Goal: Task Accomplishment & Management: Use online tool/utility

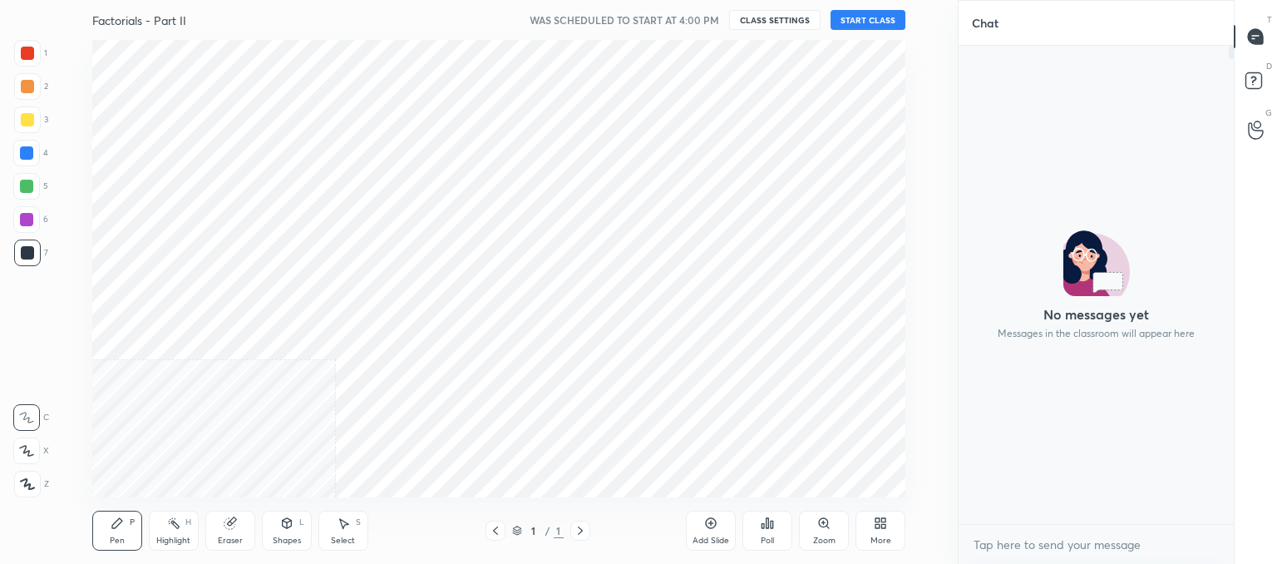
scroll to position [457, 891]
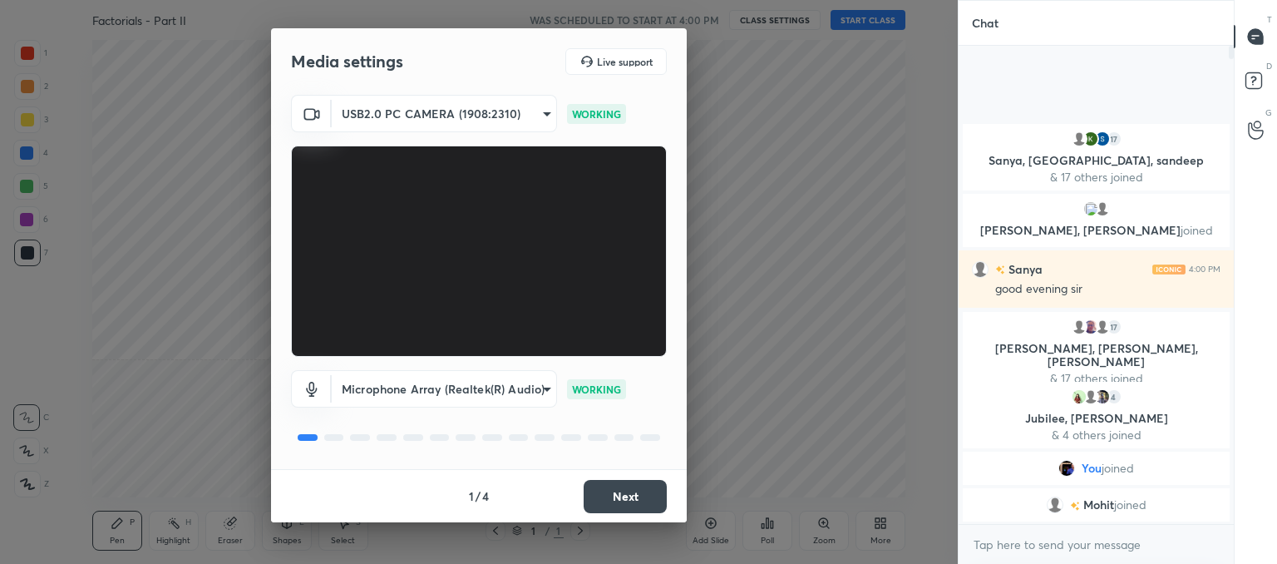
click at [632, 499] on button "Next" at bounding box center [625, 496] width 83 height 33
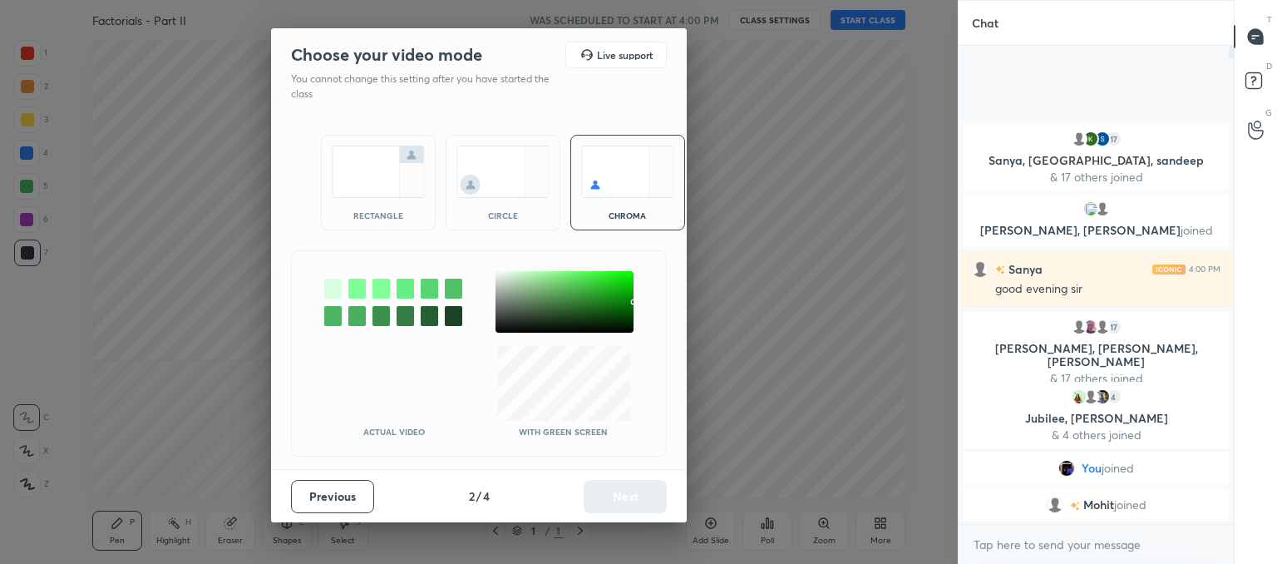
click at [504, 183] on img at bounding box center [502, 171] width 93 height 52
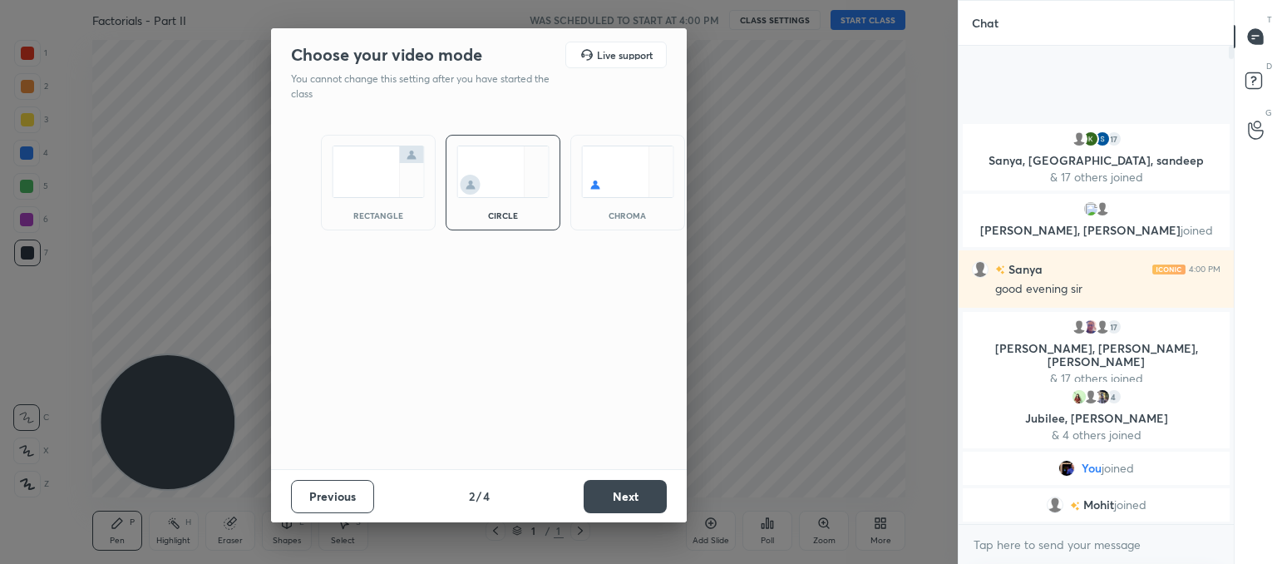
click at [609, 505] on button "Next" at bounding box center [625, 496] width 83 height 33
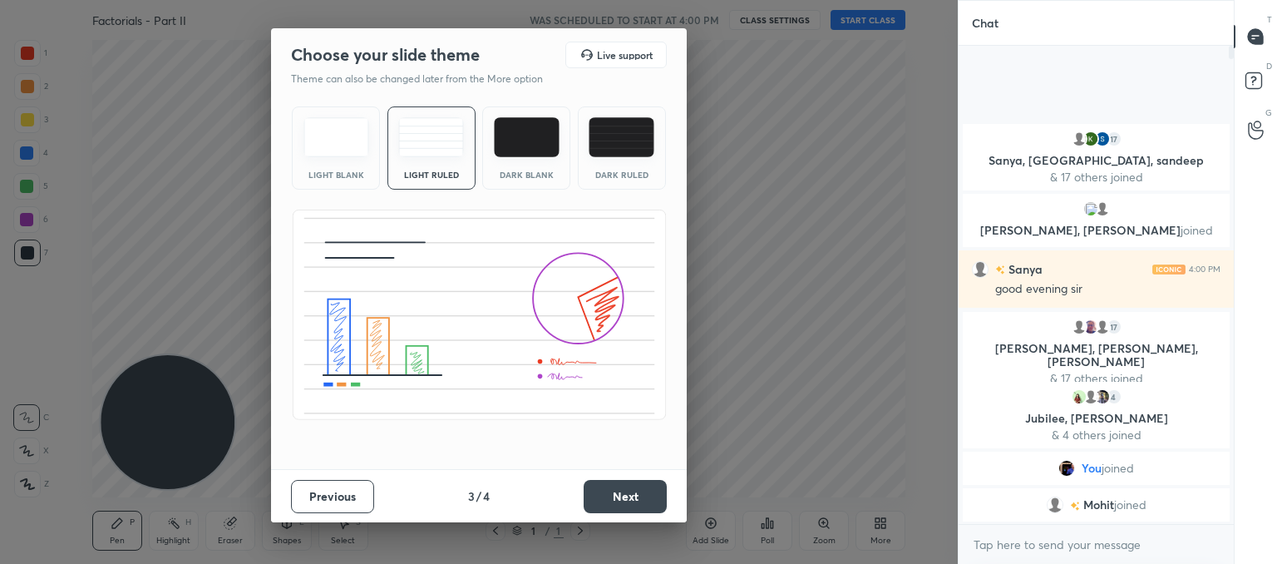
click at [623, 496] on button "Next" at bounding box center [625, 496] width 83 height 33
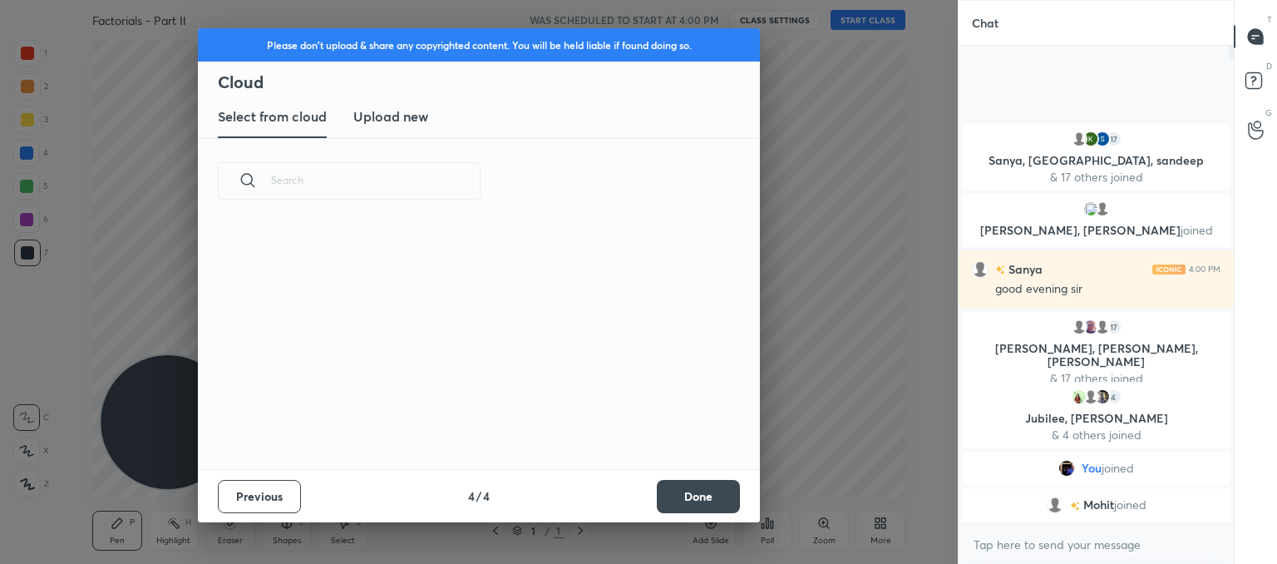
scroll to position [5, 8]
click at [389, 111] on h3 "Upload new" at bounding box center [390, 116] width 75 height 20
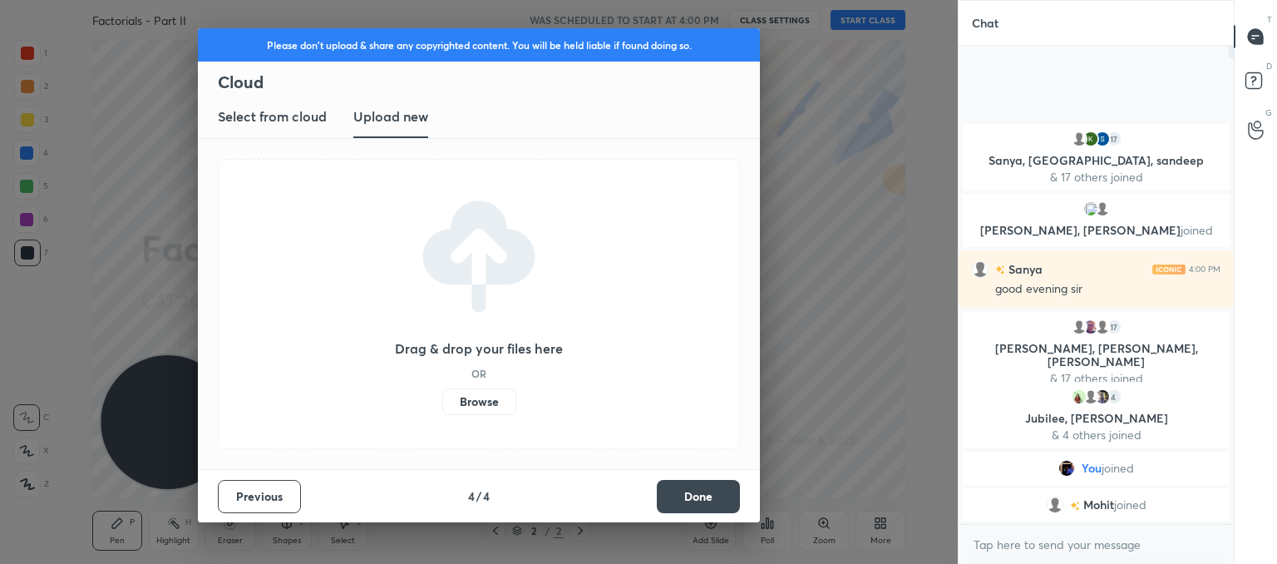
click at [477, 402] on label "Browse" at bounding box center [479, 401] width 74 height 27
click at [442, 402] on input "Browse" at bounding box center [442, 401] width 0 height 27
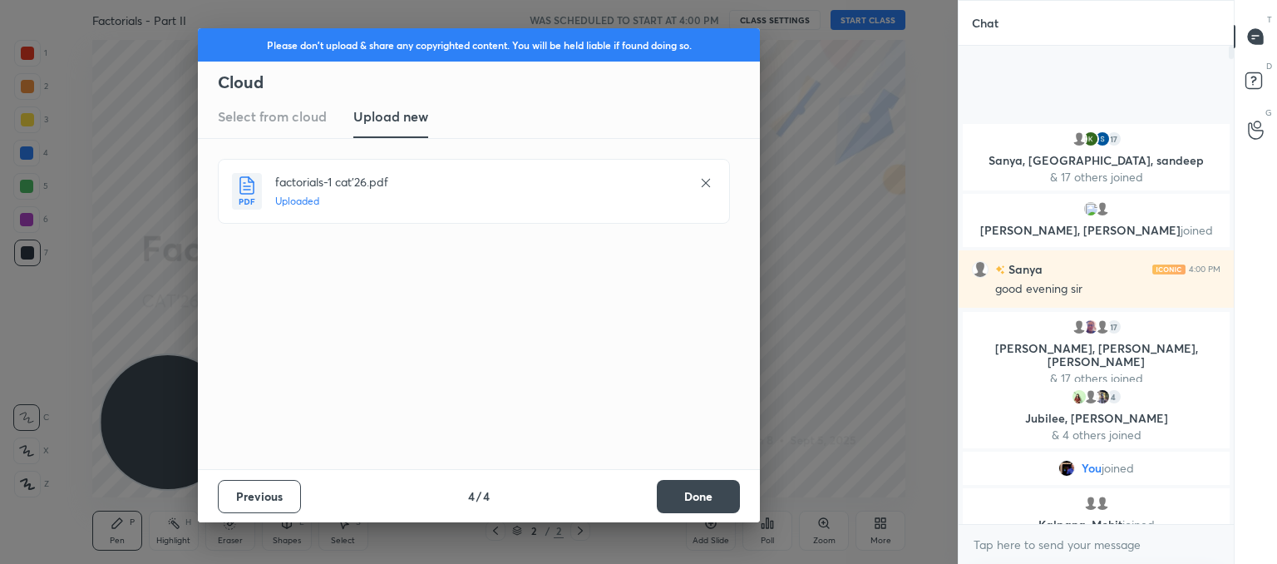
click at [708, 503] on button "Done" at bounding box center [698, 496] width 83 height 33
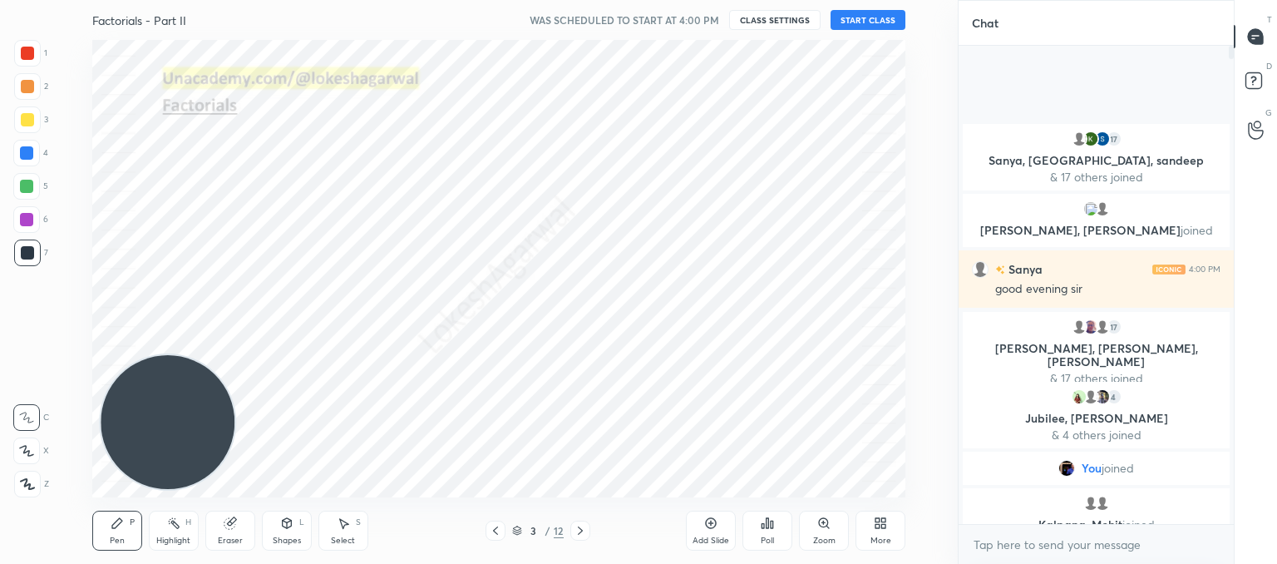
click at [495, 535] on icon at bounding box center [495, 530] width 13 height 13
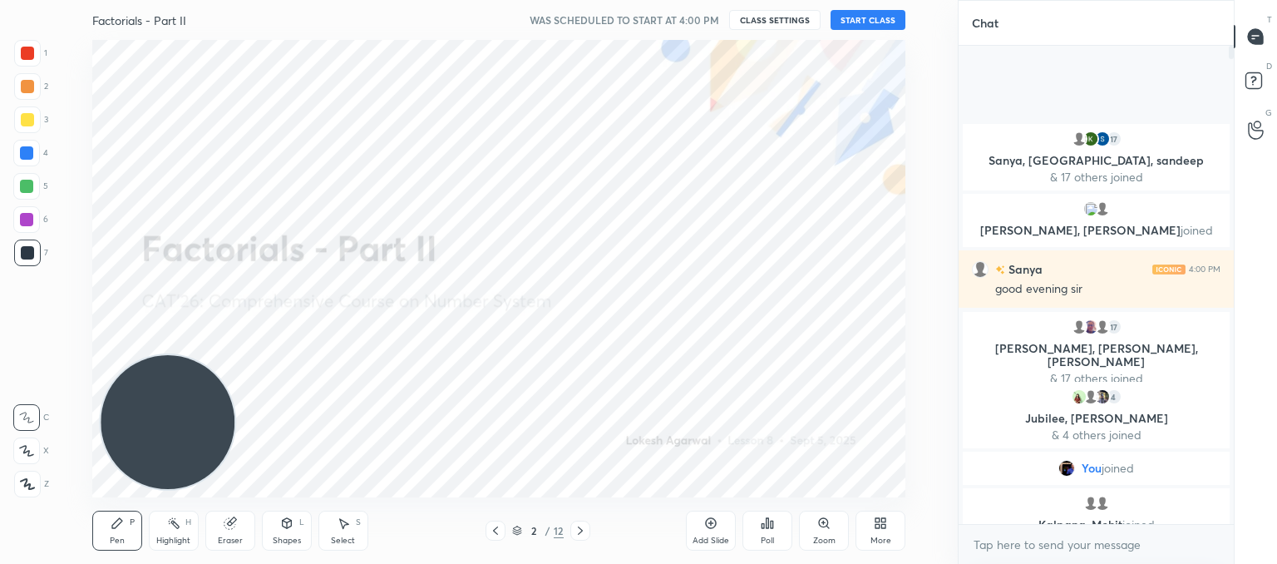
click at [846, 18] on button "START CLASS" at bounding box center [868, 20] width 75 height 20
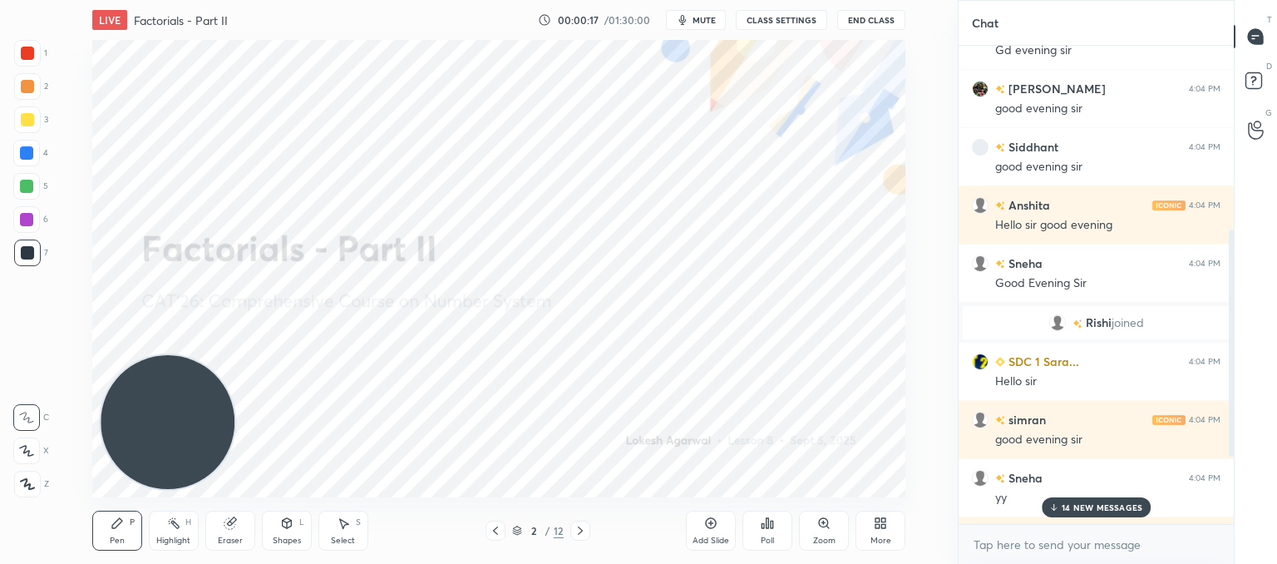
scroll to position [605, 0]
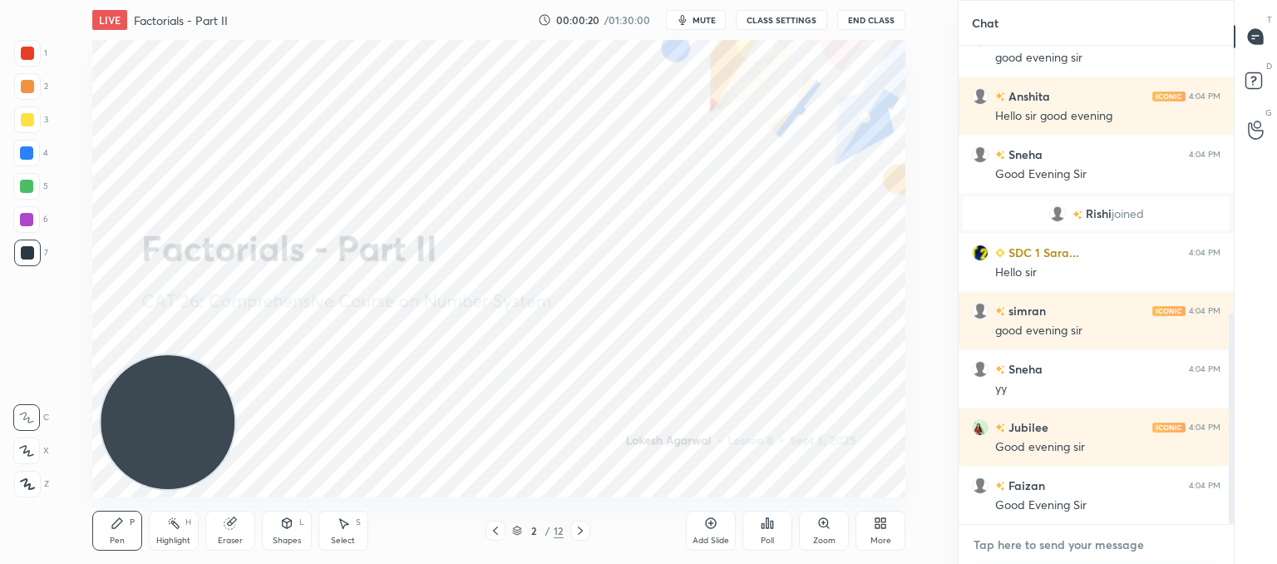
click at [1018, 540] on textarea at bounding box center [1096, 544] width 249 height 27
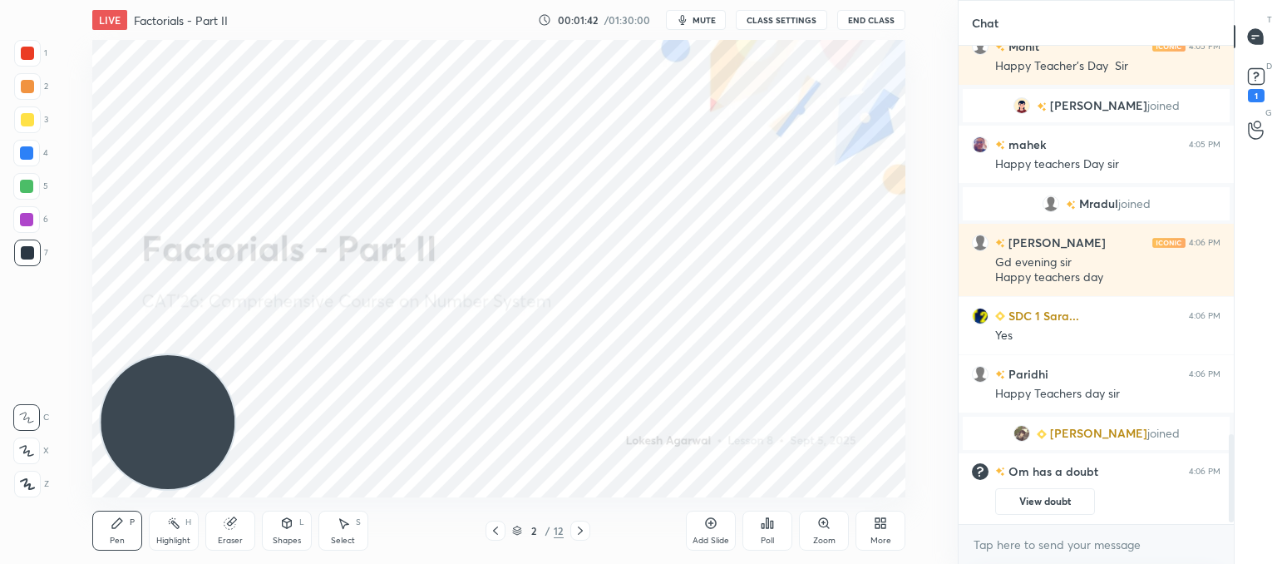
scroll to position [2130, 0]
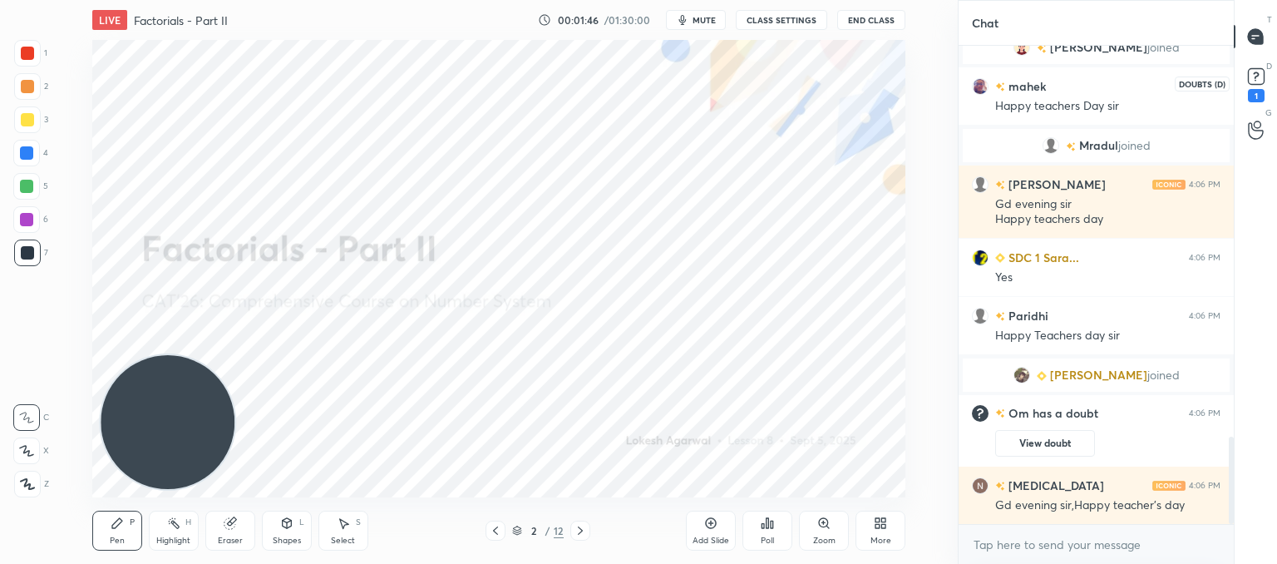
click at [1255, 81] on rect at bounding box center [1256, 77] width 16 height 16
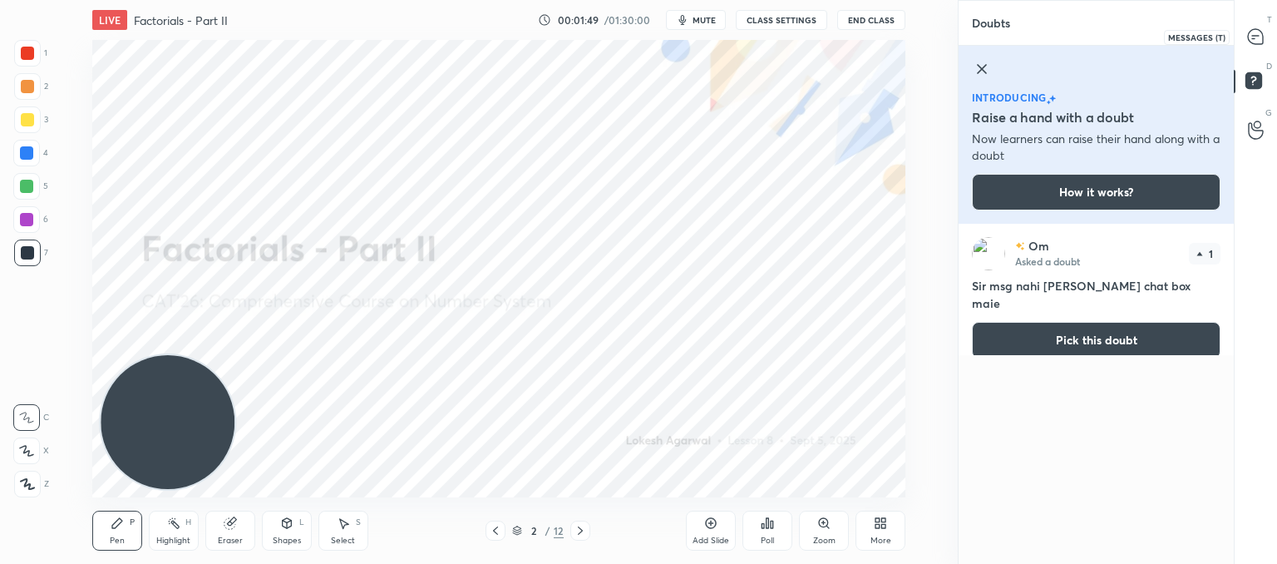
click at [1256, 33] on icon at bounding box center [1255, 36] width 15 height 15
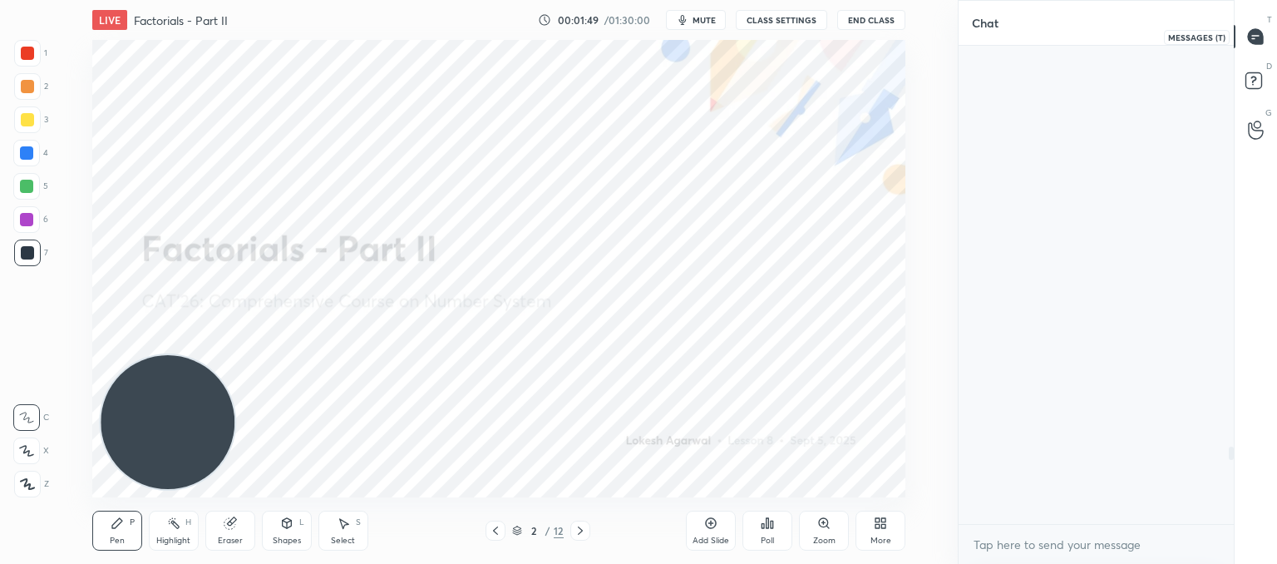
scroll to position [473, 270]
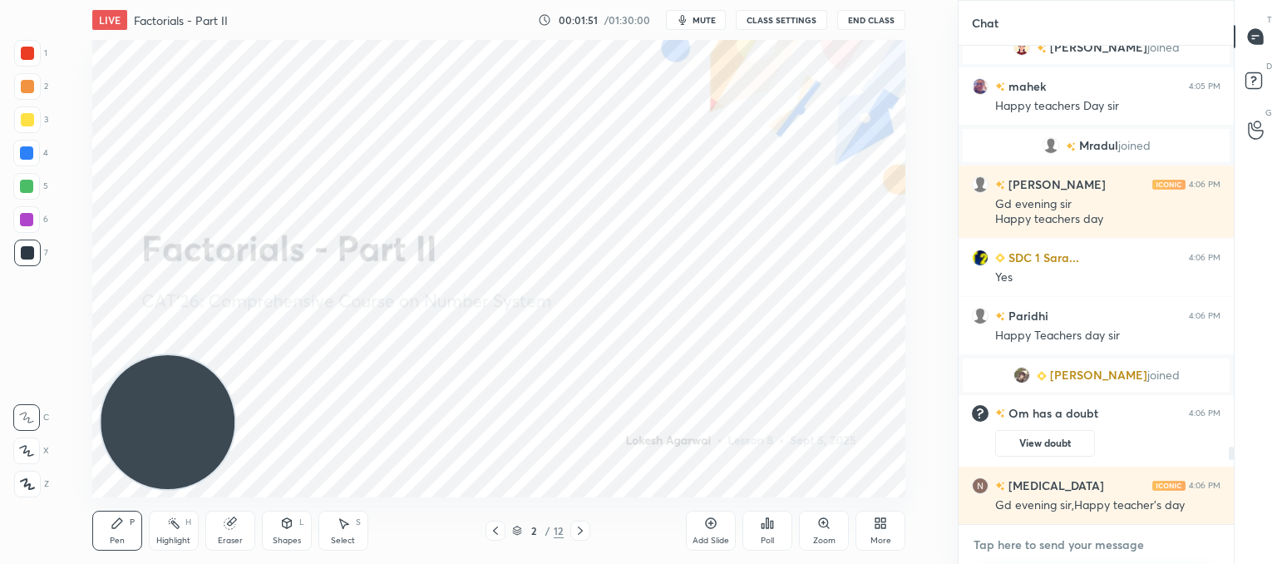
click at [1062, 543] on textarea at bounding box center [1096, 544] width 249 height 27
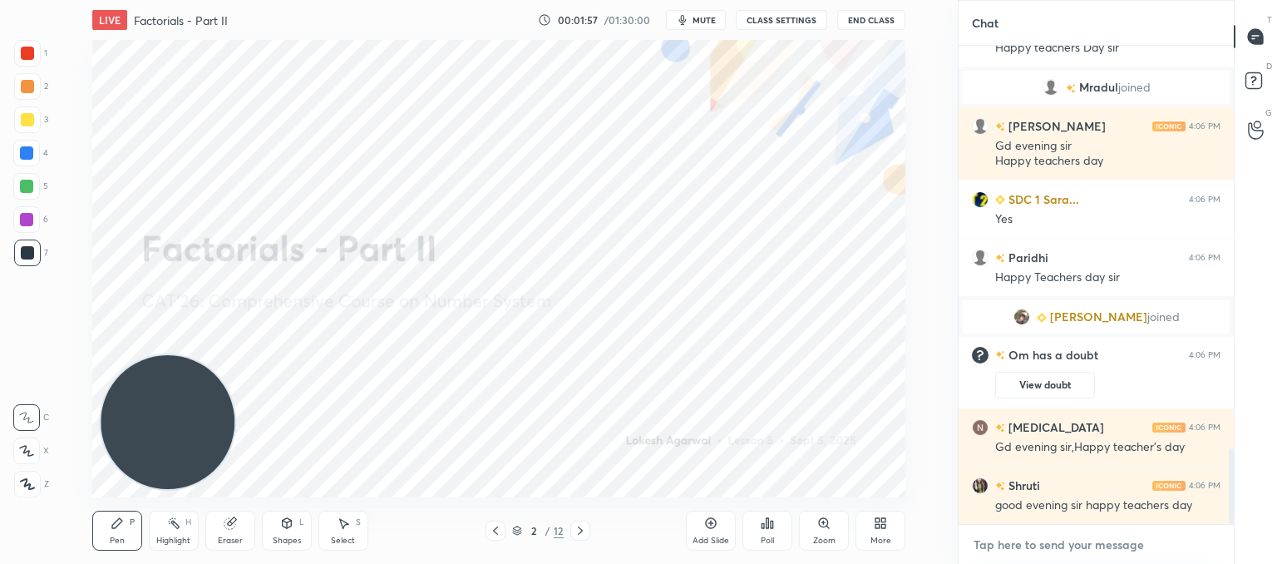
click at [1085, 550] on textarea at bounding box center [1096, 544] width 249 height 27
type textarea "x"
click at [582, 538] on div at bounding box center [580, 530] width 20 height 20
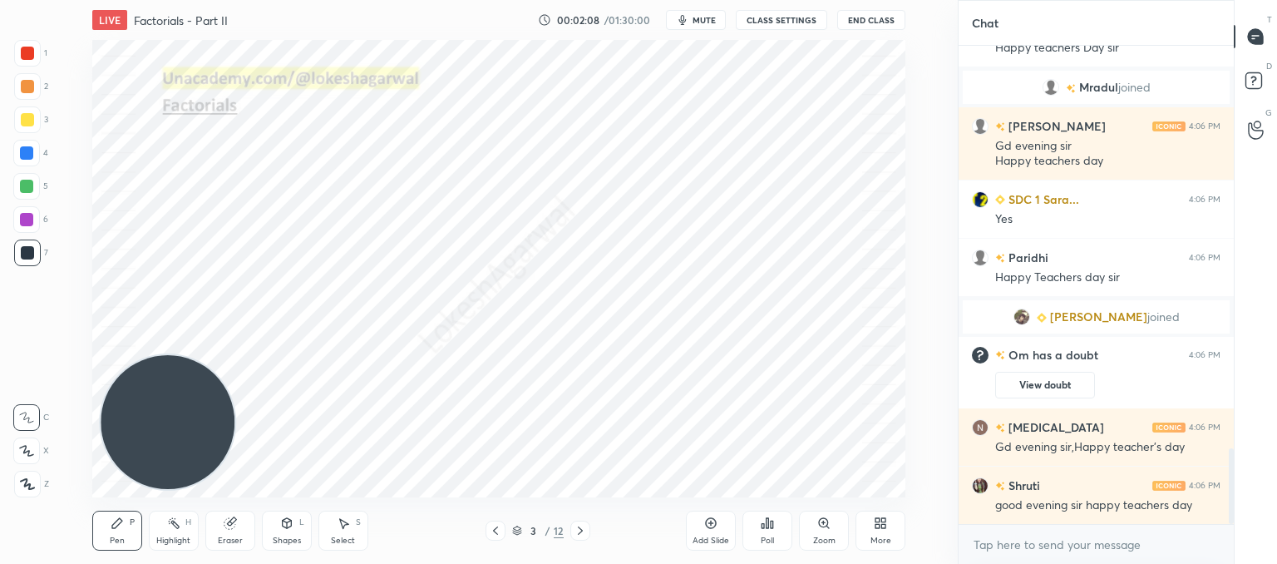
click at [582, 538] on div at bounding box center [580, 530] width 20 height 20
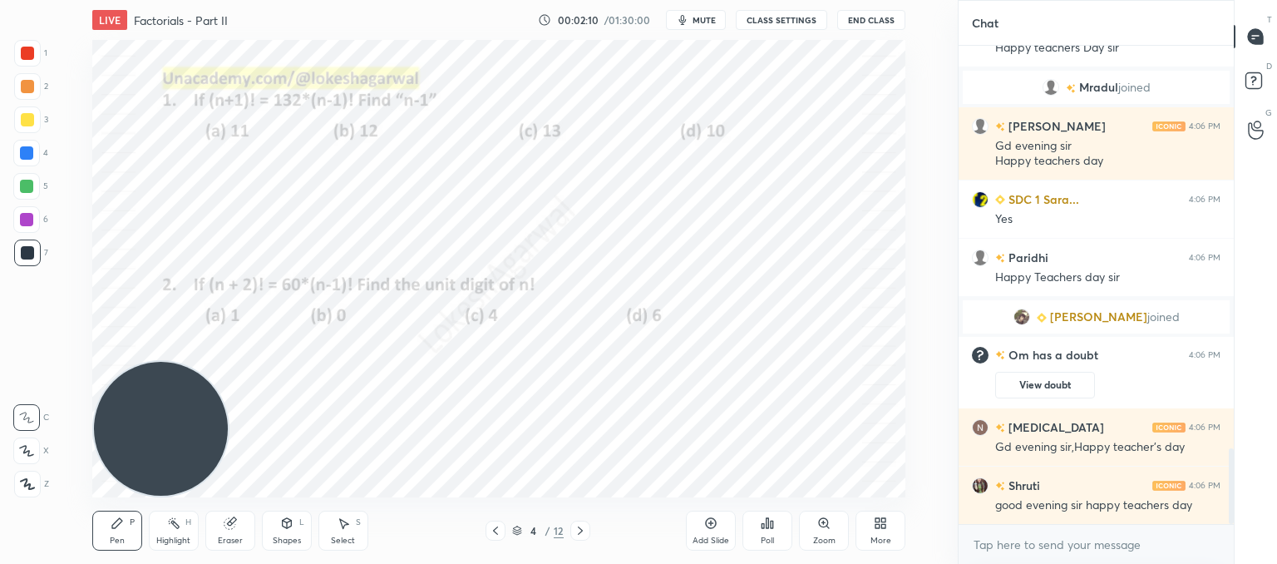
drag, startPoint x: 180, startPoint y: 437, endPoint x: 166, endPoint y: 481, distance: 45.2
click at [166, 481] on video at bounding box center [161, 429] width 134 height 134
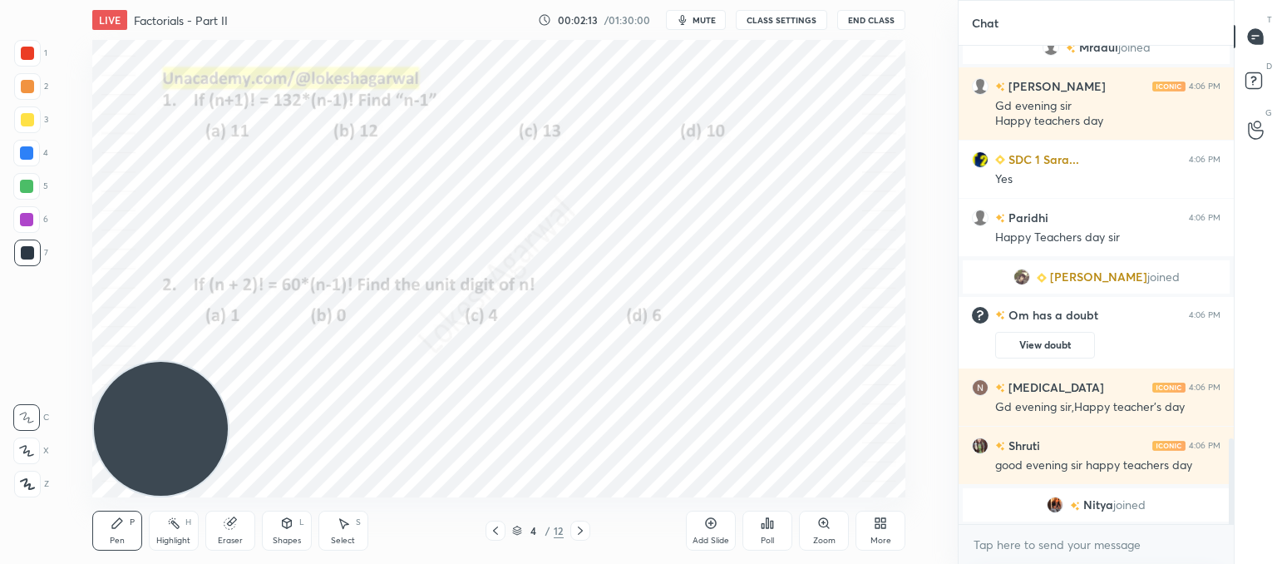
click at [765, 536] on div "Poll" at bounding box center [767, 540] width 13 height 8
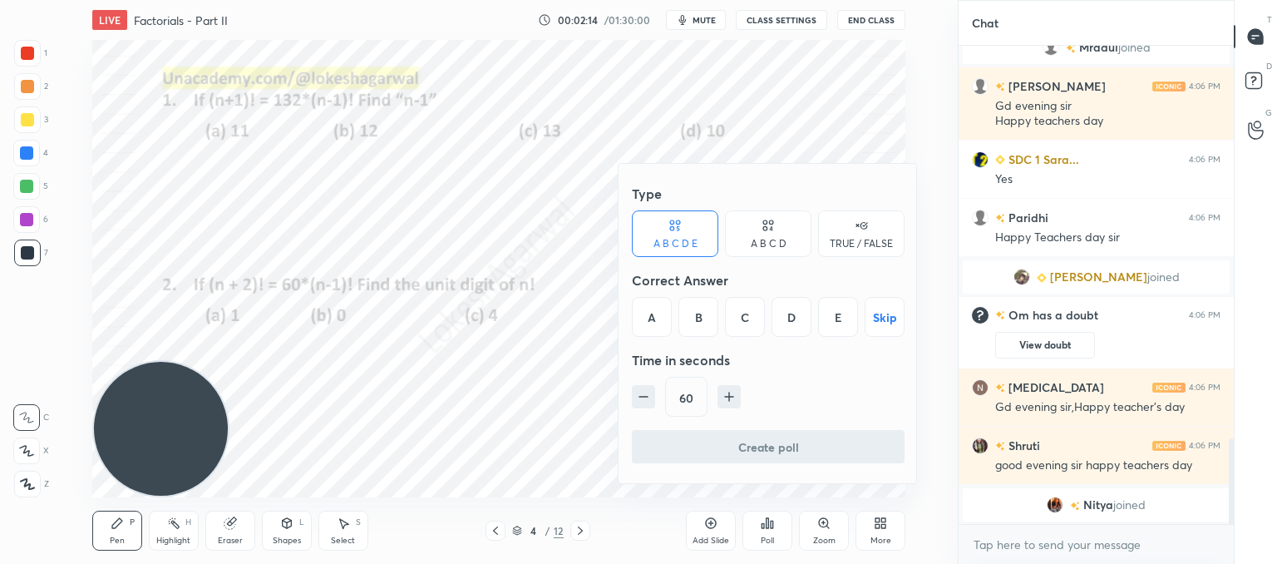
click at [762, 229] on icon at bounding box center [768, 225] width 13 height 17
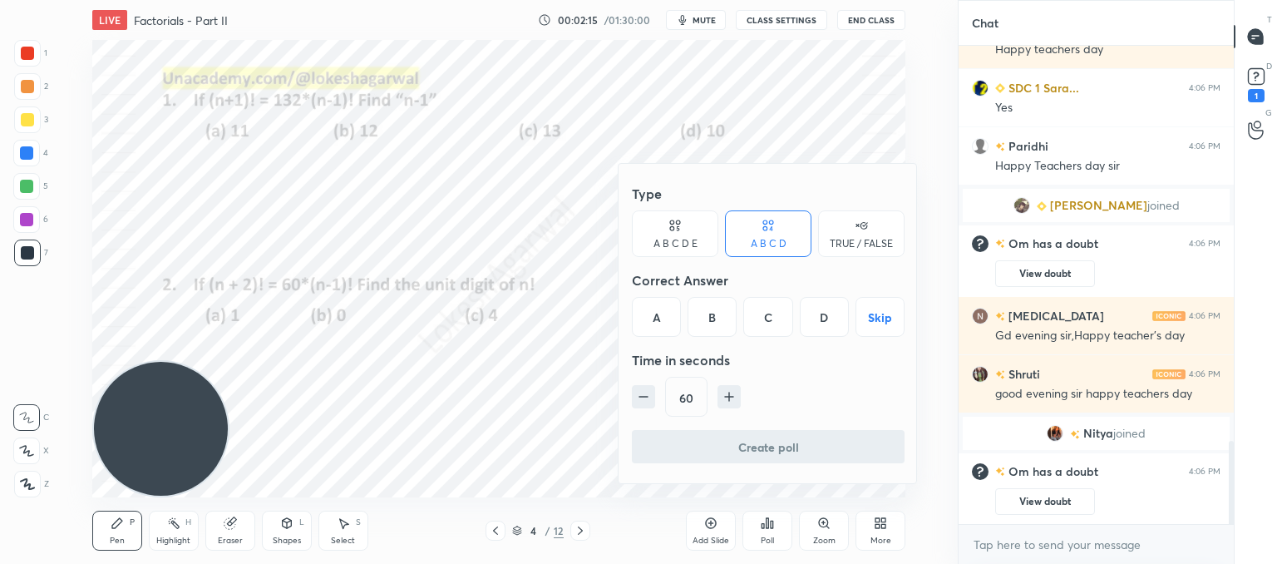
click at [648, 400] on icon "button" at bounding box center [643, 396] width 17 height 17
type input "30"
click at [1257, 81] on div at bounding box center [638, 282] width 1277 height 564
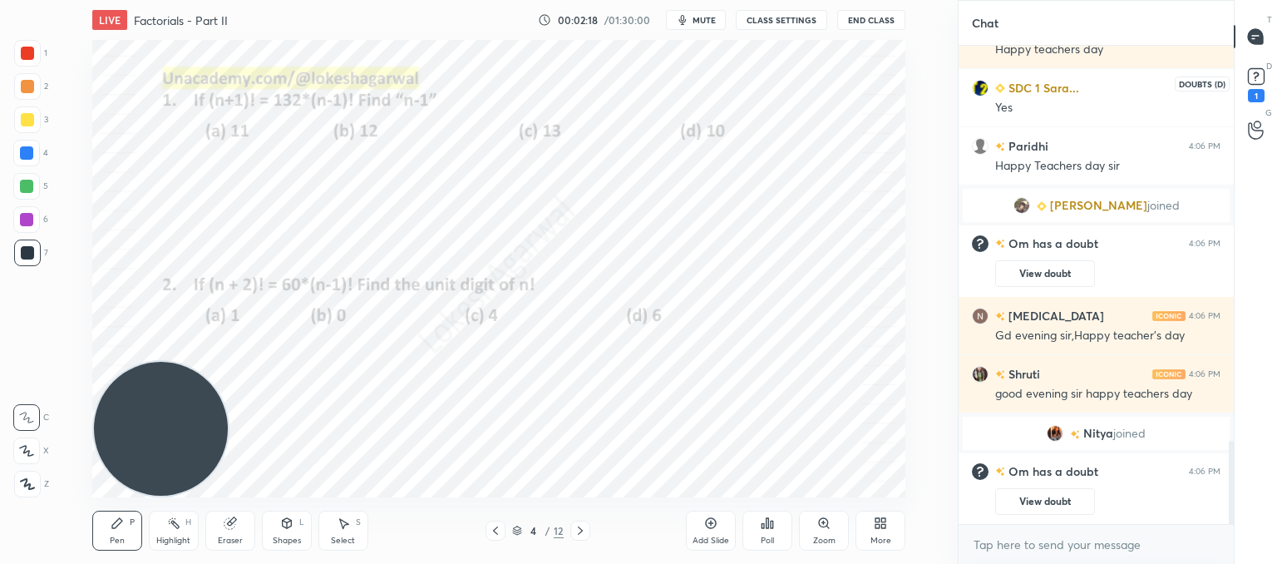
click at [1256, 77] on rect at bounding box center [1256, 77] width 16 height 16
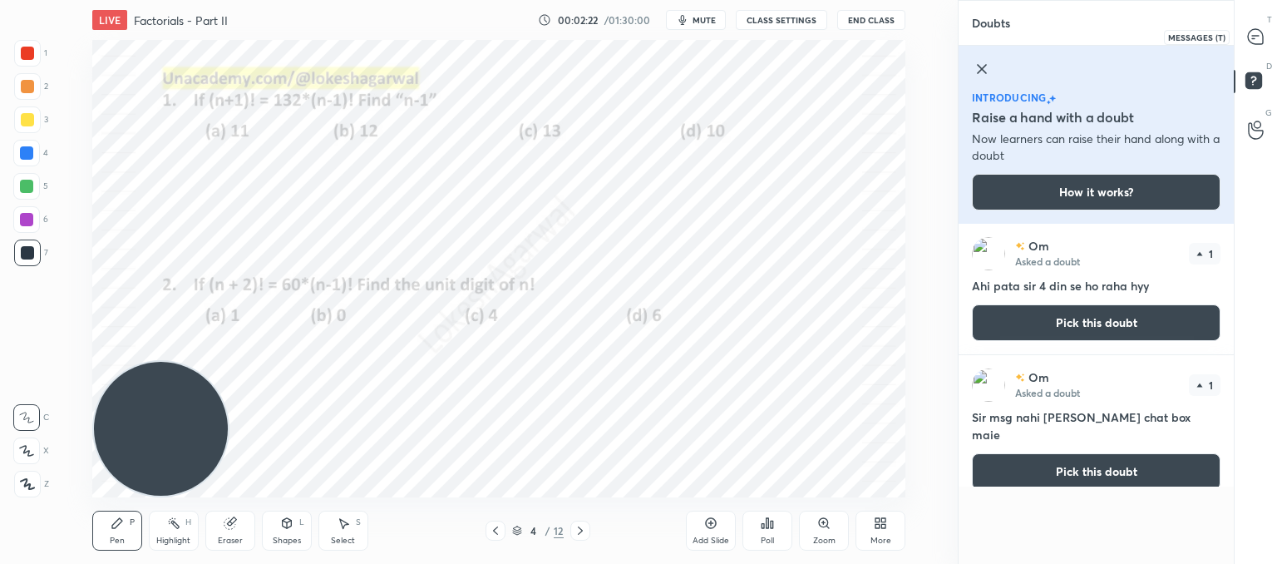
click at [1263, 22] on div at bounding box center [1256, 37] width 33 height 30
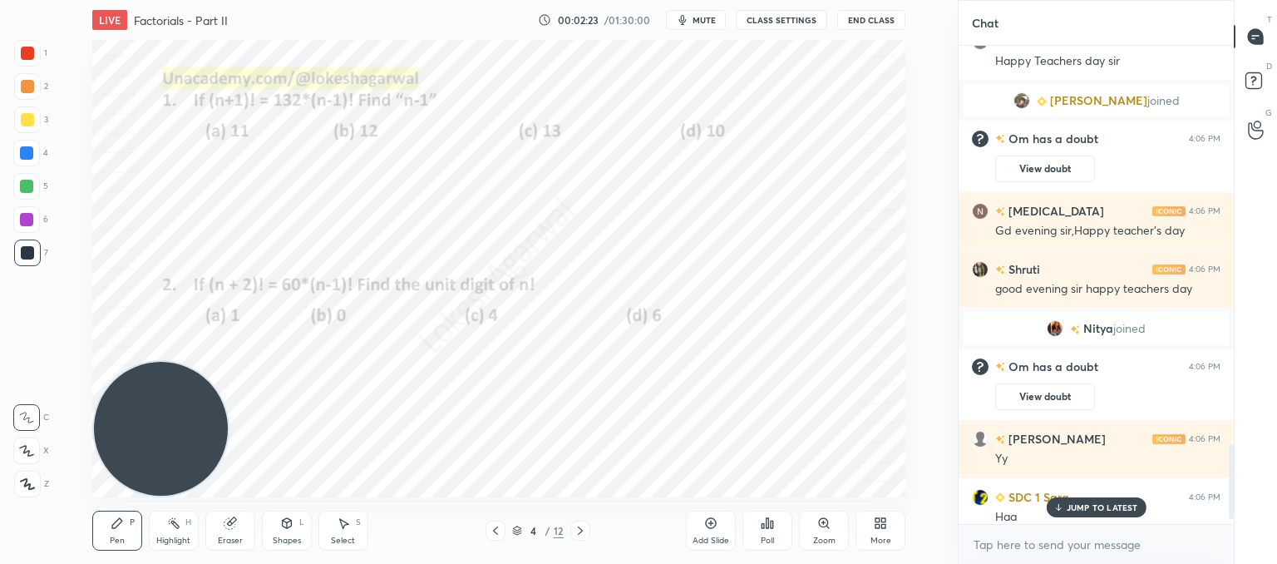
scroll to position [2582, 0]
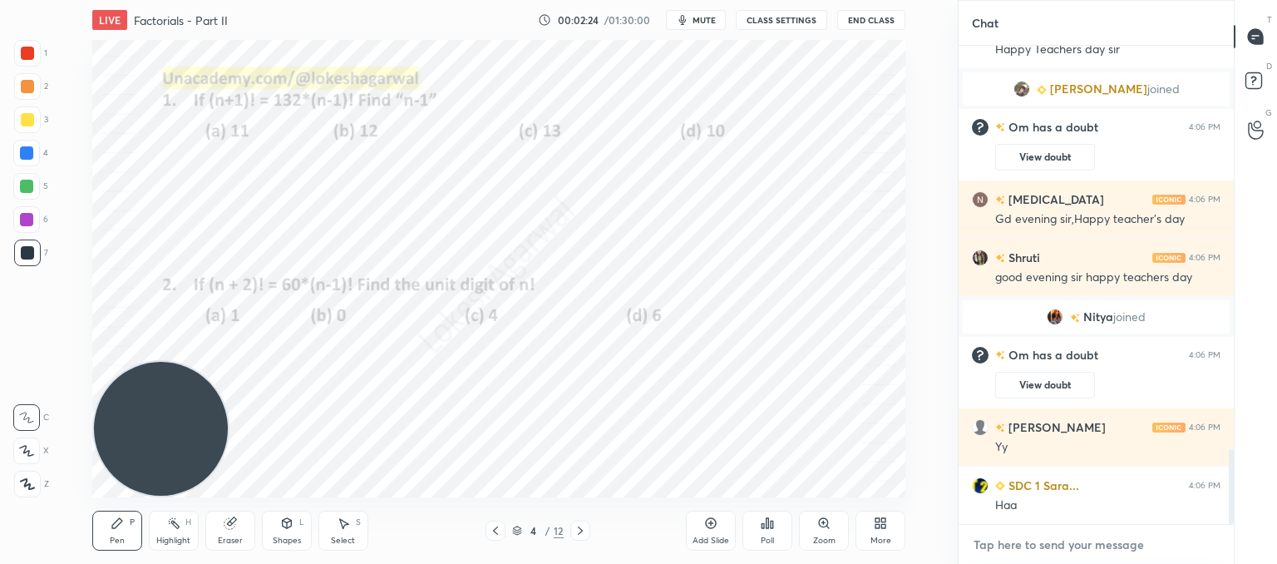
click at [1048, 538] on textarea at bounding box center [1096, 544] width 249 height 27
type textarea "x"
click at [781, 530] on div "Poll" at bounding box center [767, 530] width 50 height 40
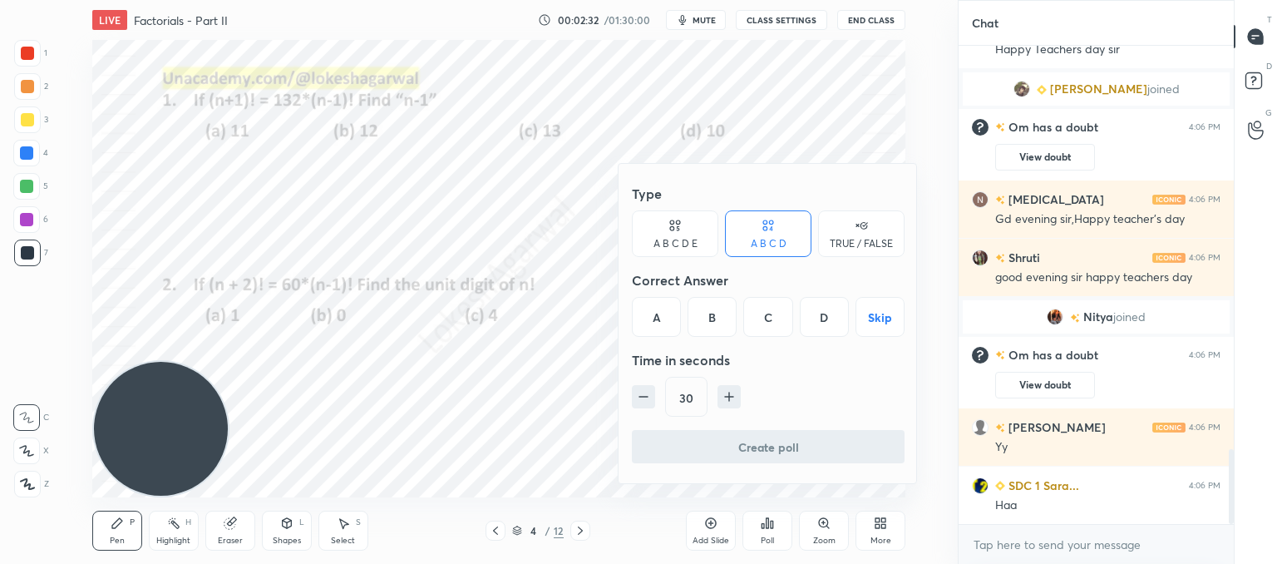
click at [825, 318] on div "D" at bounding box center [824, 317] width 49 height 40
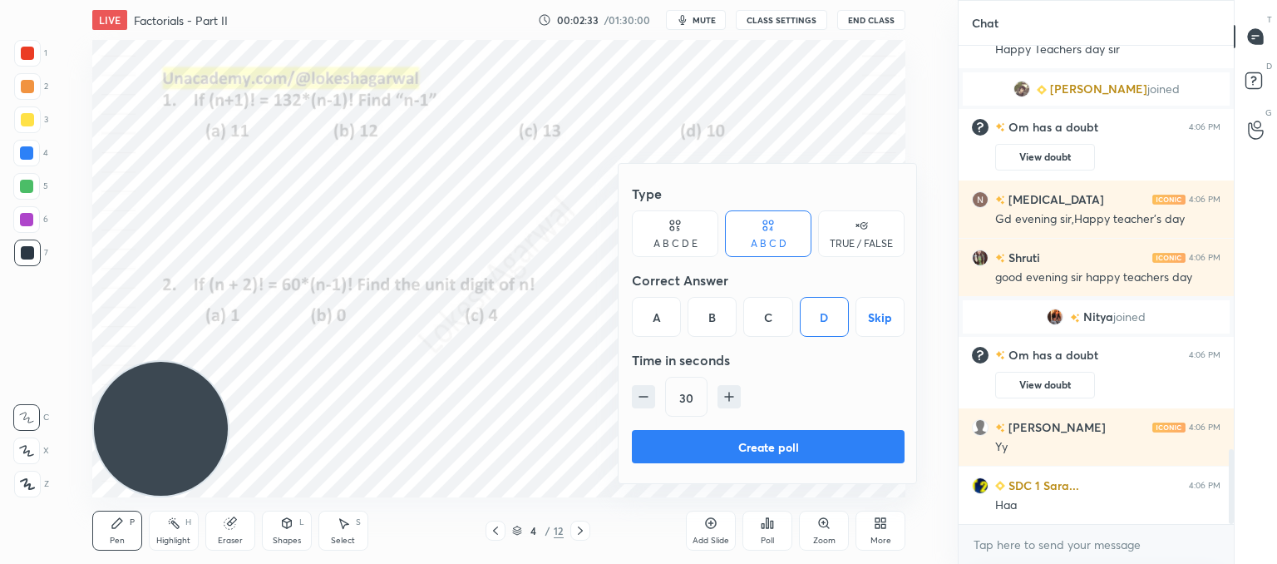
click at [645, 397] on icon "button" at bounding box center [643, 397] width 8 height 0
type input "15"
click at [677, 434] on button "Create poll" at bounding box center [768, 446] width 273 height 33
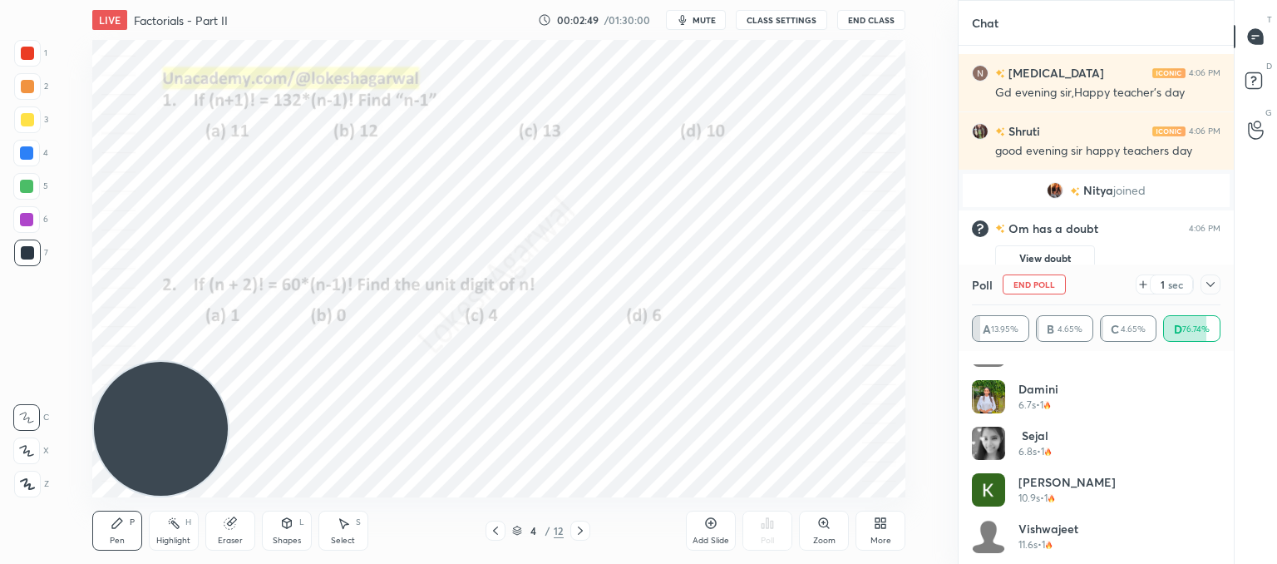
scroll to position [1337, 0]
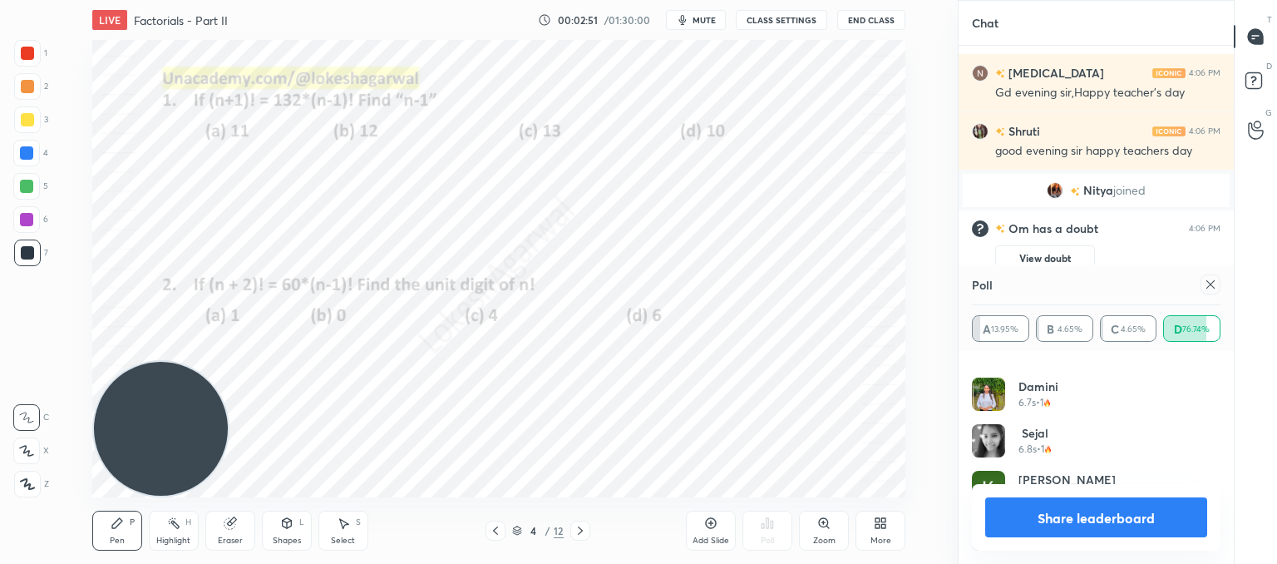
click at [1214, 291] on div at bounding box center [1210, 284] width 20 height 20
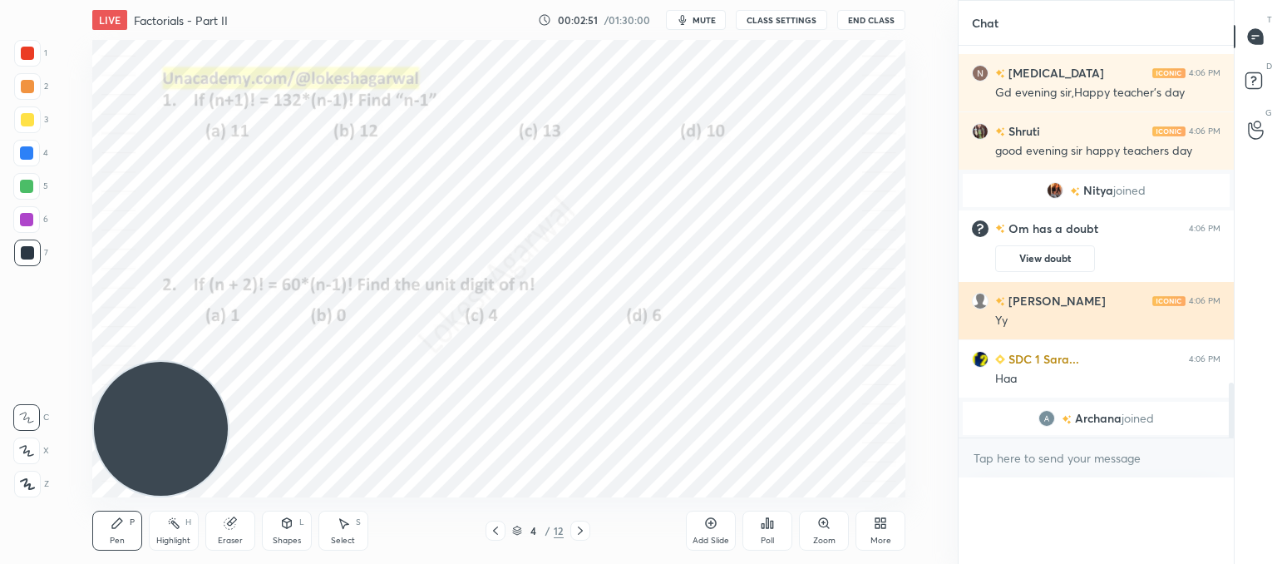
scroll to position [422, 270]
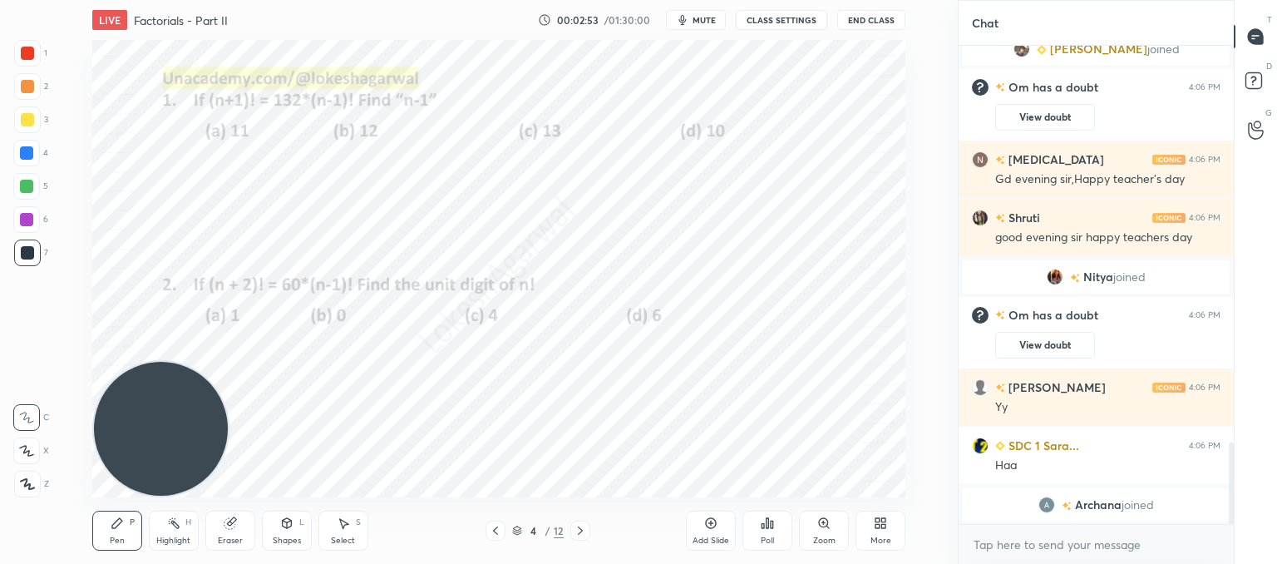
click at [774, 539] on div "Poll" at bounding box center [767, 540] width 13 height 8
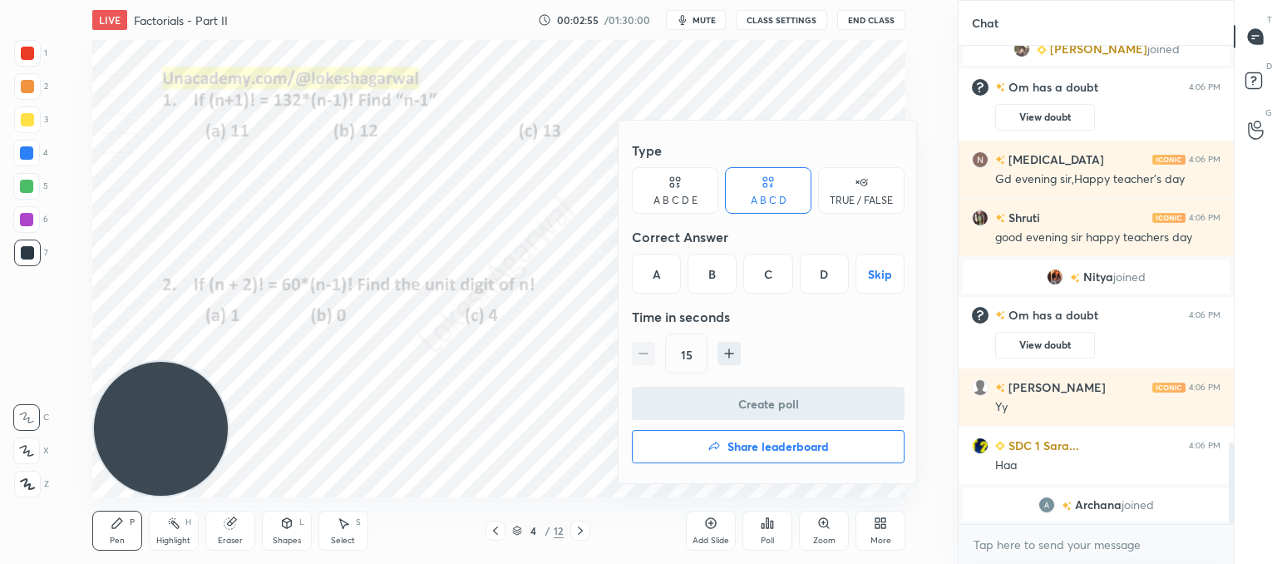
click at [557, 404] on div at bounding box center [638, 282] width 1277 height 564
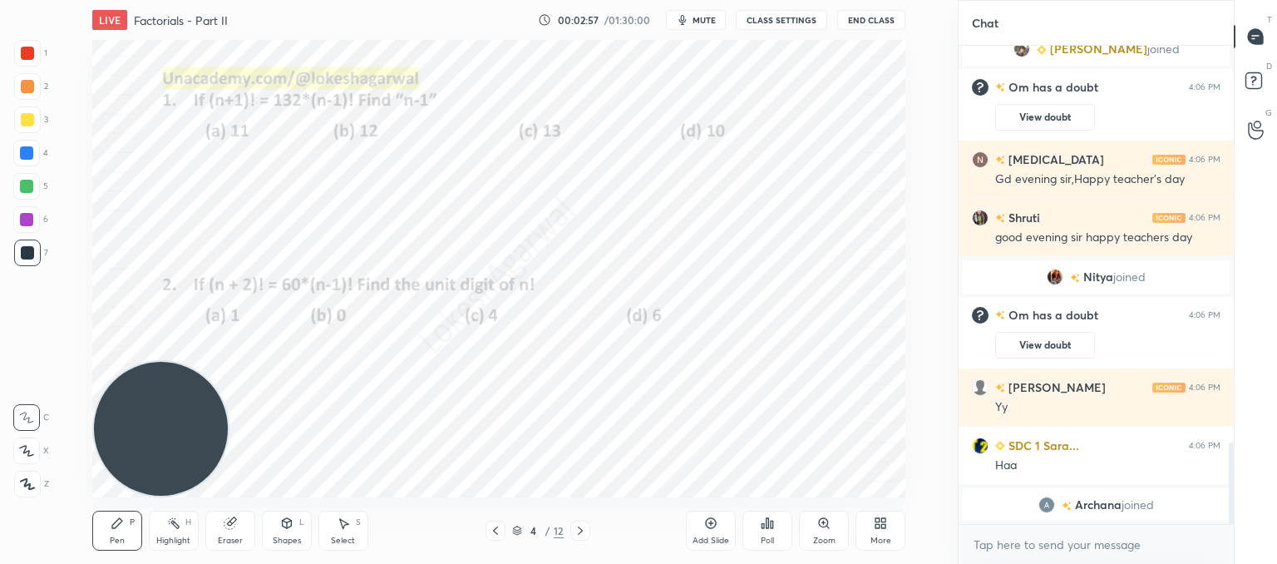
click at [776, 528] on div "Poll" at bounding box center [767, 530] width 50 height 40
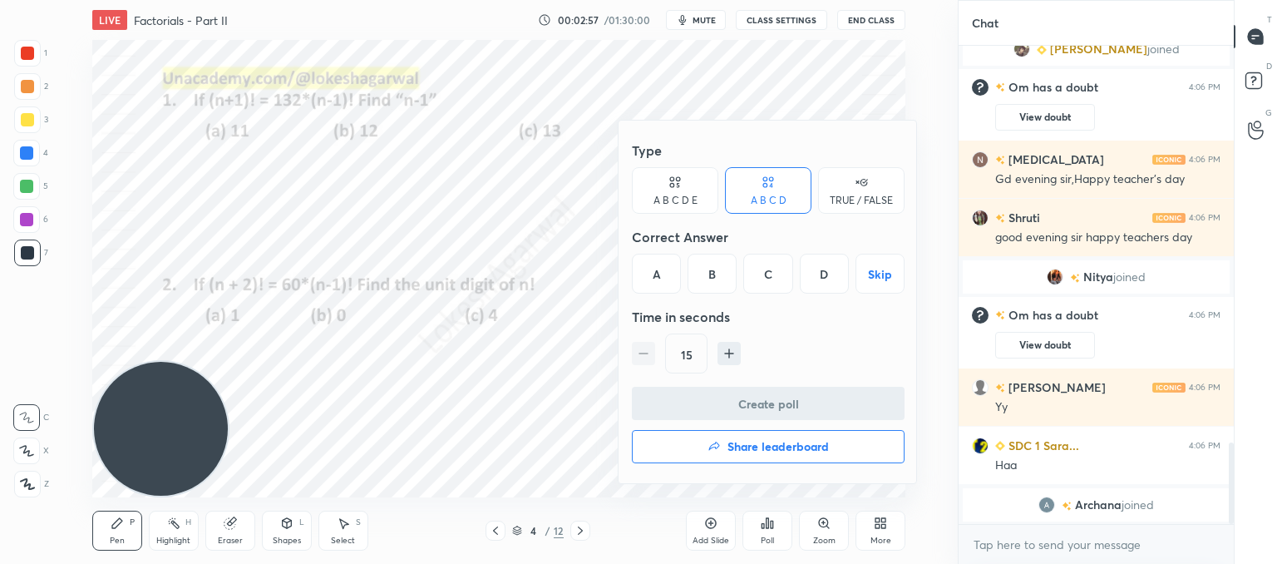
click at [818, 270] on div "D" at bounding box center [824, 274] width 49 height 40
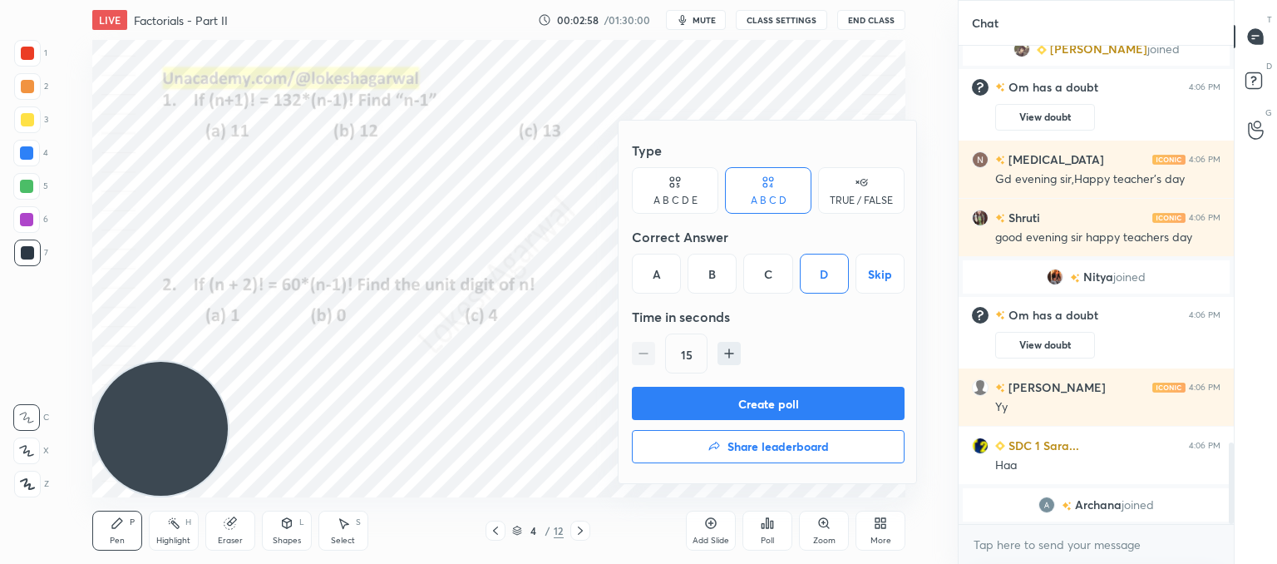
click at [745, 407] on button "Create poll" at bounding box center [768, 403] width 273 height 33
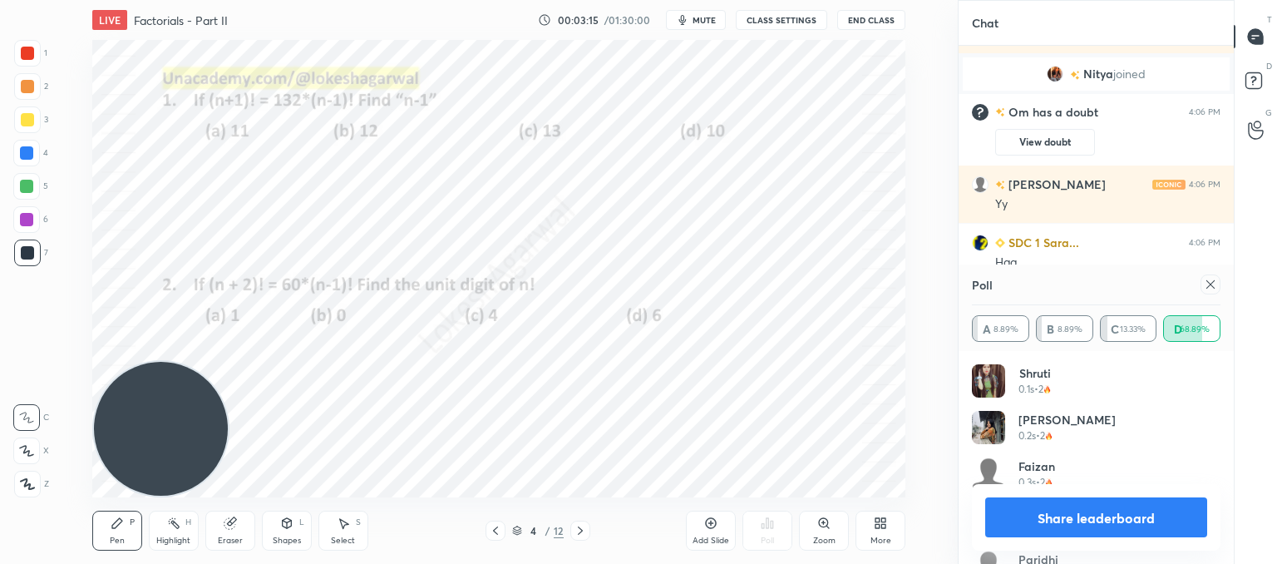
click at [1212, 280] on icon at bounding box center [1210, 284] width 13 height 13
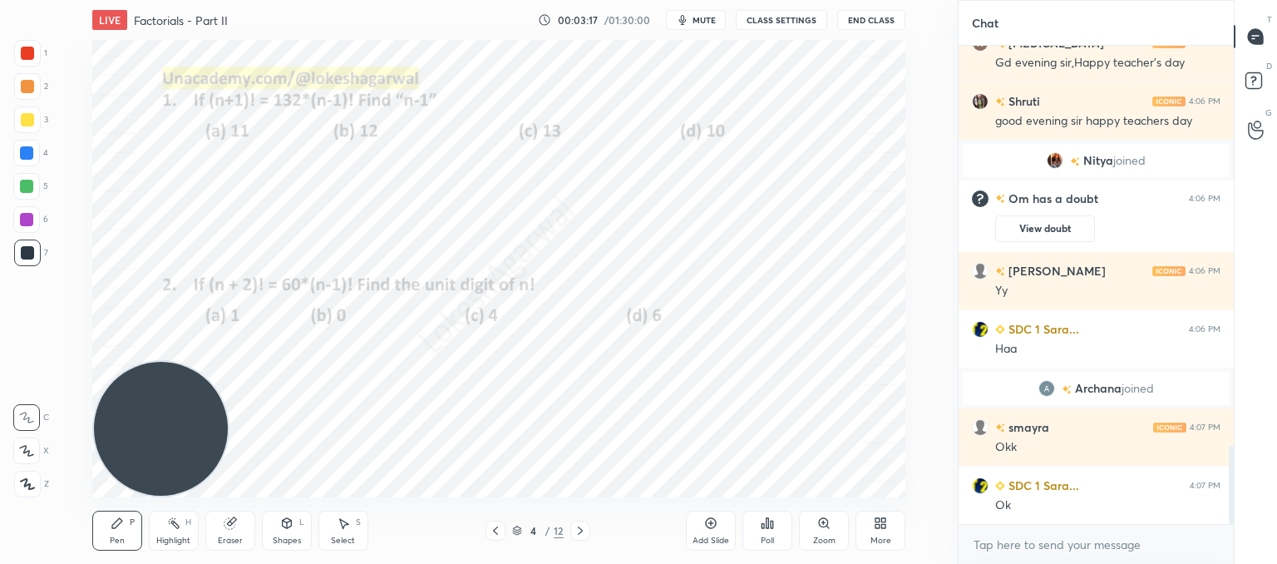
click at [587, 526] on div at bounding box center [580, 530] width 20 height 20
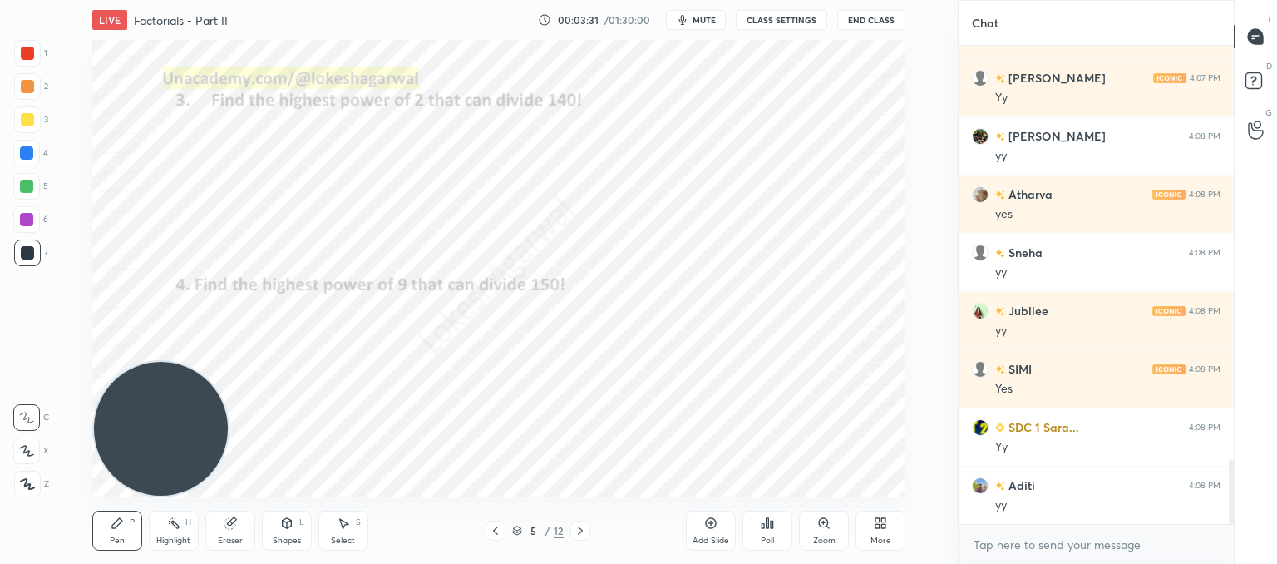
click at [587, 528] on div at bounding box center [580, 530] width 20 height 20
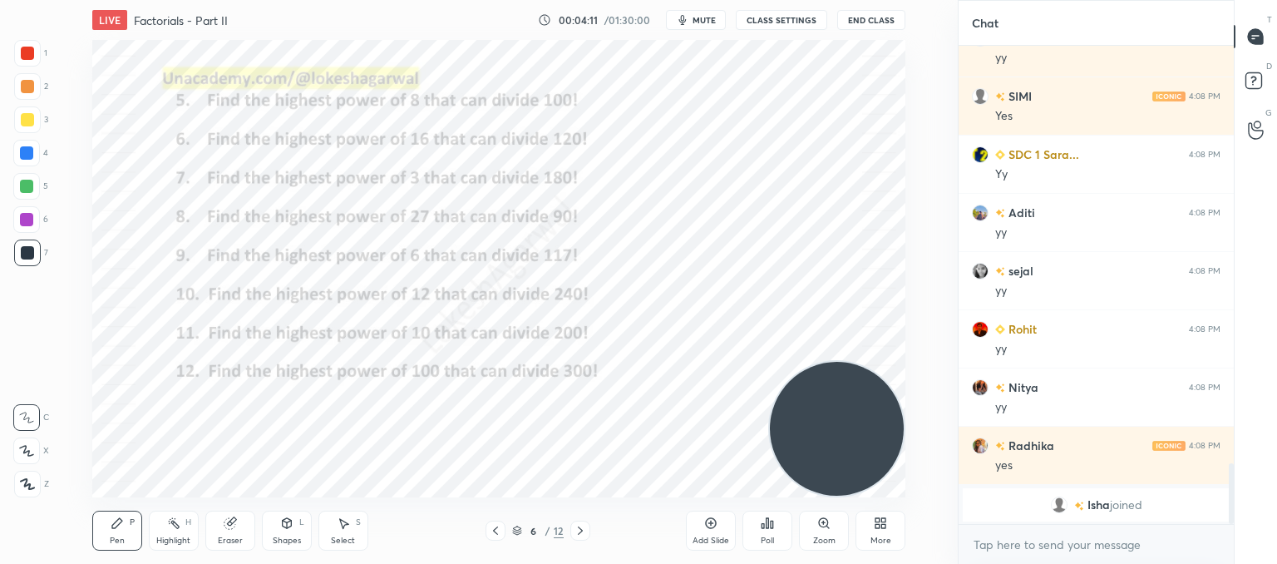
drag, startPoint x: 195, startPoint y: 418, endPoint x: 922, endPoint y: 388, distance: 728.1
click at [938, 377] on div "Setting up your live class Poll for secs No correct answer Start poll" at bounding box center [498, 268] width 891 height 457
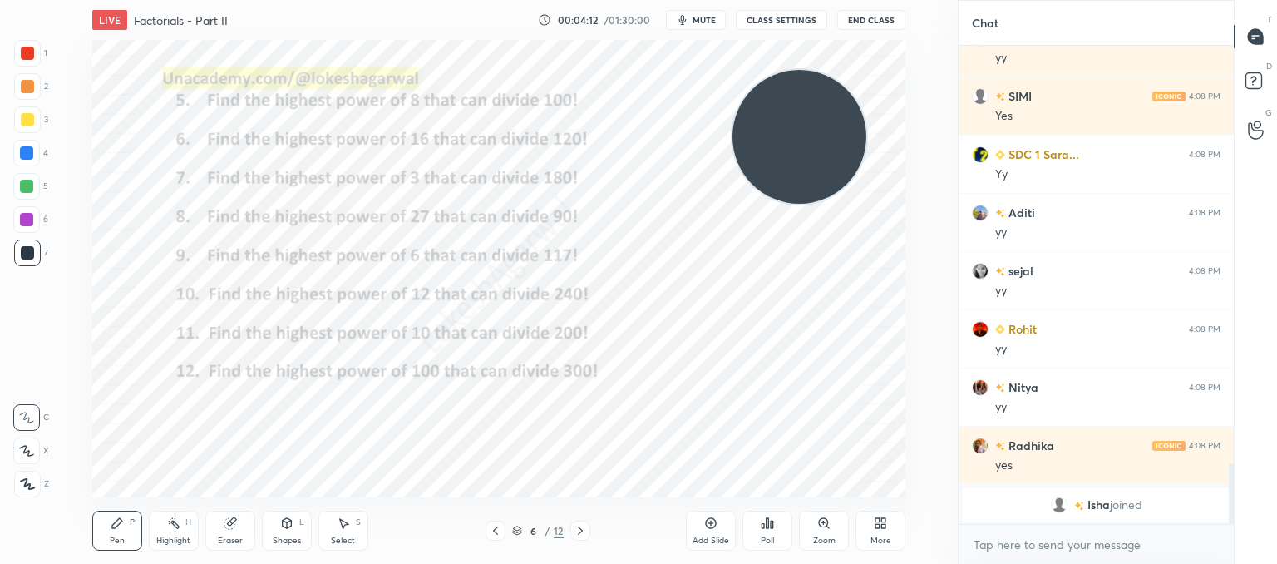
click at [809, 40] on div "Setting up your live class Poll for secs No correct answer Start poll" at bounding box center [498, 268] width 813 height 457
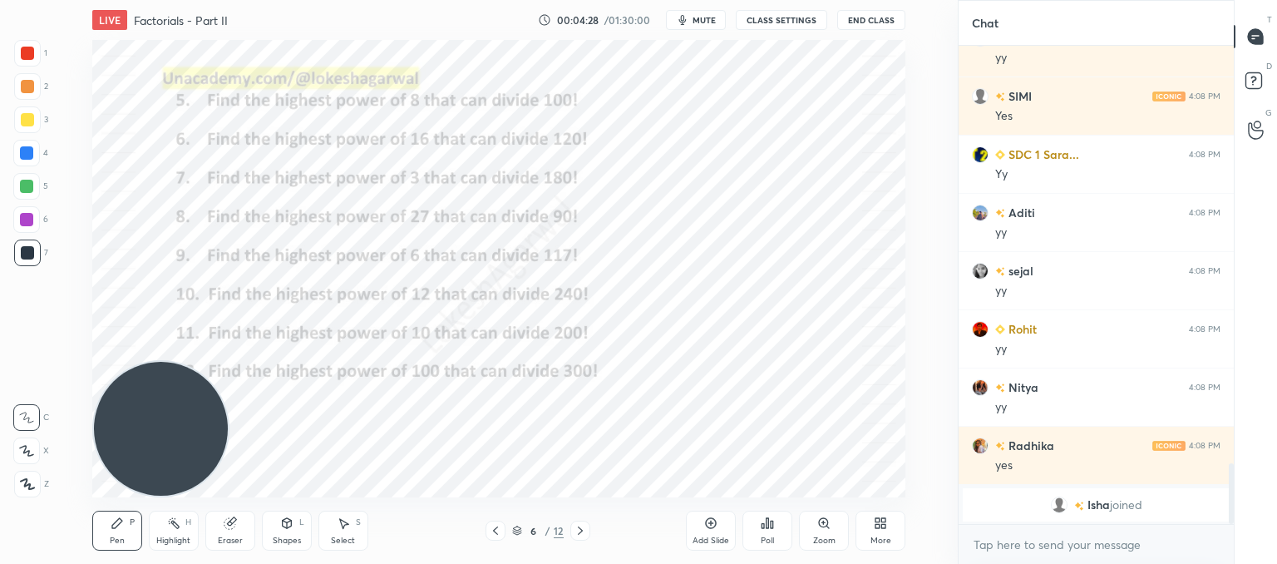
drag, startPoint x: 773, startPoint y: 121, endPoint x: 5, endPoint y: 599, distance: 905.2
click at [5, 0] on html "1 2 3 4 5 6 7 C X Z C X Z E E Erase all H H LIVE Factorials - Part II 00:04:28 …" at bounding box center [638, 0] width 1277 height 0
click at [763, 531] on div "Poll" at bounding box center [767, 530] width 50 height 40
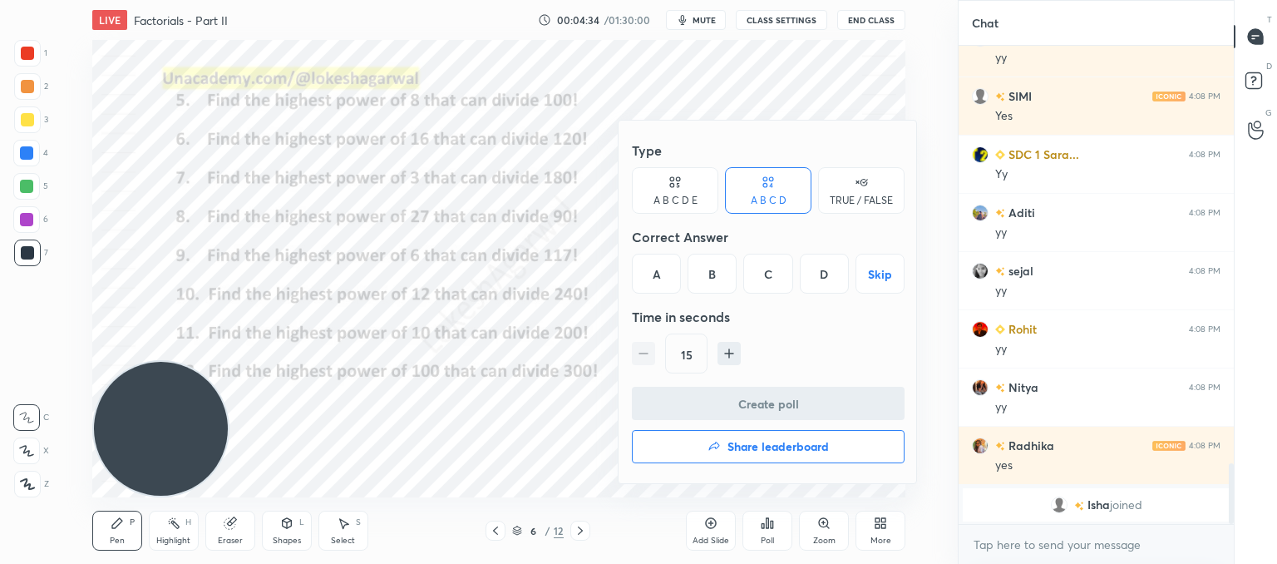
click at [676, 180] on icon at bounding box center [678, 179] width 4 height 4
drag, startPoint x: 833, startPoint y: 271, endPoint x: 808, endPoint y: 330, distance: 64.1
click at [832, 271] on div "E" at bounding box center [838, 274] width 40 height 40
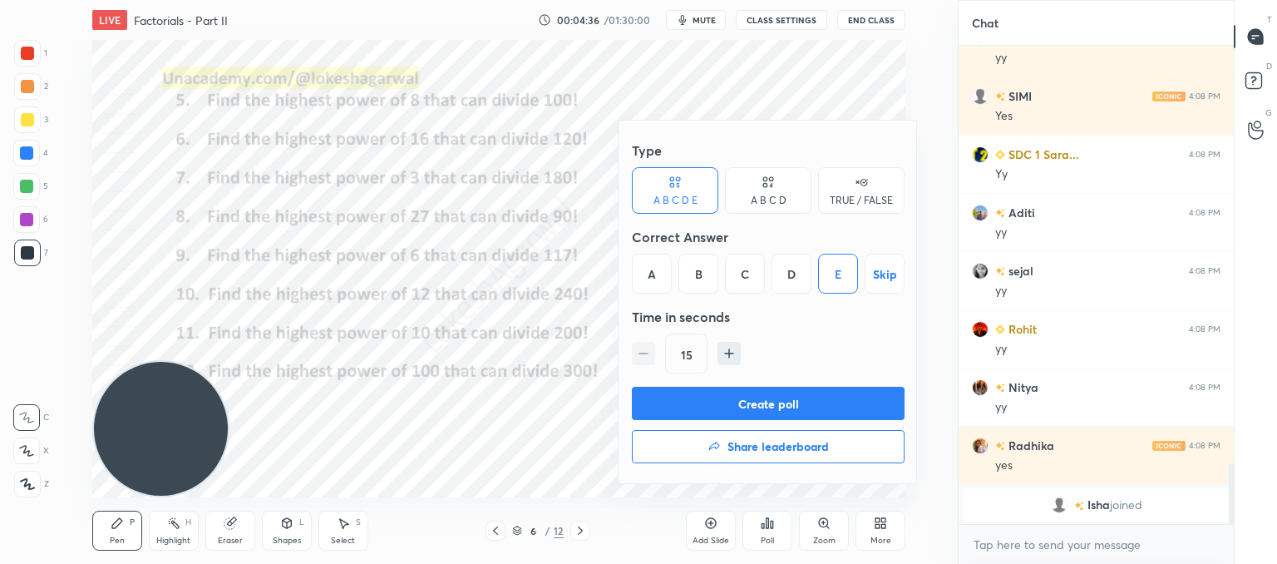
click at [738, 402] on button "Create poll" at bounding box center [768, 403] width 273 height 33
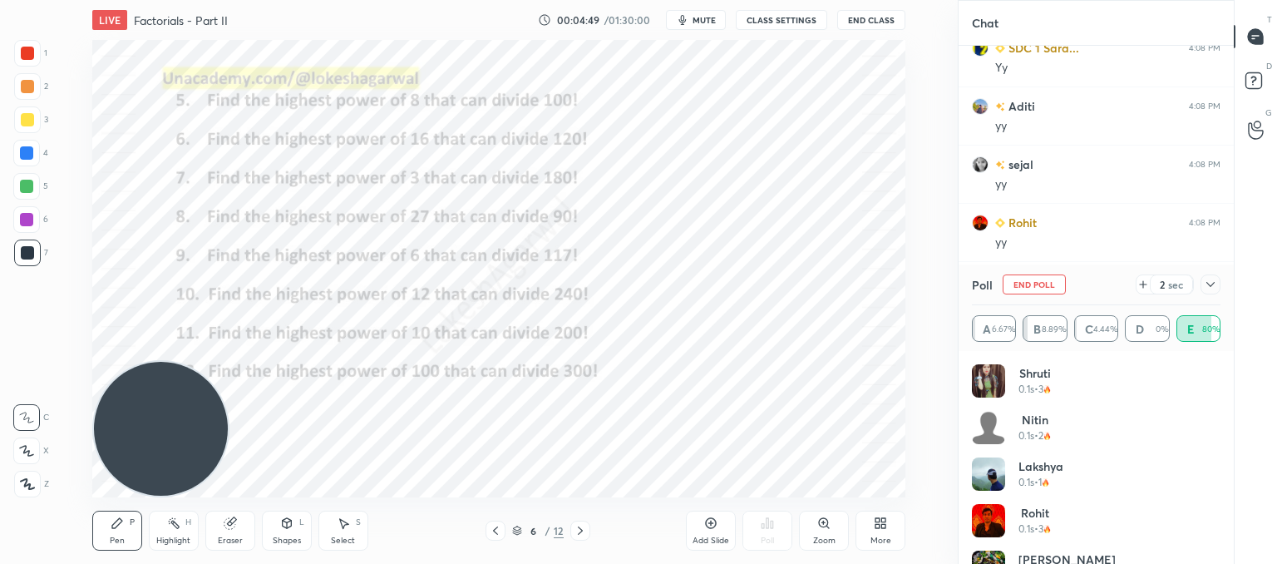
scroll to position [3191, 0]
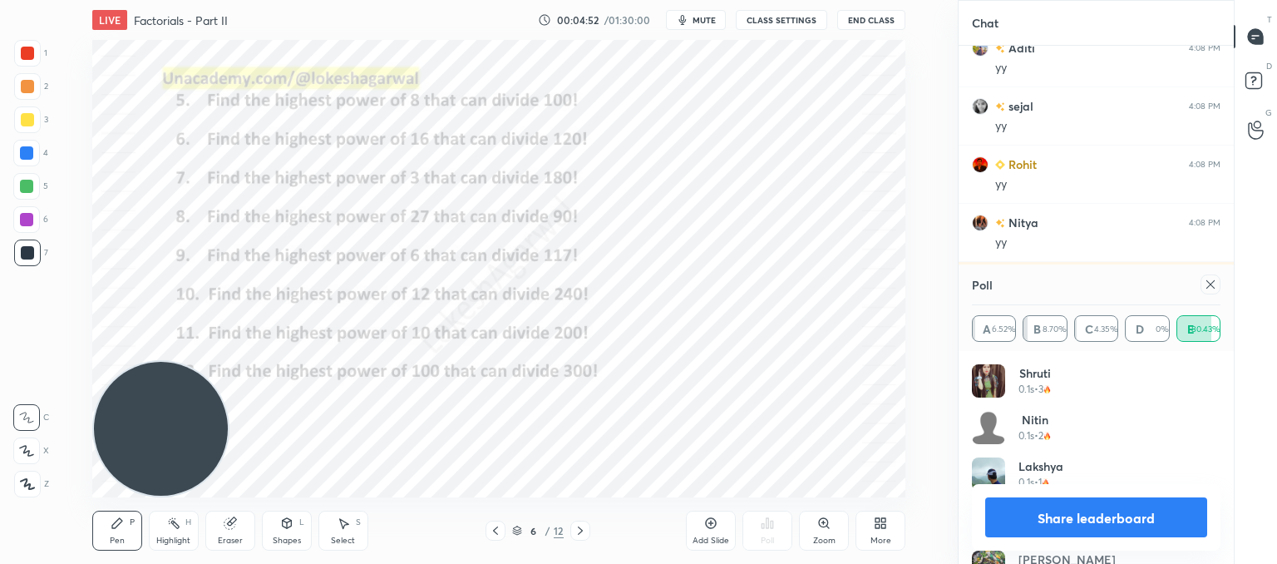
click at [1212, 285] on icon at bounding box center [1210, 284] width 13 height 13
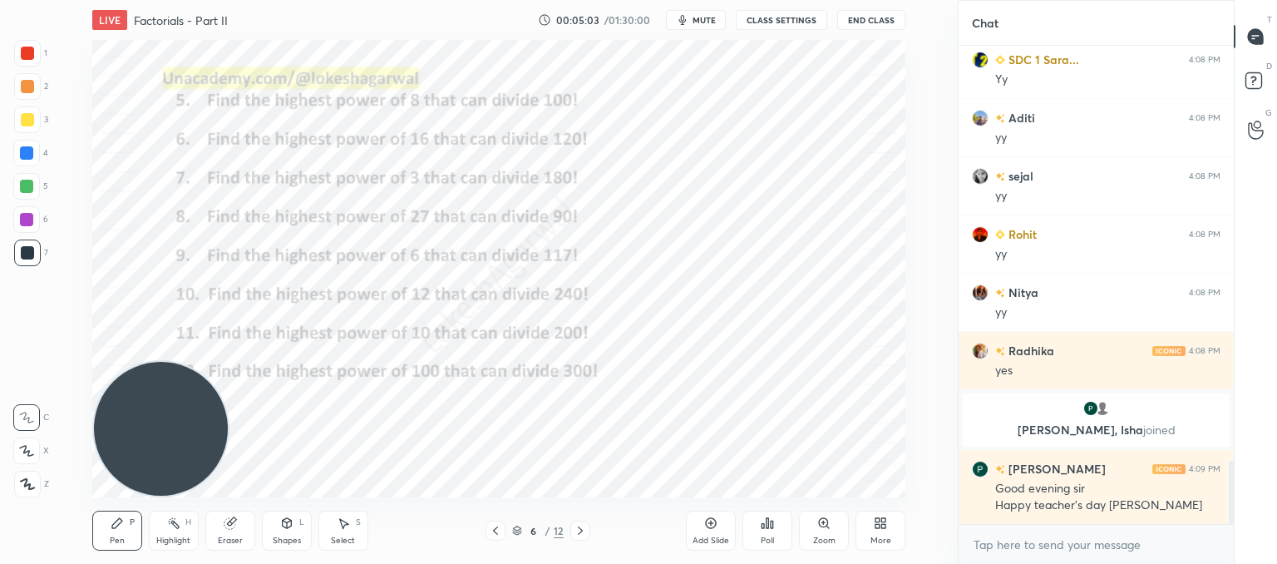
scroll to position [3161, 0]
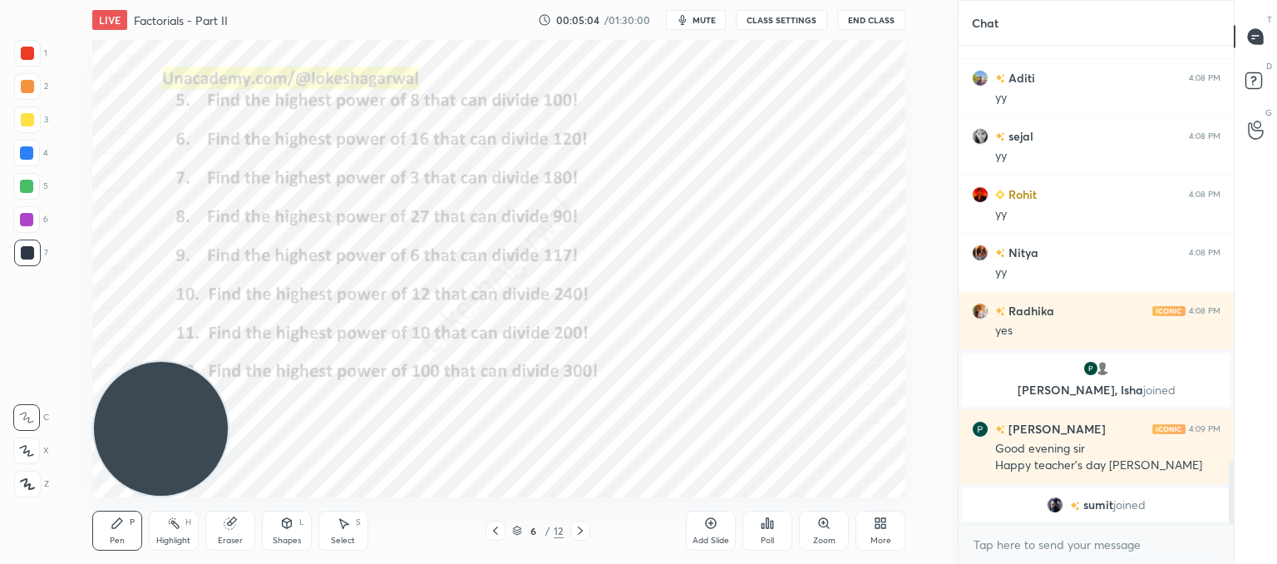
click at [767, 536] on div "Poll" at bounding box center [767, 540] width 13 height 8
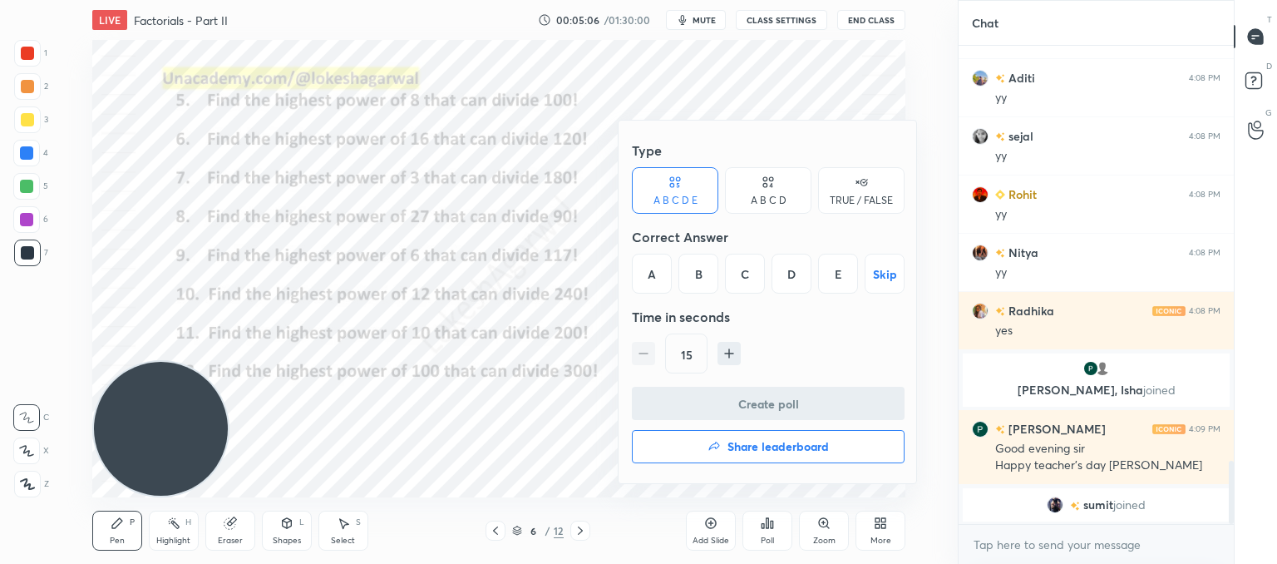
click at [652, 269] on div "A" at bounding box center [652, 274] width 40 height 40
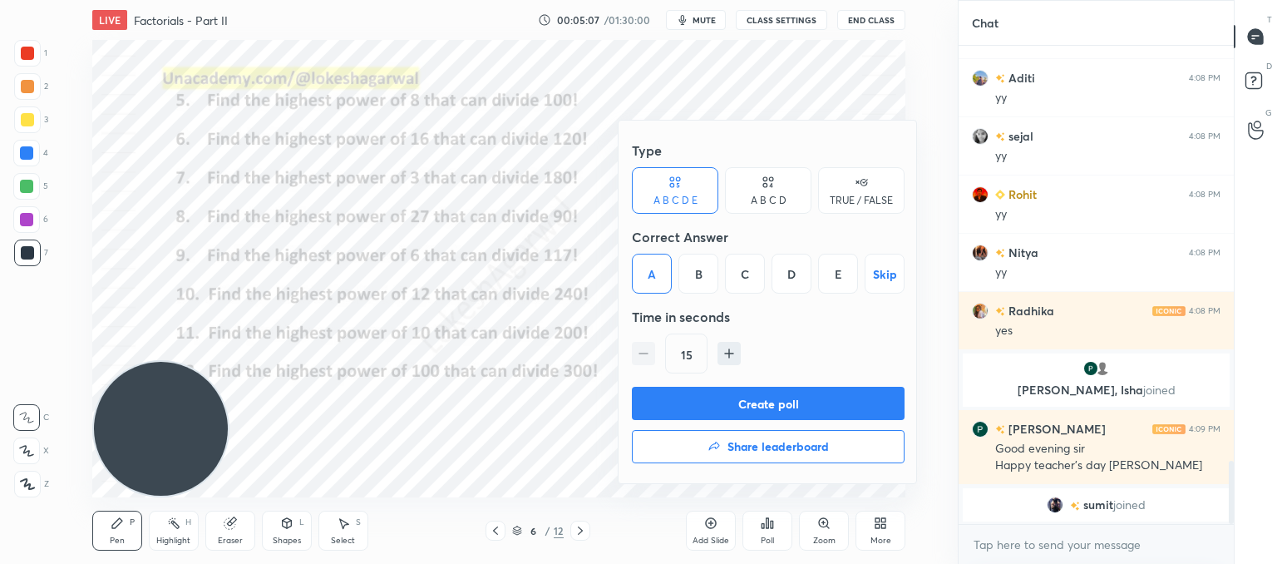
click at [717, 398] on button "Create poll" at bounding box center [768, 403] width 273 height 33
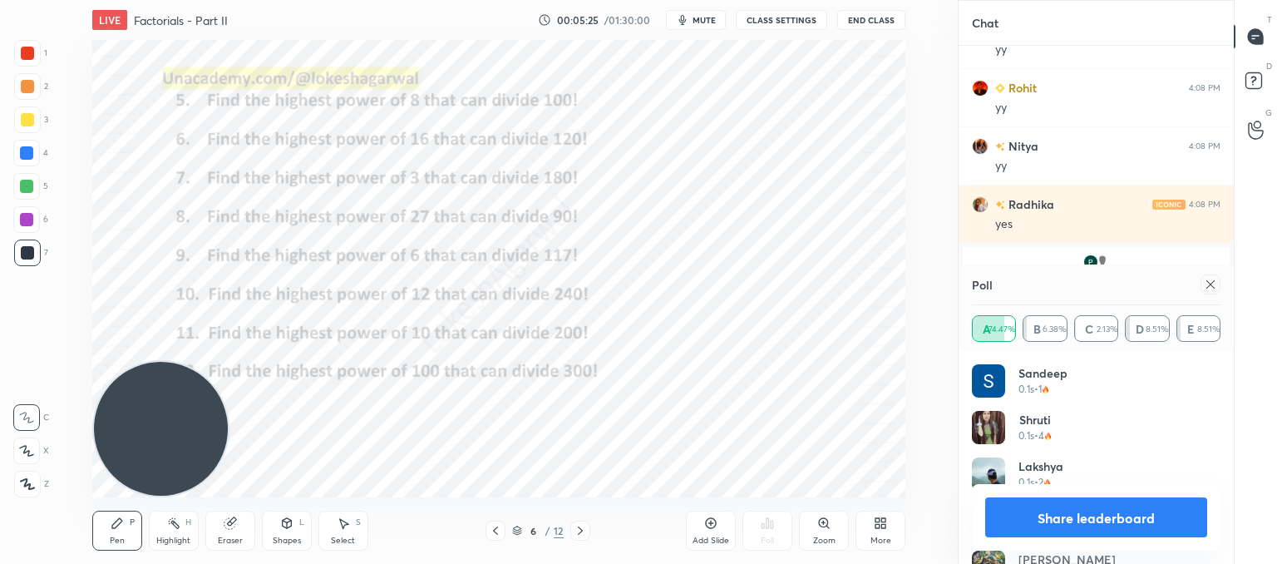
click at [1207, 283] on icon at bounding box center [1210, 284] width 13 height 13
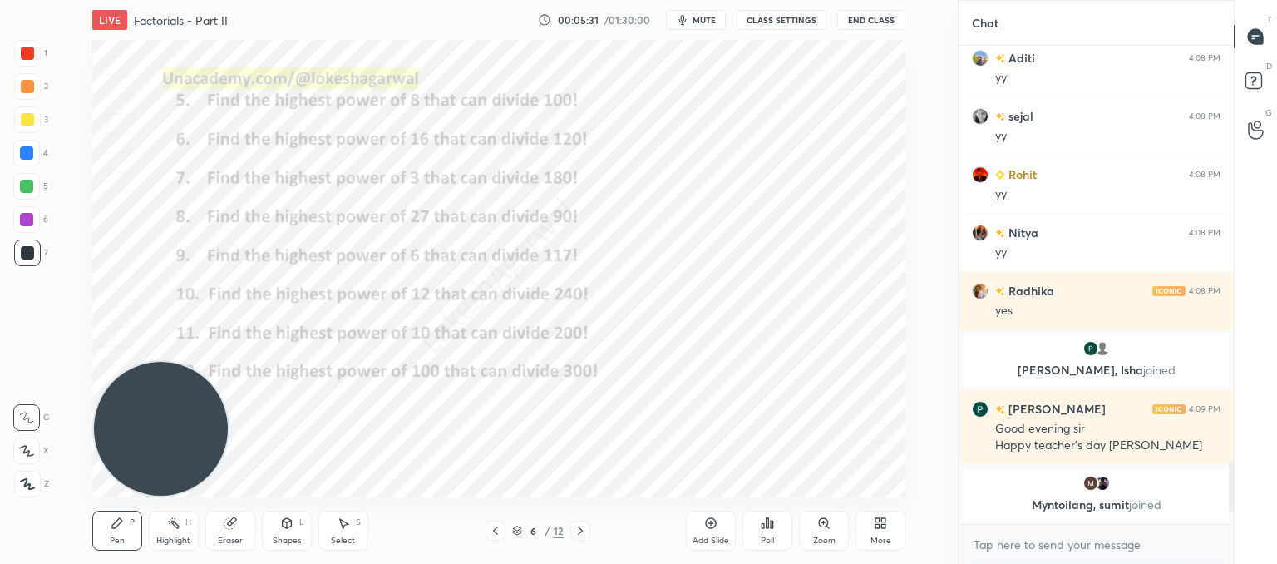
click at [781, 535] on div "Poll" at bounding box center [767, 530] width 50 height 40
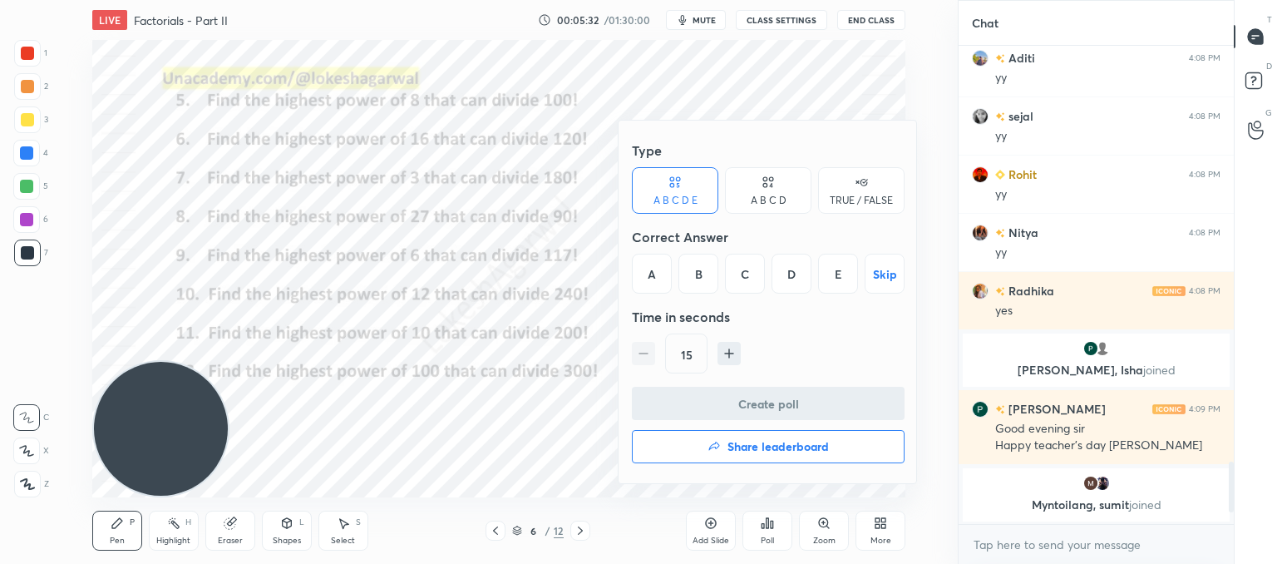
click at [835, 274] on div "E" at bounding box center [838, 274] width 40 height 40
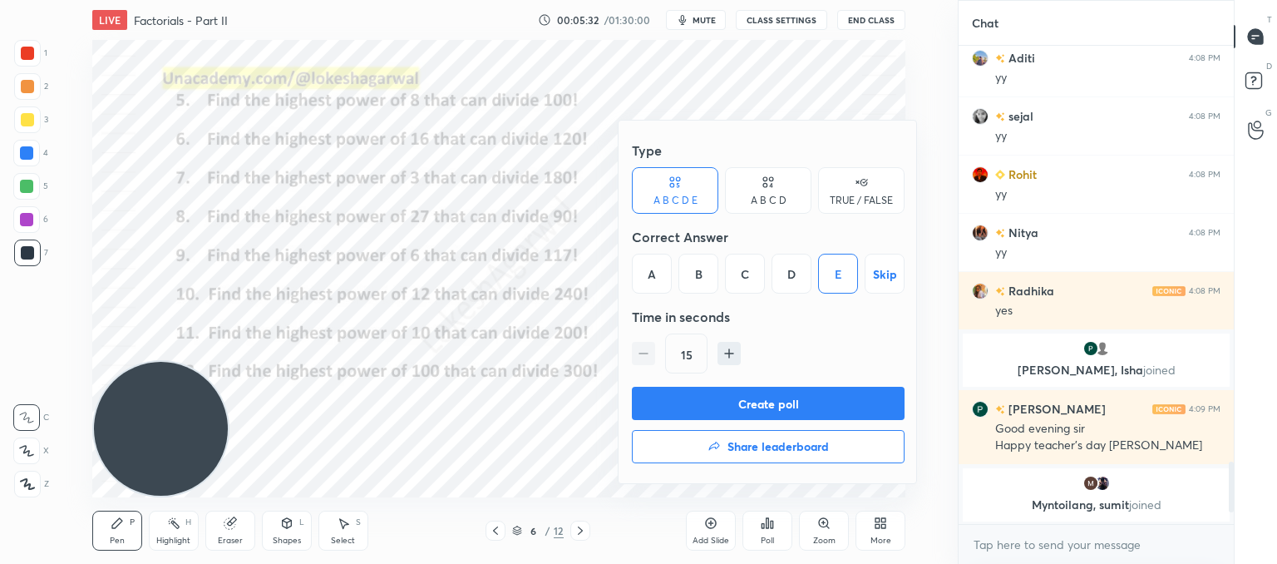
click at [790, 398] on button "Create poll" at bounding box center [768, 403] width 273 height 33
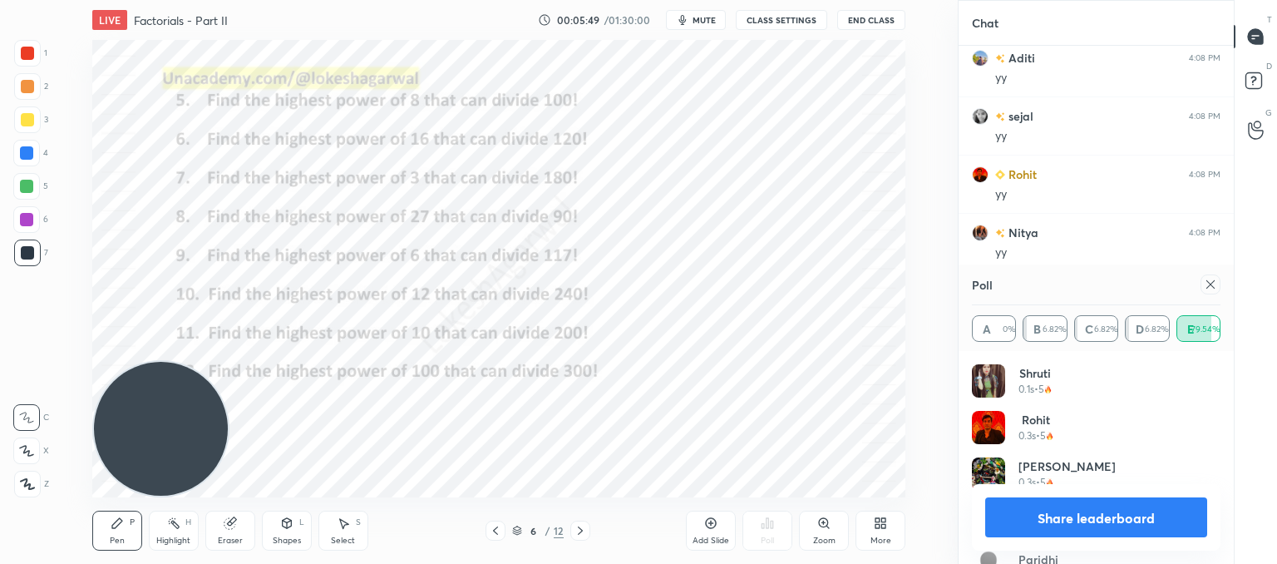
drag, startPoint x: 1209, startPoint y: 286, endPoint x: 1039, endPoint y: 300, distance: 170.2
click at [1207, 286] on icon at bounding box center [1210, 284] width 13 height 13
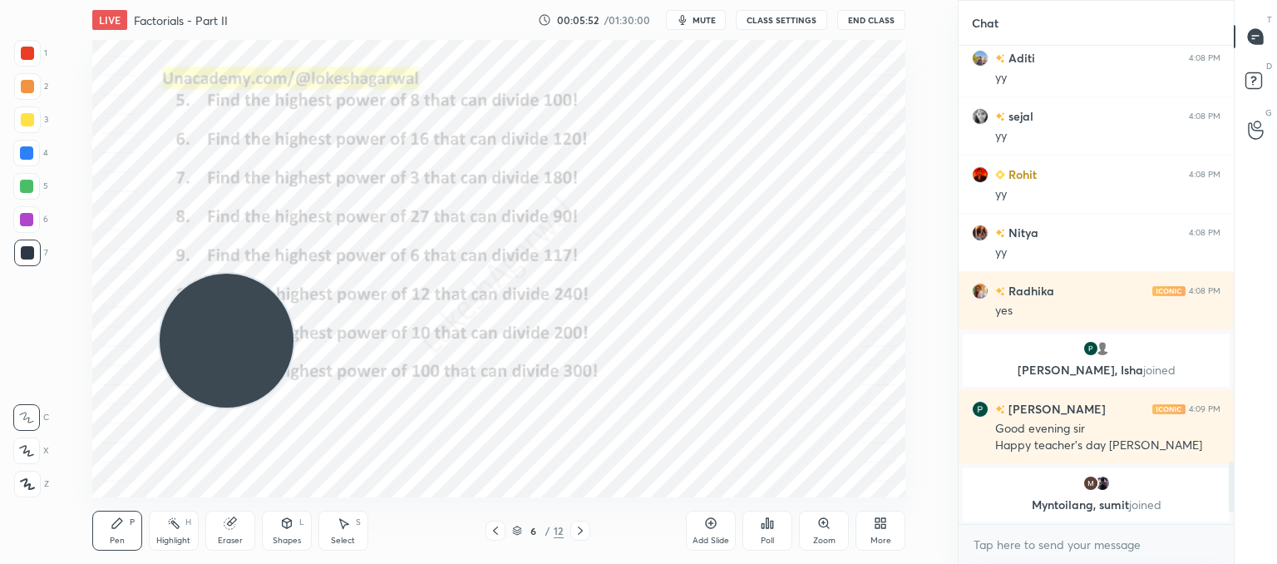
drag, startPoint x: 193, startPoint y: 415, endPoint x: 1003, endPoint y: -22, distance: 921.0
click at [1003, 0] on html "1 2 3 4 5 6 7 C X Z C X Z E E Erase all H H LIVE Factorials - Part II 00:05:52 …" at bounding box center [638, 0] width 1277 height 0
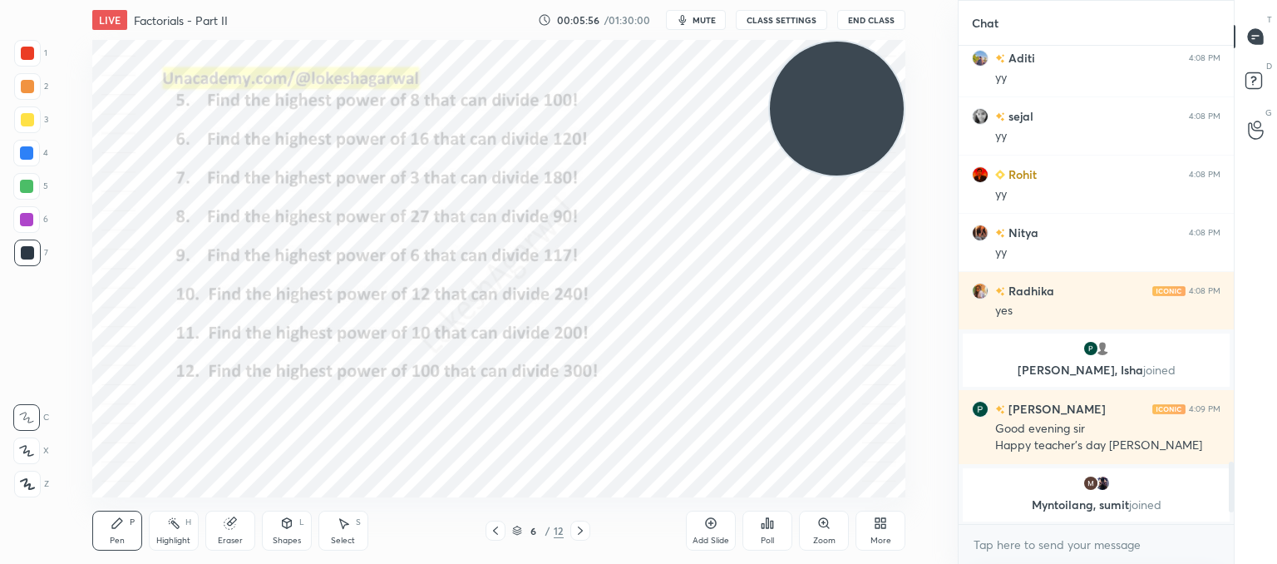
click at [767, 524] on icon at bounding box center [768, 523] width 2 height 10
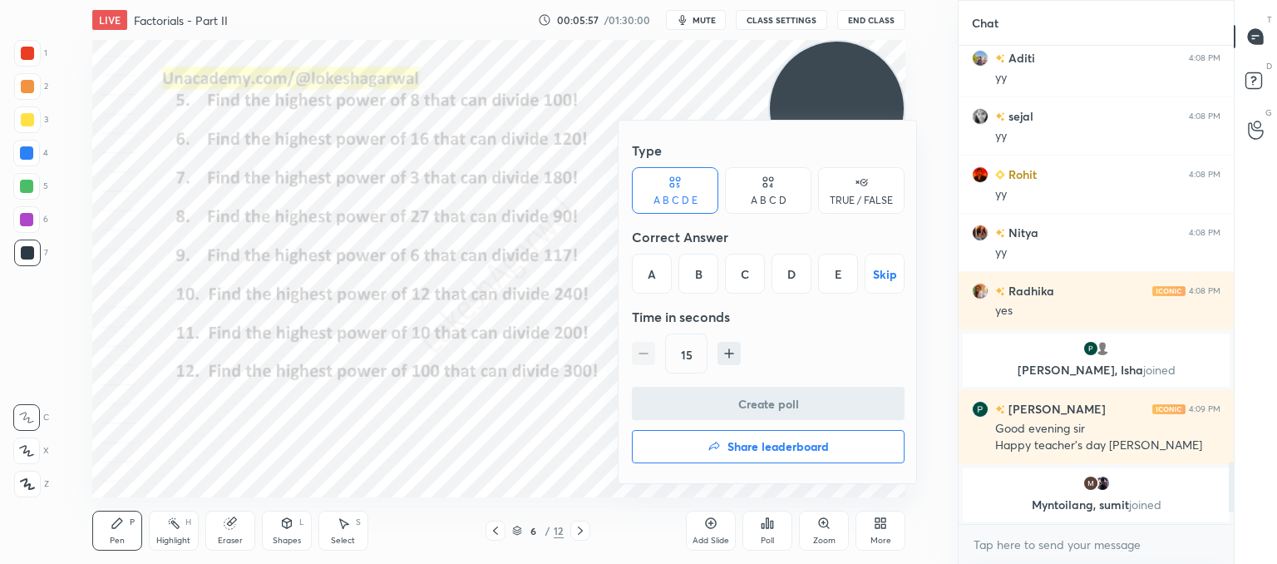
click at [703, 278] on div "B" at bounding box center [698, 274] width 40 height 40
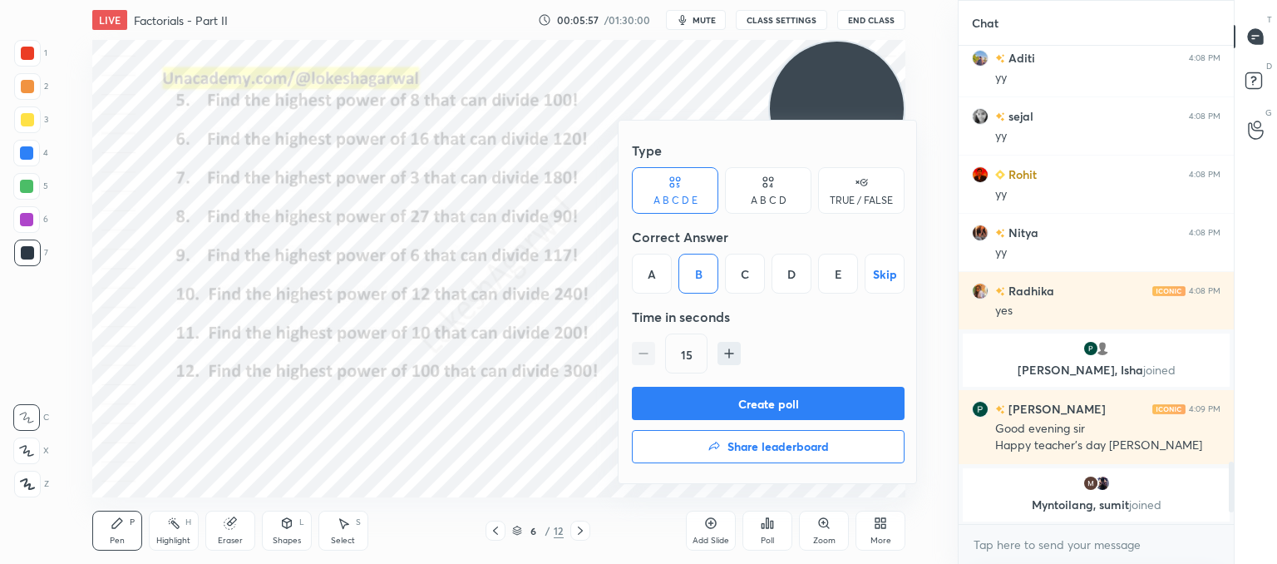
click at [731, 407] on button "Create poll" at bounding box center [768, 403] width 273 height 33
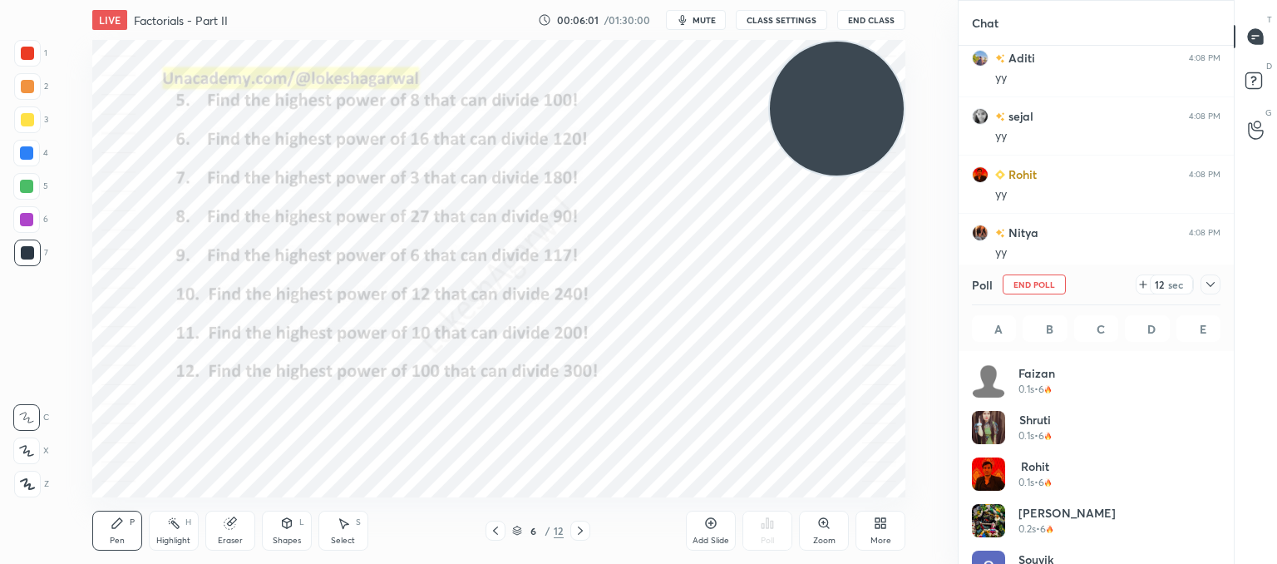
drag, startPoint x: 226, startPoint y: 531, endPoint x: 224, endPoint y: 516, distance: 15.1
click at [227, 530] on div "Eraser" at bounding box center [230, 530] width 50 height 40
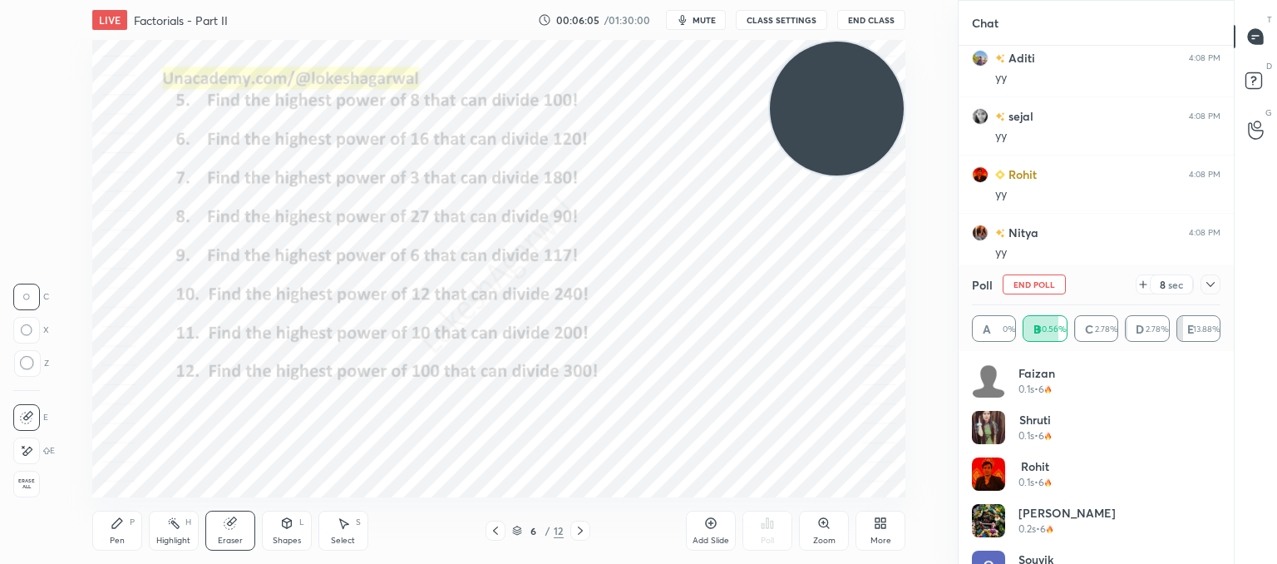
drag, startPoint x: 106, startPoint y: 539, endPoint x: 97, endPoint y: 510, distance: 29.5
click at [106, 536] on div "Pen P" at bounding box center [117, 530] width 50 height 40
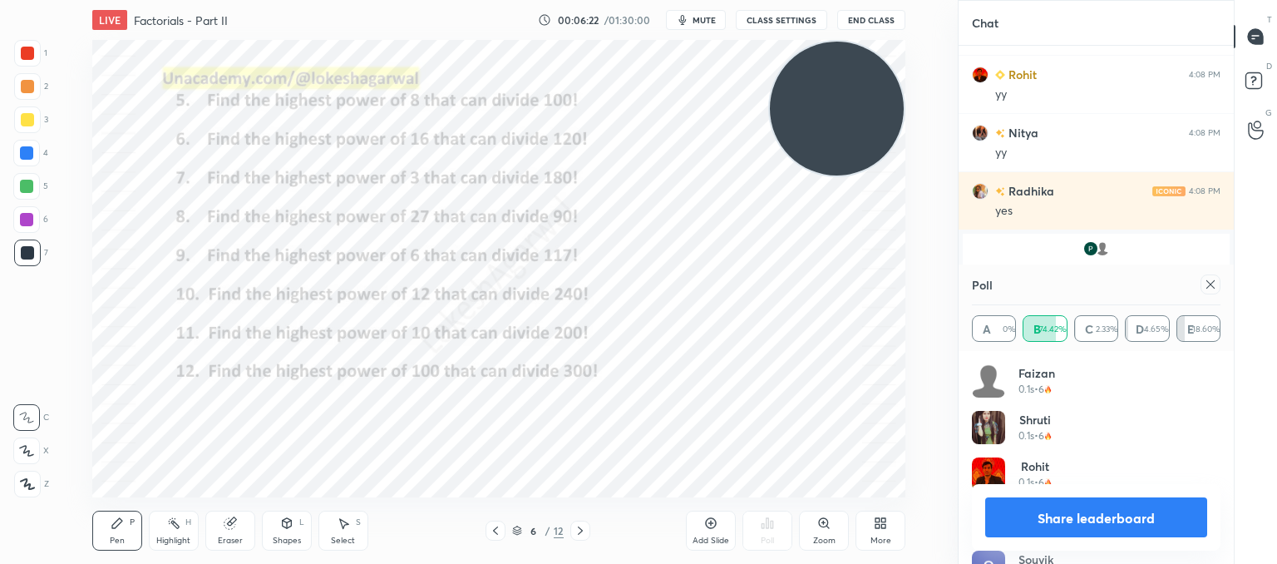
click at [1206, 283] on icon at bounding box center [1210, 284] width 13 height 13
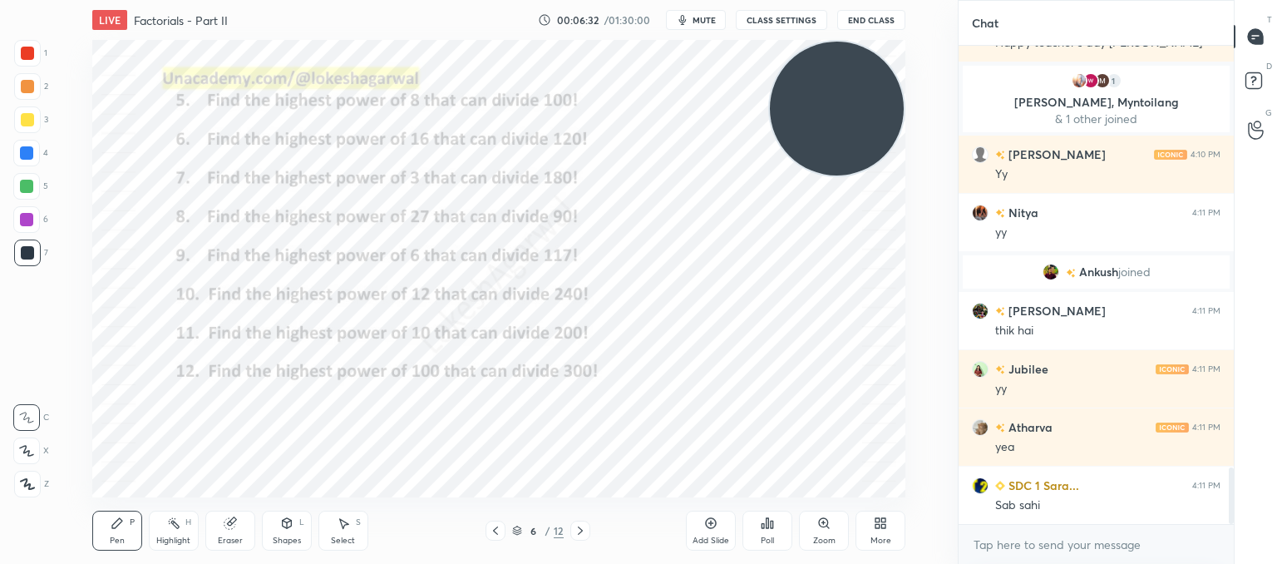
click at [581, 524] on icon at bounding box center [580, 530] width 13 height 13
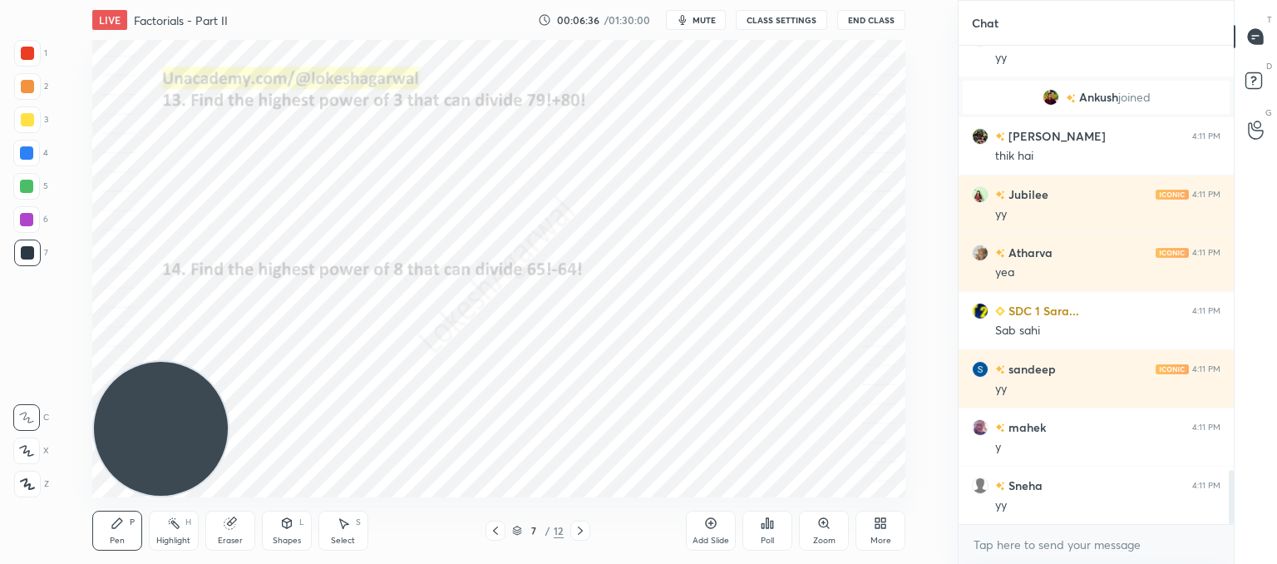
drag, startPoint x: 785, startPoint y: 110, endPoint x: 0, endPoint y: 599, distance: 924.6
click at [0, 0] on html "1 2 3 4 5 6 7 C X Z C X Z E E Erase all H H LIVE Factorials - Part II 00:06:36 …" at bounding box center [638, 0] width 1277 height 0
click at [767, 523] on icon at bounding box center [768, 523] width 2 height 10
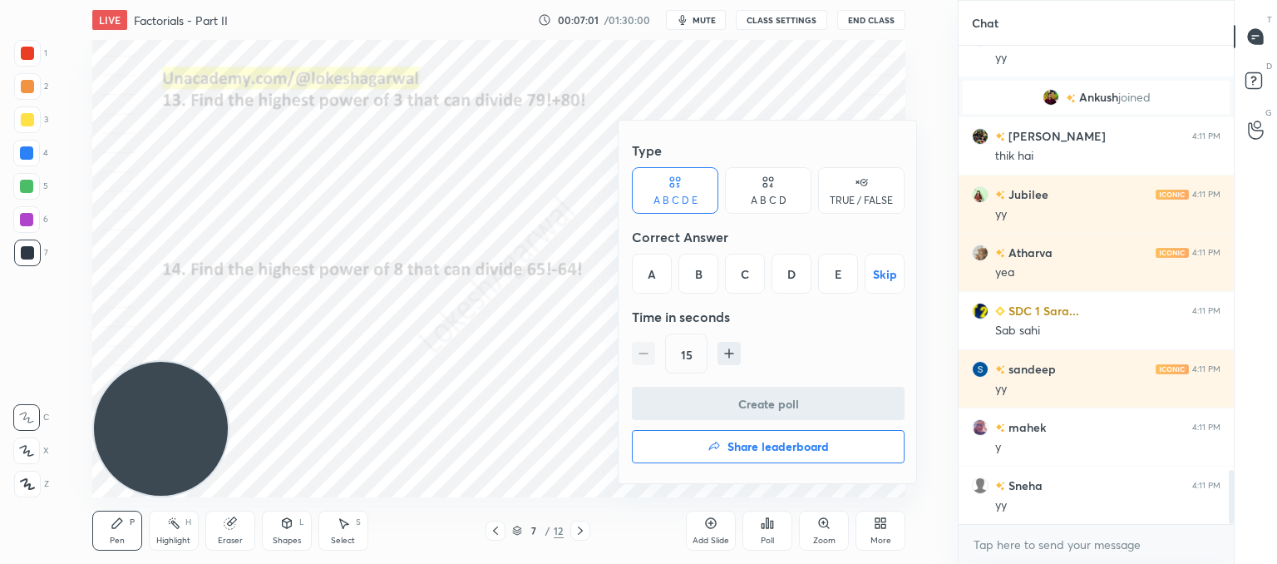
click at [743, 277] on div "C" at bounding box center [745, 274] width 40 height 40
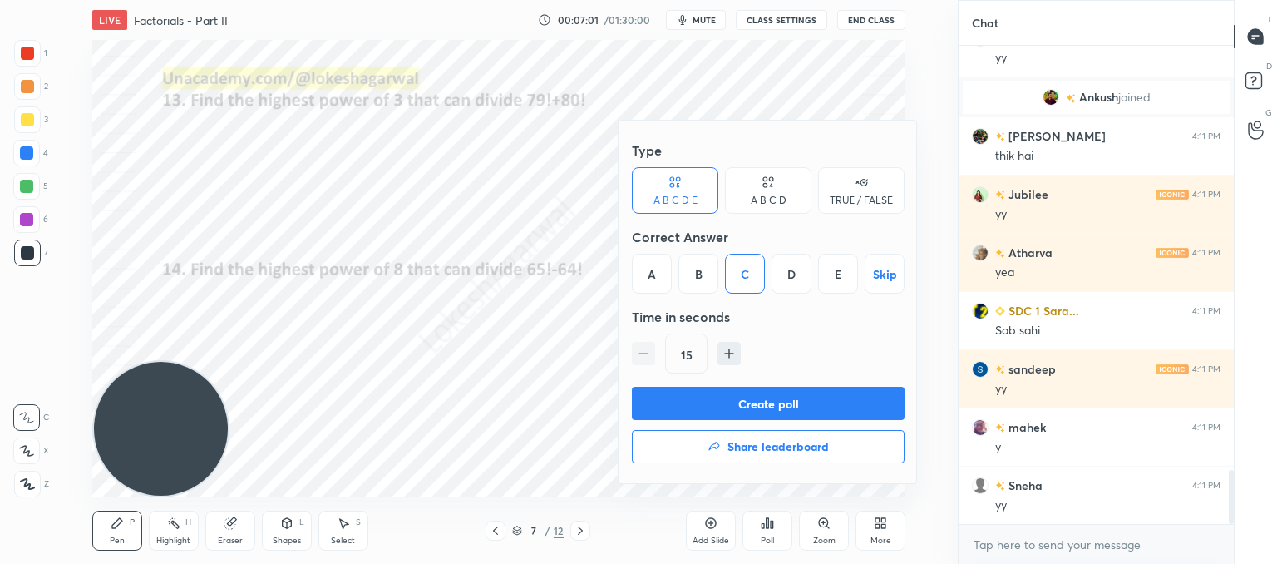
click at [722, 393] on button "Create poll" at bounding box center [768, 403] width 273 height 33
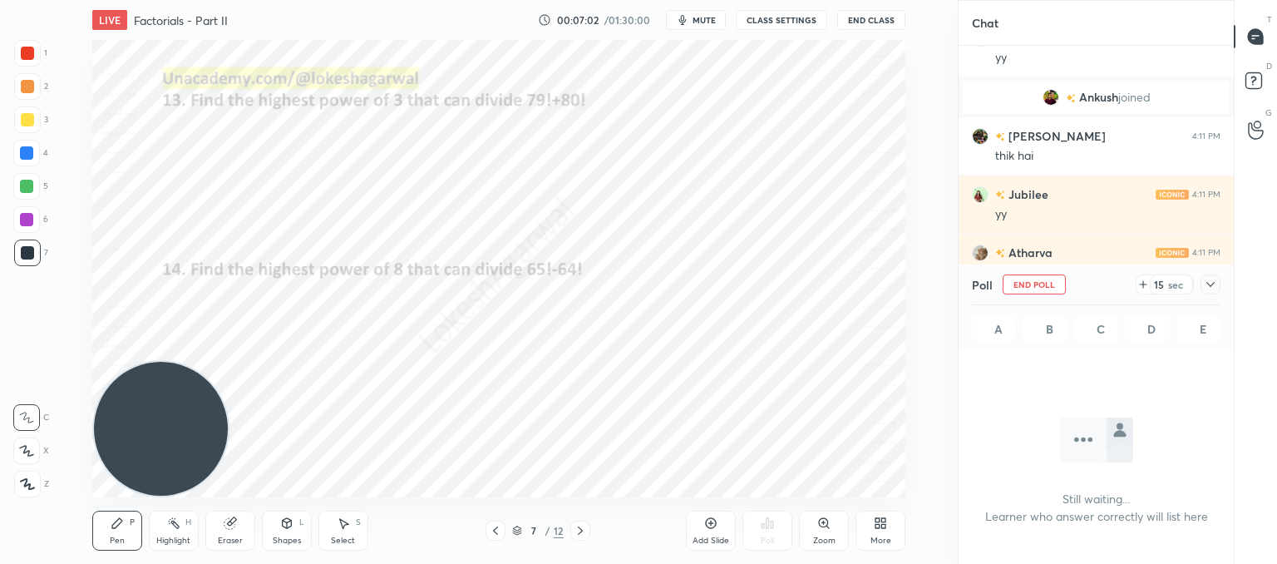
scroll to position [249, 270]
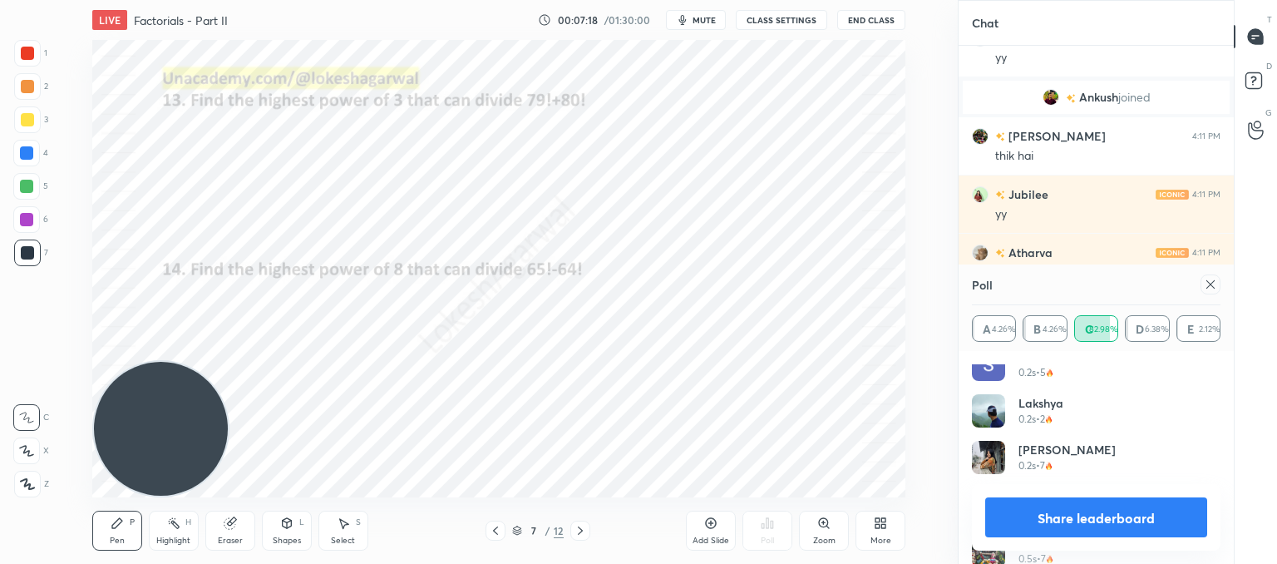
click at [1215, 281] on icon at bounding box center [1210, 284] width 13 height 13
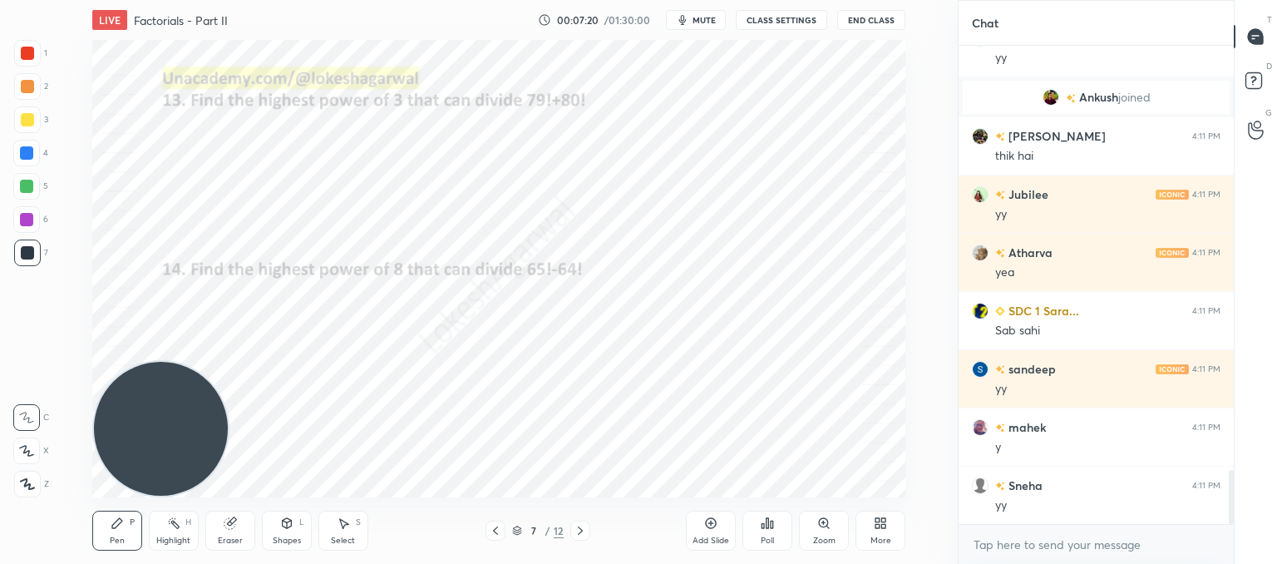
click at [775, 540] on div "Poll" at bounding box center [767, 530] width 50 height 40
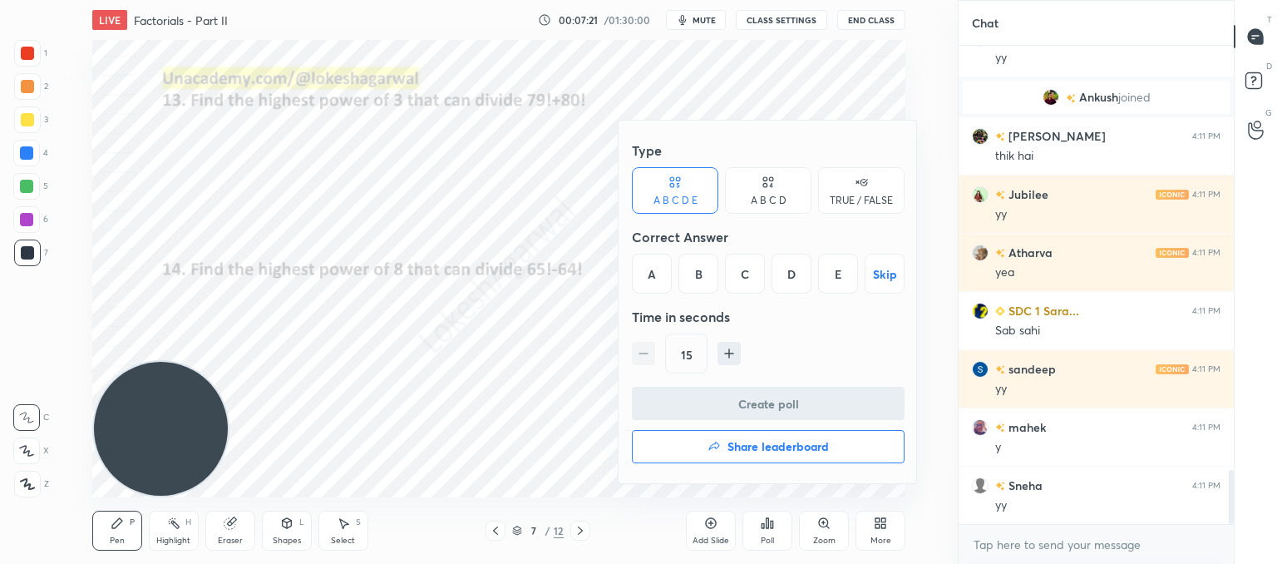
click at [798, 280] on div "D" at bounding box center [792, 274] width 40 height 40
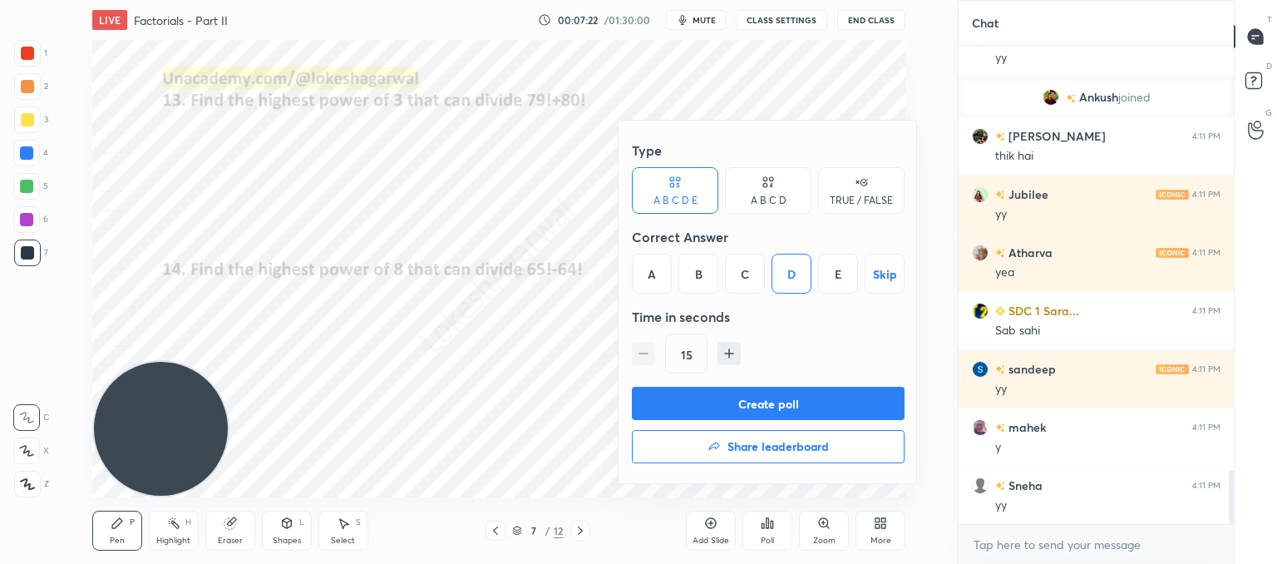
click at [776, 402] on button "Create poll" at bounding box center [768, 403] width 273 height 33
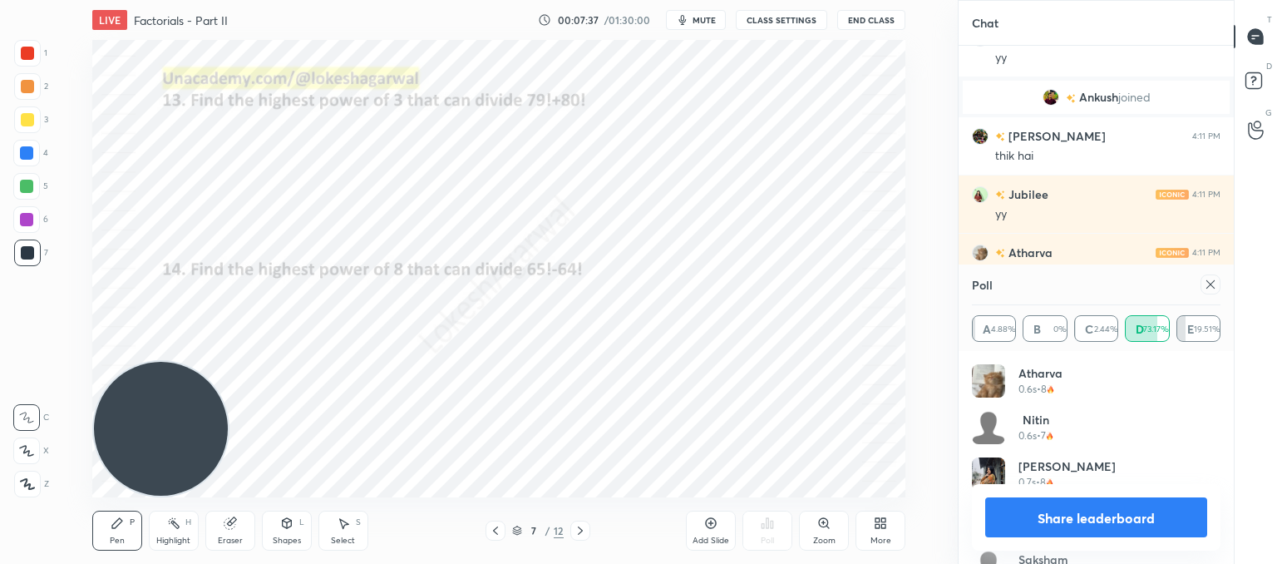
click at [1207, 289] on icon at bounding box center [1210, 284] width 13 height 13
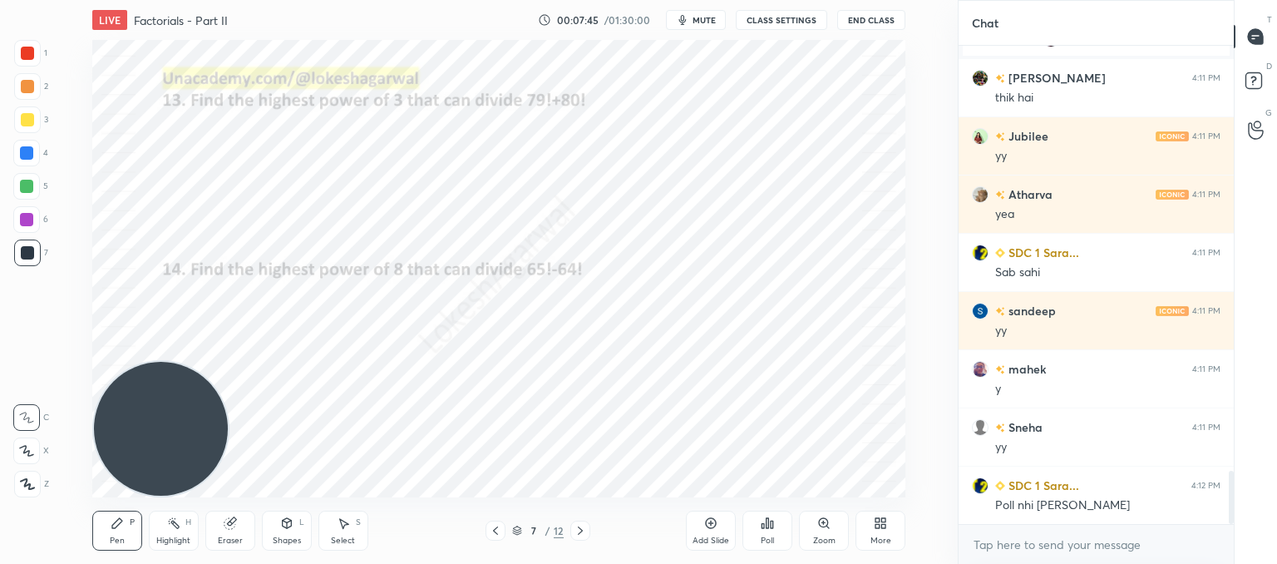
click at [581, 533] on icon at bounding box center [580, 530] width 13 height 13
click at [582, 533] on icon at bounding box center [580, 530] width 13 height 13
click at [762, 523] on icon at bounding box center [767, 522] width 13 height 13
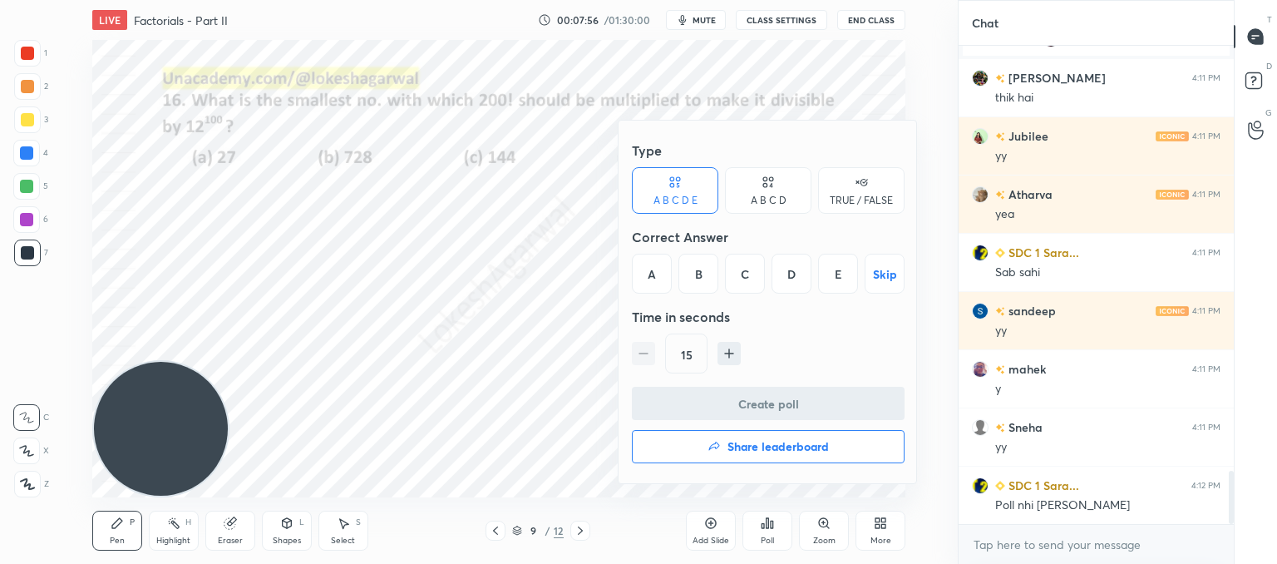
click at [781, 185] on div "A B C D" at bounding box center [768, 190] width 86 height 47
click at [804, 277] on div "D" at bounding box center [824, 274] width 49 height 40
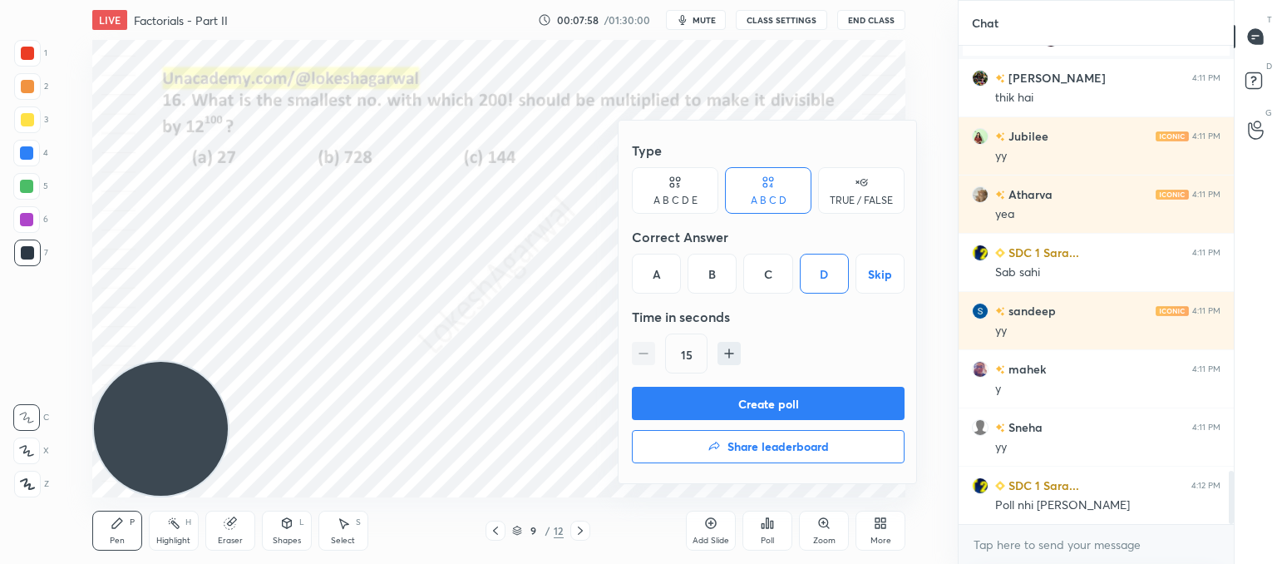
click at [738, 402] on button "Create poll" at bounding box center [768, 403] width 273 height 33
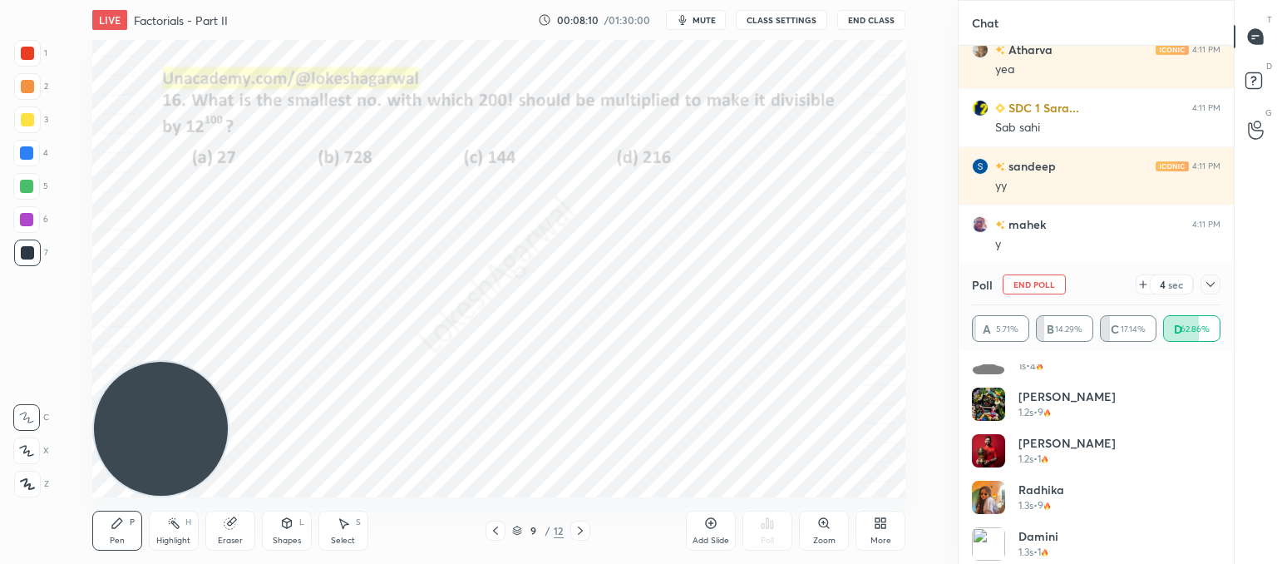
click at [1208, 288] on icon at bounding box center [1210, 284] width 13 height 13
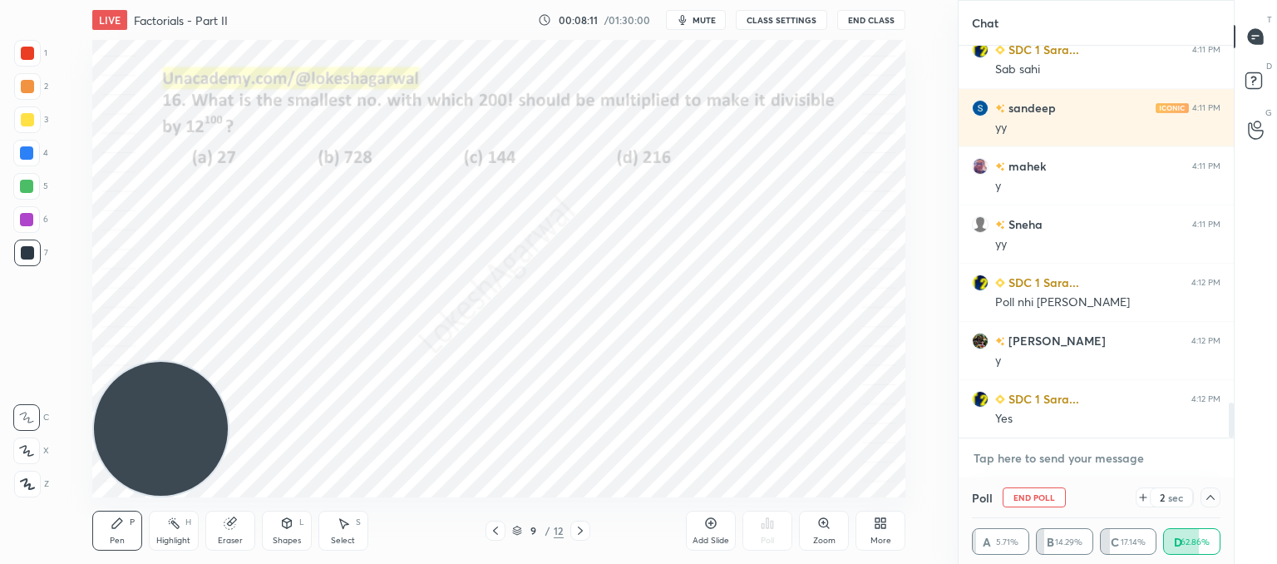
click at [1088, 459] on textarea at bounding box center [1096, 458] width 249 height 27
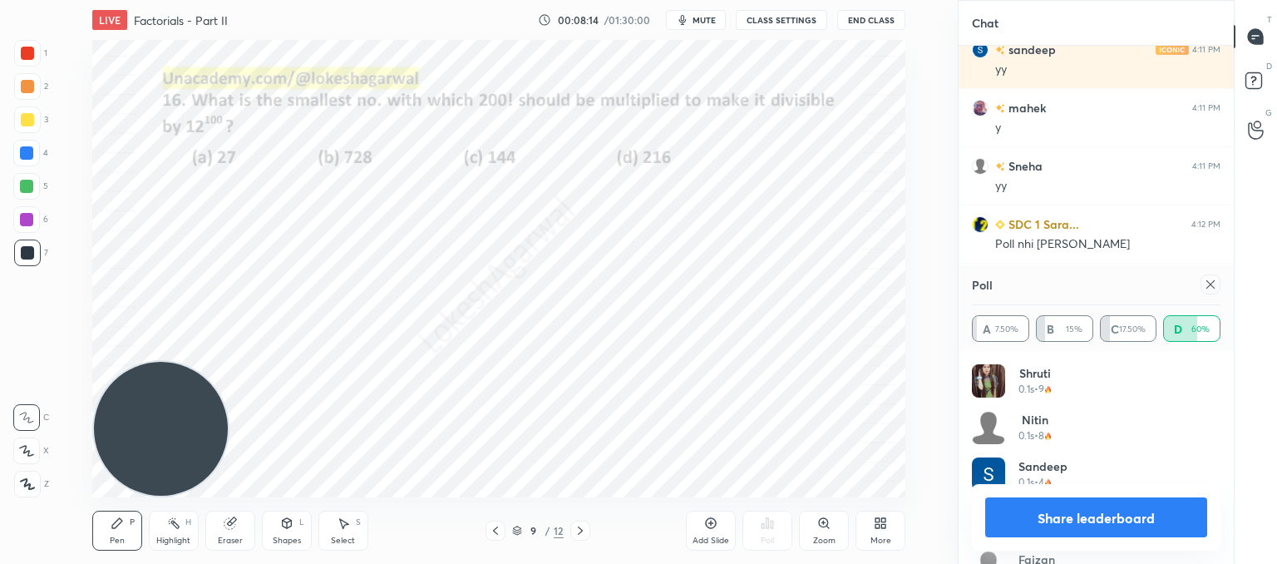
click at [1210, 286] on icon at bounding box center [1210, 284] width 13 height 13
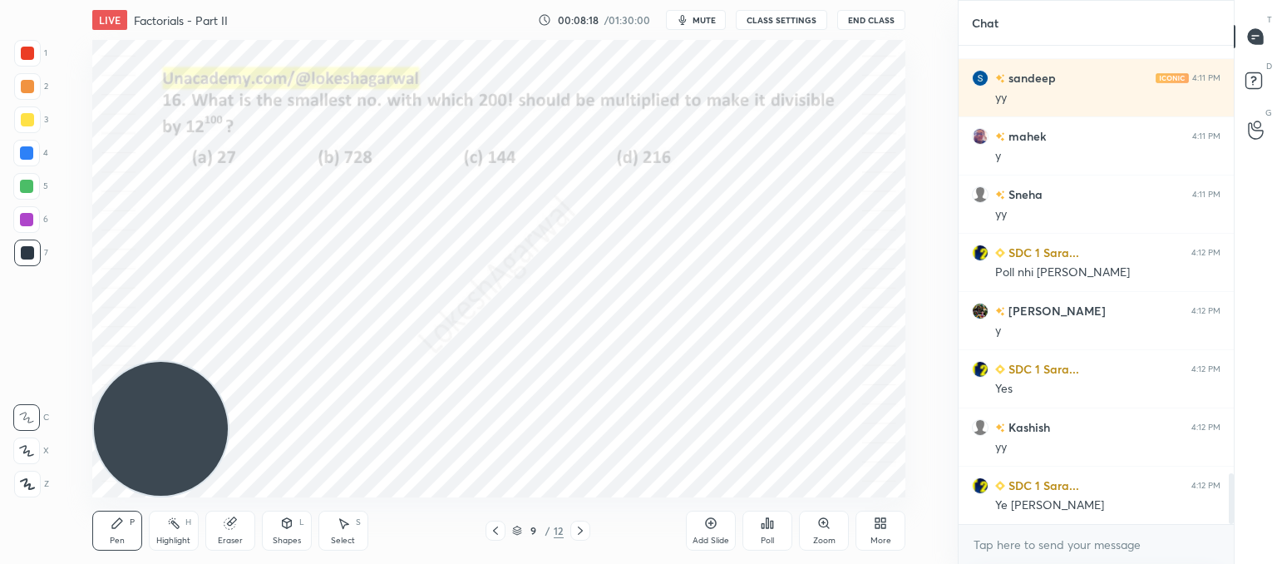
click at [575, 530] on icon at bounding box center [580, 530] width 13 height 13
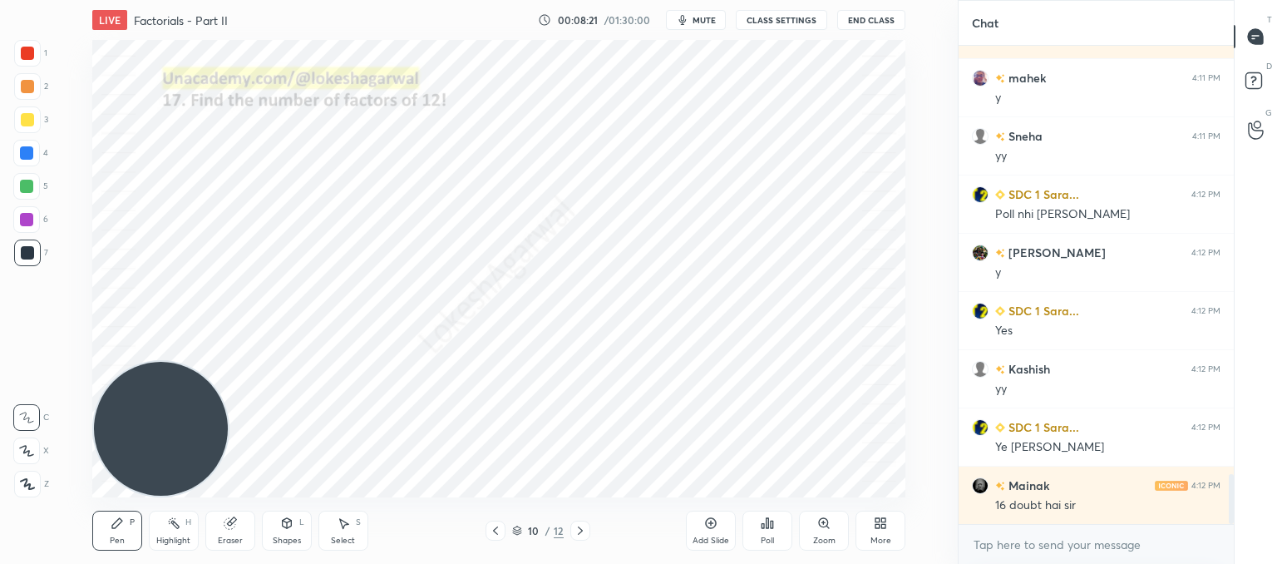
click at [575, 518] on div "Pen P Highlight H Eraser Shapes L Select S 10 / 12 Add Slide Poll Zoom More" at bounding box center [498, 530] width 813 height 67
click at [579, 532] on icon at bounding box center [580, 530] width 13 height 13
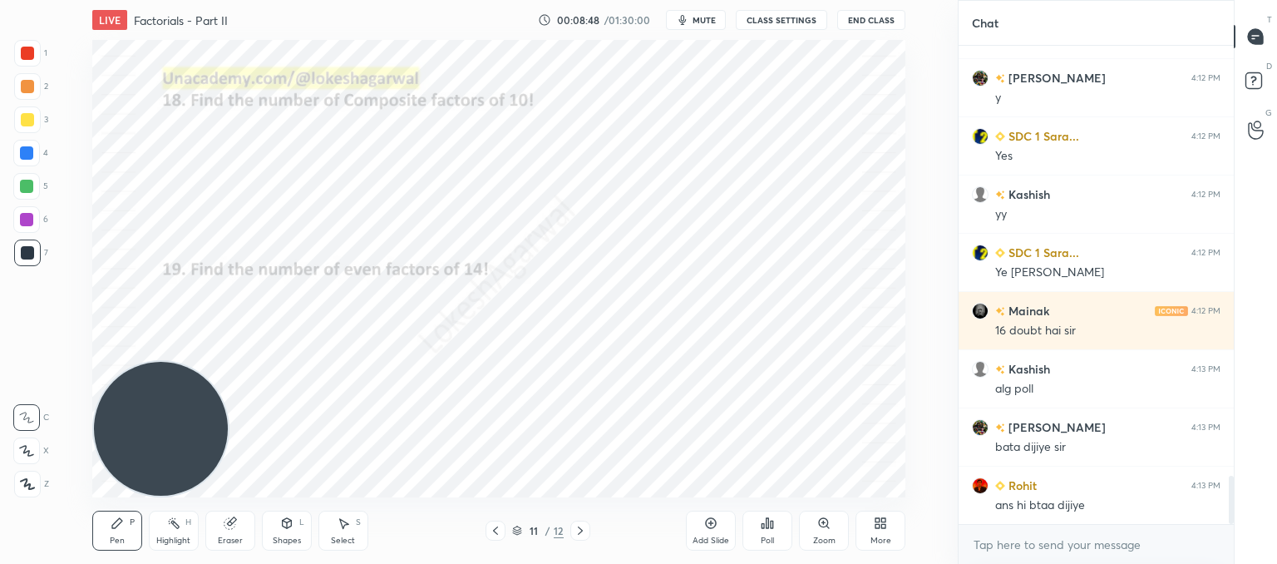
drag, startPoint x: 230, startPoint y: 525, endPoint x: 242, endPoint y: 505, distance: 23.8
click at [237, 520] on div "Eraser" at bounding box center [230, 530] width 50 height 40
drag, startPoint x: 31, startPoint y: 365, endPoint x: 68, endPoint y: 330, distance: 51.2
click at [34, 362] on div at bounding box center [27, 363] width 27 height 27
click at [118, 525] on icon at bounding box center [117, 522] width 13 height 13
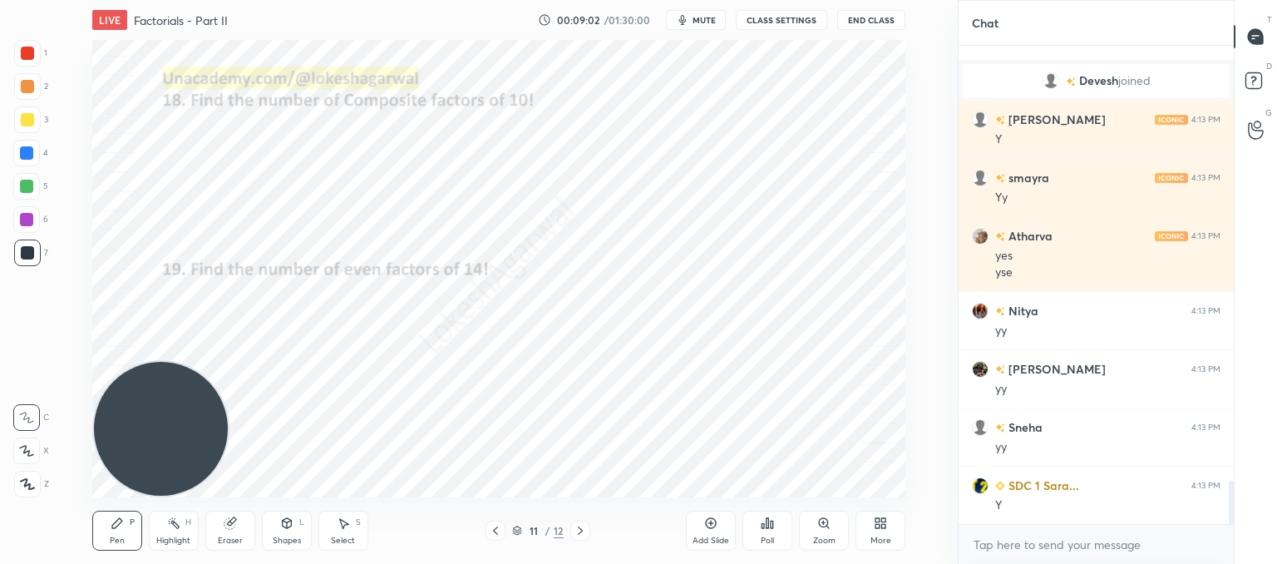
click at [579, 527] on icon at bounding box center [580, 530] width 13 height 13
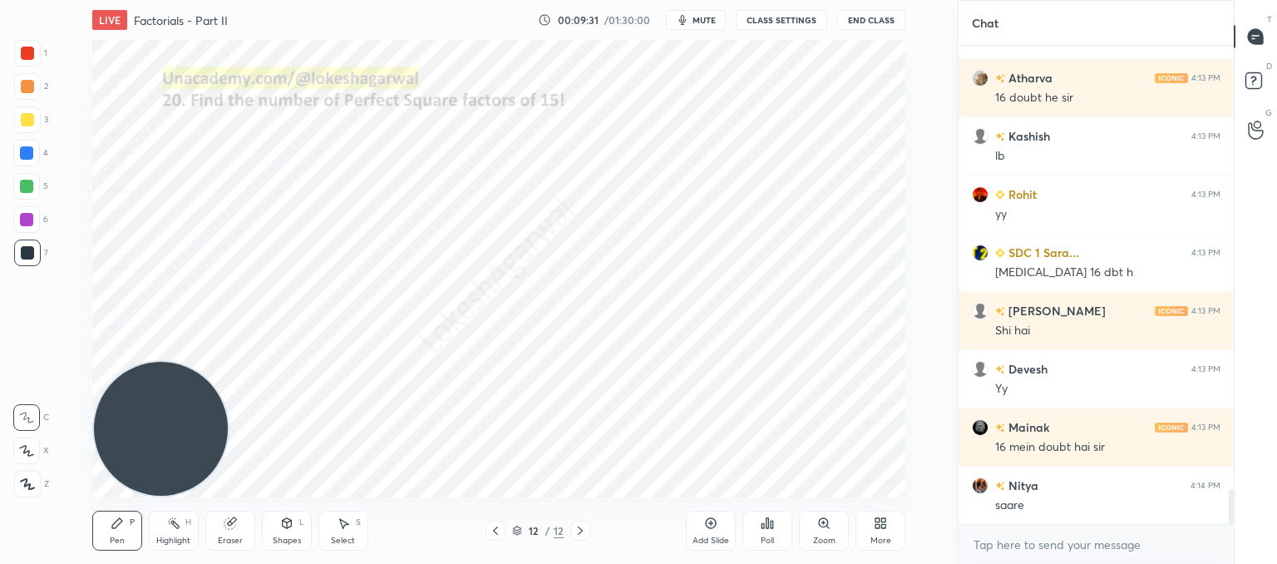
scroll to position [6011, 0]
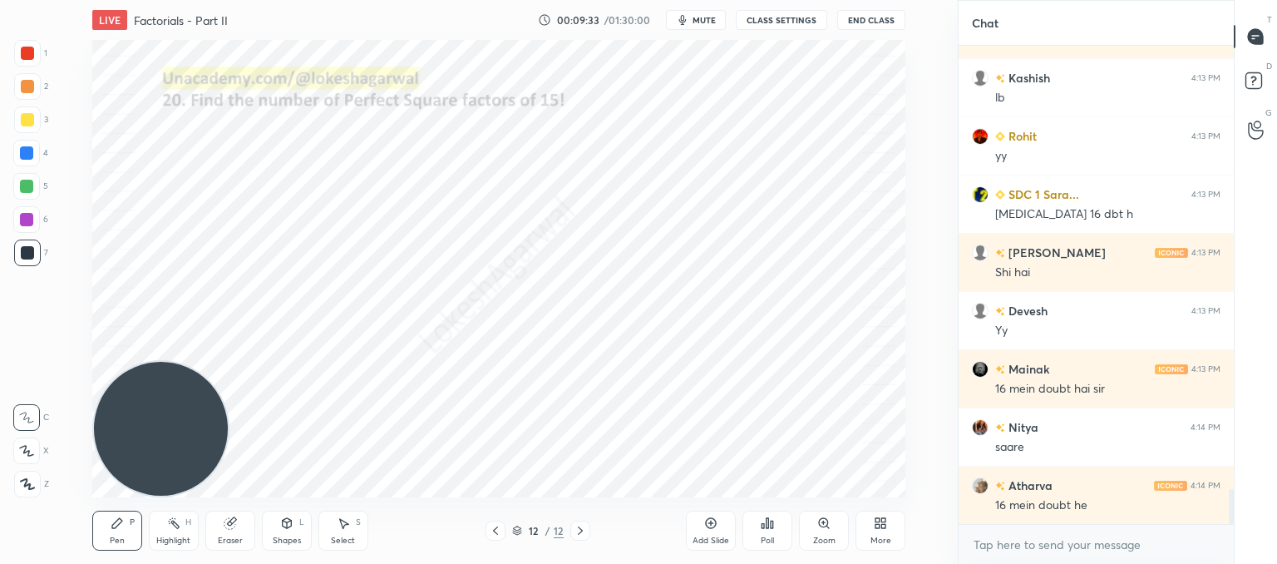
click at [781, 538] on div "Poll" at bounding box center [767, 530] width 50 height 40
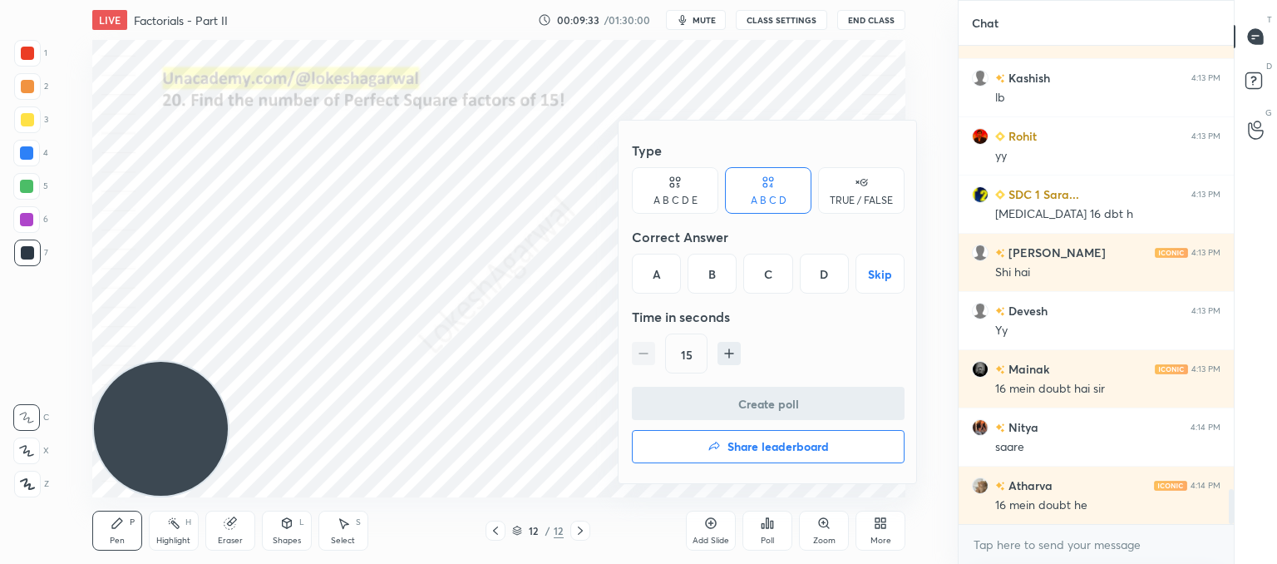
click at [770, 456] on button "Share leaderboard" at bounding box center [768, 446] width 273 height 33
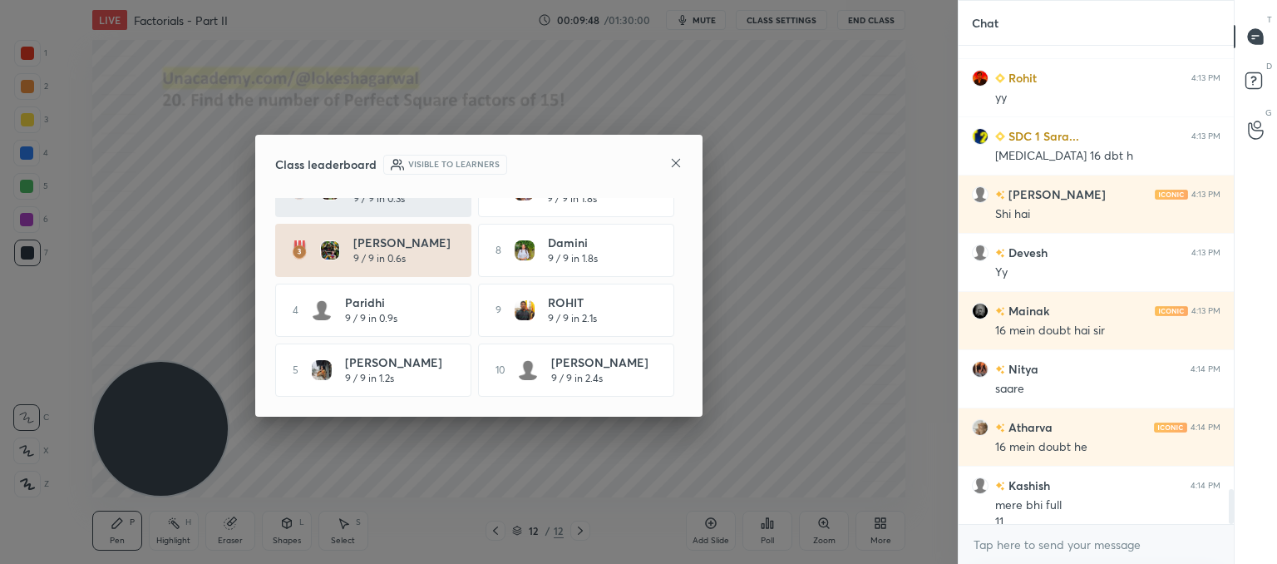
scroll to position [6086, 0]
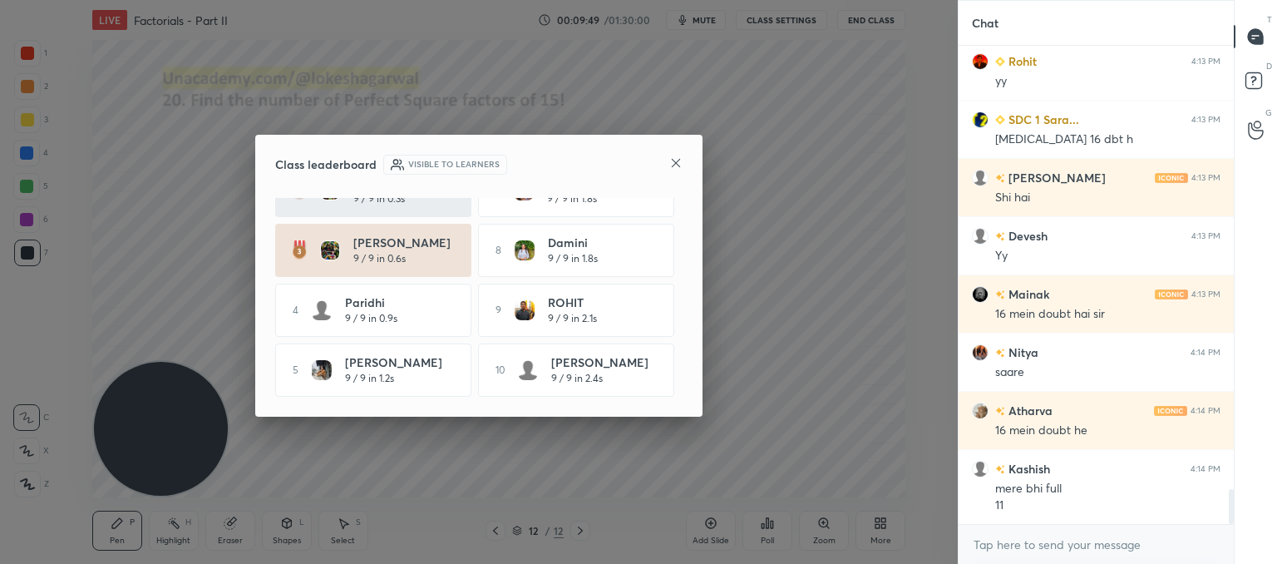
click at [675, 165] on icon at bounding box center [675, 162] width 13 height 13
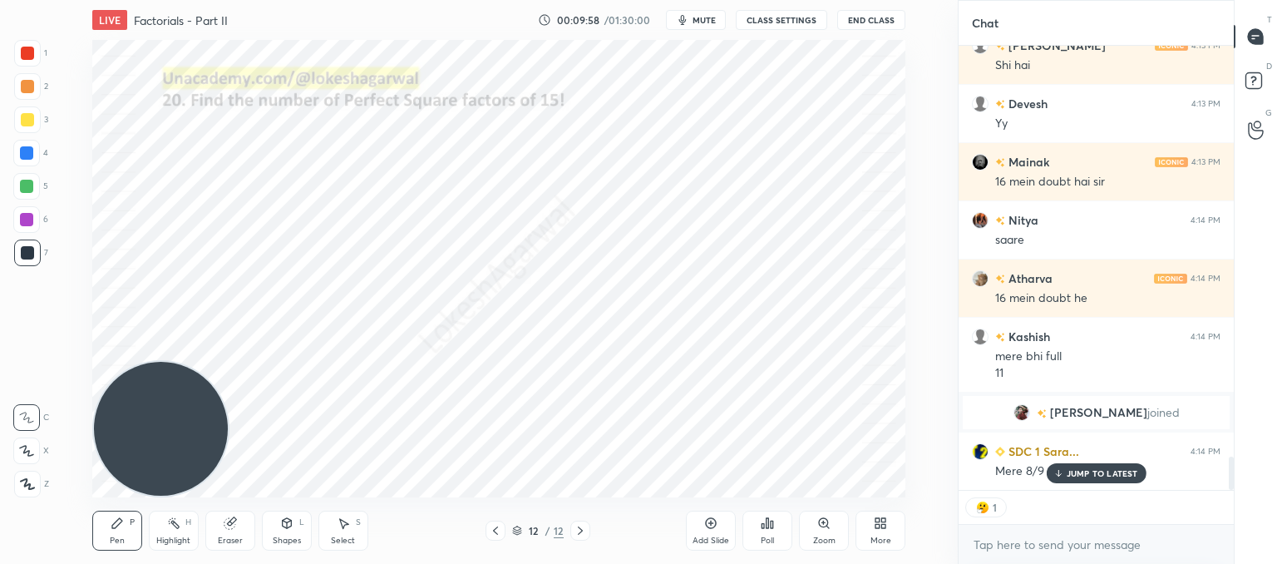
scroll to position [5464, 0]
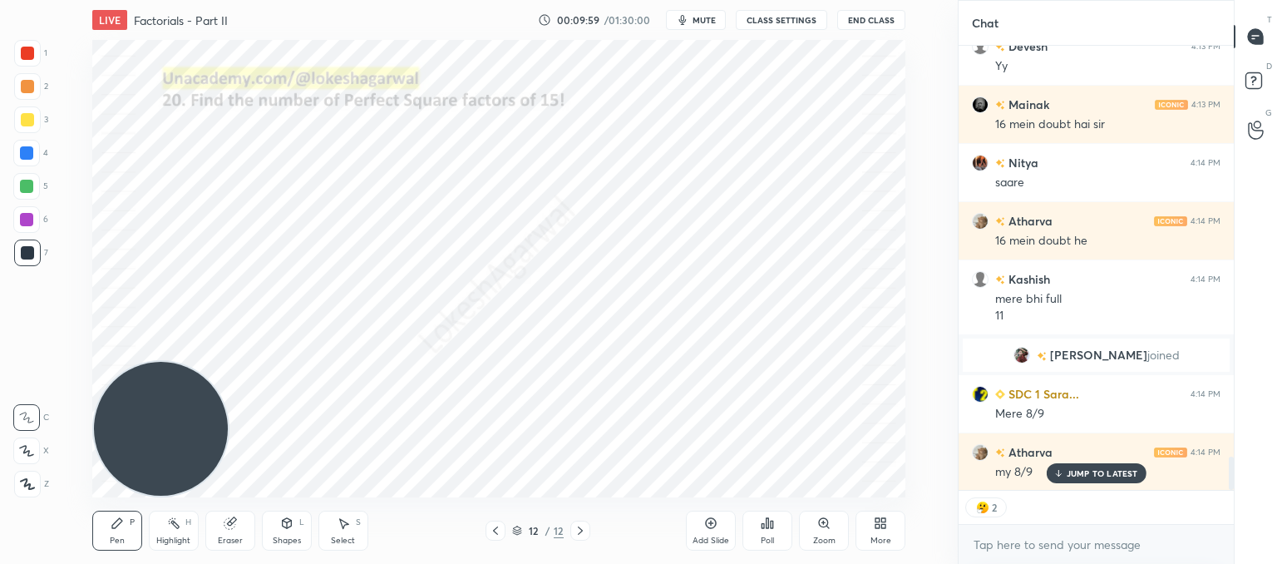
click at [1124, 473] on p "JUMP TO LATEST" at bounding box center [1102, 473] width 71 height 10
click at [772, 15] on button "CLASS SETTINGS" at bounding box center [781, 20] width 91 height 20
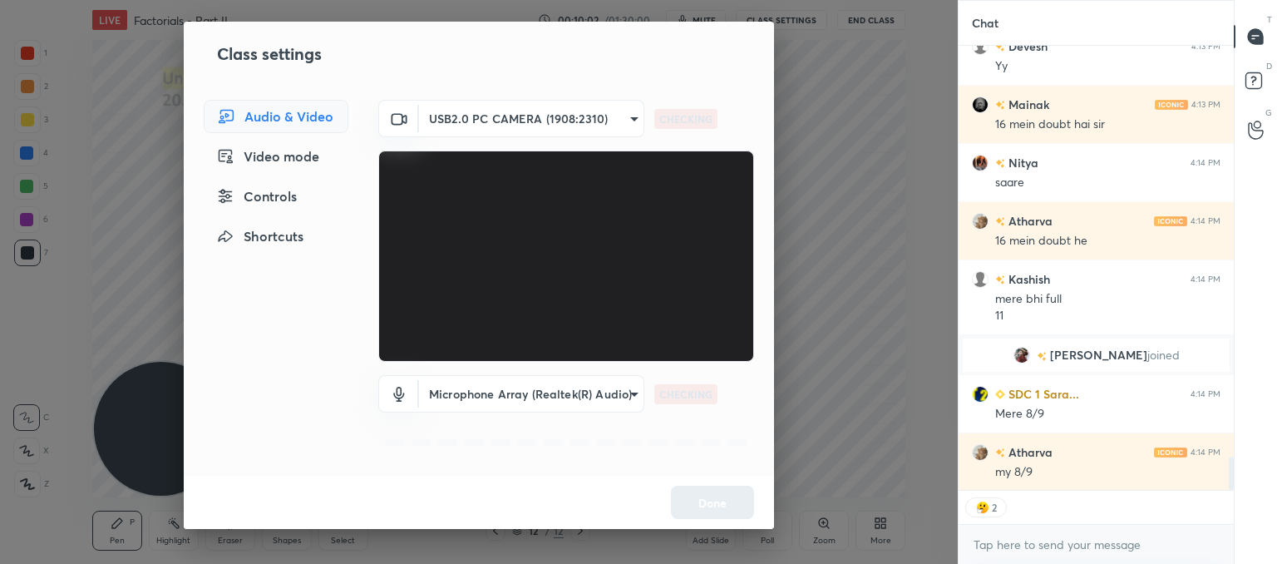
type textarea "x"
click at [240, 196] on div "Controls" at bounding box center [276, 196] width 145 height 33
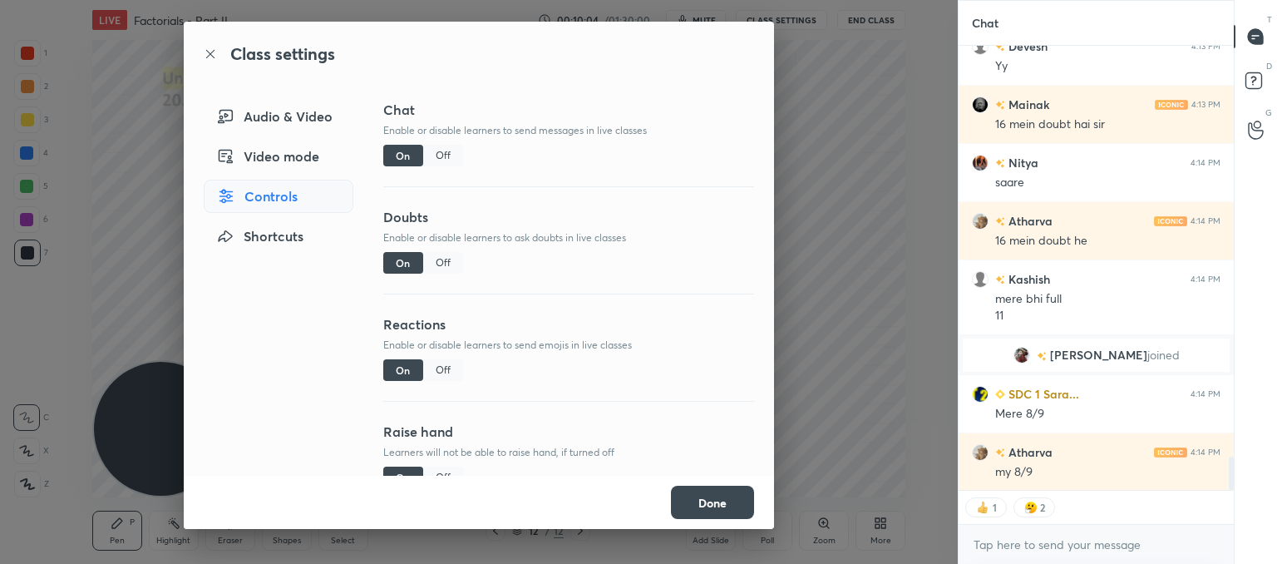
click at [427, 371] on div "Off" at bounding box center [443, 370] width 40 height 22
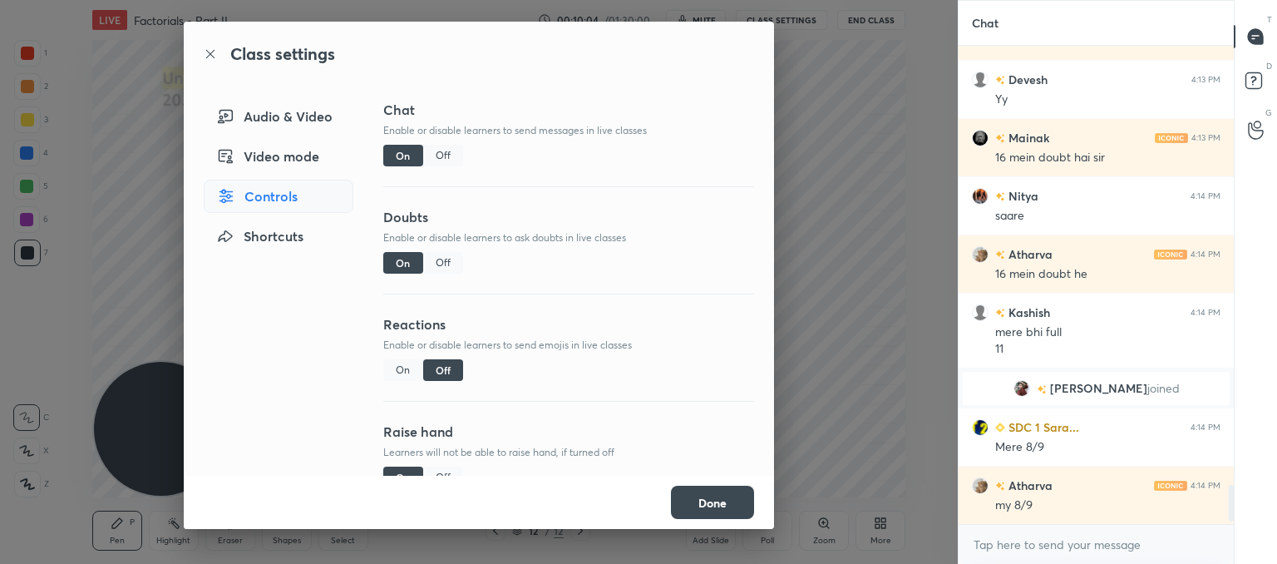
scroll to position [473, 270]
click at [709, 500] on button "Done" at bounding box center [712, 502] width 83 height 33
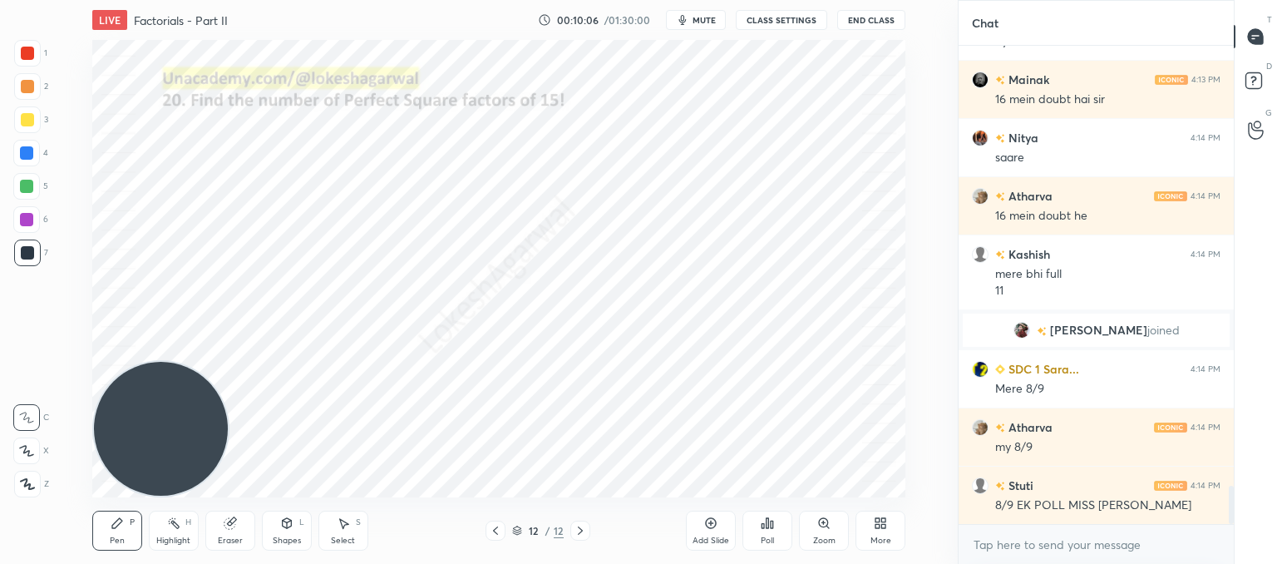
scroll to position [5547, 0]
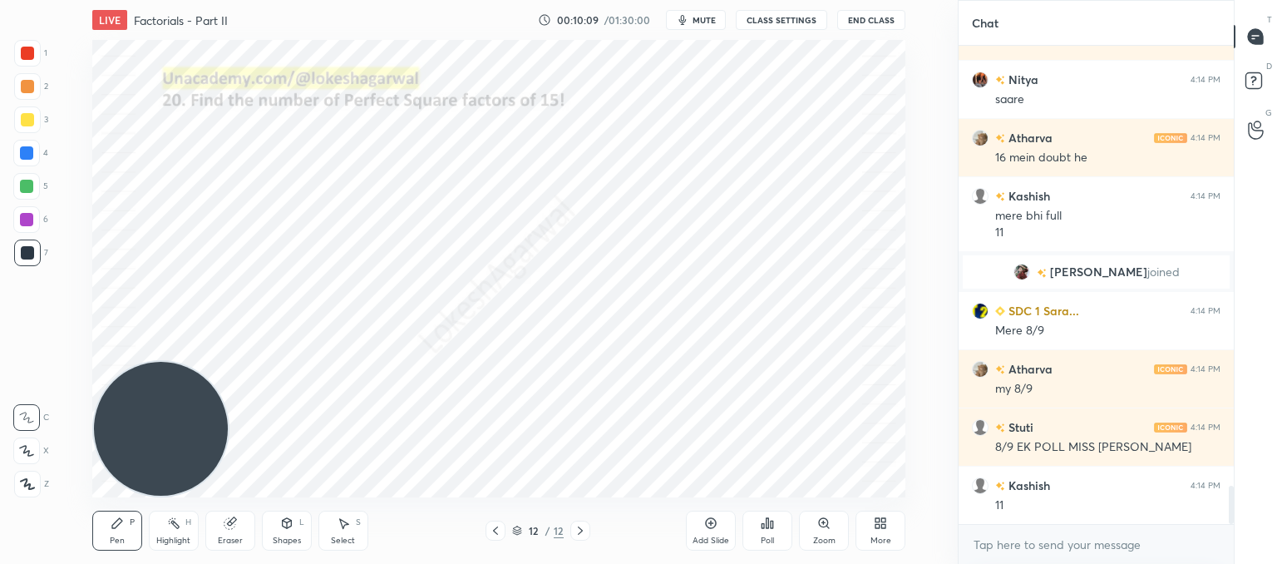
click at [346, 529] on icon at bounding box center [343, 522] width 13 height 13
click at [785, 190] on div "0 ° Undo Copy Duplicate Duplicate to new slide Delete" at bounding box center [498, 268] width 813 height 457
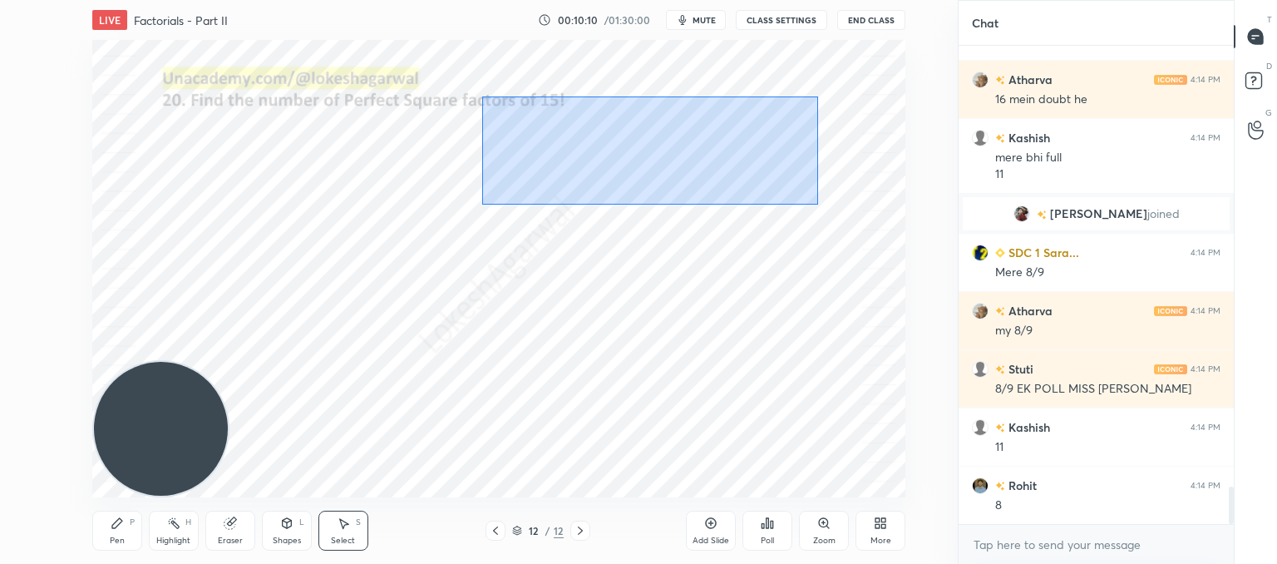
drag, startPoint x: 811, startPoint y: 200, endPoint x: 486, endPoint y: 101, distance: 339.8
click at [486, 101] on div "0 ° Undo Copy Duplicate Duplicate to new slide Delete" at bounding box center [498, 268] width 813 height 457
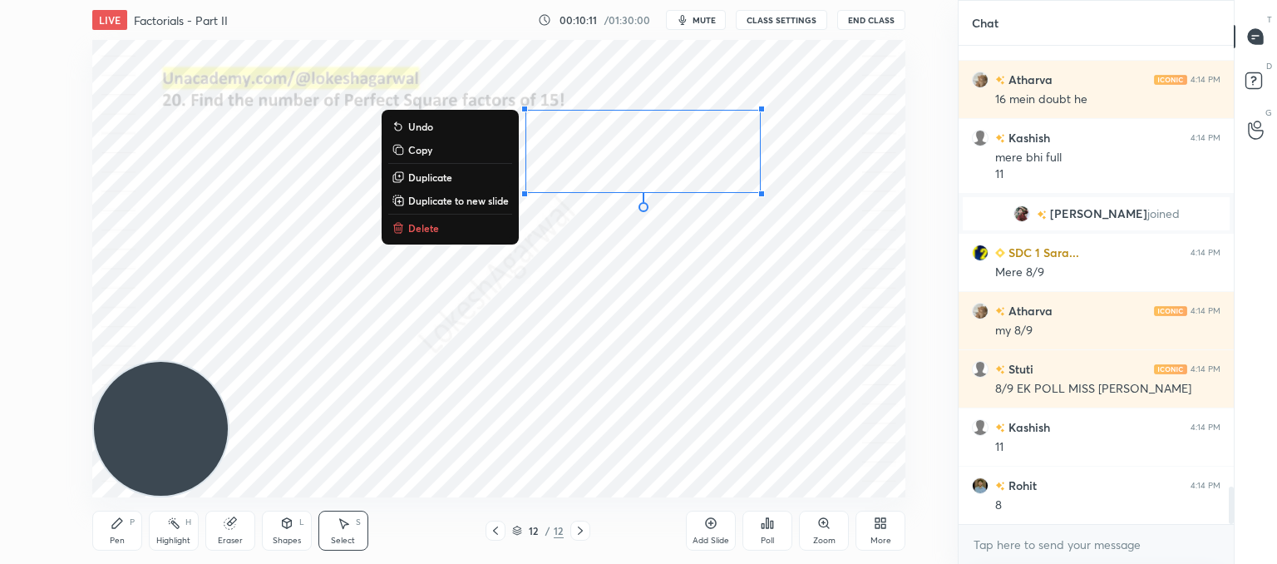
drag, startPoint x: 417, startPoint y: 226, endPoint x: 426, endPoint y: 222, distance: 10.0
click at [419, 226] on p "Delete" at bounding box center [423, 227] width 31 height 13
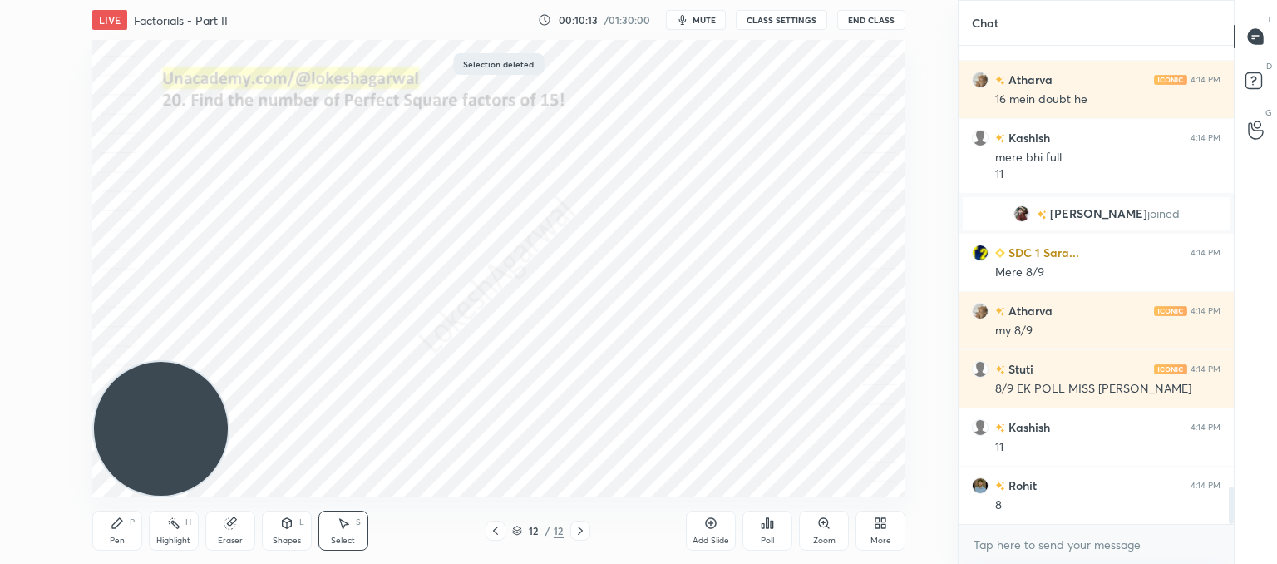
click at [498, 530] on icon at bounding box center [495, 530] width 13 height 13
click at [497, 530] on icon at bounding box center [495, 530] width 13 height 13
click at [496, 535] on icon at bounding box center [495, 530] width 13 height 13
click at [496, 539] on div at bounding box center [496, 530] width 20 height 20
click at [496, 540] on div at bounding box center [496, 530] width 20 height 20
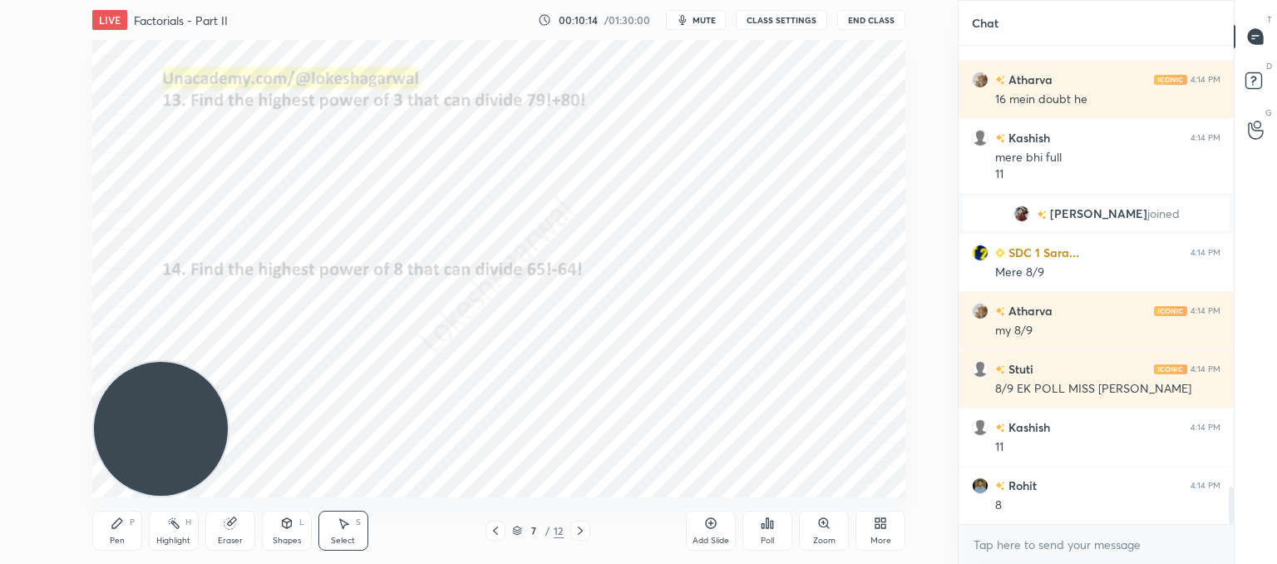
click at [496, 541] on div "Pen P Highlight H Eraser Shapes L Select S 7 / 12 Add Slide Poll Zoom More" at bounding box center [498, 530] width 813 height 67
click at [498, 541] on div "Pen P Highlight H Eraser Shapes L Select S 7 / 12 Add Slide Poll Zoom More" at bounding box center [498, 530] width 813 height 67
click at [499, 543] on div "Pen P Highlight H Eraser Shapes L Select S 7 / 12 Add Slide Poll Zoom More" at bounding box center [498, 530] width 813 height 67
click at [497, 535] on icon at bounding box center [495, 530] width 13 height 13
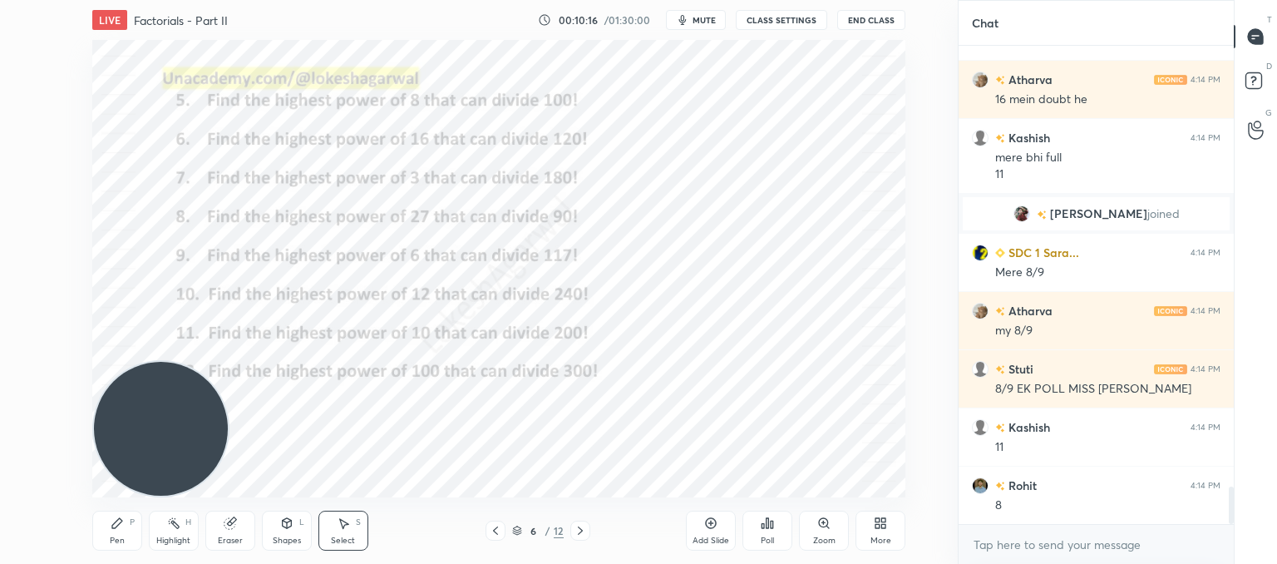
click at [498, 535] on icon at bounding box center [495, 530] width 13 height 13
click at [499, 535] on icon at bounding box center [495, 530] width 13 height 13
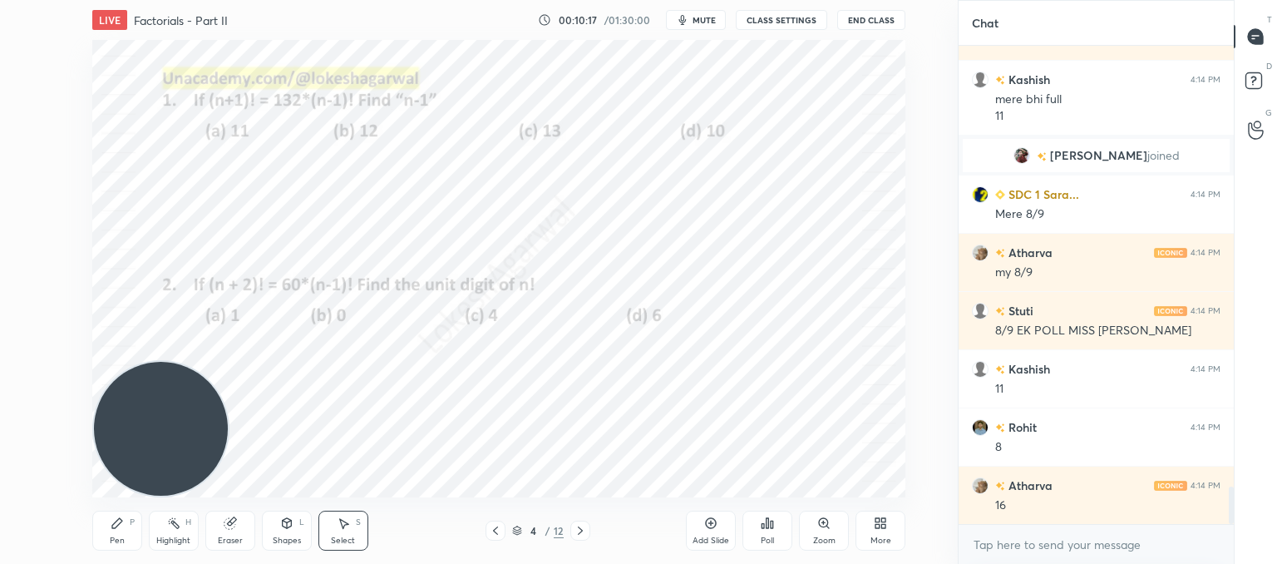
scroll to position [5721, 0]
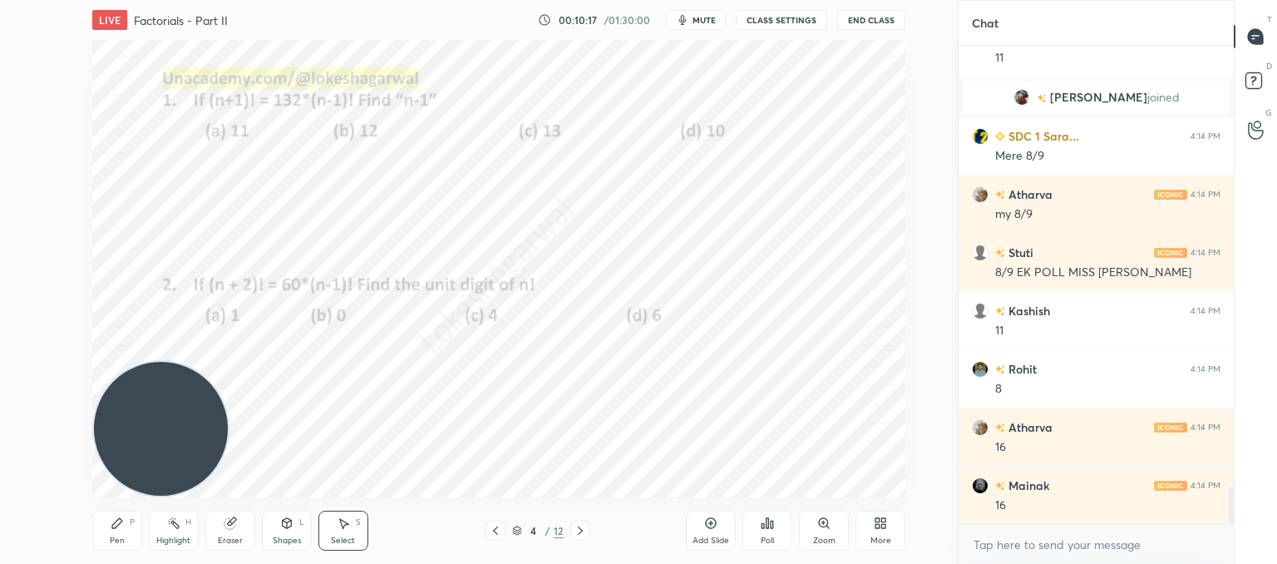
click at [116, 529] on icon at bounding box center [117, 522] width 13 height 13
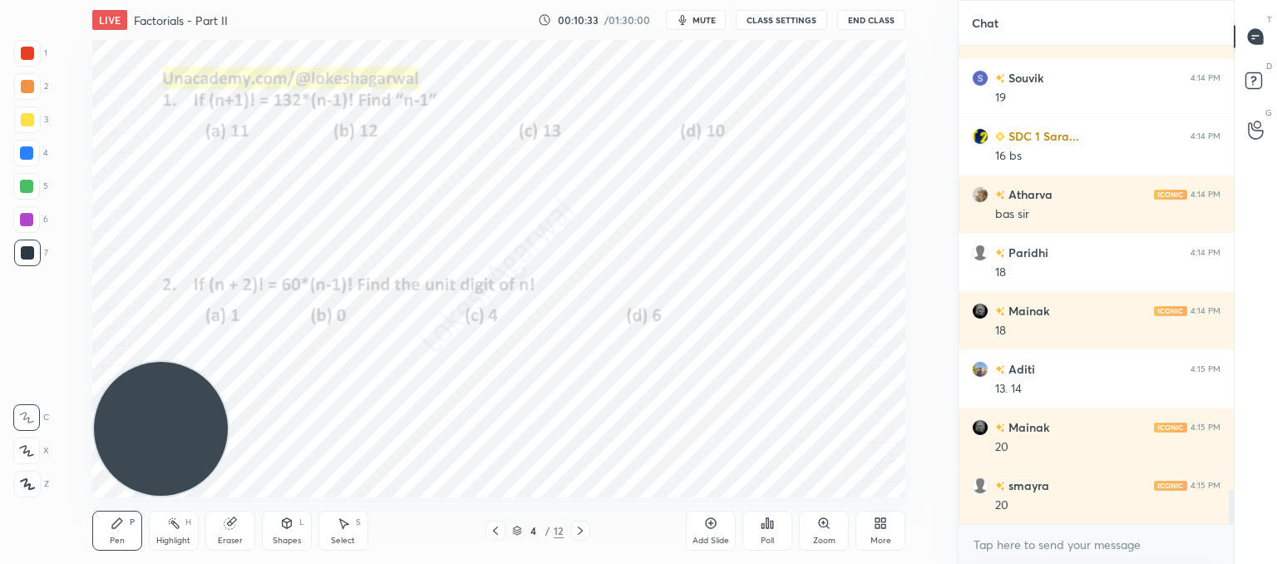
scroll to position [6227, 0]
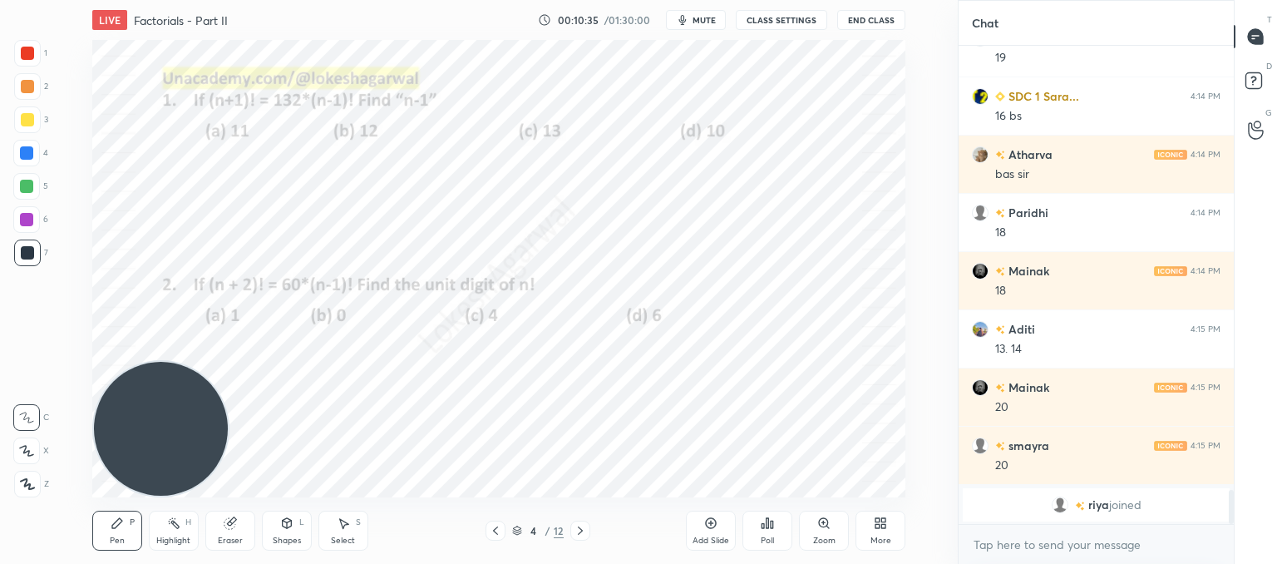
click at [940, 174] on div "Setting up your live class Poll for secs No correct answer Start poll" at bounding box center [498, 268] width 891 height 457
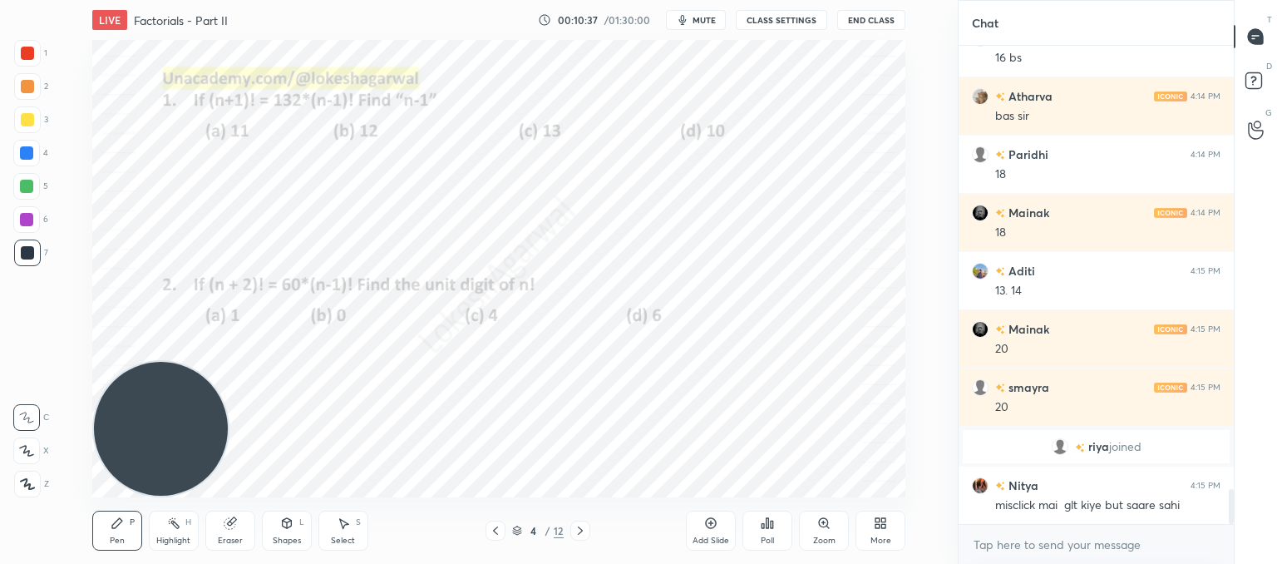
scroll to position [6019, 0]
drag, startPoint x: 323, startPoint y: 528, endPoint x: 330, endPoint y: 520, distance: 10.6
click at [323, 526] on div "Select S" at bounding box center [343, 530] width 50 height 40
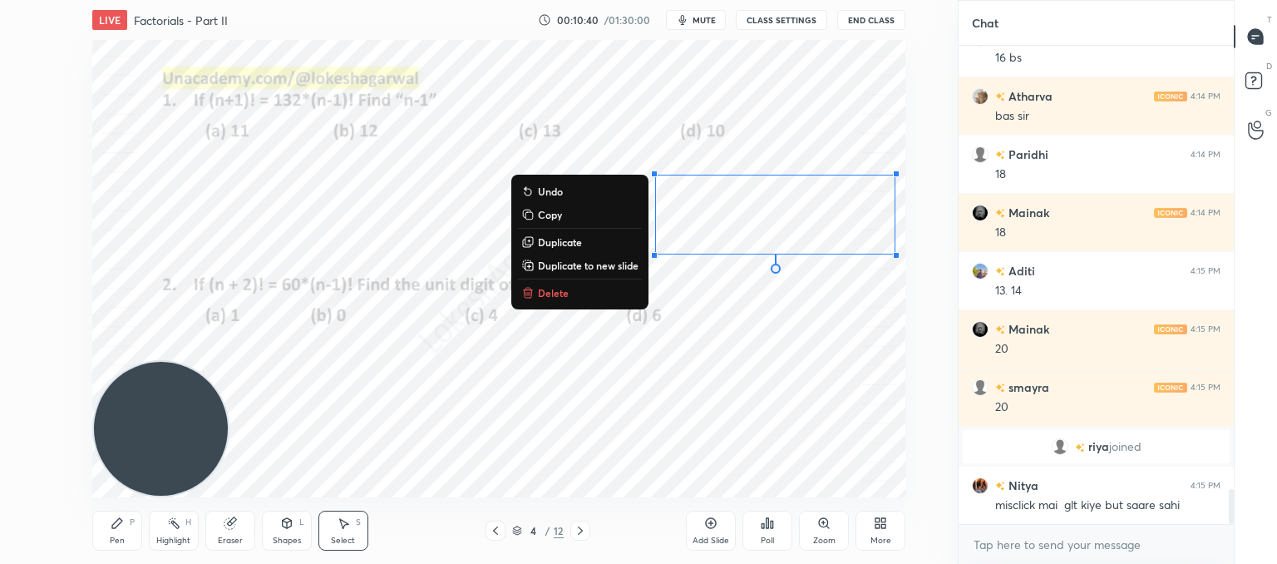
drag, startPoint x: 662, startPoint y: 190, endPoint x: 858, endPoint y: 270, distance: 212.1
click at [905, 258] on div "0 ° Undo Copy Duplicate Duplicate to new slide Delete Setting up your live clas…" at bounding box center [498, 268] width 891 height 457
drag, startPoint x: 543, startPoint y: 213, endPoint x: 562, endPoint y: 230, distance: 25.9
click at [545, 214] on p "Copy" at bounding box center [550, 214] width 24 height 13
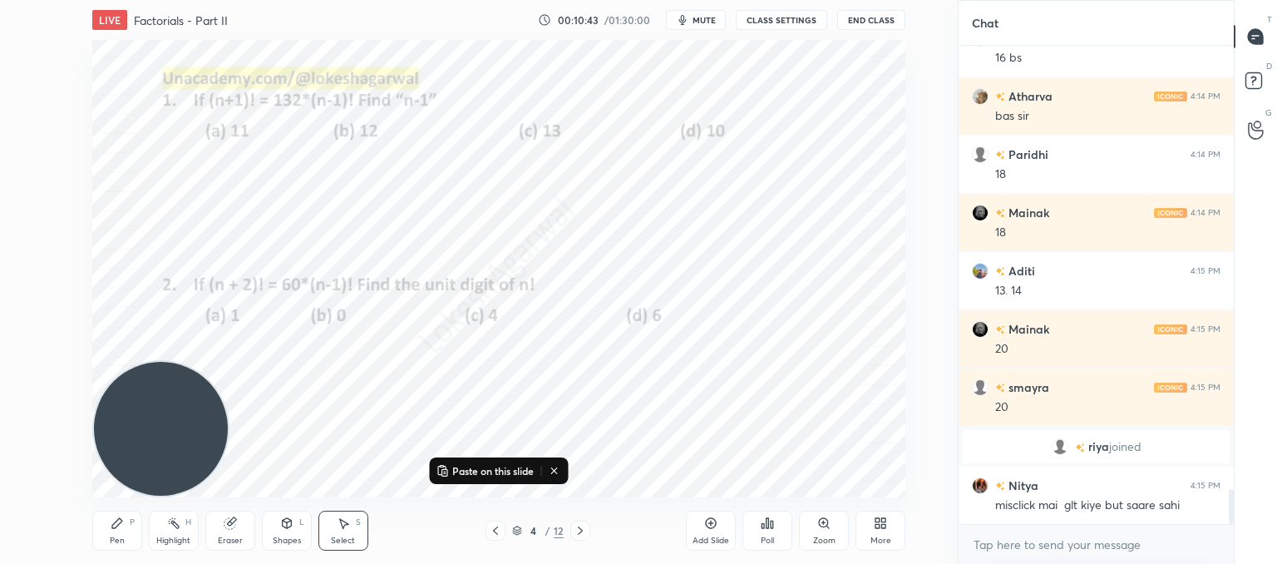
click at [579, 526] on icon at bounding box center [580, 530] width 13 height 13
click at [579, 525] on icon at bounding box center [580, 530] width 13 height 13
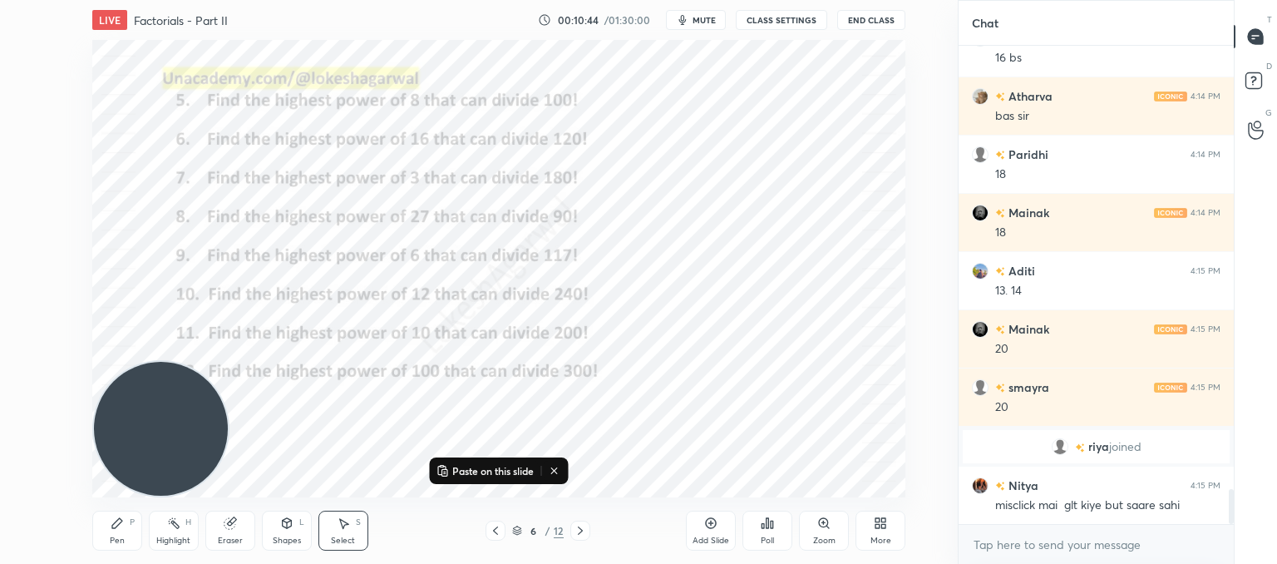
click at [579, 526] on icon at bounding box center [580, 530] width 13 height 13
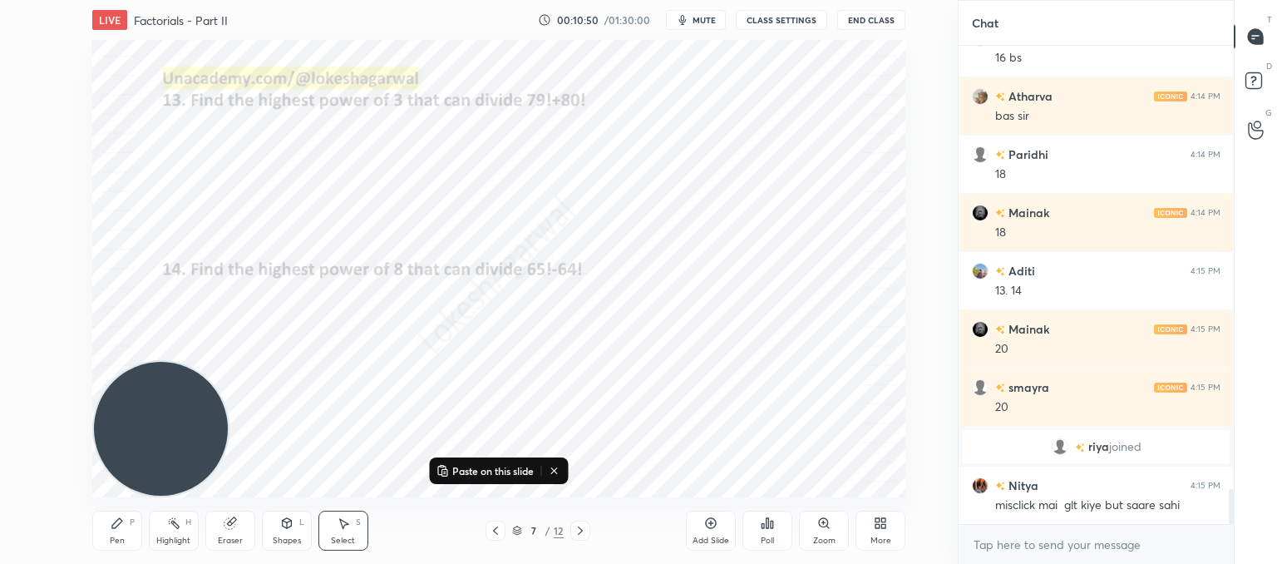
click at [121, 539] on div "Pen P" at bounding box center [117, 530] width 50 height 40
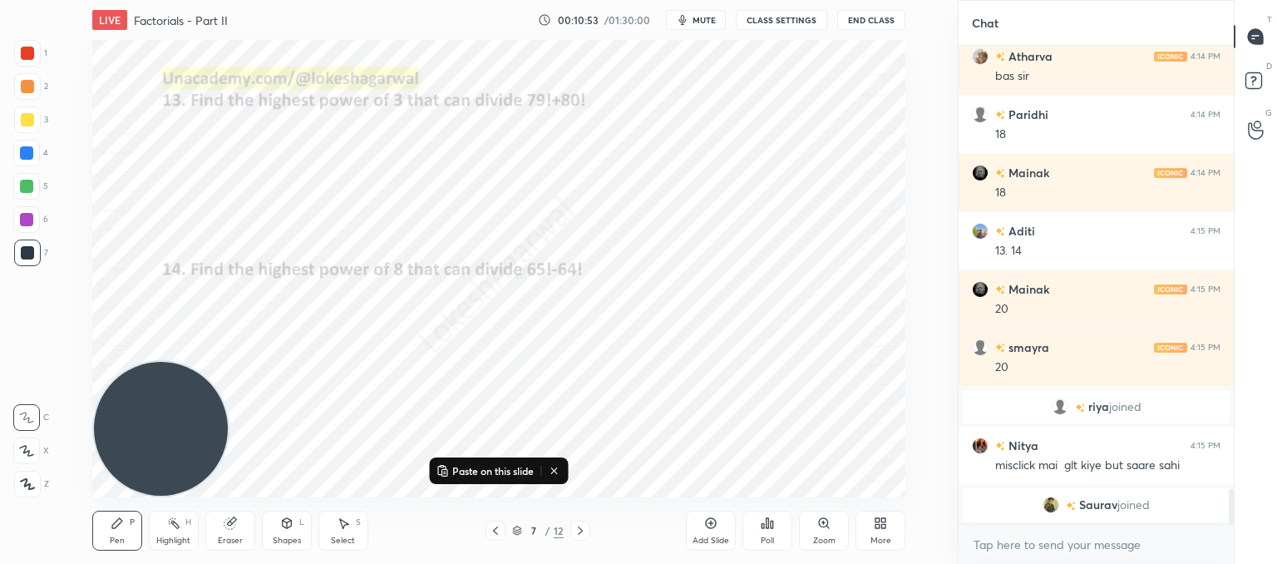
click at [25, 479] on icon at bounding box center [27, 484] width 13 height 10
drag, startPoint x: 224, startPoint y: 525, endPoint x: 229, endPoint y: 508, distance: 17.4
click at [226, 520] on icon at bounding box center [229, 523] width 11 height 11
click at [120, 523] on icon at bounding box center [117, 522] width 13 height 13
drag, startPoint x: 188, startPoint y: 403, endPoint x: 62, endPoint y: -45, distance: 465.4
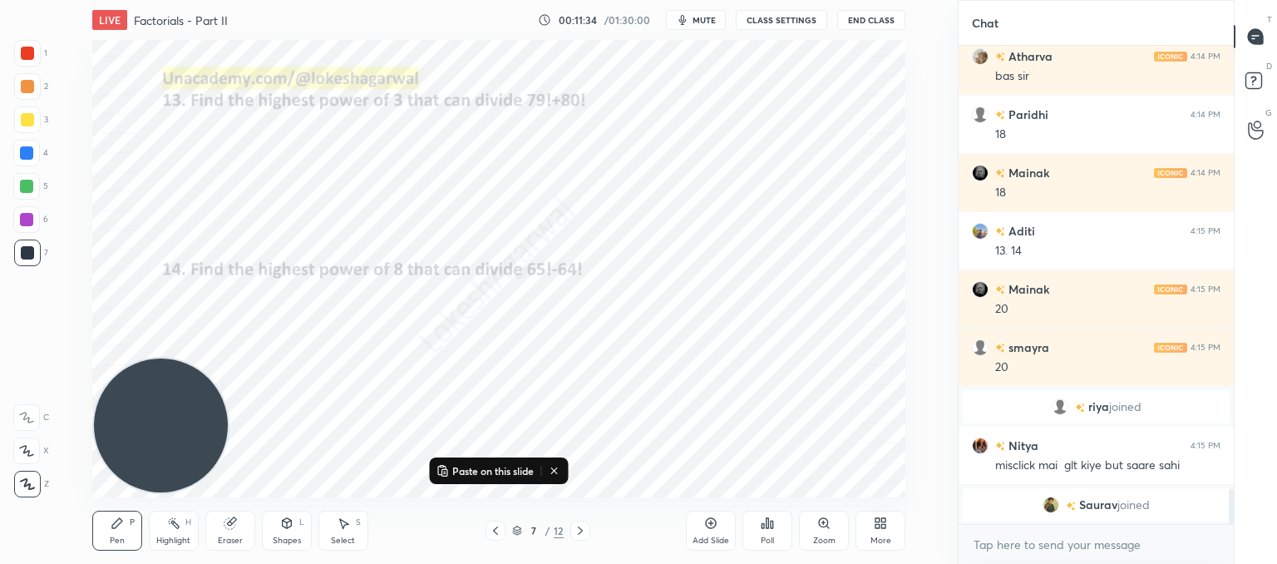
click at [62, 0] on html "1 2 3 4 5 6 7 C X Z C X Z E E Erase all H H LIVE Factorials - Part II 00:11:34 …" at bounding box center [638, 0] width 1277 height 0
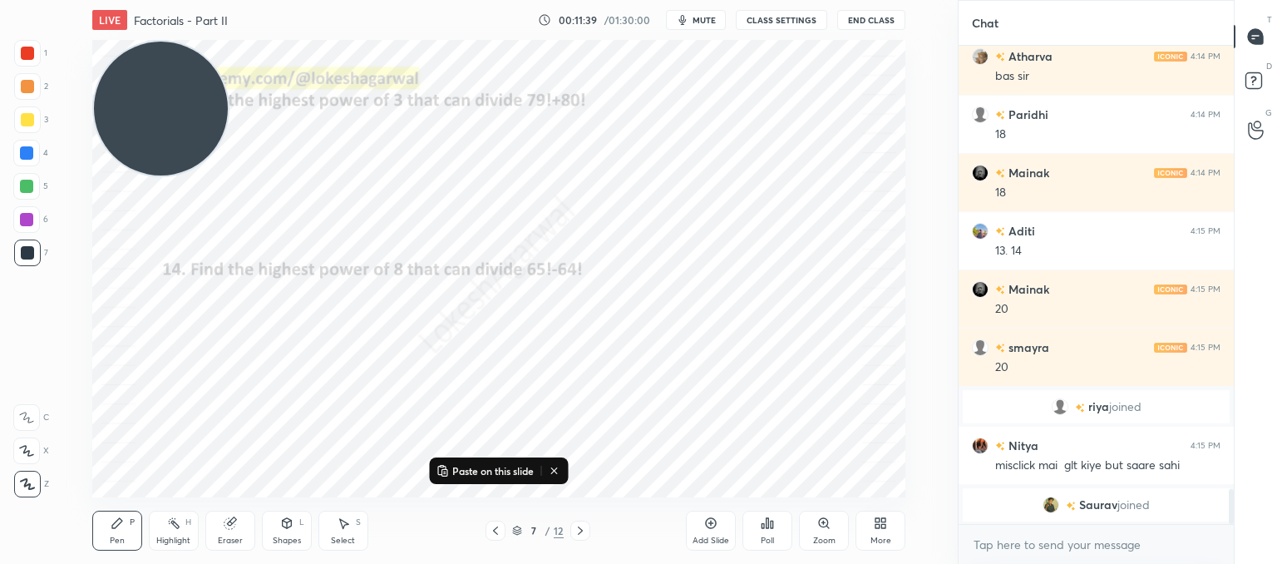
click at [559, 471] on icon at bounding box center [554, 470] width 13 height 13
click at [579, 526] on icon at bounding box center [580, 530] width 13 height 13
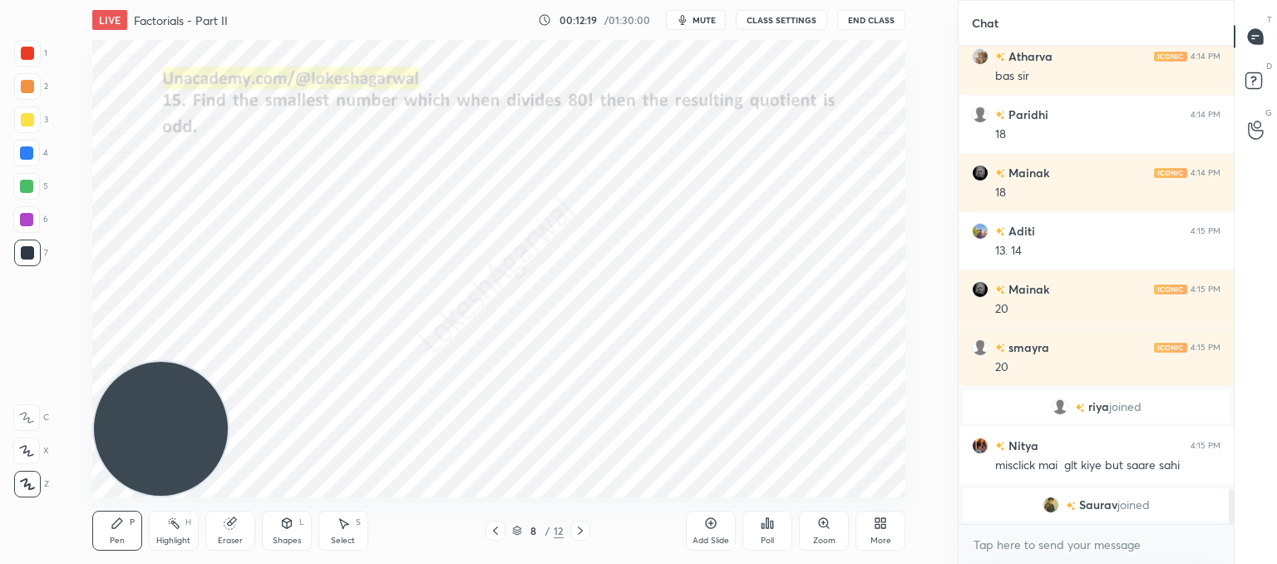
drag, startPoint x: 190, startPoint y: 160, endPoint x: 183, endPoint y: 477, distance: 317.7
click at [85, 516] on div "LIVE Factorials - Part II 00:12:19 / 01:30:00 mute CLASS SETTINGS End Class Set…" at bounding box center [498, 282] width 891 height 564
click at [574, 530] on icon at bounding box center [580, 530] width 13 height 13
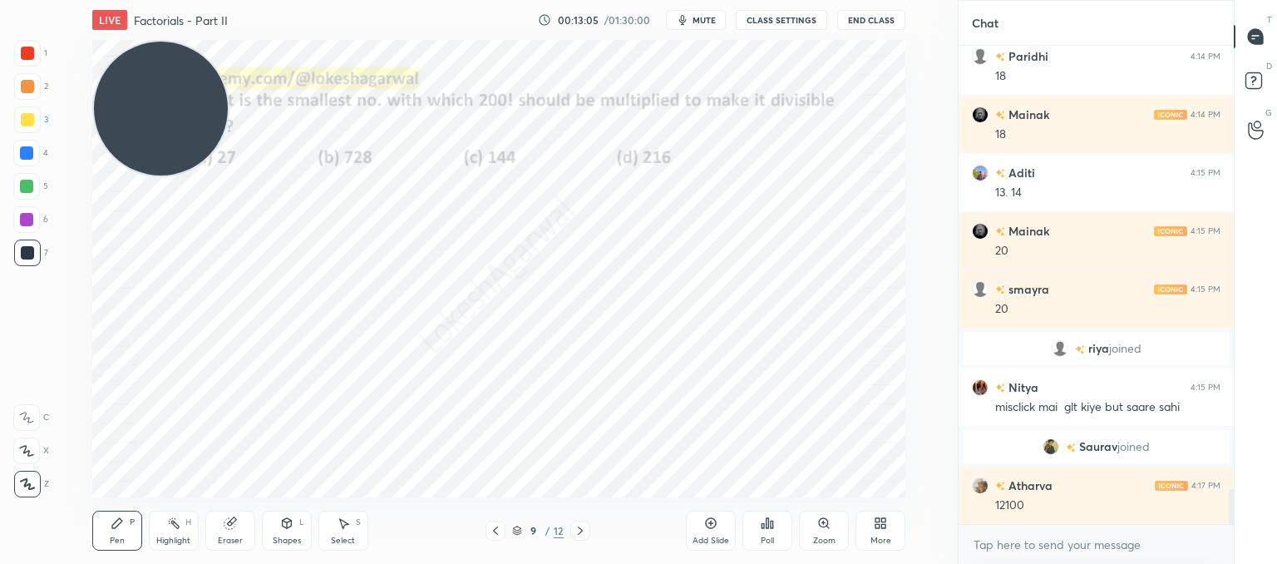
drag, startPoint x: 155, startPoint y: 419, endPoint x: 209, endPoint y: 71, distance: 351.6
click at [139, 58] on video at bounding box center [161, 109] width 134 height 134
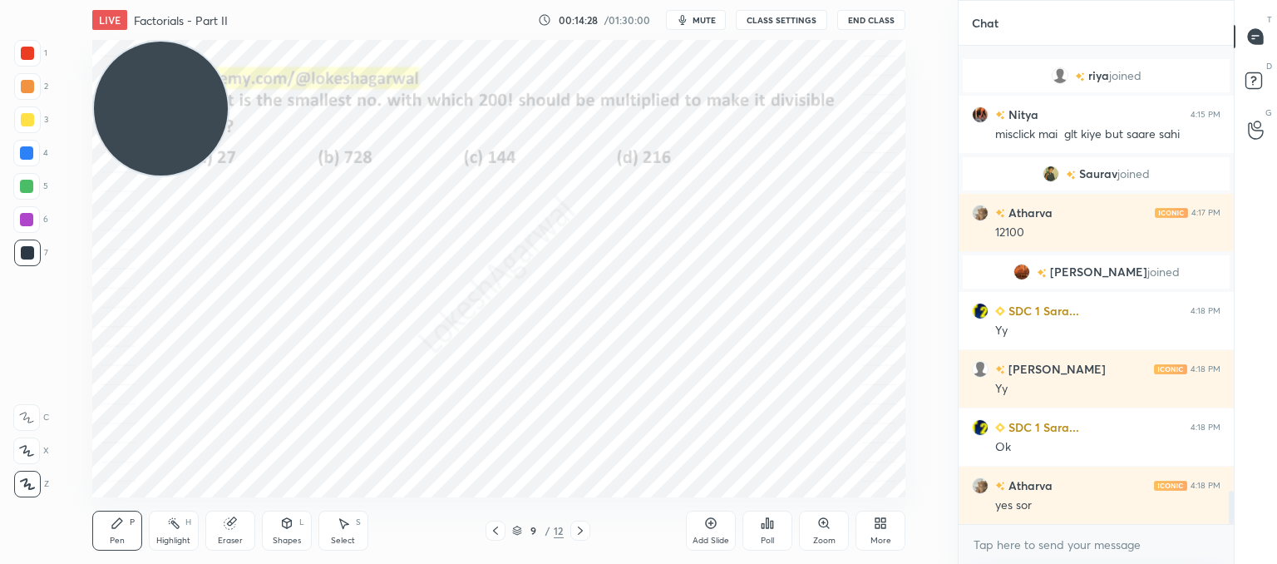
scroll to position [6367, 0]
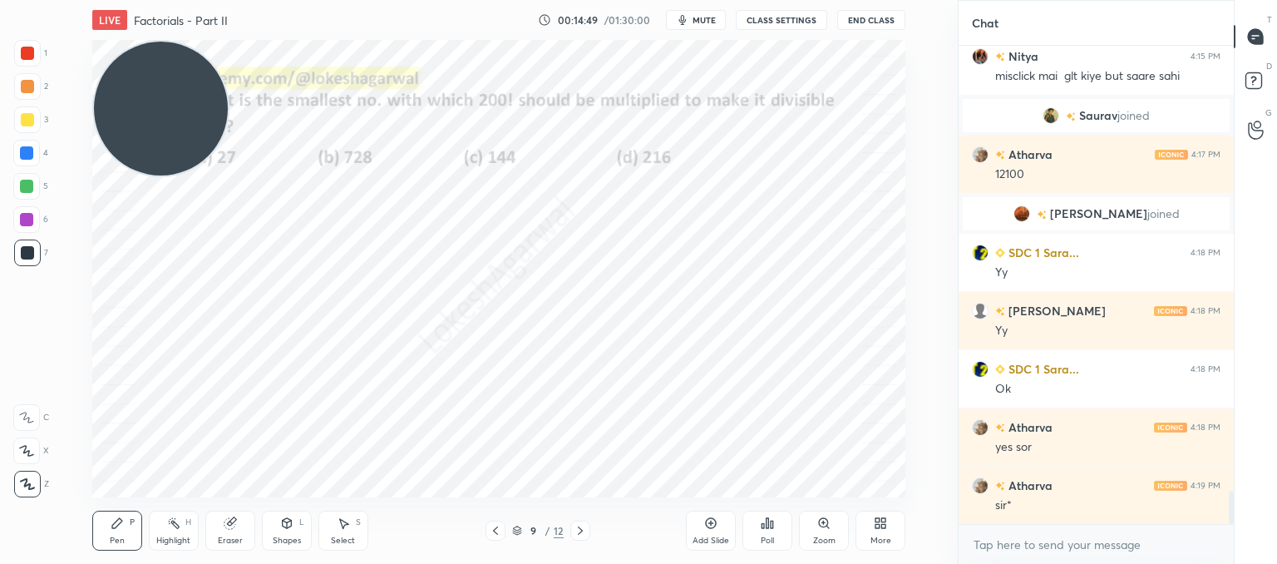
click at [702, 530] on div "Add Slide" at bounding box center [711, 530] width 50 height 40
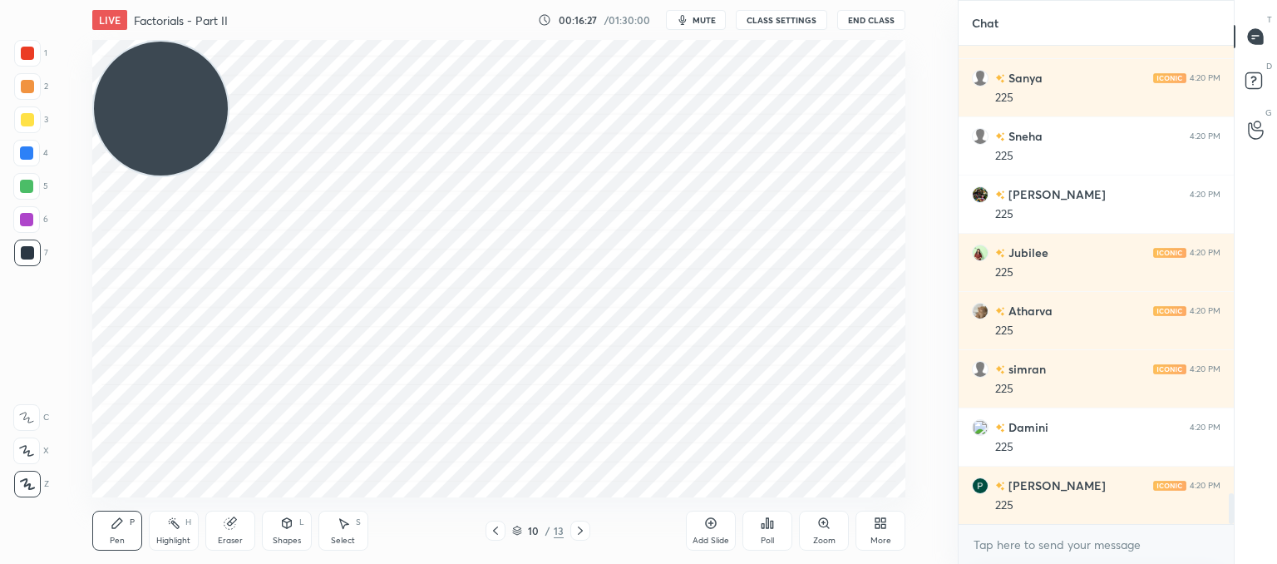
scroll to position [7065, 0]
click at [233, 534] on div "Eraser" at bounding box center [230, 530] width 50 height 40
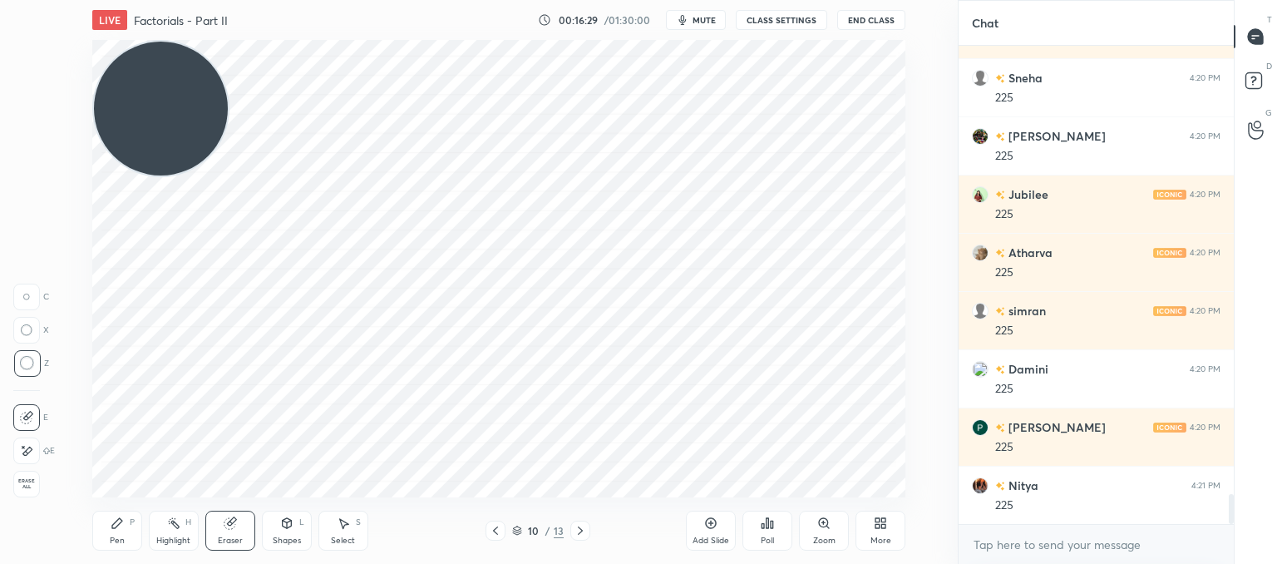
scroll to position [7123, 0]
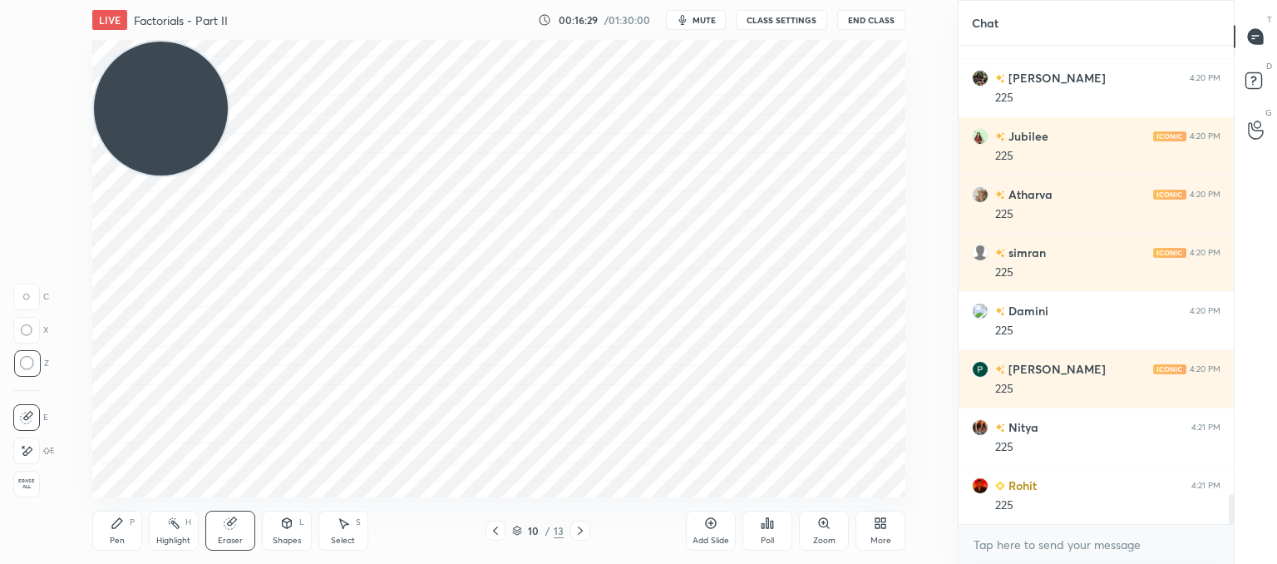
drag, startPoint x: 121, startPoint y: 526, endPoint x: 147, endPoint y: 498, distance: 38.3
click at [123, 525] on icon at bounding box center [117, 522] width 13 height 13
click at [223, 534] on div "Eraser" at bounding box center [230, 530] width 50 height 40
drag, startPoint x: 117, startPoint y: 526, endPoint x: 155, endPoint y: 499, distance: 46.4
click at [120, 526] on icon at bounding box center [117, 522] width 13 height 13
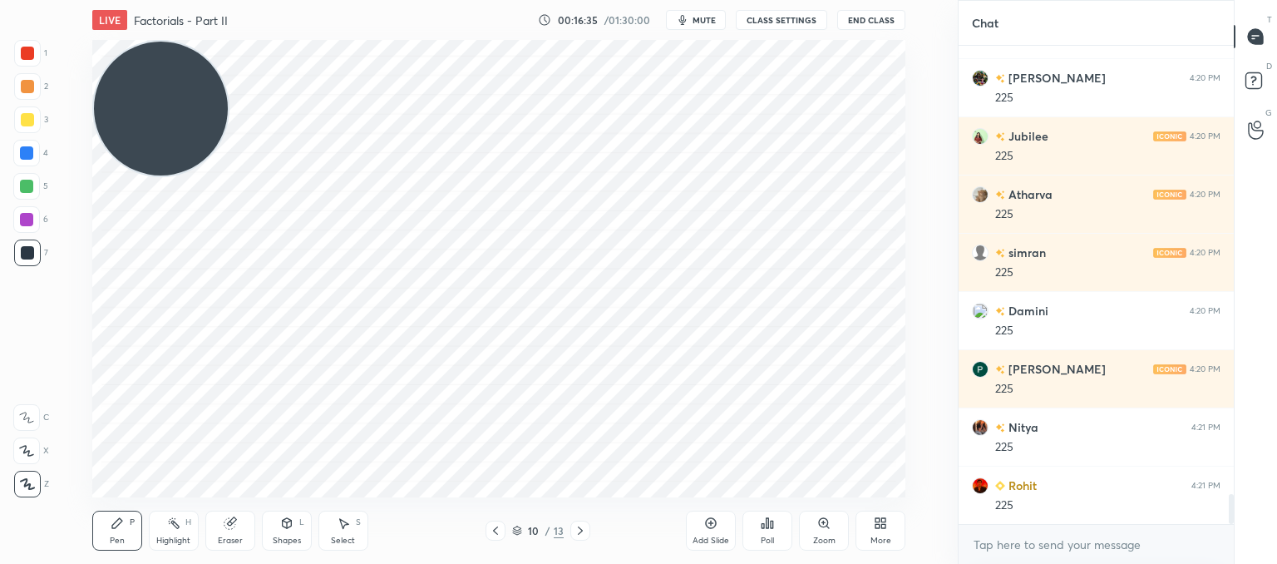
scroll to position [7181, 0]
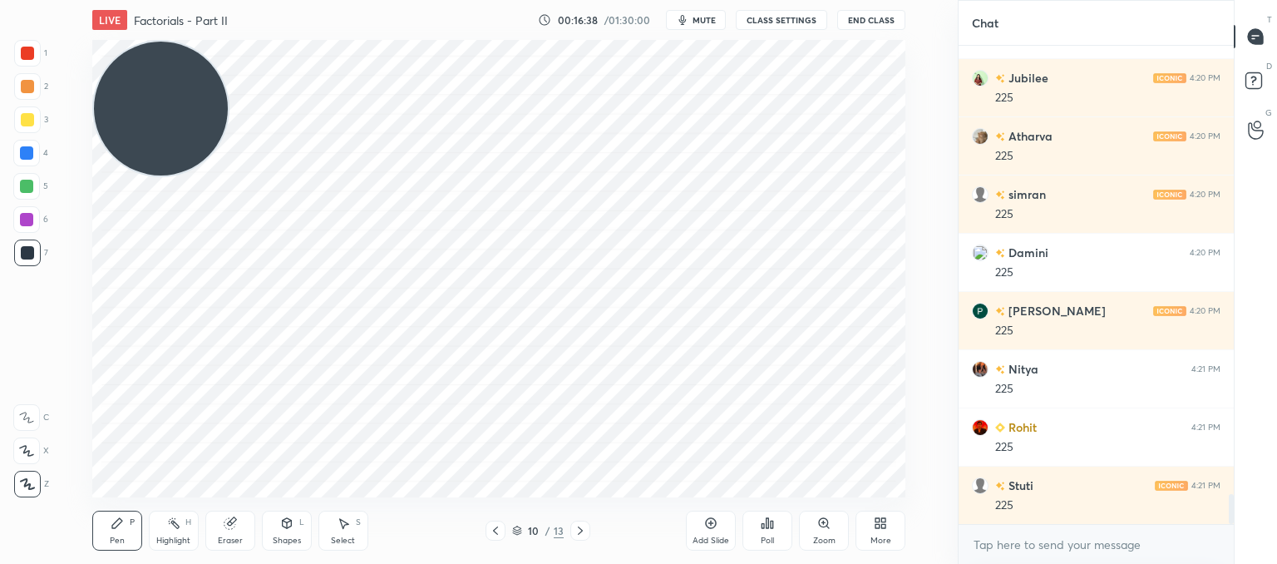
click at [246, 511] on div "Eraser" at bounding box center [230, 530] width 50 height 40
drag, startPoint x: 94, startPoint y: 531, endPoint x: 116, endPoint y: 507, distance: 32.9
click at [96, 531] on div "Pen P" at bounding box center [117, 530] width 50 height 40
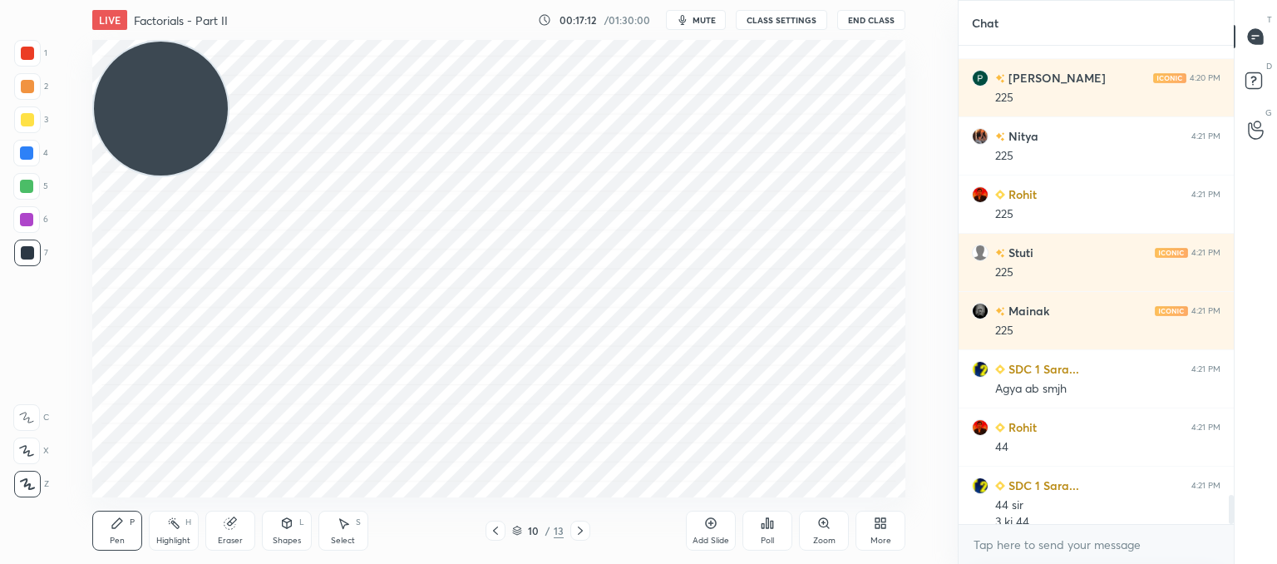
scroll to position [7431, 0]
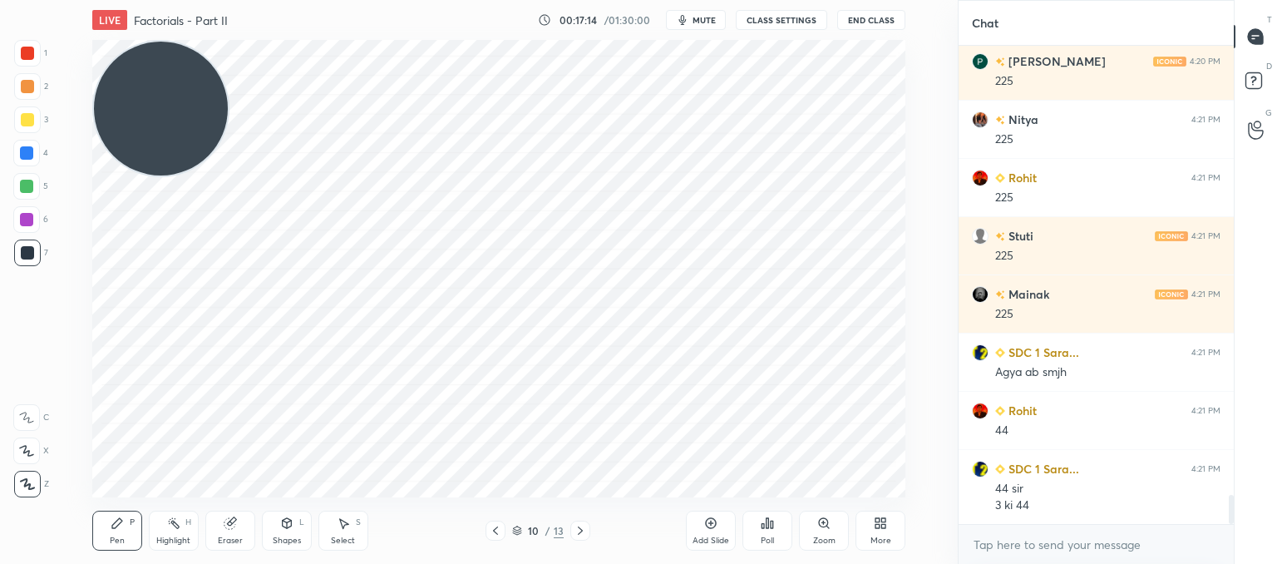
click at [228, 525] on icon at bounding box center [229, 523] width 11 height 11
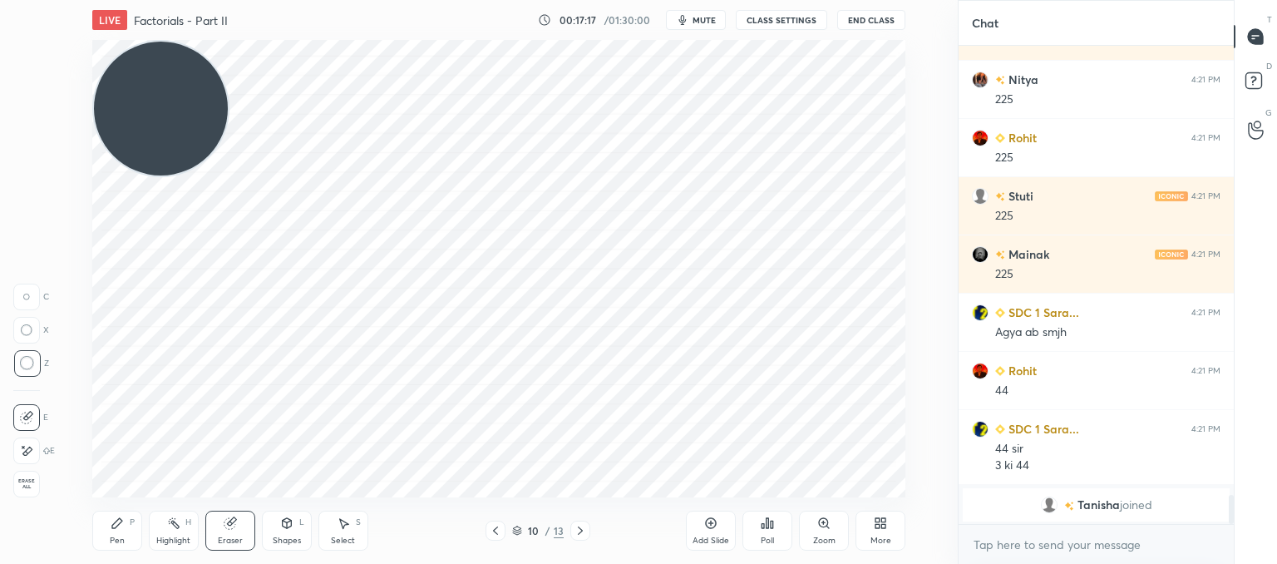
click at [119, 530] on icon at bounding box center [117, 522] width 13 height 13
click at [572, 535] on div at bounding box center [580, 530] width 20 height 20
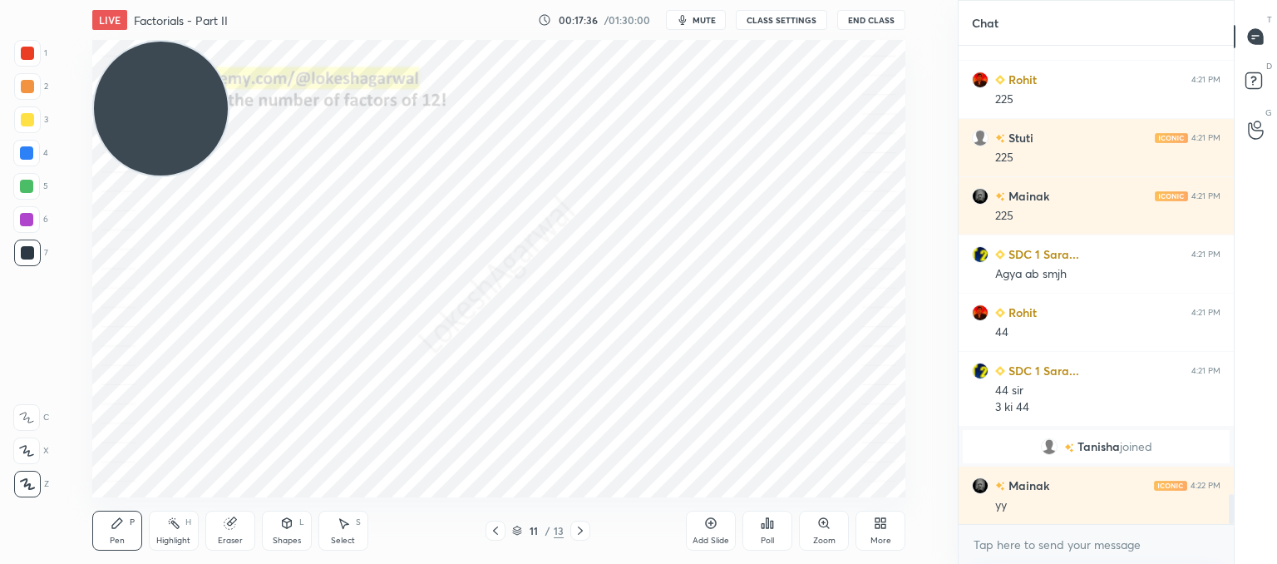
scroll to position [7201, 0]
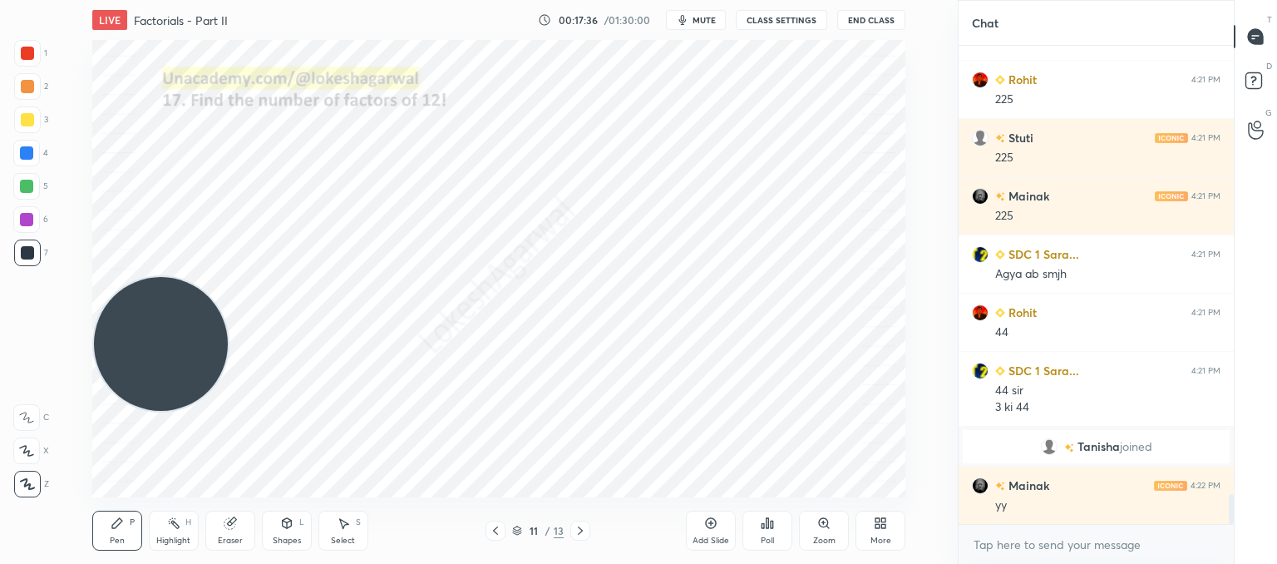
drag, startPoint x: 120, startPoint y: 64, endPoint x: 90, endPoint y: 297, distance: 234.7
click at [53, 307] on div "Setting up your live class Poll for secs No correct answer Start poll" at bounding box center [498, 268] width 891 height 457
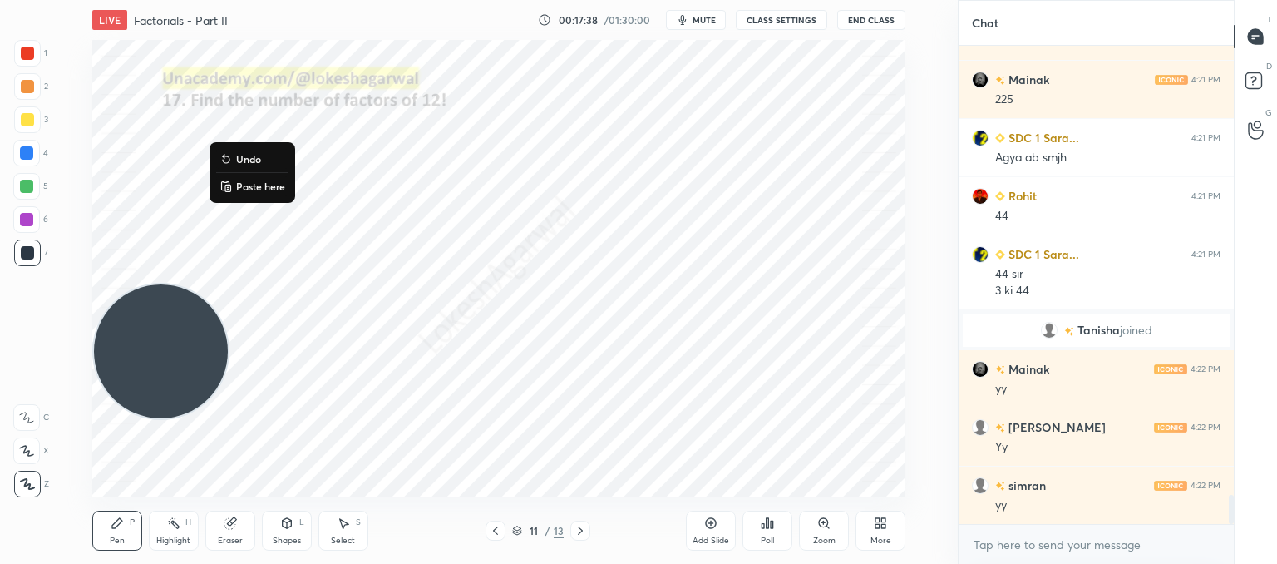
click at [267, 184] on p "Paste here" at bounding box center [260, 186] width 49 height 13
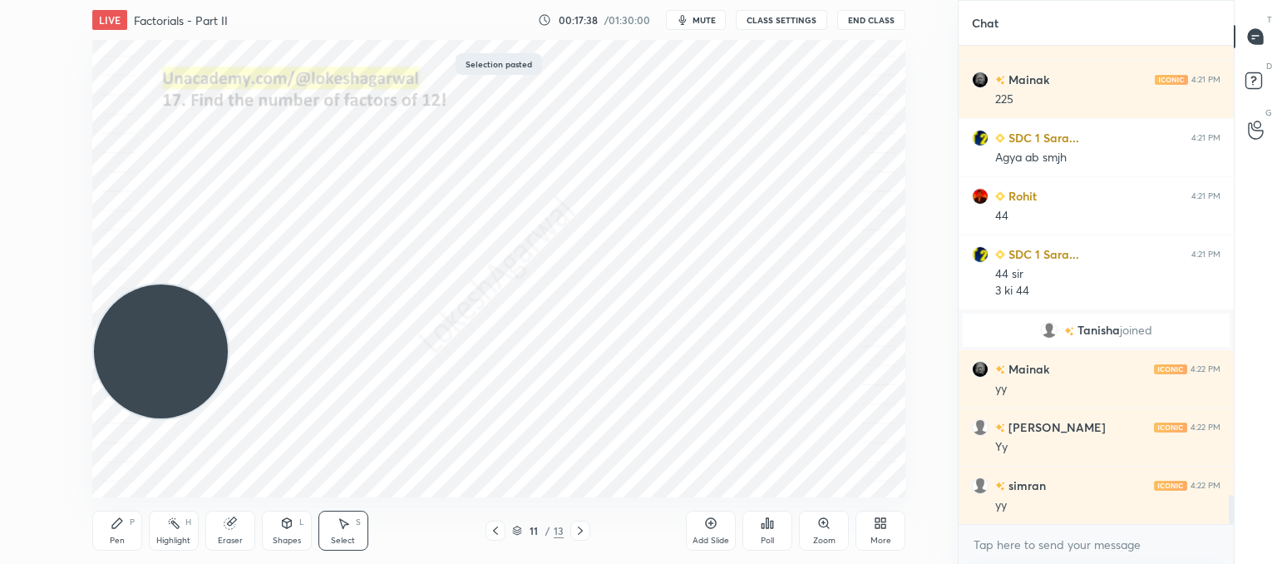
click at [604, 280] on div "0 ° Undo Copy Paste here Duplicate Duplicate to new slide Delete" at bounding box center [498, 268] width 813 height 457
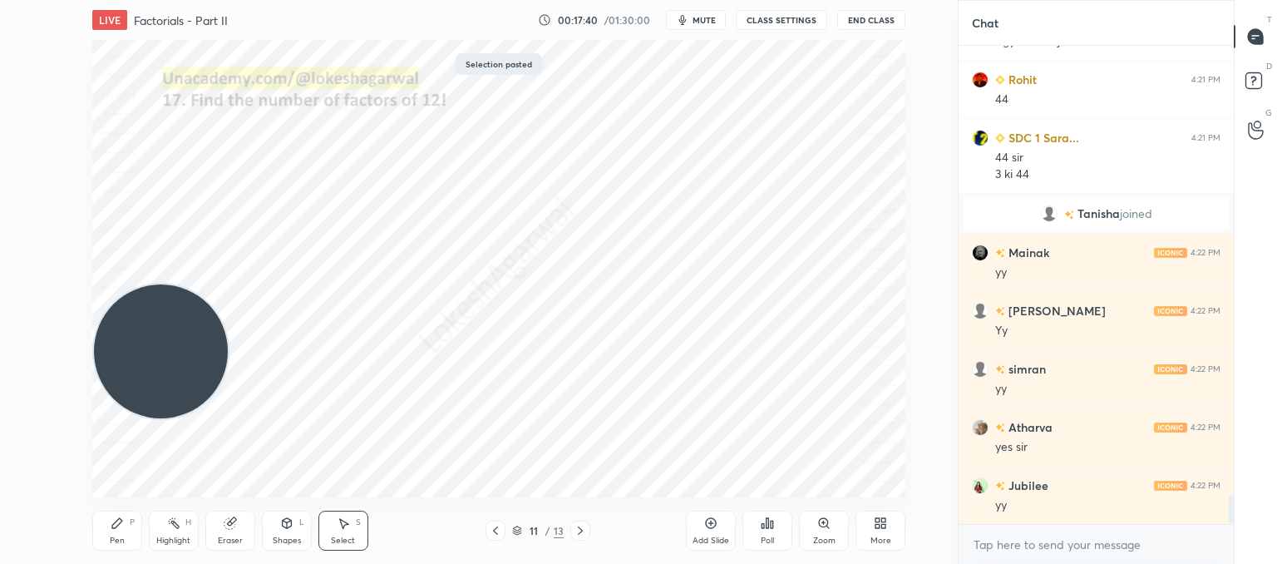
scroll to position [7492, 0]
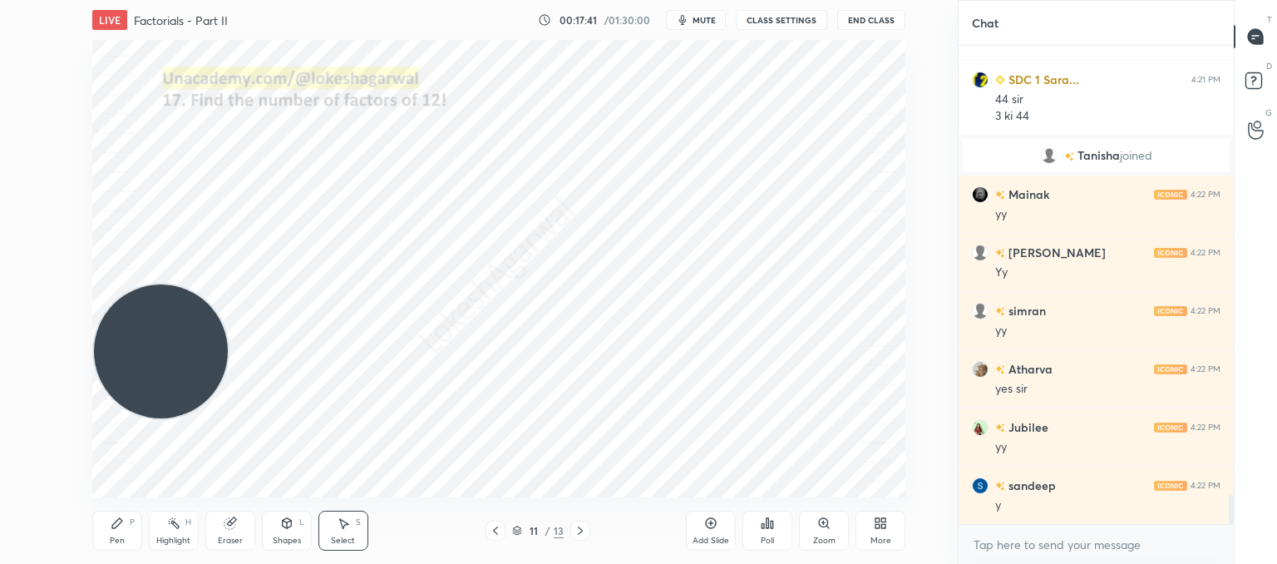
click at [575, 530] on icon at bounding box center [580, 530] width 13 height 13
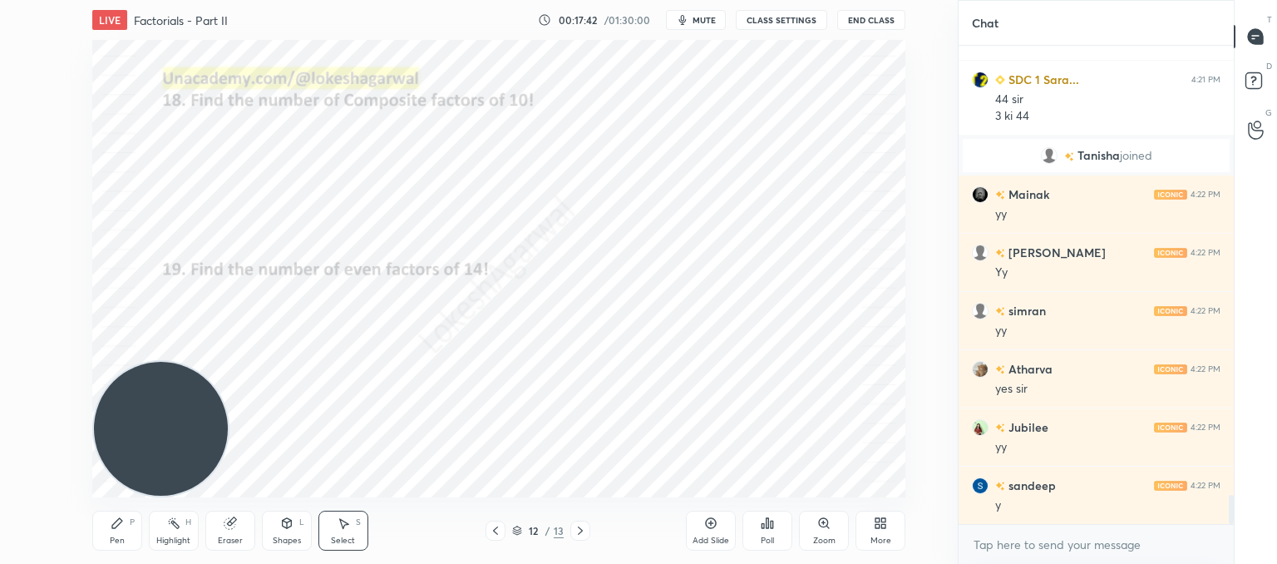
drag, startPoint x: 182, startPoint y: 387, endPoint x: 101, endPoint y: 486, distance: 128.3
click at [100, 500] on div "LIVE Factorials - Part II 00:17:42 / 01:30:00 mute CLASS SETTINGS End Class 0 °…" at bounding box center [498, 282] width 891 height 564
click at [344, 534] on div "Select S" at bounding box center [343, 530] width 50 height 40
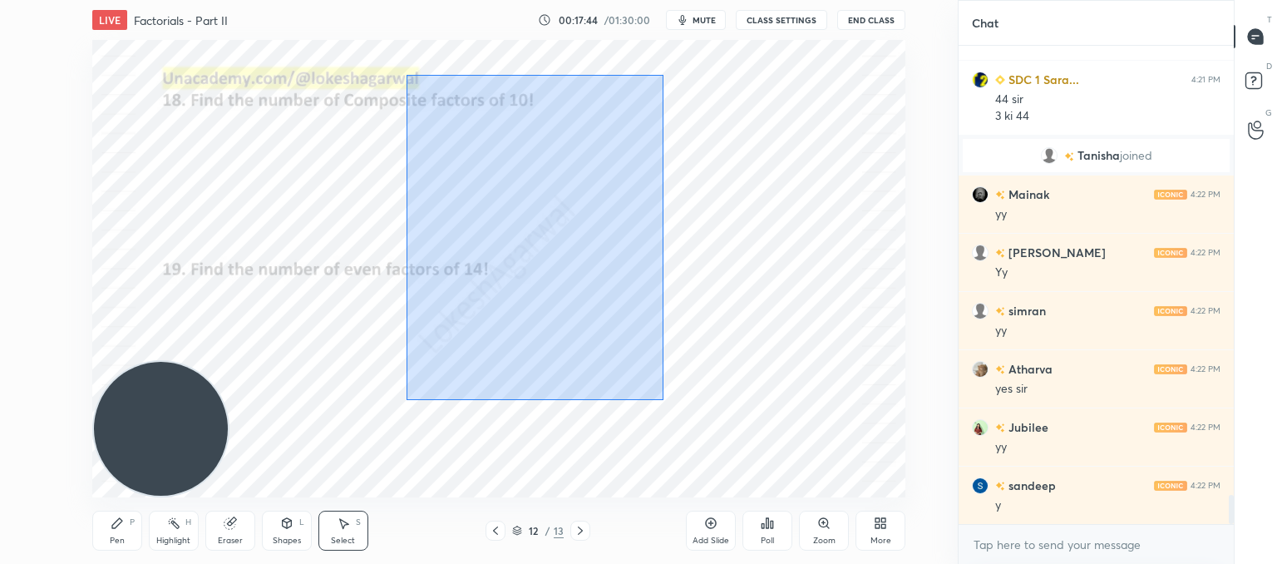
drag, startPoint x: 663, startPoint y: 400, endPoint x: 412, endPoint y: 58, distance: 424.5
click at [397, 41] on div "0 ° Undo Copy Paste here Duplicate Duplicate to new slide Delete" at bounding box center [498, 268] width 813 height 457
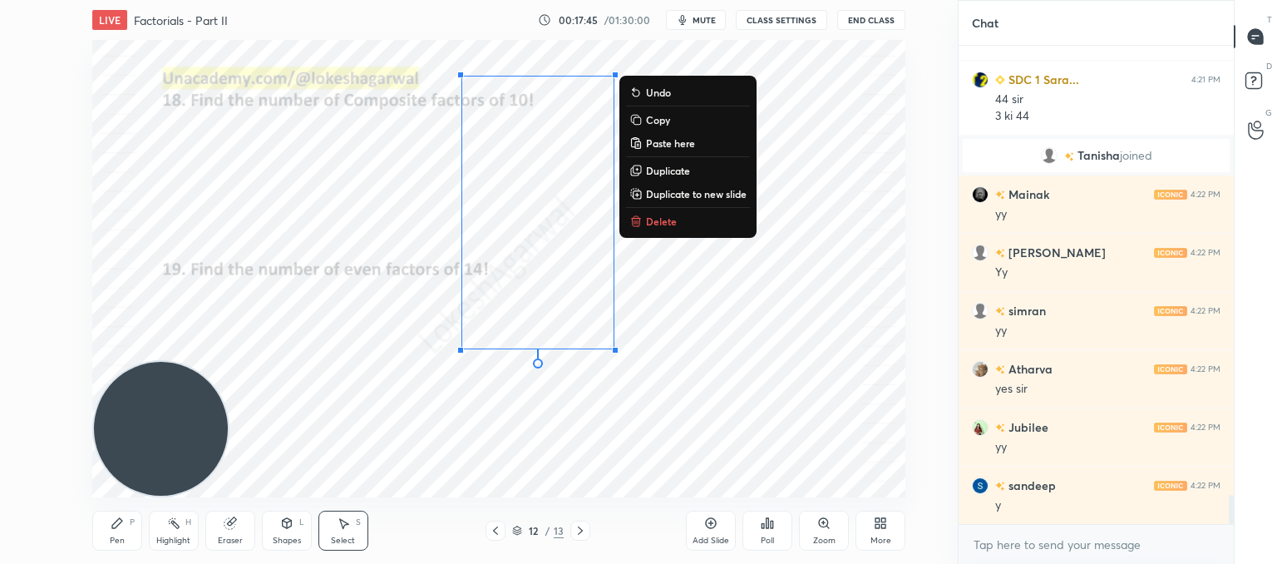
click at [652, 221] on p "Delete" at bounding box center [661, 220] width 31 height 13
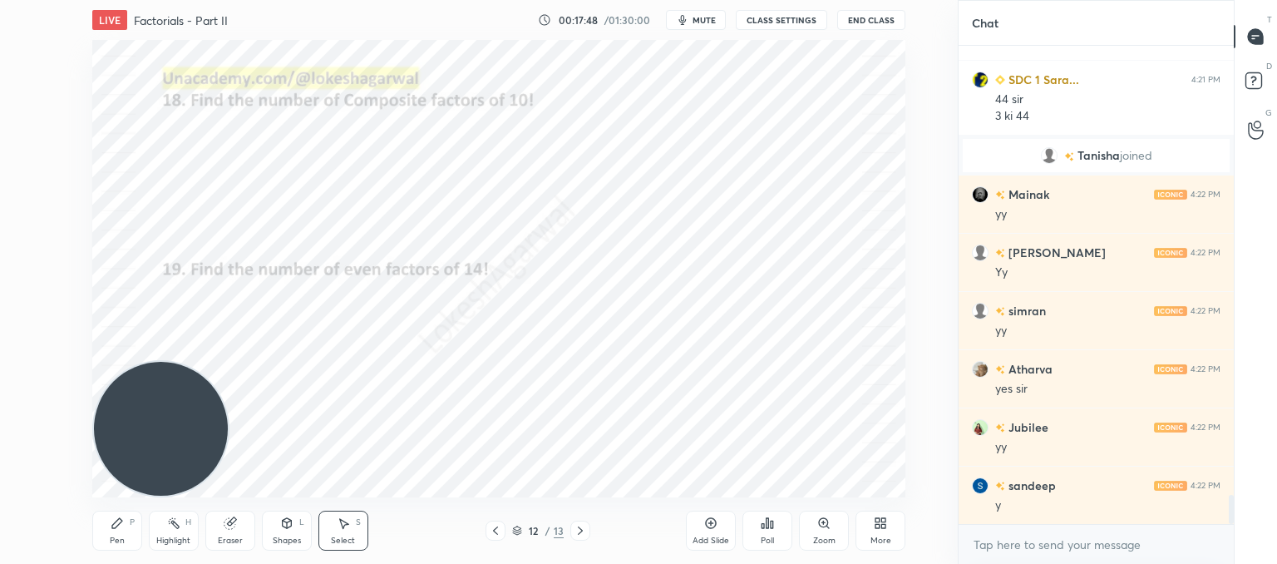
click at [124, 535] on div "Pen P" at bounding box center [117, 530] width 50 height 40
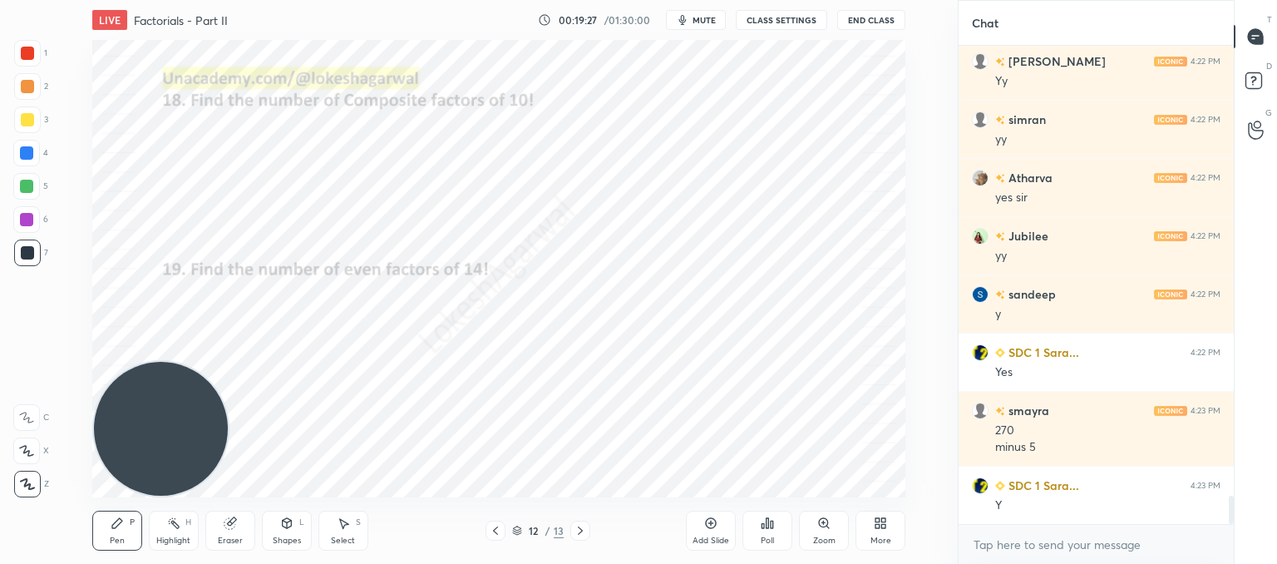
scroll to position [7700, 0]
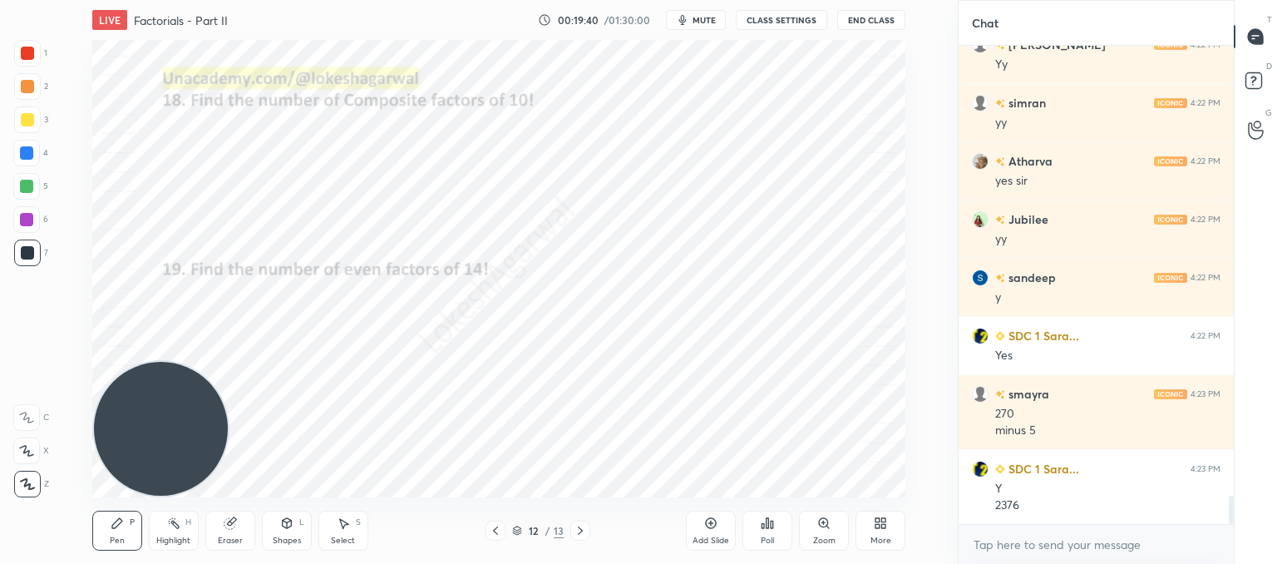
click at [579, 536] on icon at bounding box center [580, 530] width 13 height 13
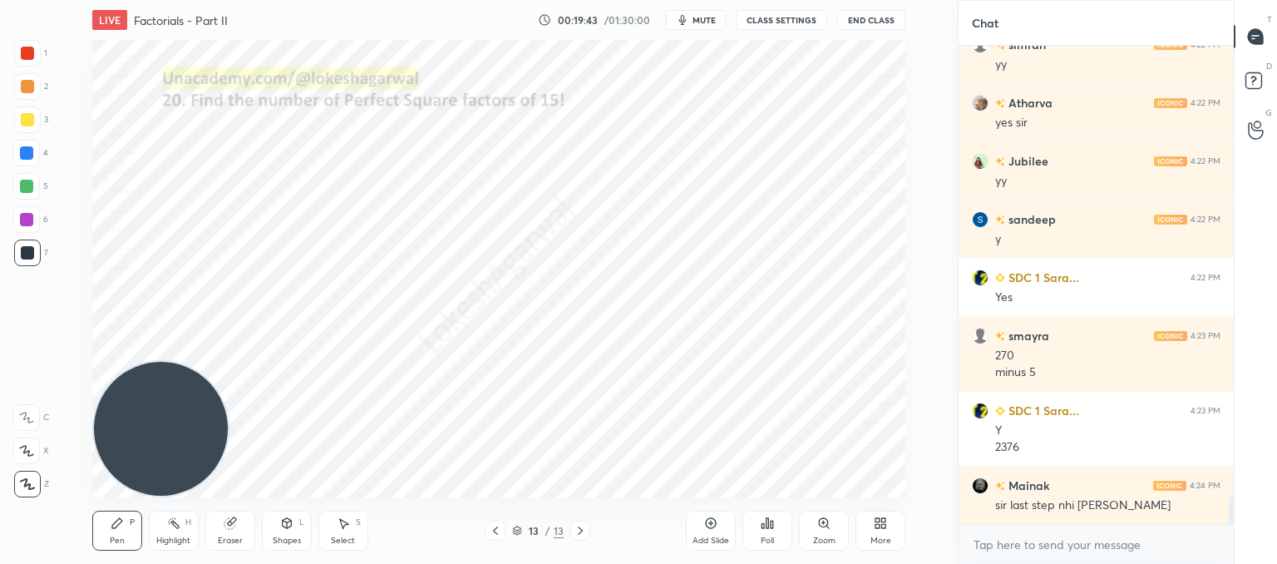
click at [492, 535] on icon at bounding box center [495, 530] width 13 height 13
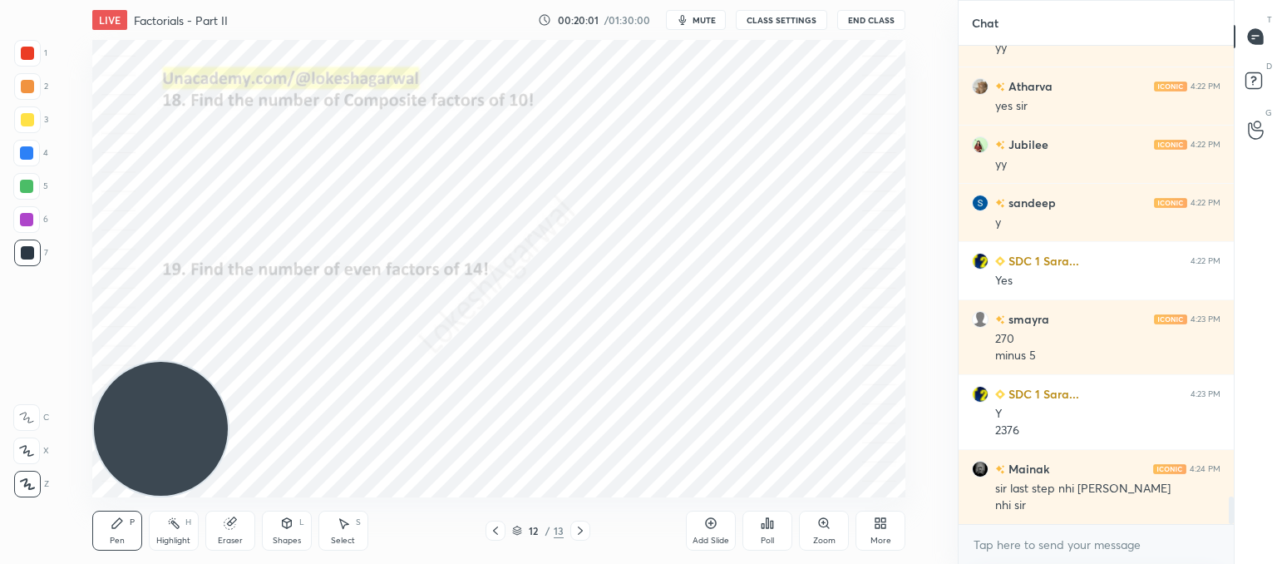
click at [574, 530] on icon at bounding box center [580, 530] width 13 height 13
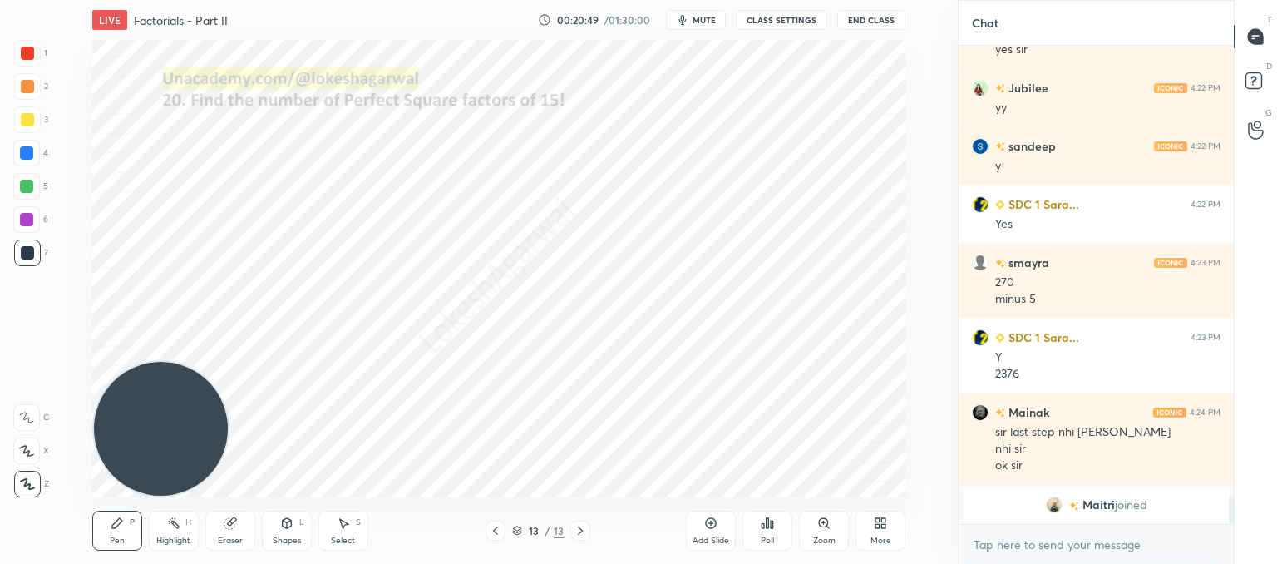
scroll to position [7702, 0]
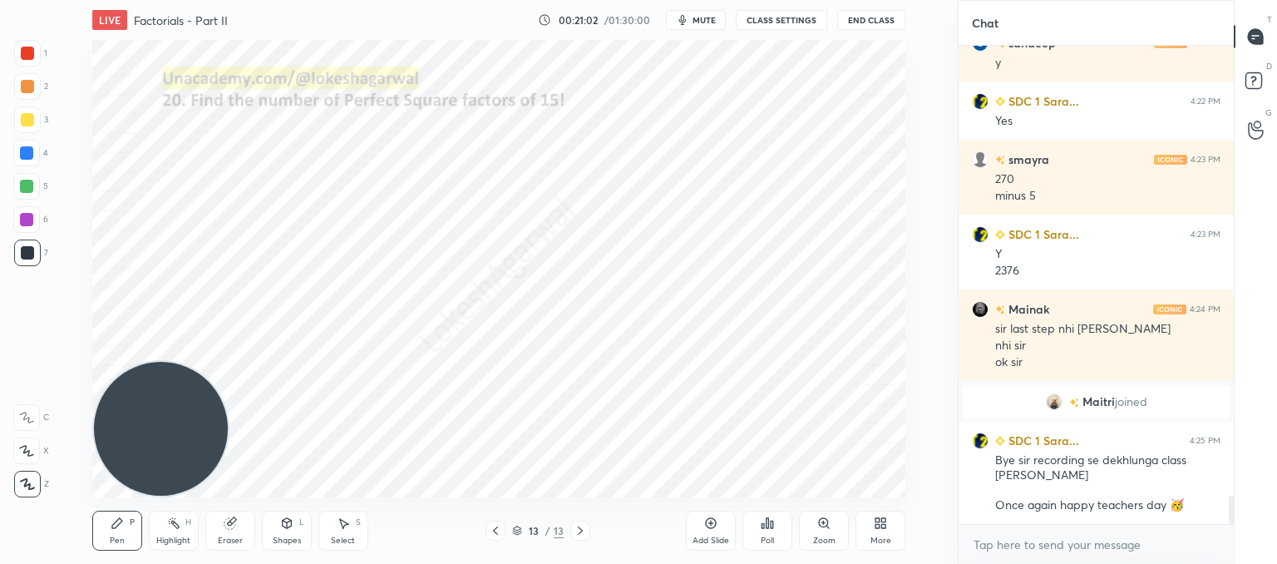
click at [487, 525] on div at bounding box center [496, 530] width 20 height 20
click at [488, 525] on div at bounding box center [496, 530] width 20 height 20
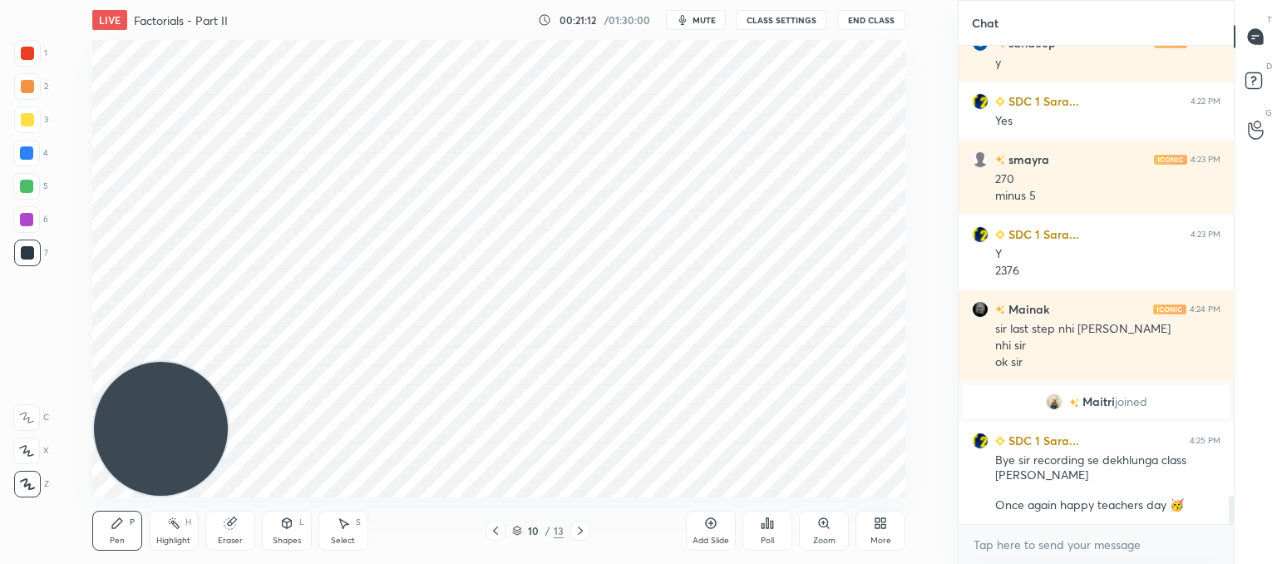
click at [498, 530] on icon at bounding box center [495, 530] width 13 height 13
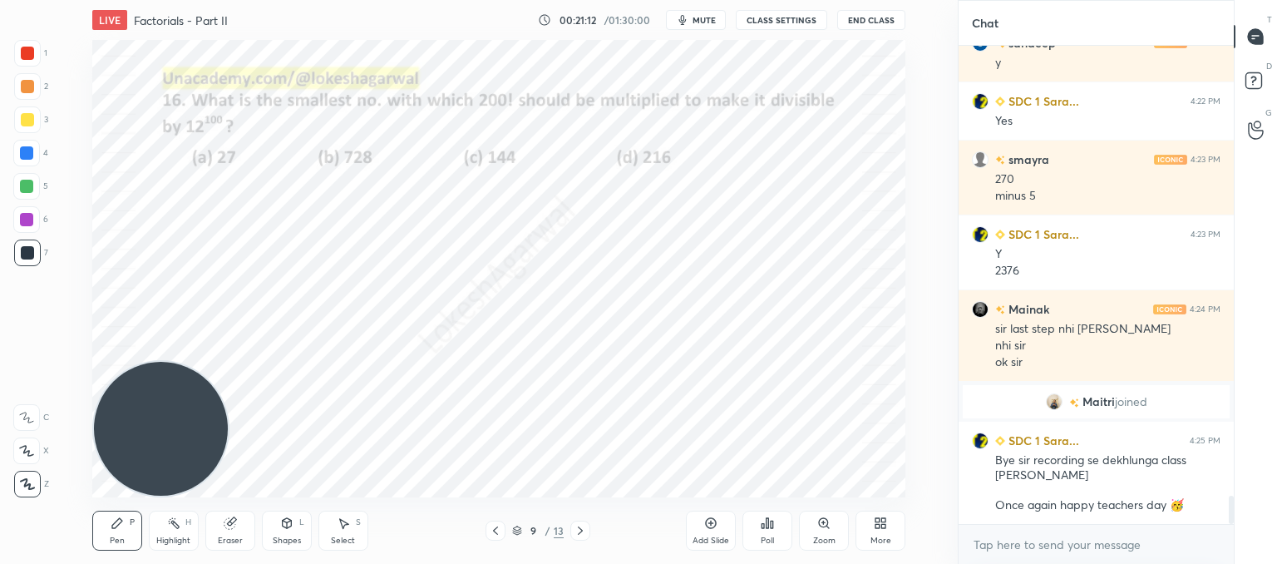
click at [500, 528] on icon at bounding box center [495, 530] width 13 height 13
click at [505, 527] on div "8 / 13" at bounding box center [538, 530] width 105 height 20
click at [503, 528] on div at bounding box center [496, 530] width 20 height 20
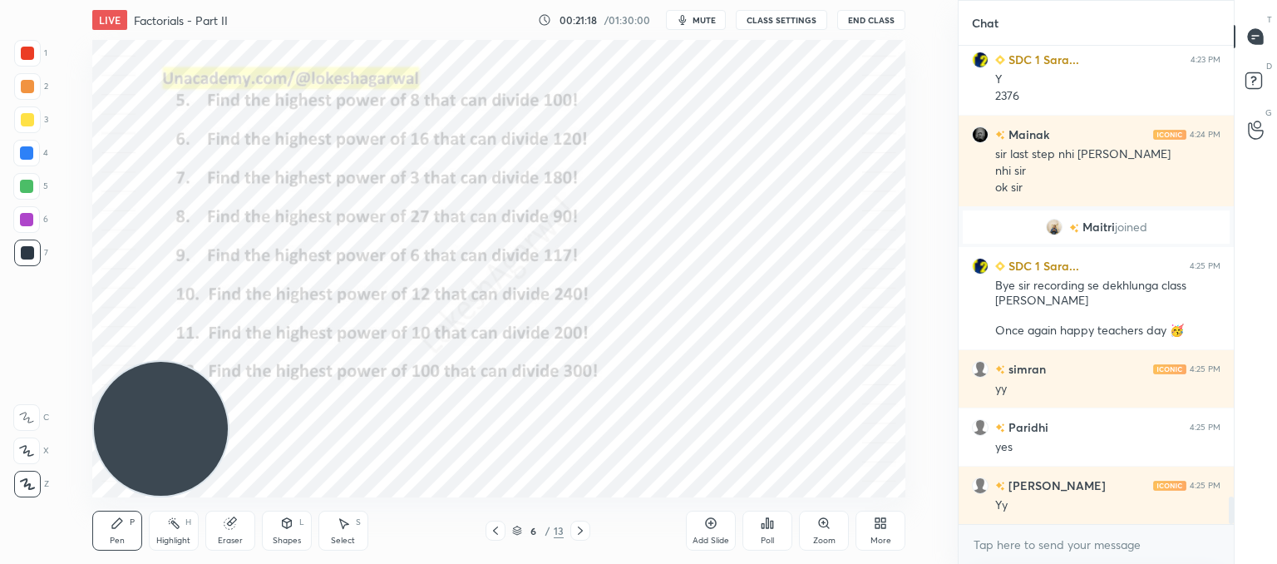
scroll to position [7935, 0]
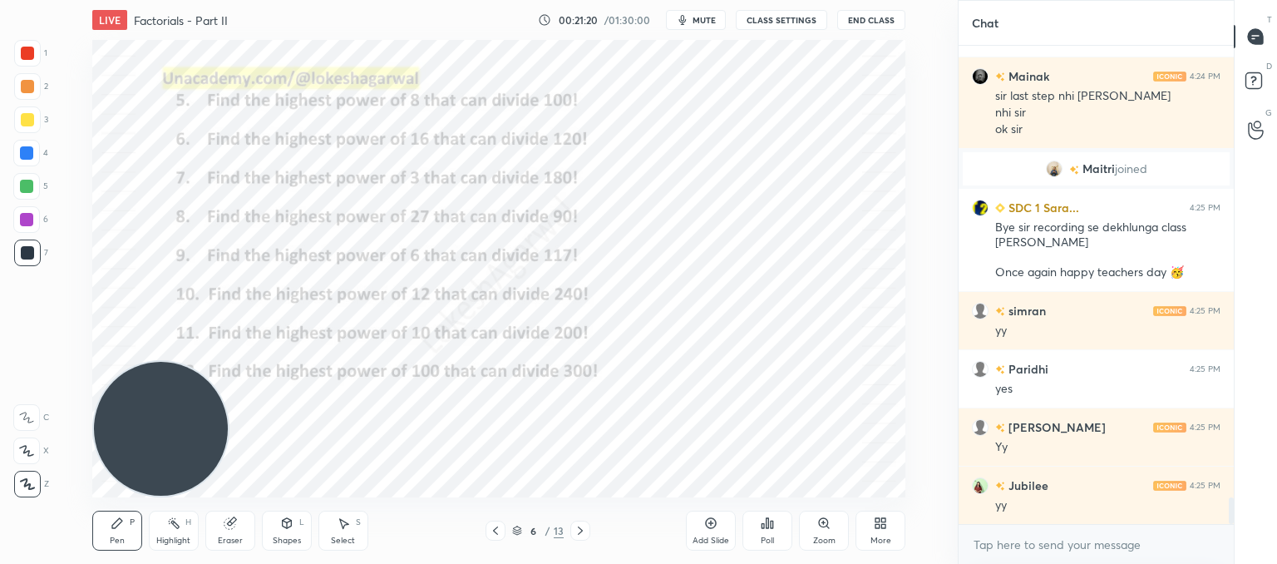
click at [570, 526] on div at bounding box center [580, 530] width 20 height 20
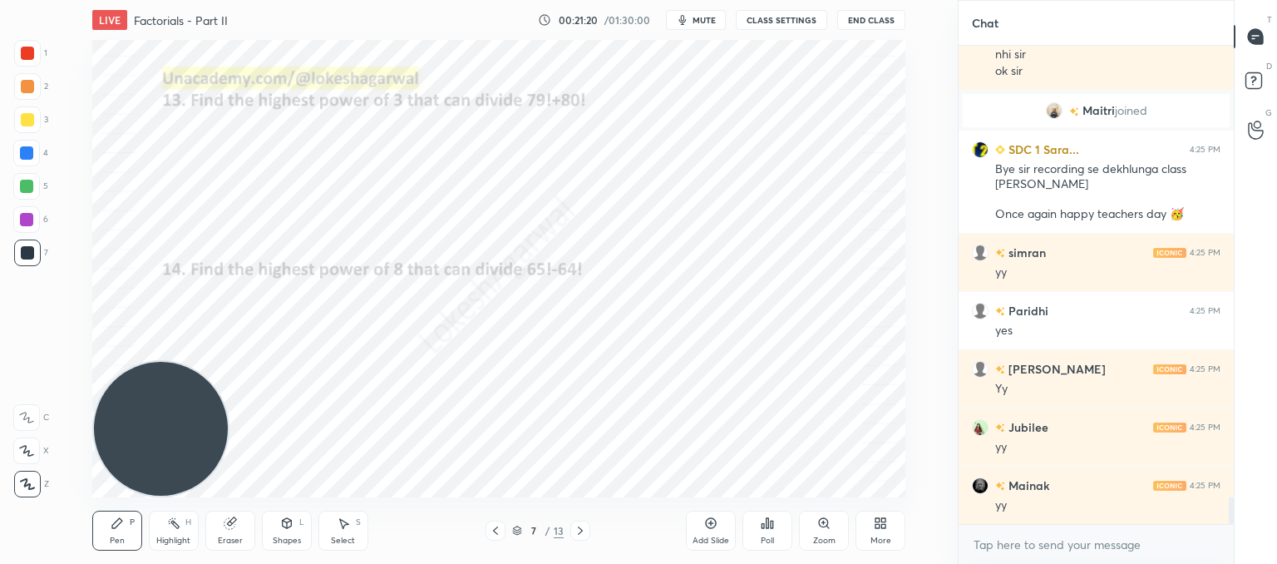
click at [579, 528] on icon at bounding box center [580, 530] width 13 height 13
drag, startPoint x: 579, startPoint y: 501, endPoint x: 579, endPoint y: 510, distance: 9.2
click at [579, 503] on div "Pen P Highlight H Eraser Shapes L Select S 8 / 13 Add Slide Poll Zoom More" at bounding box center [498, 530] width 813 height 67
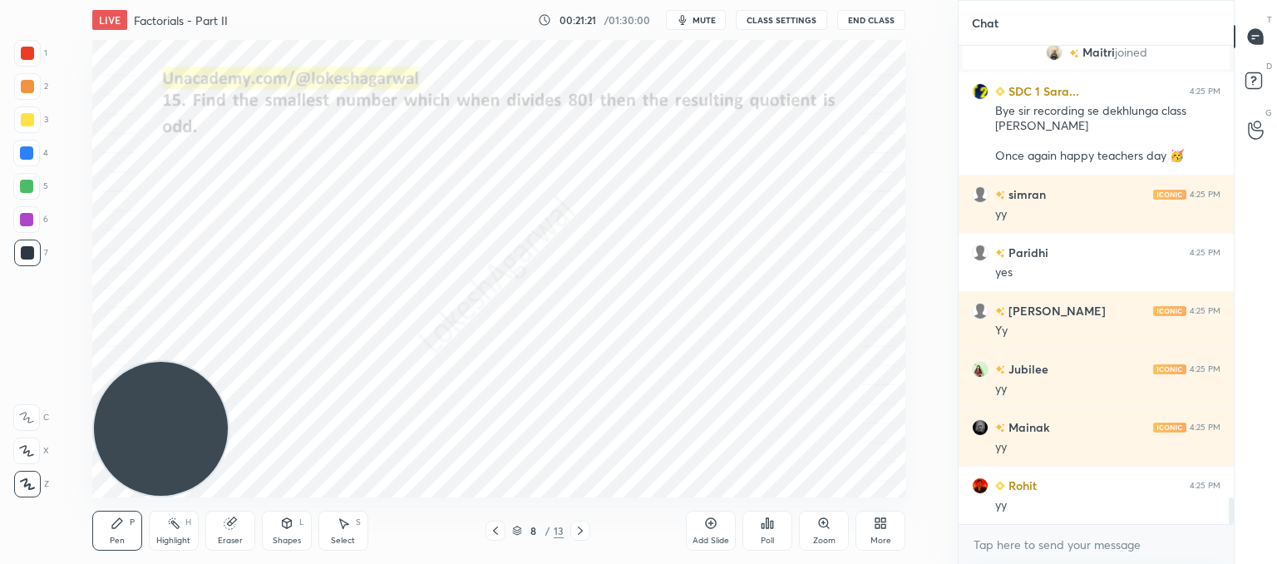
click at [577, 529] on icon at bounding box center [580, 530] width 13 height 13
click at [580, 533] on icon at bounding box center [580, 530] width 13 height 13
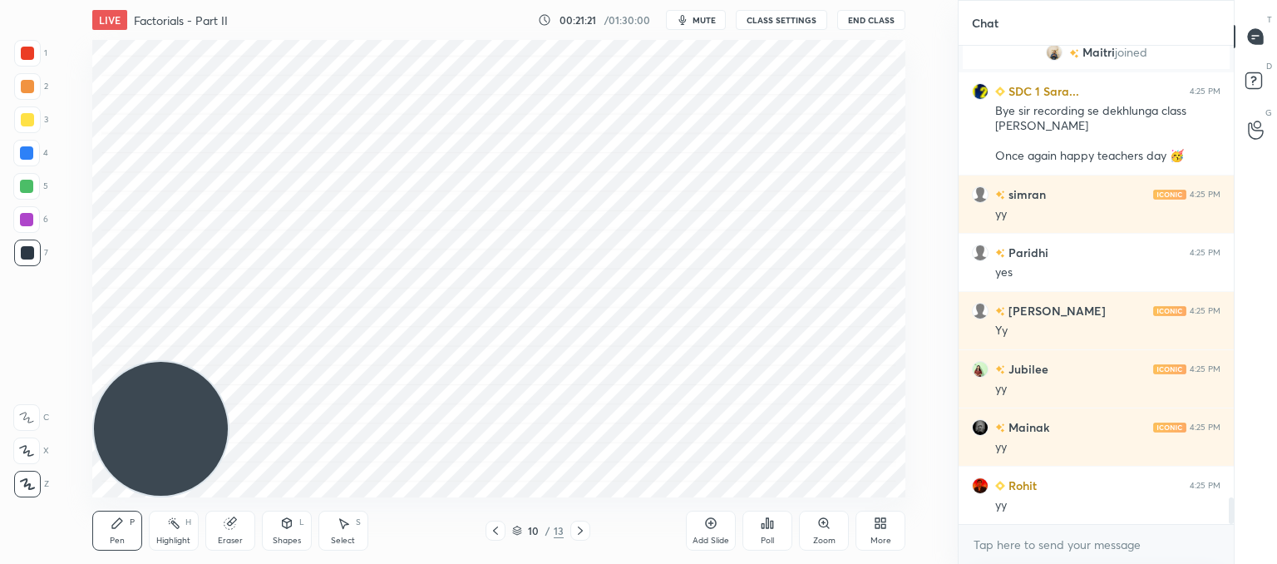
scroll to position [8109, 0]
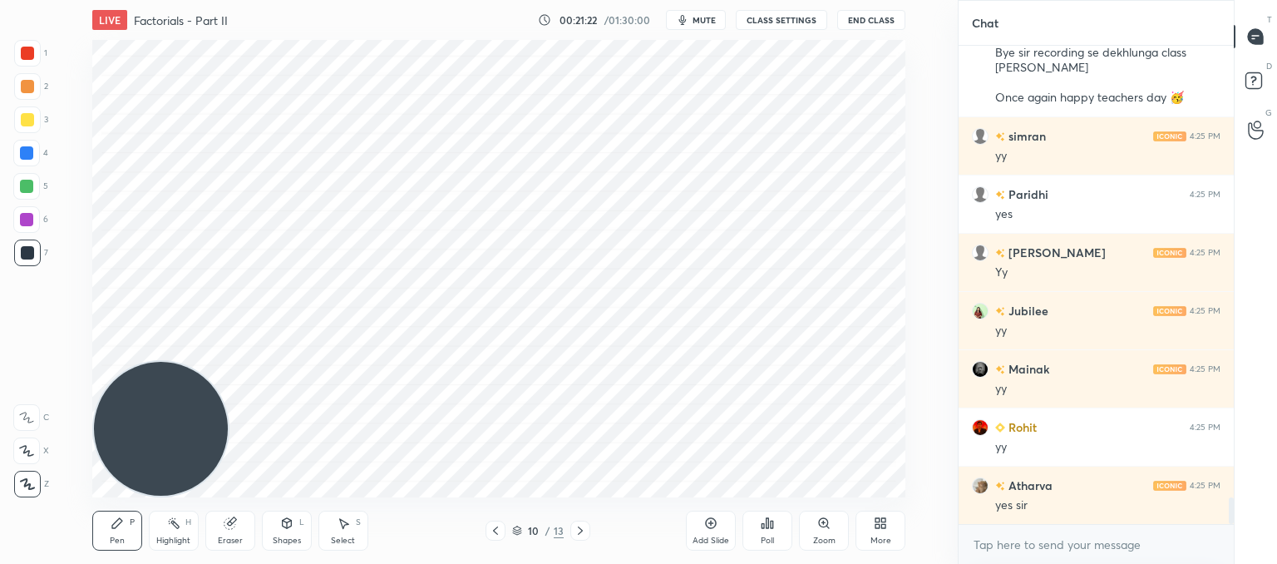
click at [582, 533] on icon at bounding box center [580, 530] width 13 height 13
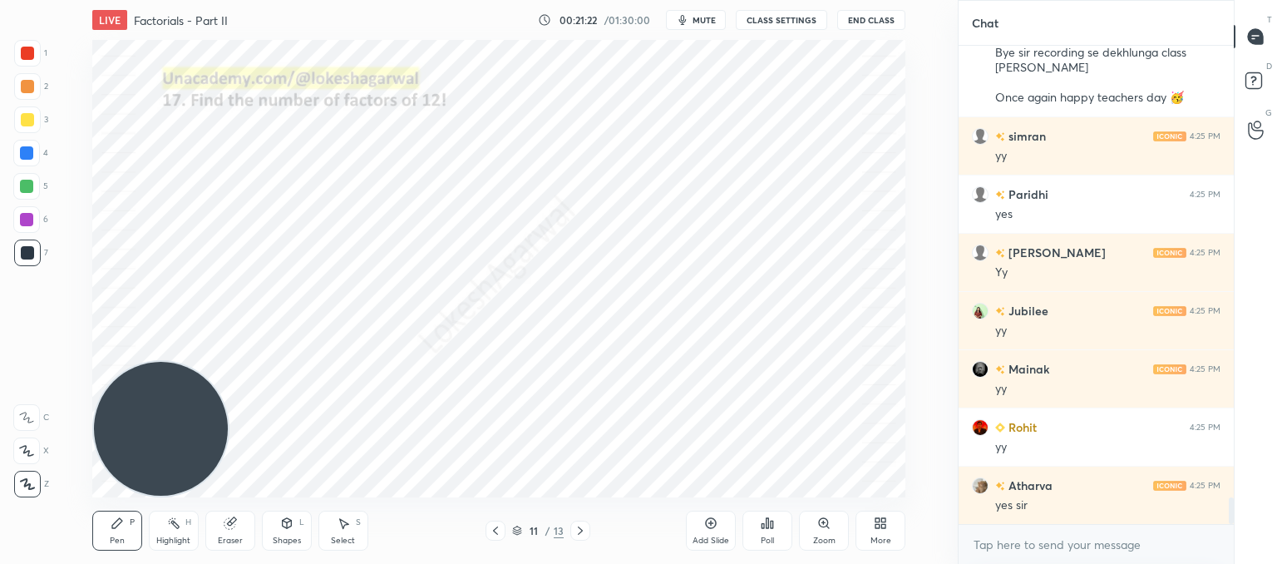
click at [584, 530] on icon at bounding box center [580, 530] width 13 height 13
click at [582, 530] on icon at bounding box center [580, 530] width 13 height 13
click at [581, 530] on icon at bounding box center [580, 530] width 5 height 8
click at [579, 530] on icon at bounding box center [580, 530] width 13 height 13
click at [708, 526] on icon at bounding box center [710, 522] width 13 height 13
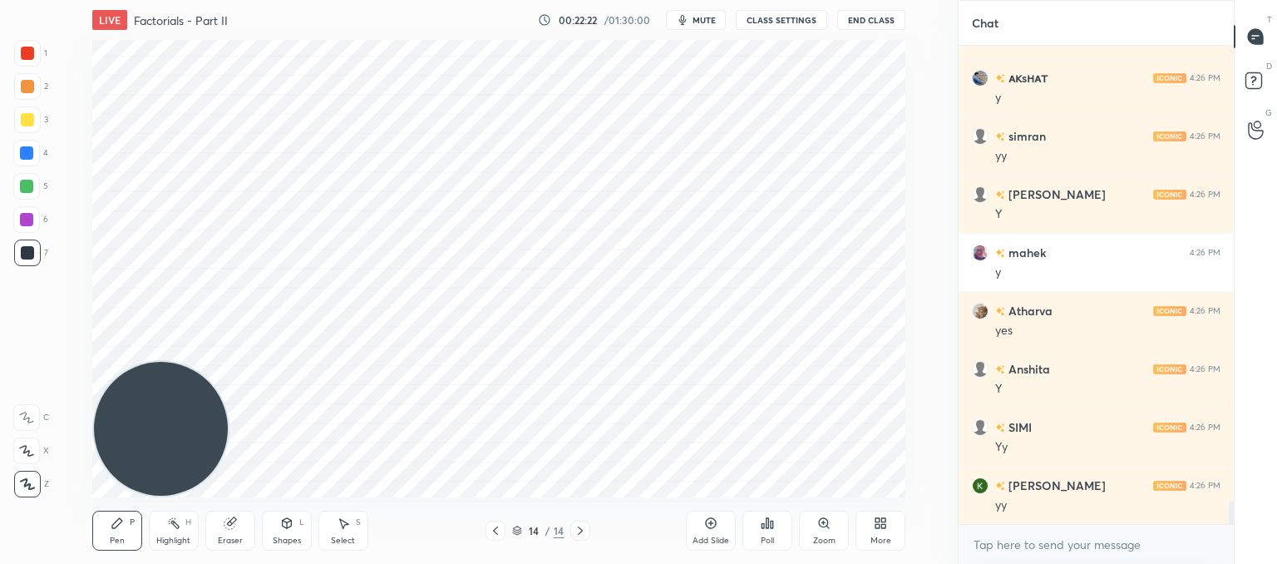
scroll to position [9622, 0]
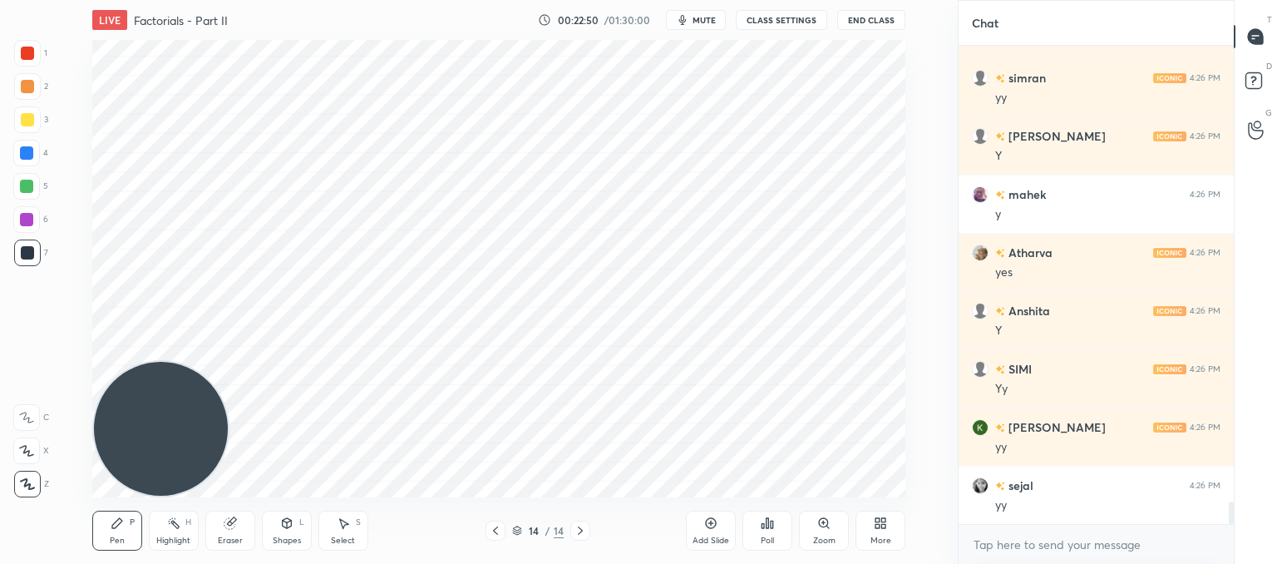
click at [718, 540] on div "Add Slide" at bounding box center [711, 540] width 37 height 8
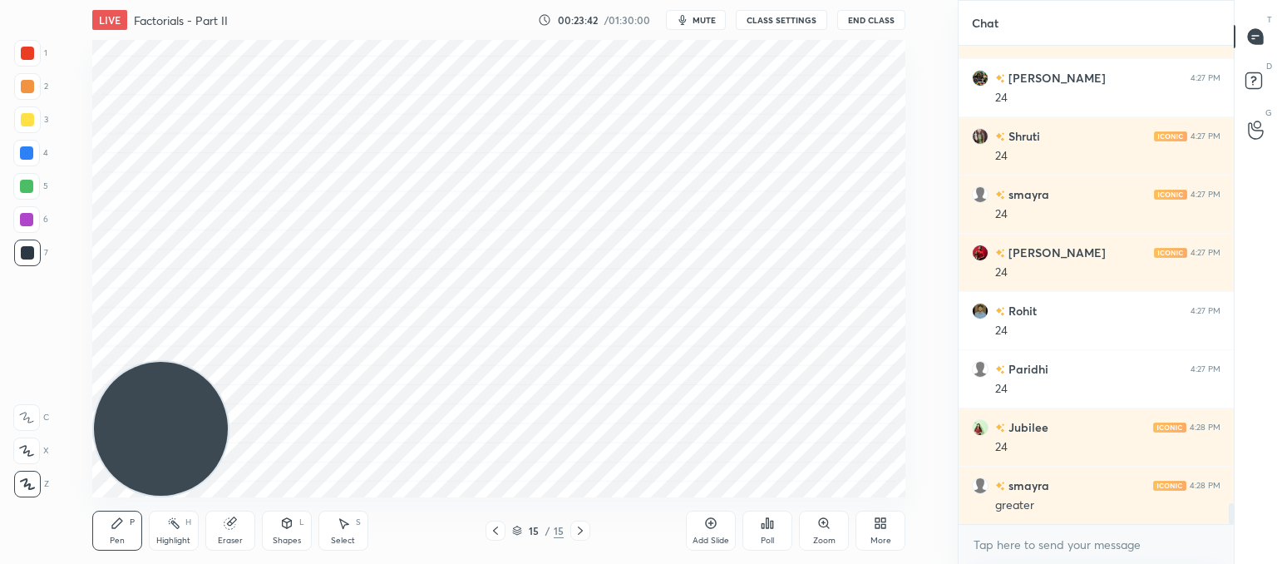
scroll to position [10553, 0]
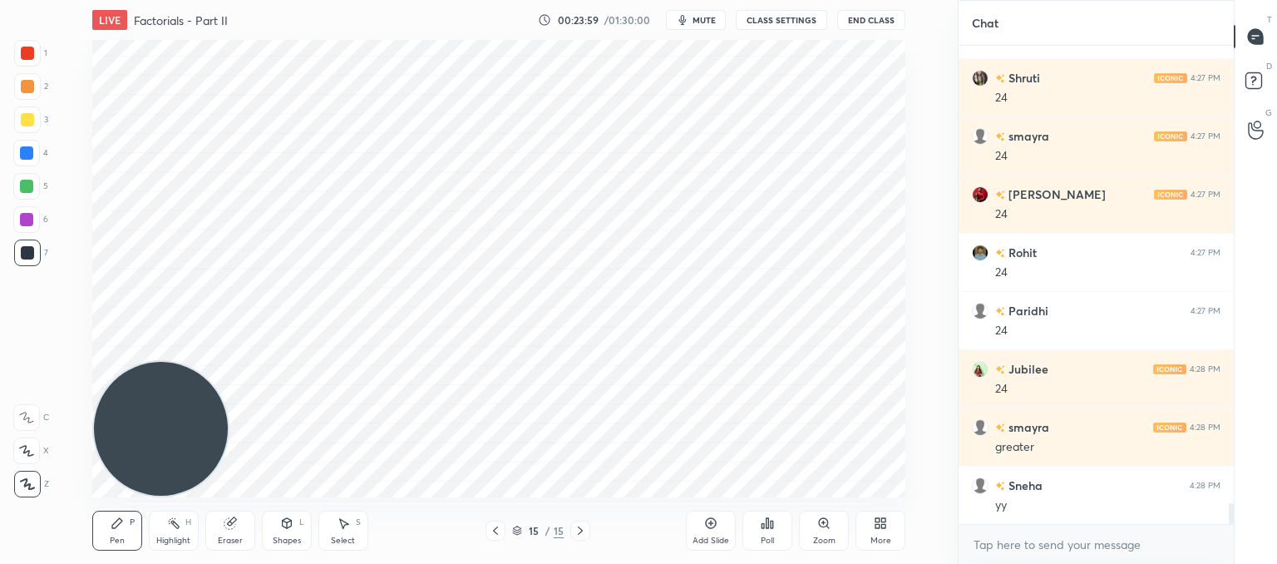
click at [722, 530] on div "Add Slide" at bounding box center [711, 530] width 50 height 40
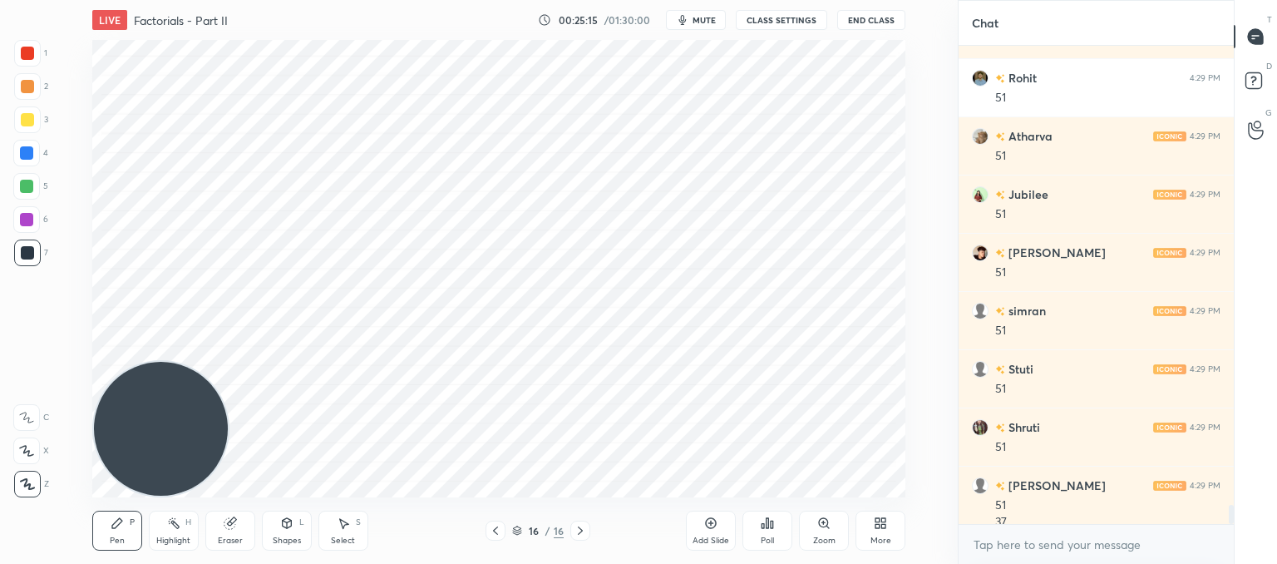
scroll to position [11443, 0]
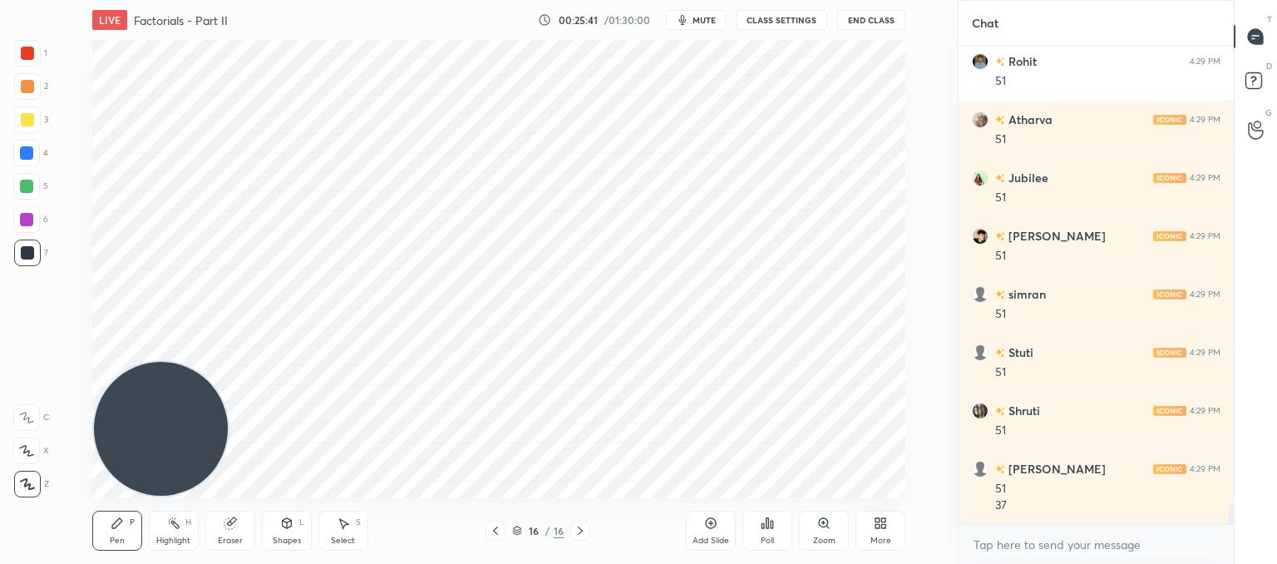
drag, startPoint x: 708, startPoint y: 519, endPoint x: 695, endPoint y: 500, distance: 23.3
click at [708, 520] on icon at bounding box center [710, 522] width 13 height 13
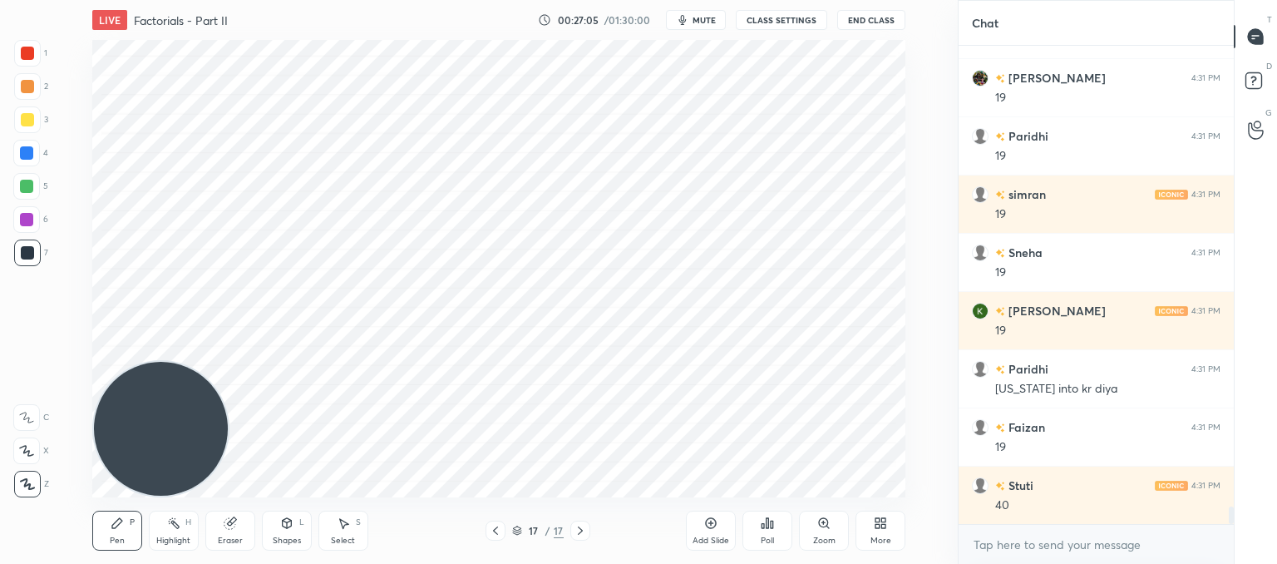
scroll to position [12549, 0]
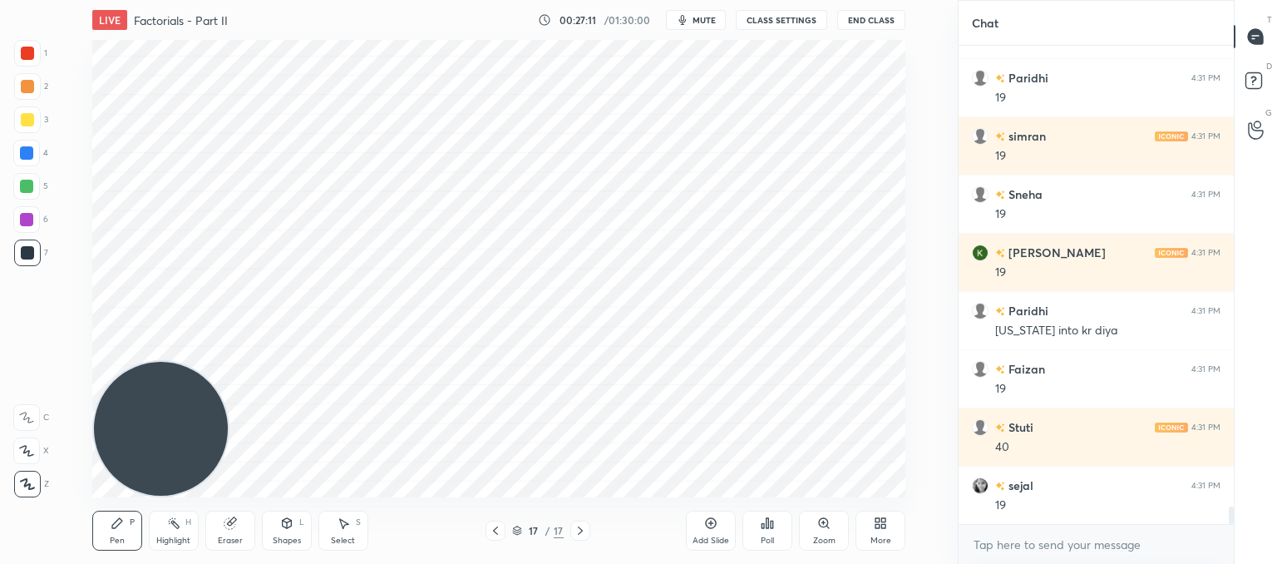
click at [725, 533] on div "Add Slide" at bounding box center [711, 530] width 50 height 40
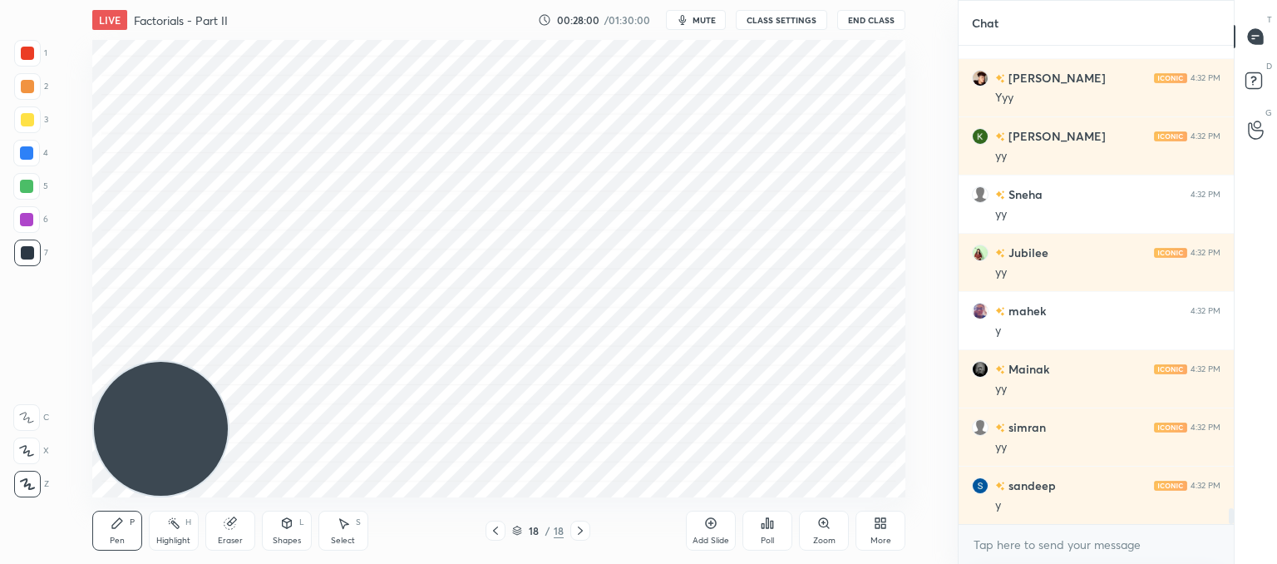
scroll to position [14062, 0]
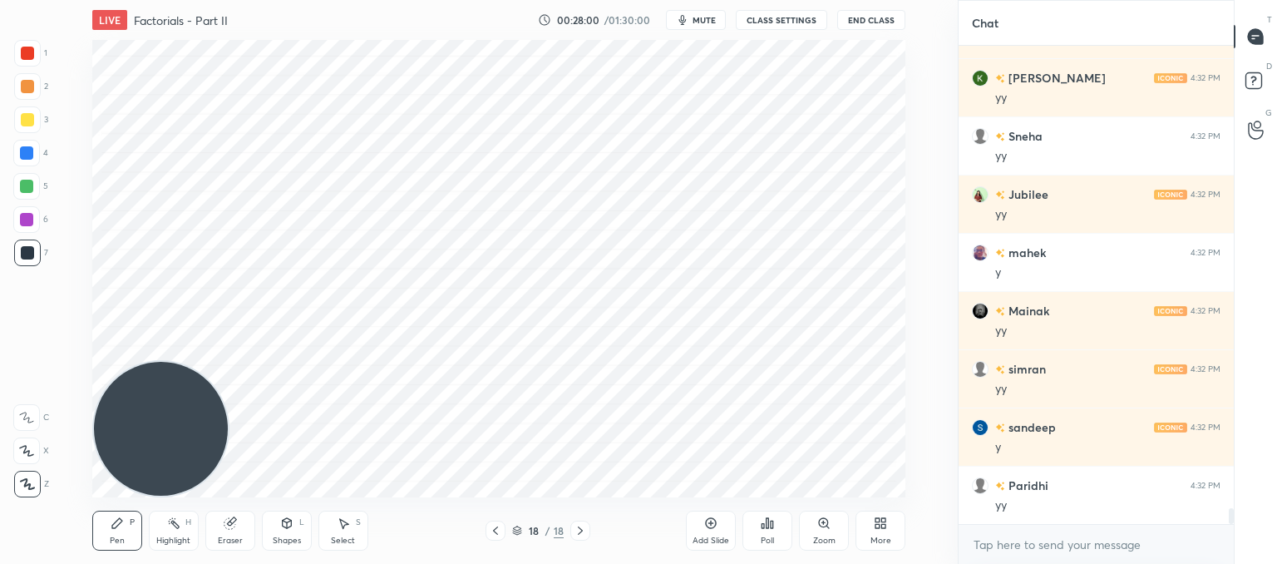
click at [494, 530] on icon at bounding box center [495, 530] width 13 height 13
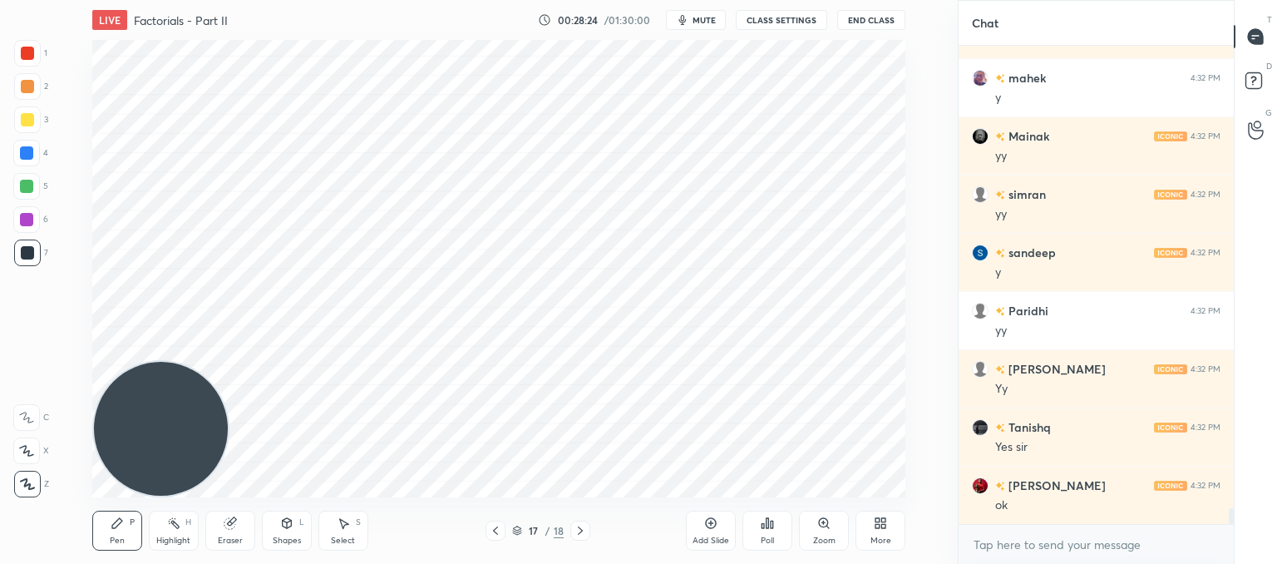
scroll to position [14295, 0]
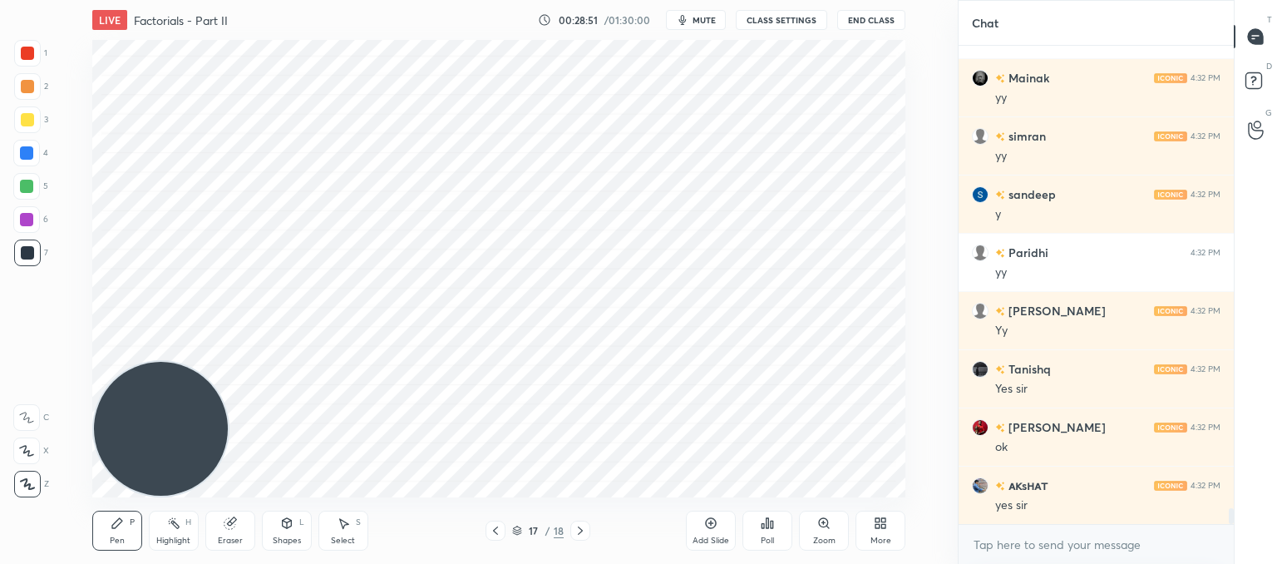
drag, startPoint x: 231, startPoint y: 525, endPoint x: 256, endPoint y: 503, distance: 33.6
click at [234, 525] on icon at bounding box center [229, 523] width 11 height 11
click at [130, 536] on div "Pen P" at bounding box center [117, 530] width 50 height 40
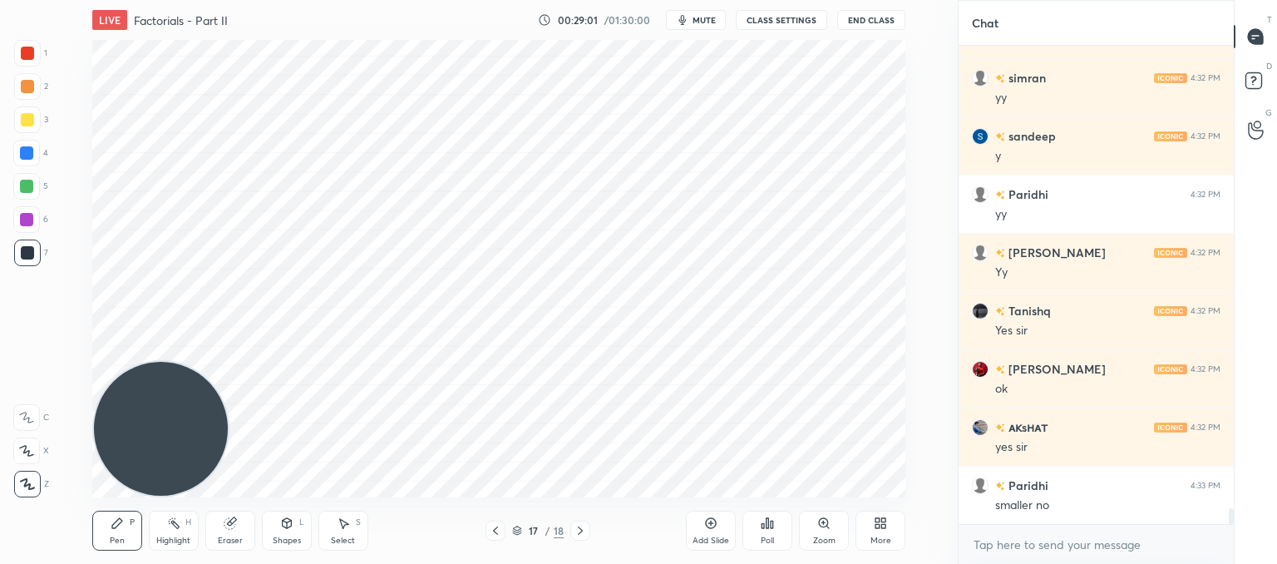
drag, startPoint x: 345, startPoint y: 525, endPoint x: 352, endPoint y: 512, distance: 14.9
click at [349, 524] on icon at bounding box center [343, 522] width 13 height 13
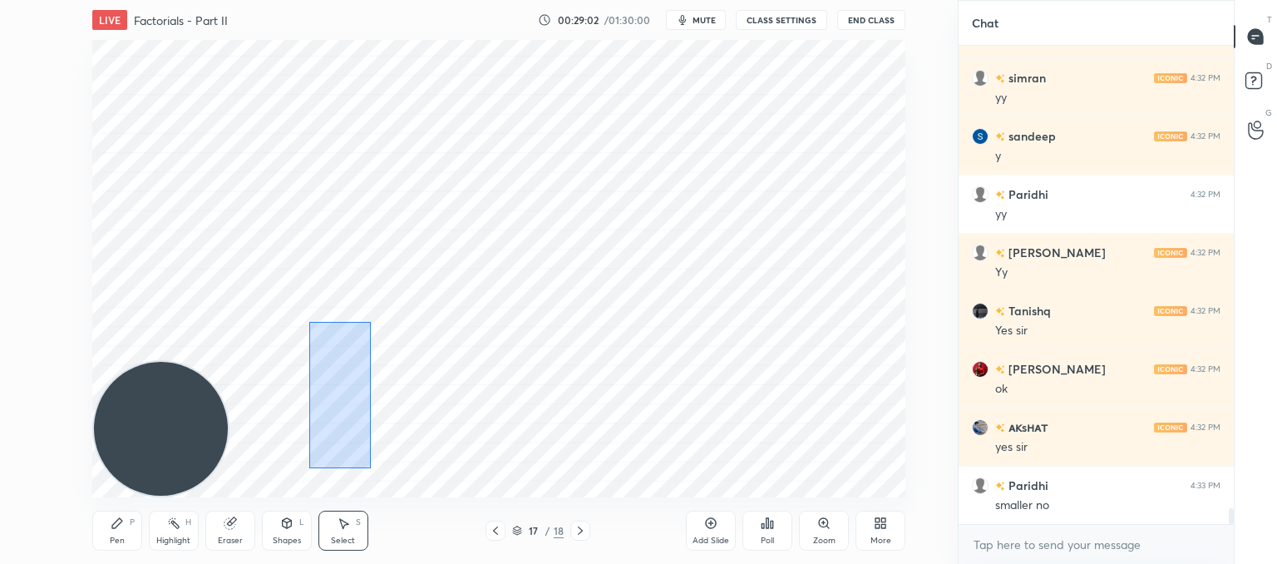
drag, startPoint x: 371, startPoint y: 467, endPoint x: 261, endPoint y: 234, distance: 258.1
click at [261, 234] on div "0 ° Undo Copy Paste here Duplicate Duplicate to new slide Delete" at bounding box center [498, 268] width 813 height 457
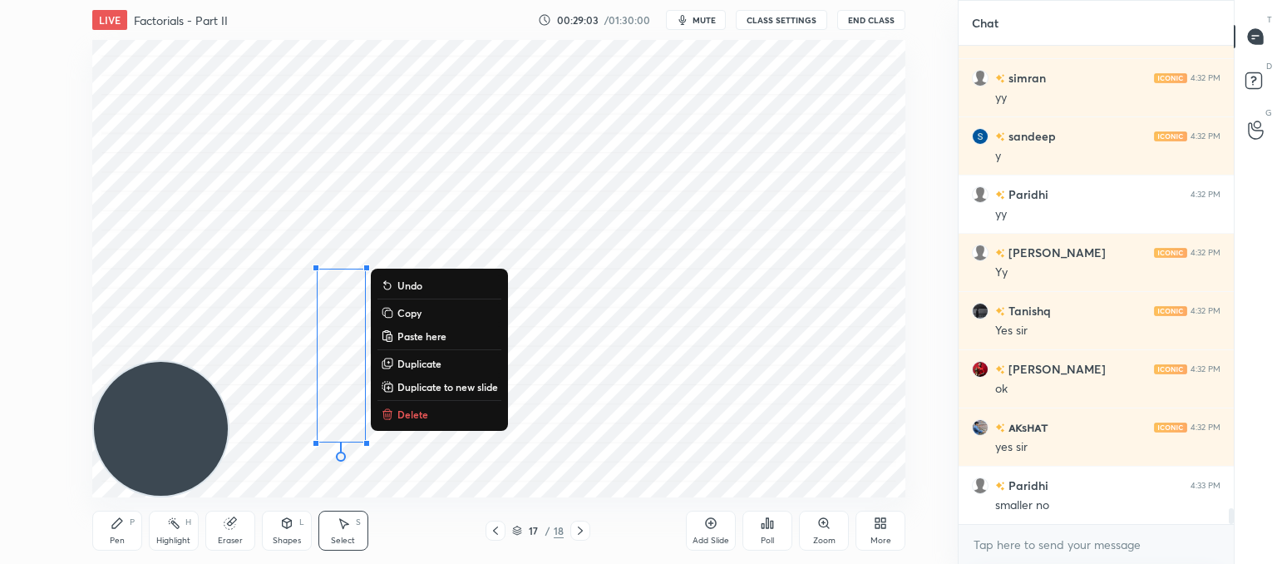
click at [404, 412] on p "Delete" at bounding box center [412, 413] width 31 height 13
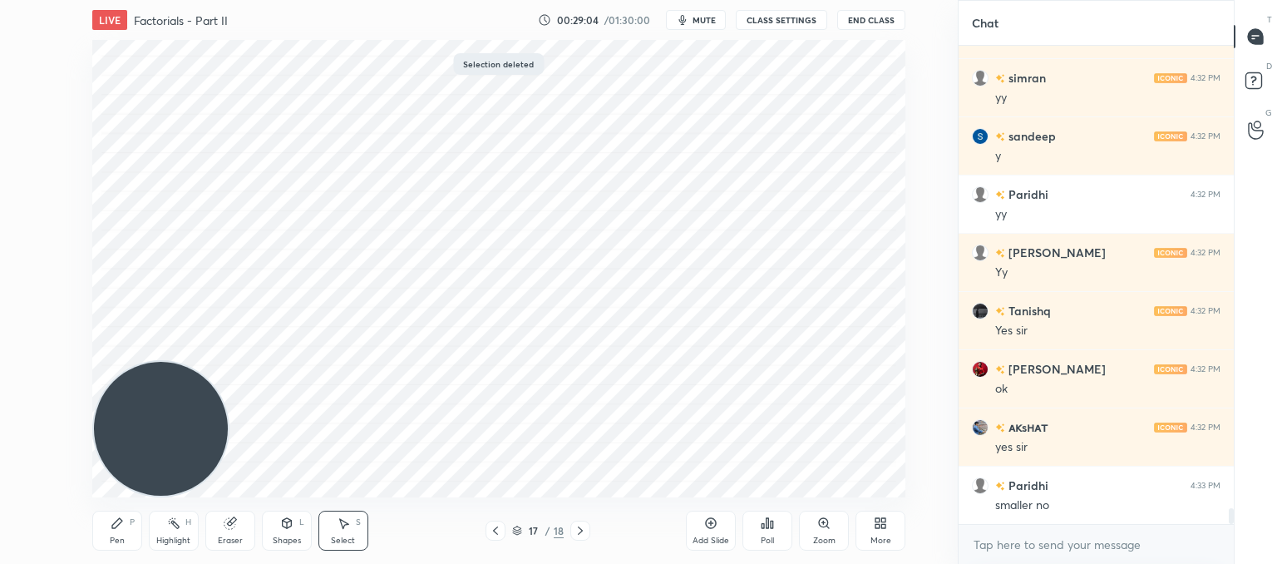
drag, startPoint x: 160, startPoint y: 270, endPoint x: 120, endPoint y: -116, distance: 387.9
click at [120, 0] on html "1 2 3 4 5 6 7 C X Z C X Z E E Erase all H H LIVE Factorials - Part II 00:29:04 …" at bounding box center [638, 0] width 1277 height 0
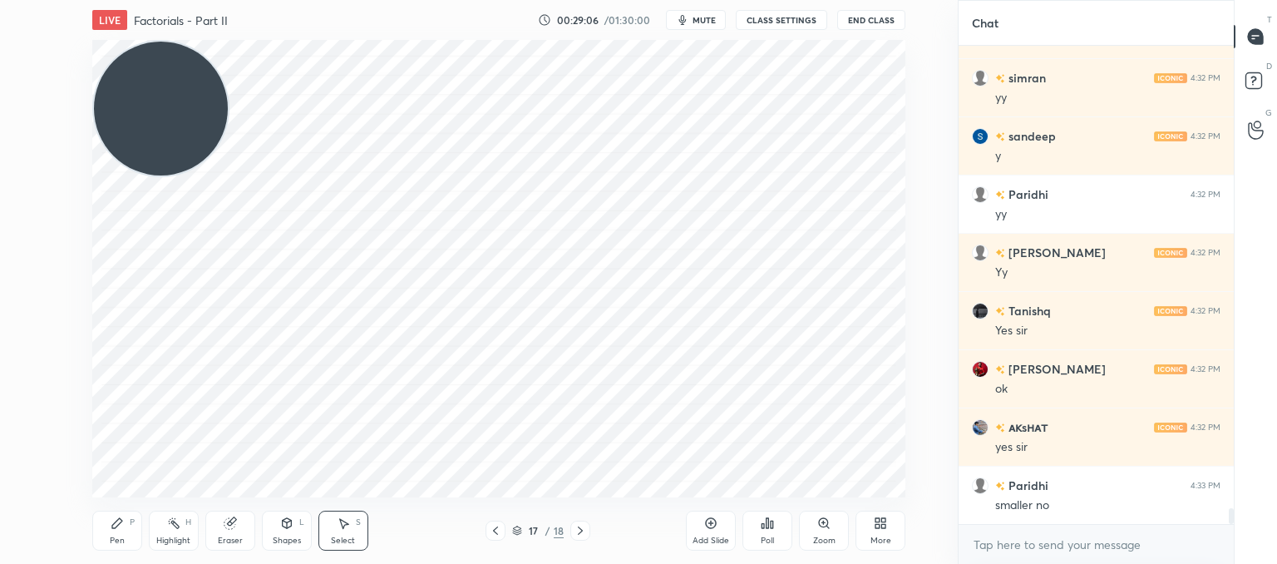
click at [120, 515] on div "Pen P" at bounding box center [117, 530] width 50 height 40
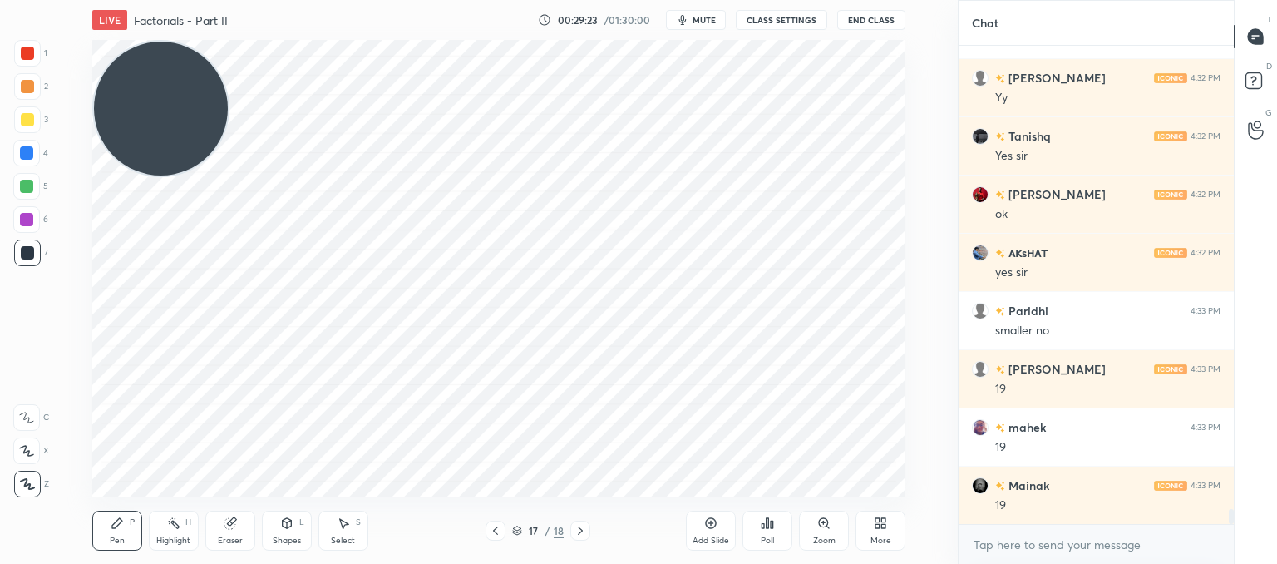
scroll to position [14586, 0]
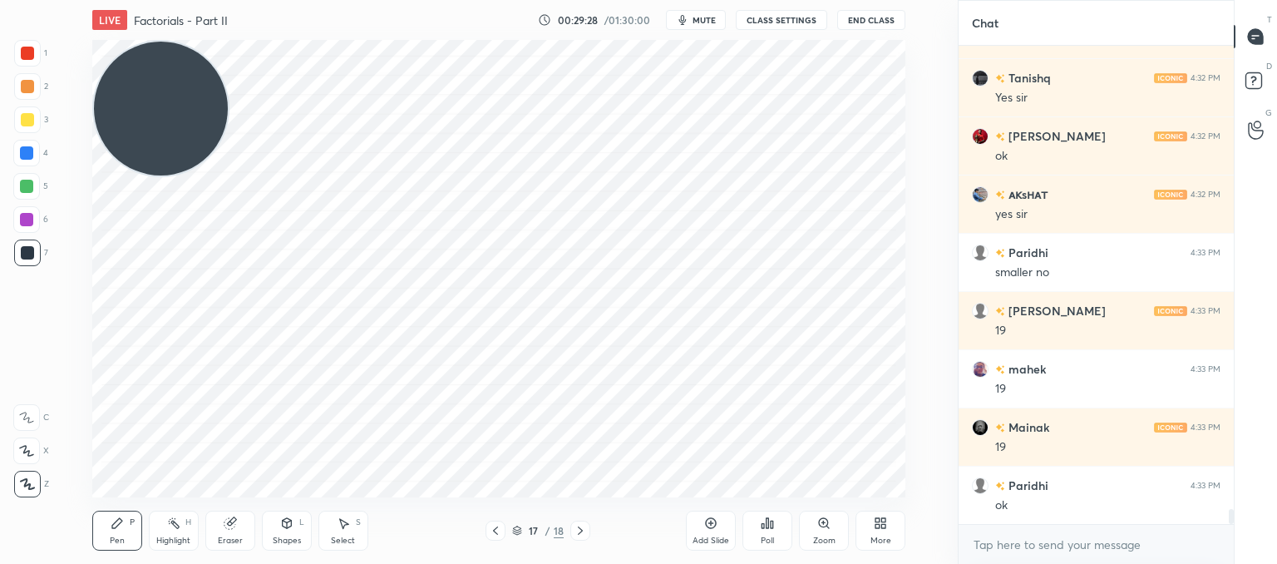
drag, startPoint x: 713, startPoint y: 535, endPoint x: 707, endPoint y: 495, distance: 39.5
click at [712, 536] on div "Add Slide" at bounding box center [711, 540] width 37 height 8
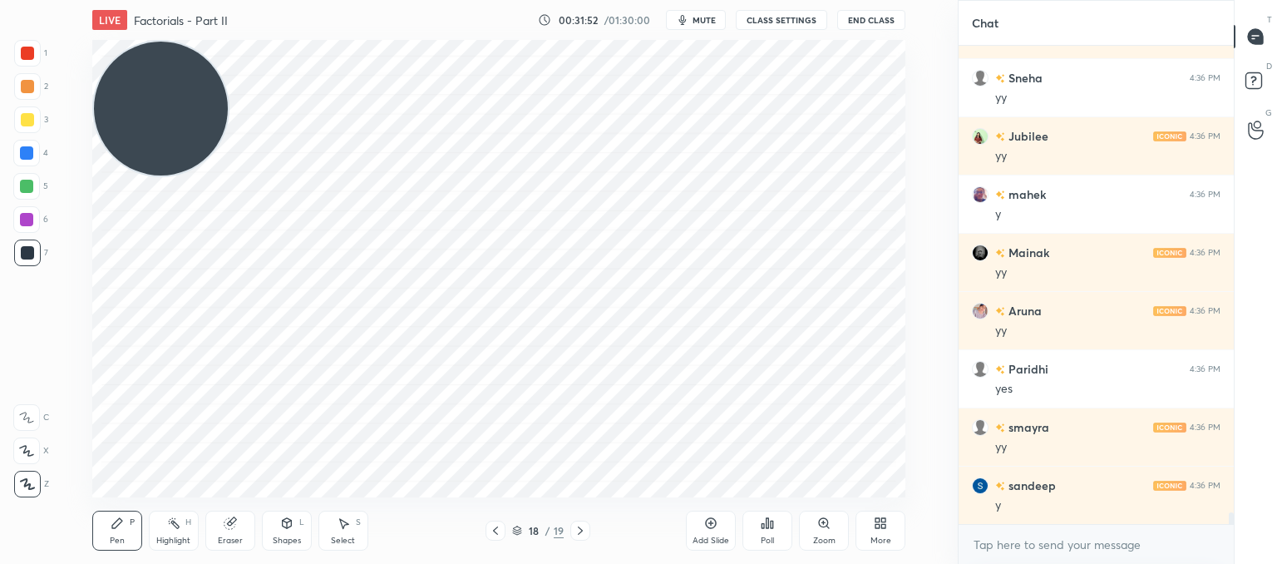
scroll to position [18892, 0]
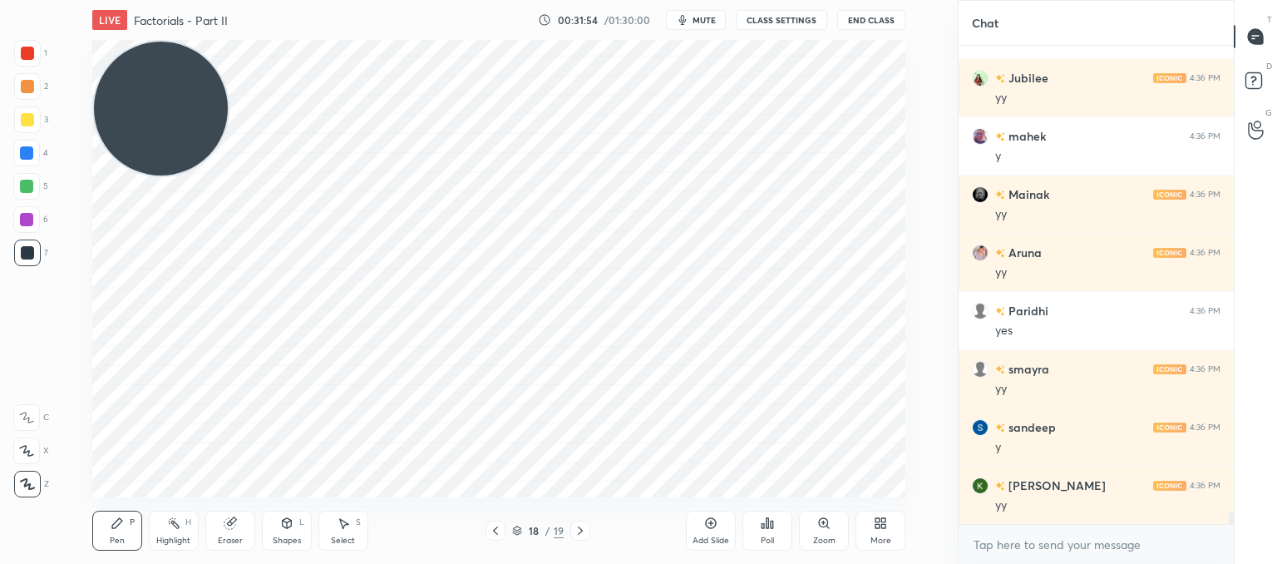
click at [649, 519] on div "Pen P Highlight H Eraser Shapes L Select S 18 / 19 Add Slide Poll Zoom More" at bounding box center [498, 530] width 813 height 67
click at [682, 538] on div "18 / 19" at bounding box center [537, 530] width 297 height 20
drag, startPoint x: 715, startPoint y: 530, endPoint x: 695, endPoint y: 499, distance: 36.7
click at [715, 530] on icon at bounding box center [710, 522] width 13 height 13
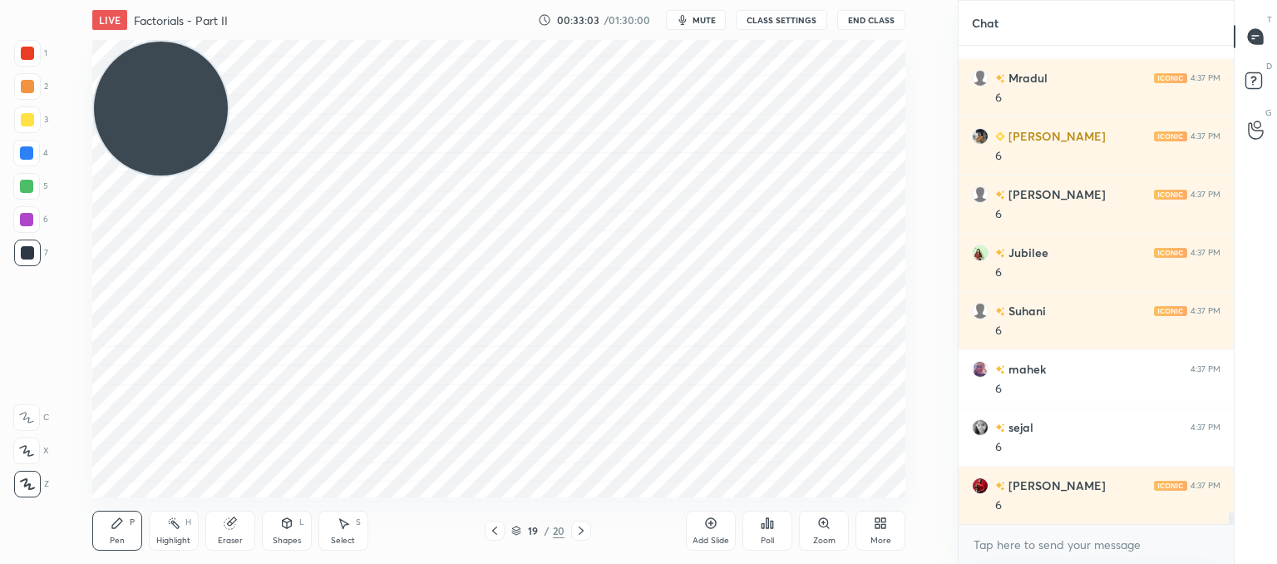
scroll to position [19707, 0]
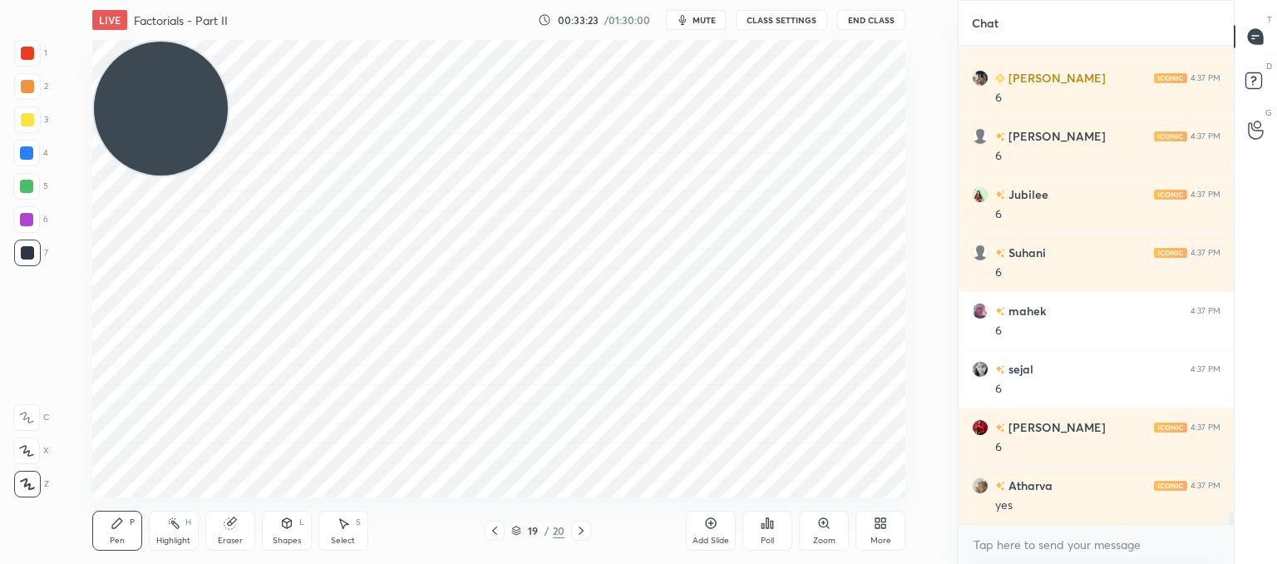
click at [823, 486] on div "LIVE Factorials - Part II 00:33:23 / 01:30:00 mute CLASS SETTINGS End Class Set…" at bounding box center [498, 282] width 891 height 564
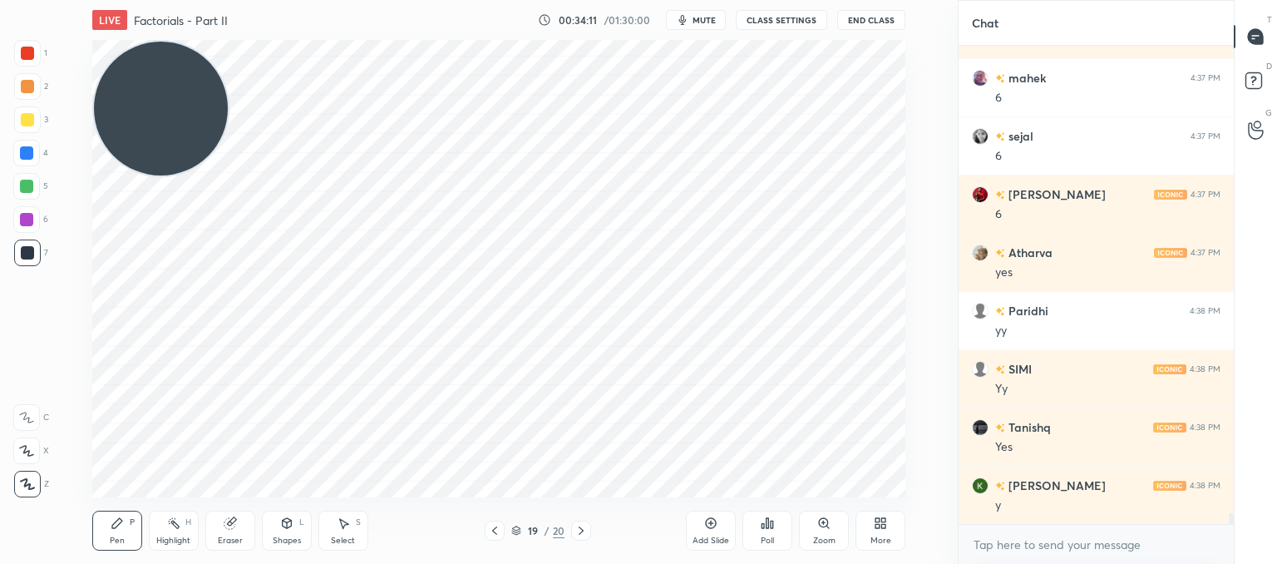
scroll to position [19998, 0]
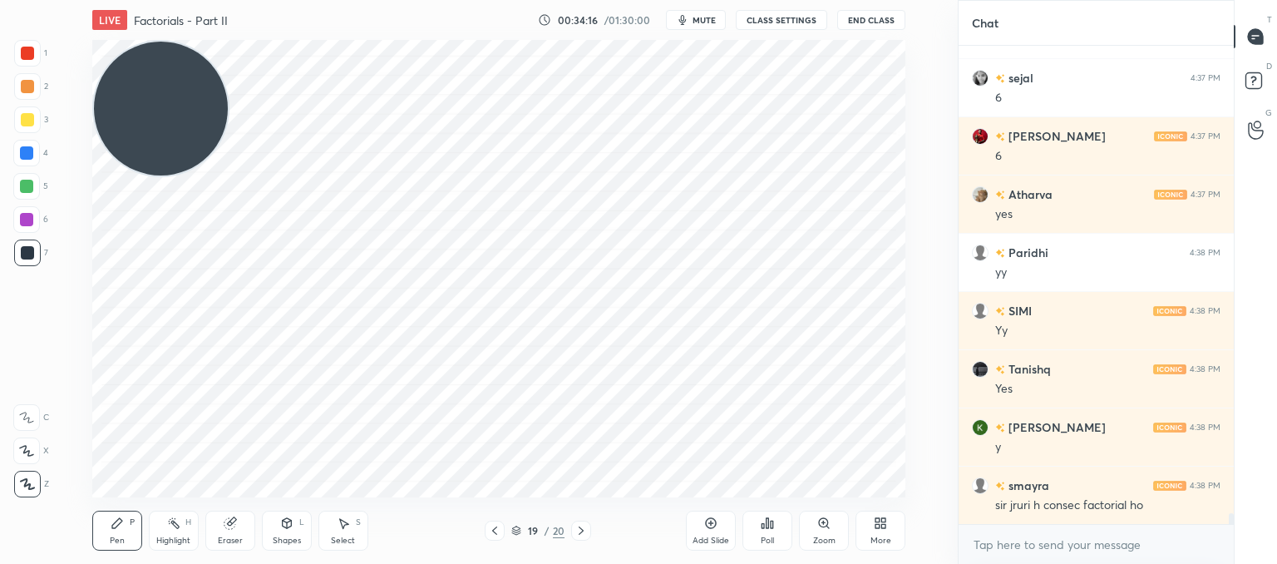
click at [725, 530] on div "Add Slide" at bounding box center [711, 530] width 50 height 40
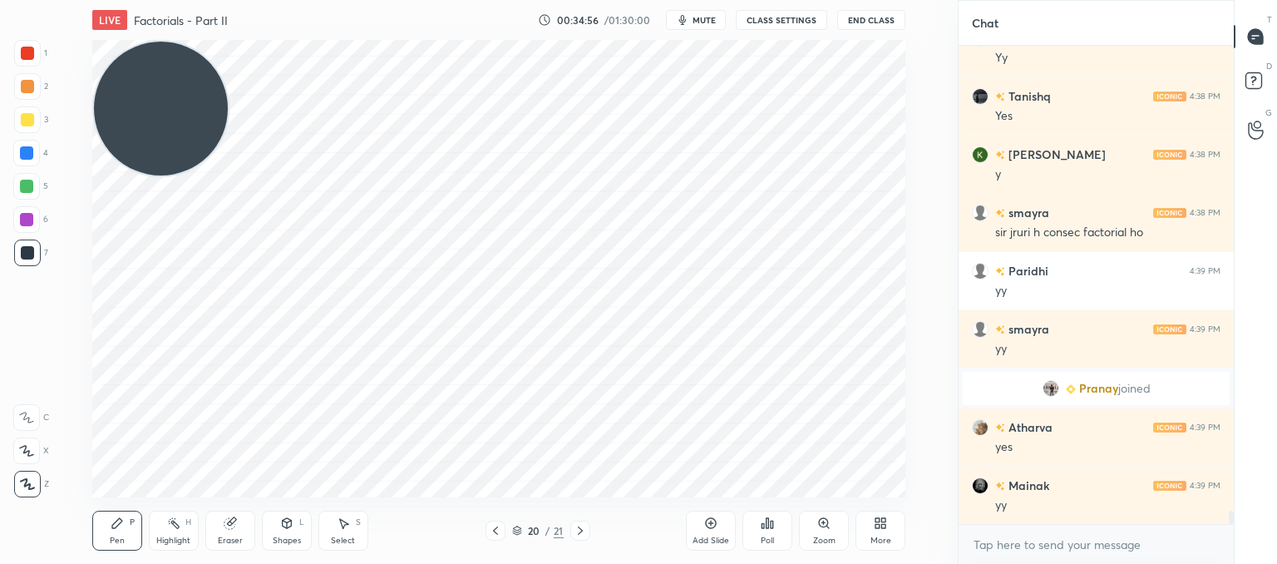
scroll to position [16696, 0]
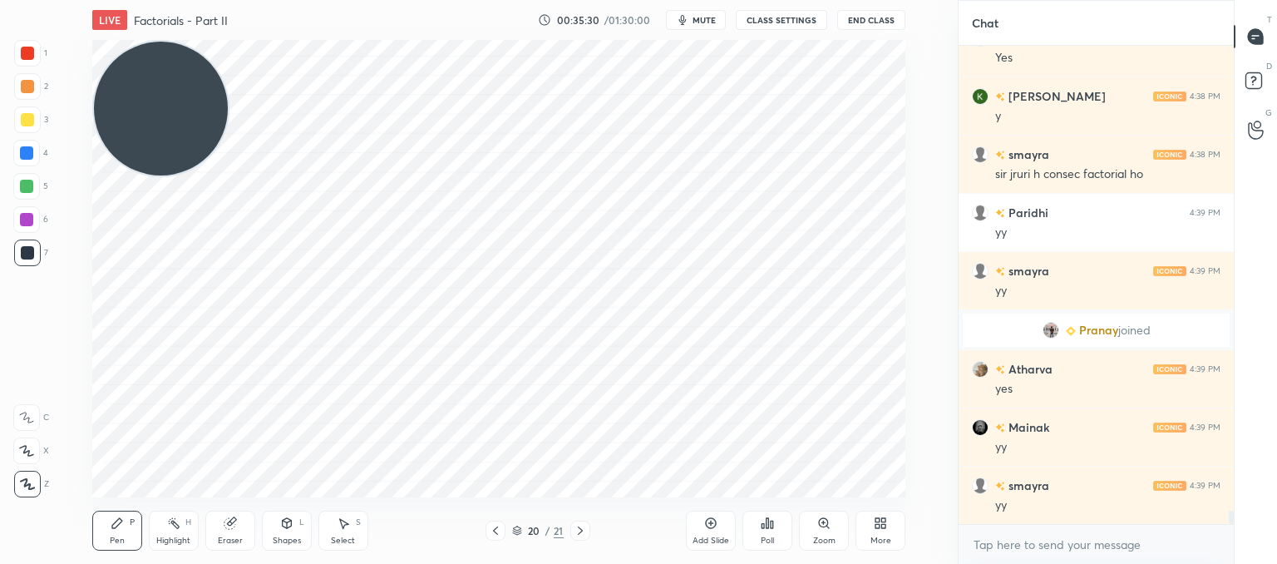
click at [841, 471] on div "LIVE Factorials - Part II 00:35:30 / 01:30:00 mute CLASS SETTINGS End Class Set…" at bounding box center [498, 282] width 891 height 564
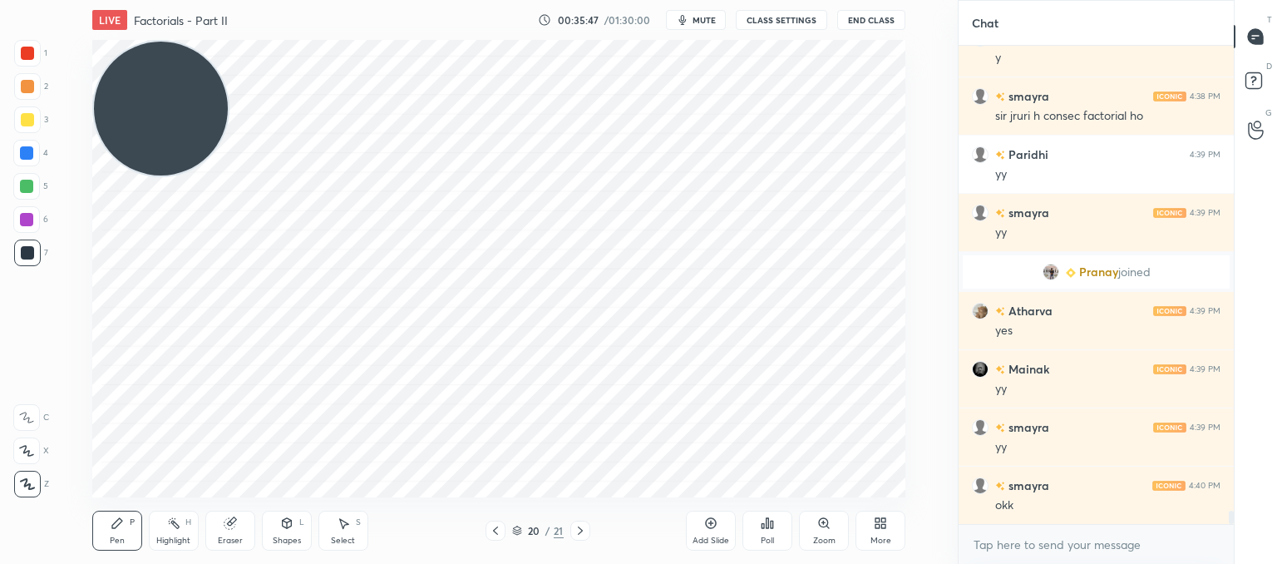
drag, startPoint x: 228, startPoint y: 529, endPoint x: 266, endPoint y: 497, distance: 49.6
click at [230, 527] on icon at bounding box center [229, 523] width 11 height 11
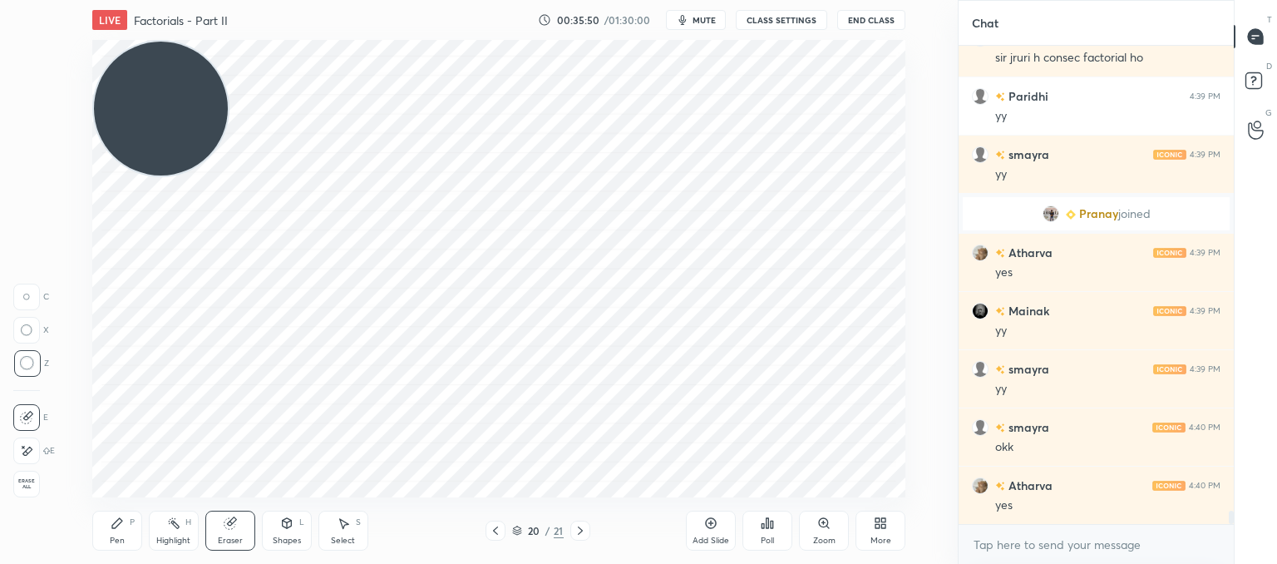
click at [576, 525] on icon at bounding box center [580, 530] width 13 height 13
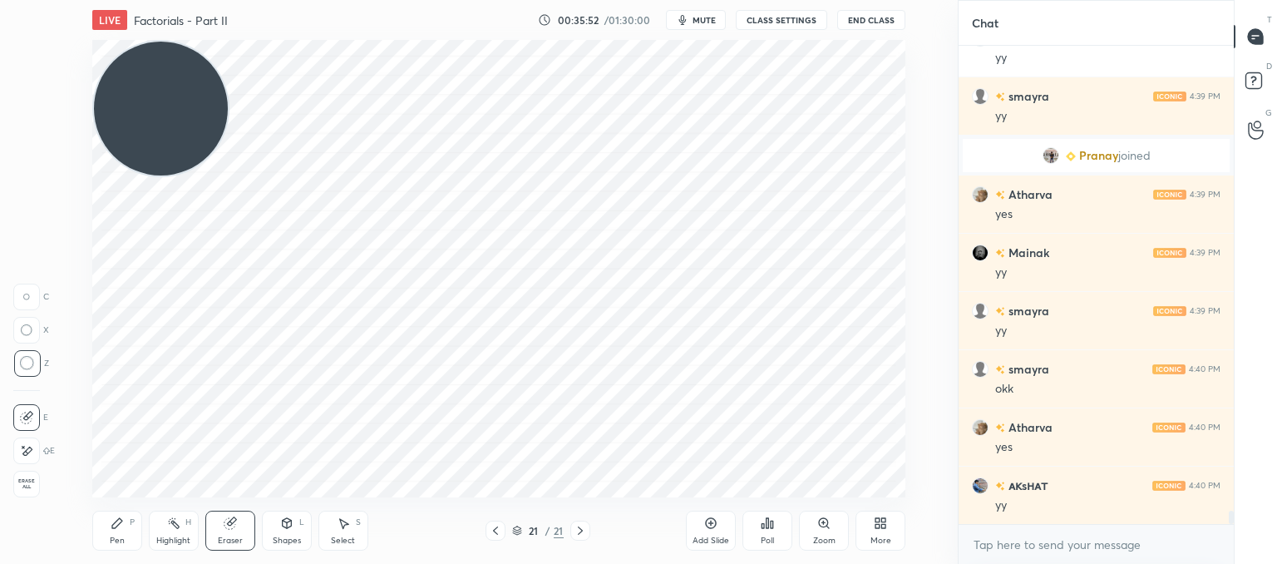
click at [495, 526] on icon at bounding box center [495, 530] width 13 height 13
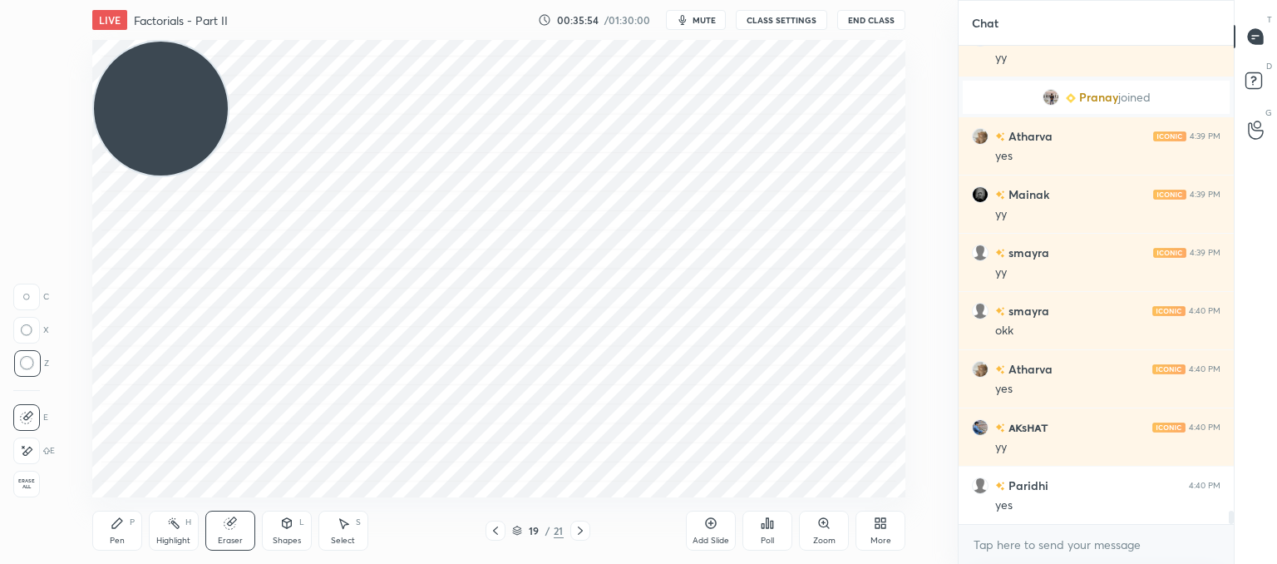
click at [575, 533] on icon at bounding box center [580, 530] width 13 height 13
click at [690, 520] on div "Add Slide" at bounding box center [711, 530] width 50 height 40
drag, startPoint x: 163, startPoint y: 146, endPoint x: 57, endPoint y: 503, distance: 372.2
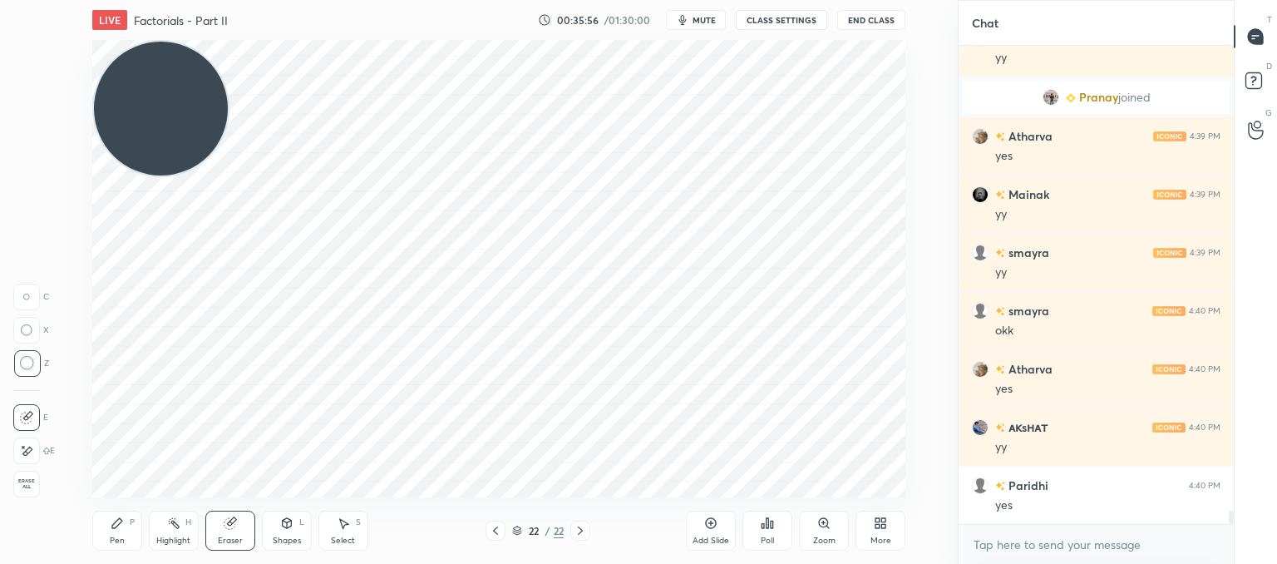
click at [10, 541] on div "1 2 3 4 5 6 7 C X Z C X Z E E Erase all H H LIVE Factorials - Part II 00:35:56 …" at bounding box center [472, 282] width 944 height 564
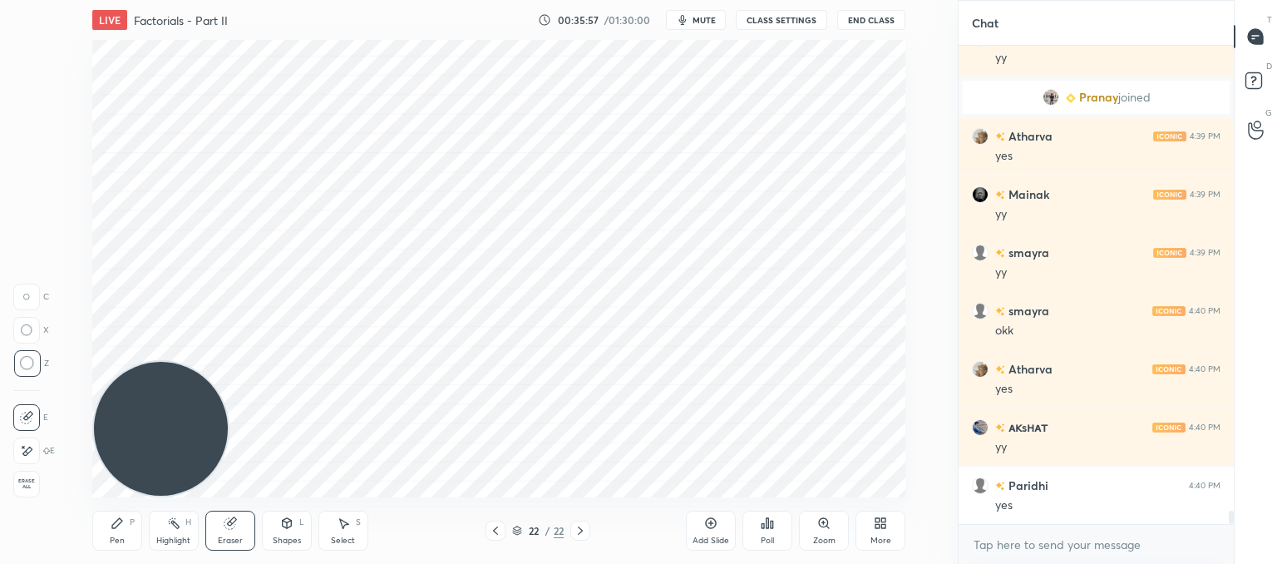
scroll to position [16987, 0]
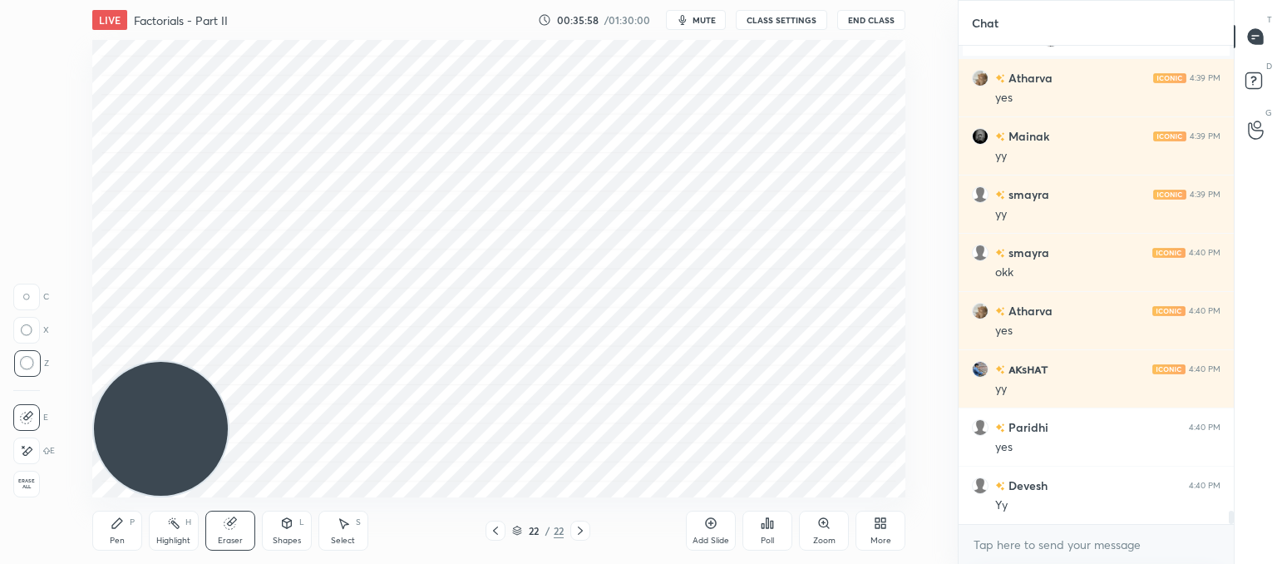
click at [118, 530] on div "Pen P" at bounding box center [117, 530] width 50 height 40
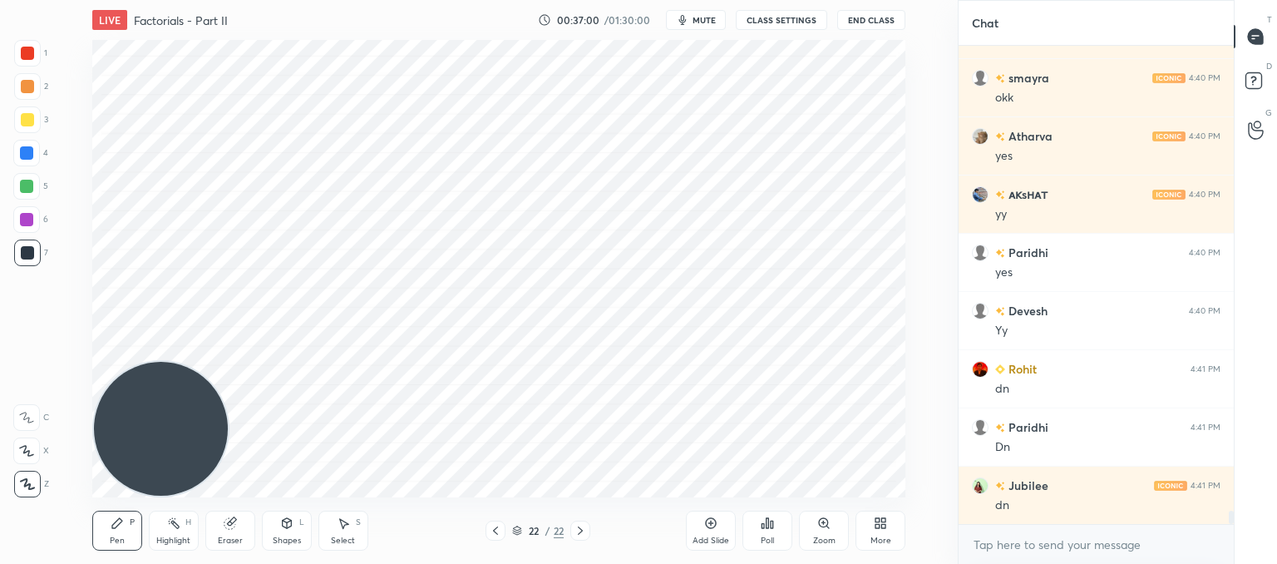
scroll to position [17219, 0]
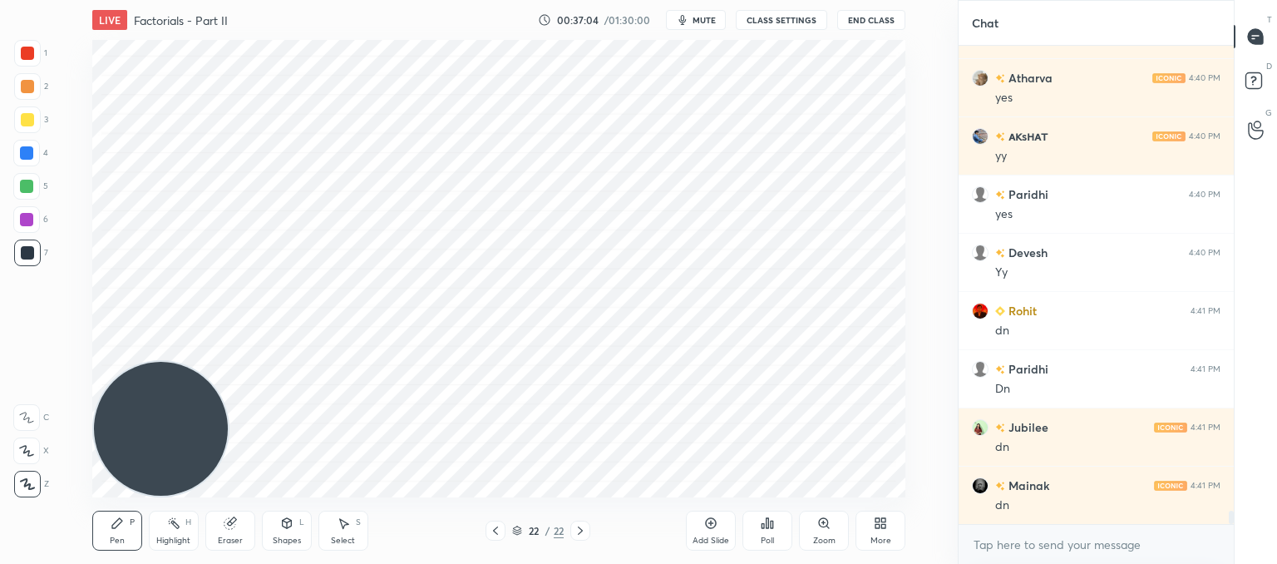
click at [770, 521] on icon at bounding box center [767, 522] width 13 height 13
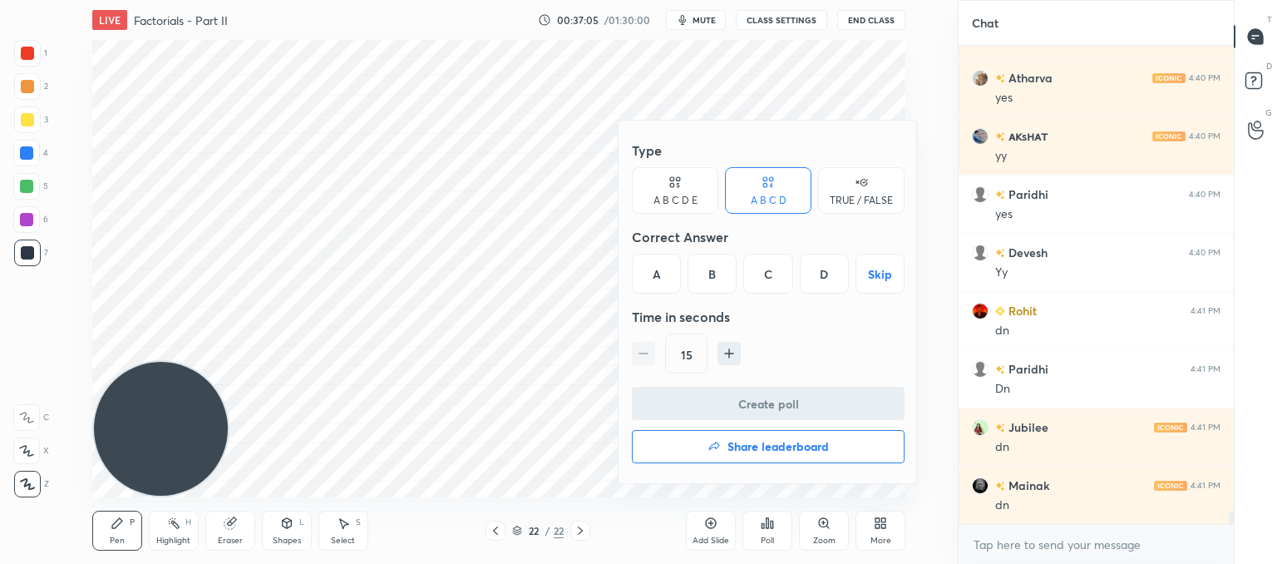
click at [675, 184] on icon at bounding box center [674, 182] width 13 height 17
click at [786, 267] on div "D" at bounding box center [792, 274] width 40 height 40
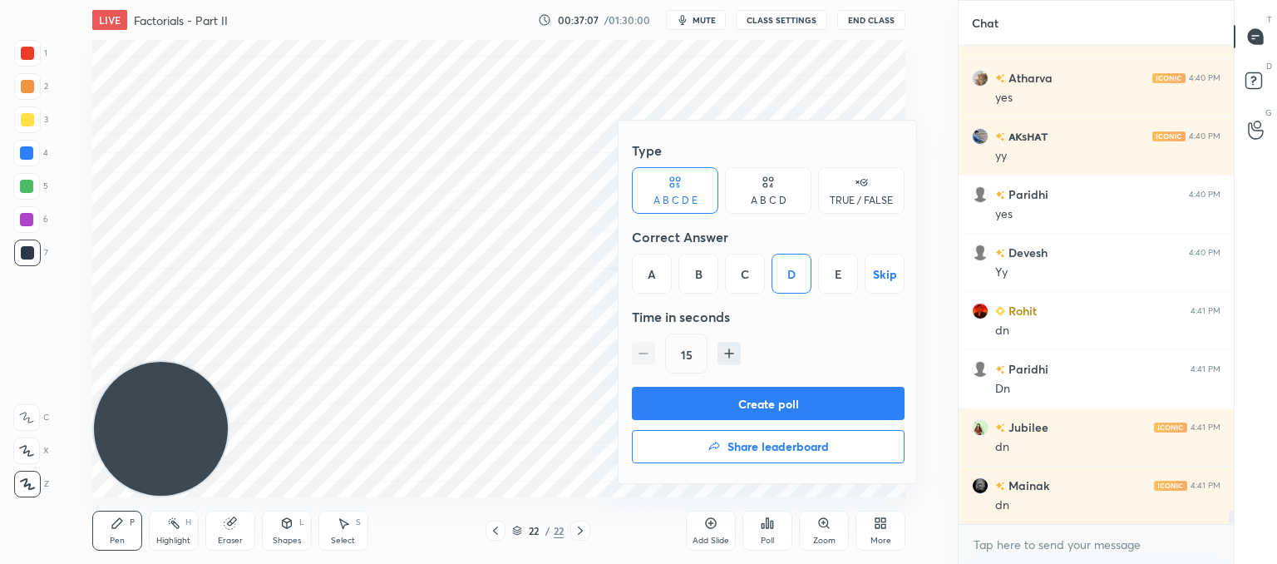
click at [725, 347] on icon "button" at bounding box center [729, 353] width 17 height 17
type input "30"
click at [735, 390] on button "Create poll" at bounding box center [768, 403] width 273 height 33
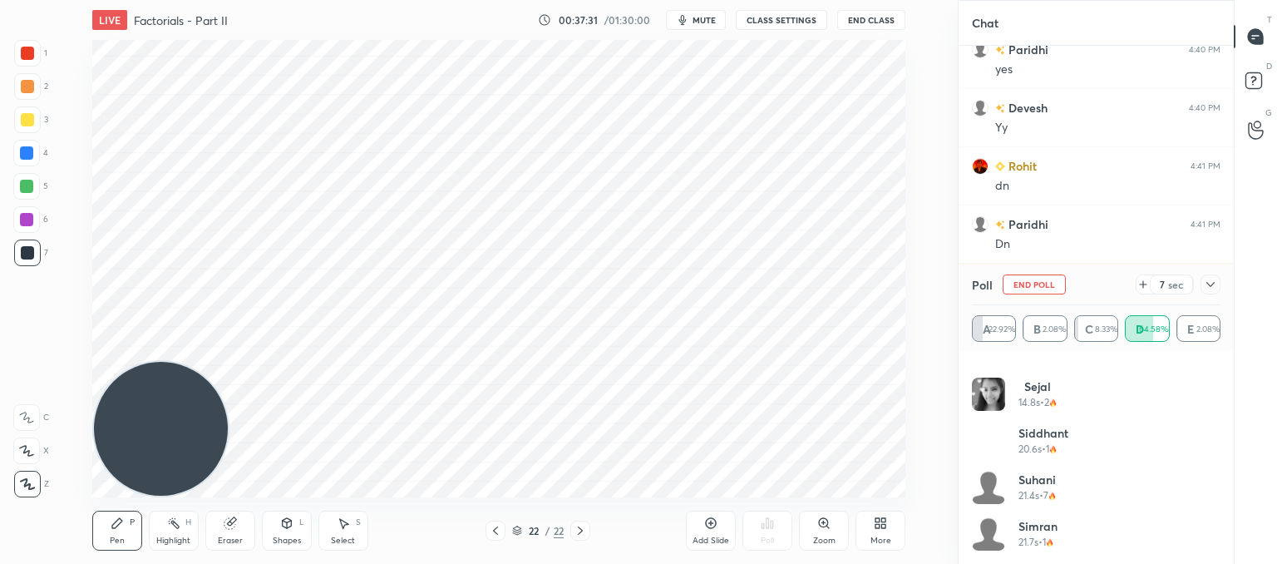
scroll to position [17422, 0]
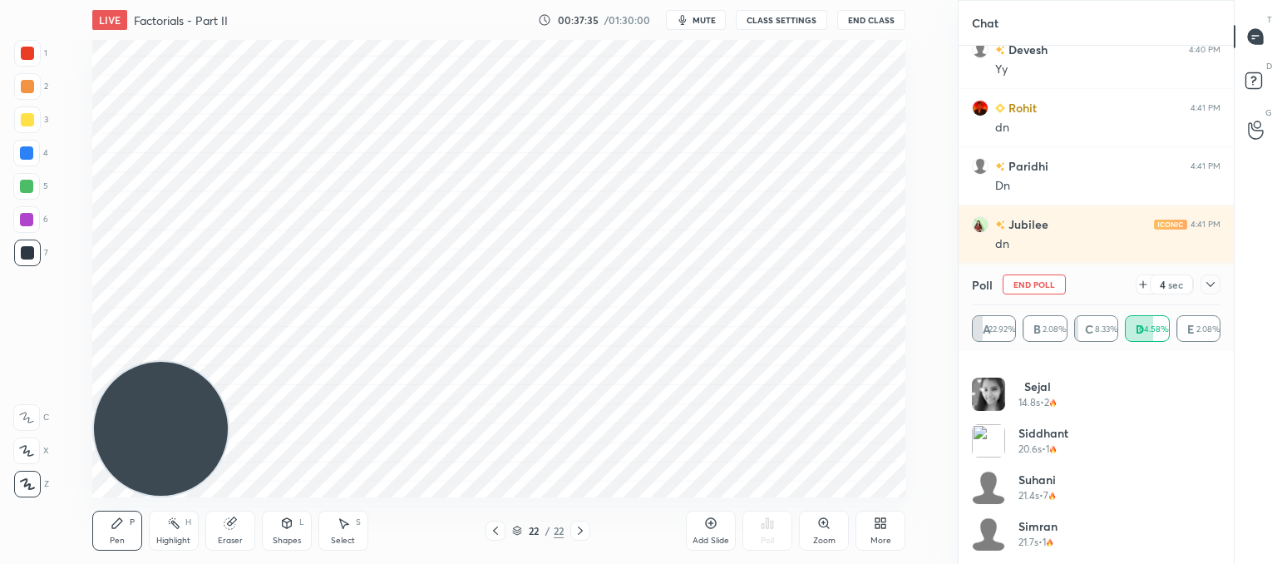
click at [1141, 282] on icon at bounding box center [1142, 284] width 13 height 13
drag, startPoint x: 1216, startPoint y: 280, endPoint x: 1208, endPoint y: 288, distance: 11.8
click at [1215, 280] on icon at bounding box center [1210, 284] width 13 height 13
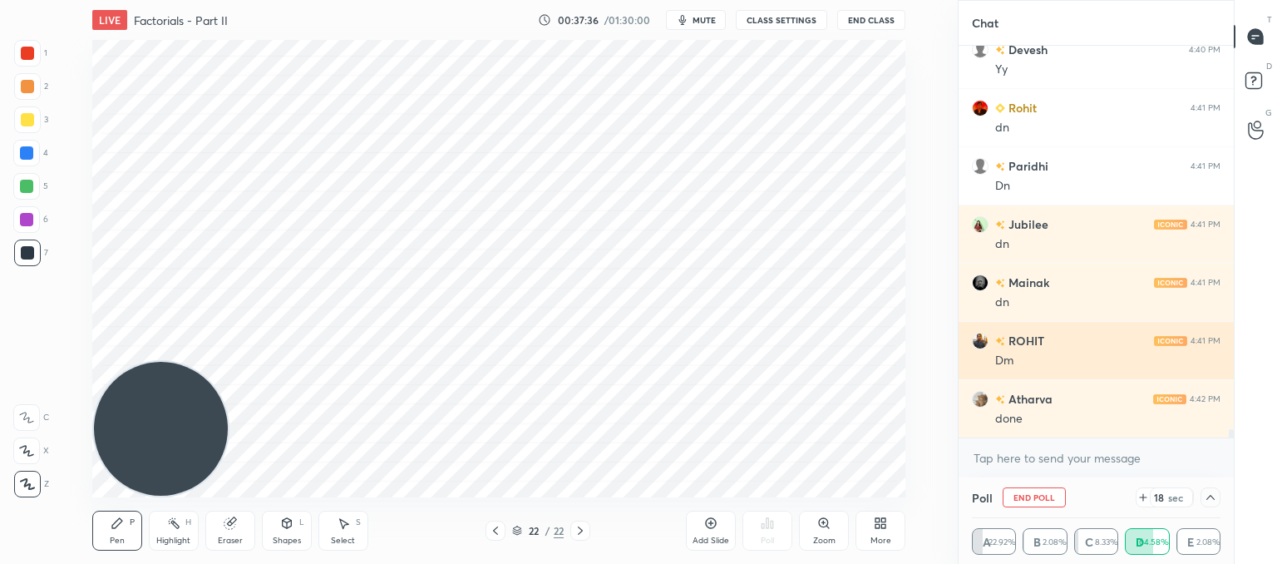
scroll to position [0, 0]
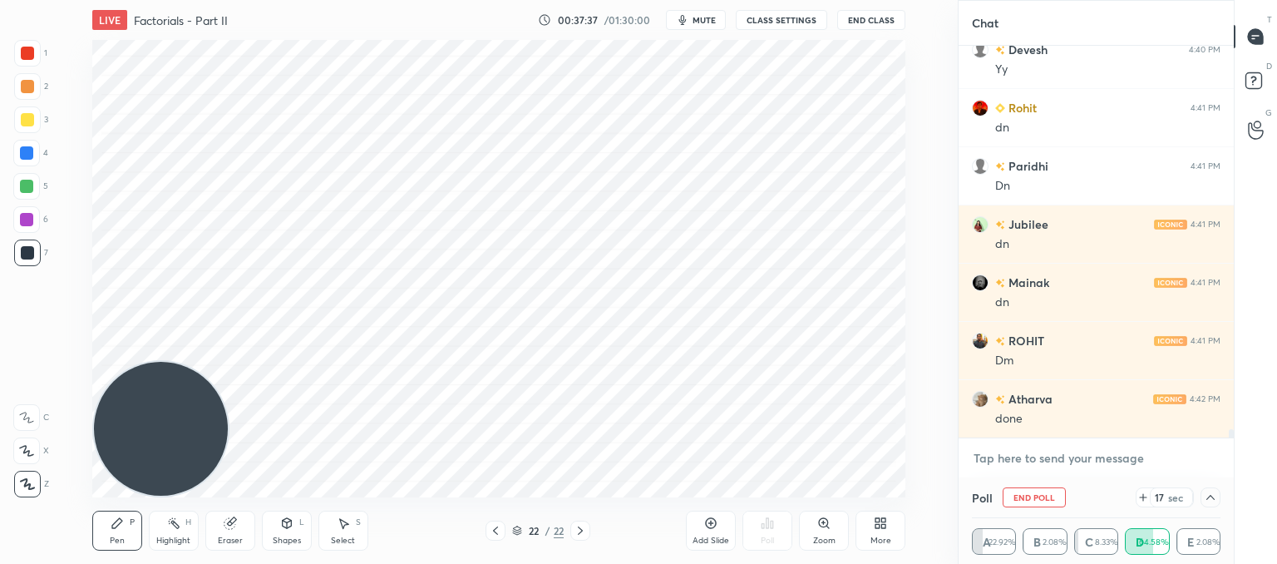
click at [1031, 470] on textarea at bounding box center [1096, 458] width 249 height 27
click at [1210, 500] on icon at bounding box center [1210, 497] width 13 height 13
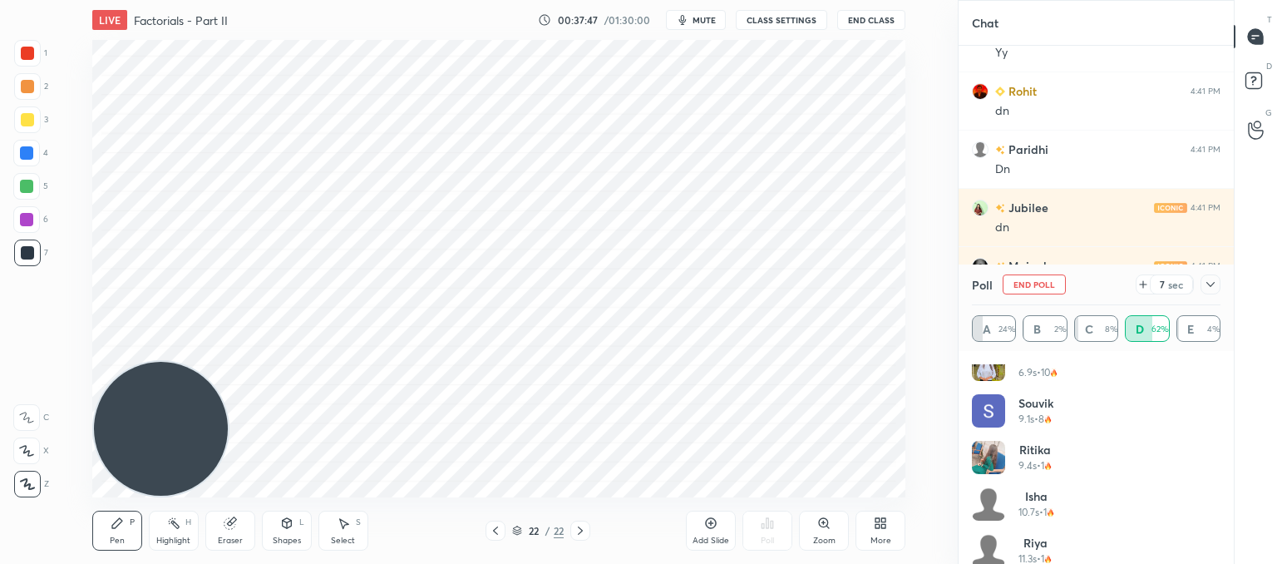
scroll to position [994, 0]
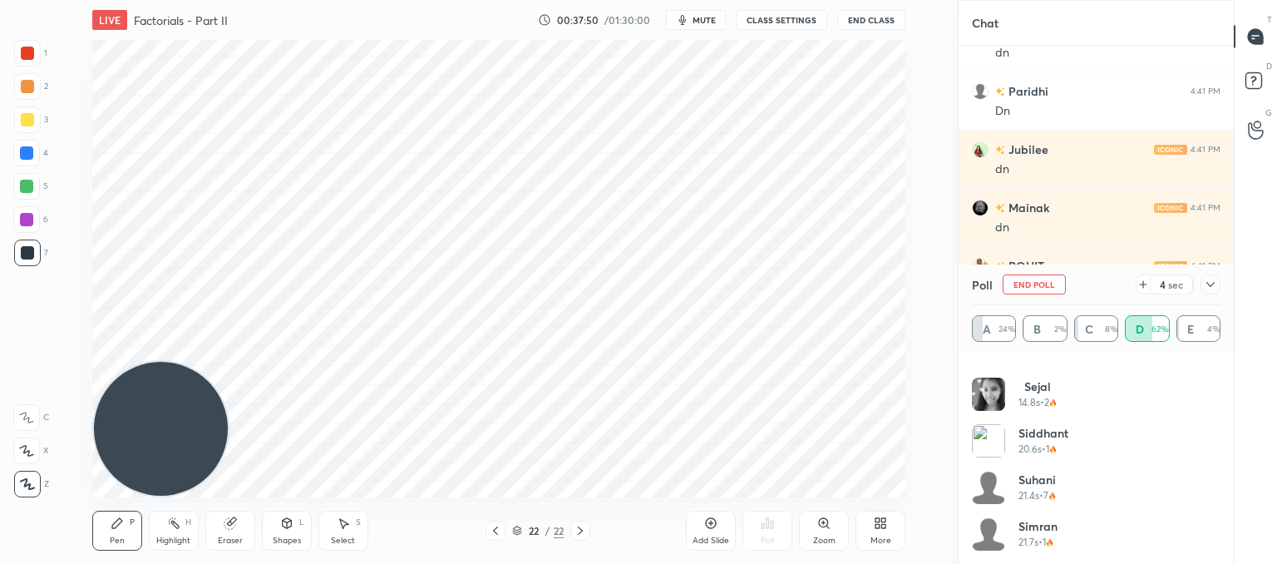
click at [1210, 287] on icon at bounding box center [1210, 284] width 8 height 5
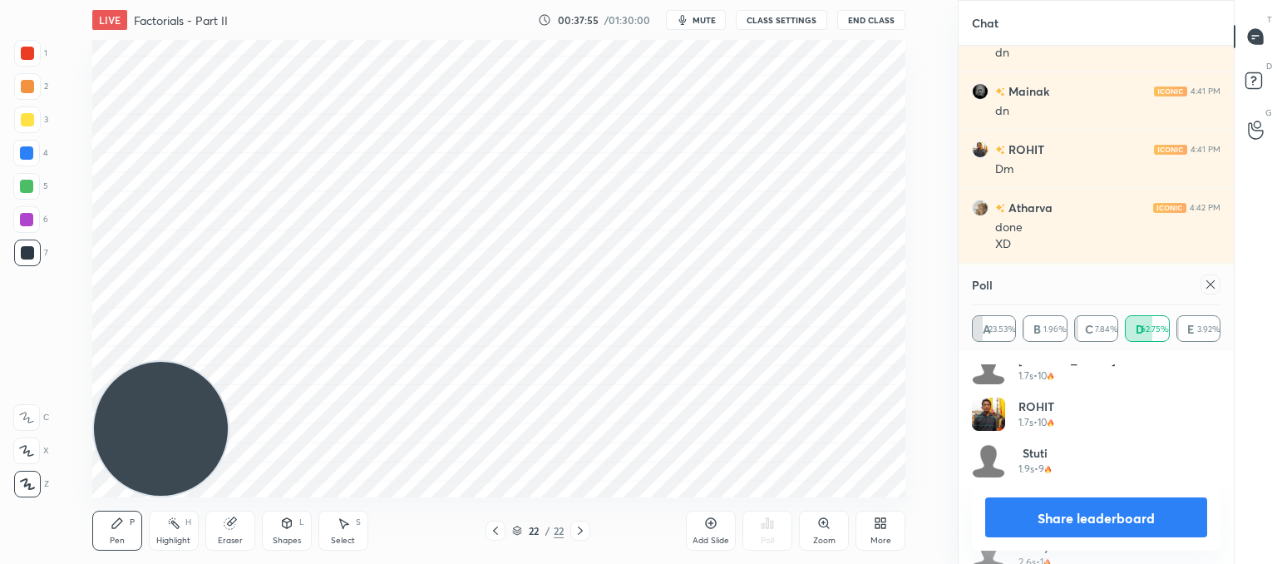
drag, startPoint x: 1210, startPoint y: 283, endPoint x: 1187, endPoint y: 287, distance: 22.8
click at [1208, 283] on icon at bounding box center [1210, 284] width 13 height 13
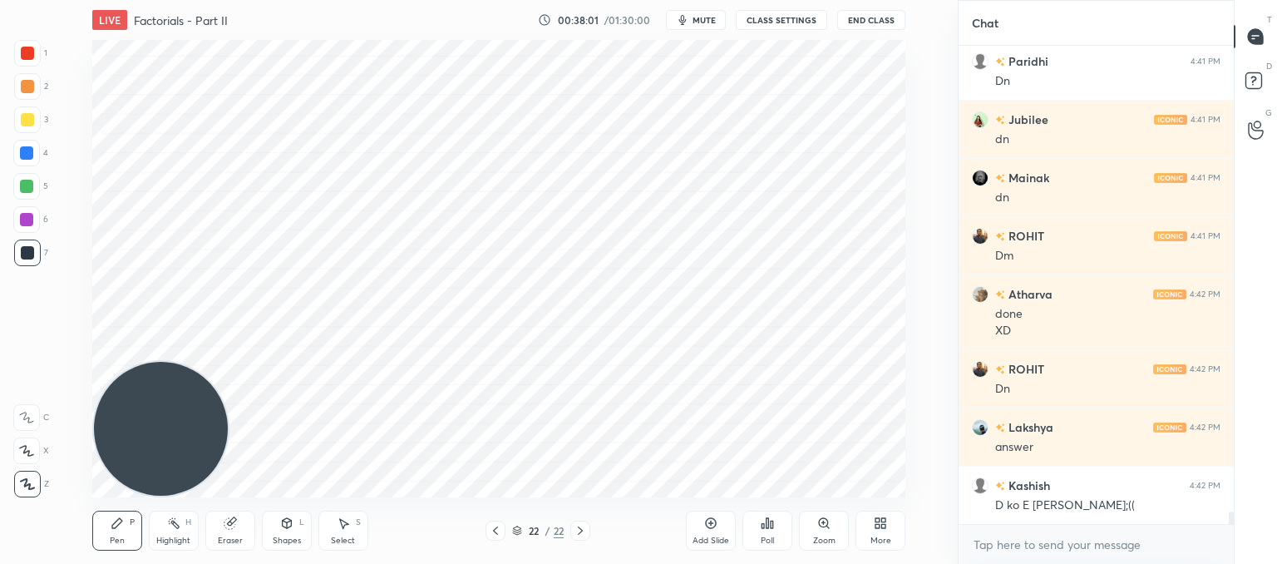
click at [342, 537] on div "Select" at bounding box center [343, 540] width 24 height 8
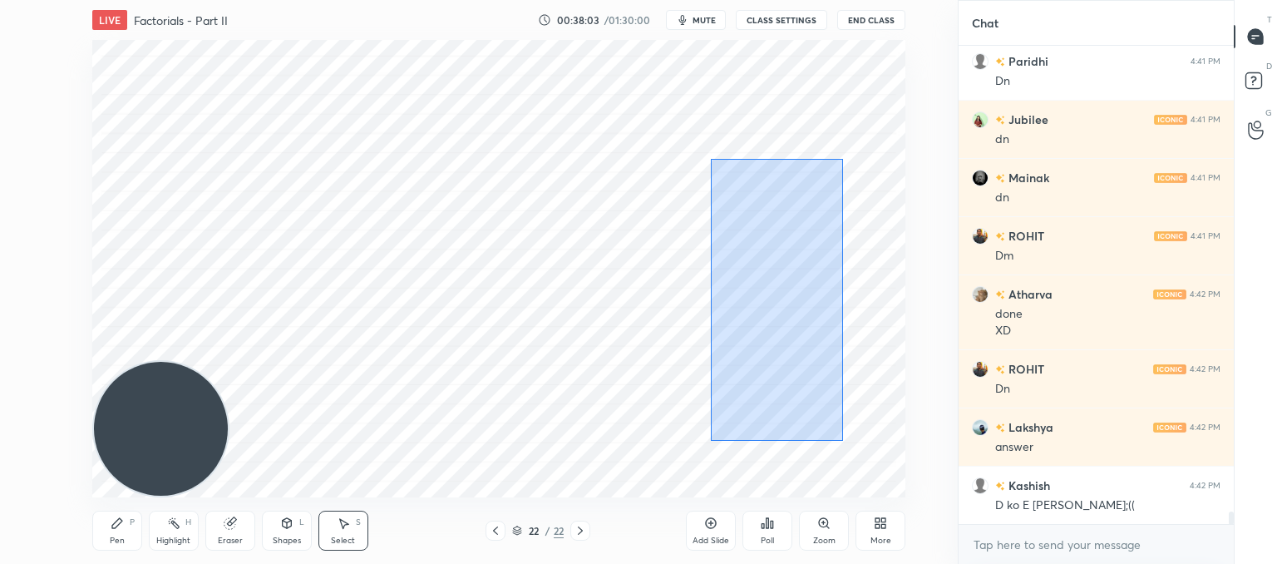
drag, startPoint x: 815, startPoint y: 401, endPoint x: 695, endPoint y: 142, distance: 284.9
click at [695, 142] on div "0 ° Undo Copy Paste here Duplicate Duplicate to new slide Delete" at bounding box center [498, 268] width 813 height 457
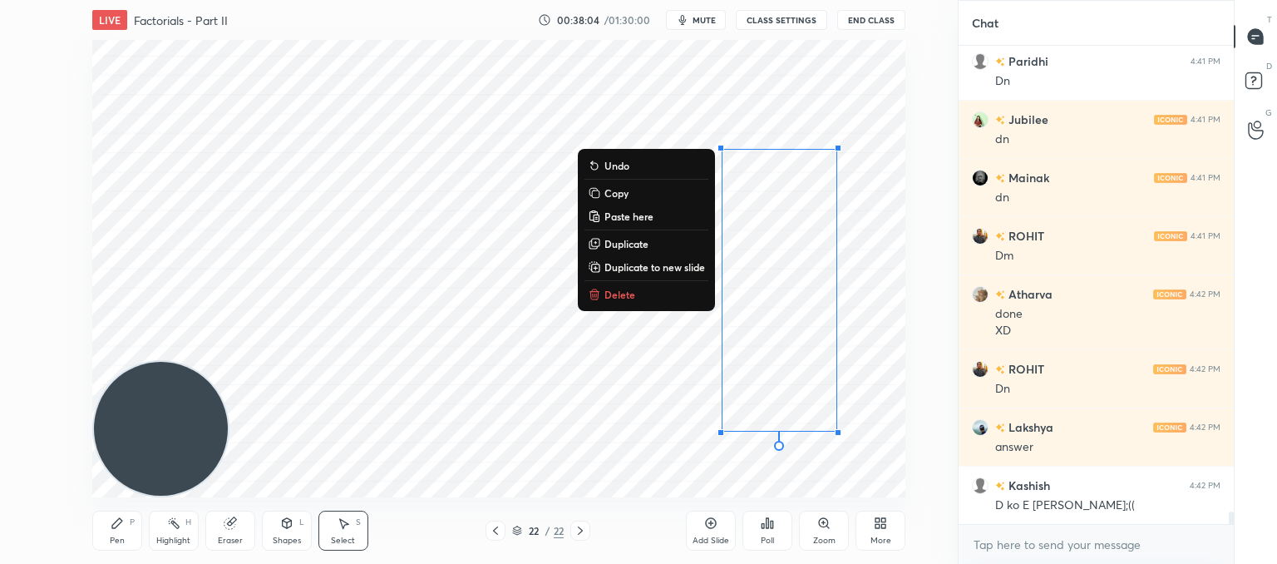
click at [601, 298] on button "Delete" at bounding box center [646, 294] width 124 height 20
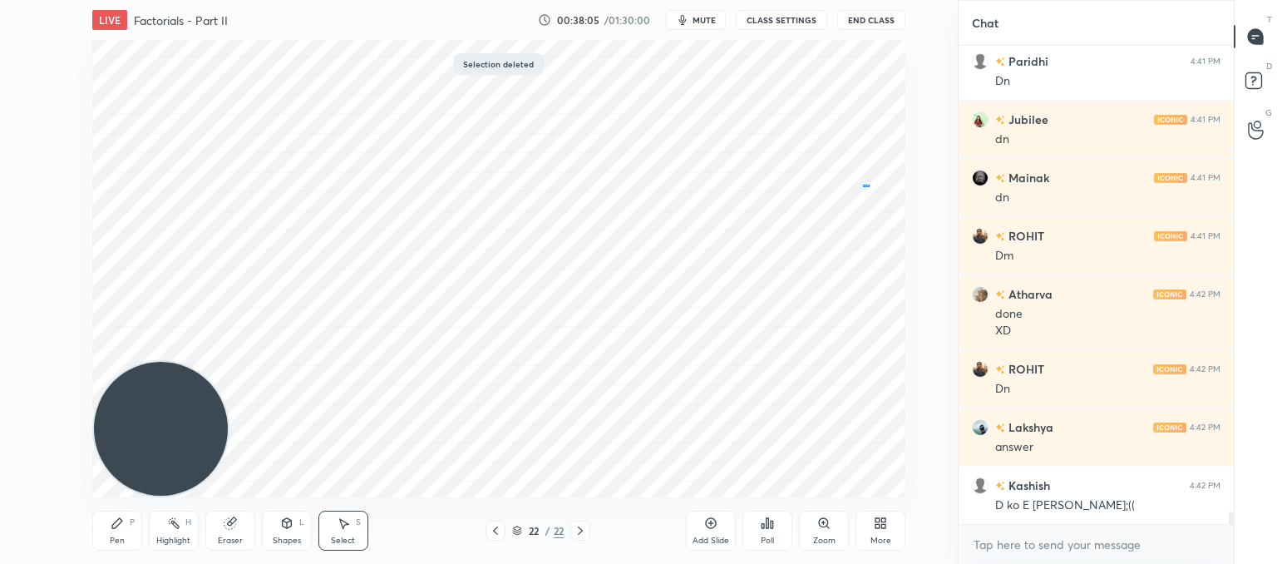
drag, startPoint x: 869, startPoint y: 184, endPoint x: 902, endPoint y: 372, distance: 190.8
click at [902, 373] on div "0 ° Undo Copy Paste here Duplicate Duplicate to new slide Delete" at bounding box center [498, 268] width 813 height 457
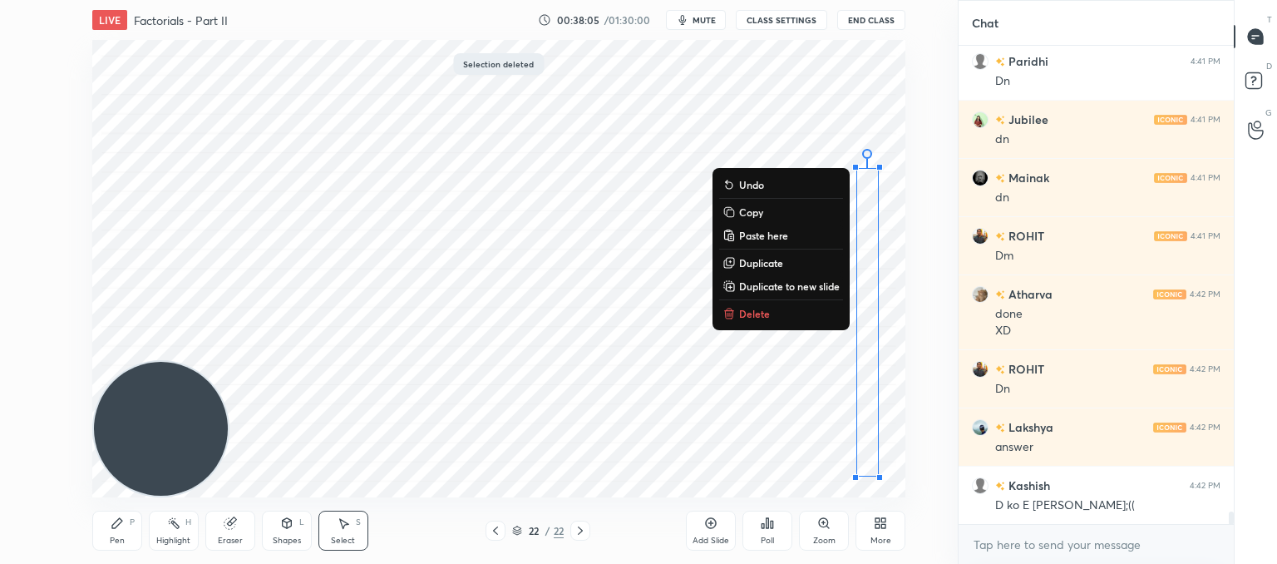
click at [762, 321] on button "Delete" at bounding box center [781, 313] width 124 height 20
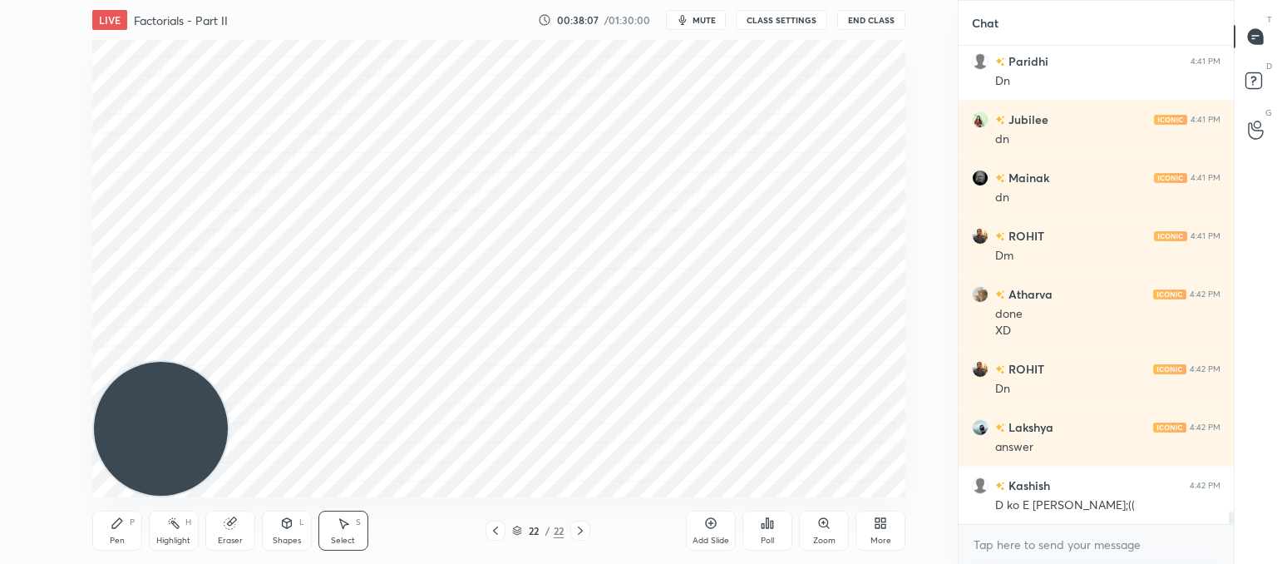
click at [124, 531] on div "Pen P" at bounding box center [117, 530] width 50 height 40
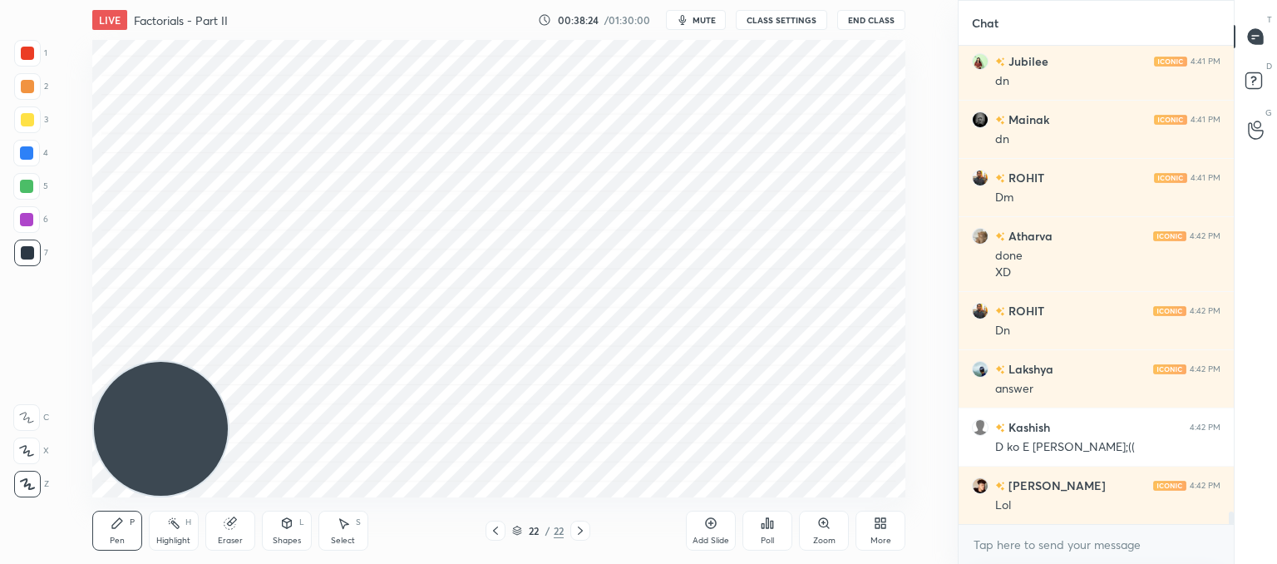
click at [234, 525] on icon at bounding box center [230, 522] width 13 height 13
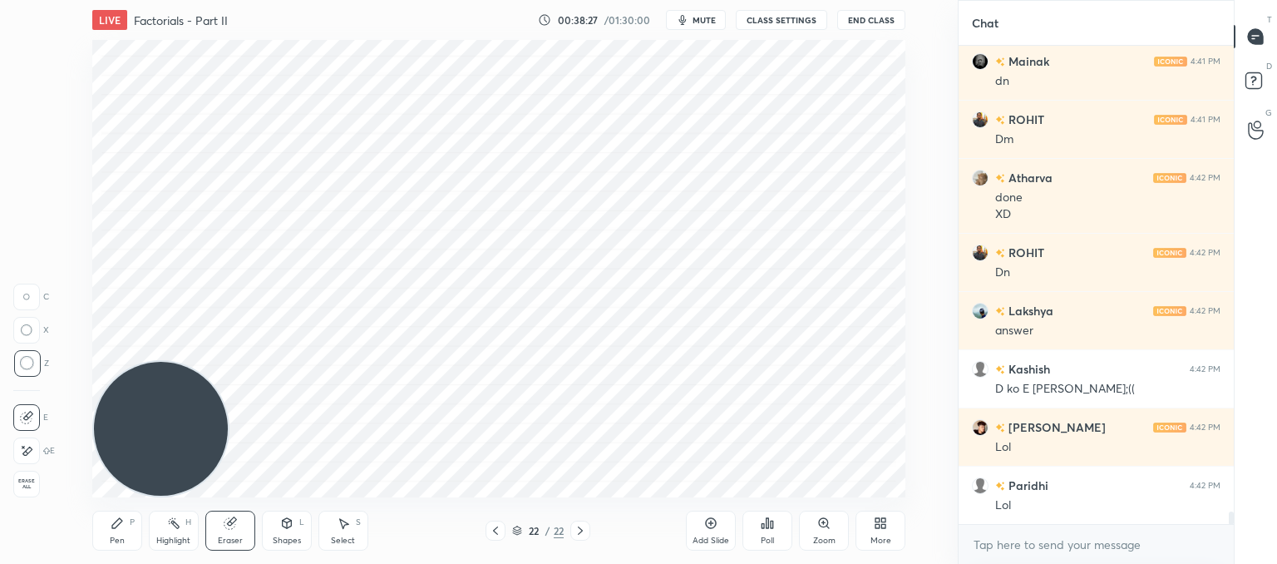
click at [134, 519] on div "P" at bounding box center [132, 522] width 5 height 8
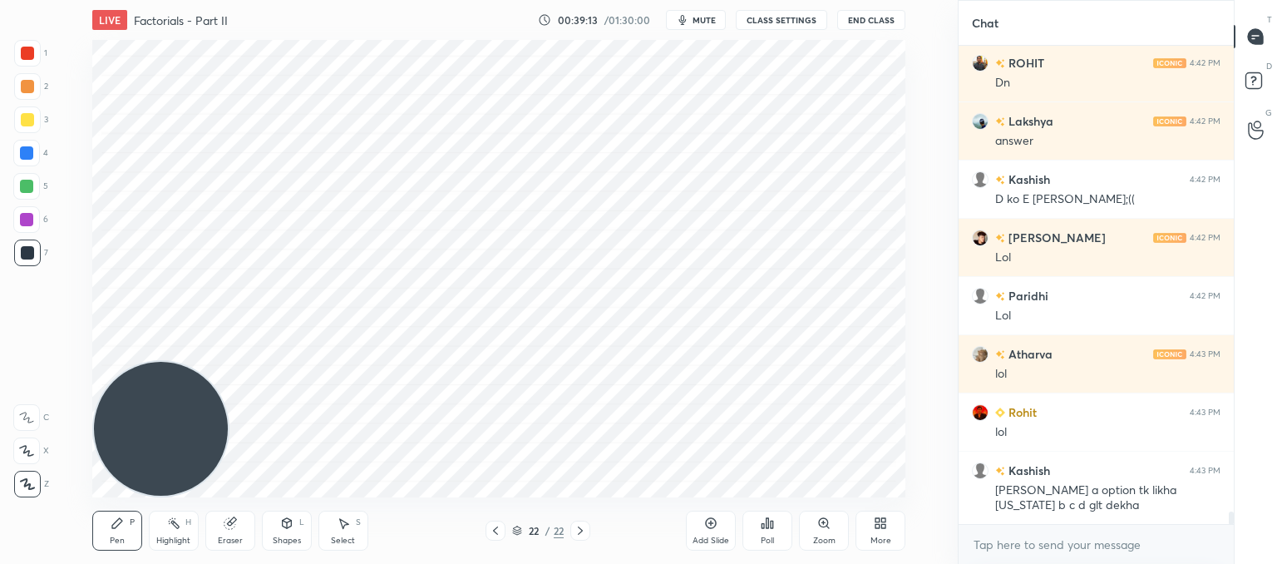
click at [865, 479] on div "LIVE Factorials - Part II 00:39:13 / 01:30:00 mute CLASS SETTINGS End Class Set…" at bounding box center [498, 282] width 891 height 564
click at [722, 530] on div "Add Slide" at bounding box center [711, 530] width 50 height 40
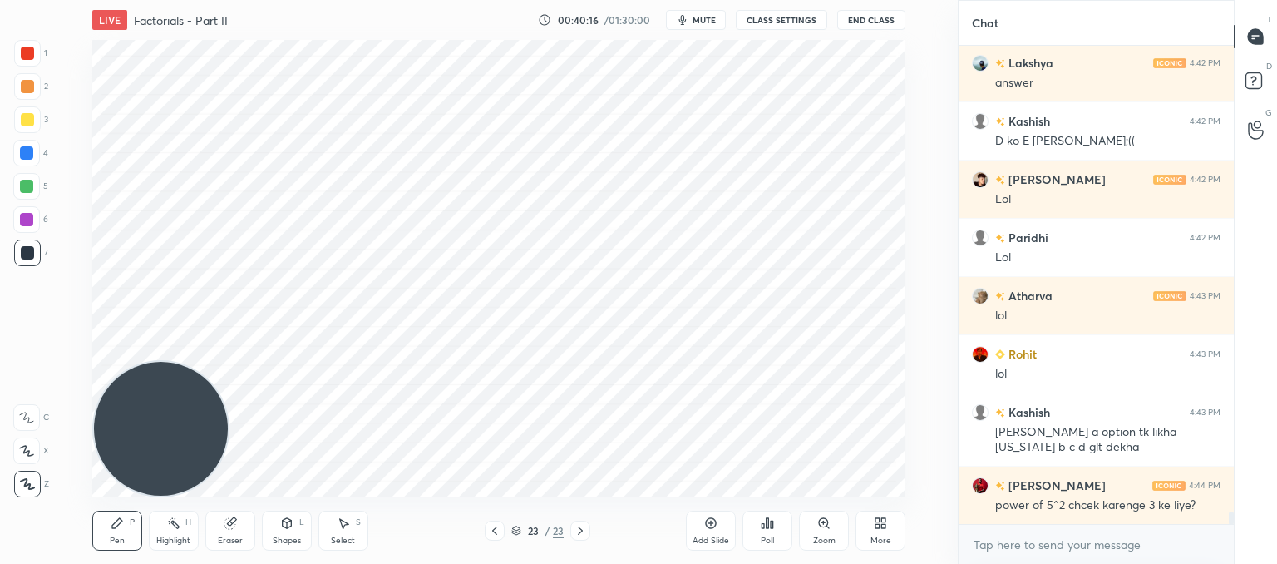
scroll to position [17949, 0]
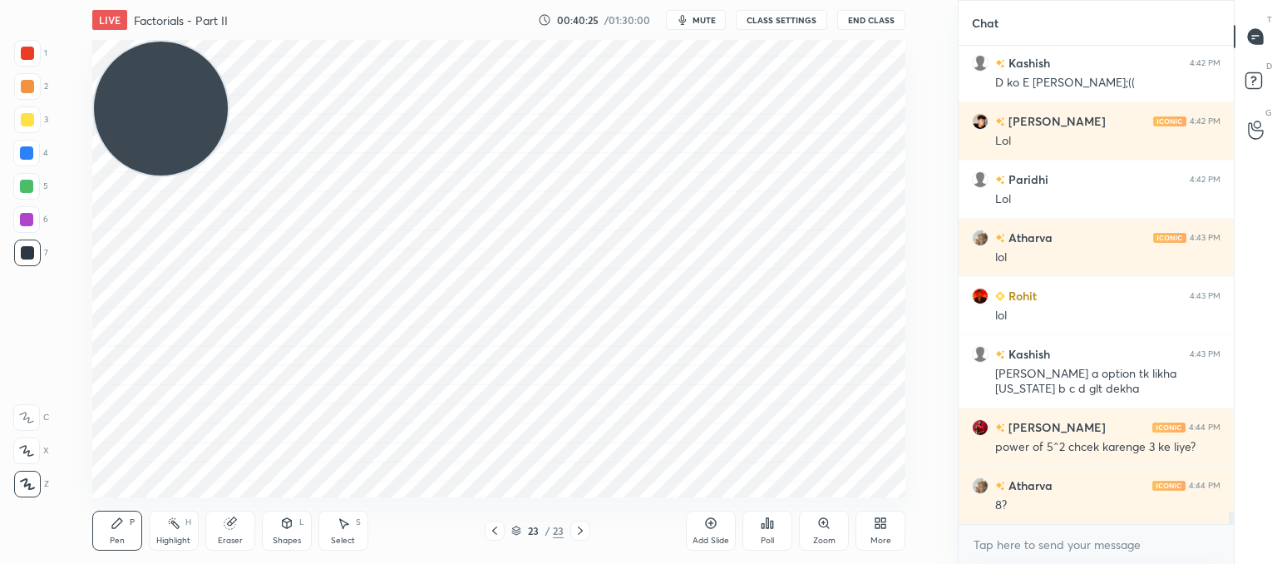
drag, startPoint x: 200, startPoint y: 391, endPoint x: 154, endPoint y: 75, distance: 319.2
click at [80, 0] on html "1 2 3 4 5 6 7 C X Z C X Z E E Erase all H H LIVE Factorials - Part II 00:40:25 …" at bounding box center [638, 0] width 1277 height 0
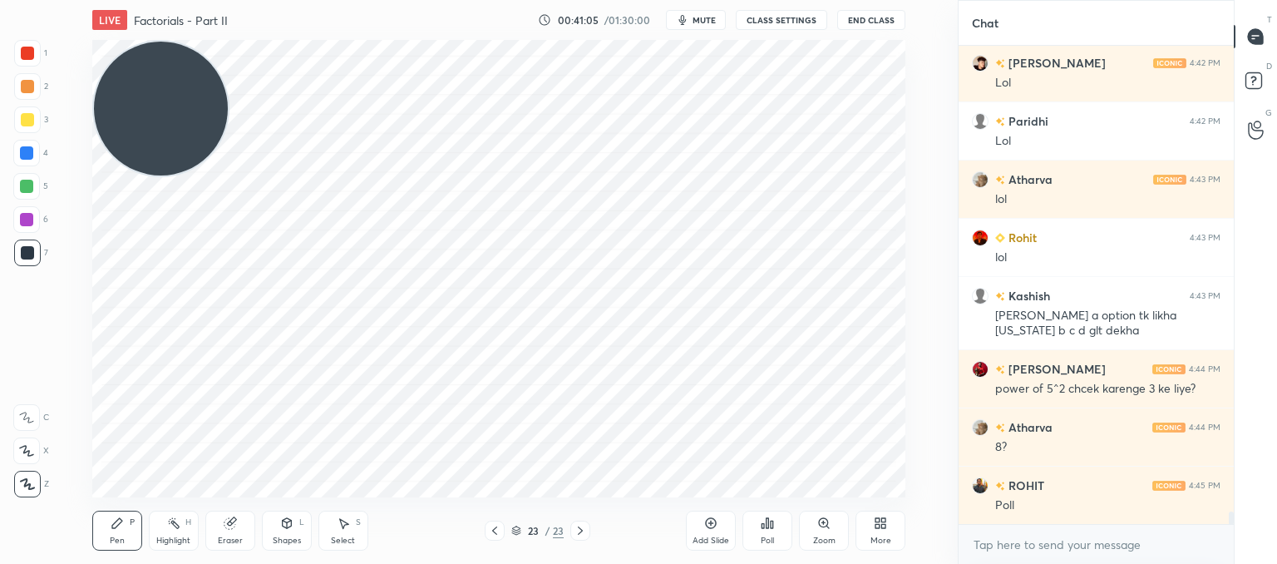
click at [773, 525] on icon at bounding box center [772, 523] width 2 height 7
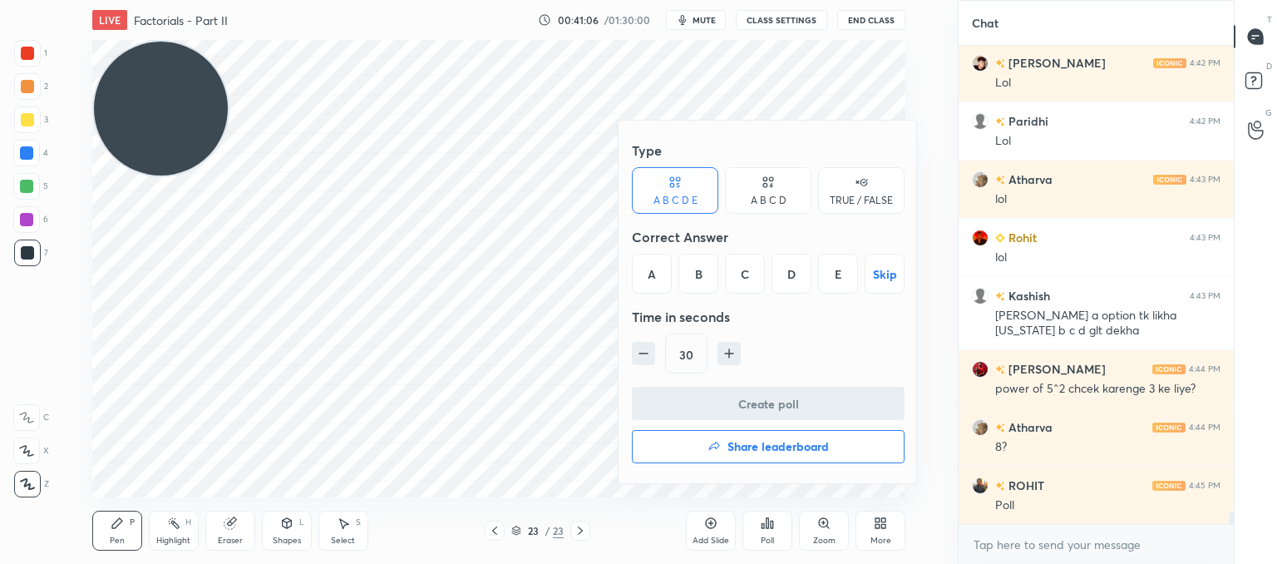
click at [845, 271] on div "E" at bounding box center [838, 274] width 40 height 40
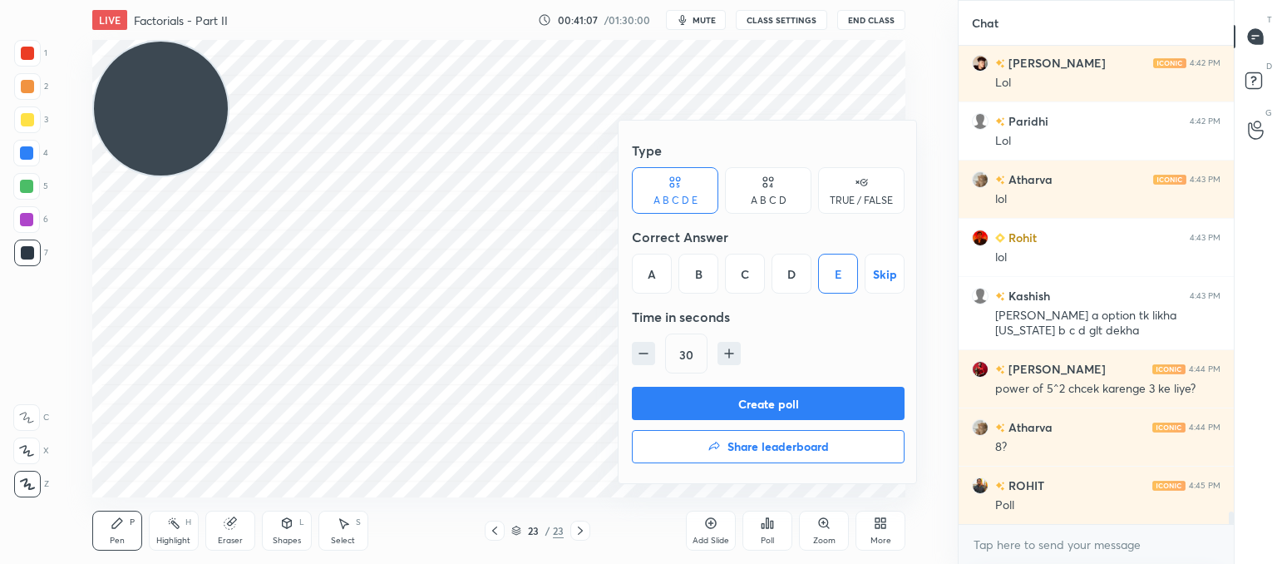
click at [759, 407] on button "Create poll" at bounding box center [768, 403] width 273 height 33
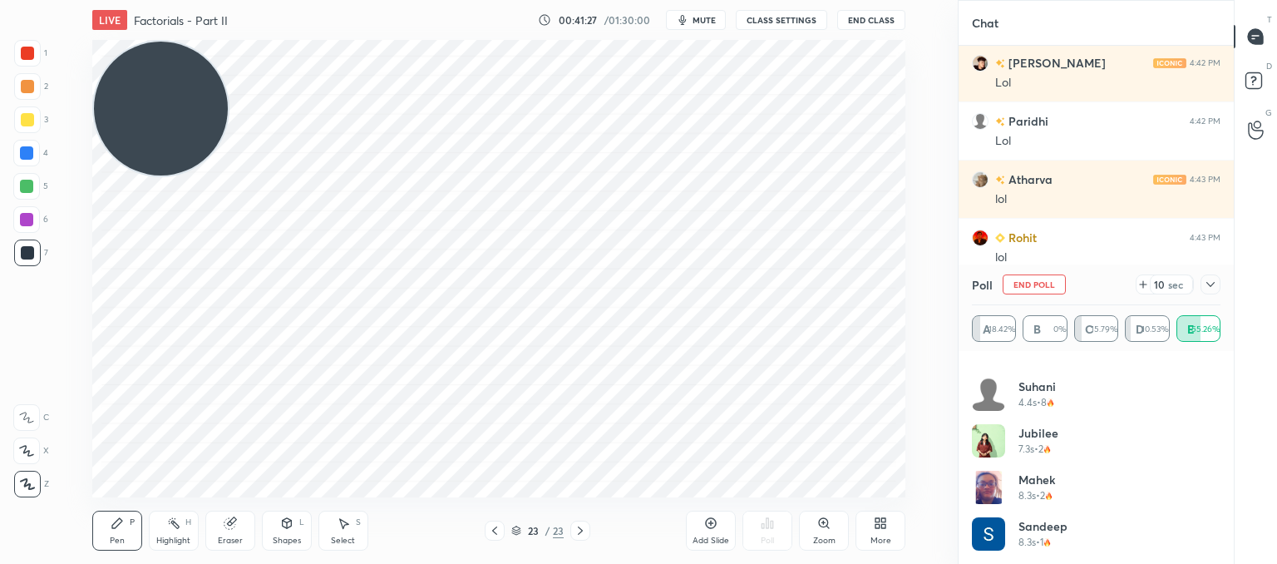
scroll to position [778, 0]
click at [1141, 288] on icon at bounding box center [1142, 284] width 13 height 13
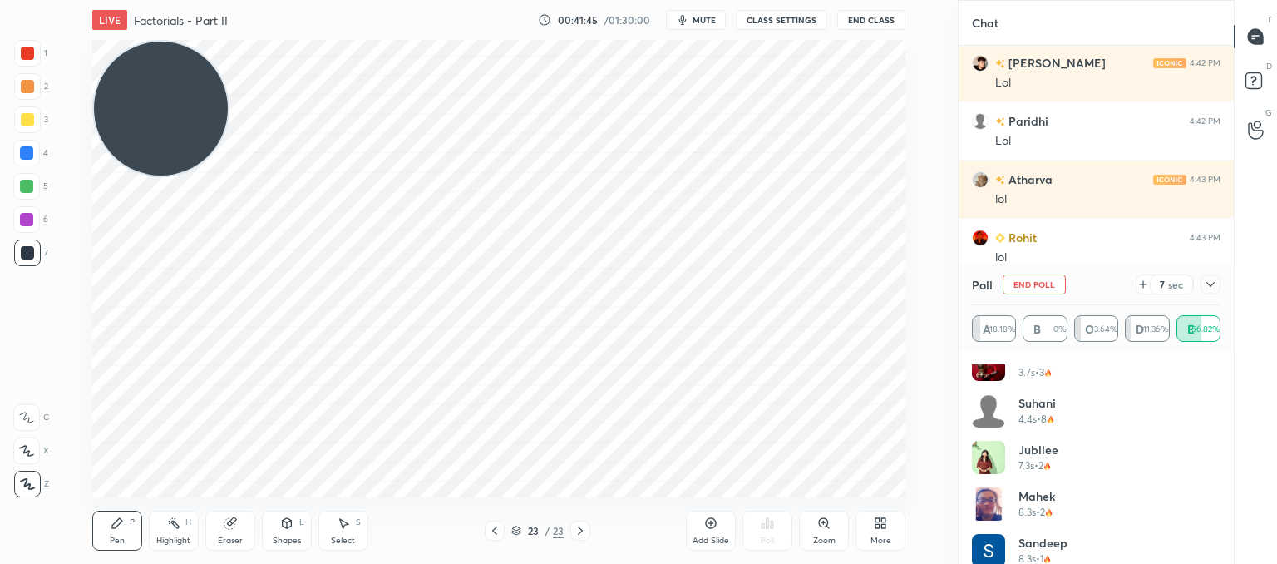
scroll to position [964, 0]
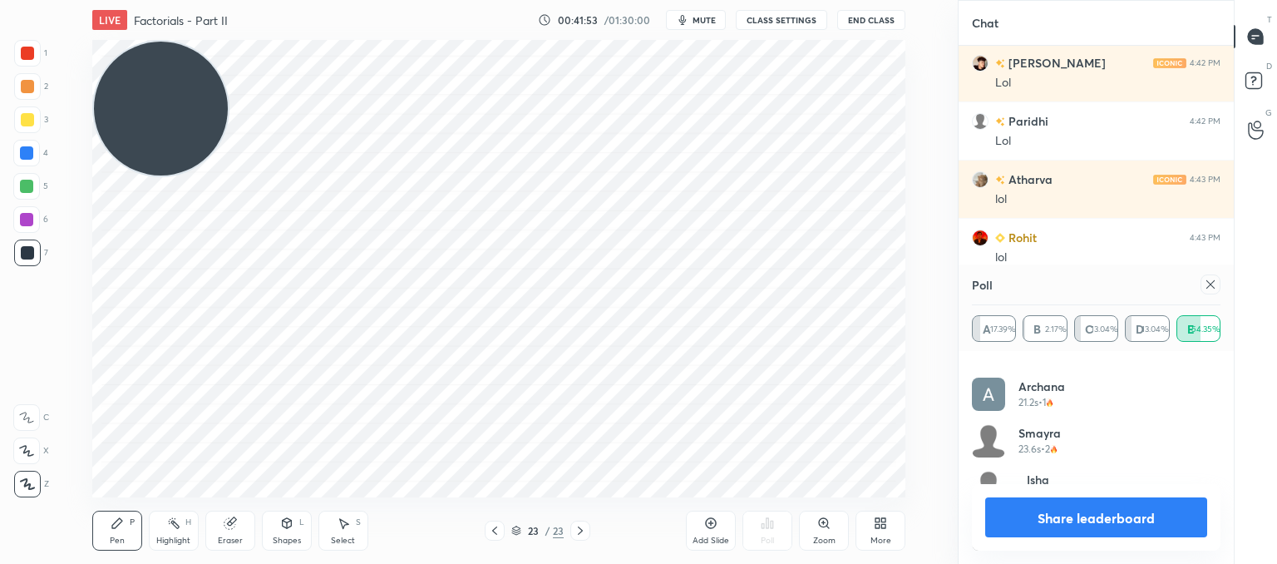
click at [1212, 275] on div at bounding box center [1210, 284] width 20 height 20
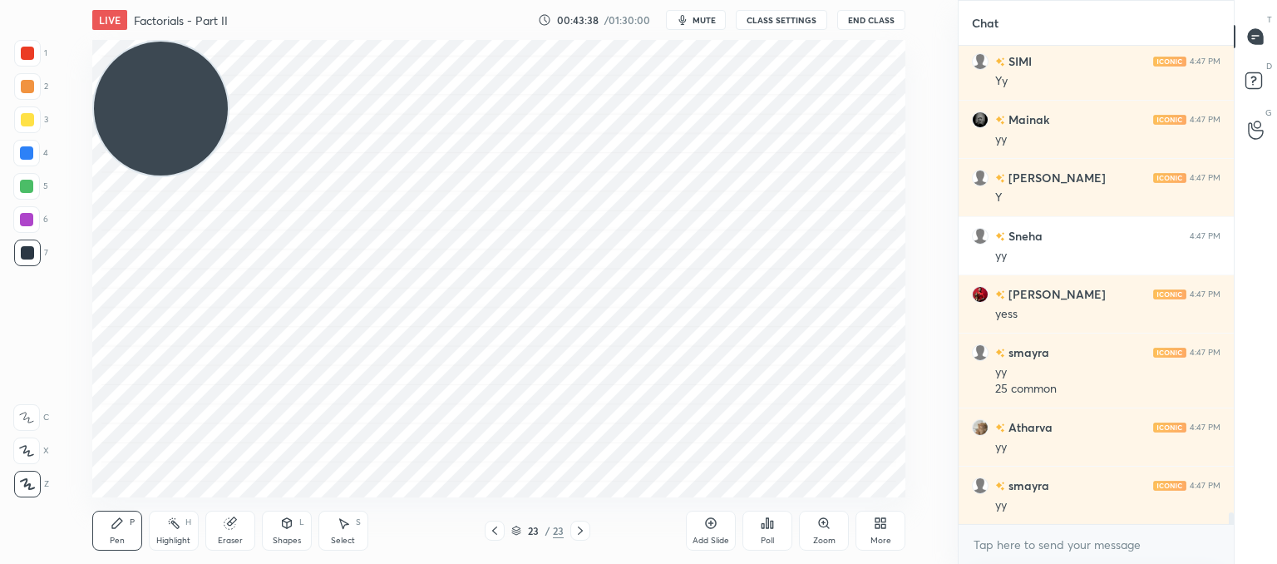
scroll to position [18739, 0]
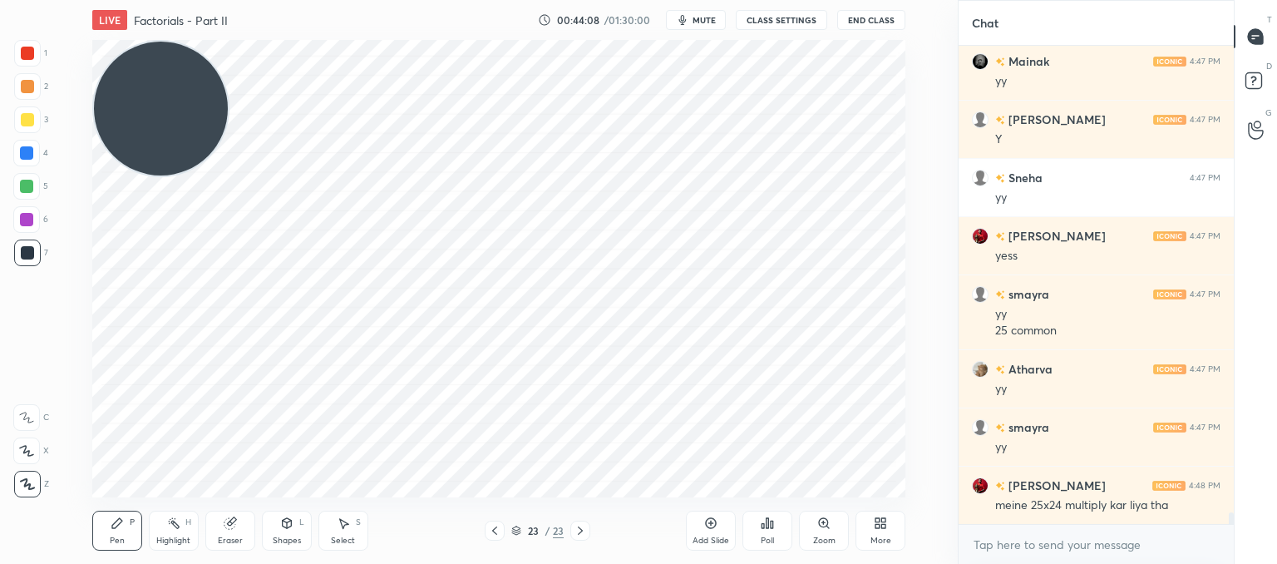
click at [578, 529] on icon at bounding box center [580, 530] width 13 height 13
click at [715, 525] on icon at bounding box center [711, 523] width 11 height 11
drag, startPoint x: 180, startPoint y: 150, endPoint x: 126, endPoint y: 482, distance: 336.9
click at [90, 513] on div "LIVE Factorials - Part II 00:44:10 / 01:30:00 mute CLASS SETTINGS End Class Set…" at bounding box center [498, 282] width 891 height 564
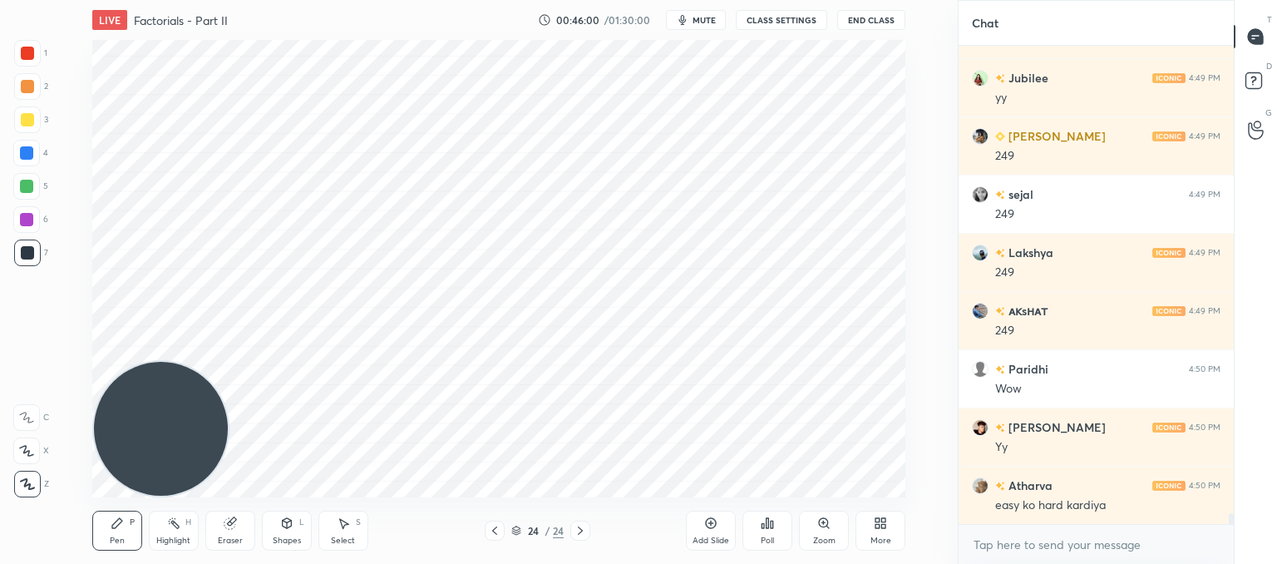
scroll to position [20618, 0]
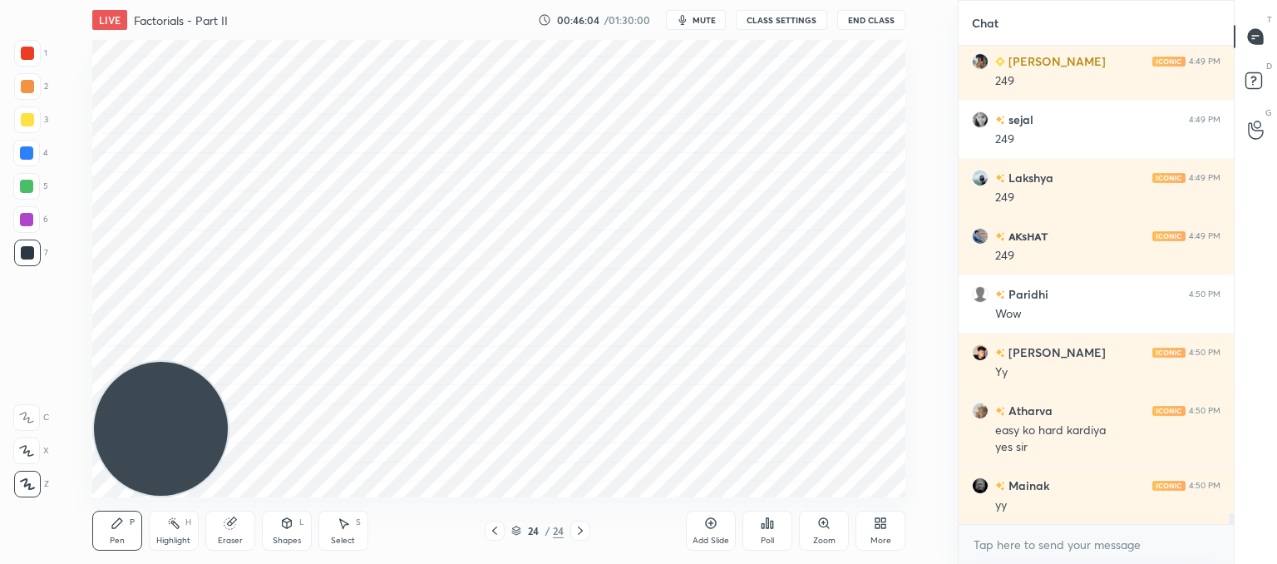
click at [712, 526] on icon at bounding box center [710, 522] width 13 height 13
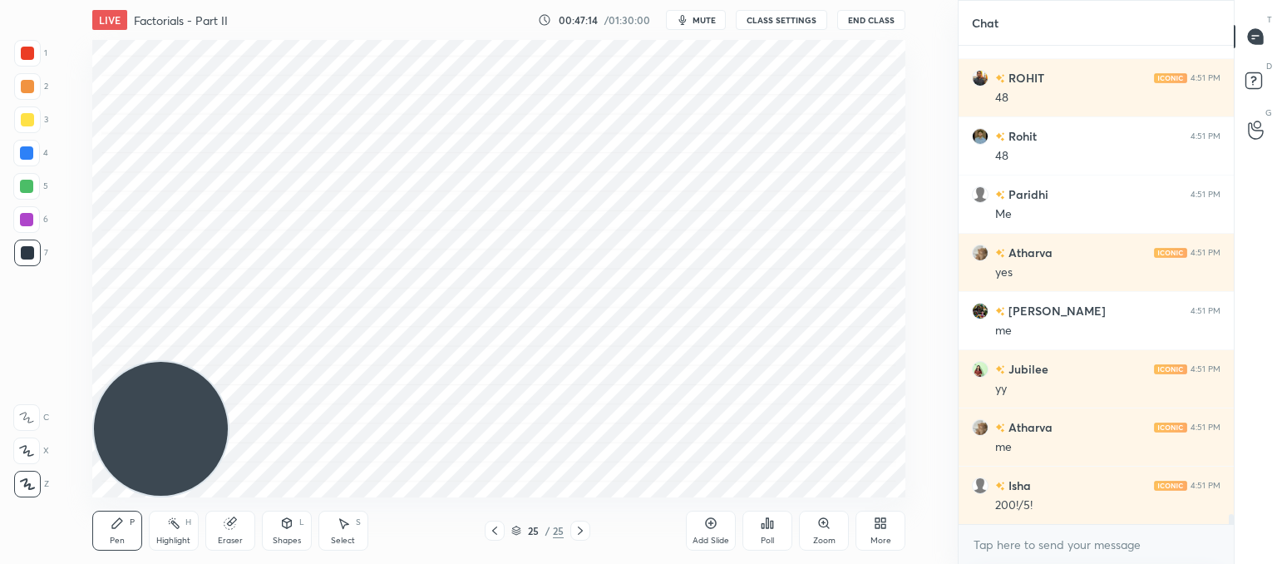
scroll to position [22538, 0]
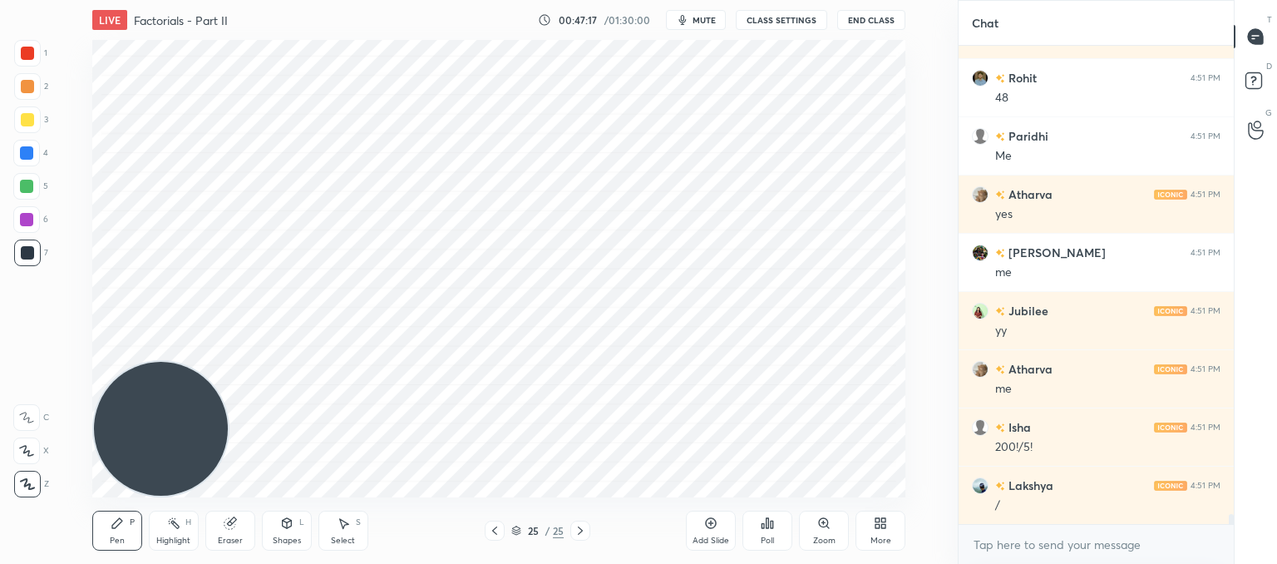
click at [340, 540] on div "Select" at bounding box center [343, 540] width 24 height 8
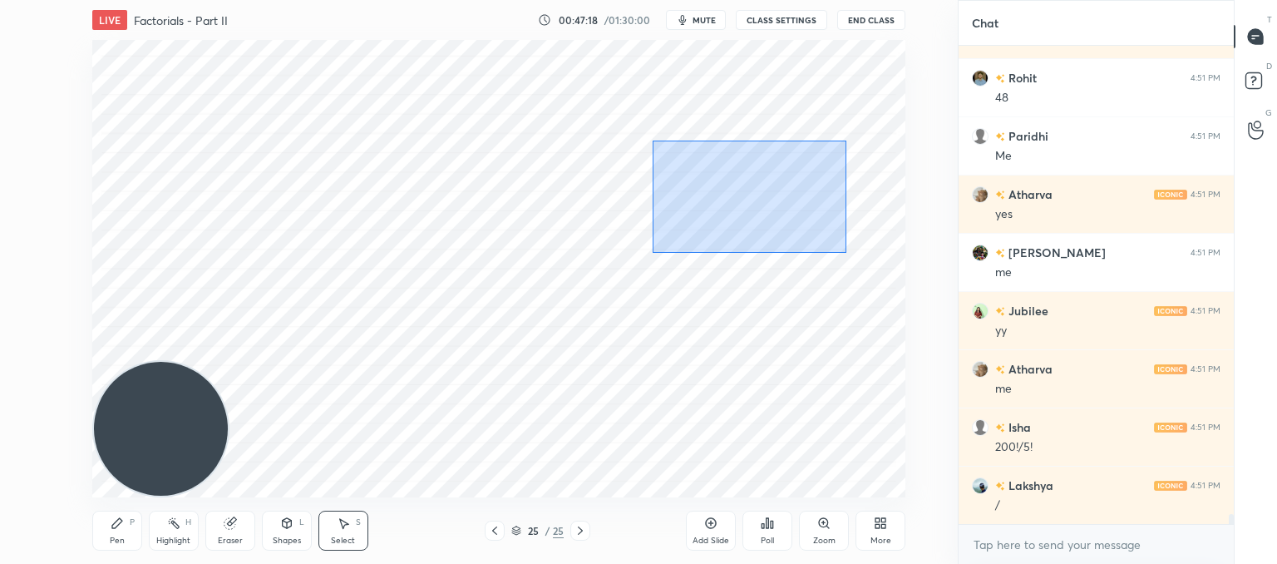
drag, startPoint x: 702, startPoint y: 173, endPoint x: 724, endPoint y: 275, distance: 104.7
click at [840, 250] on div "0 ° Undo Copy Paste here Duplicate Duplicate to new slide Delete" at bounding box center [498, 268] width 813 height 457
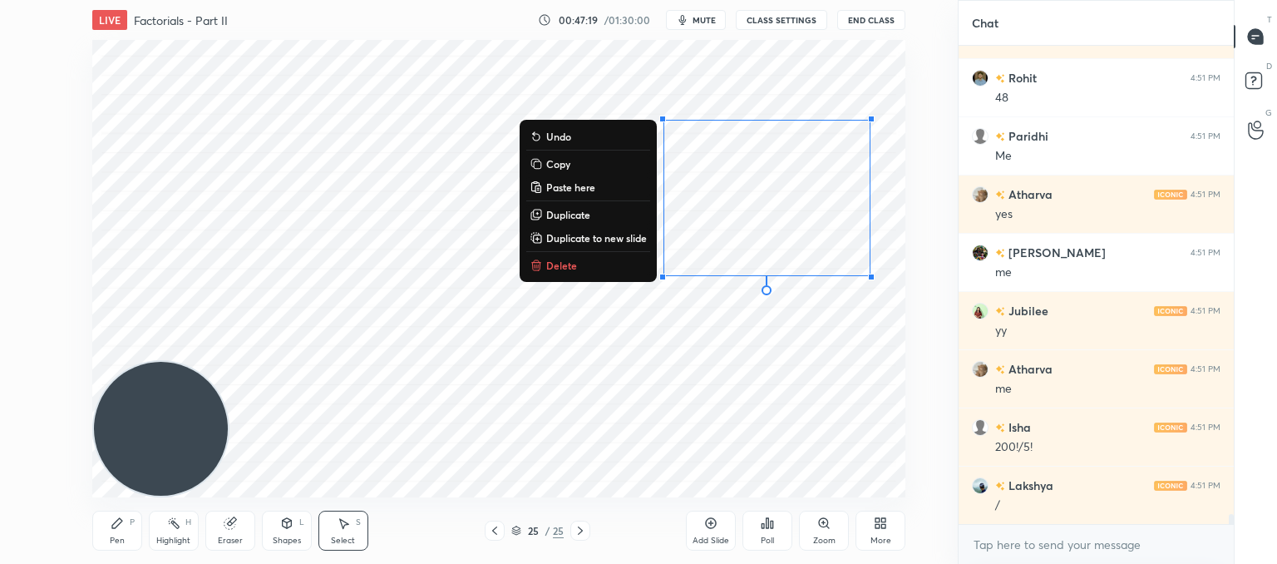
click at [572, 262] on p "Delete" at bounding box center [561, 265] width 31 height 13
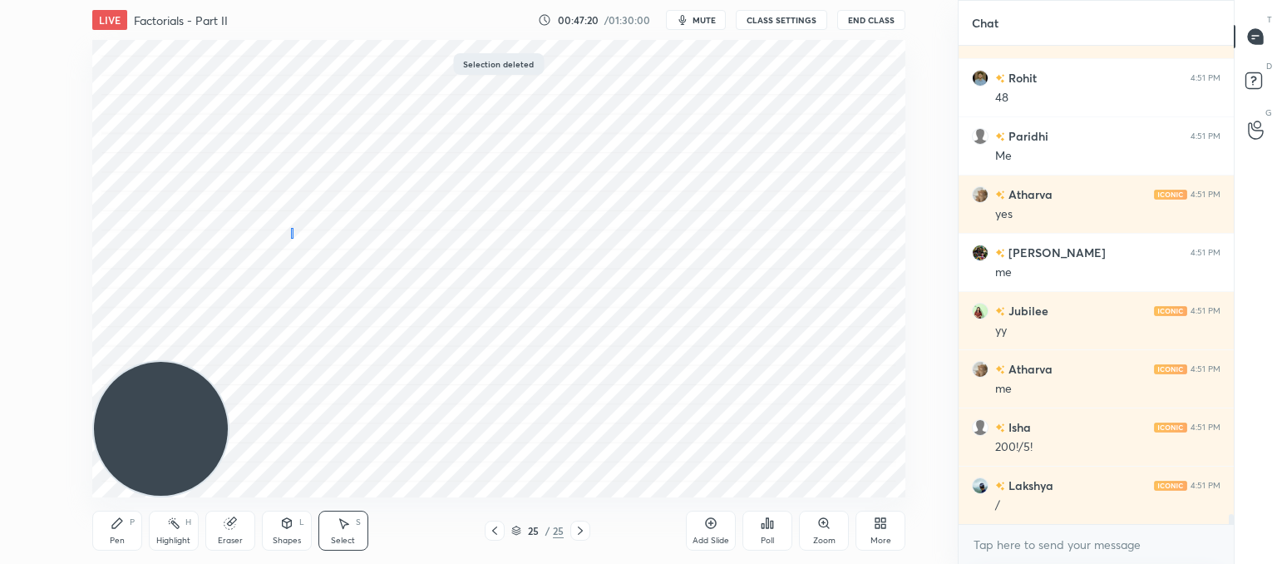
drag, startPoint x: 296, startPoint y: 228, endPoint x: 282, endPoint y: 230, distance: 14.4
click at [289, 230] on div "0 ° Undo Copy Paste here Duplicate Duplicate to new slide Delete" at bounding box center [498, 268] width 813 height 457
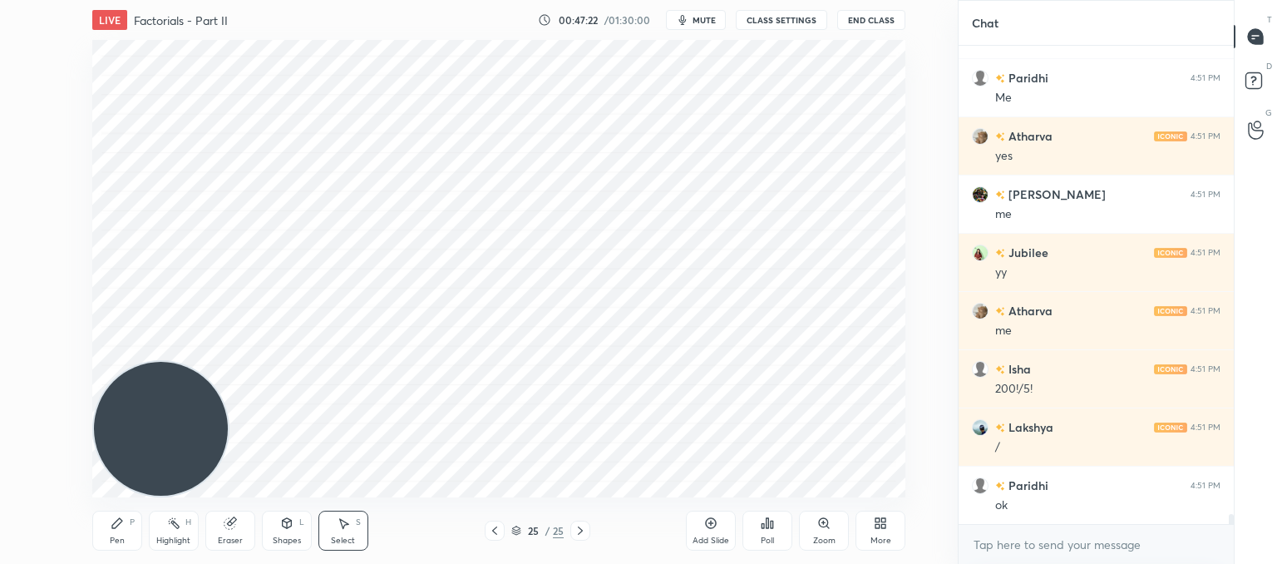
drag, startPoint x: 116, startPoint y: 523, endPoint x: 131, endPoint y: 500, distance: 27.2
click at [119, 523] on icon at bounding box center [117, 523] width 10 height 10
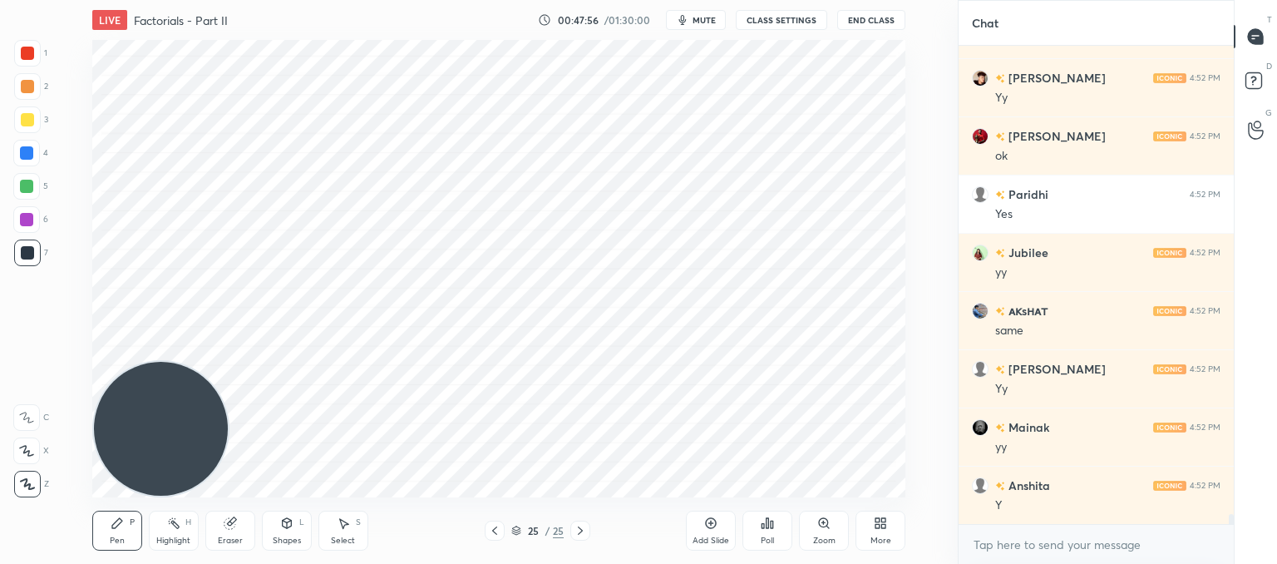
scroll to position [23295, 0]
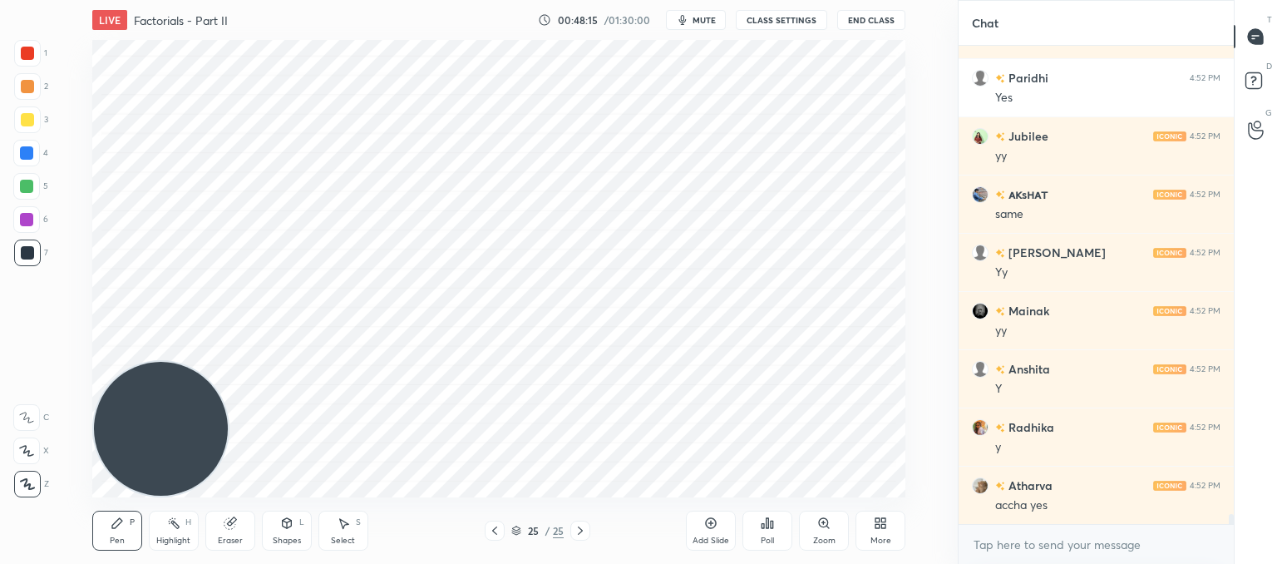
drag, startPoint x: 216, startPoint y: 526, endPoint x: 223, endPoint y: 513, distance: 14.9
click at [218, 523] on div "Eraser" at bounding box center [230, 530] width 50 height 40
click at [119, 527] on icon at bounding box center [117, 522] width 13 height 13
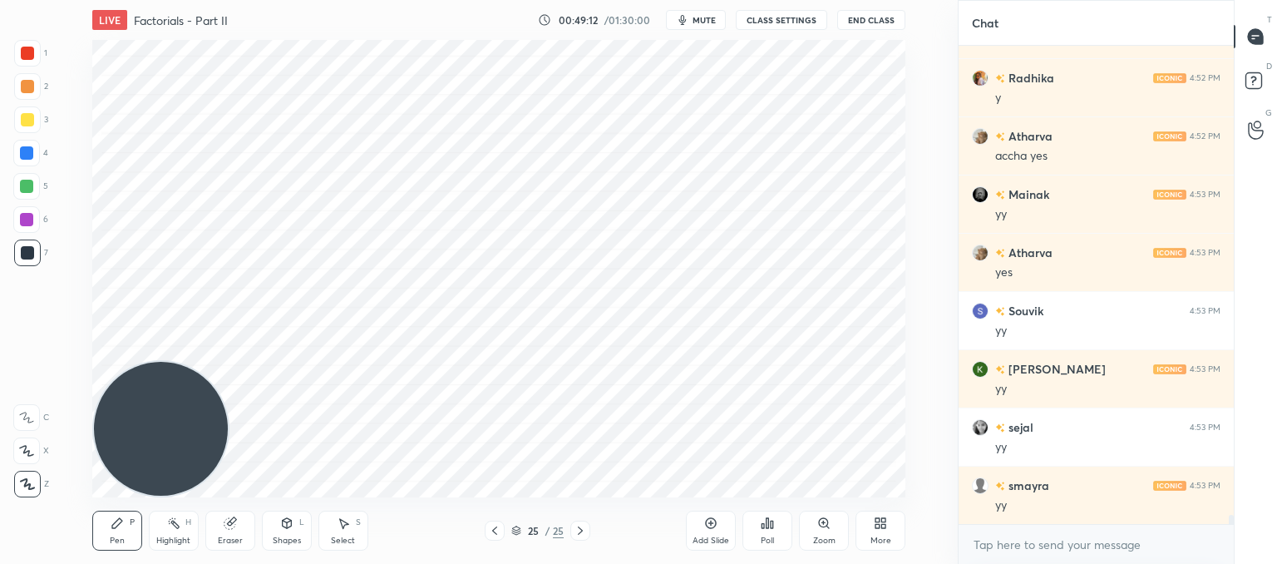
scroll to position [23761, 0]
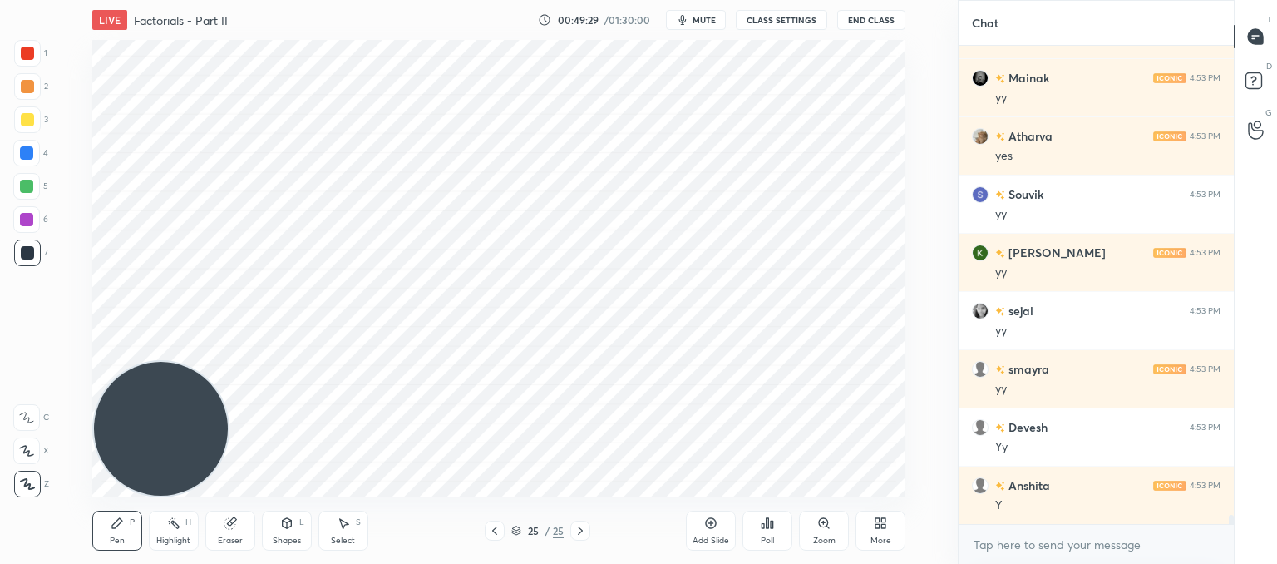
click at [861, 528] on div "More" at bounding box center [880, 530] width 50 height 40
click at [782, 359] on div "Upload File" at bounding box center [786, 357] width 67 height 40
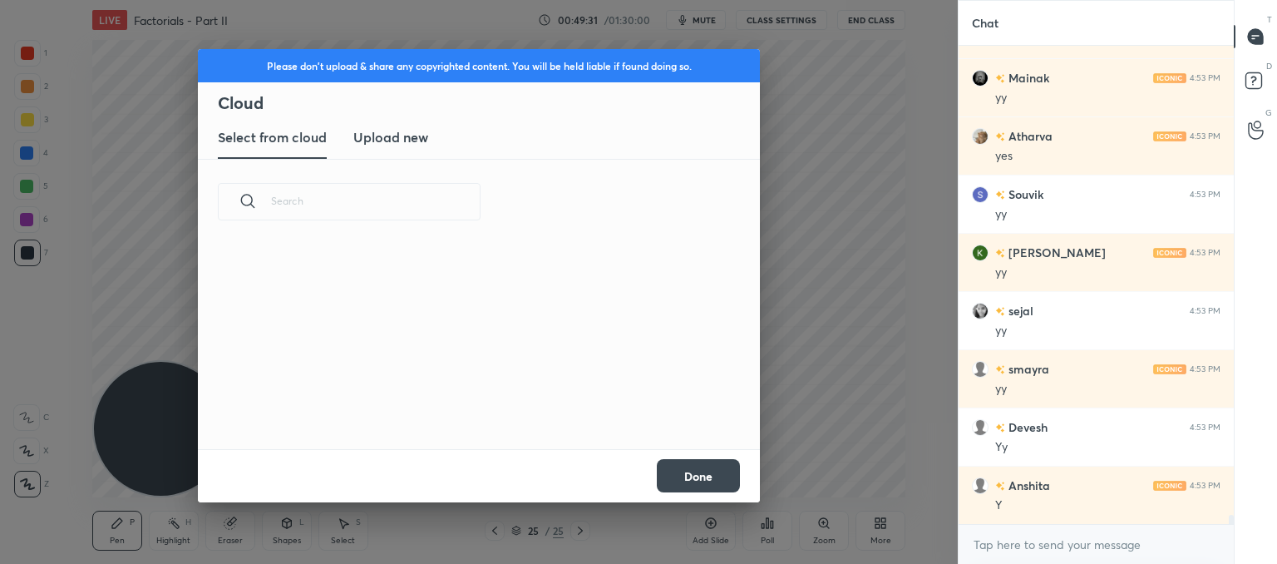
scroll to position [205, 534]
click at [395, 133] on h3 "Upload new" at bounding box center [390, 137] width 75 height 20
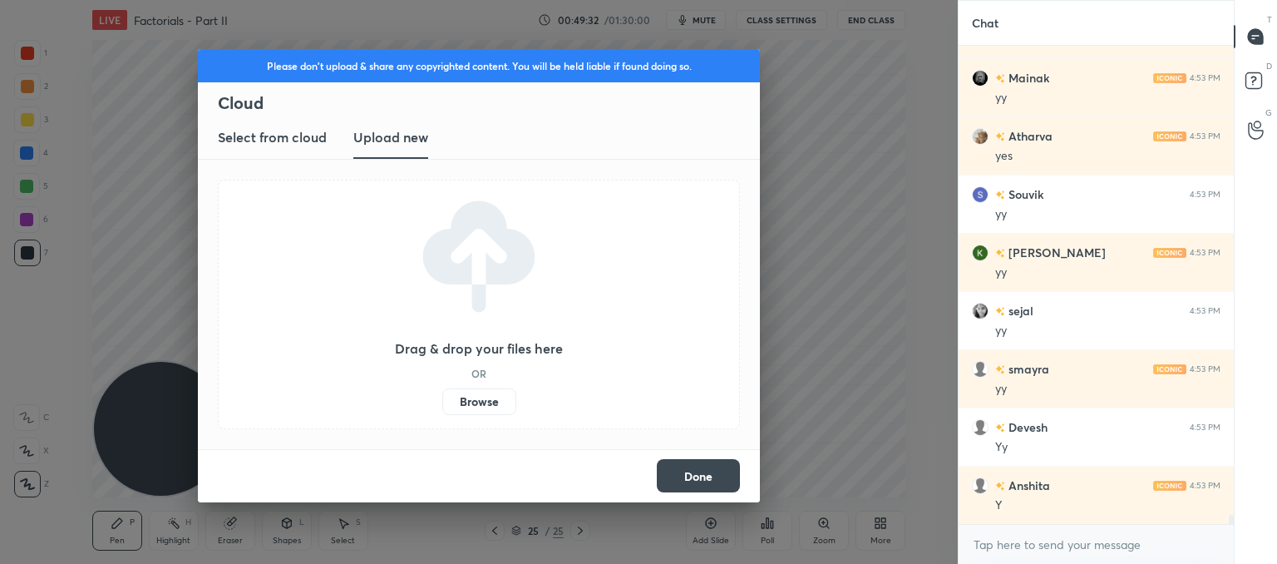
click at [491, 408] on label "Browse" at bounding box center [479, 401] width 74 height 27
click at [442, 408] on input "Browse" at bounding box center [442, 401] width 0 height 27
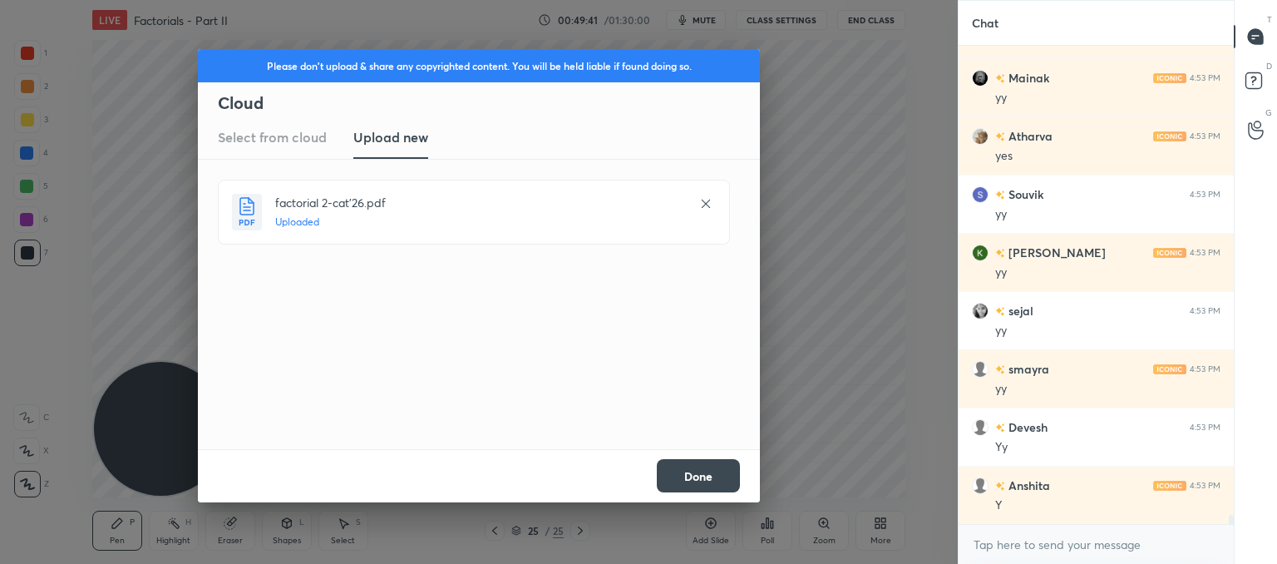
click at [715, 478] on button "Done" at bounding box center [698, 475] width 83 height 33
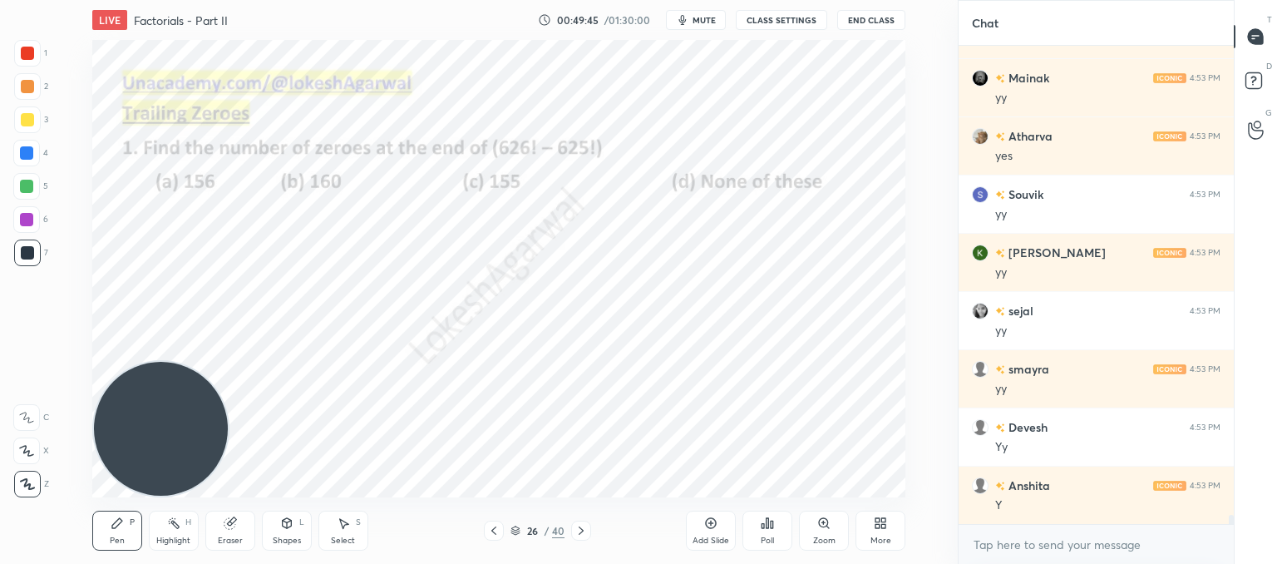
click at [581, 533] on icon at bounding box center [580, 530] width 13 height 13
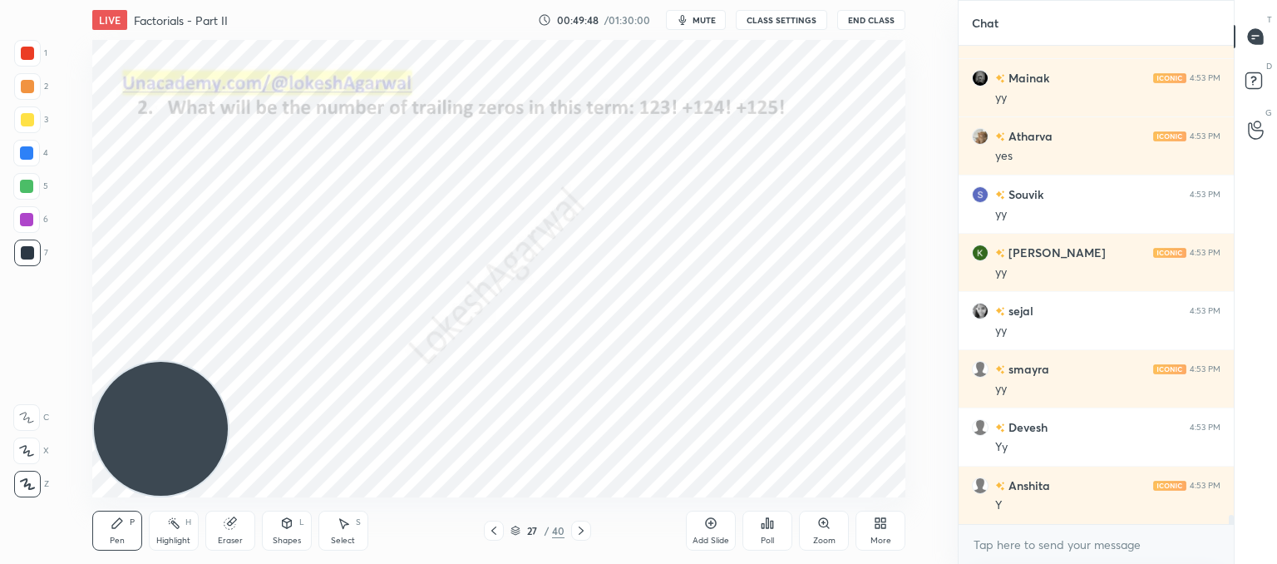
click at [574, 523] on div at bounding box center [581, 530] width 20 height 20
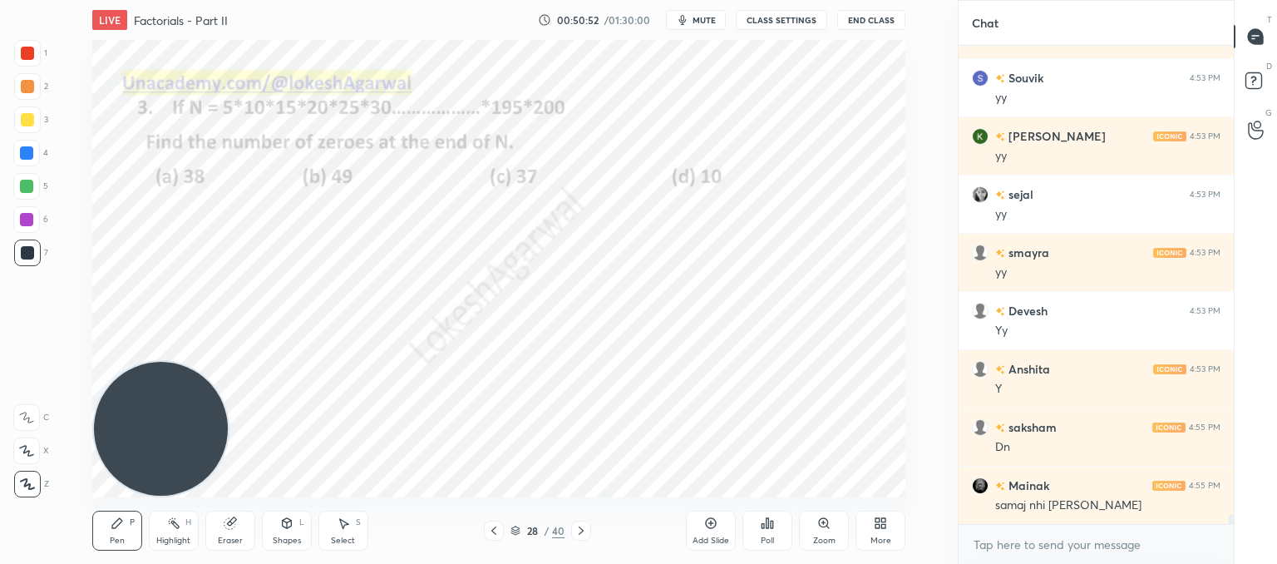
scroll to position [21827, 0]
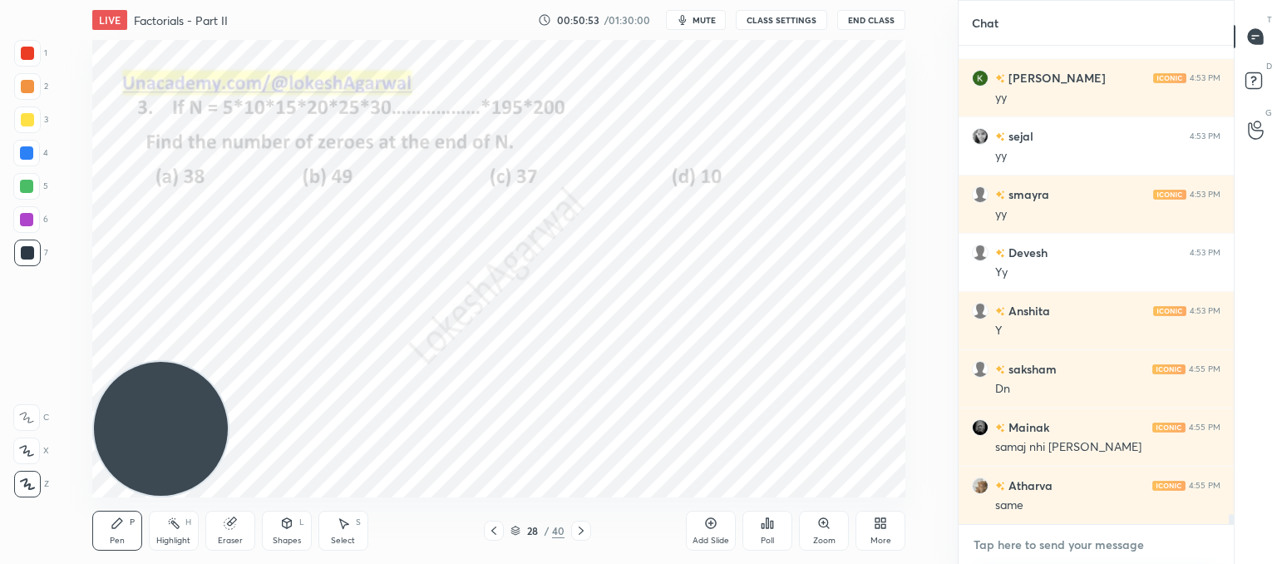
click at [983, 541] on textarea at bounding box center [1096, 544] width 249 height 27
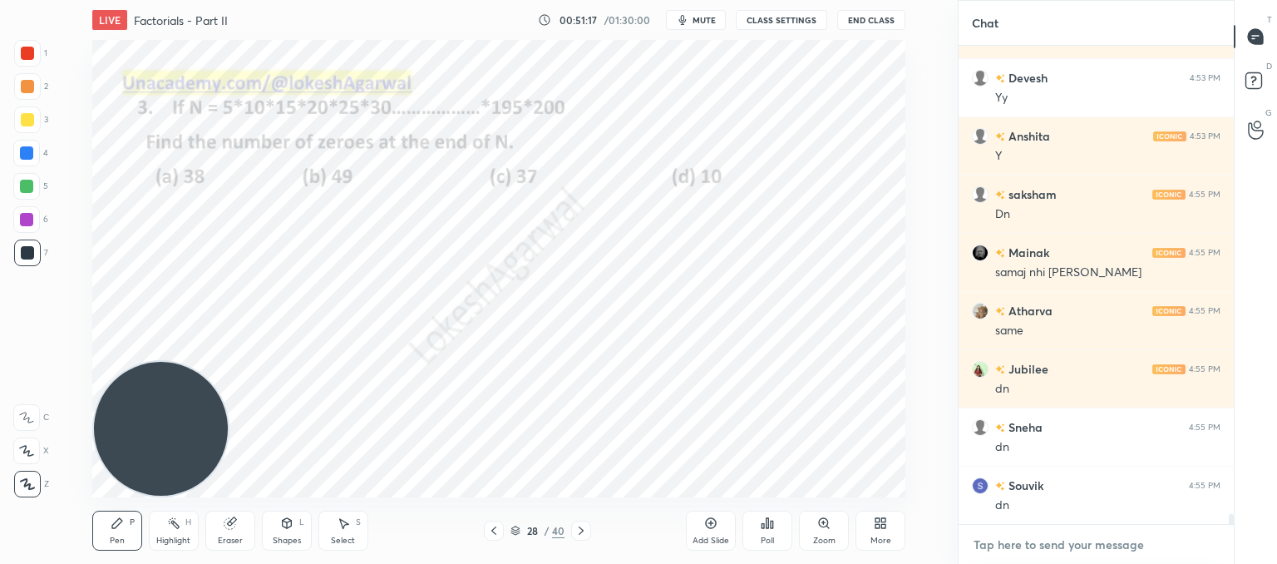
scroll to position [22060, 0]
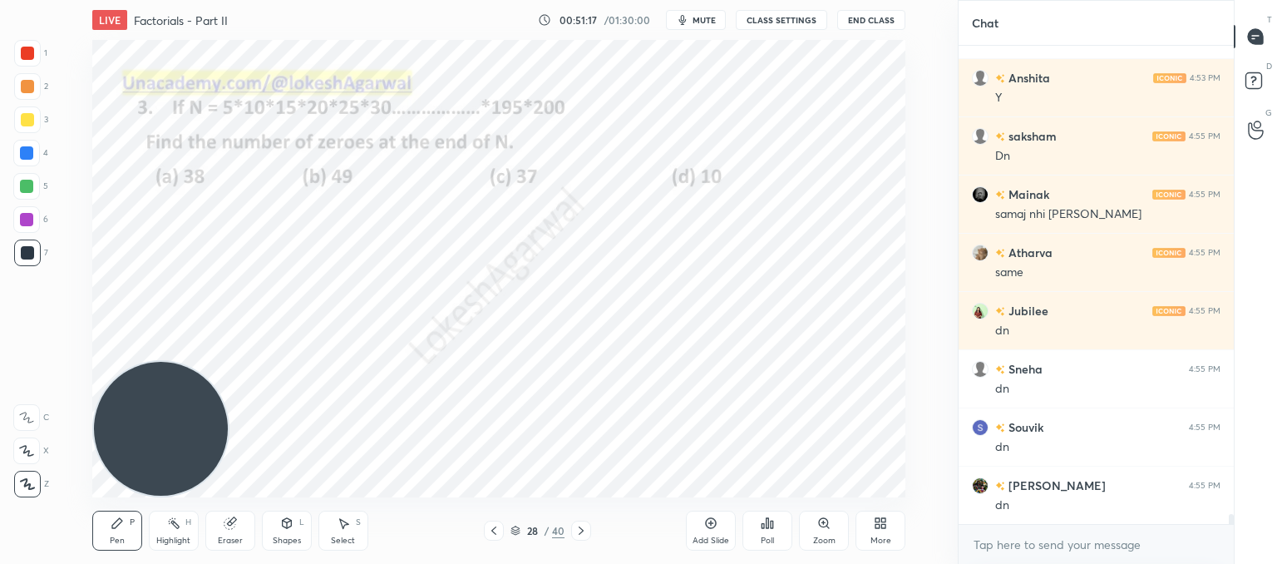
click at [778, 535] on div "Poll" at bounding box center [767, 530] width 50 height 40
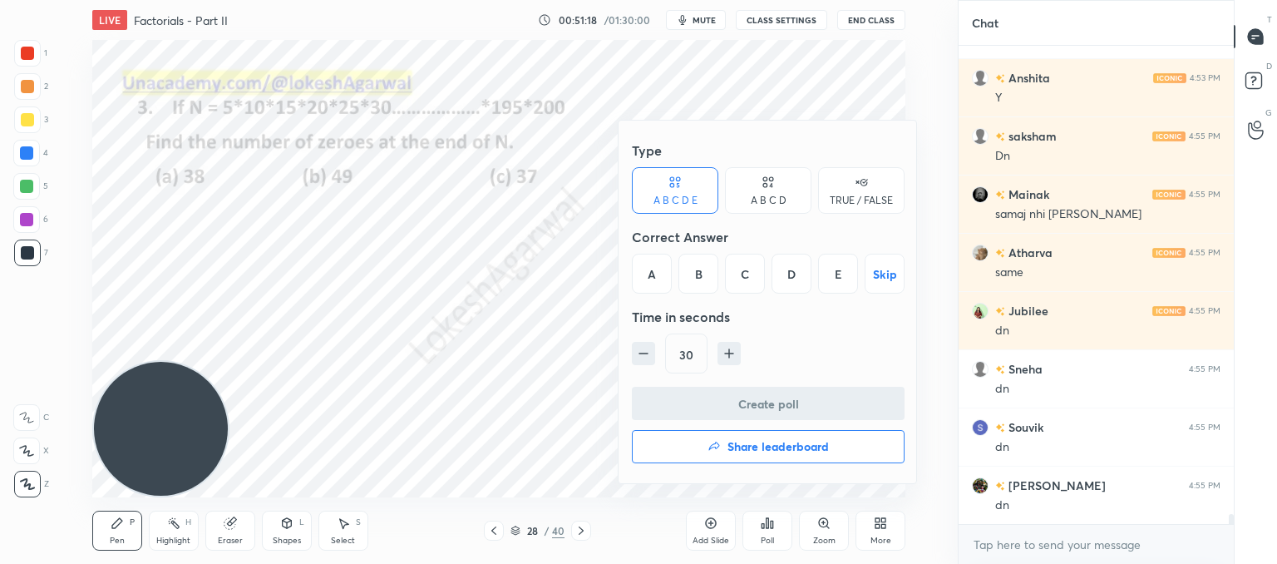
click at [798, 177] on div "A B C D" at bounding box center [768, 190] width 86 height 47
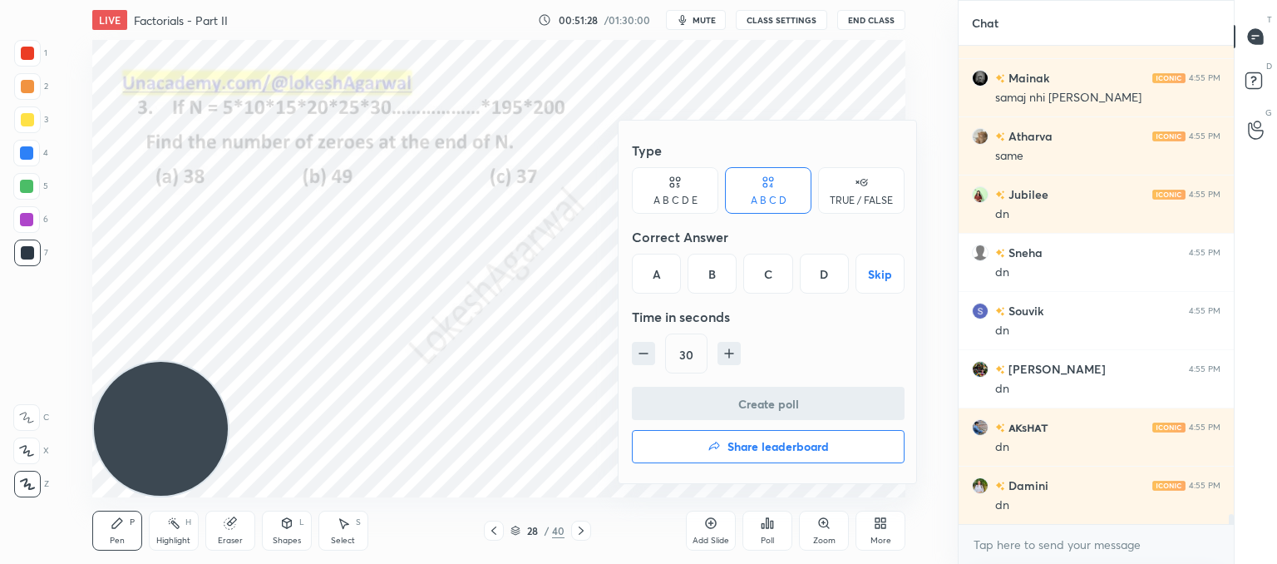
scroll to position [22234, 0]
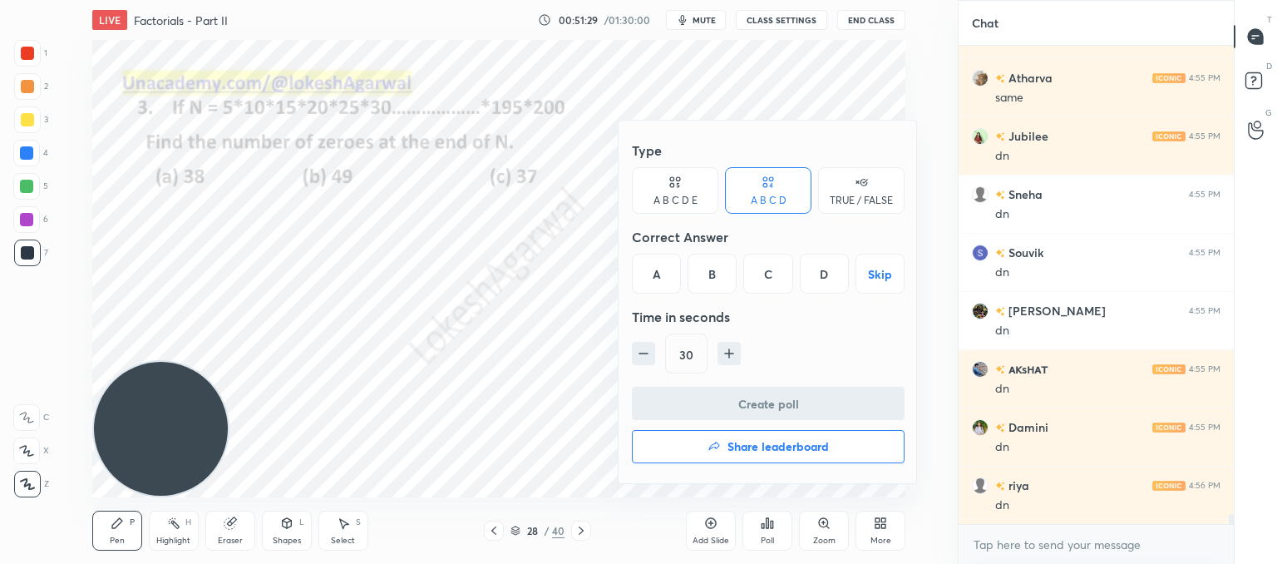
click at [653, 273] on div "A" at bounding box center [656, 274] width 49 height 40
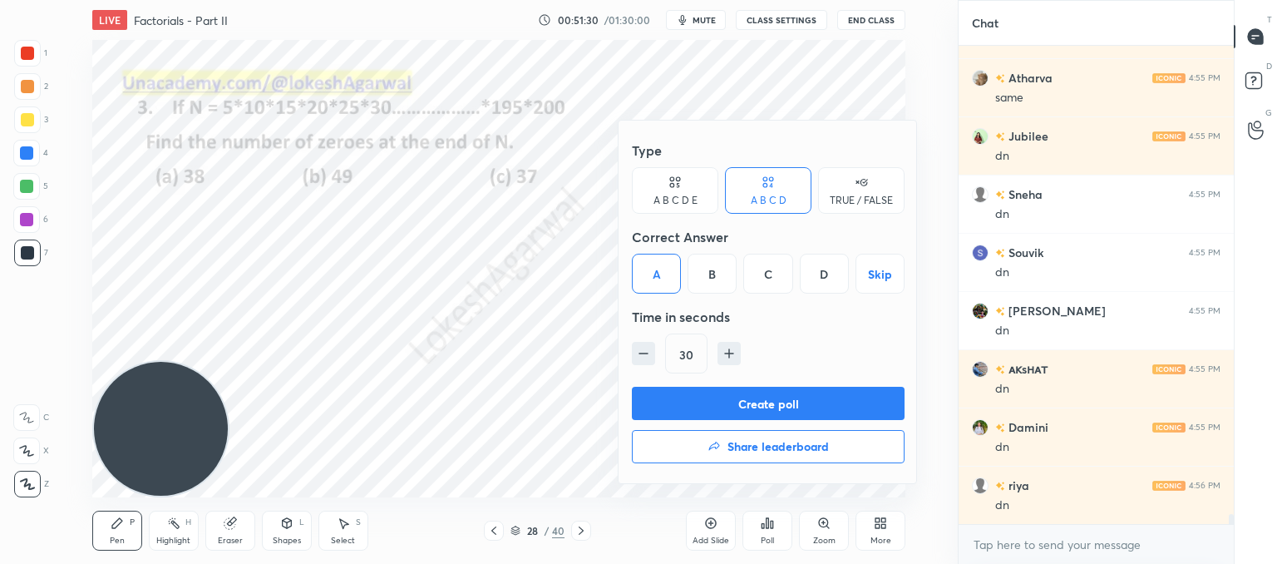
click at [795, 403] on button "Create poll" at bounding box center [768, 403] width 273 height 33
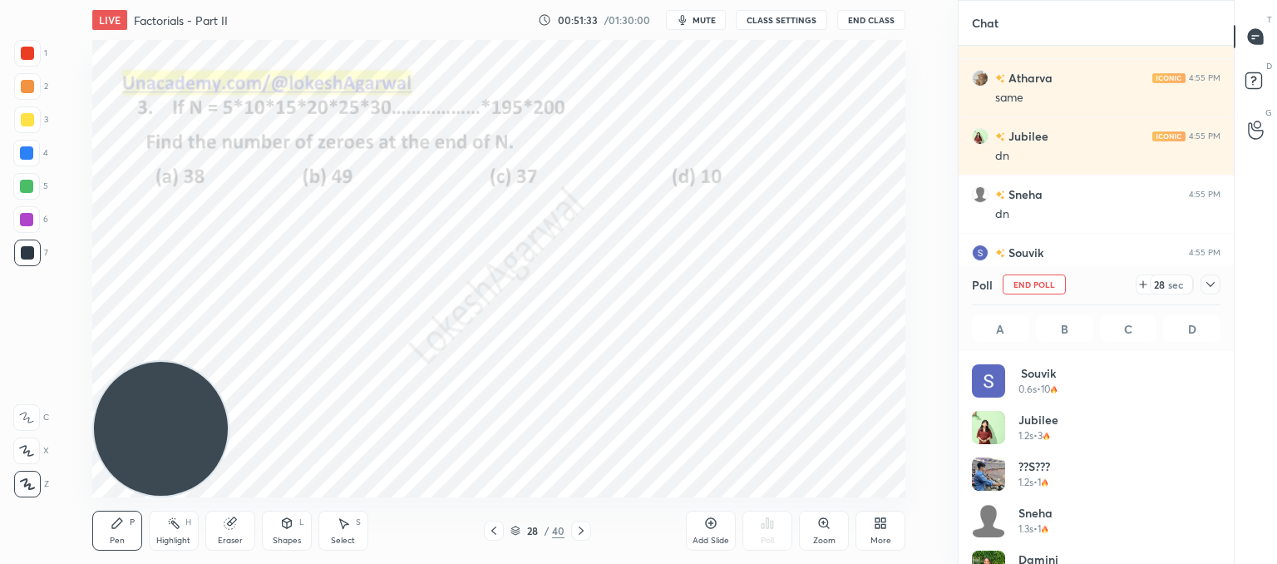
scroll to position [195, 244]
click at [689, 17] on icon "button" at bounding box center [682, 19] width 13 height 13
click at [678, 15] on icon "button" at bounding box center [677, 20] width 10 height 10
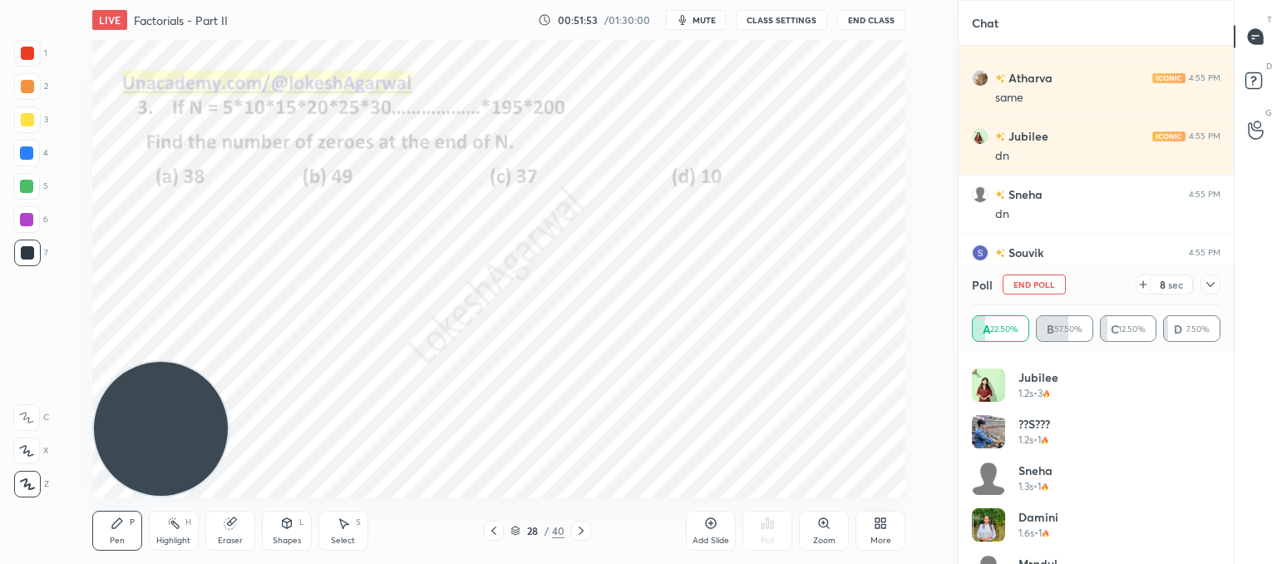
scroll to position [0, 0]
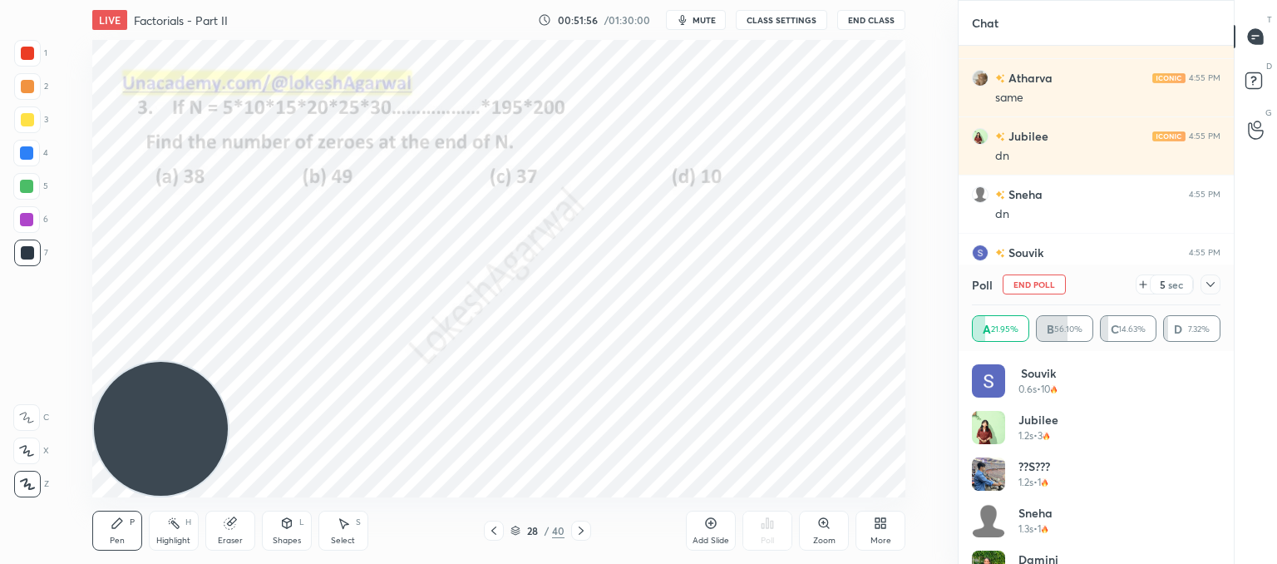
click at [1145, 293] on div "5 sec" at bounding box center [1165, 284] width 58 height 20
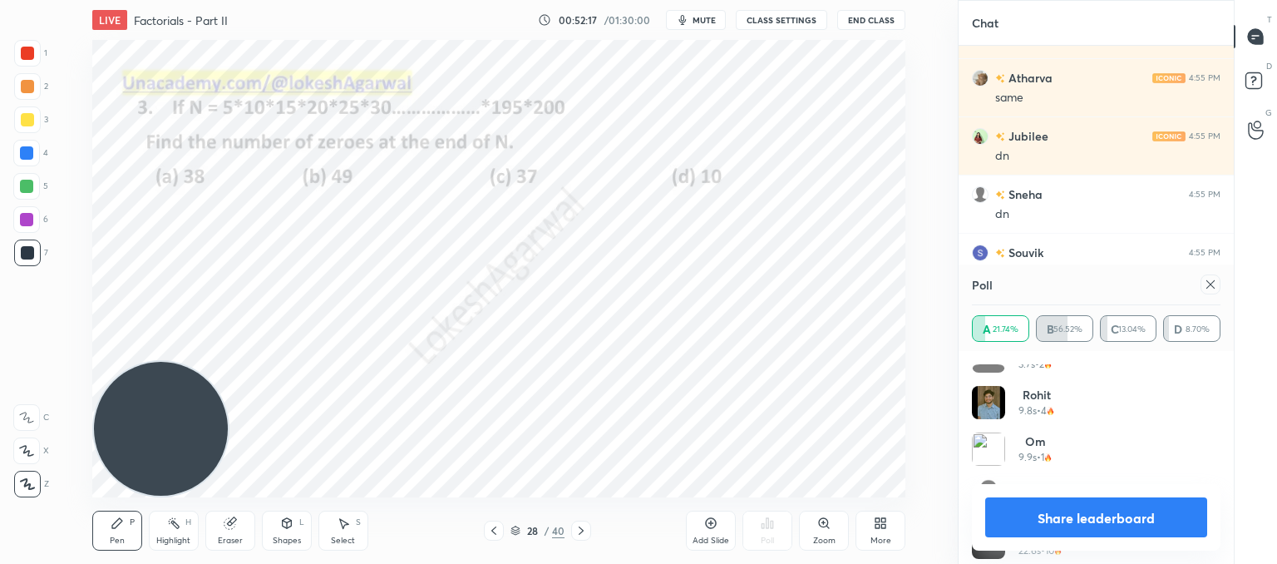
scroll to position [266, 0]
drag, startPoint x: 1214, startPoint y: 289, endPoint x: 1124, endPoint y: 277, distance: 90.6
click at [1213, 289] on icon at bounding box center [1210, 284] width 13 height 13
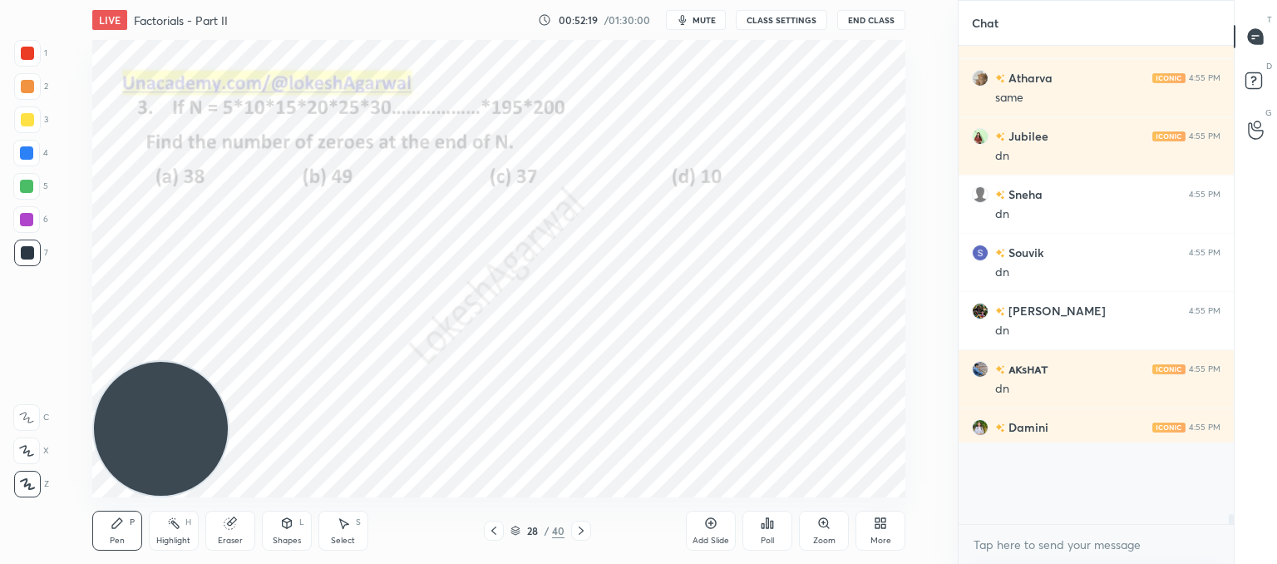
scroll to position [269, 270]
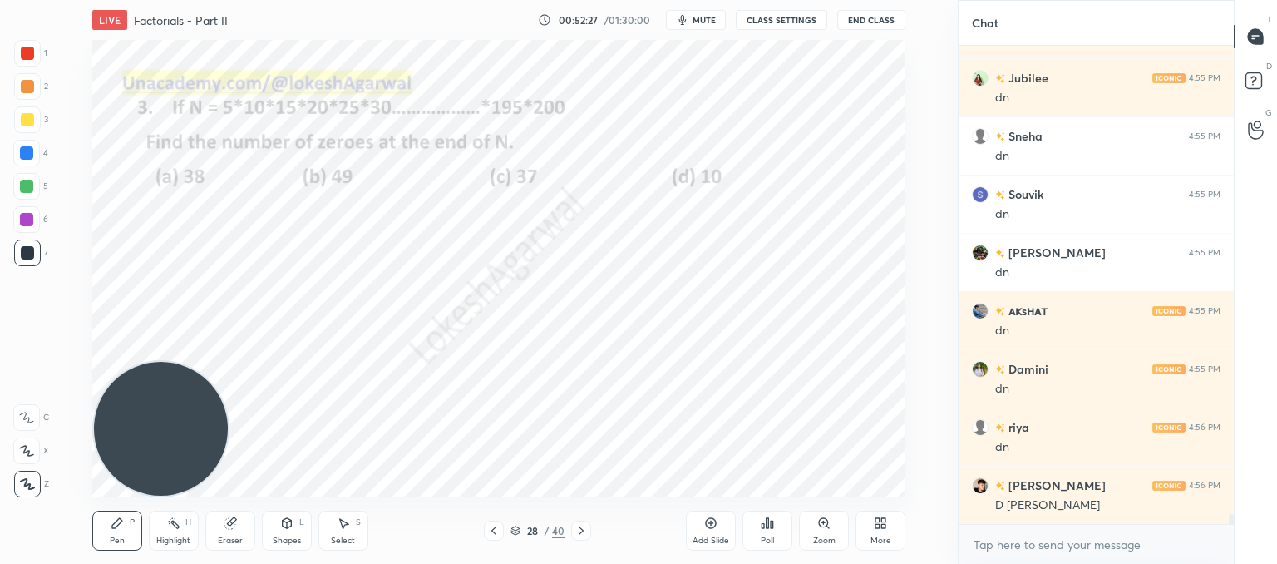
drag, startPoint x: 220, startPoint y: 519, endPoint x: 241, endPoint y: 506, distance: 24.2
click at [223, 521] on div "Eraser" at bounding box center [230, 530] width 50 height 40
click at [113, 526] on icon at bounding box center [117, 523] width 10 height 10
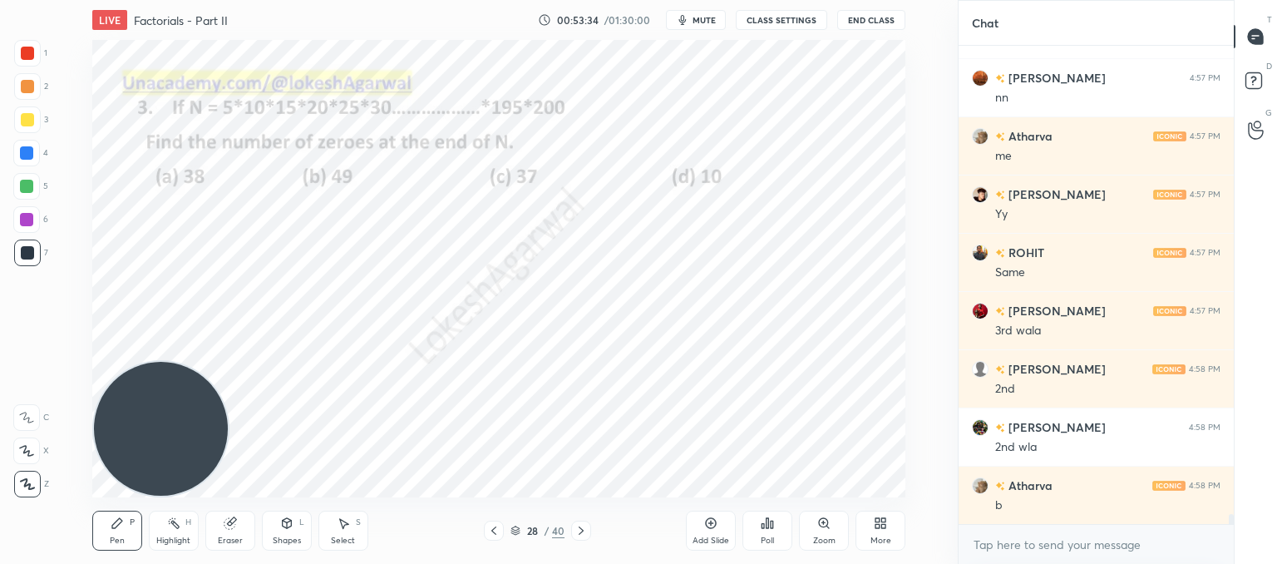
scroll to position [23107, 0]
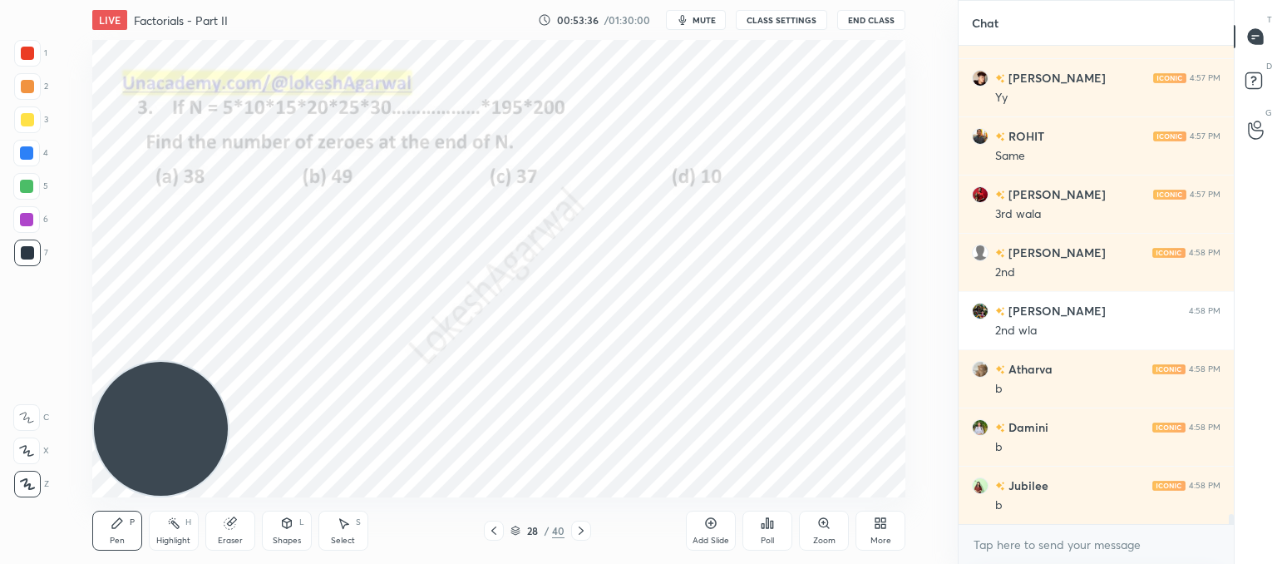
click at [774, 532] on div "Poll" at bounding box center [767, 530] width 50 height 40
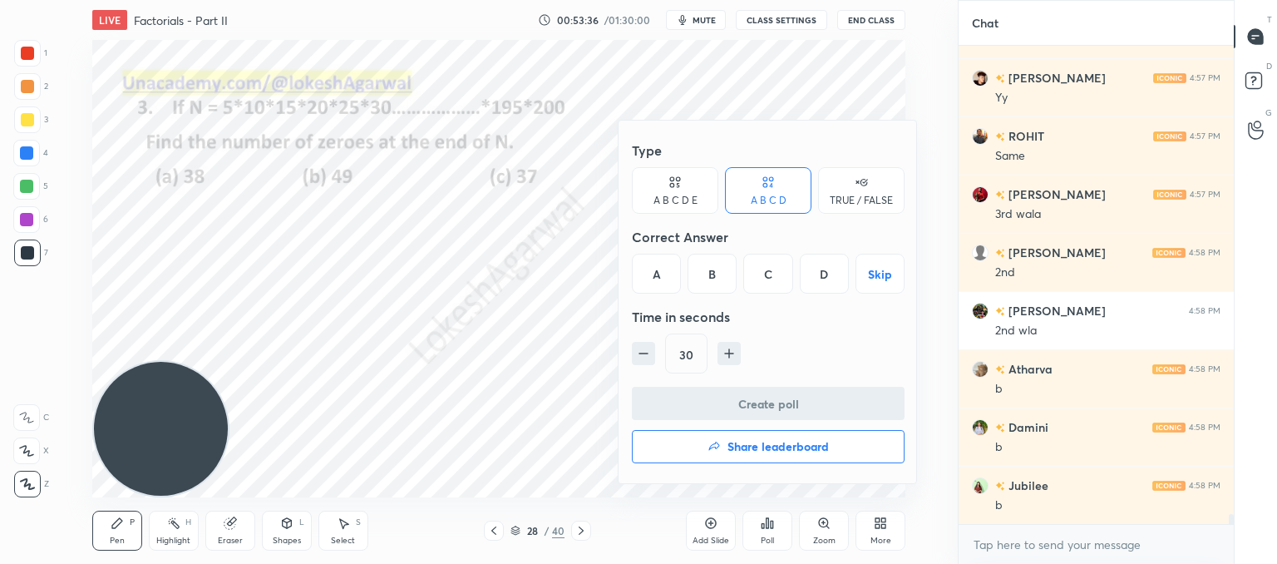
scroll to position [23223, 0]
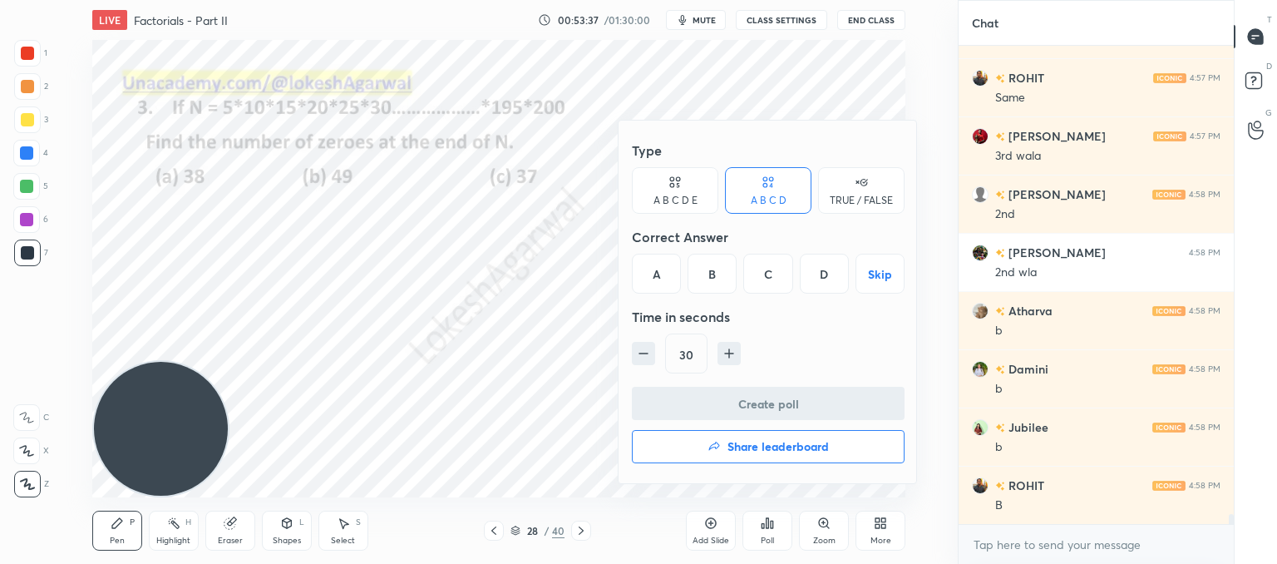
click at [720, 257] on div "B" at bounding box center [712, 274] width 49 height 40
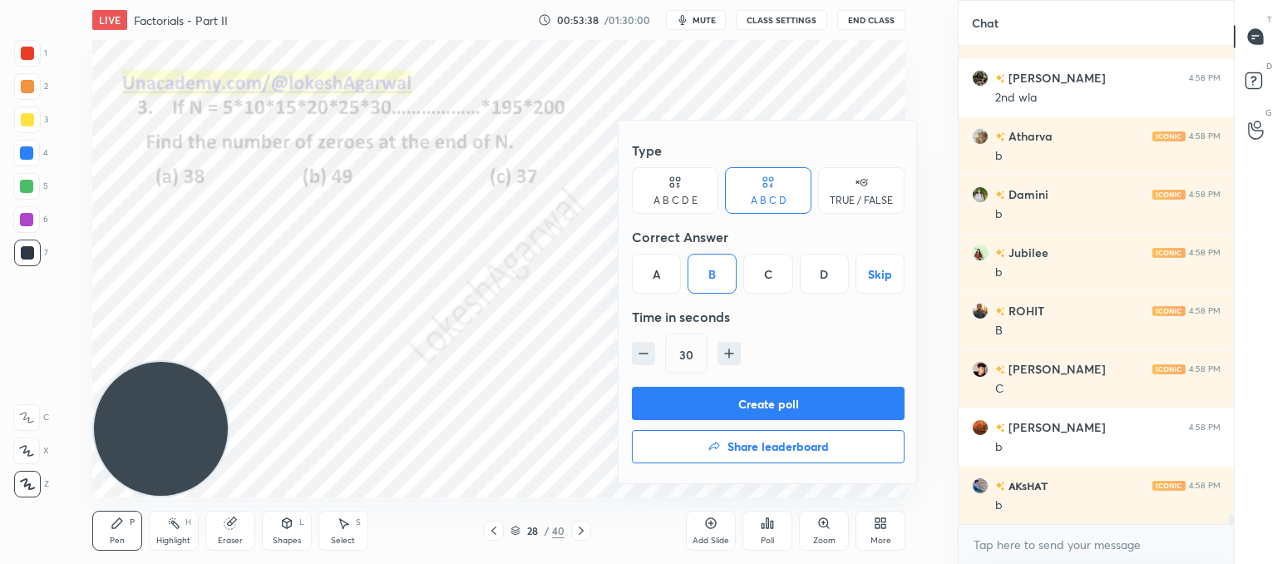
click at [754, 397] on button "Create poll" at bounding box center [768, 403] width 273 height 33
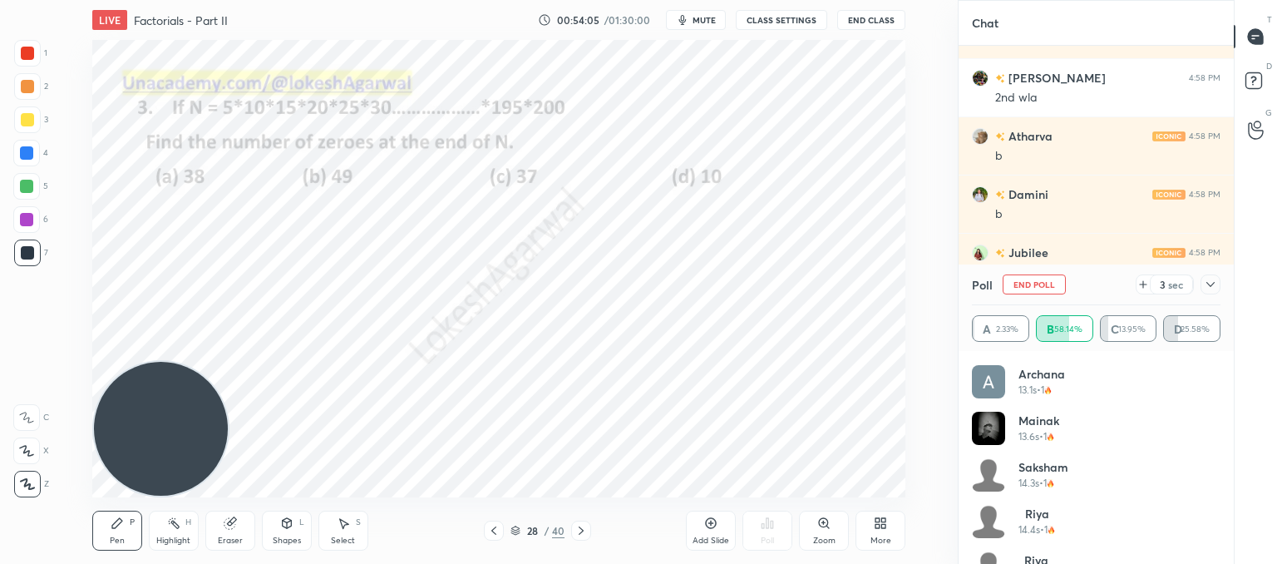
scroll to position [964, 0]
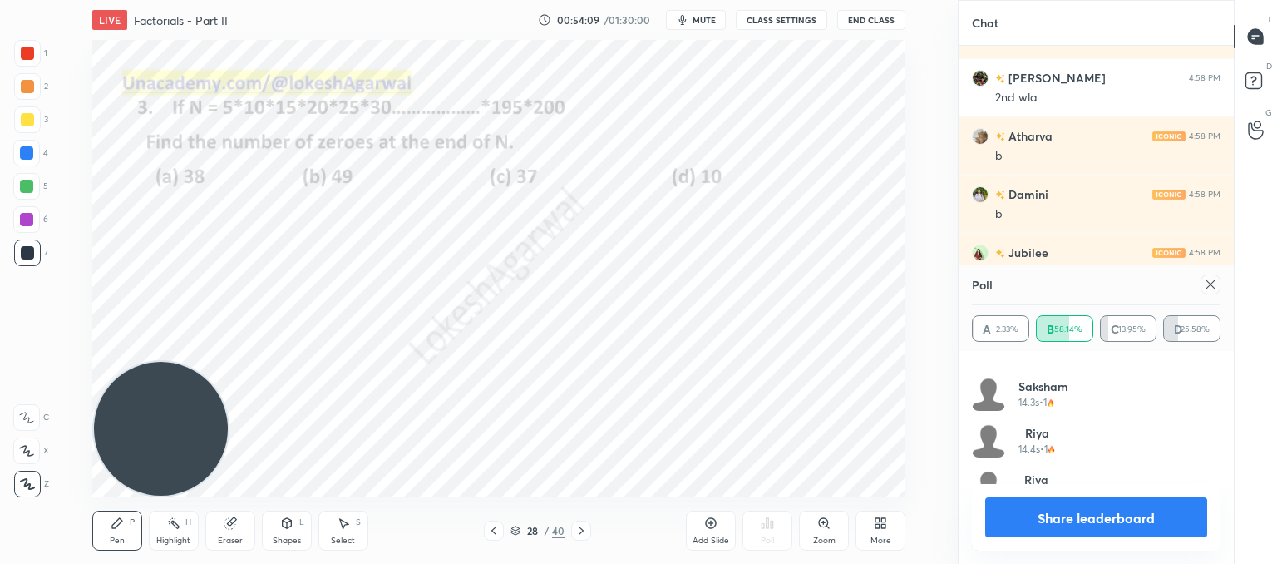
drag, startPoint x: 1218, startPoint y: 289, endPoint x: 1022, endPoint y: 373, distance: 213.4
click at [1217, 289] on div at bounding box center [1210, 284] width 20 height 20
type textarea "x"
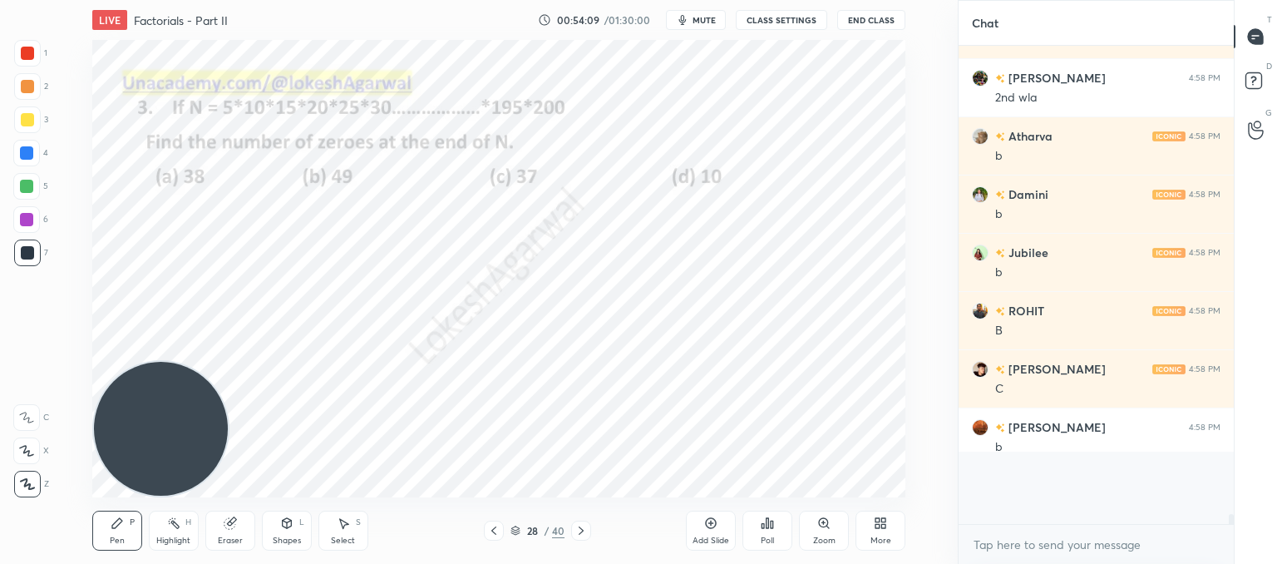
scroll to position [465, 270]
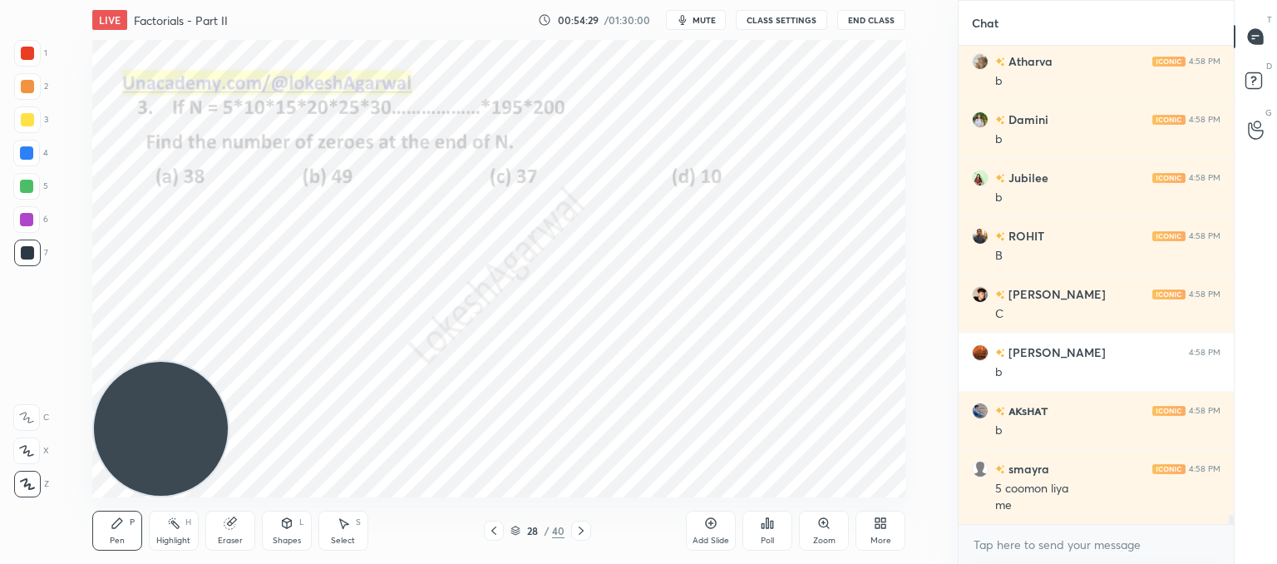
click at [228, 528] on icon at bounding box center [230, 522] width 13 height 13
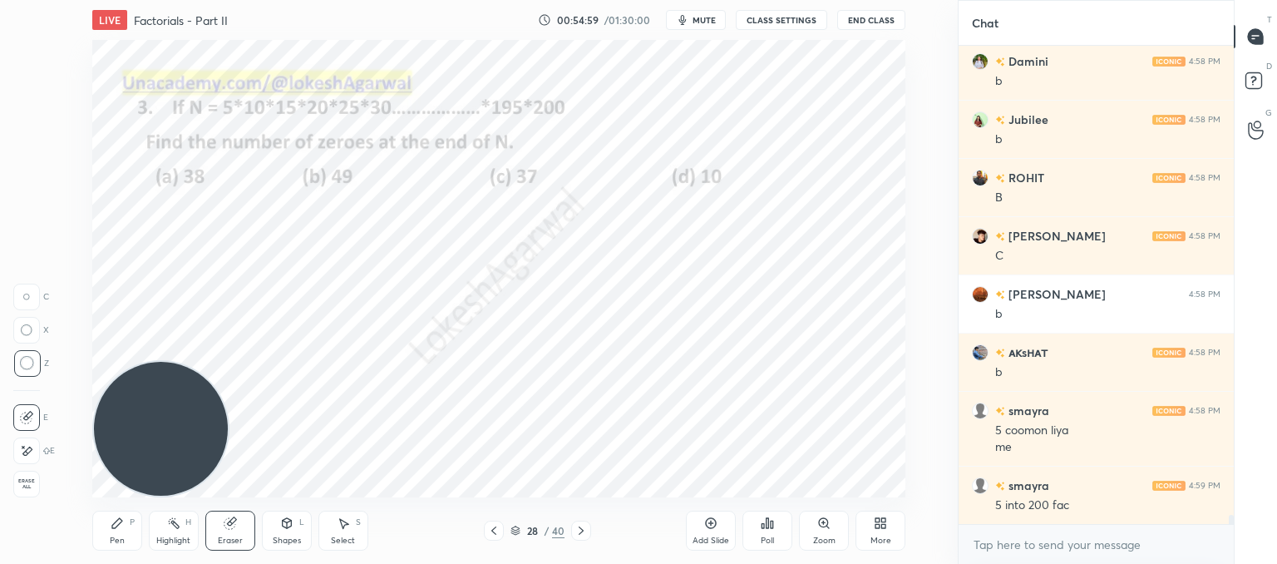
click at [122, 528] on icon at bounding box center [117, 522] width 13 height 13
drag, startPoint x: 351, startPoint y: 525, endPoint x: 422, endPoint y: 503, distance: 74.1
click at [350, 525] on div "Select S" at bounding box center [343, 530] width 50 height 40
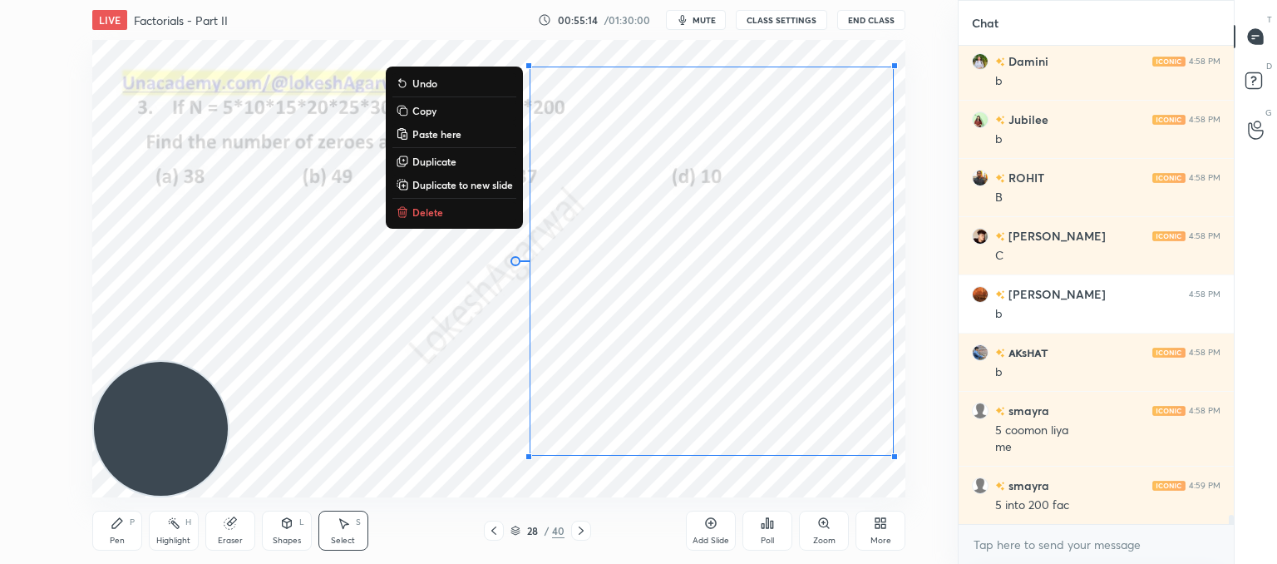
drag, startPoint x: 874, startPoint y: 466, endPoint x: 479, endPoint y: 82, distance: 550.9
click at [333, 0] on html "1 2 3 4 5 6 7 C X Z C X Z E E Erase all H H LIVE Factorials - Part II 00:55:14 …" at bounding box center [638, 0] width 1277 height 0
click at [439, 216] on p "Delete" at bounding box center [427, 211] width 31 height 13
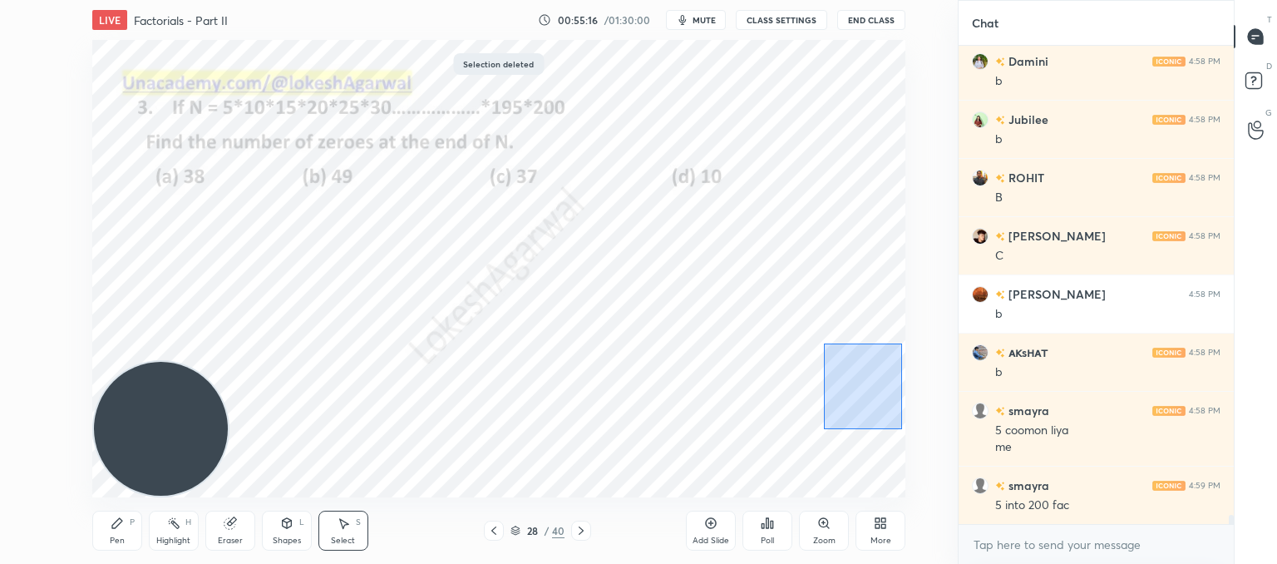
drag, startPoint x: 868, startPoint y: 387, endPoint x: 815, endPoint y: 356, distance: 61.9
click at [813, 342] on div "0 ° Undo Copy Paste here Duplicate Duplicate to new slide Delete" at bounding box center [498, 268] width 813 height 457
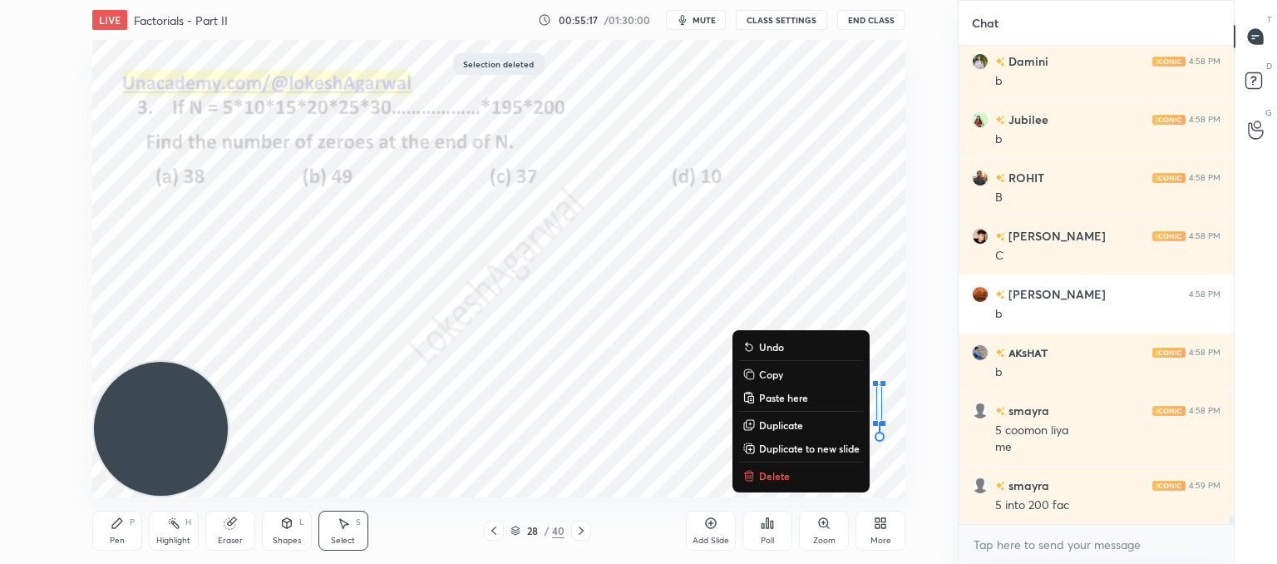
drag, startPoint x: 782, startPoint y: 473, endPoint x: 662, endPoint y: 300, distance: 210.8
click at [782, 473] on p "Delete" at bounding box center [774, 475] width 31 height 13
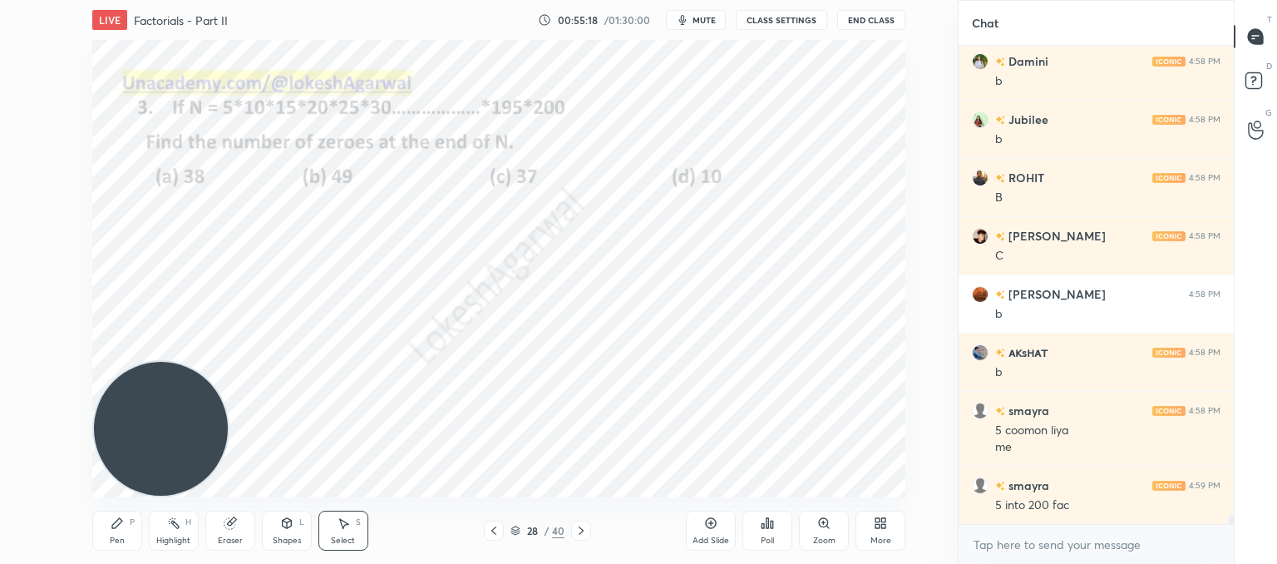
click at [109, 520] on div "Pen P" at bounding box center [117, 530] width 50 height 40
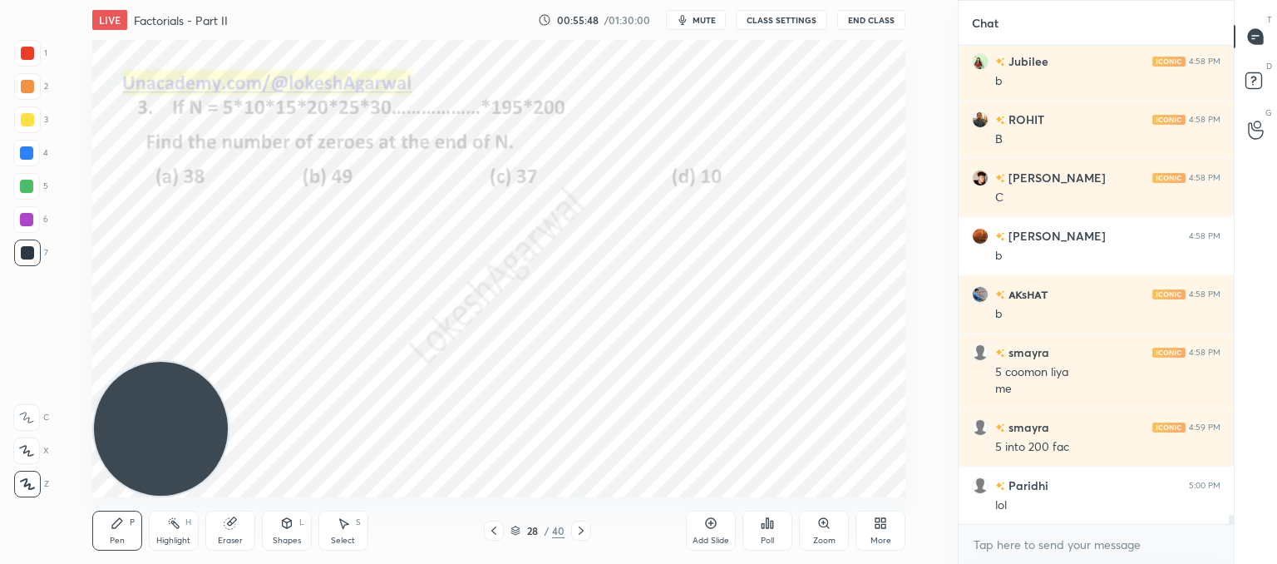
click at [239, 532] on div "Eraser" at bounding box center [230, 530] width 50 height 40
click at [119, 541] on div "Pen" at bounding box center [117, 540] width 15 height 8
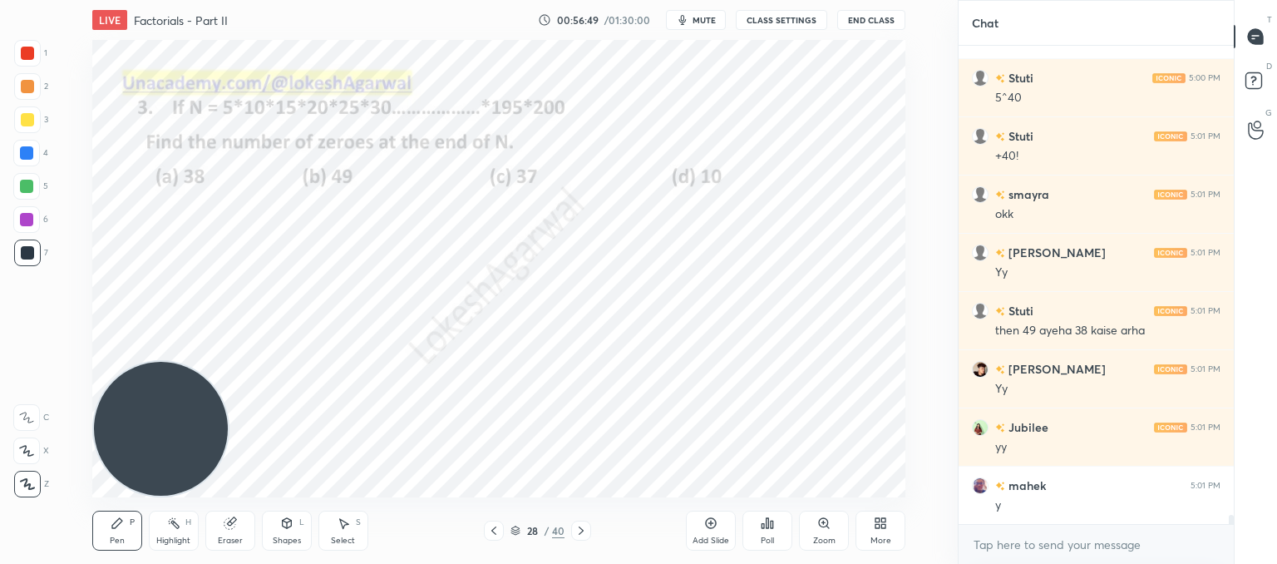
scroll to position [24229, 0]
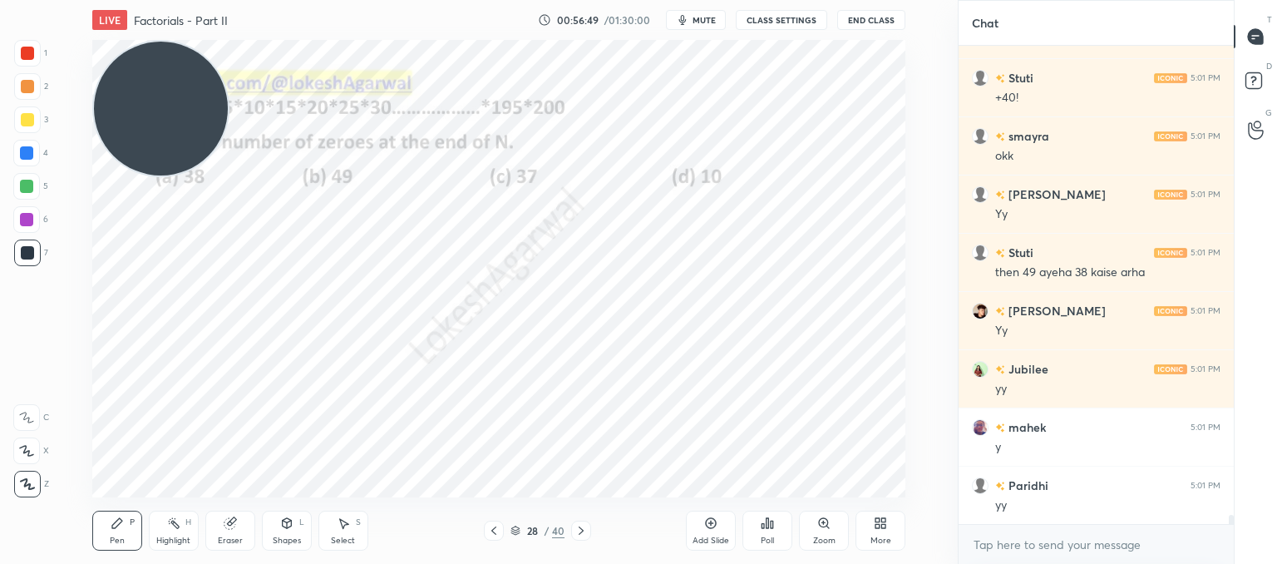
drag, startPoint x: 167, startPoint y: 397, endPoint x: 110, endPoint y: -44, distance: 444.3
click at [110, 0] on html "1 2 3 4 5 6 7 C X Z C X Z E E Erase all H H LIVE Factorials - Part II 00:56:49 …" at bounding box center [638, 0] width 1277 height 0
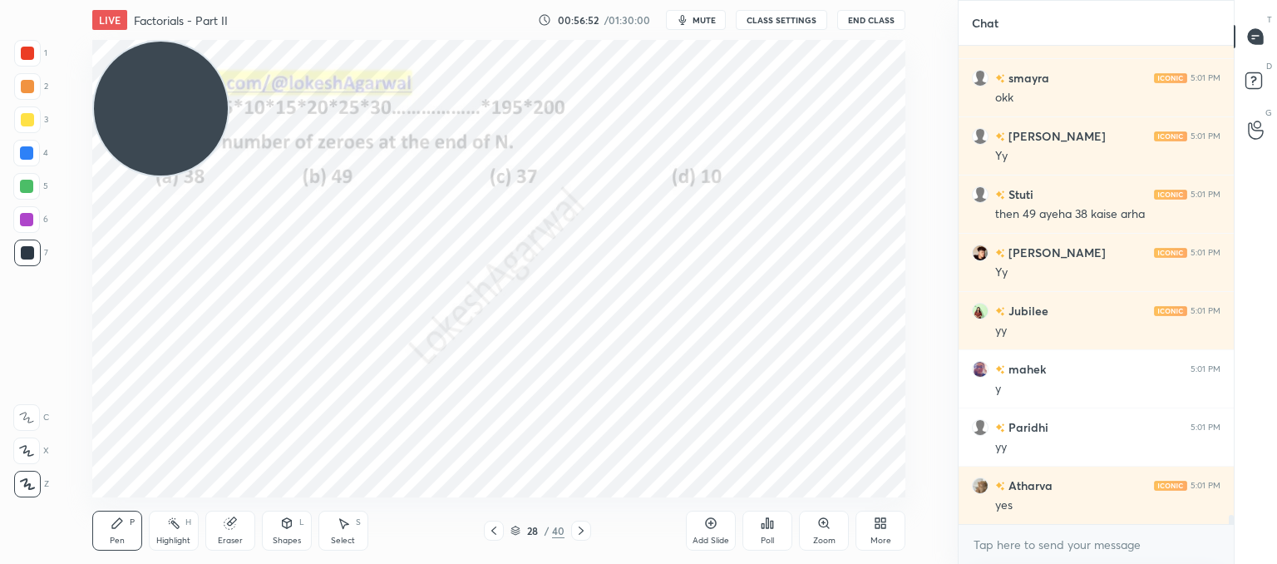
scroll to position [24346, 0]
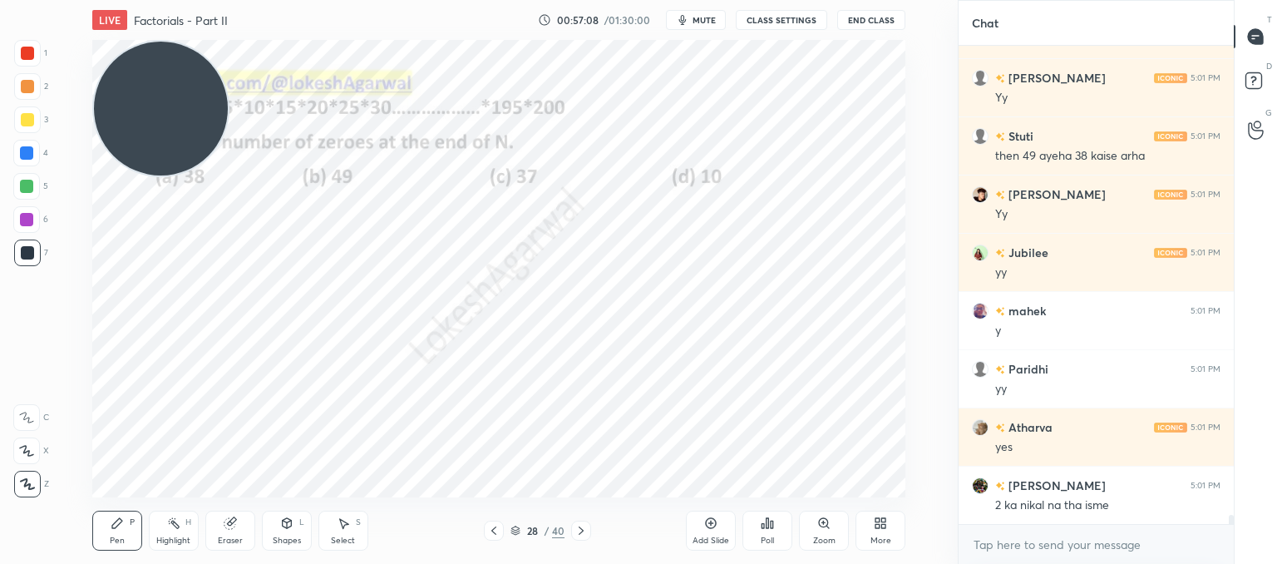
drag, startPoint x: 226, startPoint y: 530, endPoint x: 229, endPoint y: 514, distance: 16.0
click at [229, 530] on div "Eraser" at bounding box center [230, 530] width 50 height 40
click at [119, 520] on icon at bounding box center [117, 523] width 10 height 10
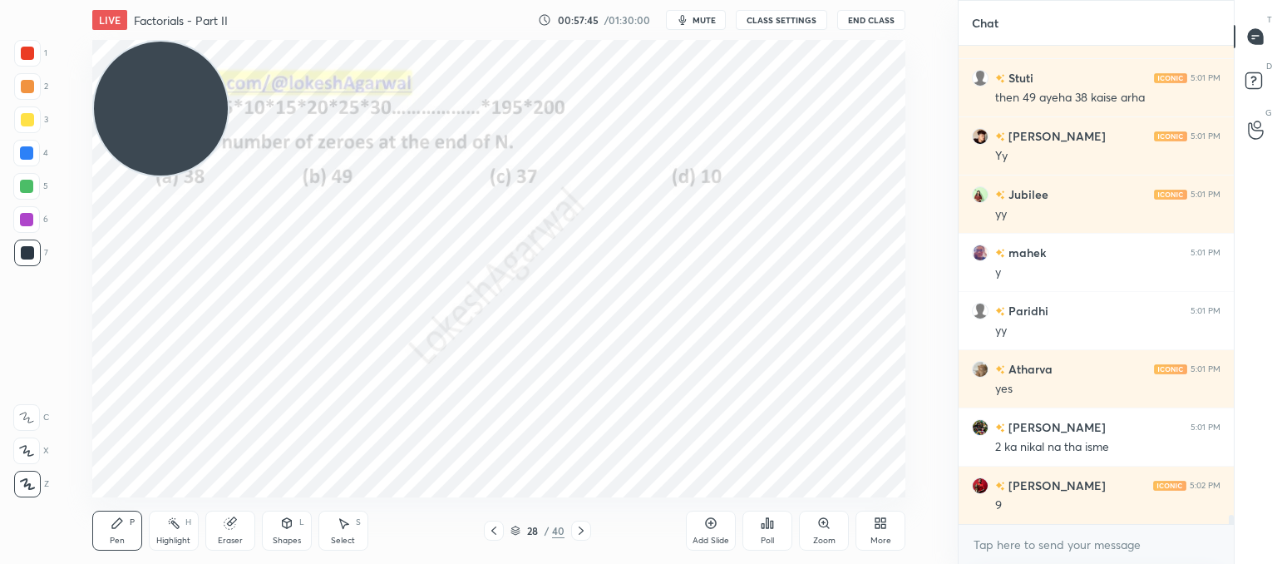
click at [475, 499] on div "LIVE Factorials - Part II 00:57:45 / 01:30:00 mute CLASS SETTINGS End Class Set…" at bounding box center [498, 282] width 891 height 564
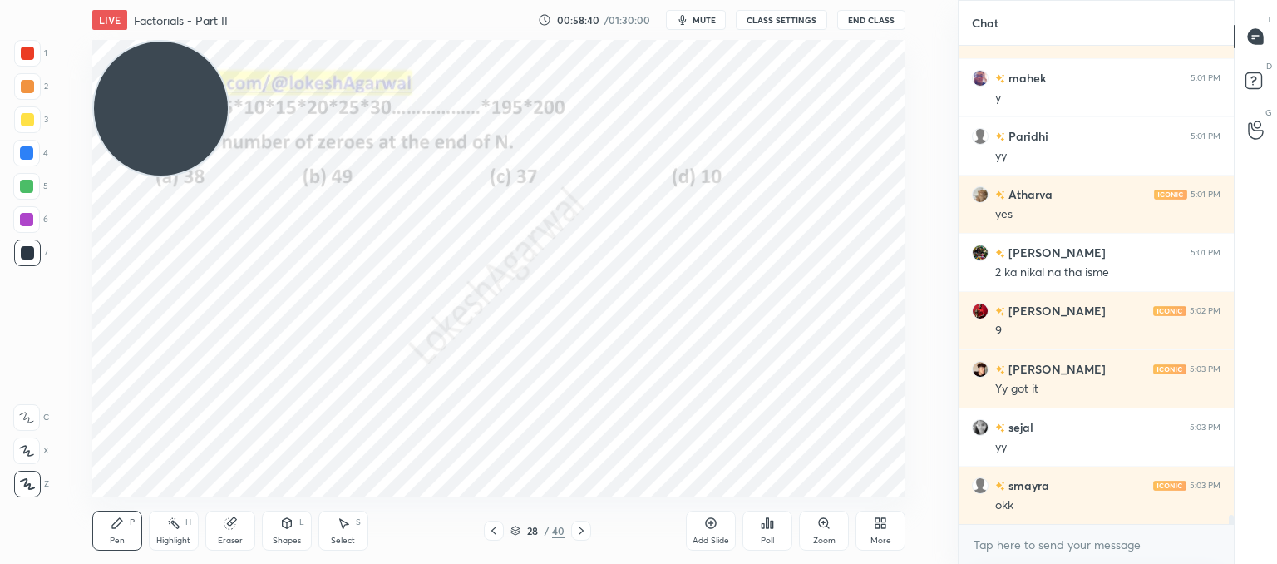
scroll to position [24637, 0]
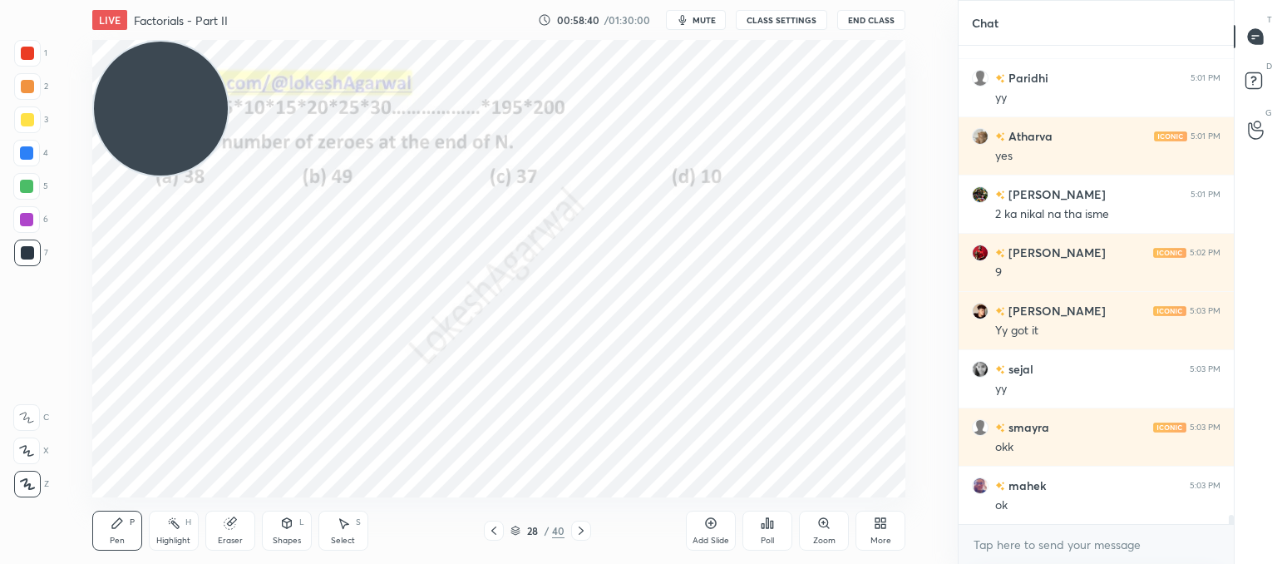
click at [207, 170] on div "Setting up your live class Poll for secs No correct answer Start poll" at bounding box center [498, 268] width 813 height 457
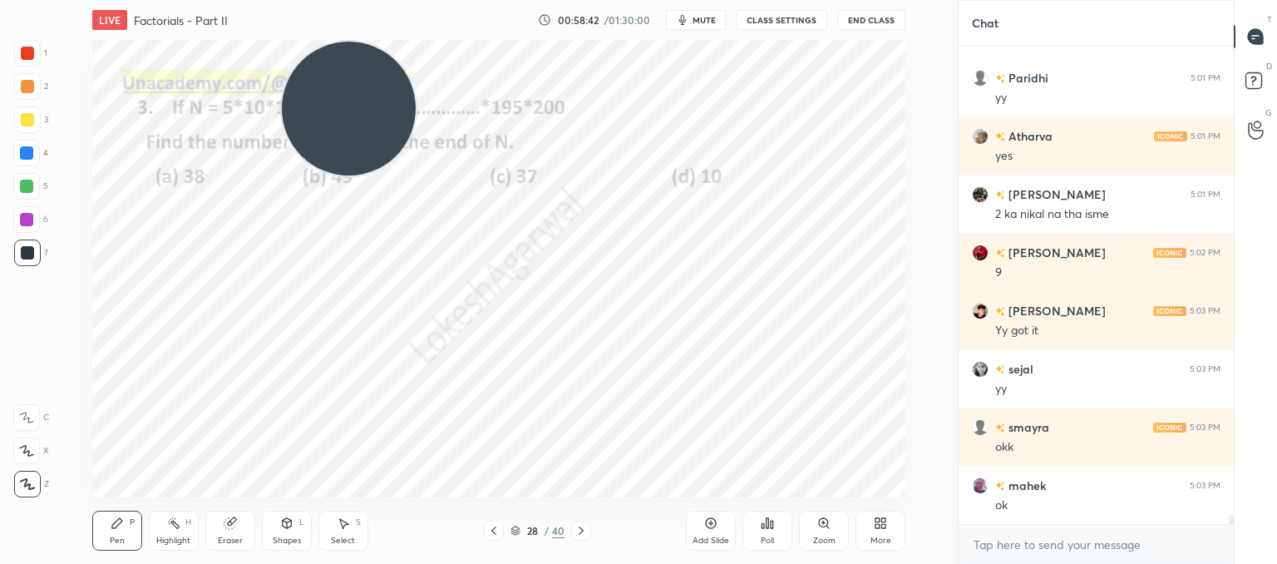
drag, startPoint x: 232, startPoint y: 128, endPoint x: 776, endPoint y: 46, distance: 549.9
click at [846, 37] on div "LIVE Factorials - Part II 00:58:42 / 01:30:00 mute CLASS SETTINGS End Class Set…" at bounding box center [498, 282] width 891 height 564
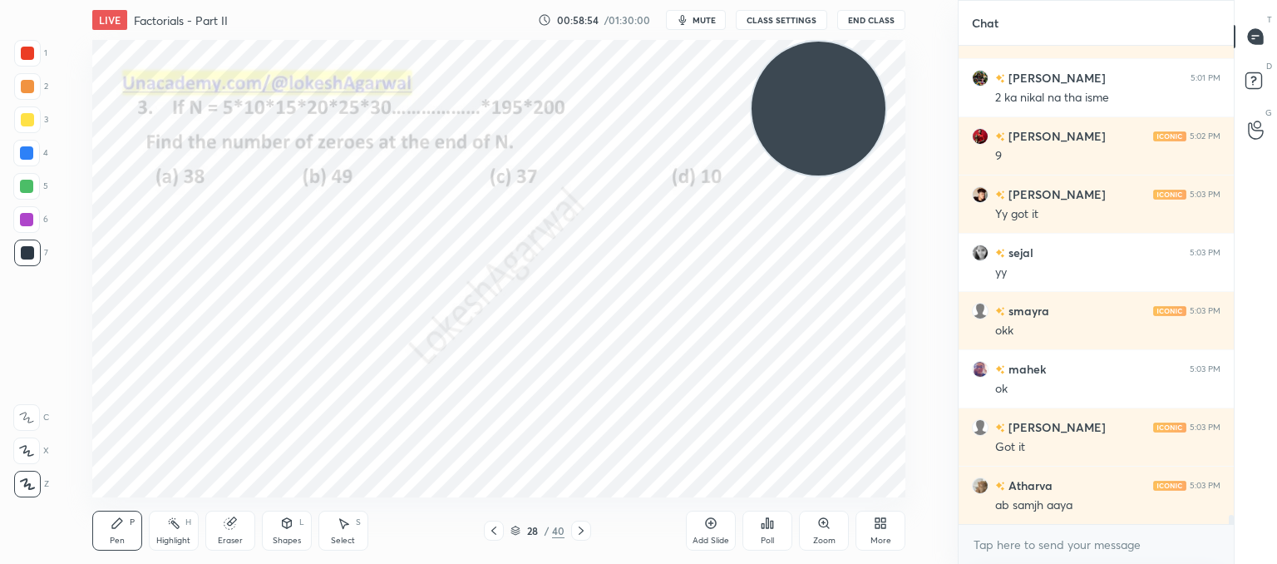
scroll to position [24811, 0]
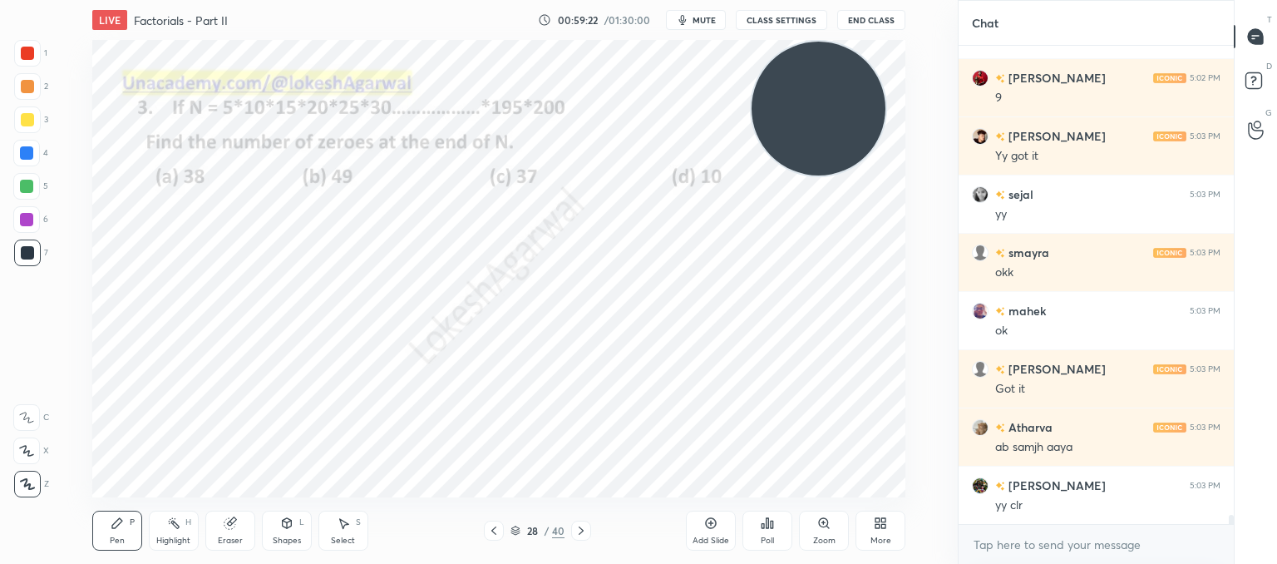
click at [581, 527] on icon at bounding box center [580, 530] width 13 height 13
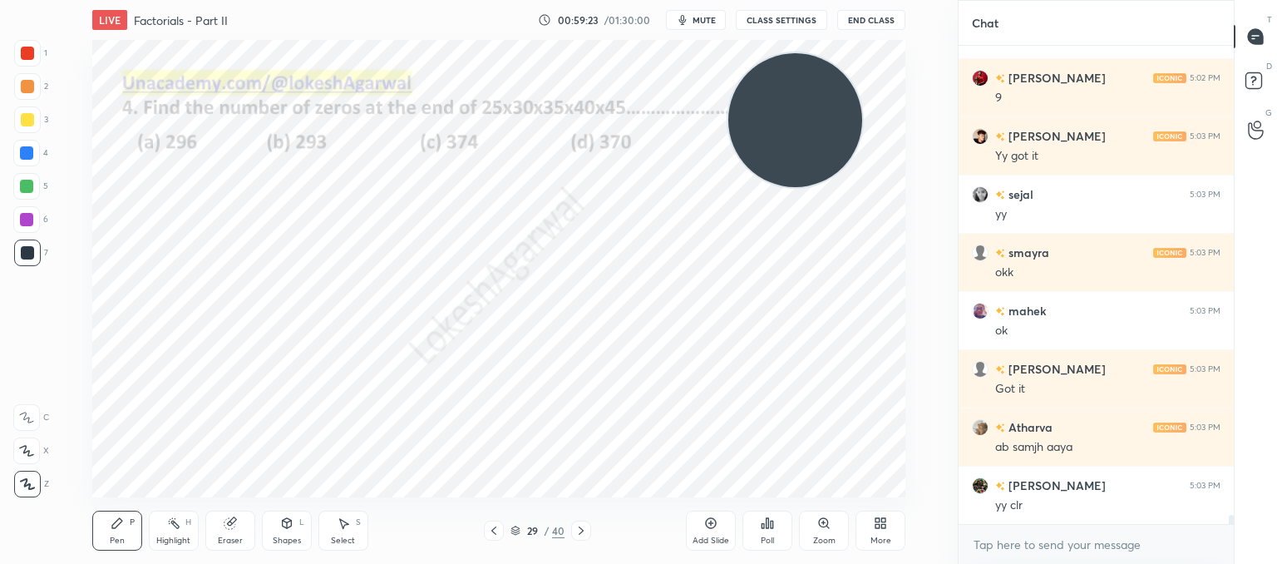
drag, startPoint x: 825, startPoint y: 144, endPoint x: 90, endPoint y: 493, distance: 813.7
click at [34, 520] on div "1 2 3 4 5 6 7 C X Z C X Z E E Erase all H H LIVE Factorials - Part II 00:59:23 …" at bounding box center [472, 282] width 944 height 564
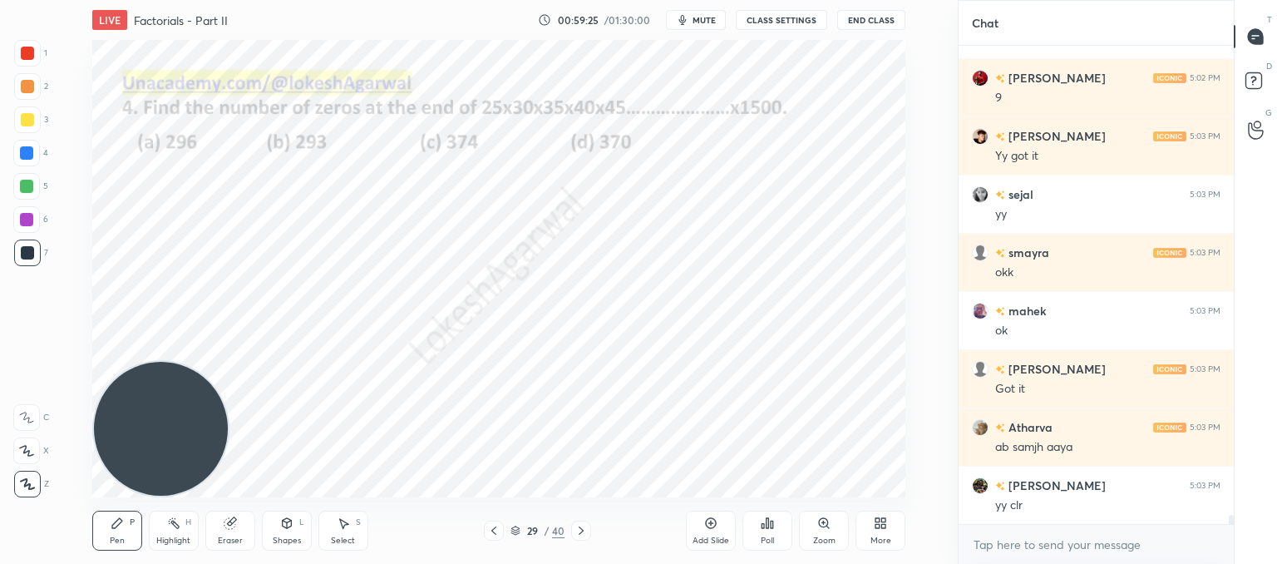
click at [584, 533] on icon at bounding box center [580, 530] width 13 height 13
click at [493, 529] on icon at bounding box center [493, 530] width 5 height 8
drag, startPoint x: 719, startPoint y: 522, endPoint x: 704, endPoint y: 500, distance: 26.3
click at [716, 518] on div "Add Slide" at bounding box center [711, 530] width 50 height 40
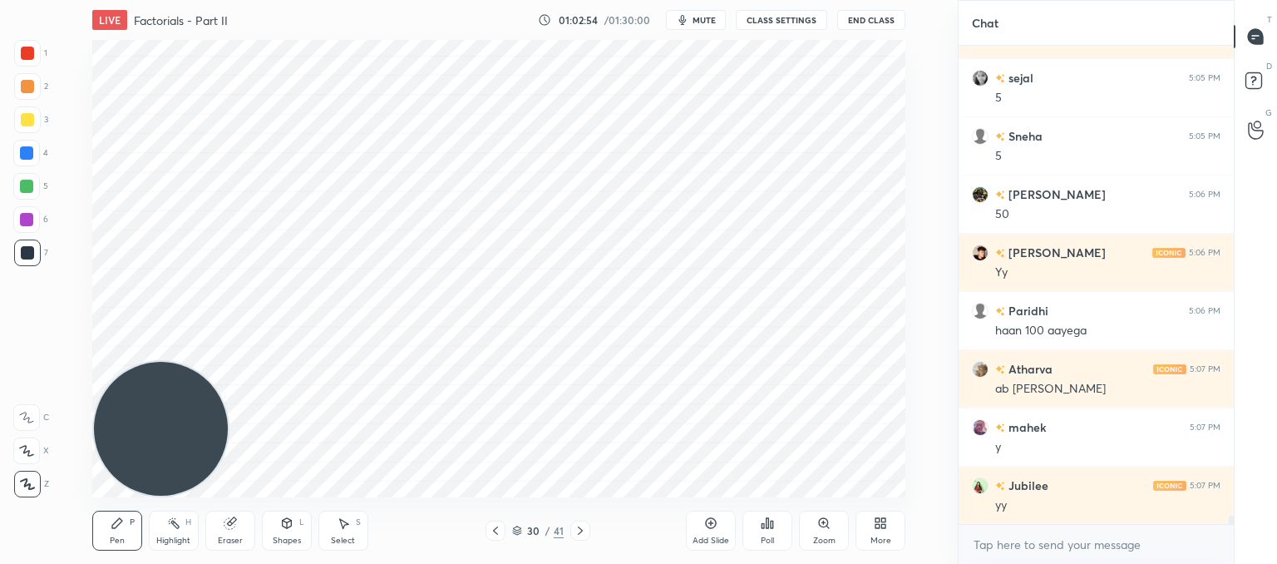
scroll to position [25859, 0]
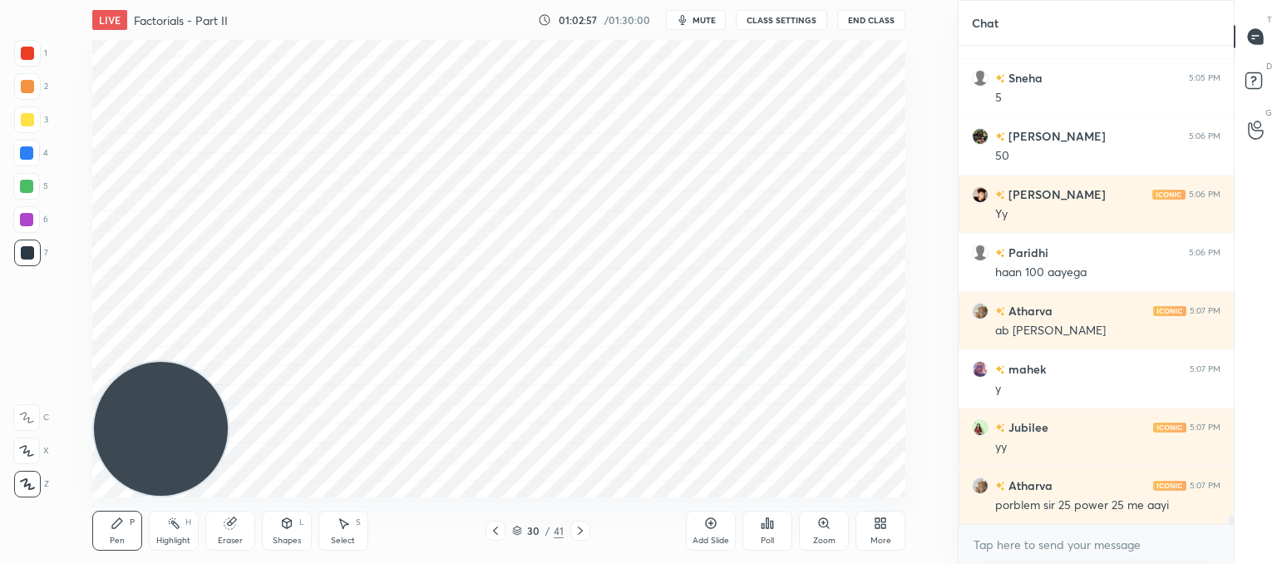
click at [243, 525] on div "Eraser" at bounding box center [230, 530] width 50 height 40
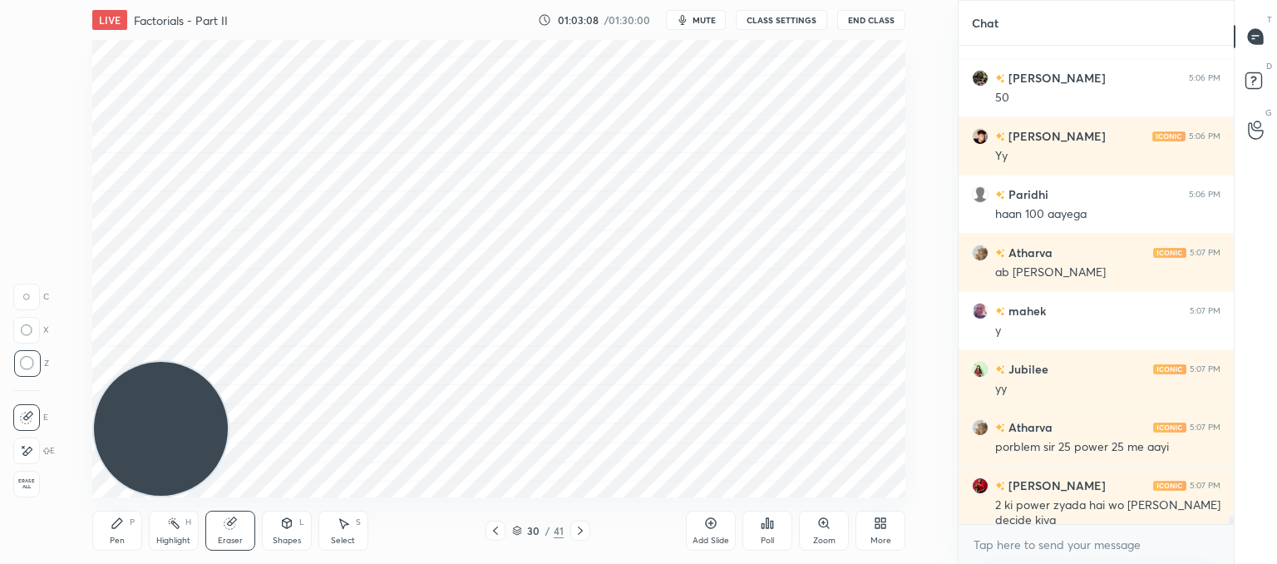
click at [128, 530] on div "Pen P" at bounding box center [117, 530] width 50 height 40
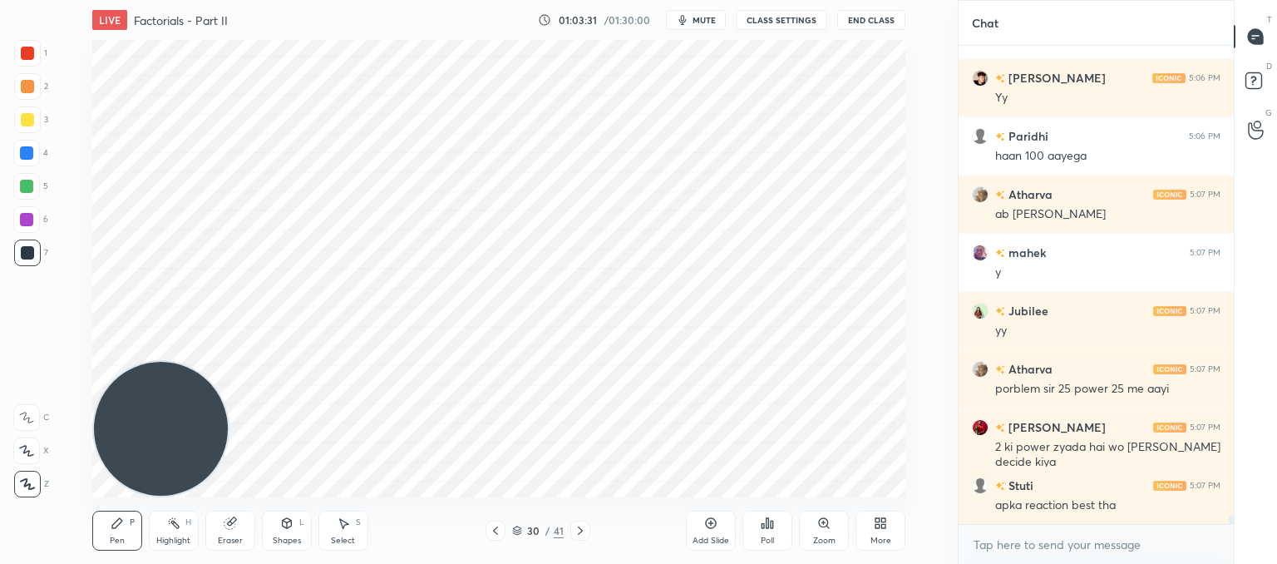
click at [585, 530] on icon at bounding box center [580, 530] width 13 height 13
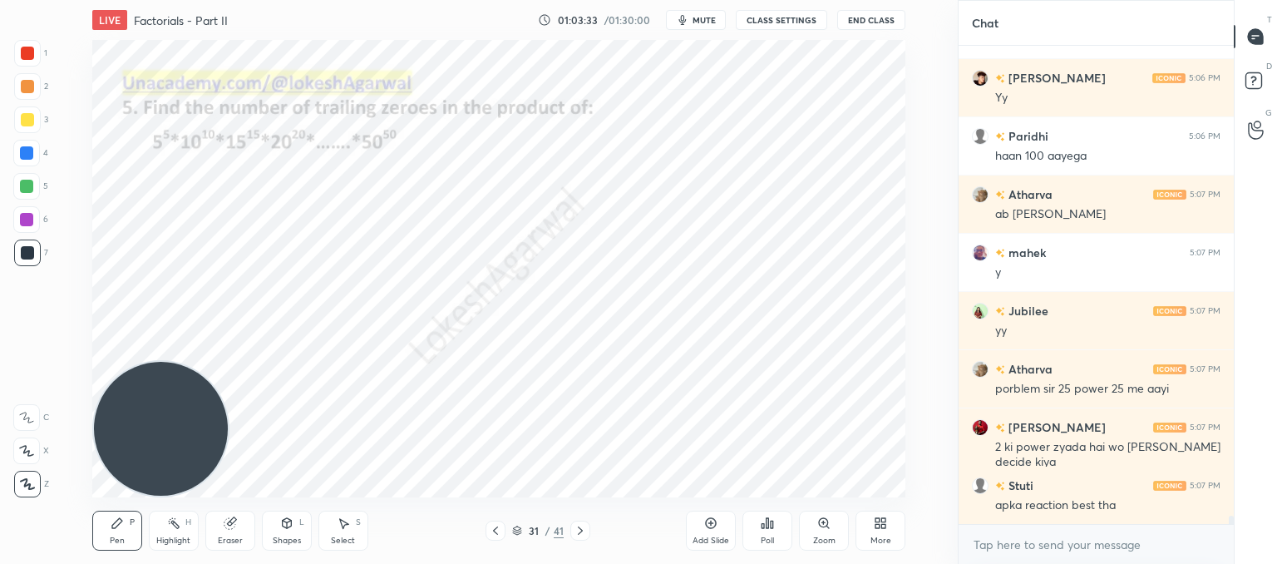
click at [585, 530] on icon at bounding box center [580, 530] width 13 height 13
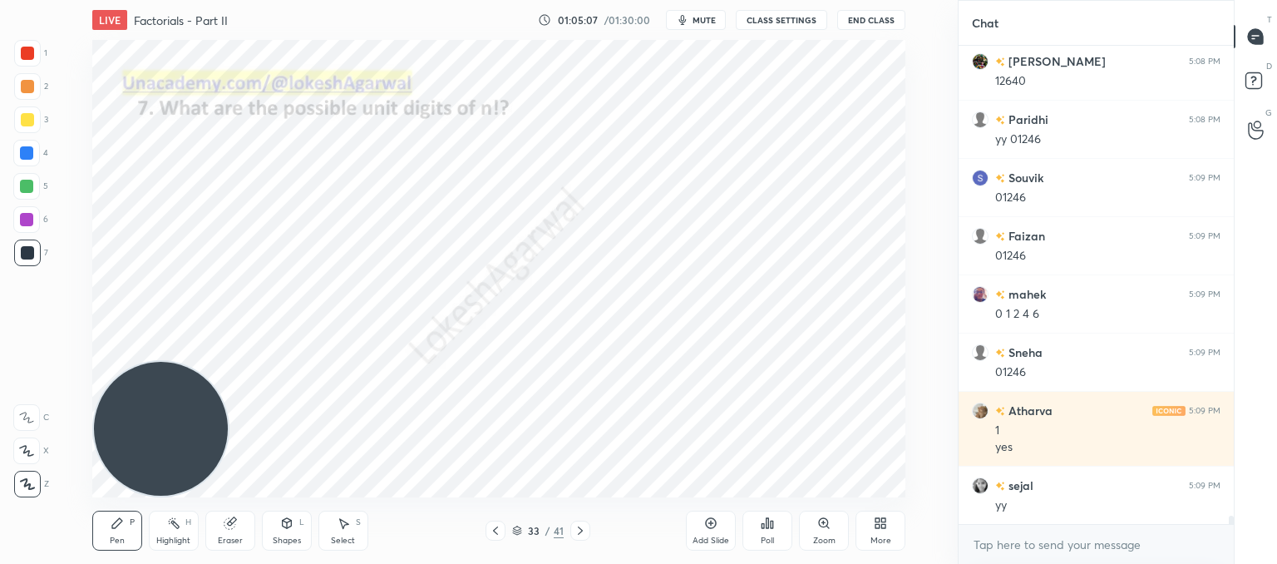
scroll to position [26865, 0]
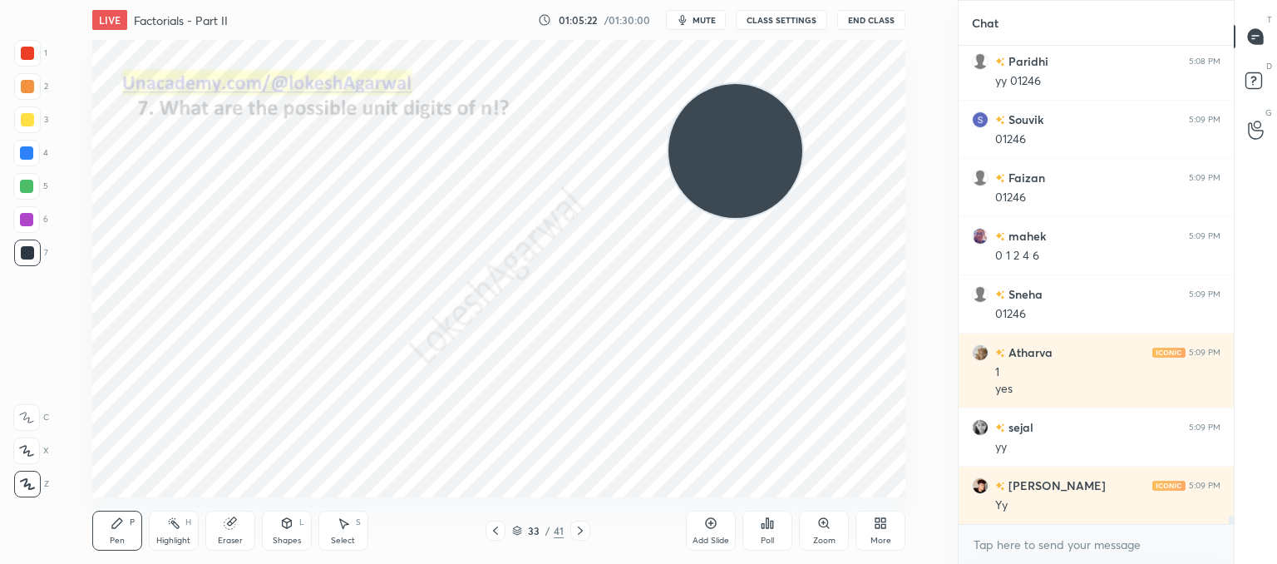
drag, startPoint x: 219, startPoint y: 420, endPoint x: 948, endPoint y: 38, distance: 822.2
click at [948, 38] on div "1 2 3 4 5 6 7 C X Z C X Z E E Erase all H H LIVE Factorials - Part II 01:05:22 …" at bounding box center [479, 282] width 958 height 564
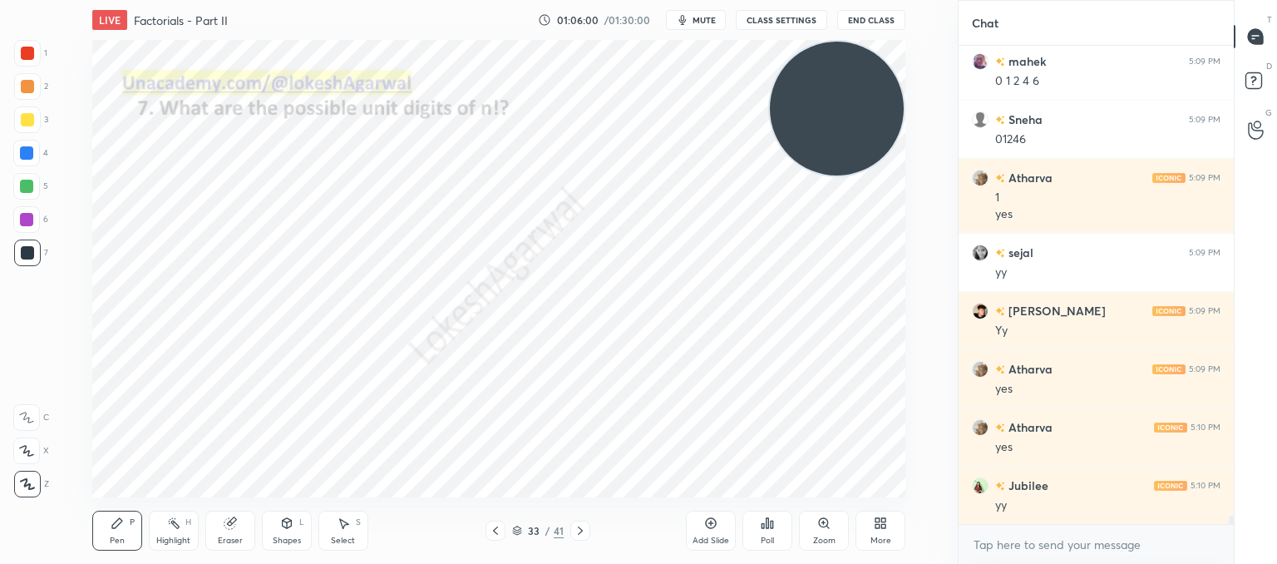
scroll to position [27098, 0]
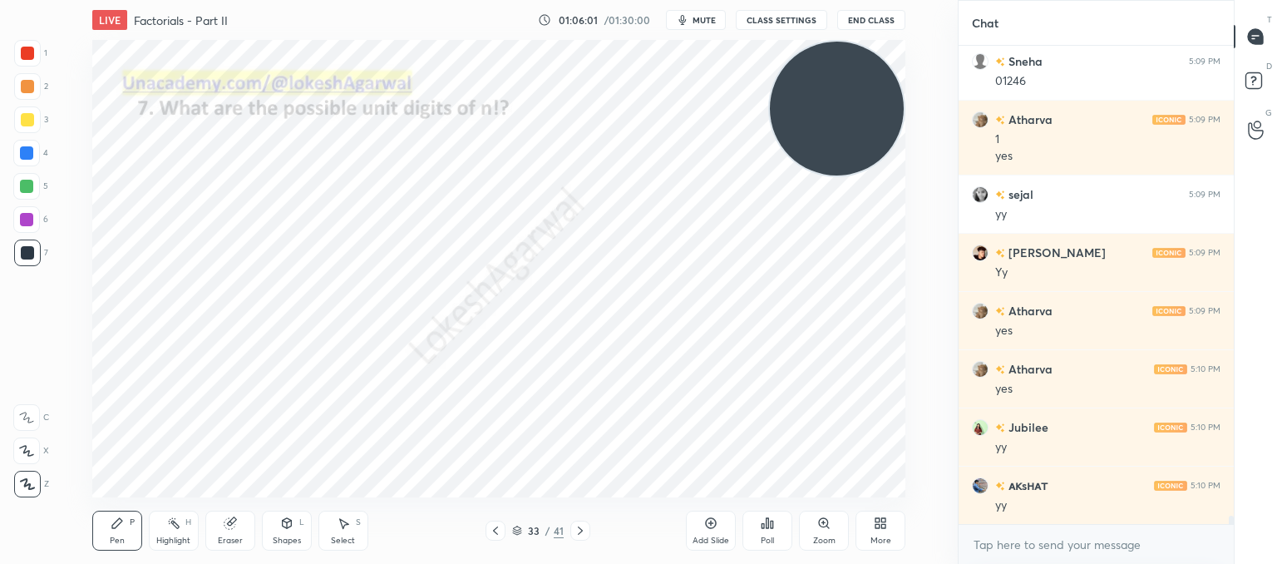
click at [710, 534] on div "Add Slide" at bounding box center [711, 530] width 50 height 40
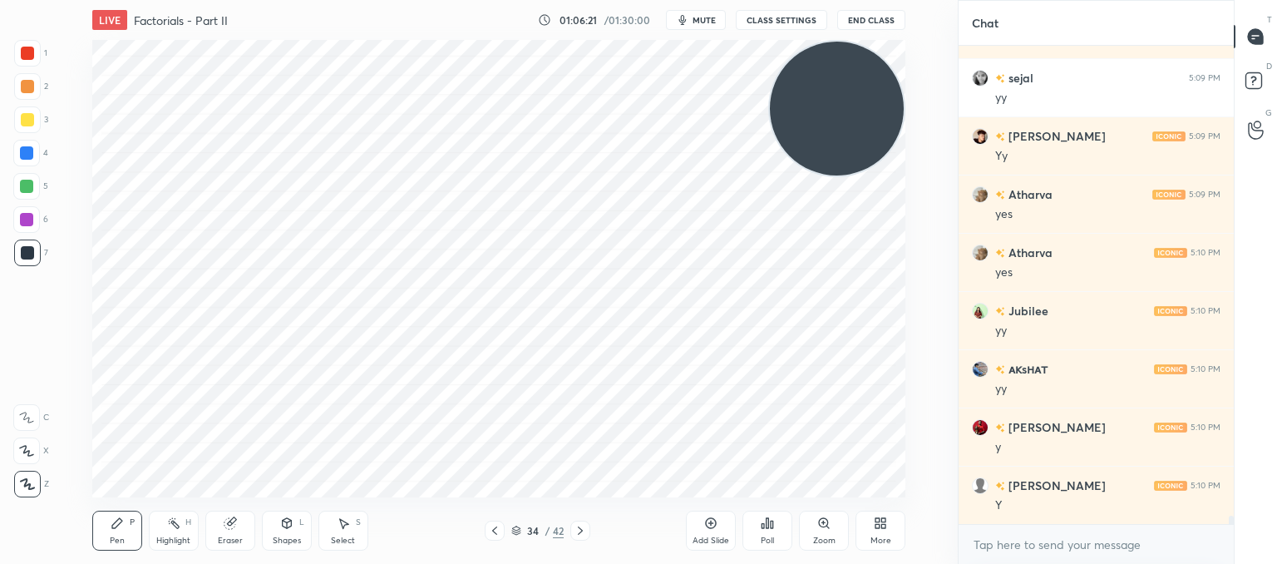
scroll to position [27272, 0]
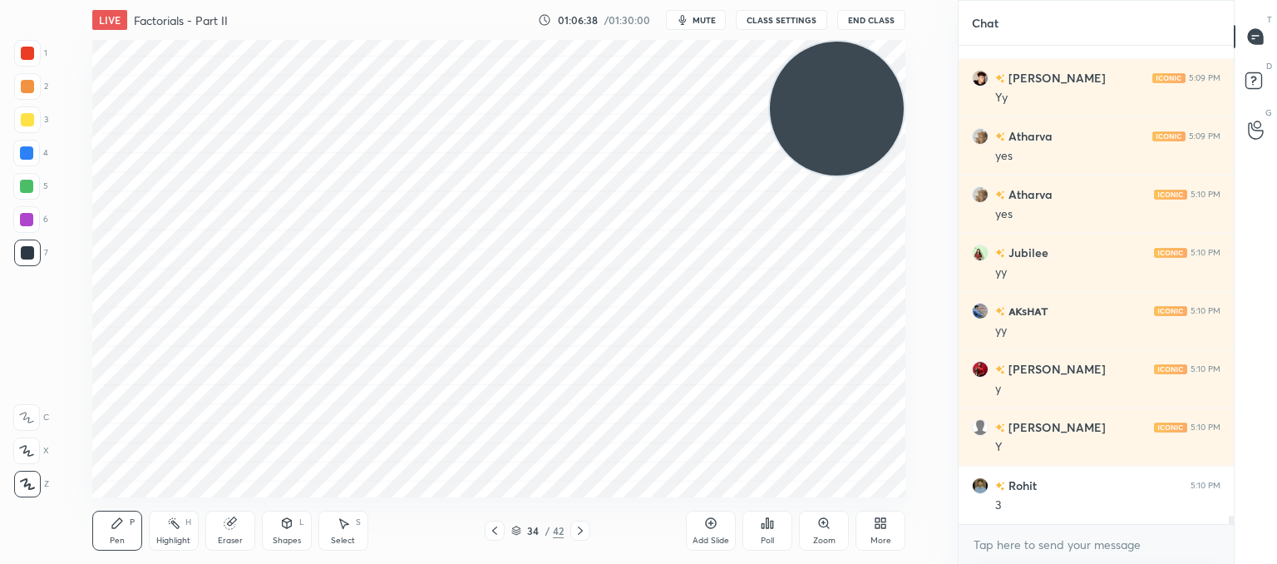
click at [768, 542] on div "Poll" at bounding box center [767, 540] width 13 height 8
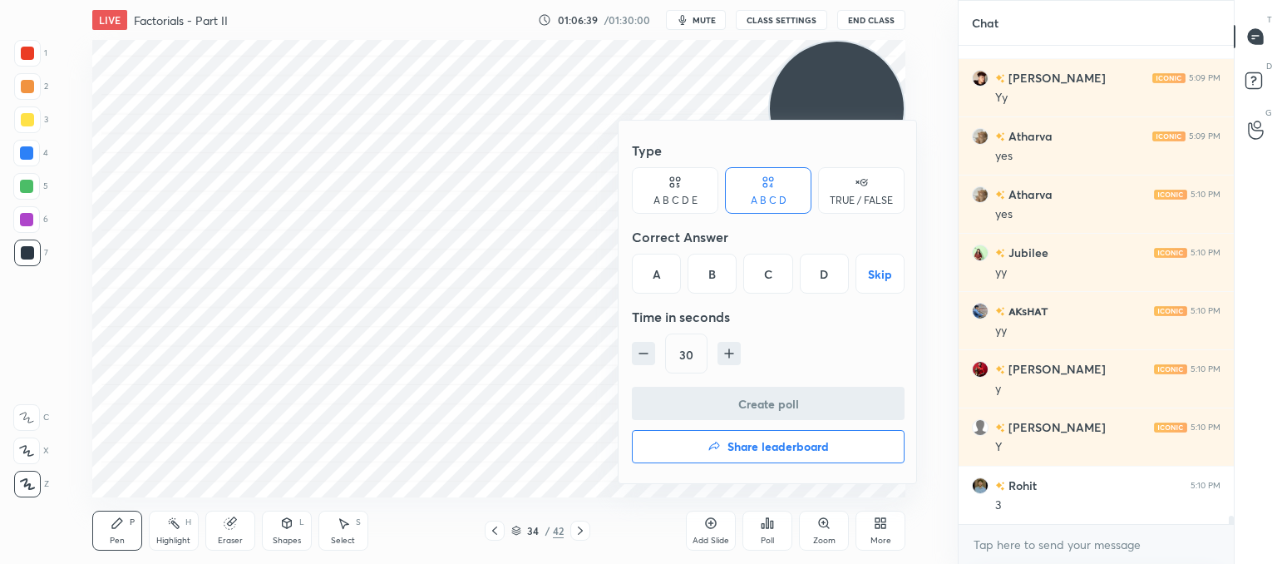
click at [662, 175] on div "A B C D E" at bounding box center [675, 190] width 86 height 47
click at [845, 270] on div "E" at bounding box center [838, 274] width 40 height 40
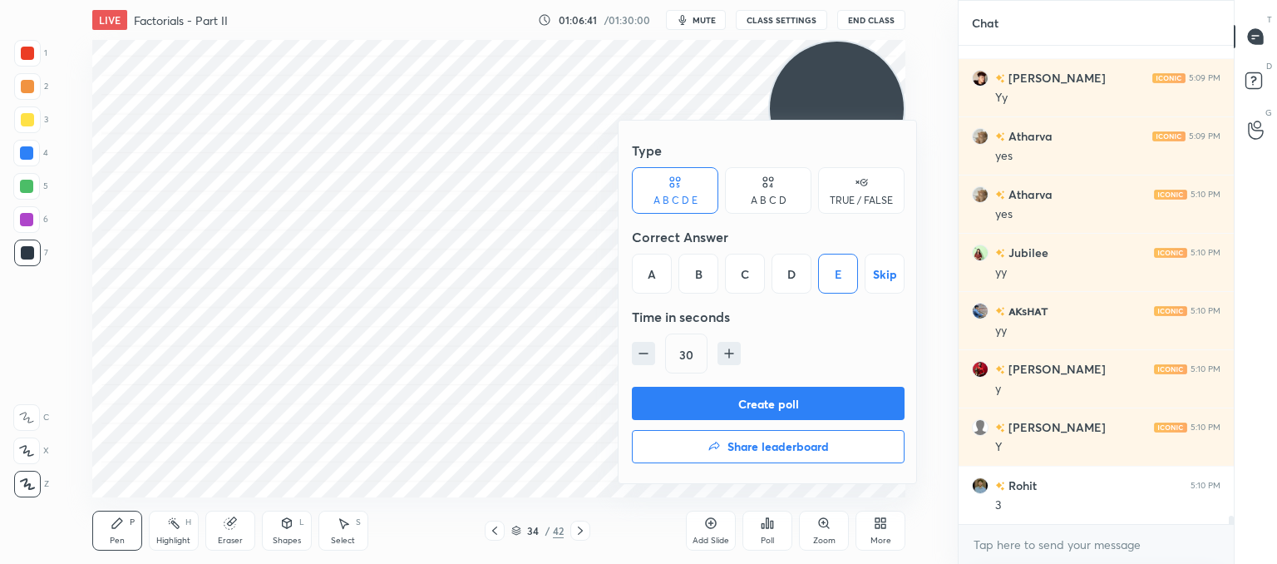
click at [725, 348] on icon "button" at bounding box center [729, 353] width 17 height 17
type input "45"
click at [743, 406] on button "Create poll" at bounding box center [768, 403] width 273 height 33
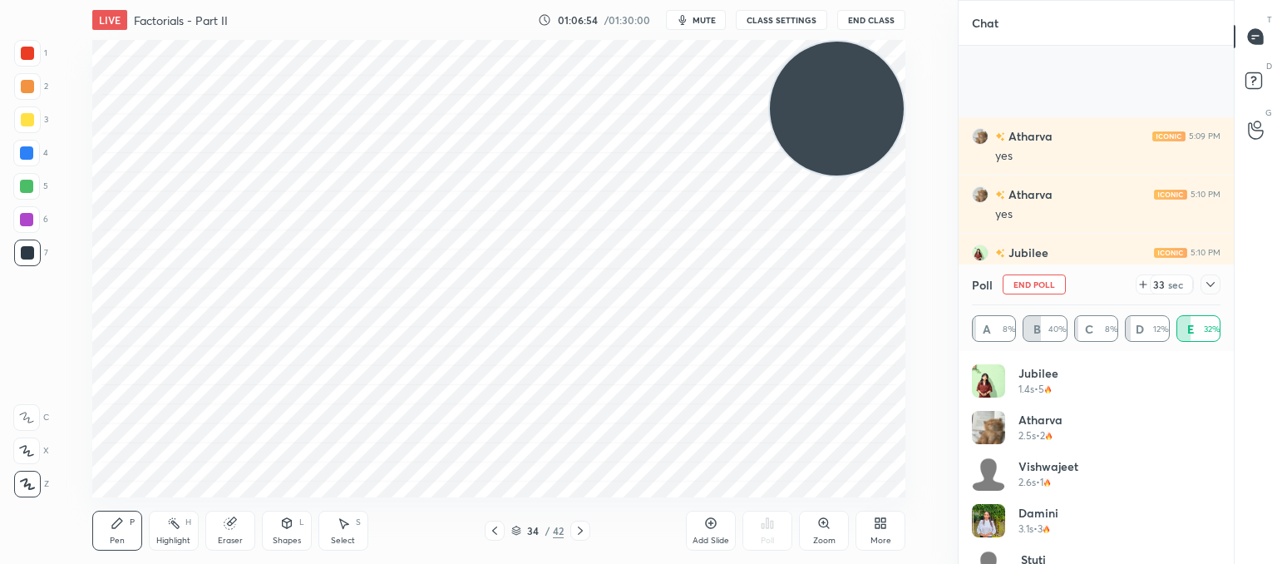
scroll to position [27417, 0]
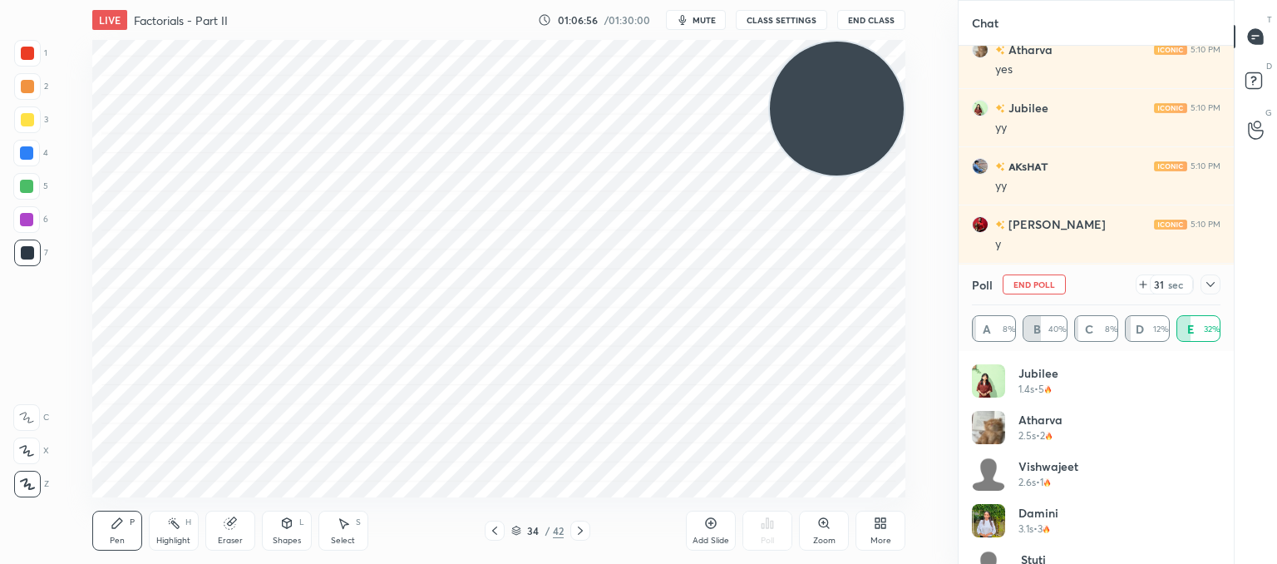
click at [1209, 289] on icon at bounding box center [1210, 284] width 13 height 13
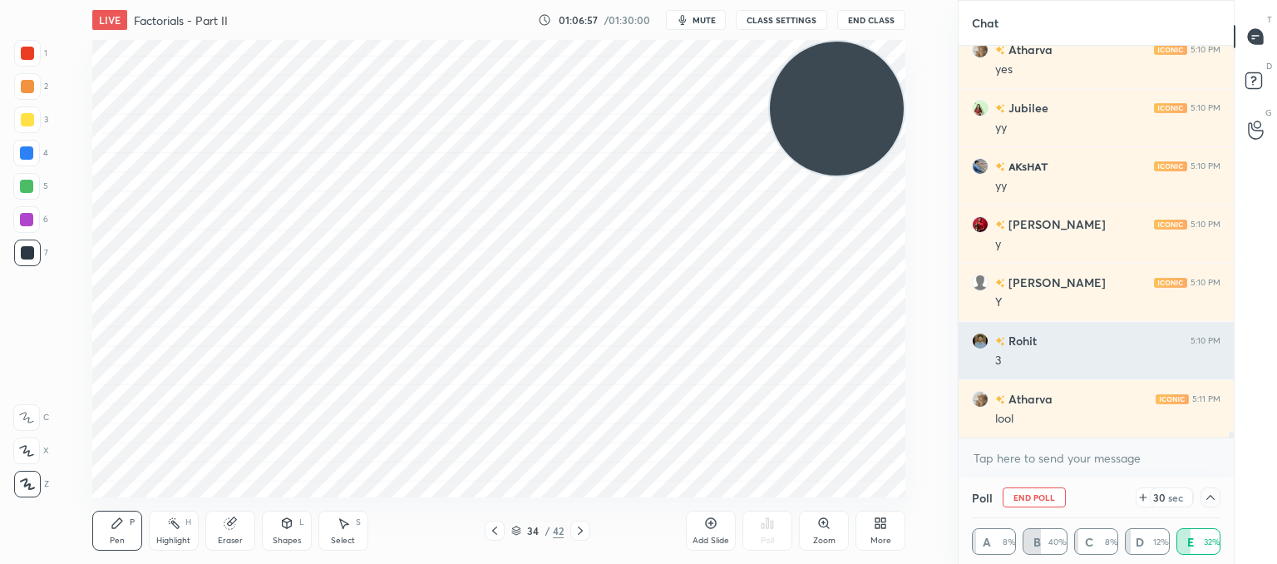
scroll to position [0, 5]
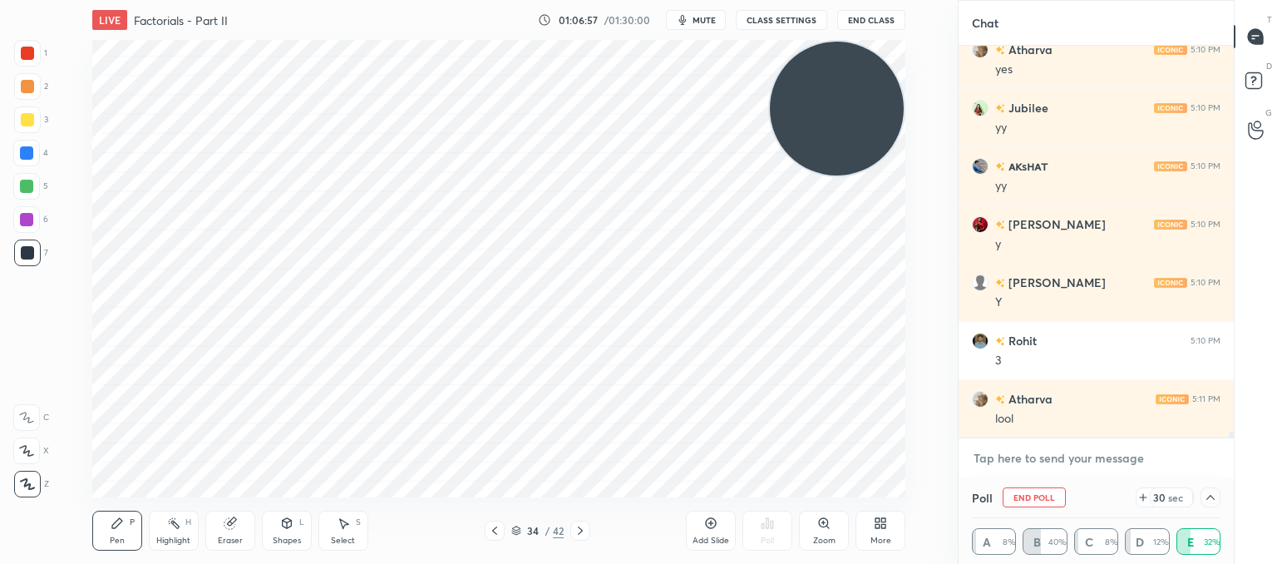
click at [1040, 450] on textarea at bounding box center [1096, 458] width 249 height 27
click at [338, 523] on icon at bounding box center [343, 522] width 13 height 13
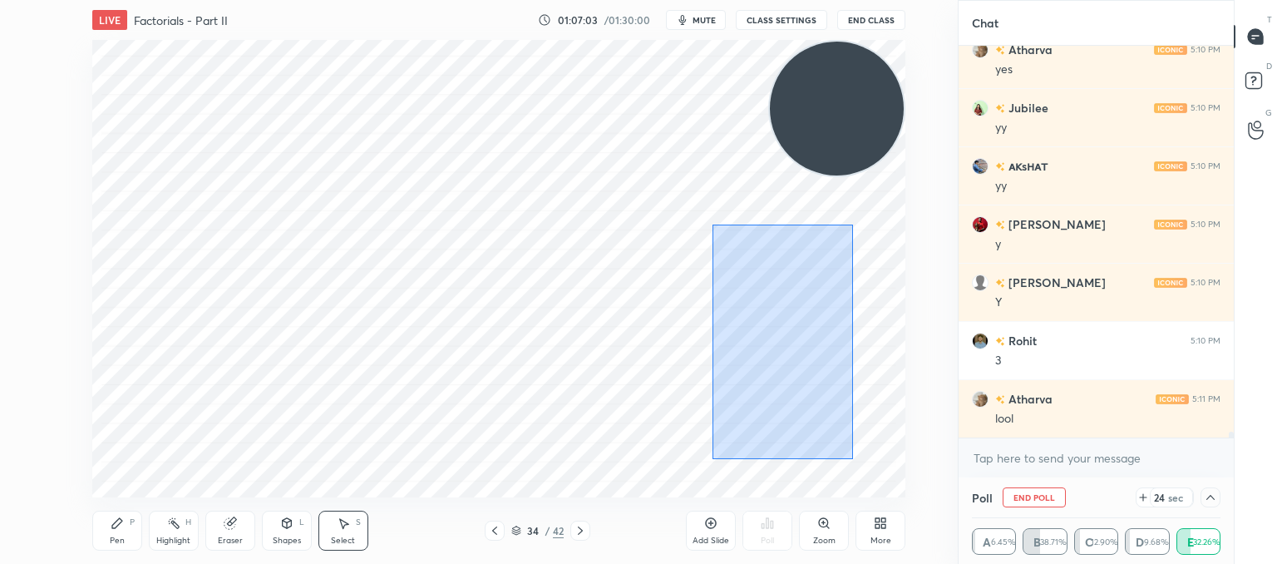
drag, startPoint x: 853, startPoint y: 459, endPoint x: 712, endPoint y: 224, distance: 274.5
click at [712, 224] on div "0 ° Undo Copy Paste here Duplicate Duplicate to new slide Delete" at bounding box center [498, 268] width 813 height 457
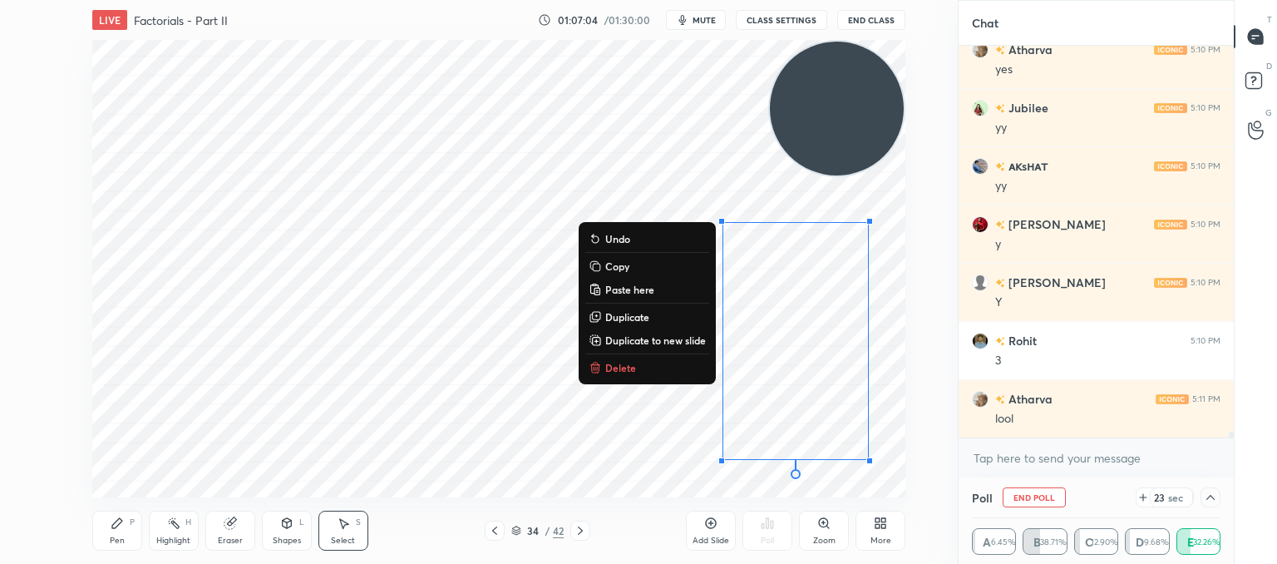
click at [481, 374] on div "0 ° Undo Copy Paste here Duplicate Duplicate to new slide Delete" at bounding box center [498, 268] width 813 height 457
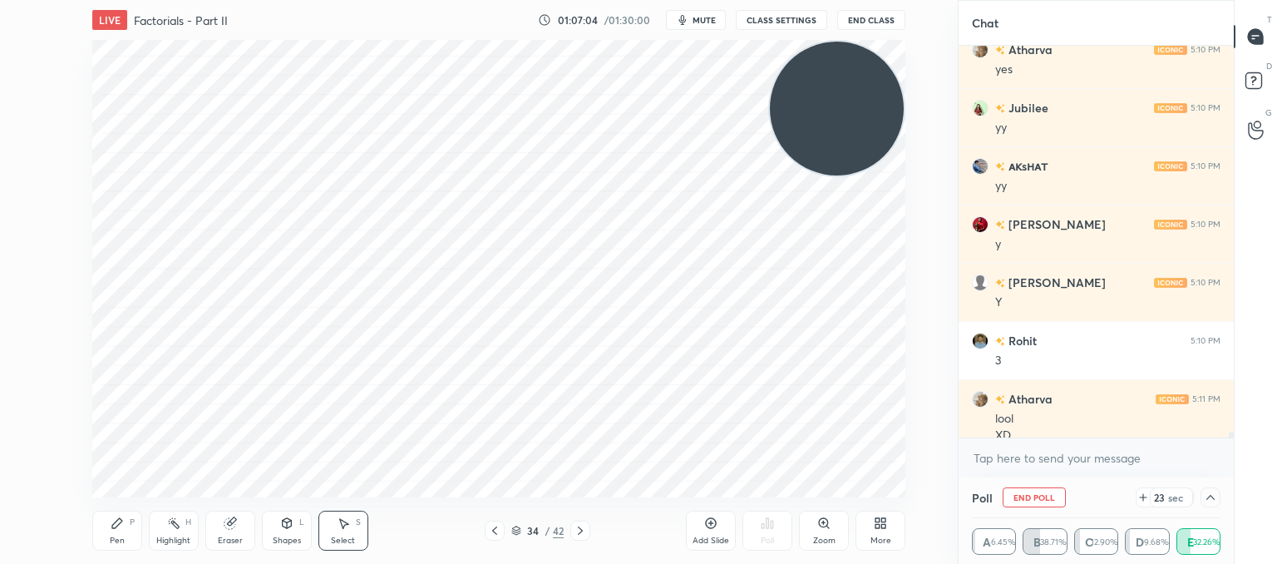
scroll to position [27434, 0]
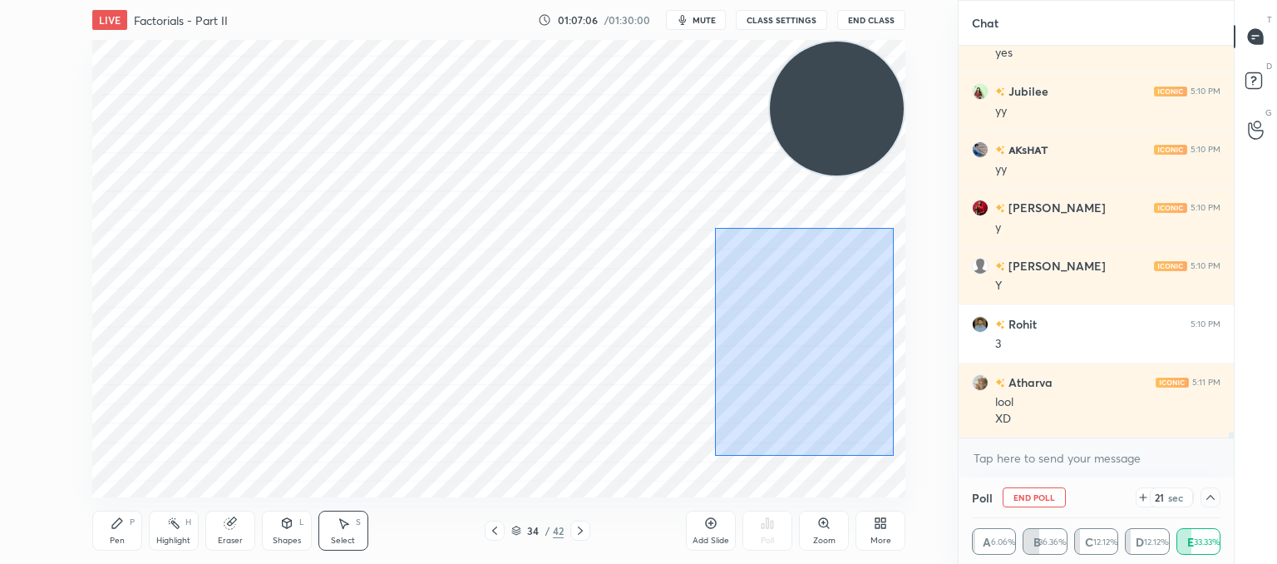
drag, startPoint x: 894, startPoint y: 456, endPoint x: 715, endPoint y: 227, distance: 290.2
click at [715, 227] on div "0 ° Undo Copy Paste here Duplicate Duplicate to new slide Delete" at bounding box center [498, 268] width 813 height 457
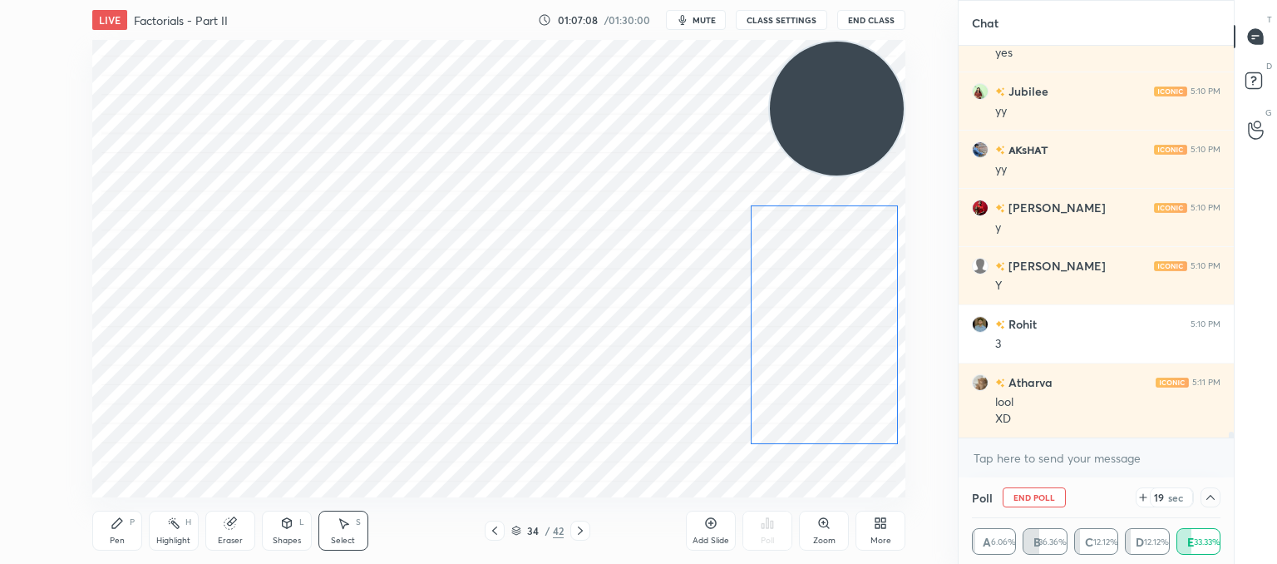
drag, startPoint x: 793, startPoint y: 306, endPoint x: 821, endPoint y: 290, distance: 32.4
click at [821, 290] on div "0 ° Undo Copy Paste here Duplicate Duplicate to new slide Delete" at bounding box center [498, 268] width 813 height 457
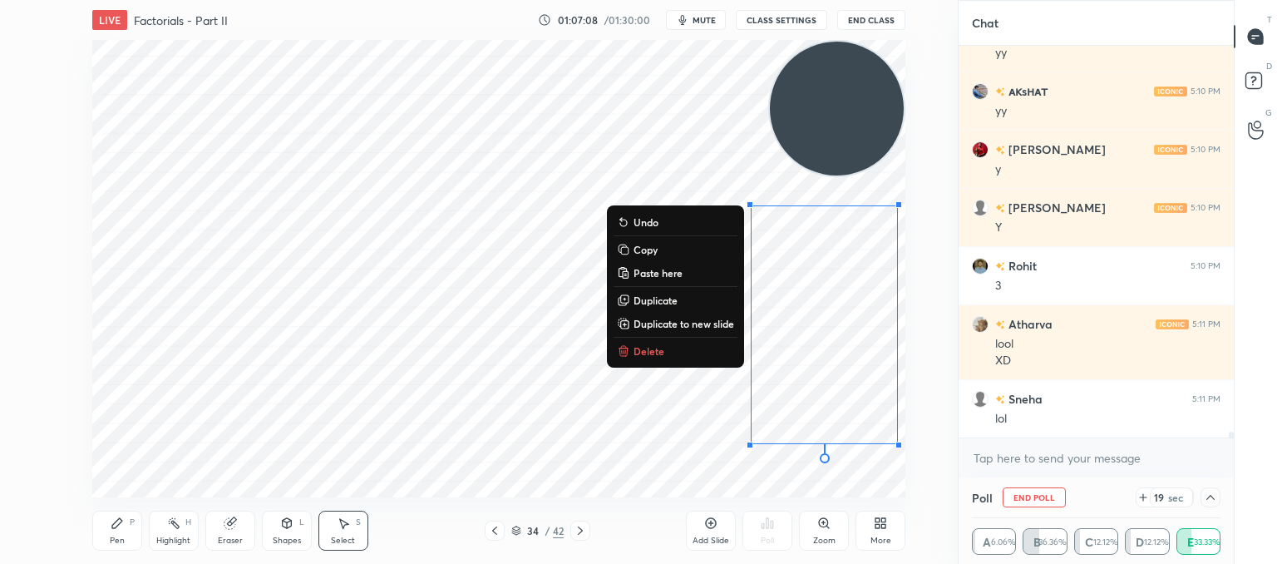
click at [554, 414] on div "0 ° Undo Copy Paste here Duplicate Duplicate to new slide Delete" at bounding box center [498, 268] width 813 height 457
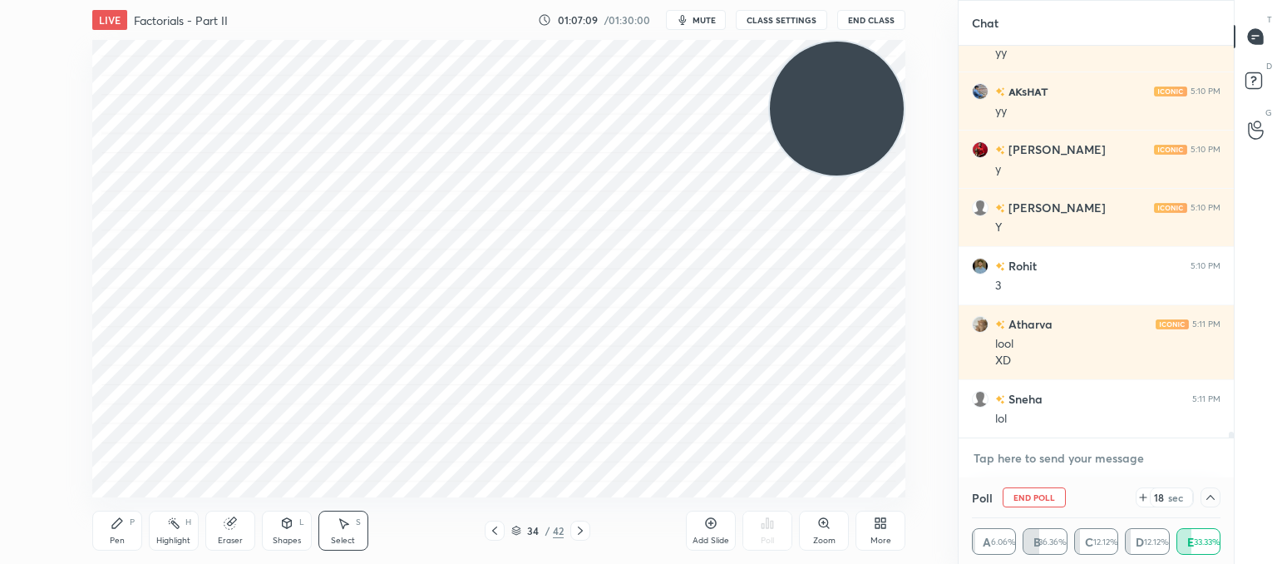
click at [1056, 456] on textarea at bounding box center [1096, 458] width 249 height 27
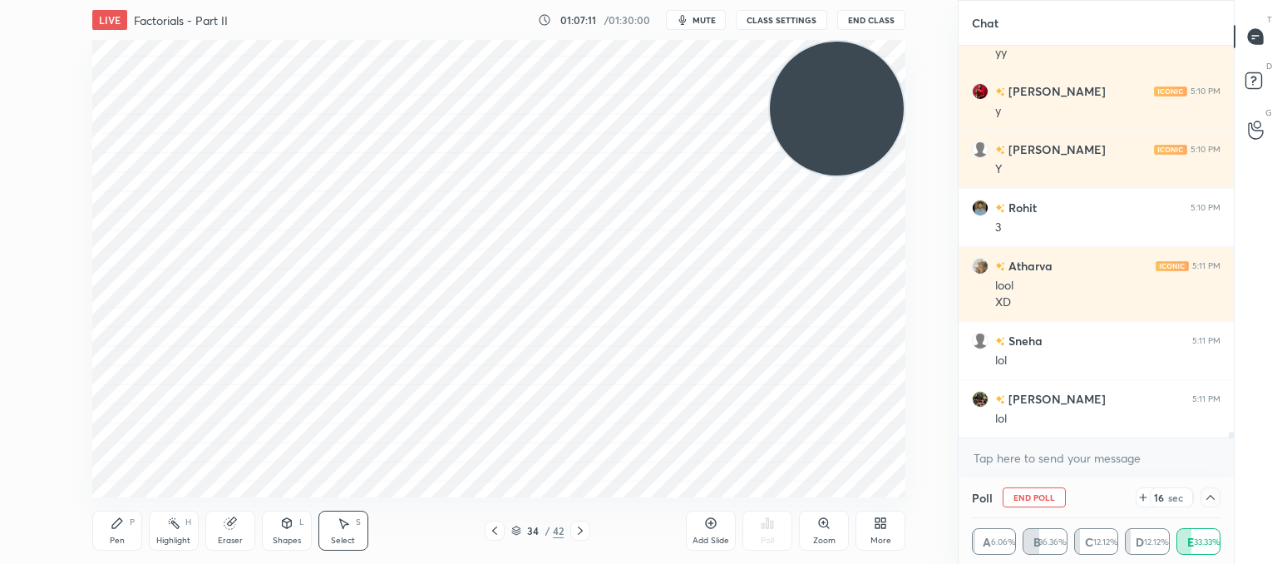
click at [1213, 503] on icon at bounding box center [1210, 497] width 13 height 13
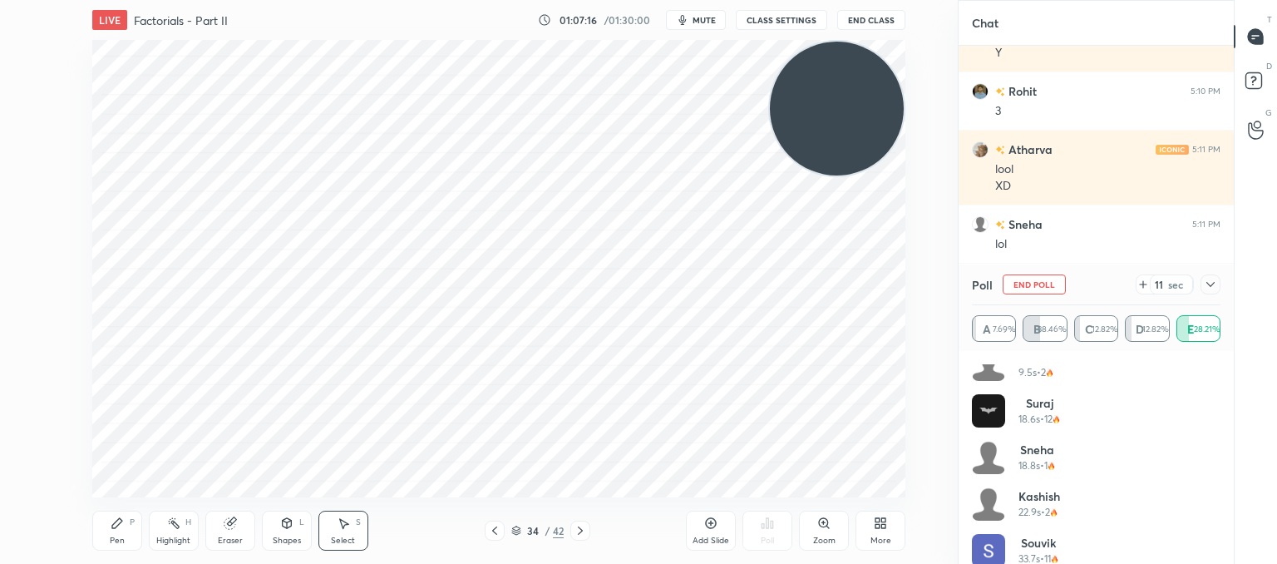
scroll to position [359, 0]
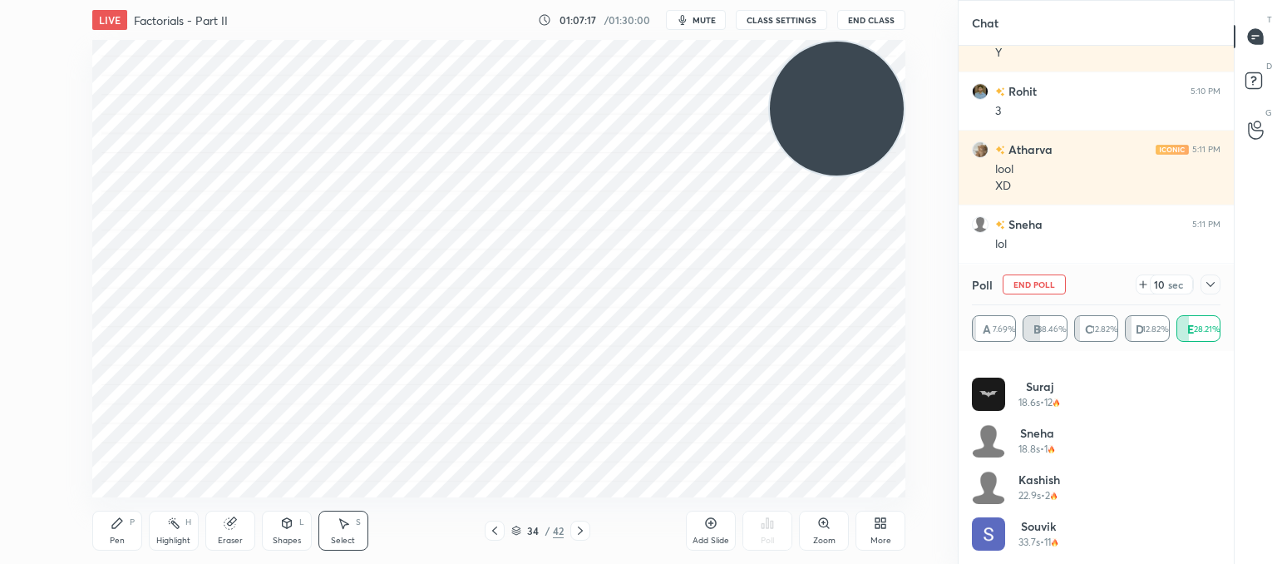
click at [1146, 280] on icon at bounding box center [1142, 284] width 13 height 13
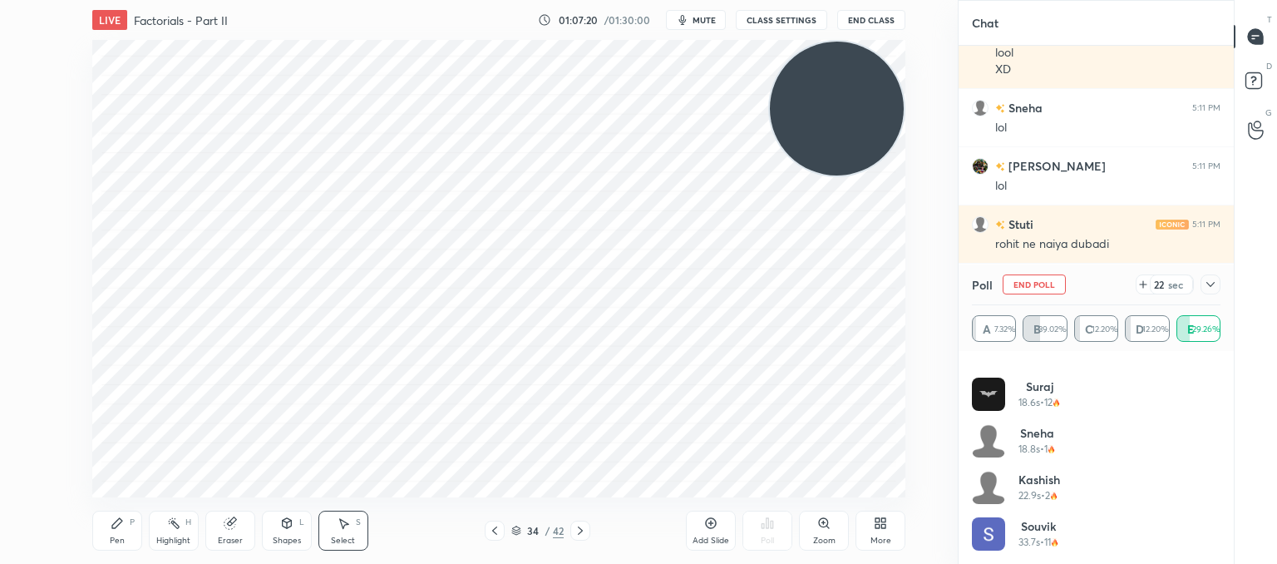
click at [1210, 283] on icon at bounding box center [1210, 284] width 13 height 13
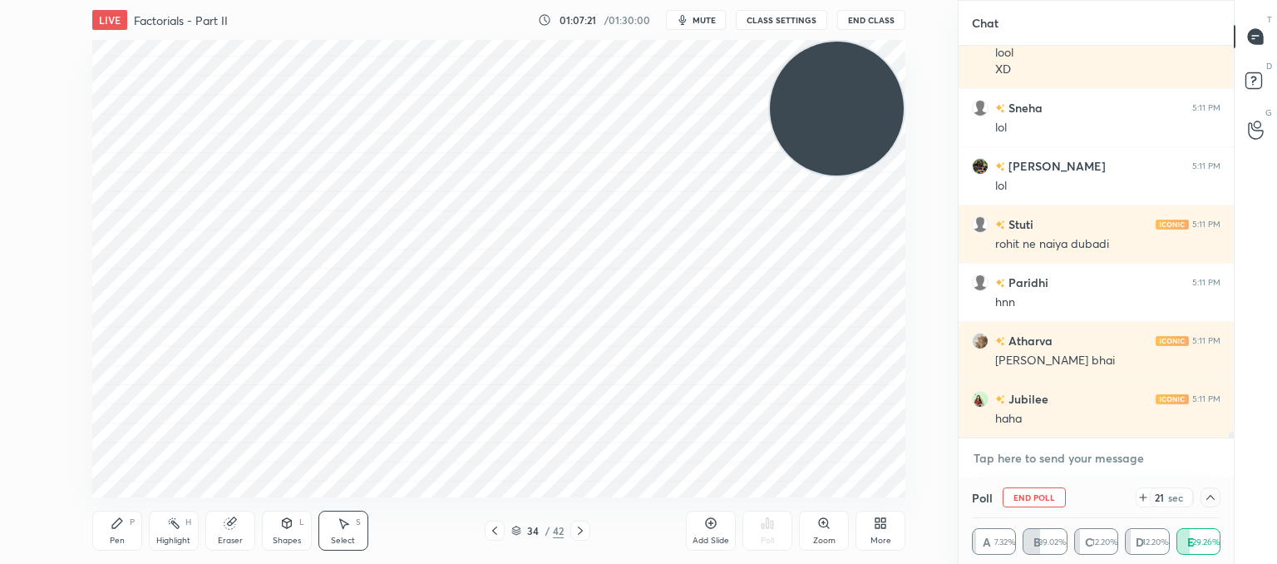
click at [1025, 461] on textarea at bounding box center [1096, 458] width 249 height 27
click at [1211, 500] on icon at bounding box center [1210, 497] width 13 height 13
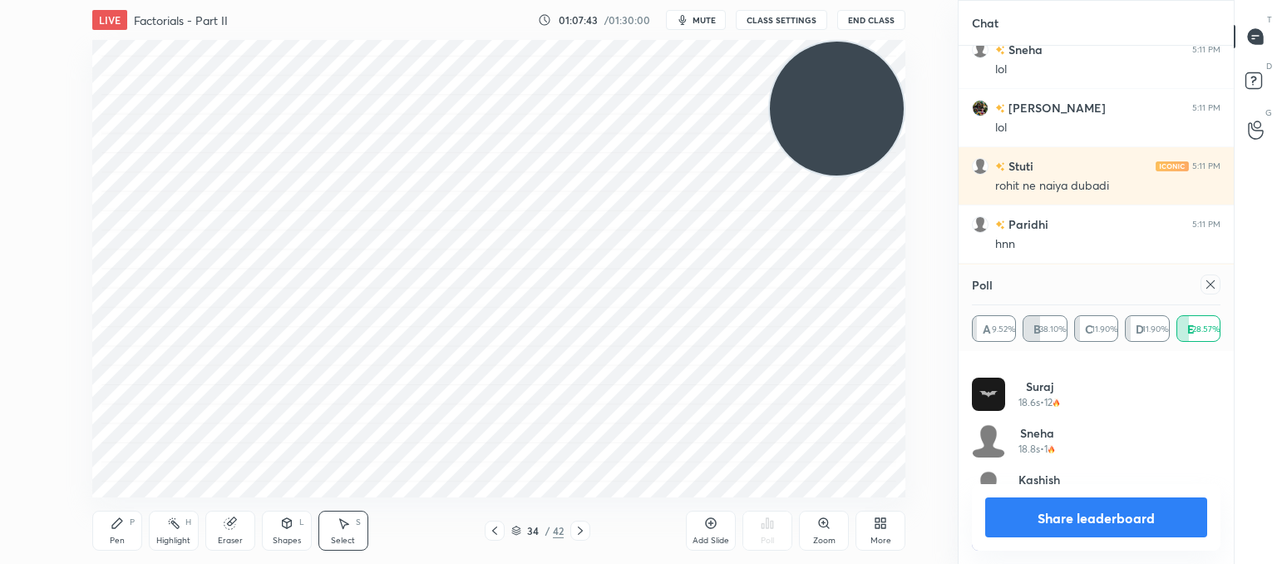
click at [1220, 283] on div "Poll A 9.52% B 38.10% C 11.90% D 11.90% E 28.57%" at bounding box center [1096, 307] width 275 height 86
click at [1213, 284] on icon at bounding box center [1210, 284] width 13 height 13
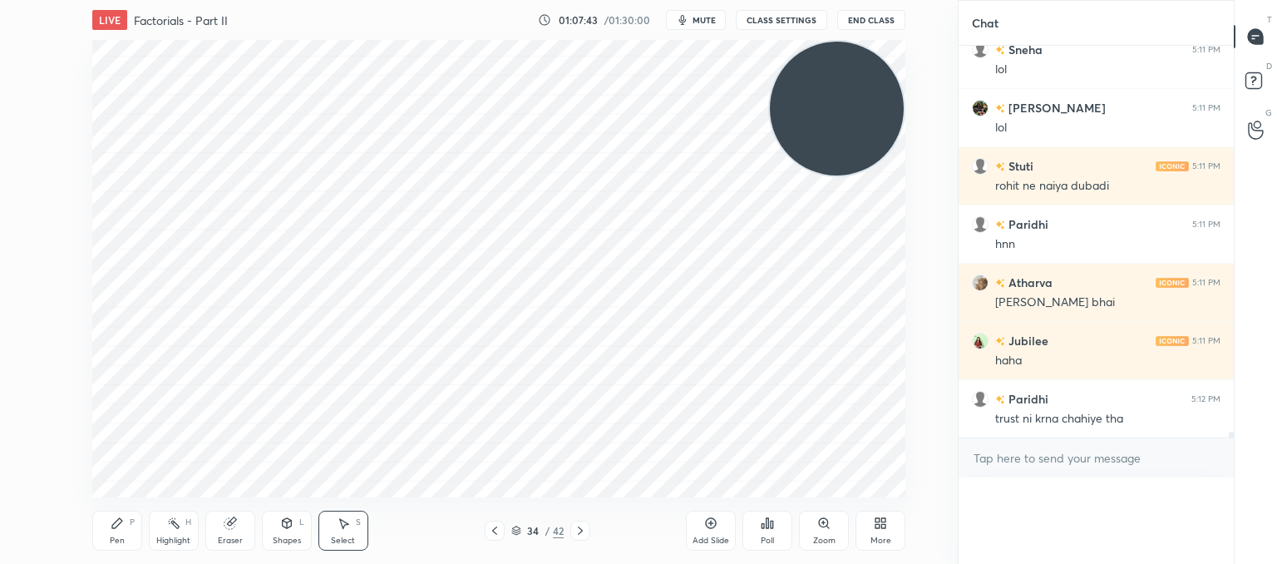
scroll to position [101, 244]
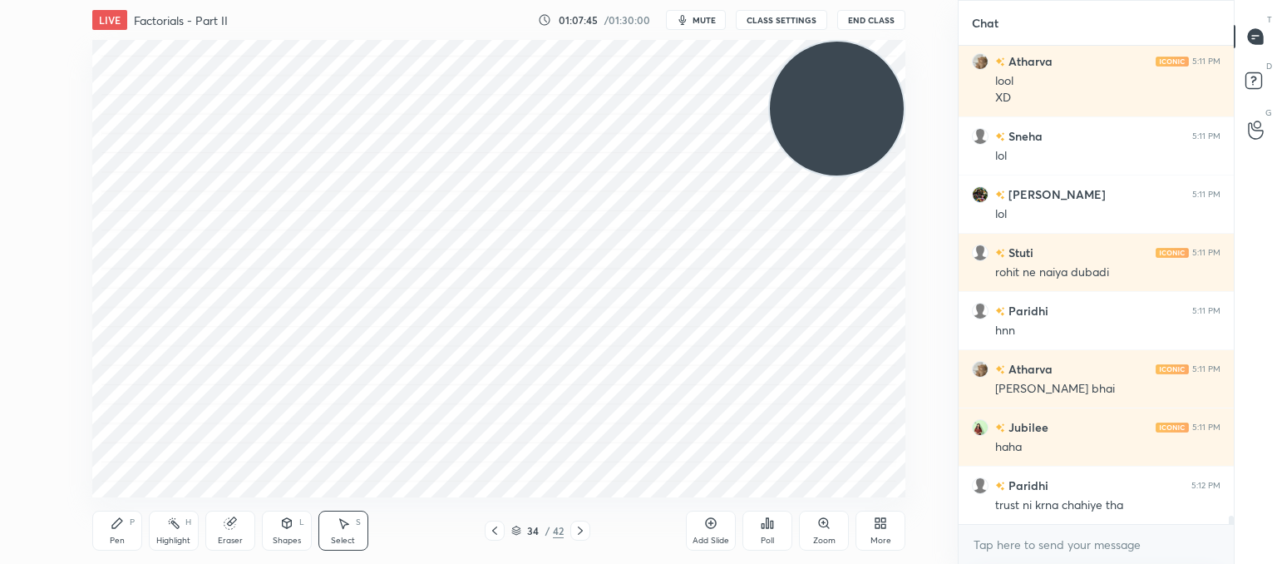
drag, startPoint x: 426, startPoint y: 200, endPoint x: 318, endPoint y: 184, distance: 109.3
click at [388, 187] on div "0 ° Undo Copy Paste here Duplicate Duplicate to new slide Delete" at bounding box center [498, 268] width 813 height 457
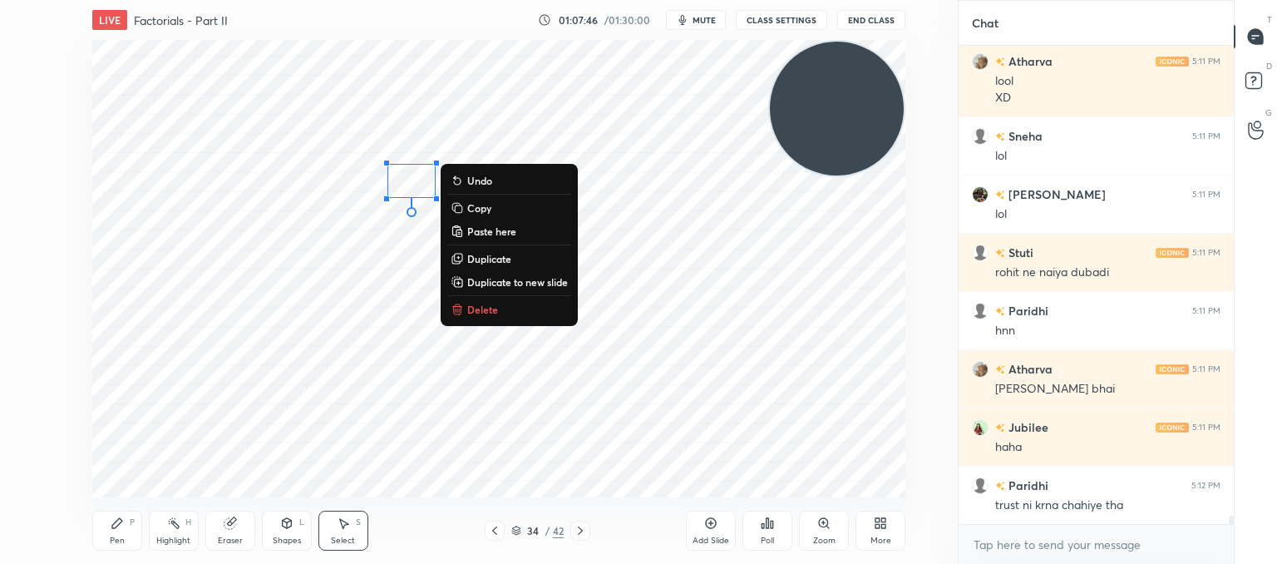
drag, startPoint x: 462, startPoint y: 403, endPoint x: 466, endPoint y: 377, distance: 26.8
click at [465, 405] on div "0 ° Undo Copy Paste here Duplicate Duplicate to new slide Delete" at bounding box center [498, 268] width 813 height 457
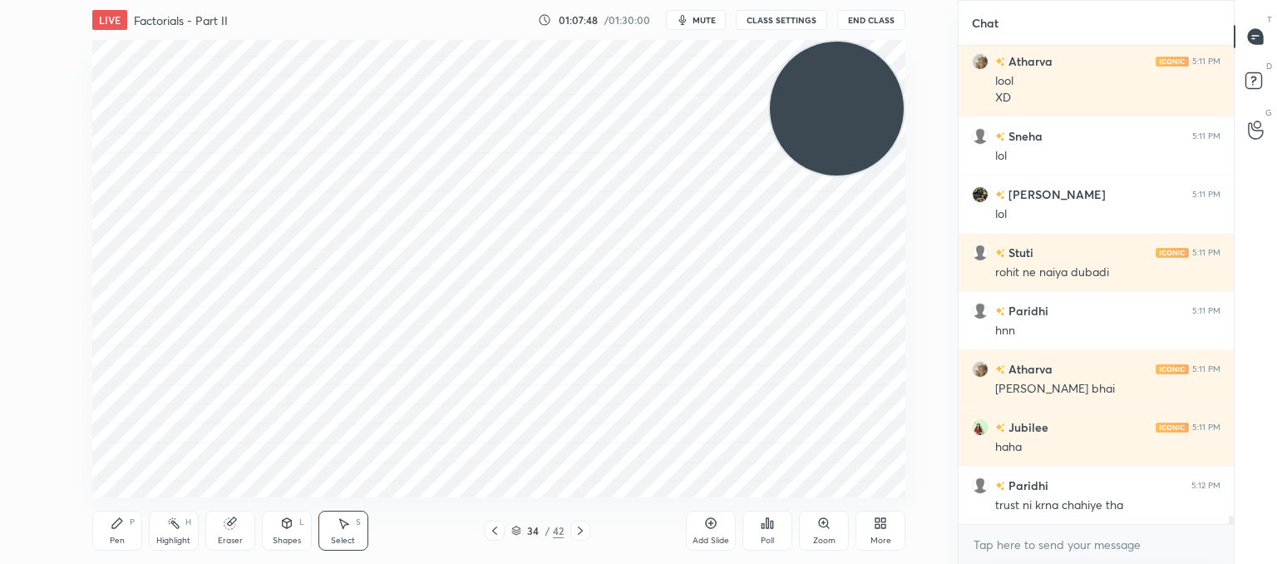
click at [354, 530] on div "Select S" at bounding box center [343, 530] width 50 height 40
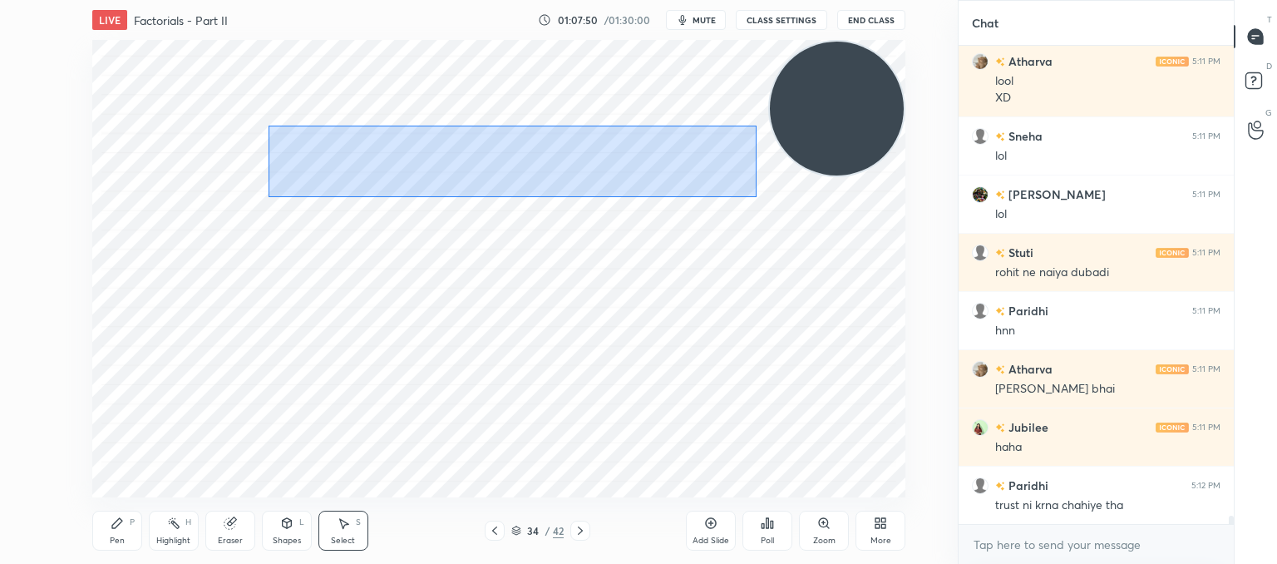
drag, startPoint x: 269, startPoint y: 126, endPoint x: 628, endPoint y: 187, distance: 364.4
click at [752, 197] on div "0 ° Undo Copy Paste here Duplicate Duplicate to new slide Delete" at bounding box center [498, 268] width 813 height 457
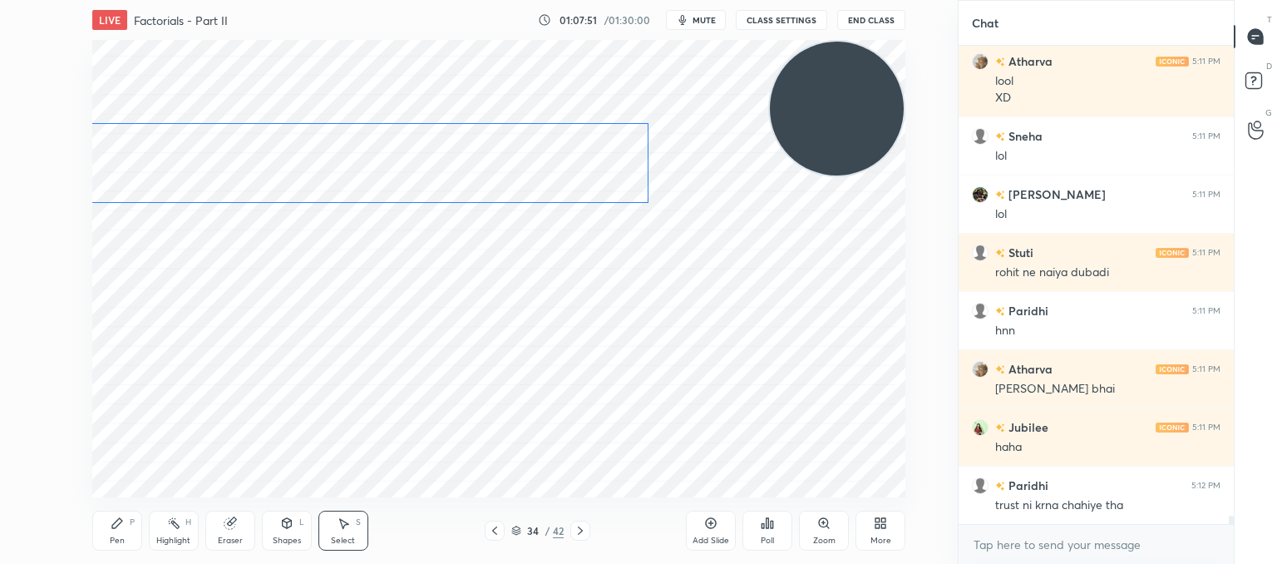
drag, startPoint x: 586, startPoint y: 174, endPoint x: 510, endPoint y: 177, distance: 76.6
click at [506, 176] on div "0 ° Undo Copy Paste here Duplicate Duplicate to new slide Delete" at bounding box center [498, 268] width 813 height 457
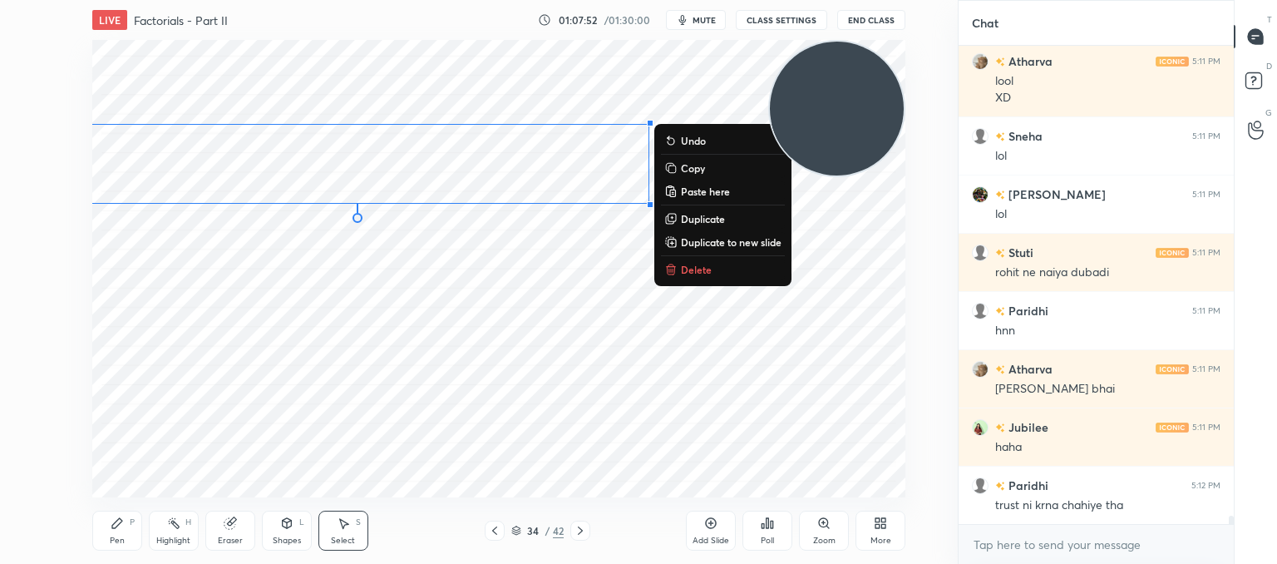
click at [463, 333] on div "0 ° Undo Copy Paste here Duplicate Duplicate to new slide Delete" at bounding box center [498, 268] width 813 height 457
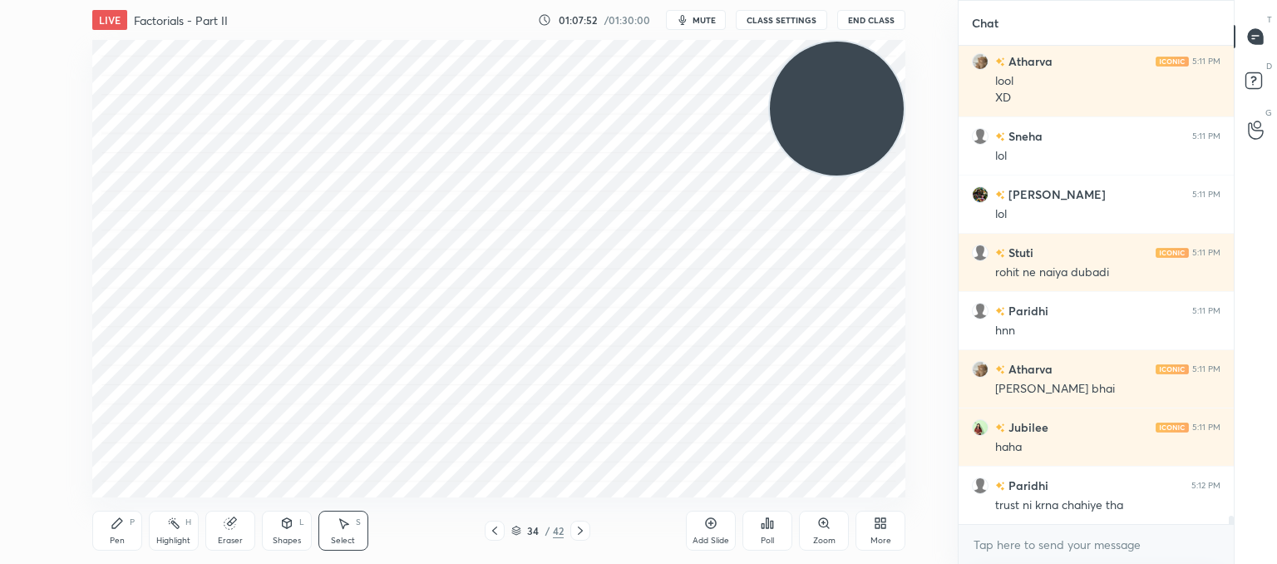
click at [122, 542] on div "Pen" at bounding box center [117, 540] width 15 height 8
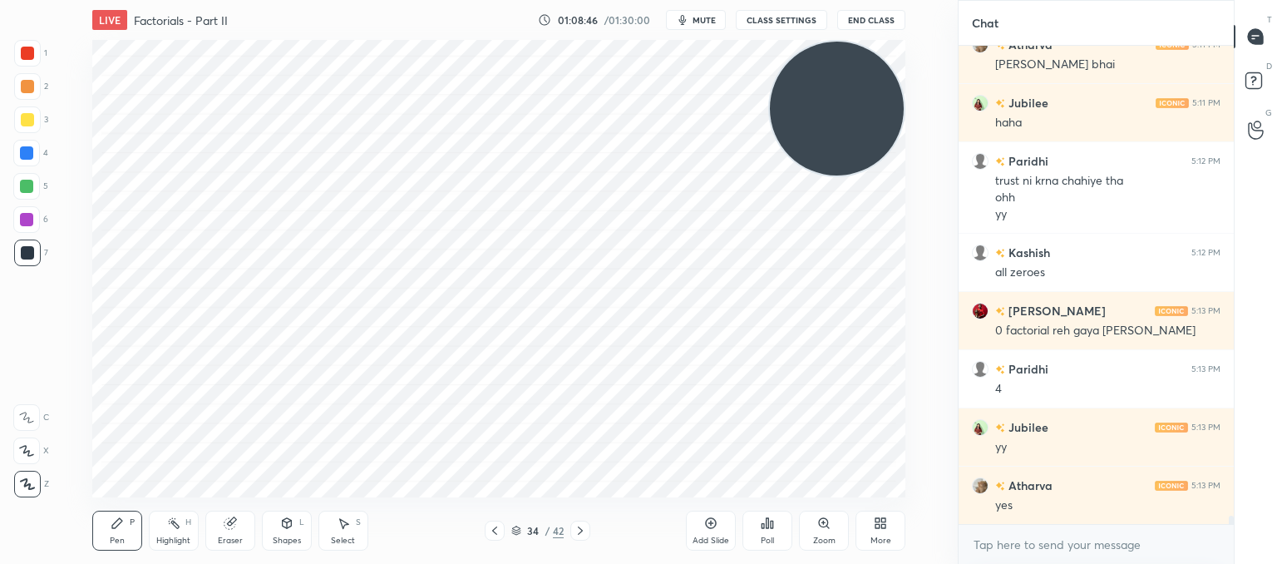
scroll to position [28137, 0]
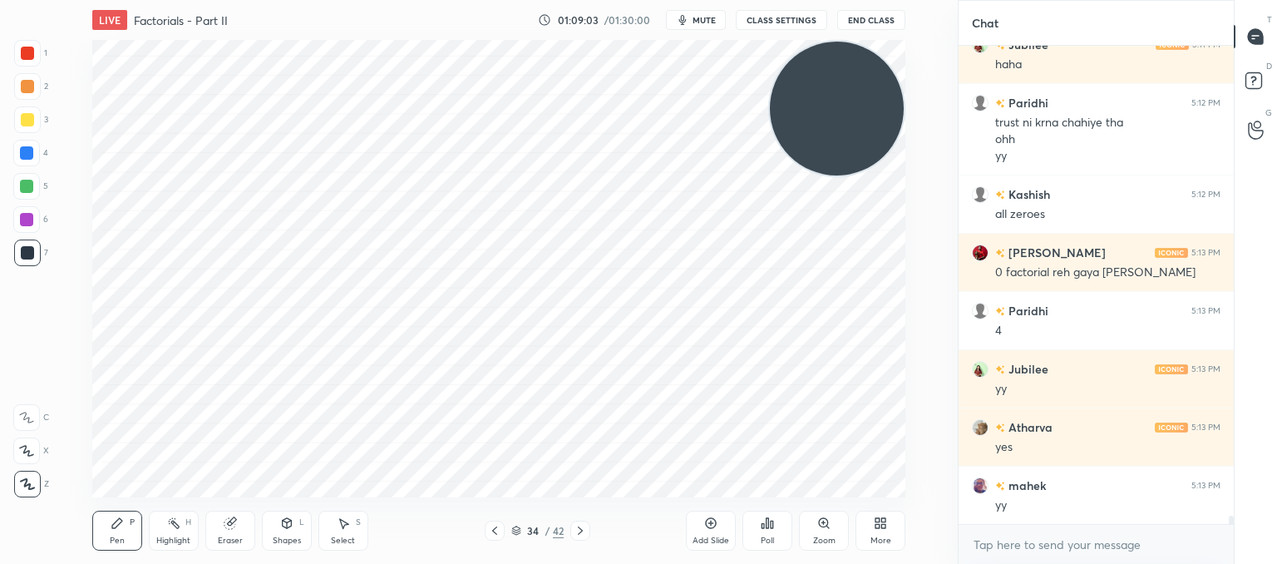
drag, startPoint x: 582, startPoint y: 530, endPoint x: 557, endPoint y: 530, distance: 24.9
click at [582, 530] on icon at bounding box center [580, 530] width 5 height 8
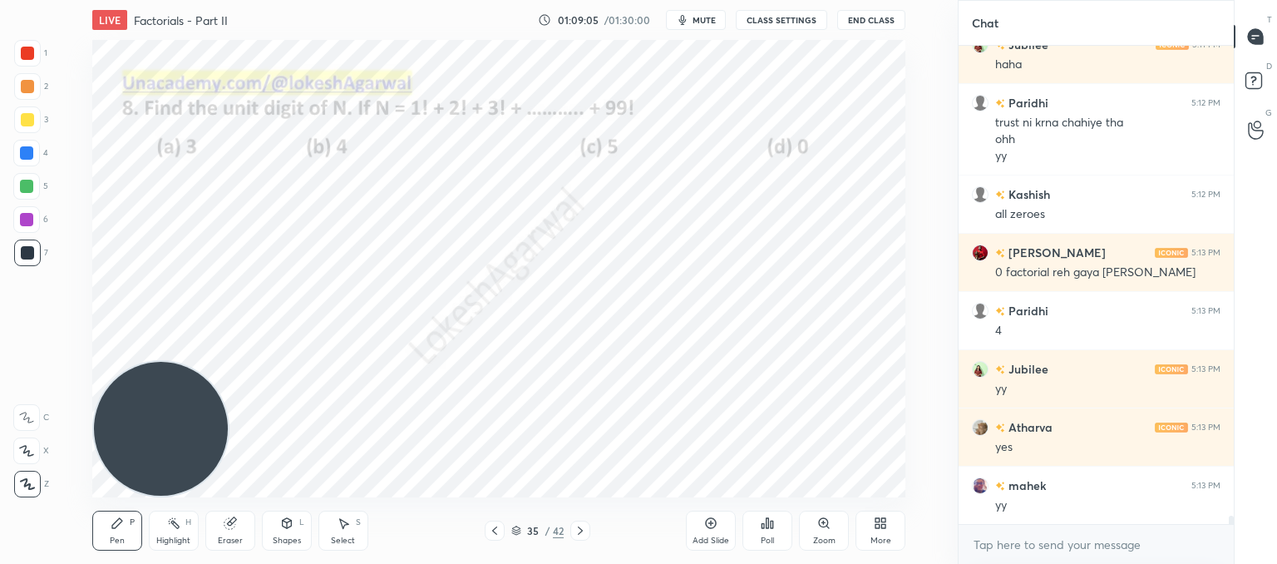
drag, startPoint x: 837, startPoint y: 117, endPoint x: 70, endPoint y: 420, distance: 824.9
click at [27, 443] on div "1 2 3 4 5 6 7 C X Z C X Z E E Erase all H H LIVE Factorials - Part II 01:09:05 …" at bounding box center [472, 282] width 944 height 564
click at [580, 529] on icon at bounding box center [580, 530] width 5 height 8
click at [716, 530] on icon at bounding box center [710, 522] width 13 height 13
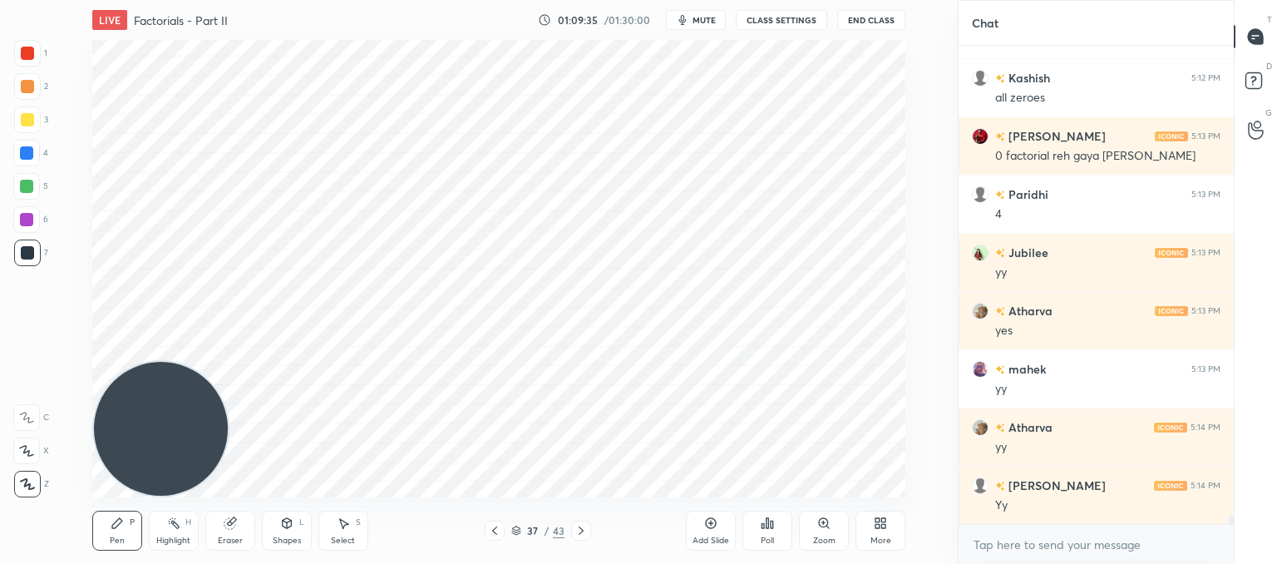
scroll to position [28311, 0]
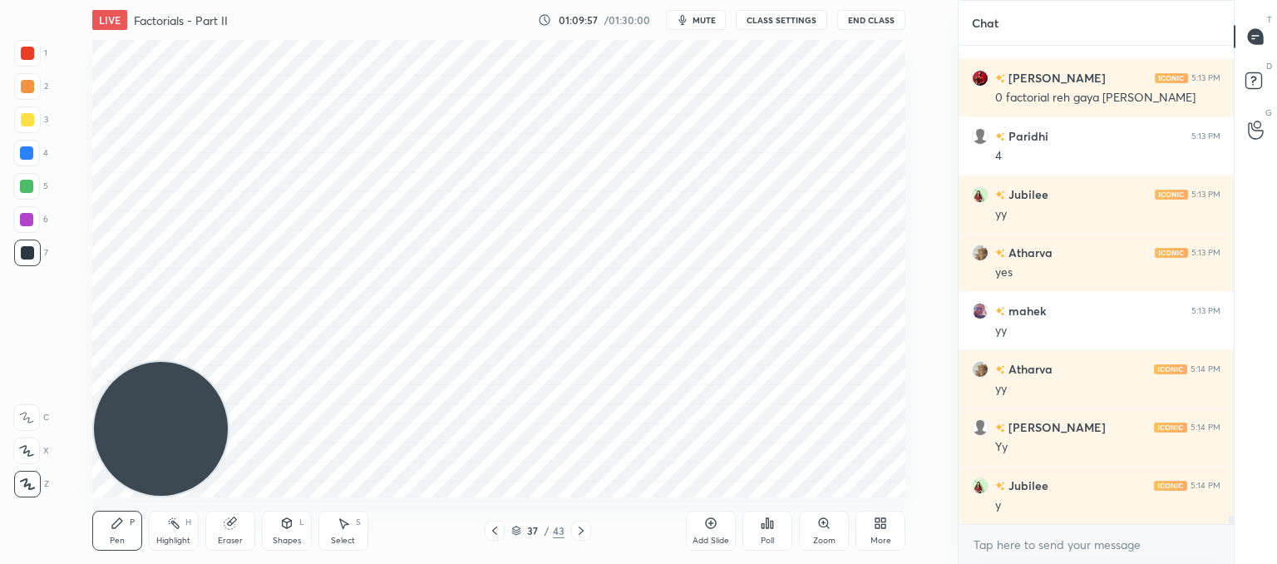
drag, startPoint x: 234, startPoint y: 527, endPoint x: 271, endPoint y: 504, distance: 44.1
click at [234, 527] on icon at bounding box center [230, 522] width 13 height 13
drag, startPoint x: 116, startPoint y: 526, endPoint x: 185, endPoint y: 495, distance: 75.5
click at [116, 526] on icon at bounding box center [117, 523] width 10 height 10
click at [254, 526] on div "Eraser" at bounding box center [230, 530] width 50 height 40
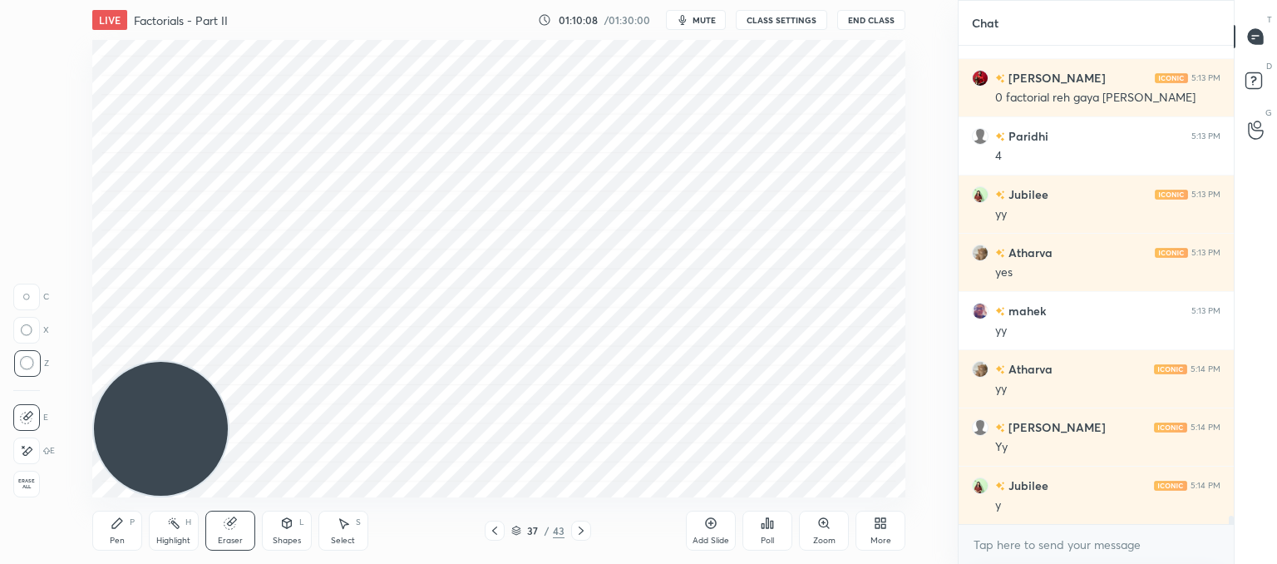
click at [106, 534] on div "Pen P" at bounding box center [117, 530] width 50 height 40
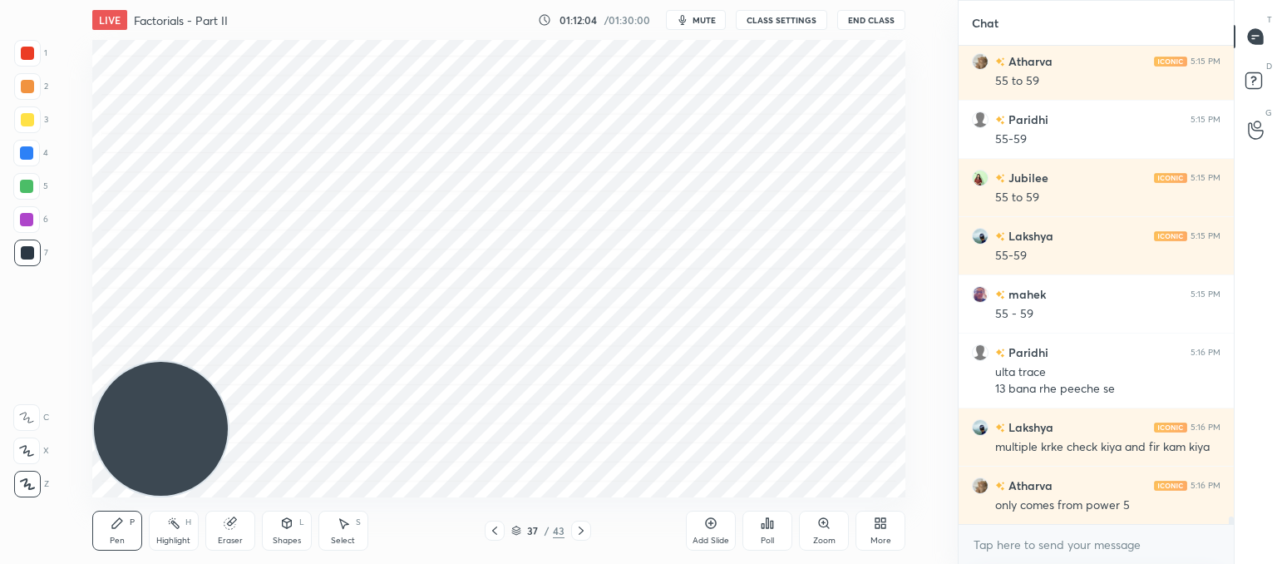
scroll to position [29026, 0]
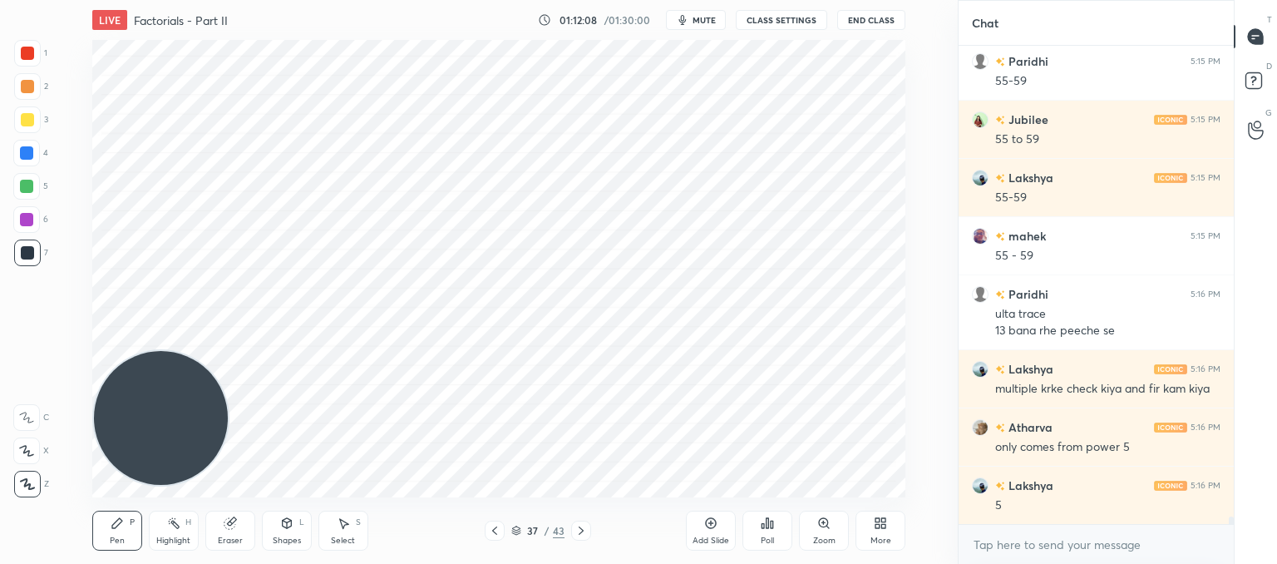
drag, startPoint x: 168, startPoint y: 417, endPoint x: 130, endPoint y: 47, distance: 371.9
click at [116, 351] on video at bounding box center [161, 418] width 134 height 134
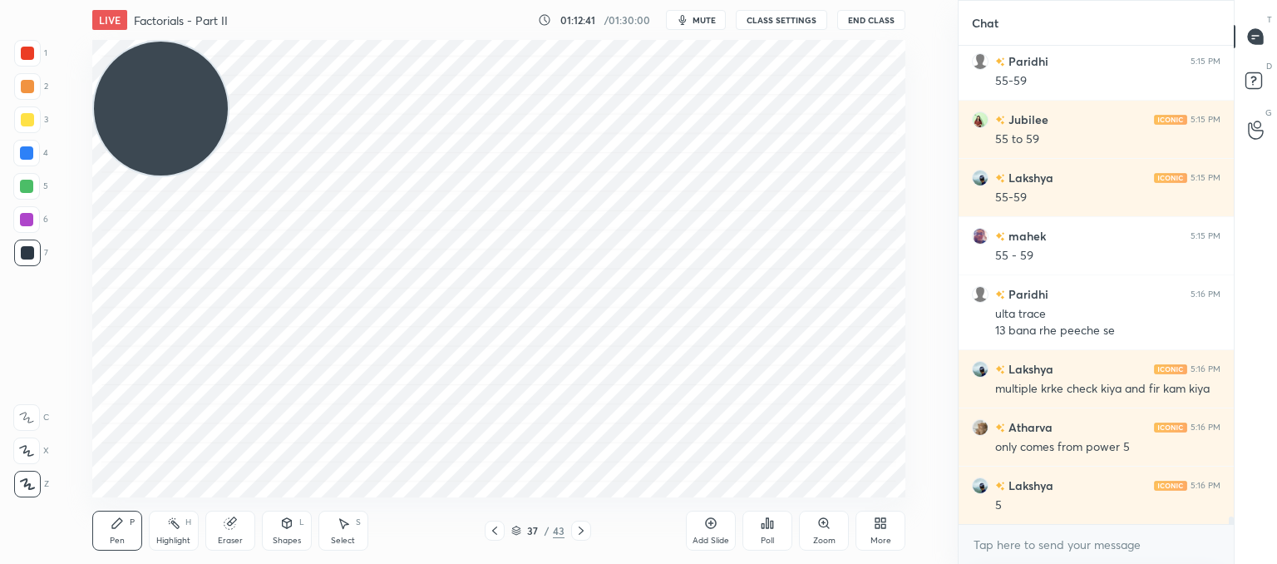
scroll to position [29085, 0]
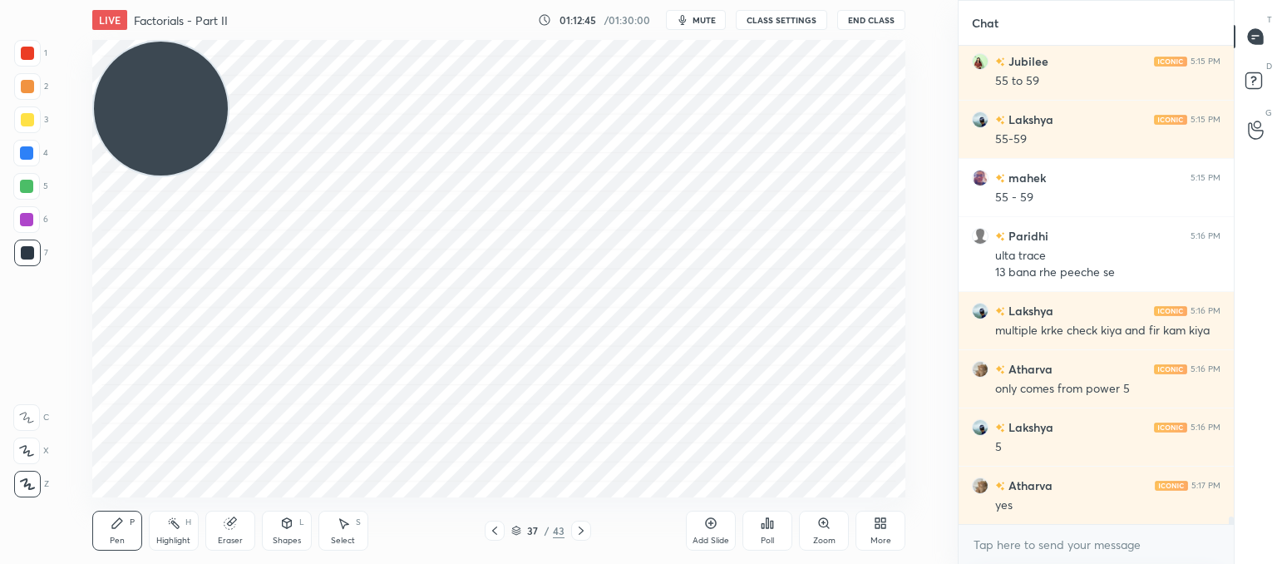
click at [706, 523] on icon at bounding box center [711, 523] width 11 height 11
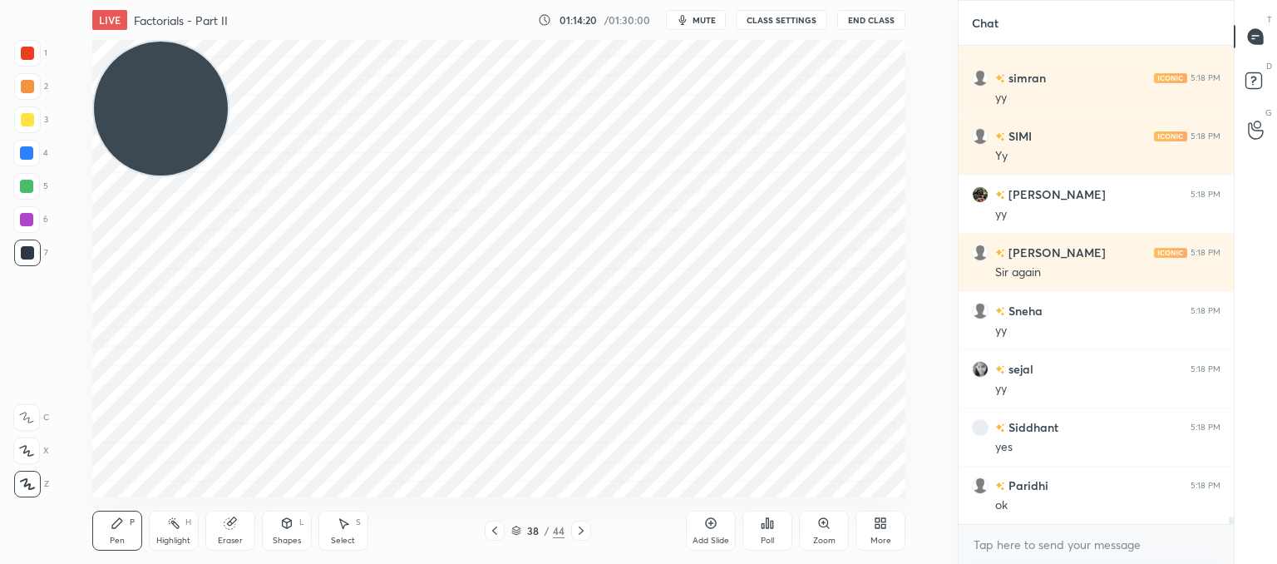
scroll to position [29683, 0]
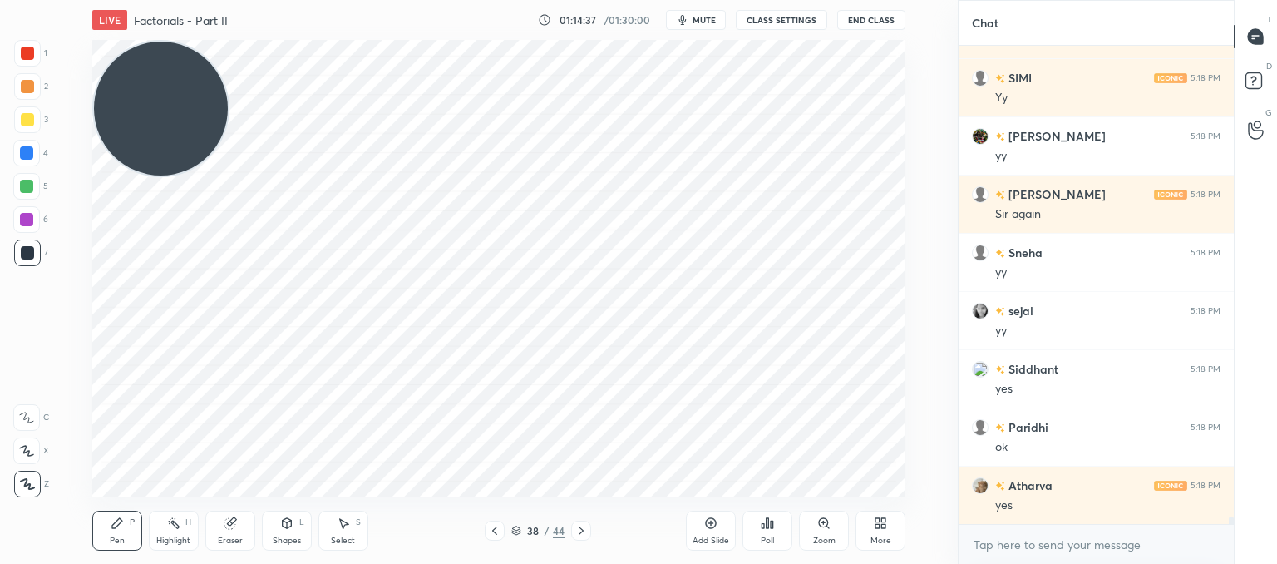
click at [495, 525] on icon at bounding box center [494, 530] width 13 height 13
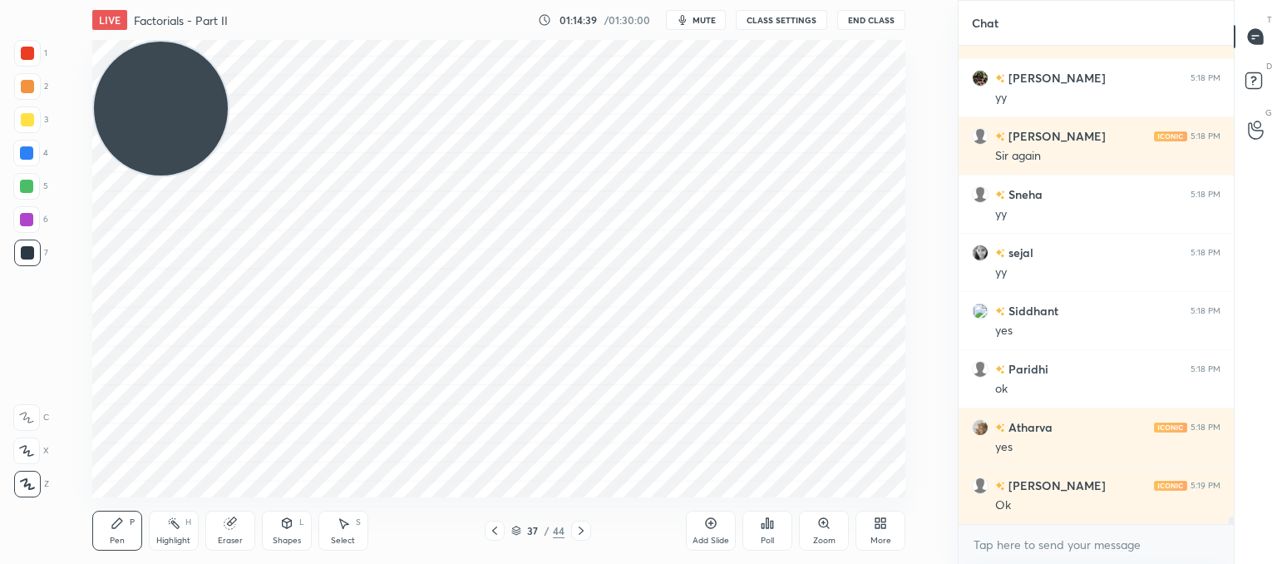
drag, startPoint x: 576, startPoint y: 526, endPoint x: 647, endPoint y: 512, distance: 72.1
click at [579, 525] on icon at bounding box center [580, 530] width 13 height 13
drag, startPoint x: 730, startPoint y: 521, endPoint x: 726, endPoint y: 496, distance: 25.3
click at [731, 521] on div "Add Slide" at bounding box center [711, 530] width 50 height 40
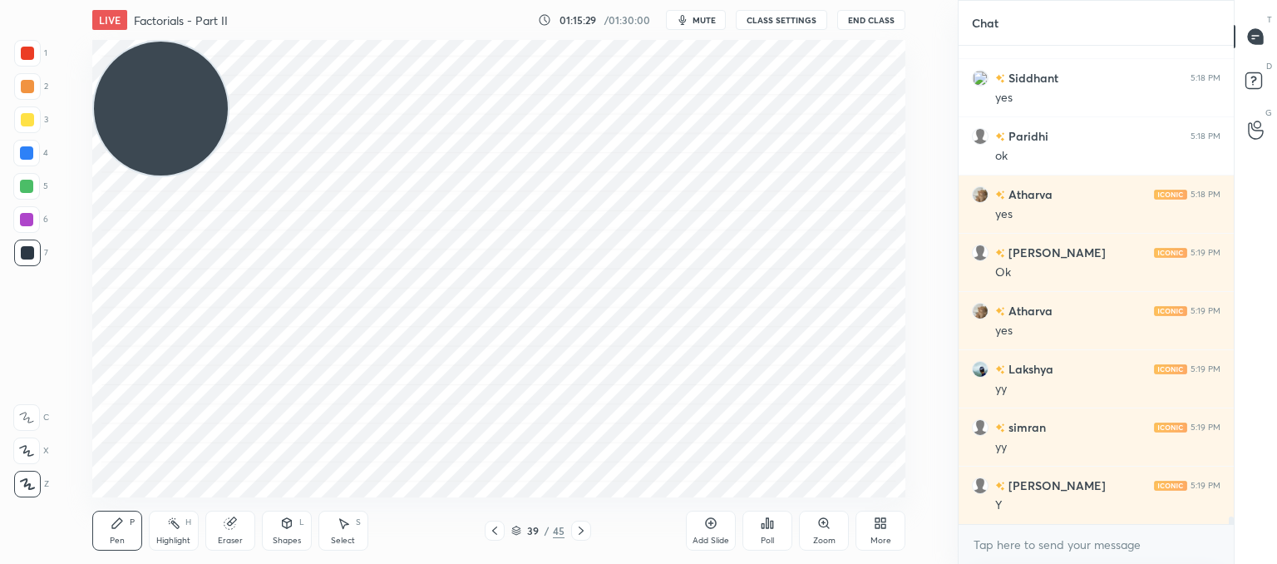
scroll to position [30032, 0]
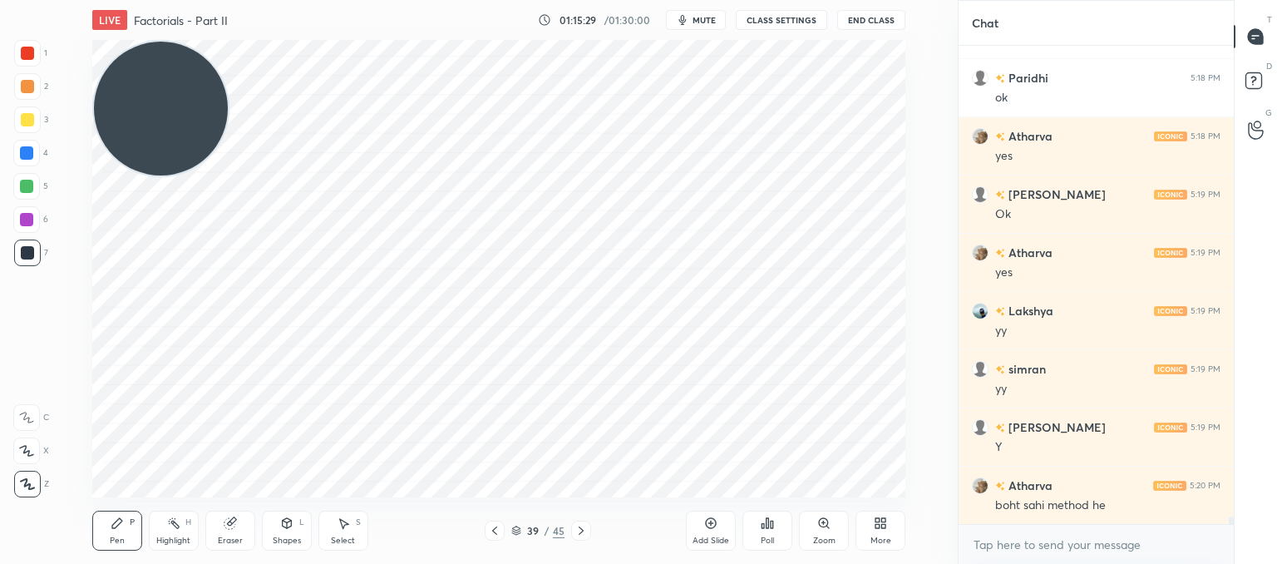
click at [715, 526] on icon at bounding box center [711, 523] width 11 height 11
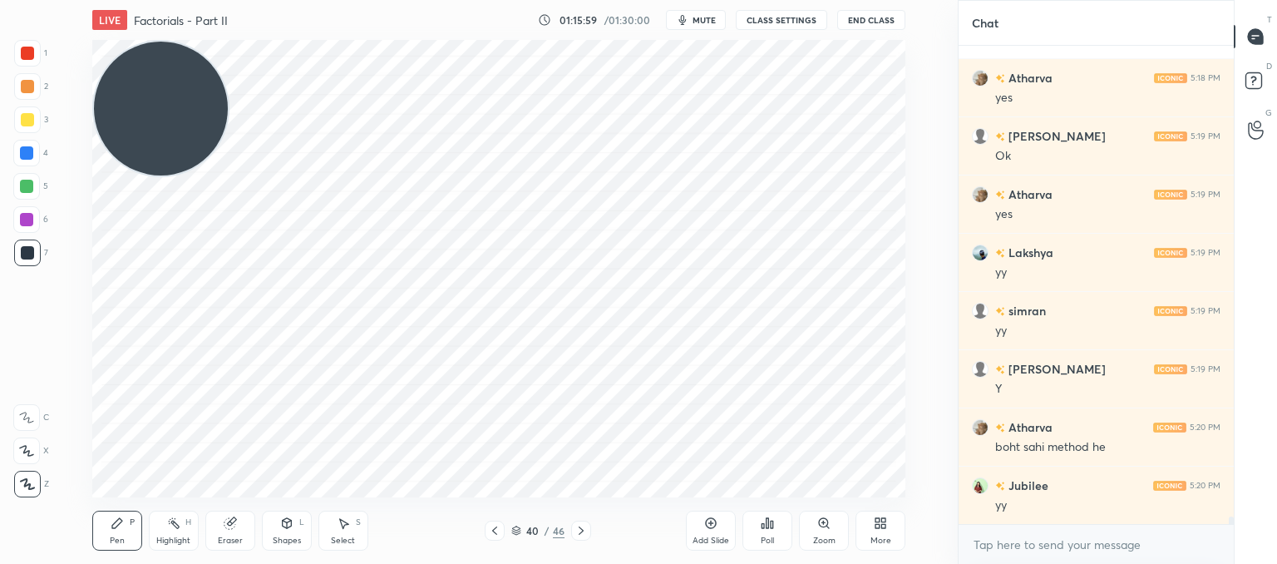
scroll to position [30149, 0]
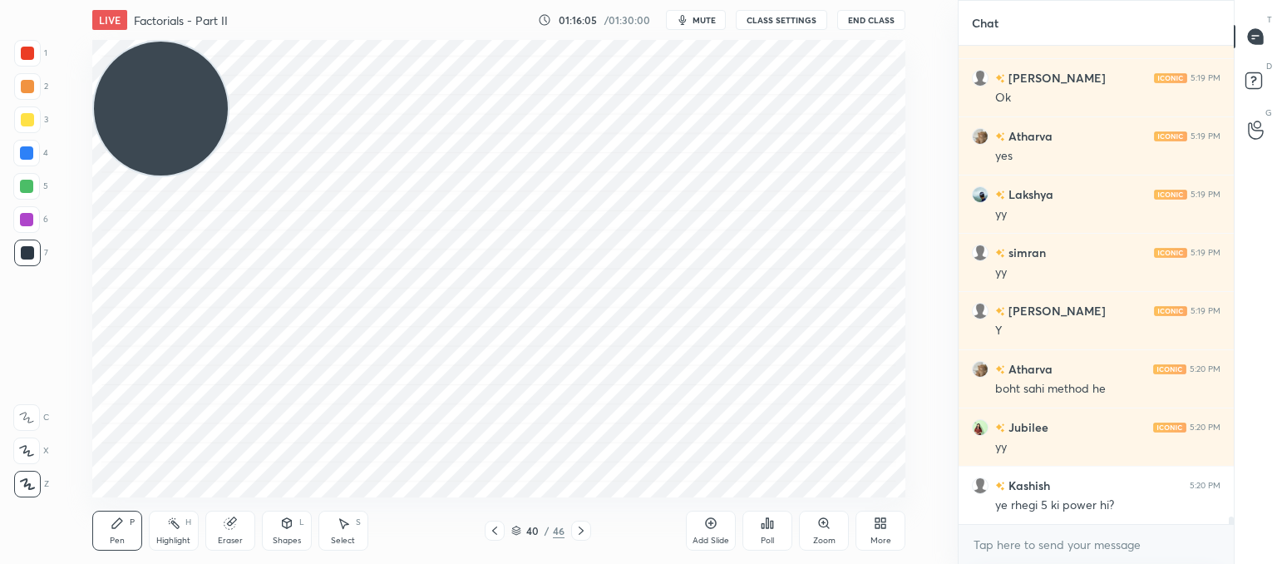
click at [495, 523] on div at bounding box center [495, 530] width 20 height 20
click at [497, 527] on icon at bounding box center [494, 530] width 13 height 13
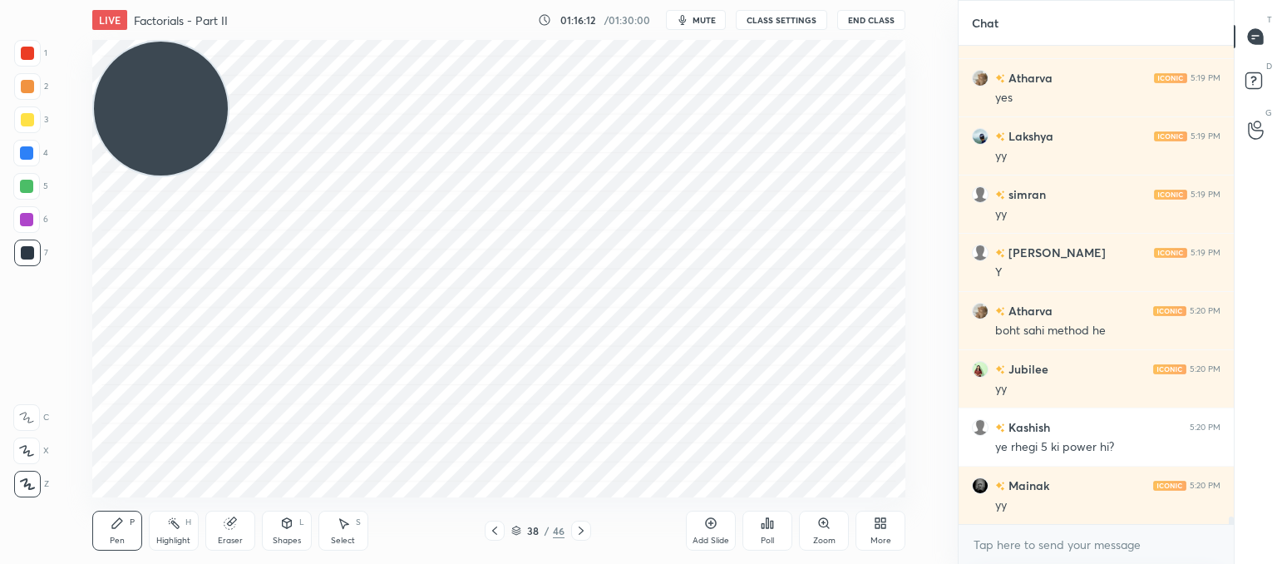
click at [580, 530] on icon at bounding box center [580, 530] width 13 height 13
click at [582, 527] on icon at bounding box center [580, 530] width 13 height 13
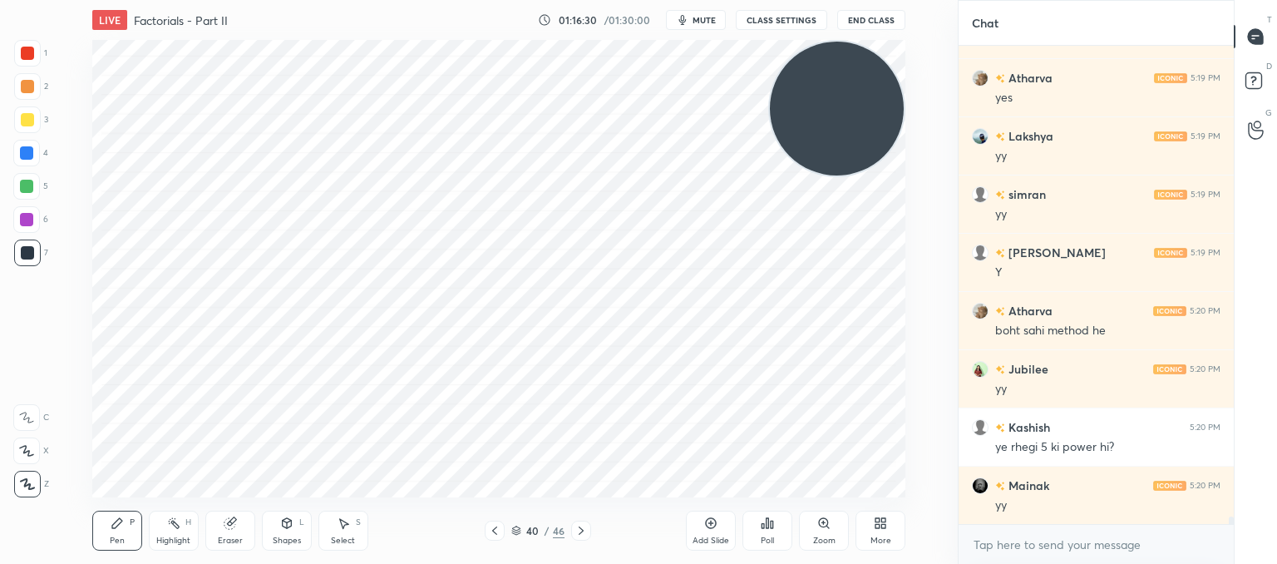
drag, startPoint x: 170, startPoint y: 105, endPoint x: 805, endPoint y: 57, distance: 636.9
click at [838, 54] on video at bounding box center [837, 109] width 134 height 134
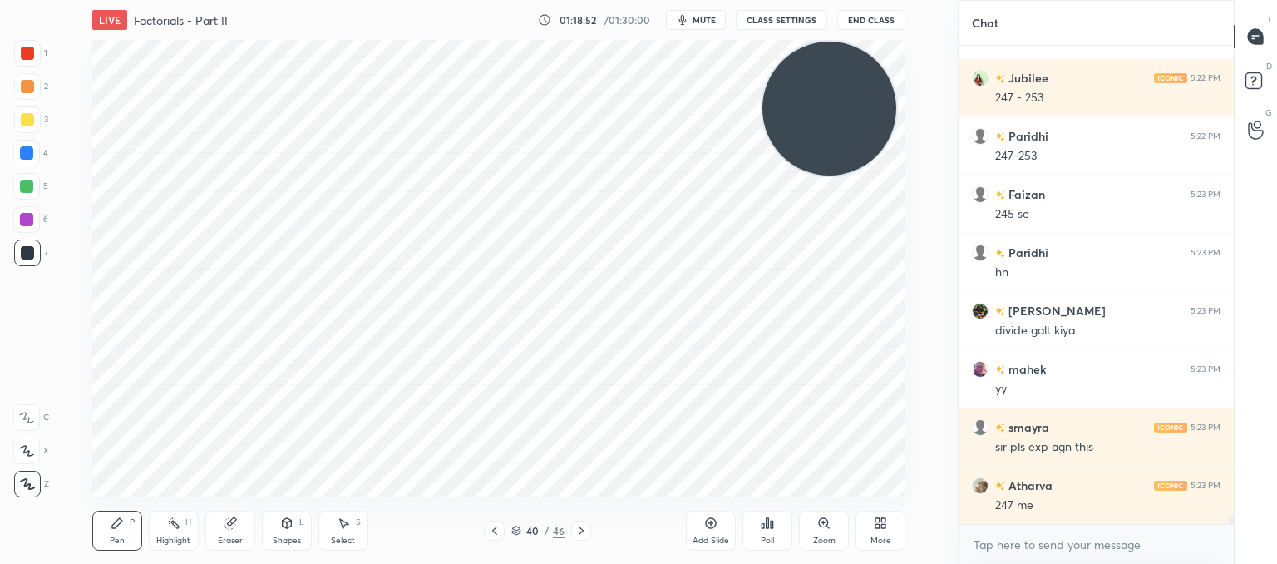
scroll to position [31155, 0]
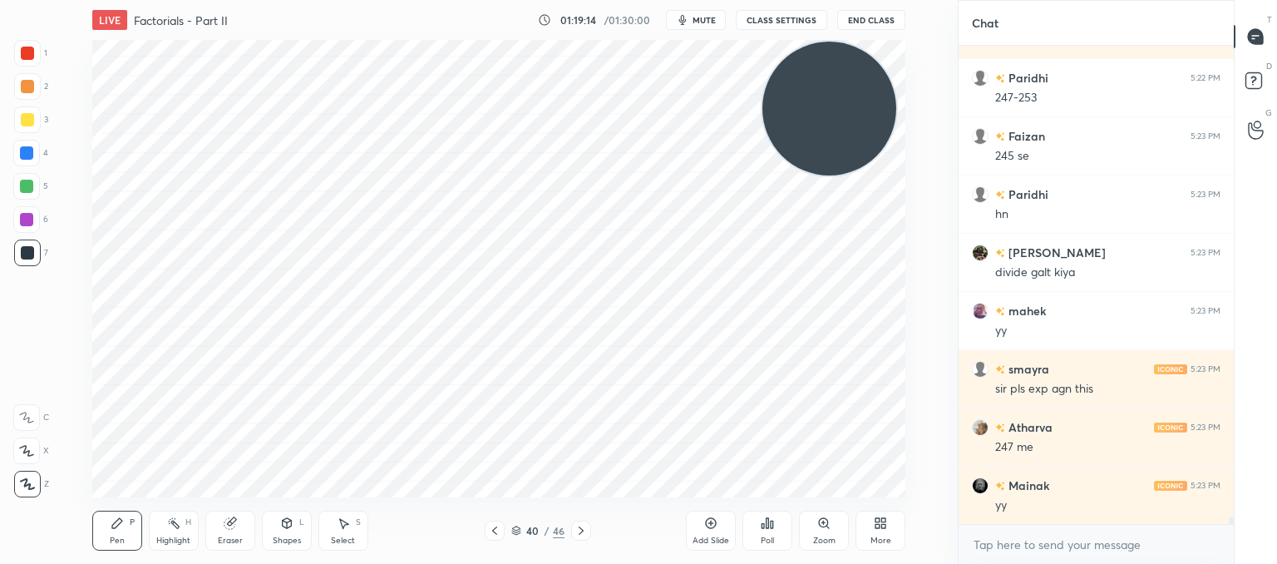
drag, startPoint x: 337, startPoint y: 518, endPoint x: 336, endPoint y: 502, distance: 15.8
click at [338, 515] on div "Select S" at bounding box center [343, 530] width 50 height 40
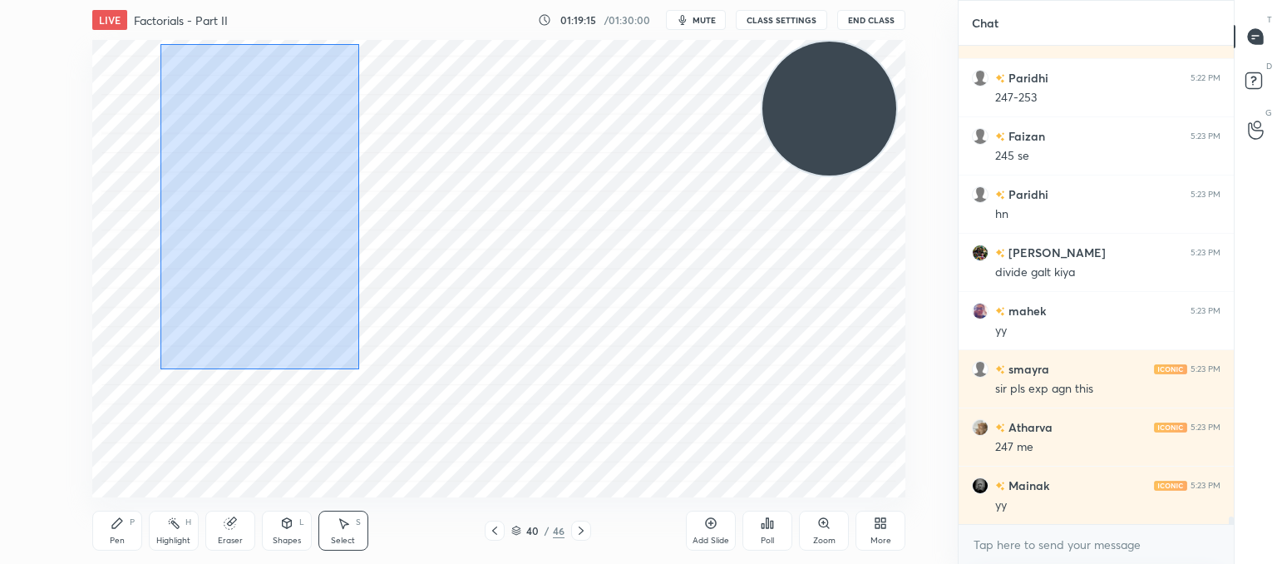
drag, startPoint x: 356, startPoint y: 368, endPoint x: 237, endPoint y: 110, distance: 284.6
click at [155, 51] on div "0 ° Undo Copy Paste here Duplicate Duplicate to new slide Delete" at bounding box center [498, 268] width 813 height 457
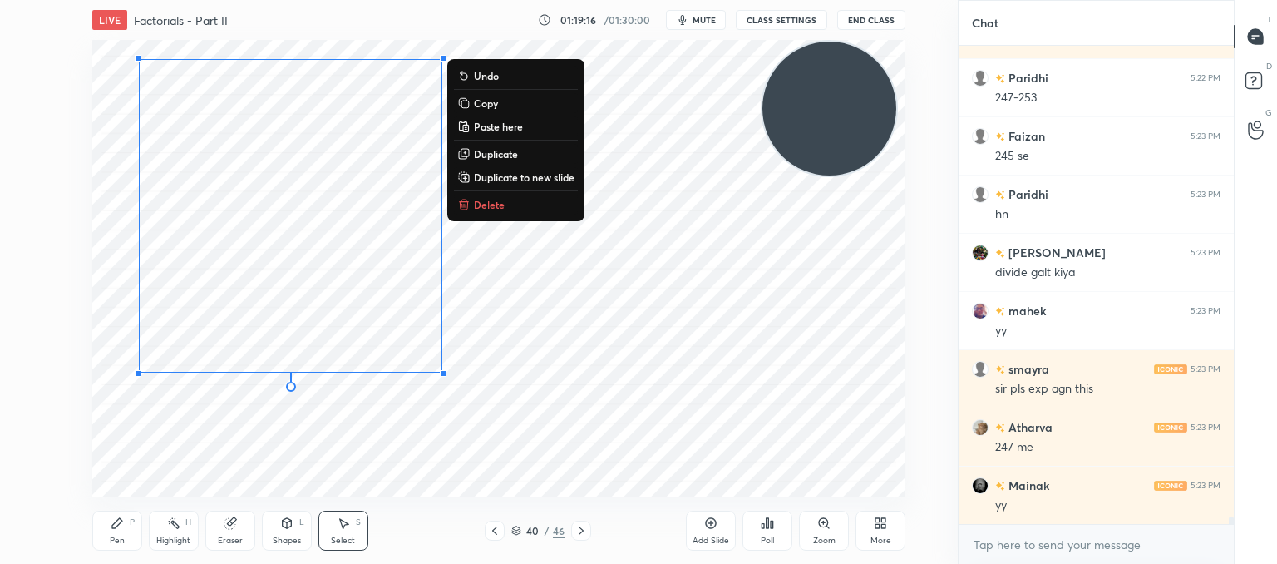
drag, startPoint x: 470, startPoint y: 200, endPoint x: 438, endPoint y: 207, distance: 32.5
click at [470, 200] on icon at bounding box center [463, 204] width 13 height 13
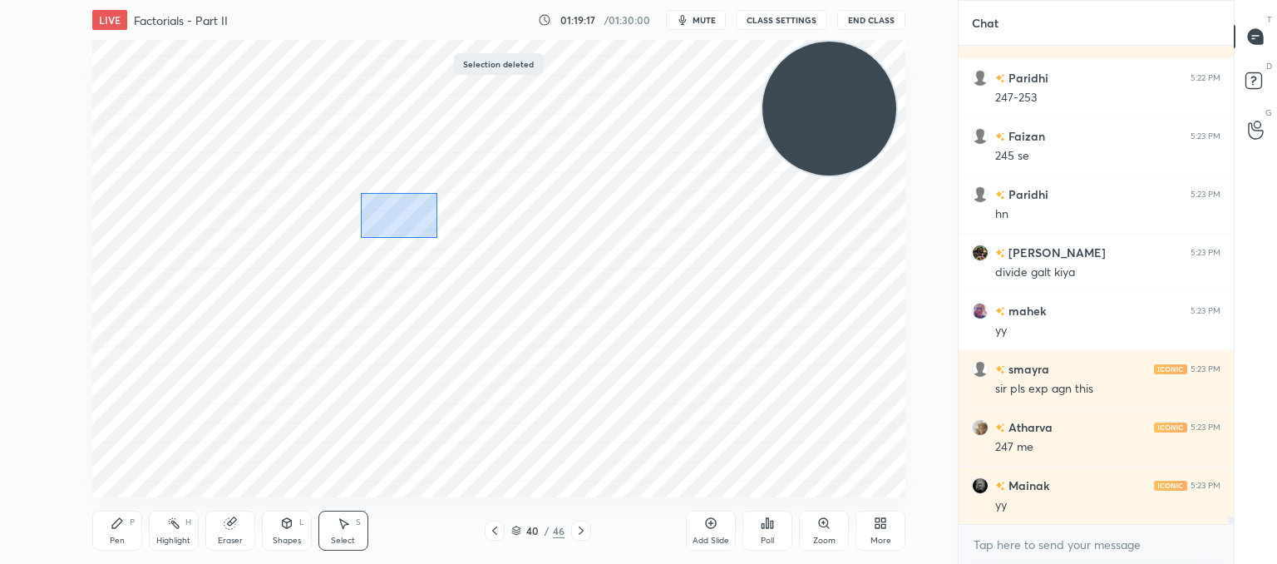
drag, startPoint x: 379, startPoint y: 205, endPoint x: 433, endPoint y: 237, distance: 63.0
click at [433, 237] on div "0 ° Undo Copy Paste here Duplicate Duplicate to new slide Delete" at bounding box center [498, 268] width 813 height 457
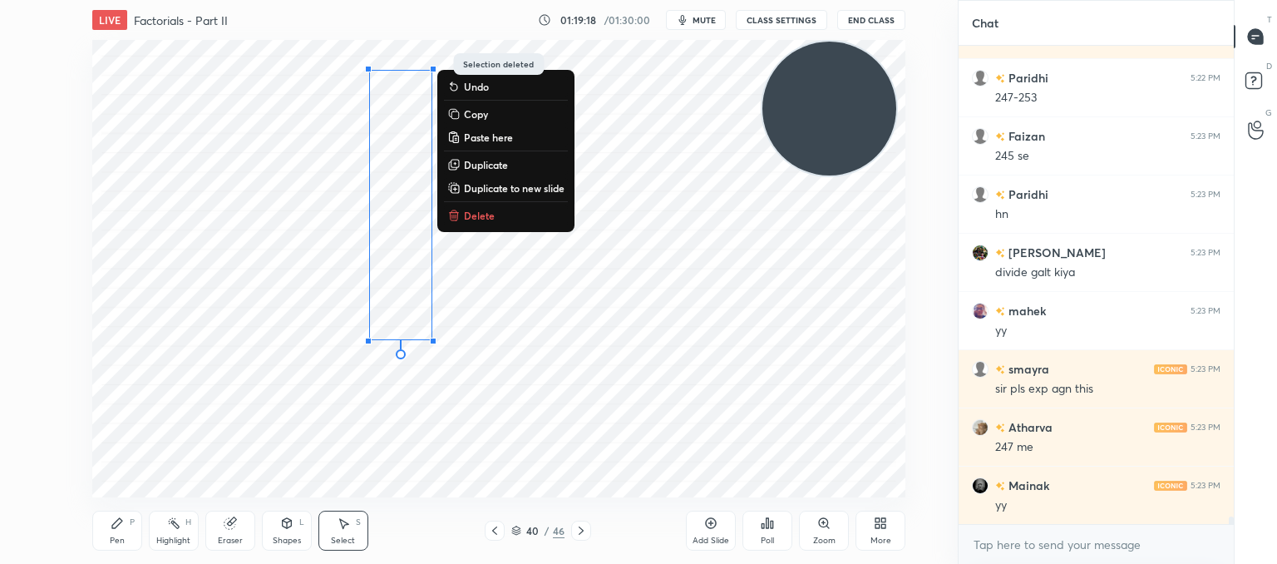
click at [479, 220] on p "Delete" at bounding box center [479, 215] width 31 height 13
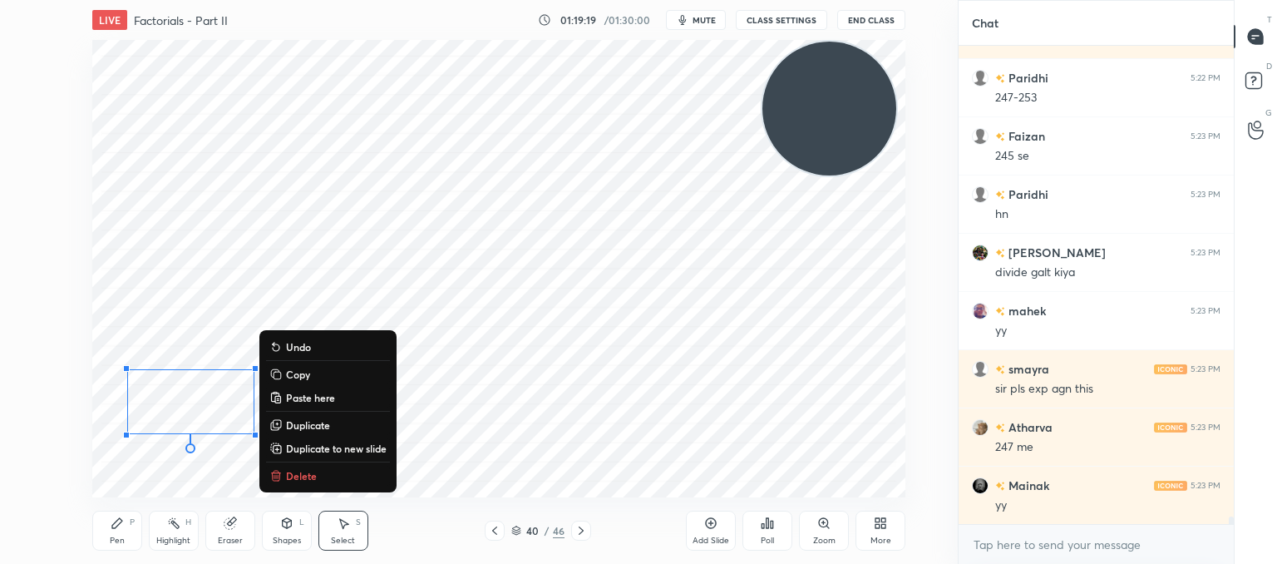
drag, startPoint x: 268, startPoint y: 460, endPoint x: 96, endPoint y: 315, distance: 224.2
click at [77, 298] on div "0 ° Undo Copy Paste here Duplicate Duplicate to new slide Delete Setting up you…" at bounding box center [498, 268] width 891 height 457
drag, startPoint x: 316, startPoint y: 484, endPoint x: 337, endPoint y: 480, distance: 21.2
click at [316, 483] on button "Delete" at bounding box center [328, 476] width 124 height 20
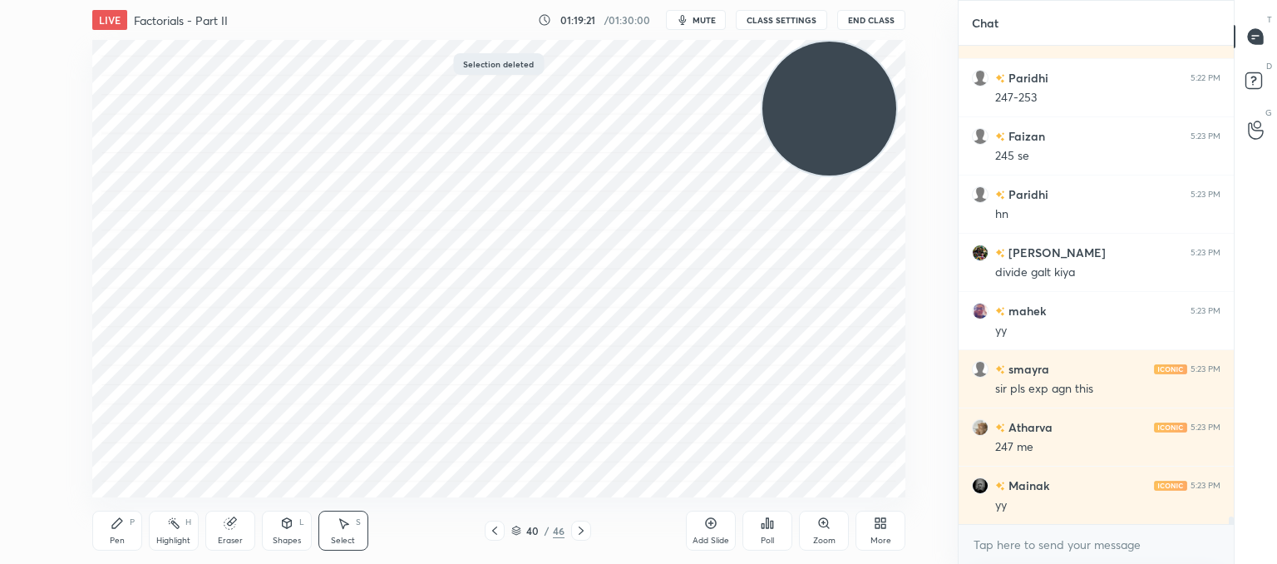
click at [712, 529] on icon at bounding box center [710, 522] width 13 height 13
drag, startPoint x: 123, startPoint y: 529, endPoint x: 131, endPoint y: 518, distance: 13.1
click at [125, 526] on div "Pen P" at bounding box center [117, 530] width 50 height 40
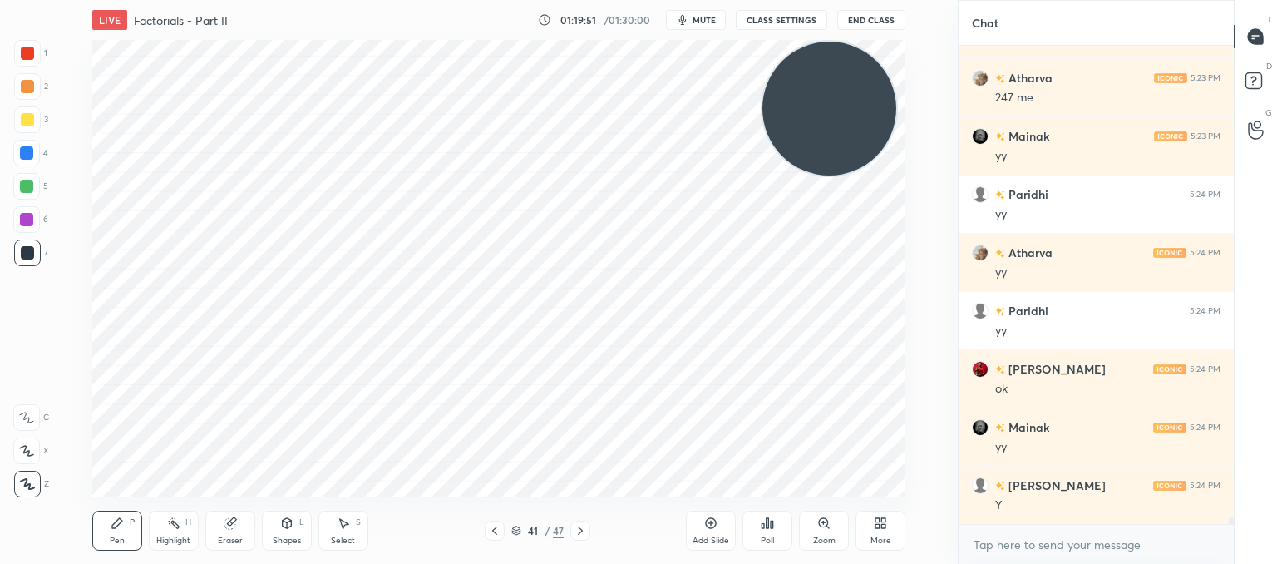
scroll to position [31562, 0]
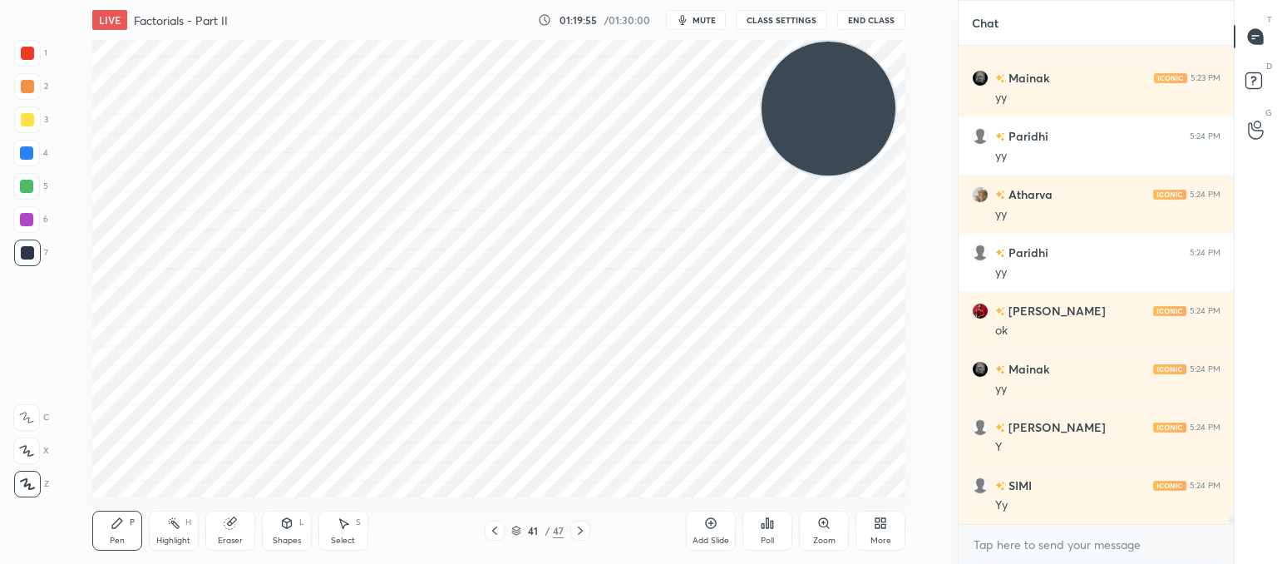
drag, startPoint x: 845, startPoint y: 121, endPoint x: 159, endPoint y: 518, distance: 792.7
click at [157, 530] on div "LIVE Factorials - Part II 01:19:55 / 01:30:00 mute CLASS SETTINGS End Class Set…" at bounding box center [498, 282] width 891 height 564
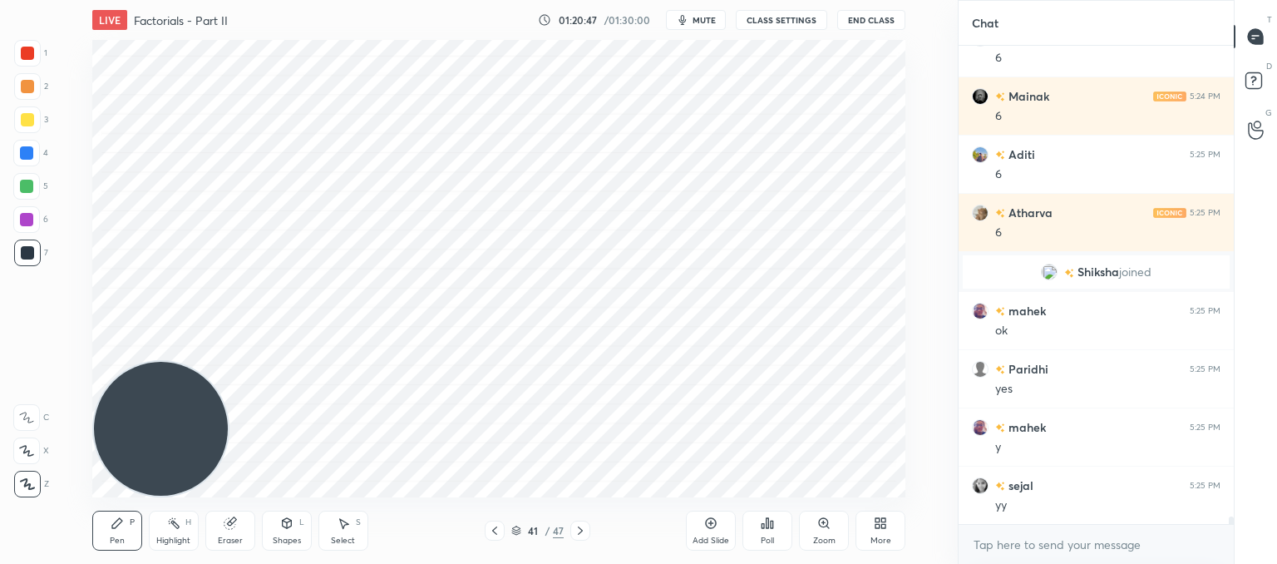
scroll to position [29615, 0]
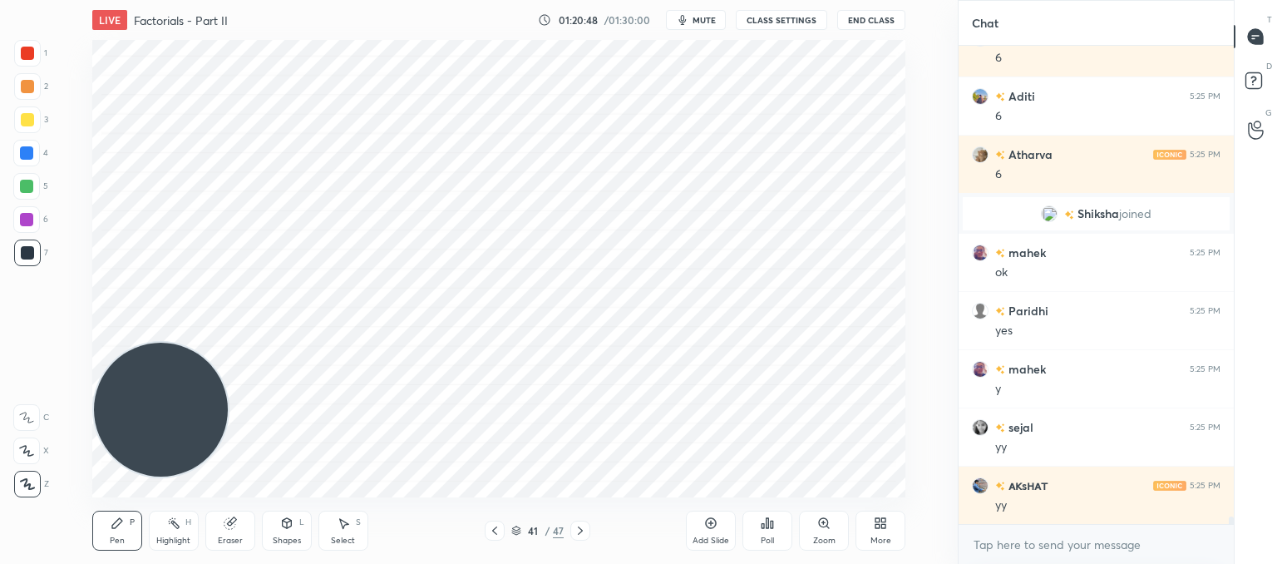
drag, startPoint x: 175, startPoint y: 392, endPoint x: 105, endPoint y: 79, distance: 320.5
click at [100, 343] on video at bounding box center [161, 410] width 134 height 134
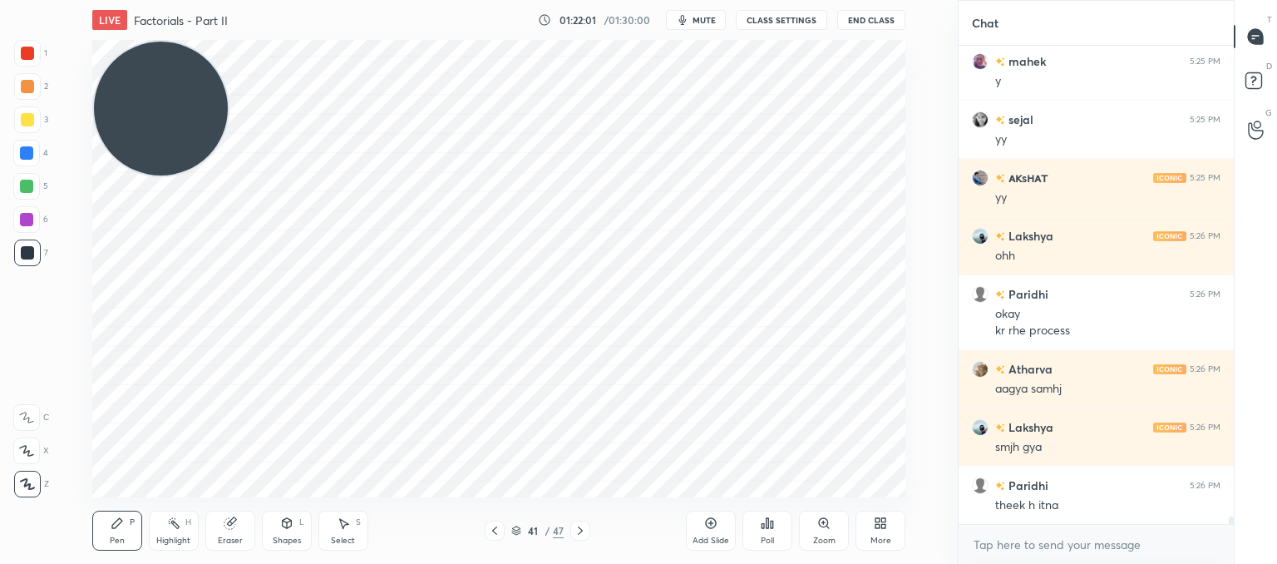
scroll to position [29981, 0]
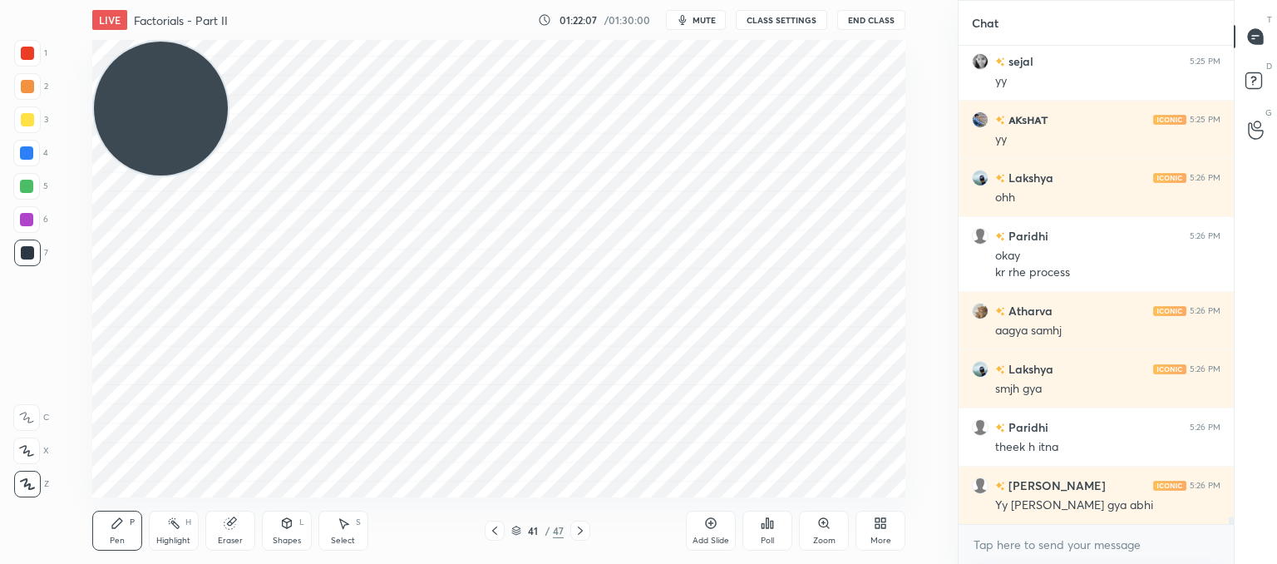
drag, startPoint x: 343, startPoint y: 531, endPoint x: 362, endPoint y: 516, distance: 24.3
click at [349, 526] on div "Select S" at bounding box center [343, 530] width 50 height 40
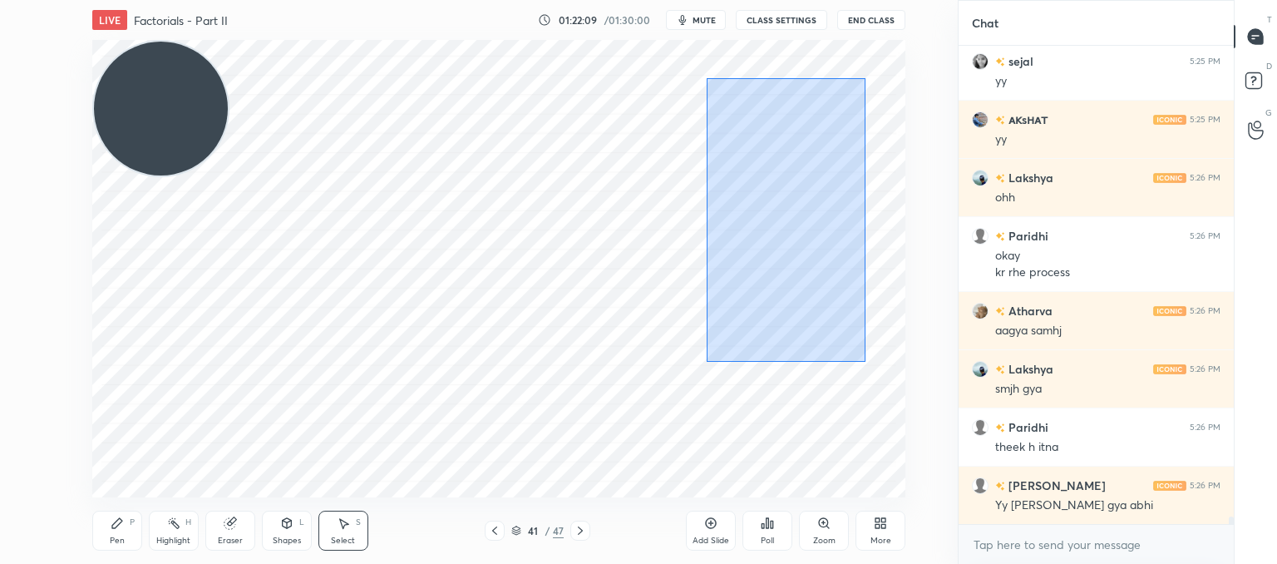
drag, startPoint x: 861, startPoint y: 347, endPoint x: 721, endPoint y: 126, distance: 262.0
click at [706, 81] on div "0 ° Undo Copy Paste here Duplicate Duplicate to new slide Delete" at bounding box center [498, 268] width 813 height 457
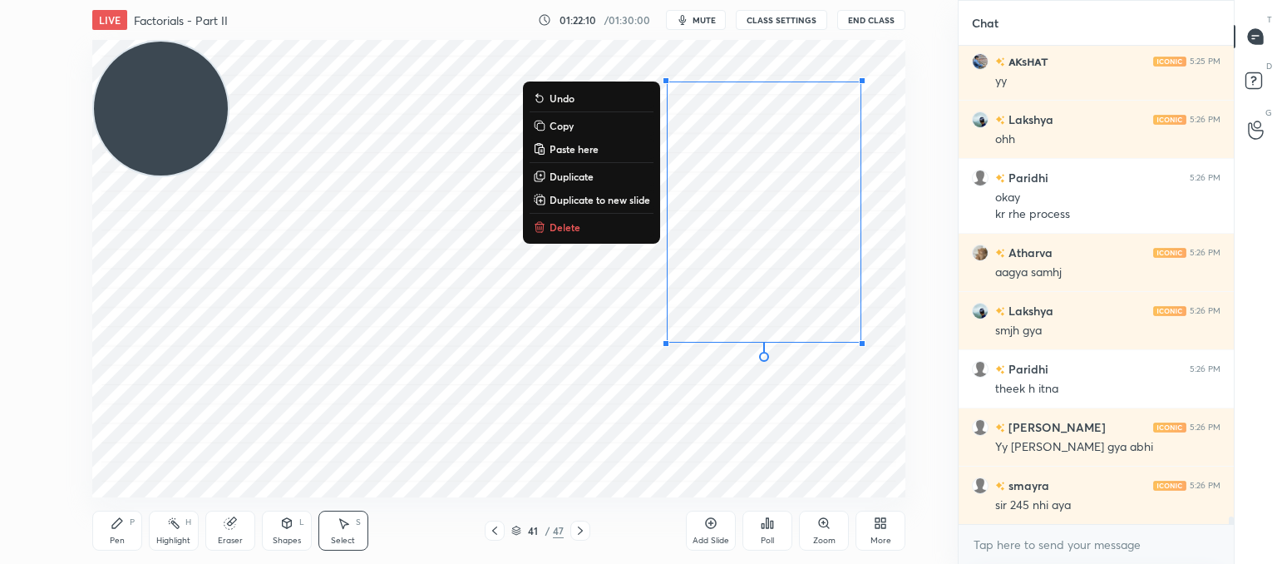
click at [562, 220] on p "Delete" at bounding box center [565, 226] width 31 height 13
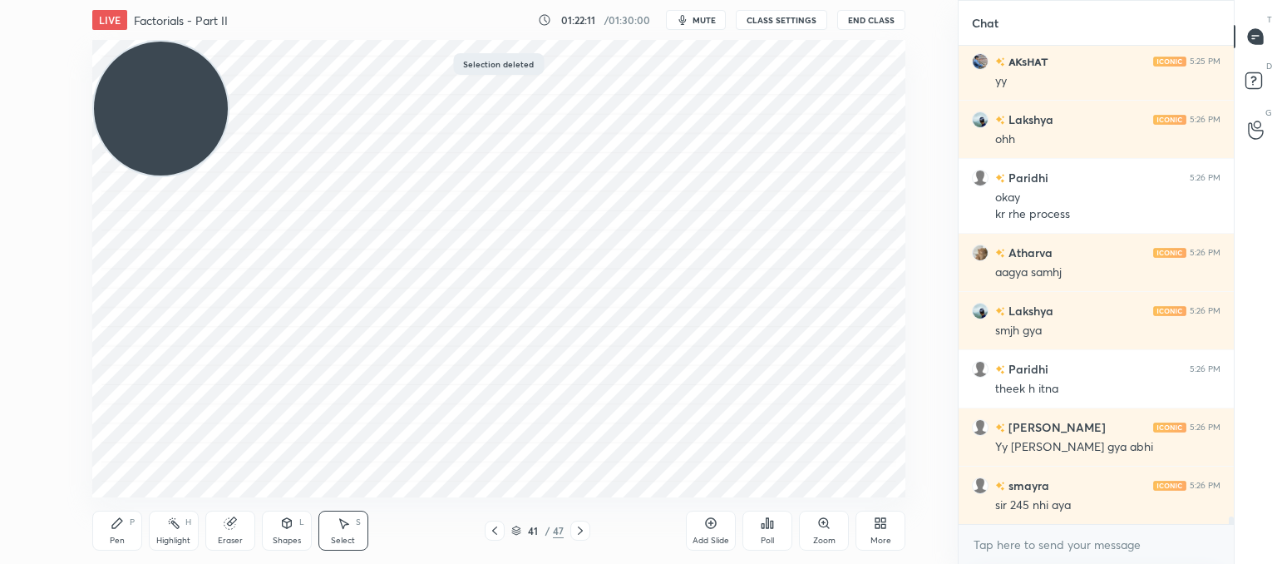
scroll to position [30097, 0]
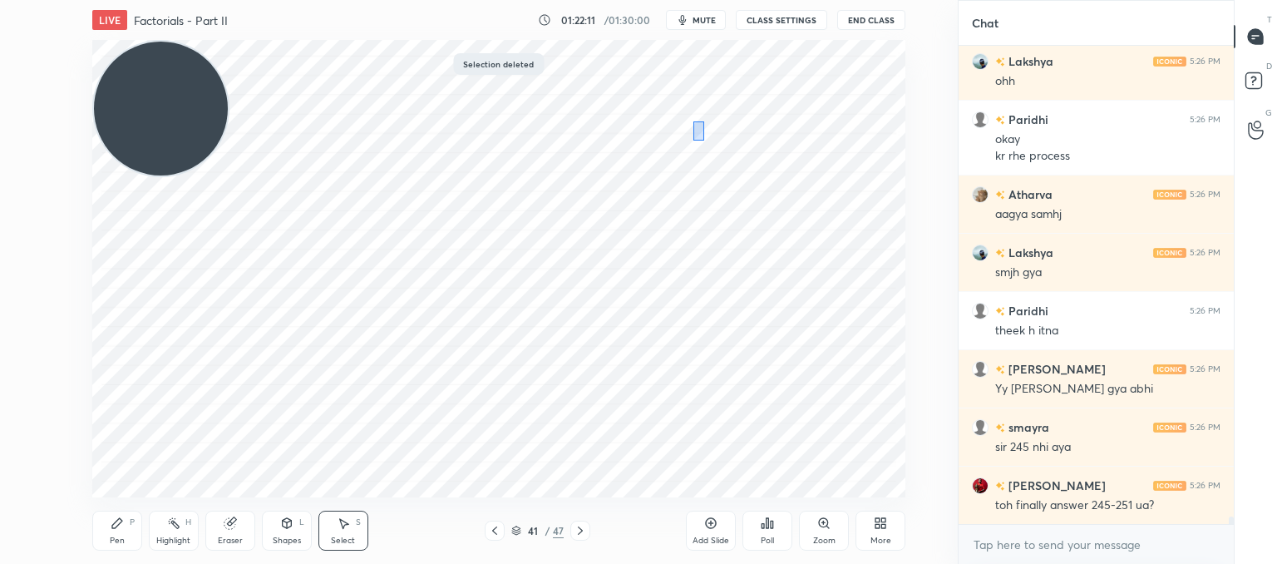
drag, startPoint x: 704, startPoint y: 141, endPoint x: 667, endPoint y: 105, distance: 51.7
click at [669, 104] on div "0 ° Undo Copy Paste here Duplicate Duplicate to new slide Delete" at bounding box center [498, 268] width 813 height 457
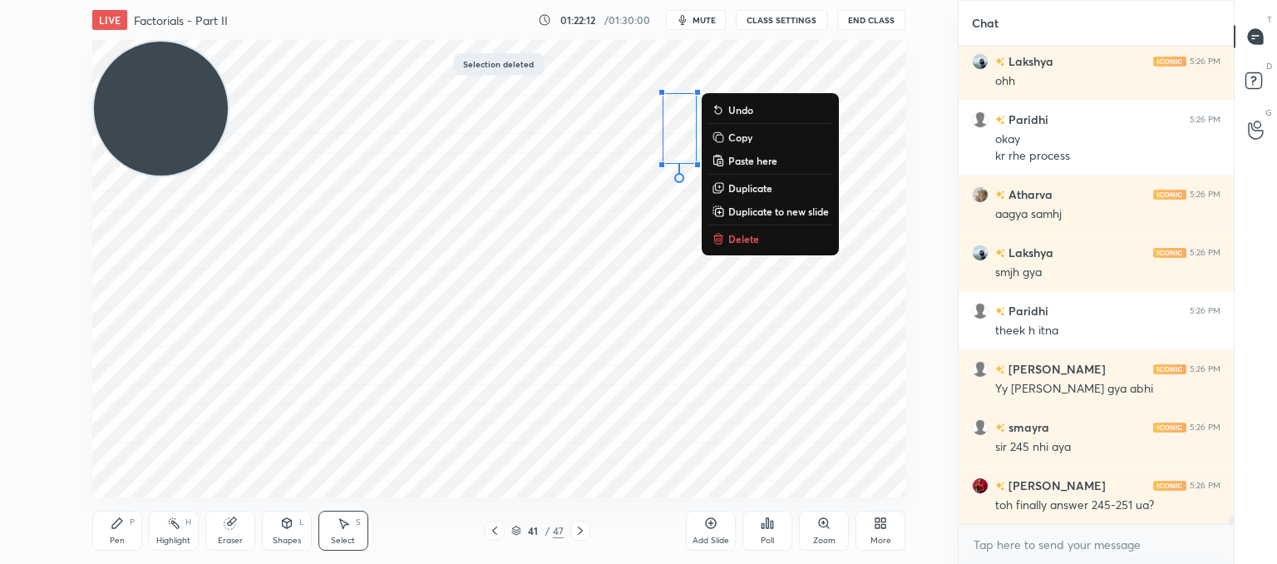
click at [749, 237] on p "Delete" at bounding box center [743, 238] width 31 height 13
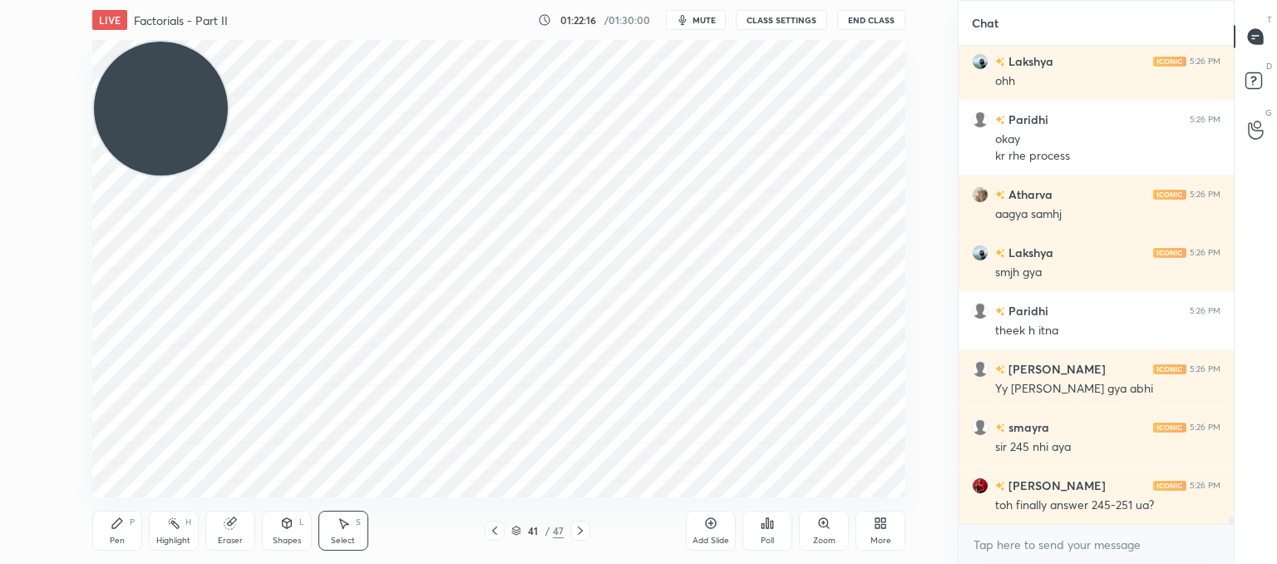
click at [728, 214] on div "0 ° Undo Copy Paste here Duplicate Duplicate to new slide Delete" at bounding box center [498, 268] width 813 height 457
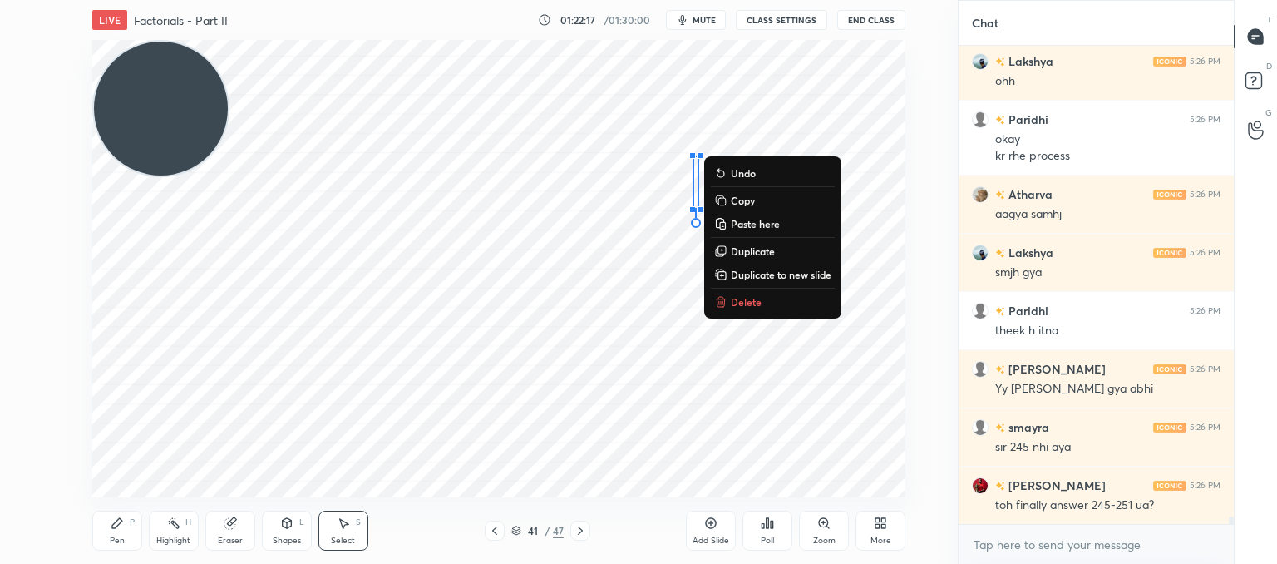
drag, startPoint x: 759, startPoint y: 303, endPoint x: 680, endPoint y: 100, distance: 218.5
click at [759, 304] on p "Delete" at bounding box center [746, 301] width 31 height 13
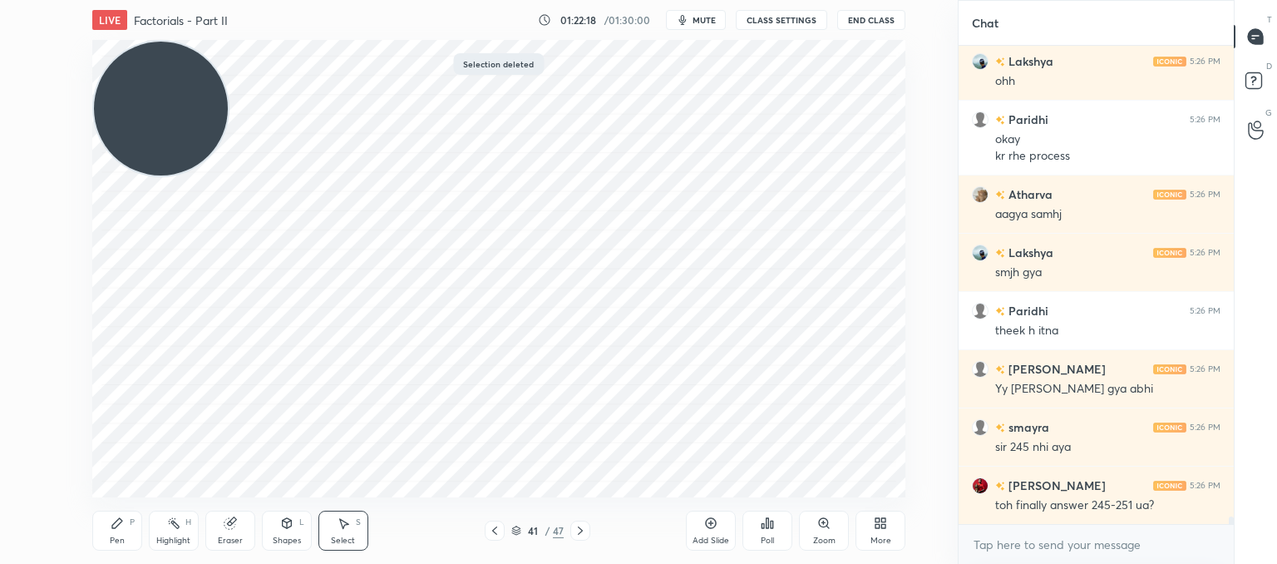
click at [678, 68] on div "0 ° Undo Copy Paste here Duplicate Duplicate to new slide Delete" at bounding box center [498, 268] width 813 height 457
drag, startPoint x: 666, startPoint y: 83, endPoint x: 712, endPoint y: 129, distance: 65.3
click at [712, 127] on div "0 ° Undo Copy Paste here Duplicate Duplicate to new slide Delete" at bounding box center [498, 268] width 813 height 457
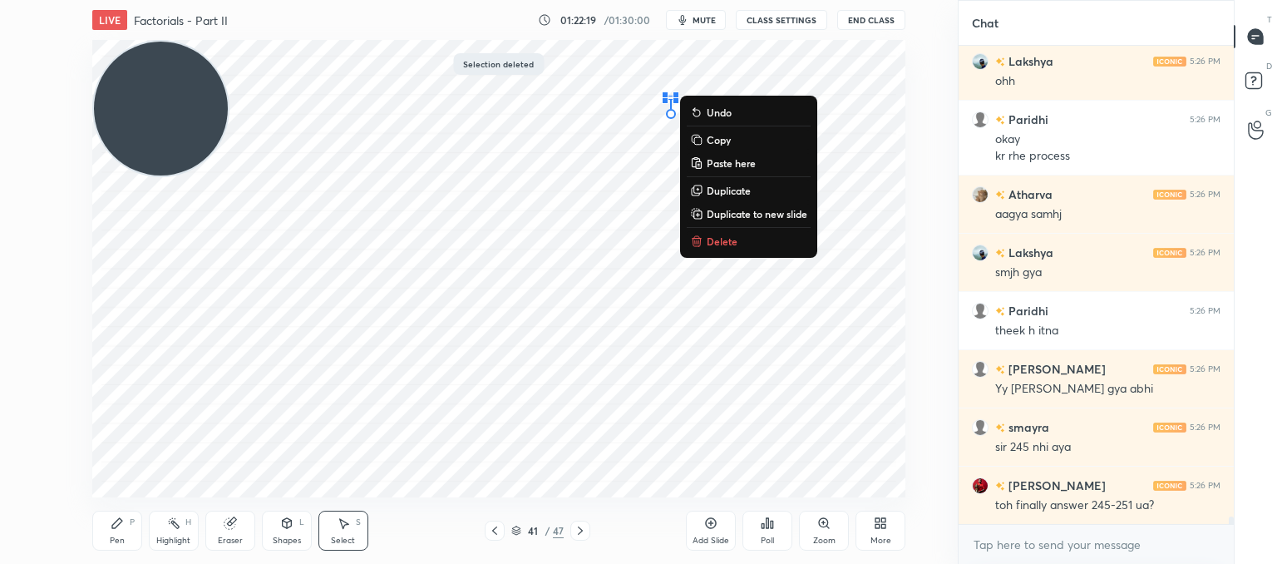
click at [729, 240] on p "Delete" at bounding box center [722, 240] width 31 height 13
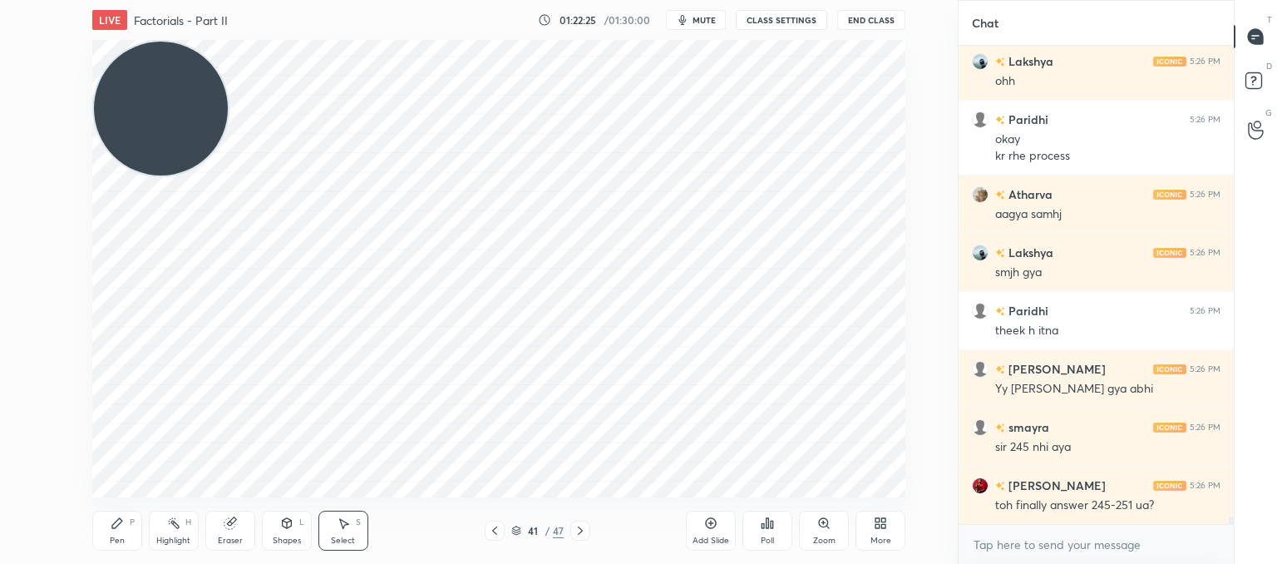
click at [126, 525] on div "Pen P" at bounding box center [117, 530] width 50 height 40
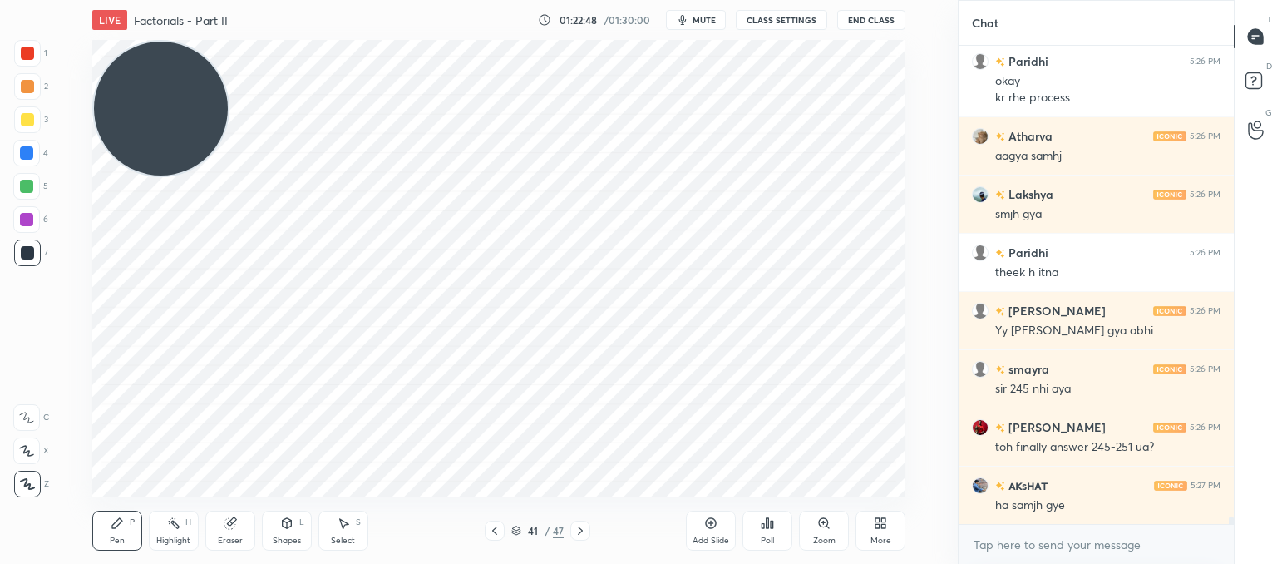
click at [717, 533] on div "Add Slide" at bounding box center [711, 530] width 50 height 40
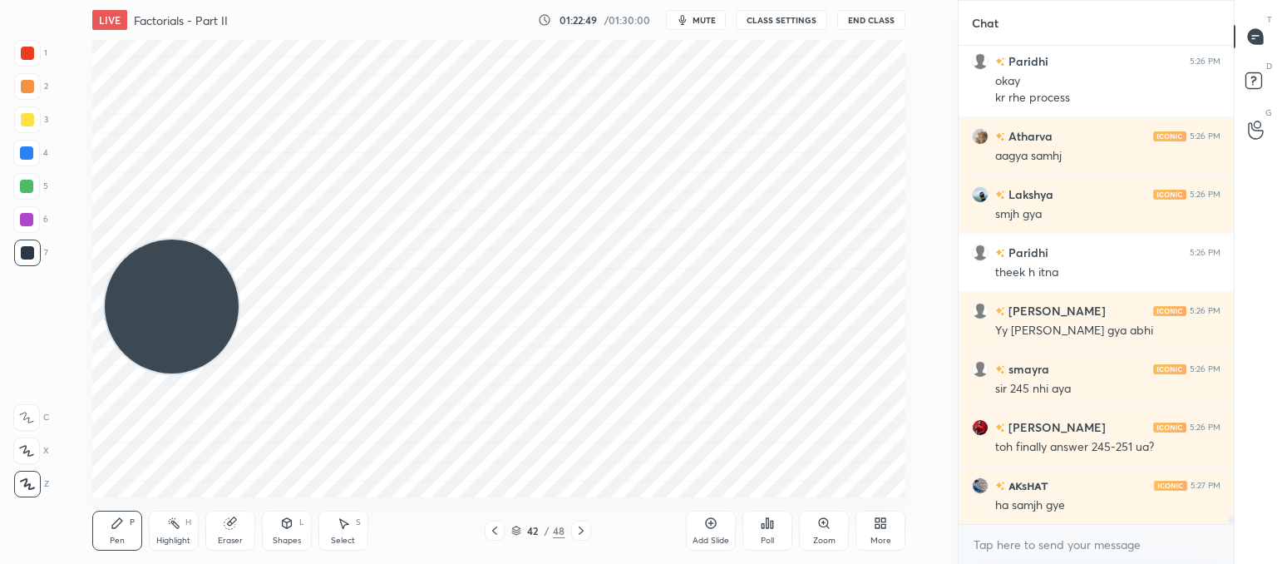
drag, startPoint x: 174, startPoint y: 126, endPoint x: 200, endPoint y: 403, distance: 278.9
click at [200, 373] on video at bounding box center [172, 306] width 134 height 134
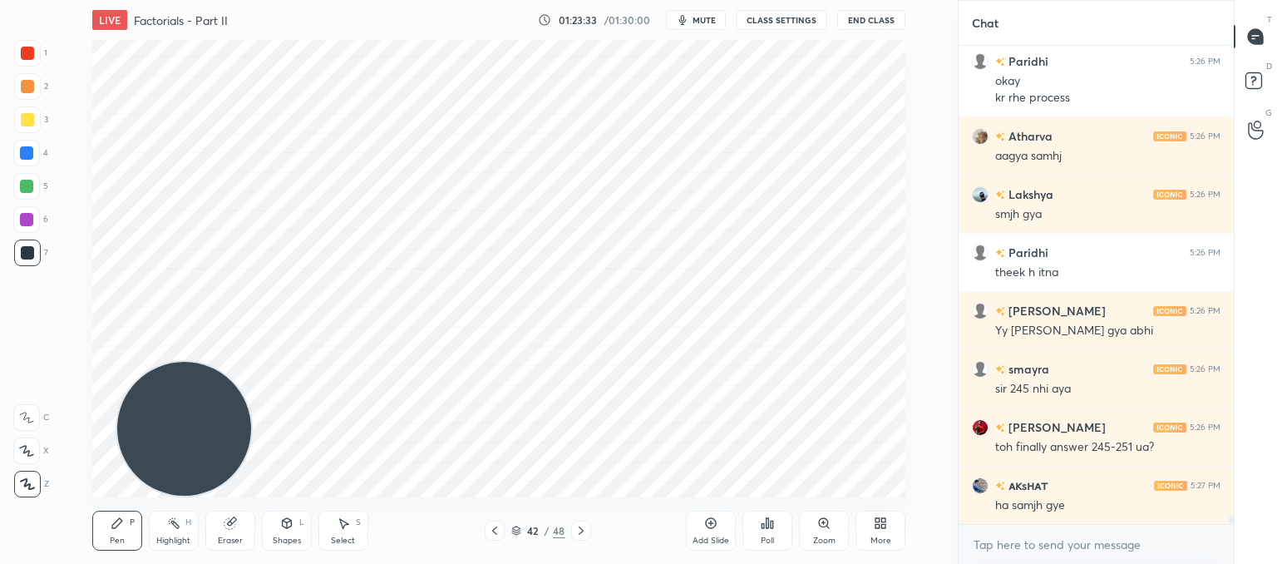
click at [768, 537] on div "Poll" at bounding box center [767, 540] width 13 height 8
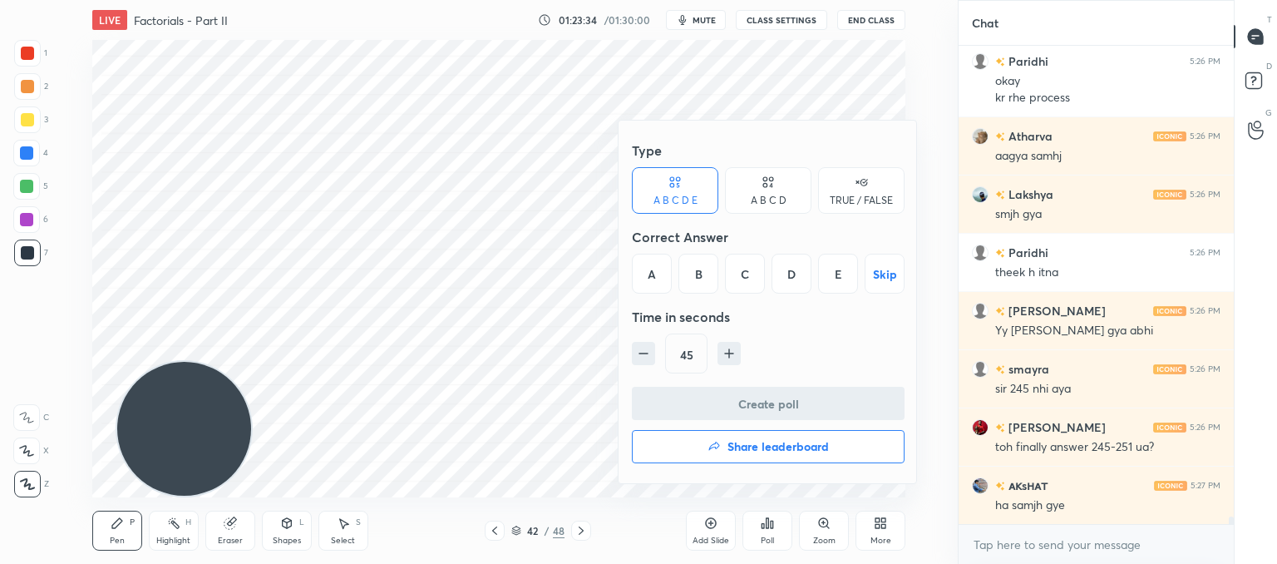
click at [775, 181] on div "A B C D" at bounding box center [768, 190] width 86 height 47
click at [831, 291] on div "D" at bounding box center [824, 274] width 49 height 40
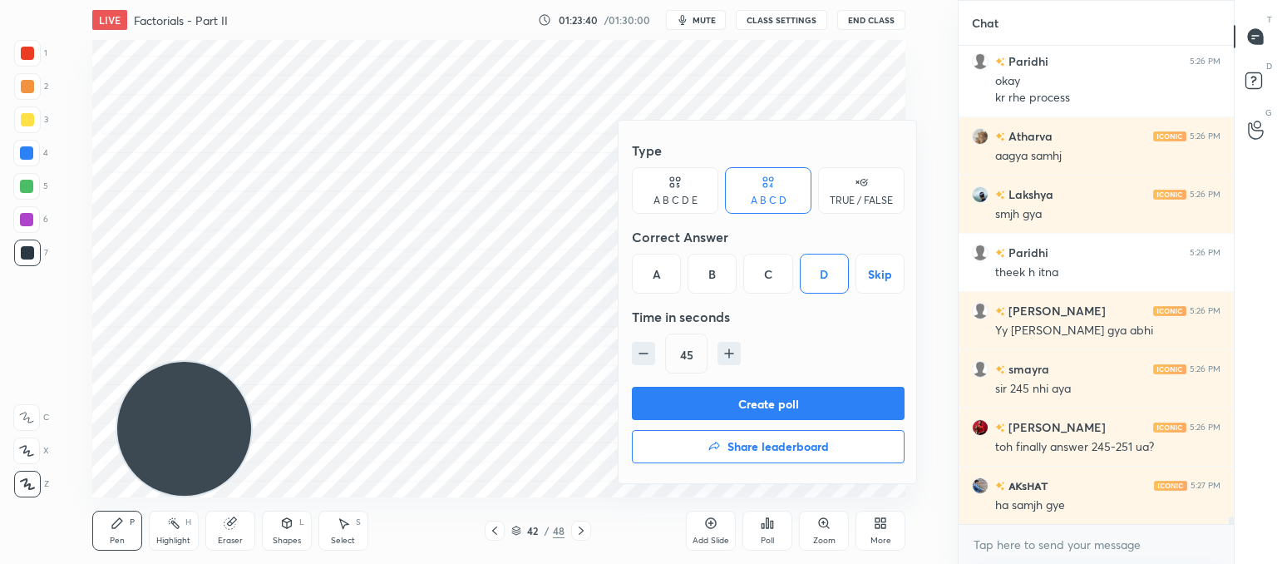
scroll to position [30214, 0]
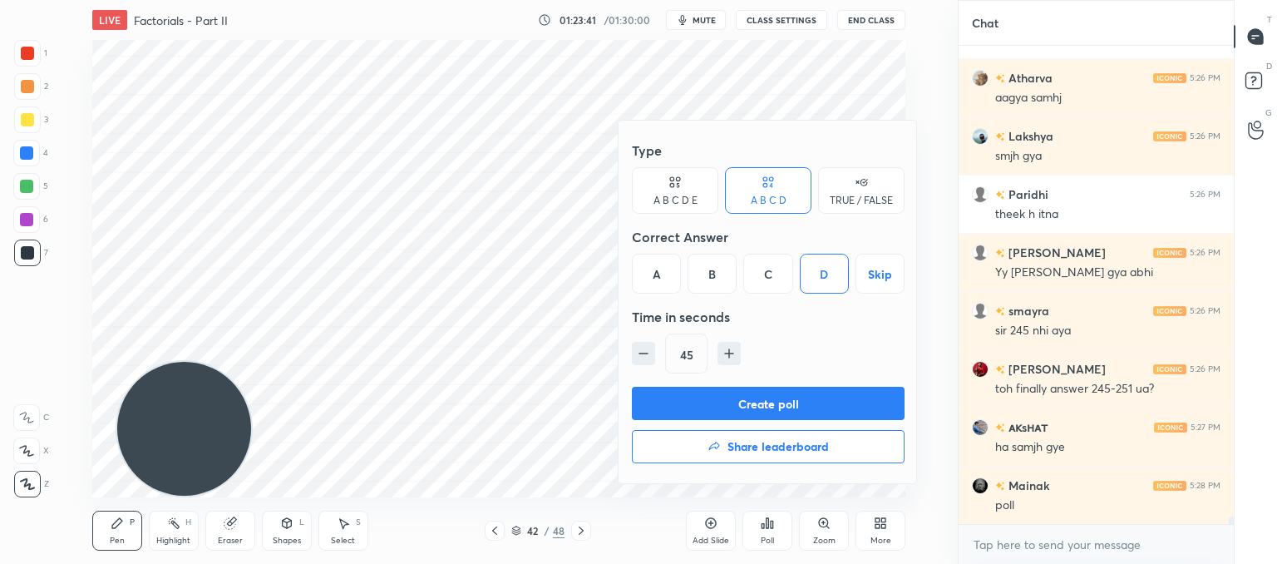
click at [848, 414] on button "Create poll" at bounding box center [768, 403] width 273 height 33
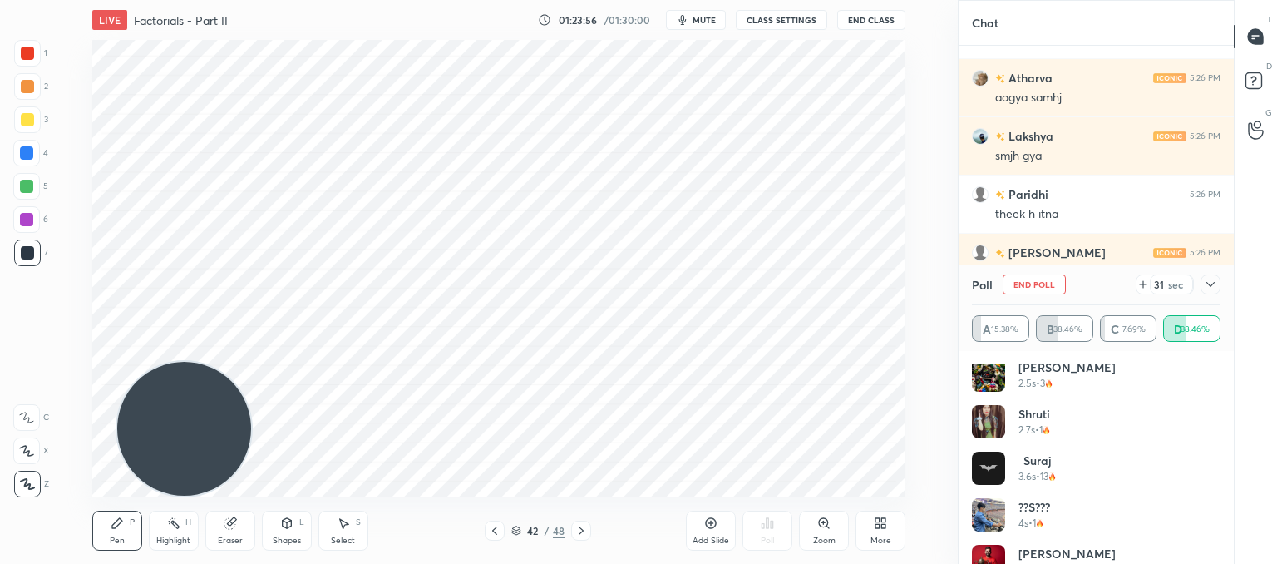
scroll to position [80, 0]
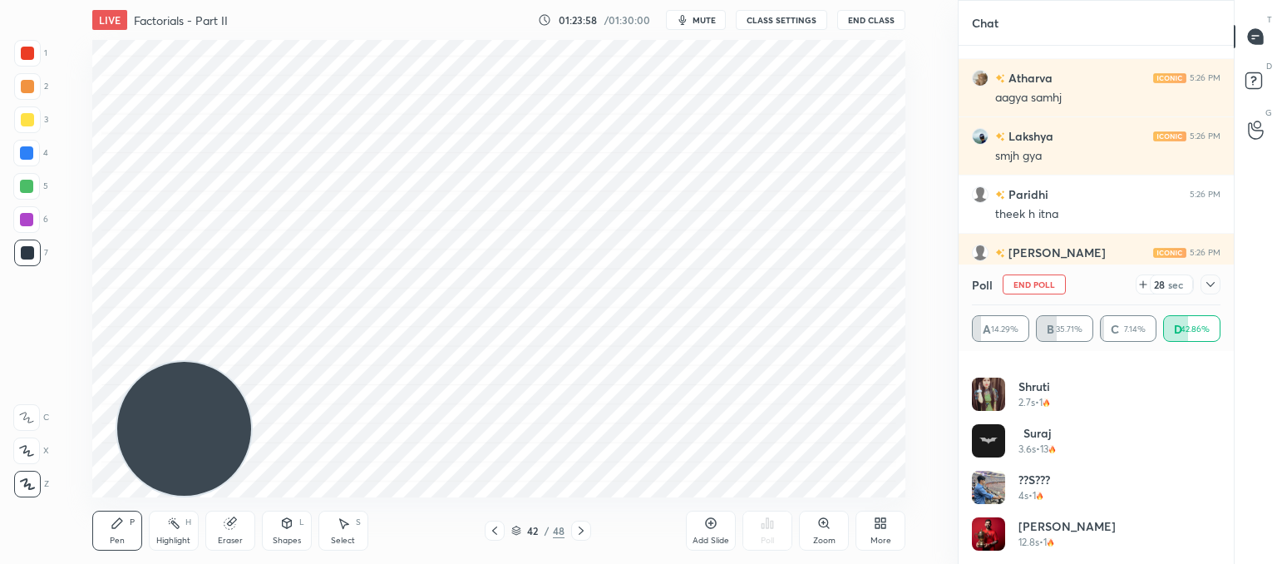
click at [1144, 279] on icon at bounding box center [1142, 284] width 13 height 13
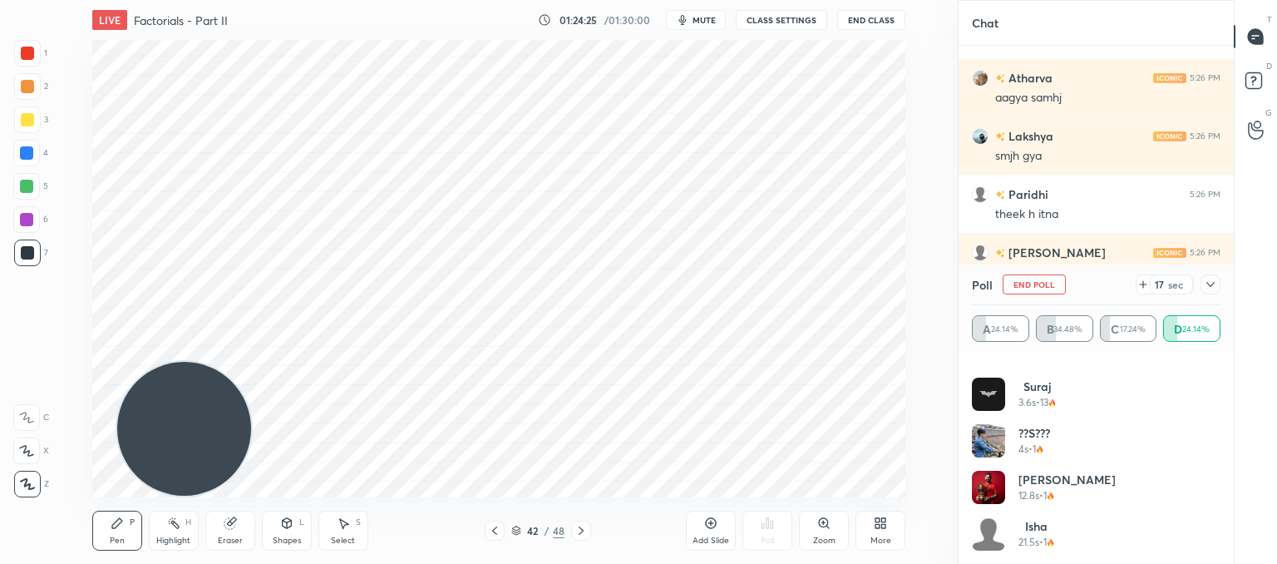
scroll to position [30358, 0]
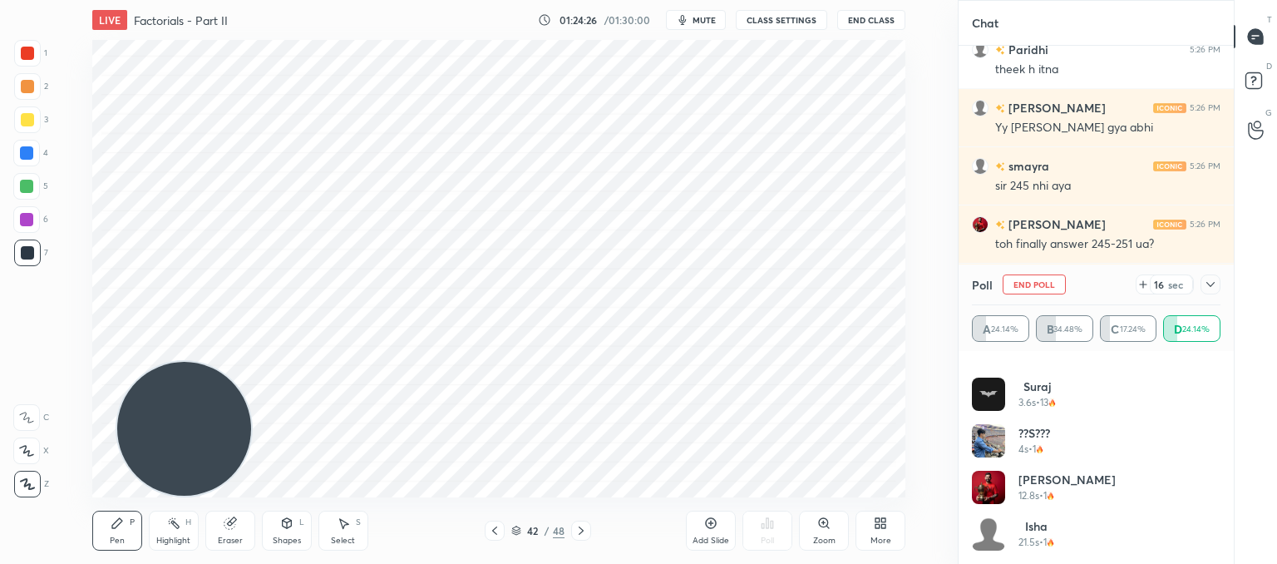
click at [1211, 274] on div at bounding box center [1210, 284] width 20 height 20
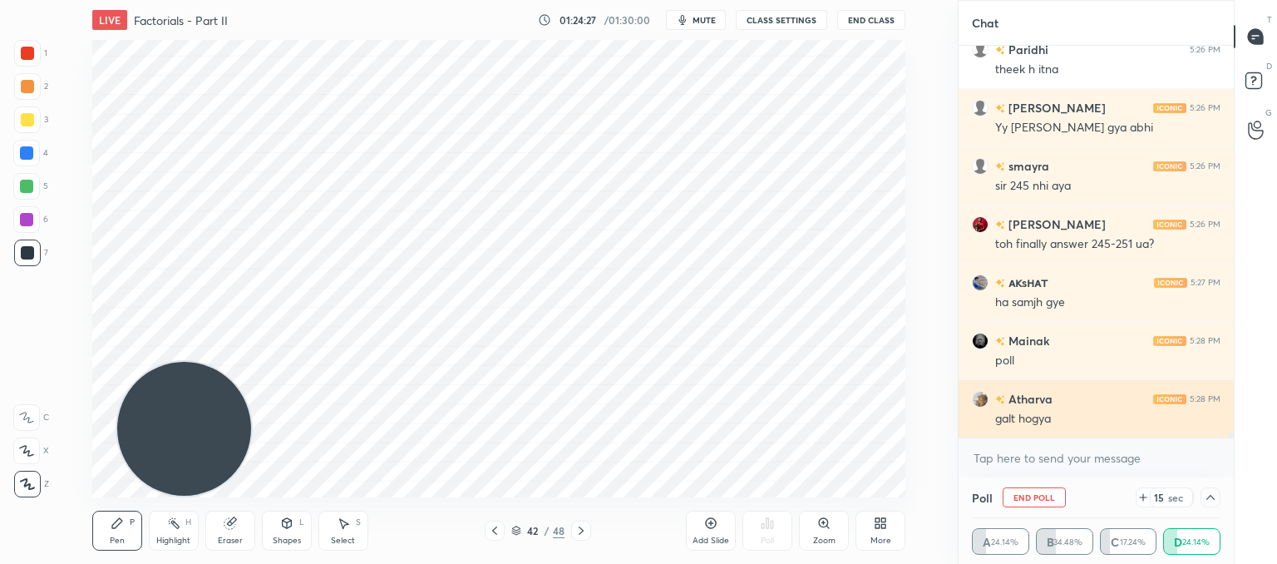
scroll to position [0, 0]
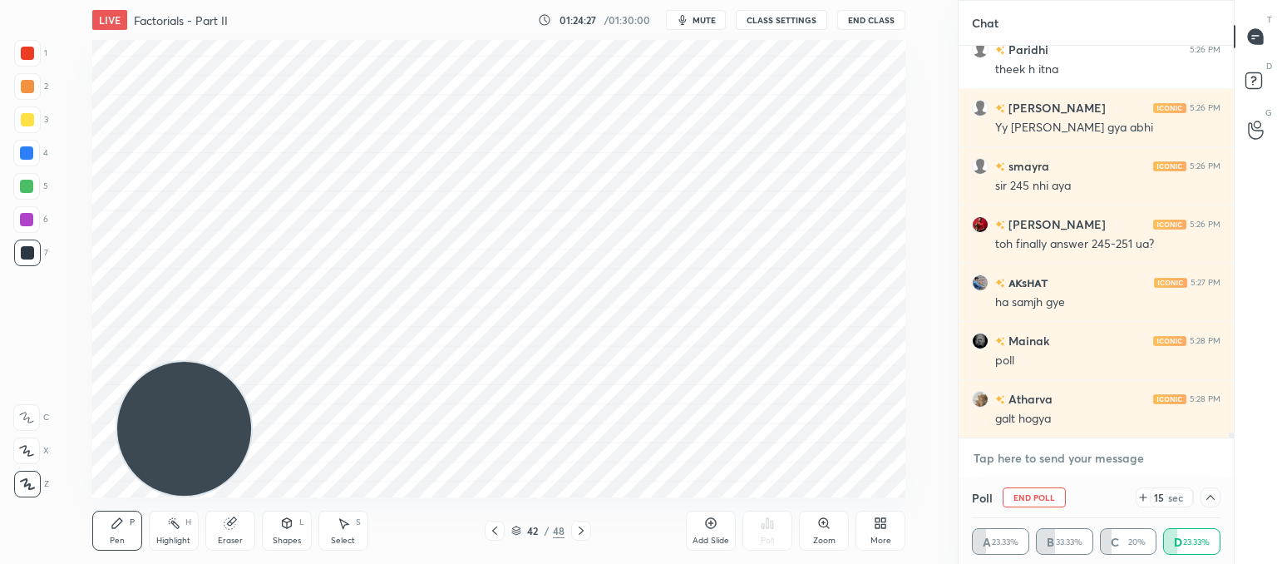
click at [1021, 449] on textarea at bounding box center [1096, 458] width 249 height 27
click at [1211, 500] on icon at bounding box center [1210, 497] width 13 height 13
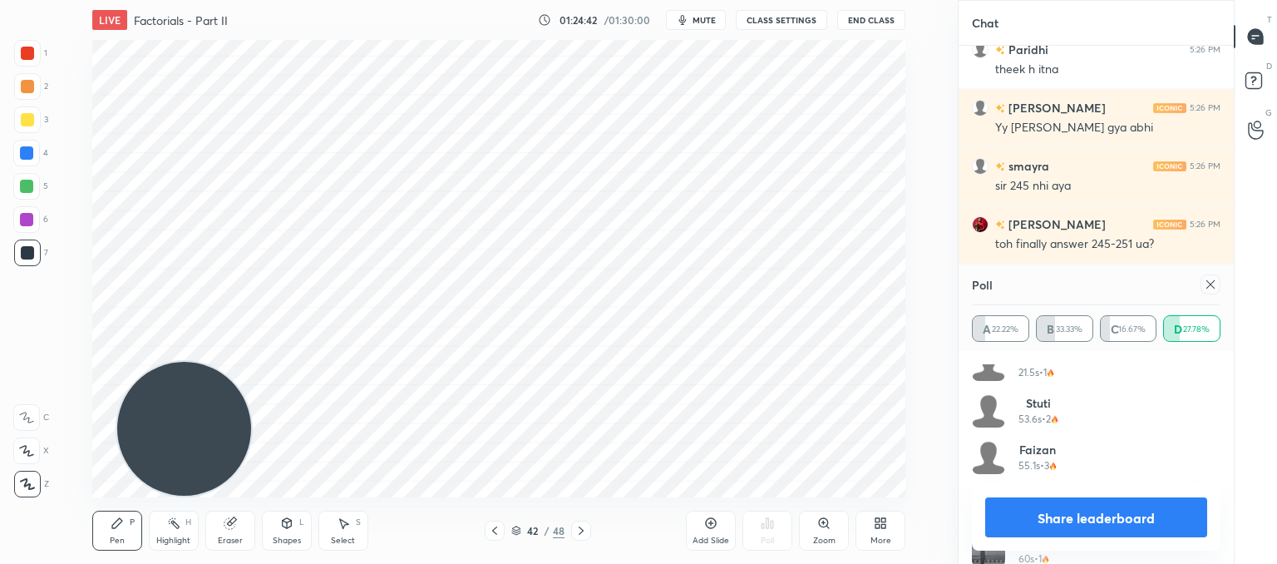
scroll to position [313, 0]
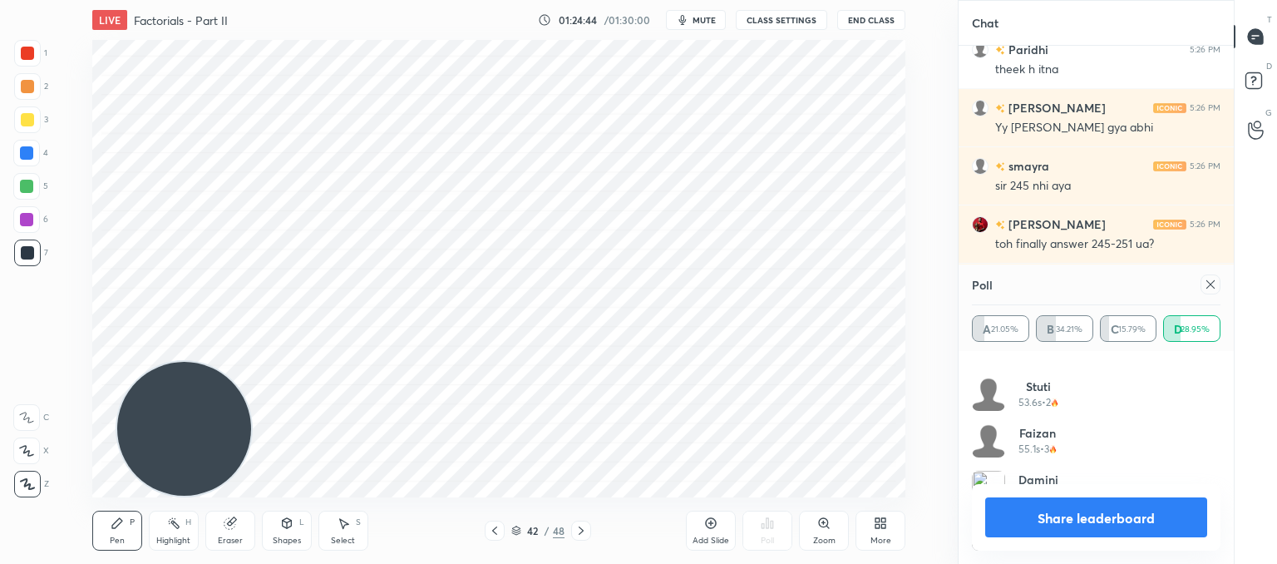
click at [1214, 293] on div at bounding box center [1210, 284] width 20 height 20
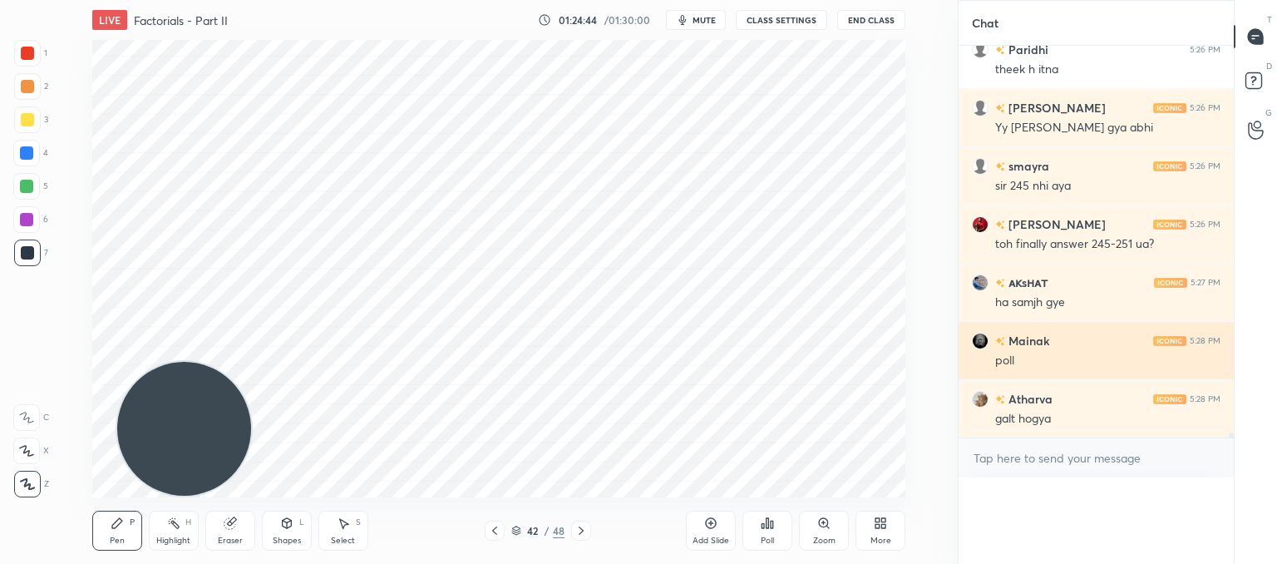
scroll to position [6, 5]
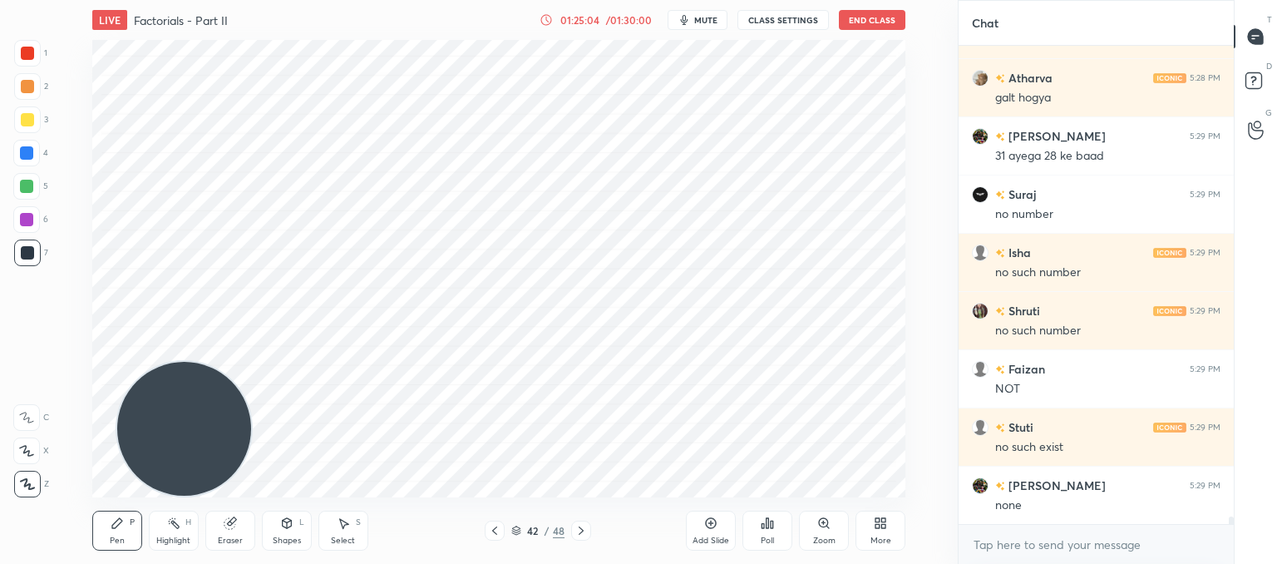
click at [339, 533] on div "Select S" at bounding box center [343, 530] width 50 height 40
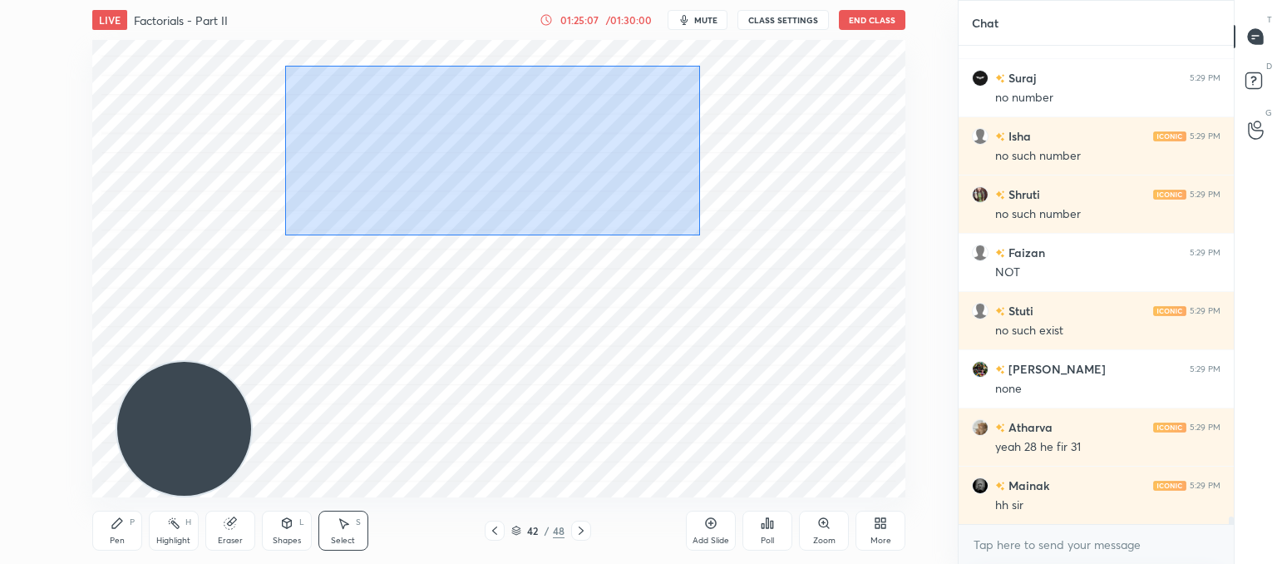
drag, startPoint x: 282, startPoint y: 62, endPoint x: 607, endPoint y: 221, distance: 362.1
click at [692, 233] on div "0 ° Undo Copy Paste here Duplicate Duplicate to new slide Delete" at bounding box center [498, 268] width 813 height 457
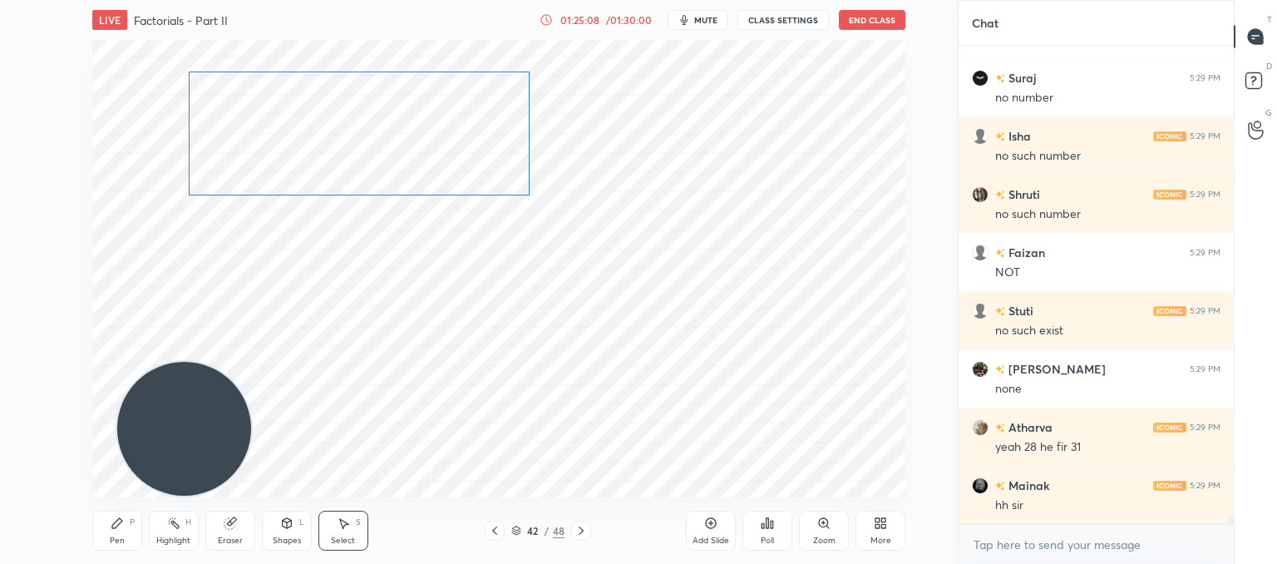
drag, startPoint x: 582, startPoint y: 167, endPoint x: 415, endPoint y: 155, distance: 167.5
click at [413, 154] on div "0 ° Undo Copy Paste here Duplicate Duplicate to new slide Delete" at bounding box center [498, 268] width 813 height 457
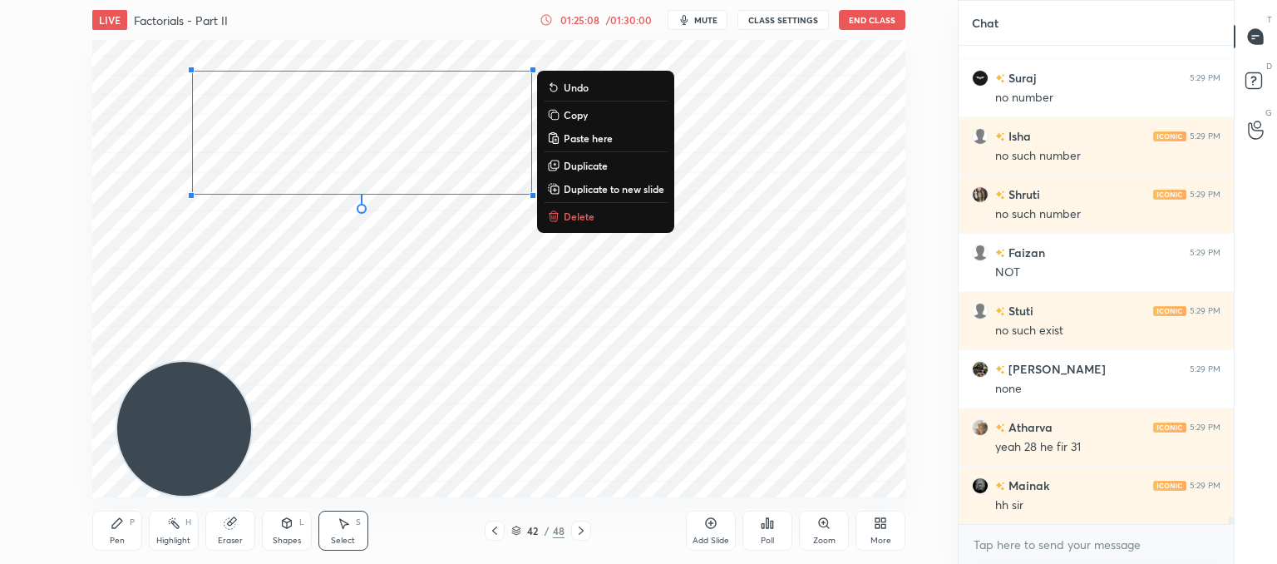
click at [584, 332] on div "0 ° Undo Copy Paste here Duplicate Duplicate to new slide Delete" at bounding box center [498, 268] width 813 height 457
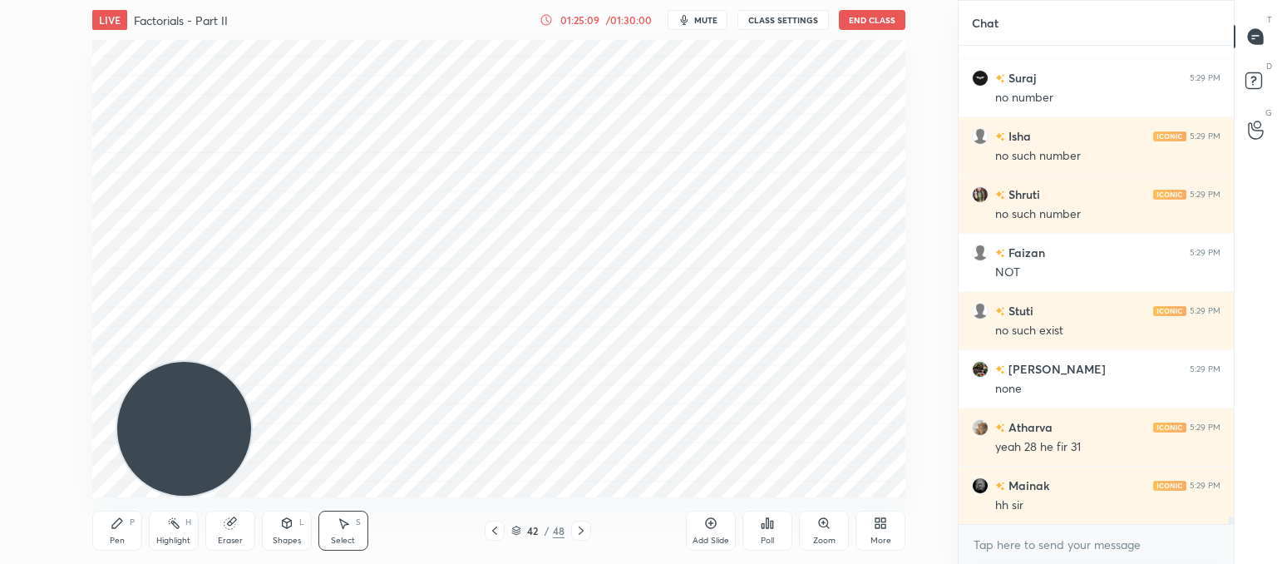
click at [116, 527] on icon at bounding box center [117, 522] width 13 height 13
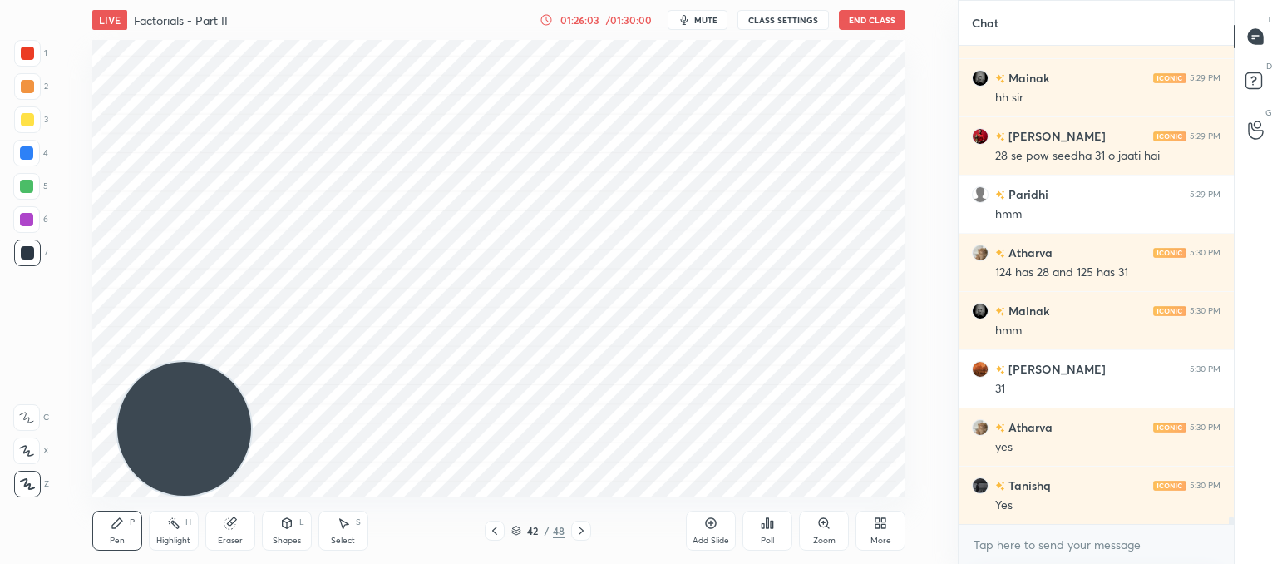
scroll to position [31261, 0]
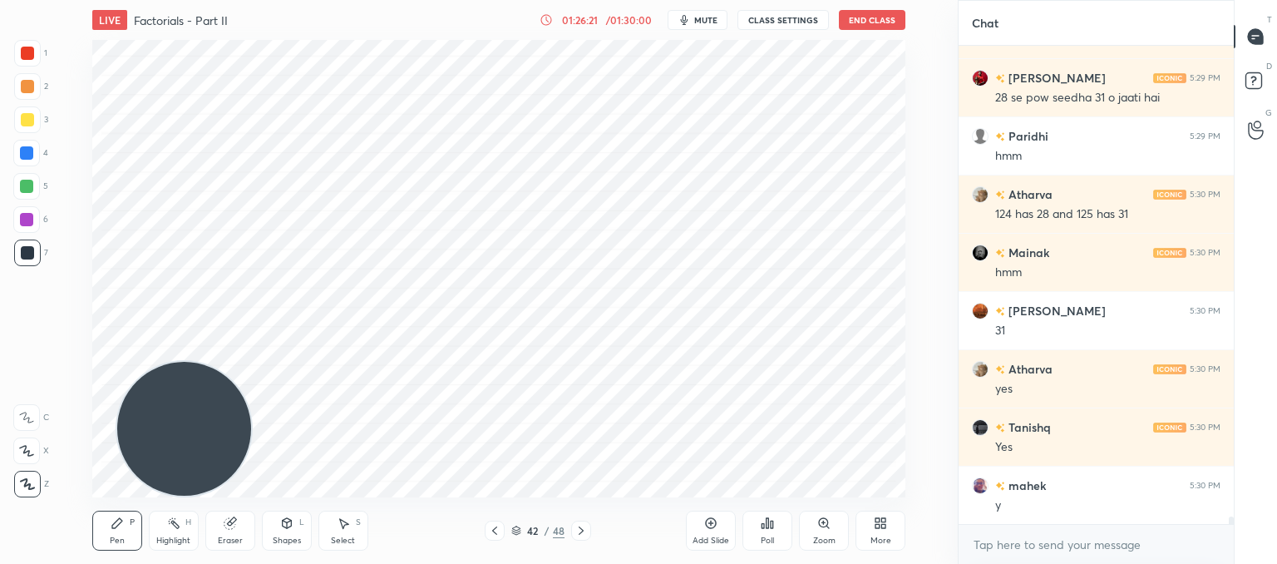
click at [492, 531] on icon at bounding box center [494, 530] width 5 height 8
click at [493, 532] on icon at bounding box center [494, 530] width 13 height 13
click at [494, 533] on icon at bounding box center [494, 530] width 5 height 8
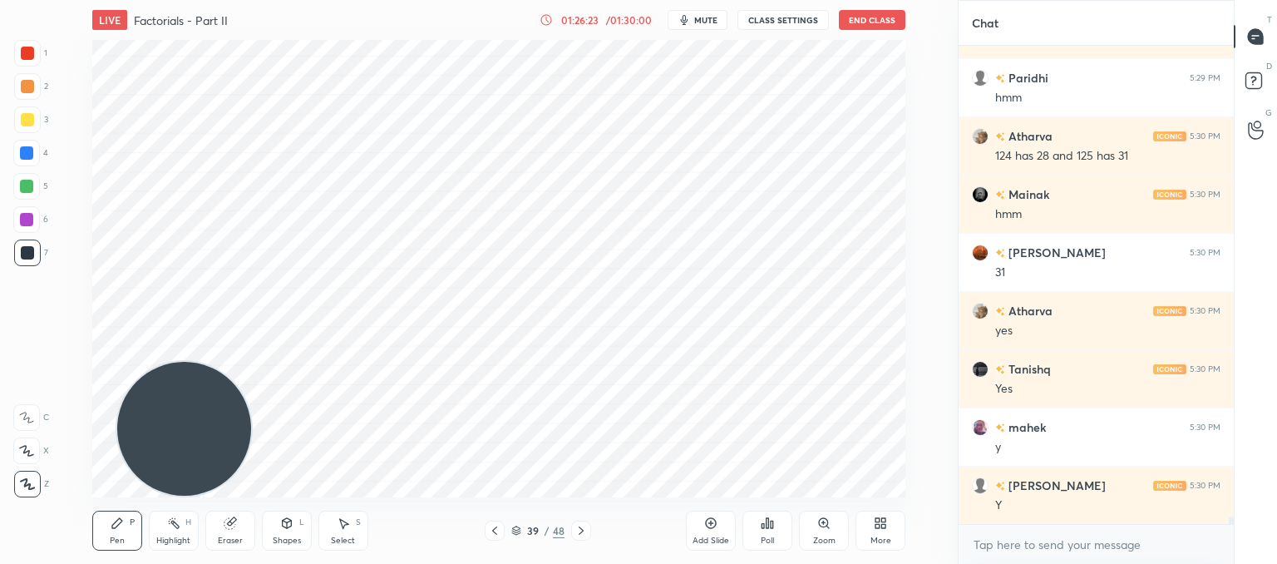
click at [575, 530] on icon at bounding box center [580, 530] width 13 height 13
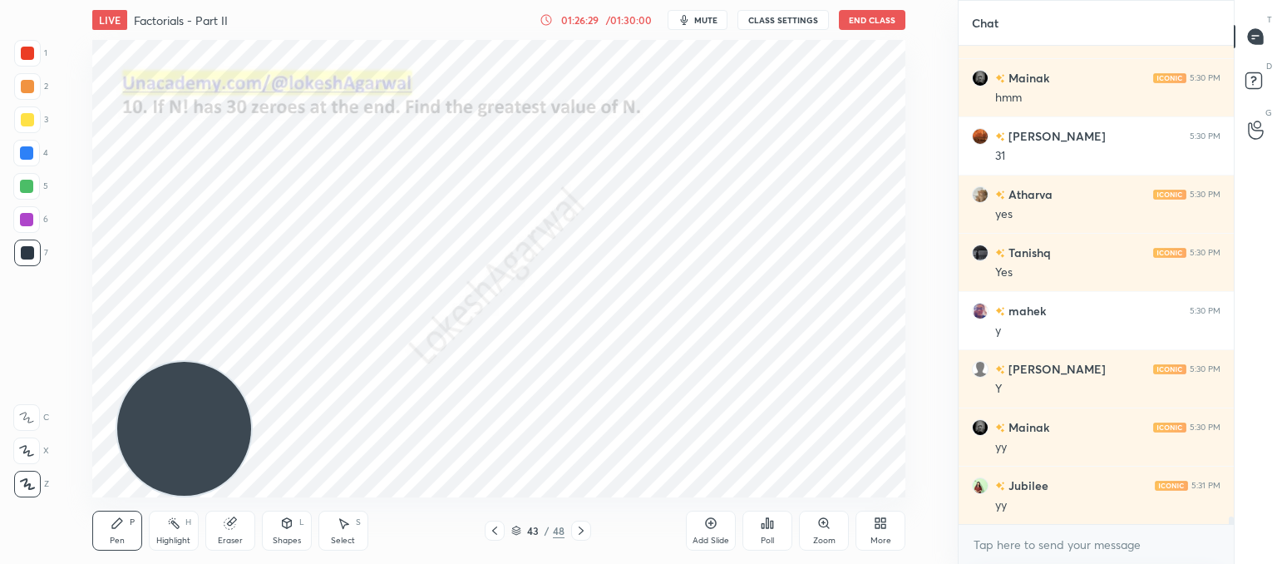
scroll to position [31494, 0]
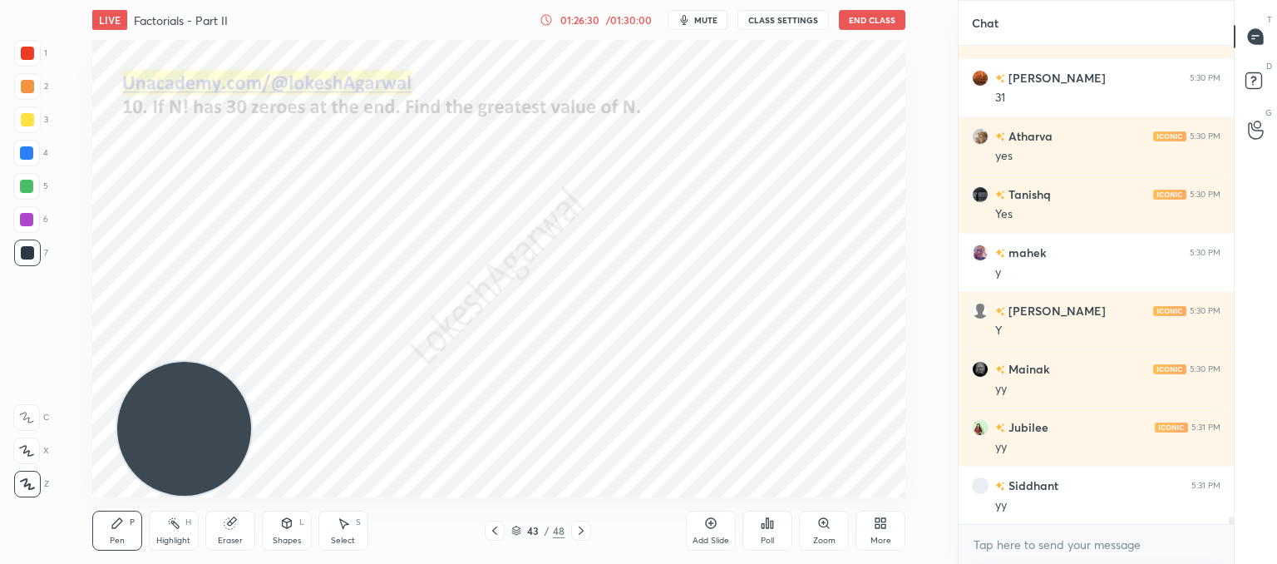
drag, startPoint x: 707, startPoint y: 530, endPoint x: 709, endPoint y: 495, distance: 35.0
click at [708, 525] on icon at bounding box center [710, 522] width 13 height 13
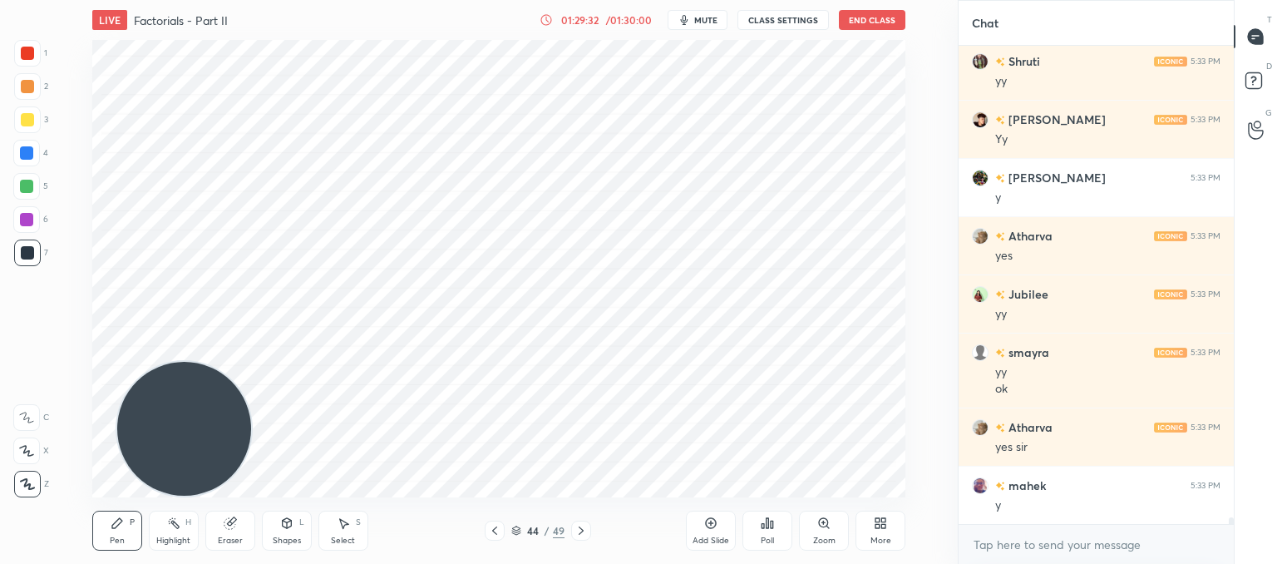
scroll to position [32807, 0]
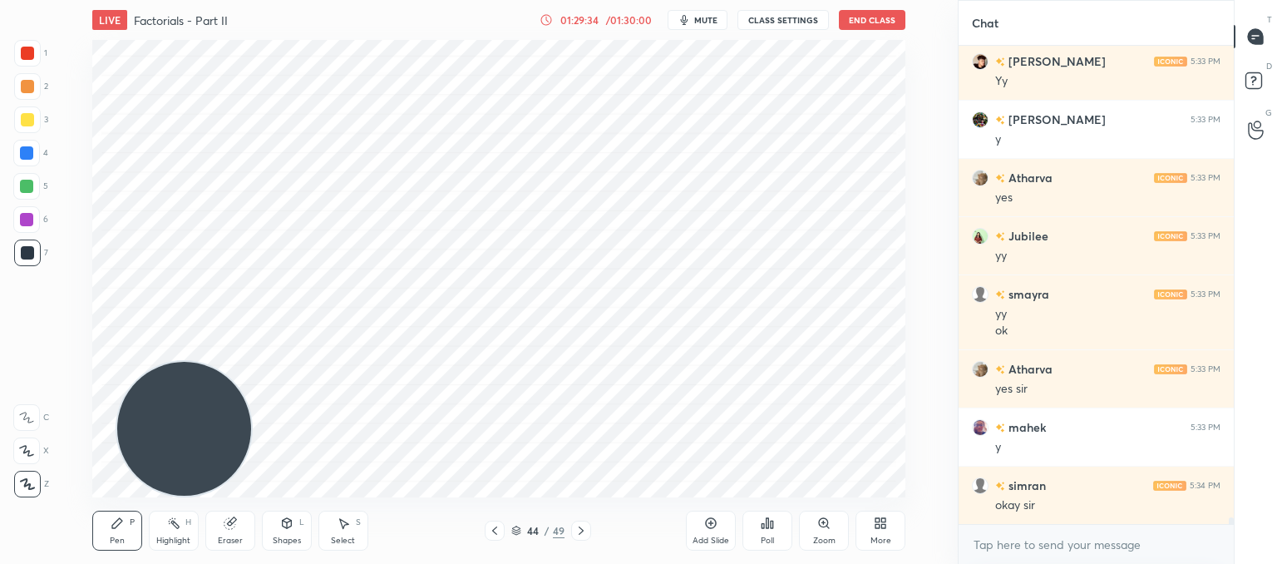
click at [714, 534] on div "Add Slide" at bounding box center [711, 530] width 50 height 40
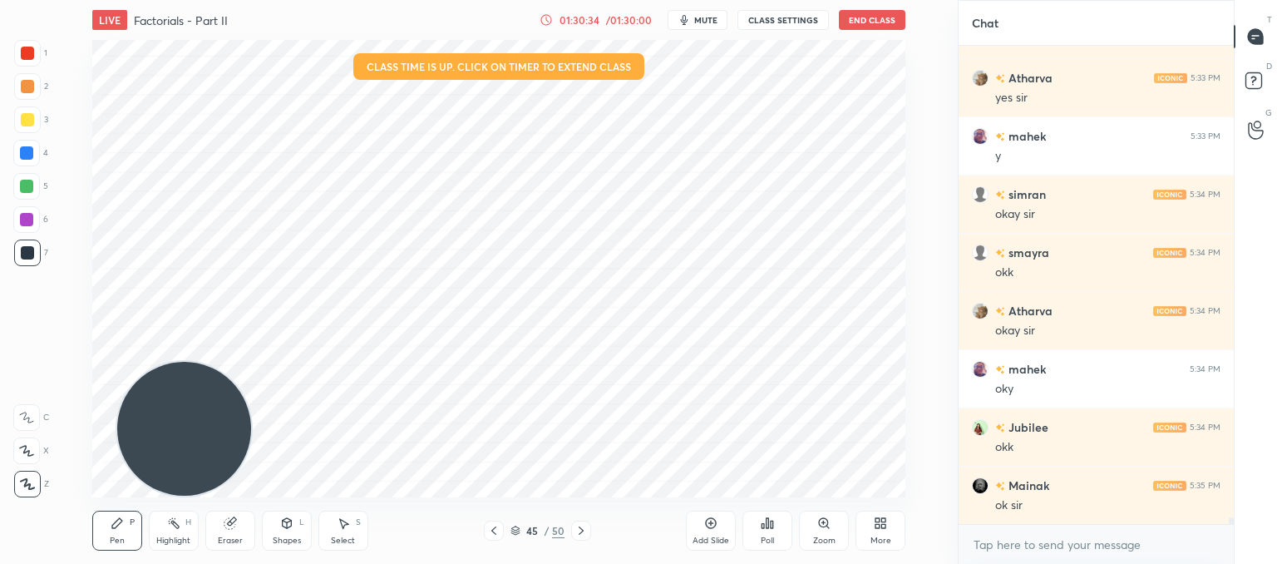
scroll to position [33157, 0]
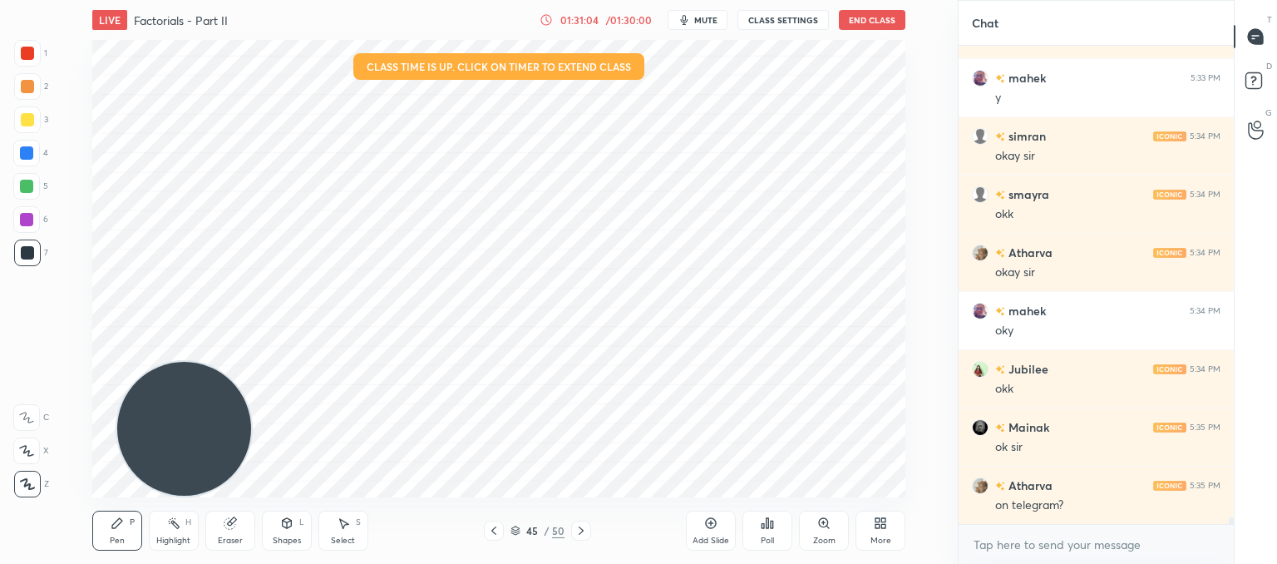
click at [575, 525] on icon at bounding box center [580, 530] width 13 height 13
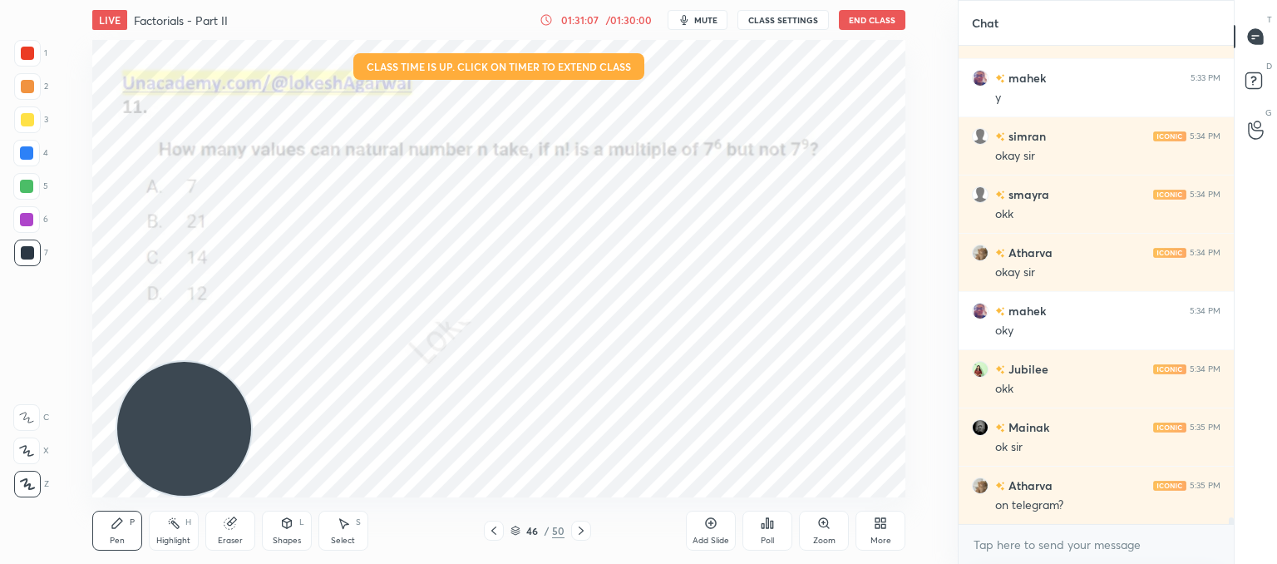
click at [496, 525] on icon at bounding box center [493, 530] width 13 height 13
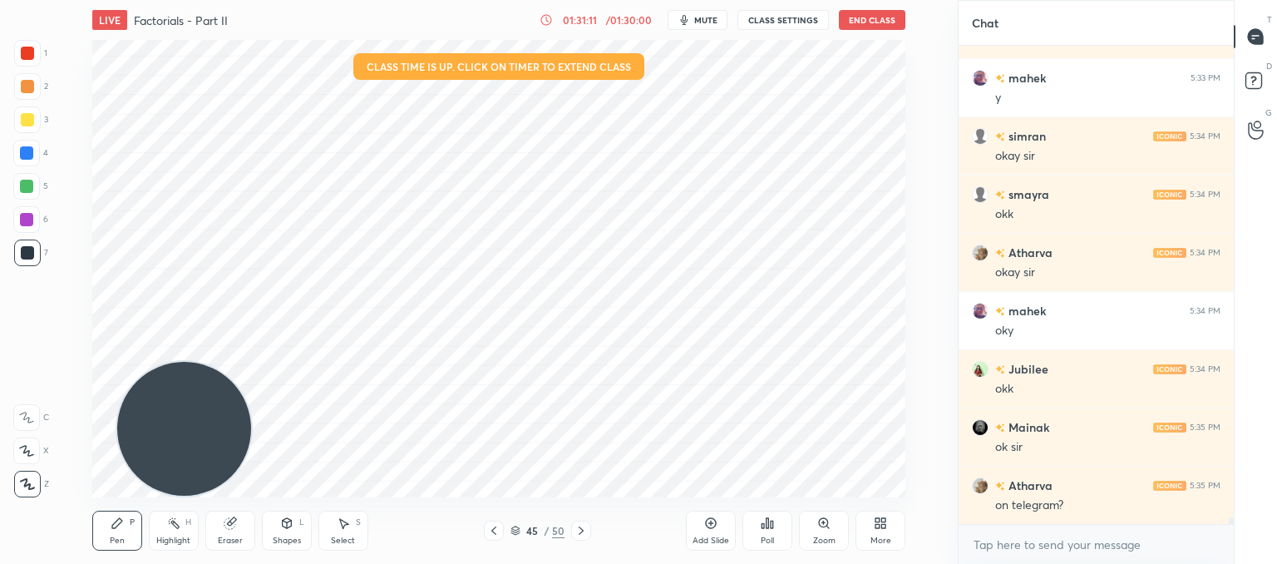
click at [581, 530] on icon at bounding box center [581, 530] width 5 height 8
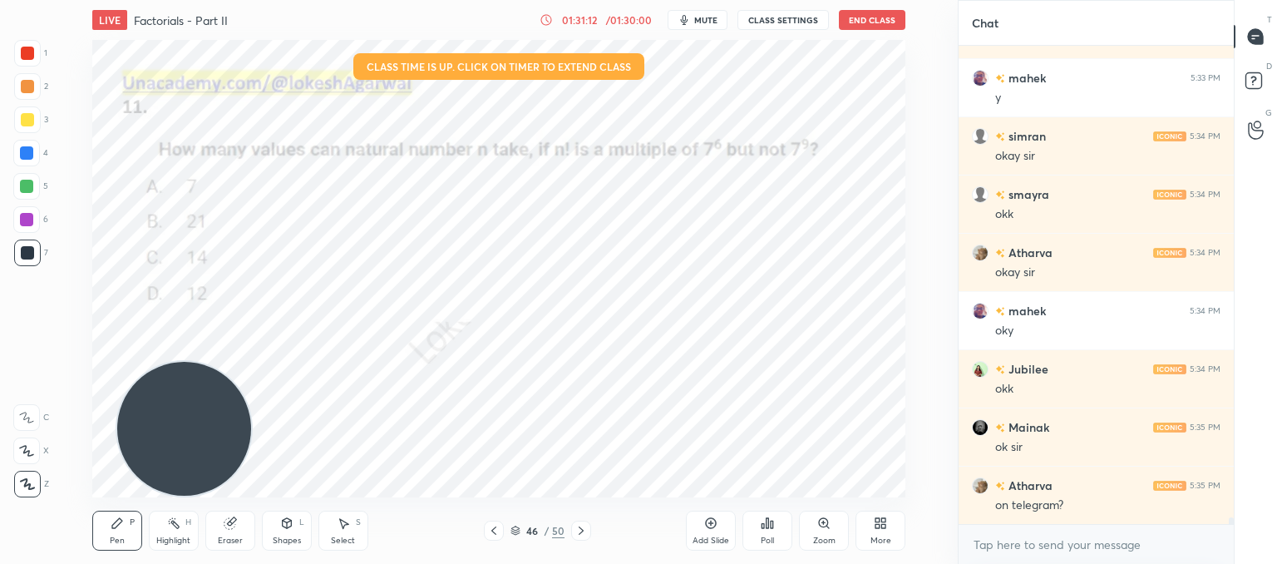
click at [585, 529] on icon at bounding box center [580, 530] width 13 height 13
click at [589, 527] on div at bounding box center [581, 530] width 20 height 20
click at [589, 530] on div at bounding box center [581, 530] width 20 height 20
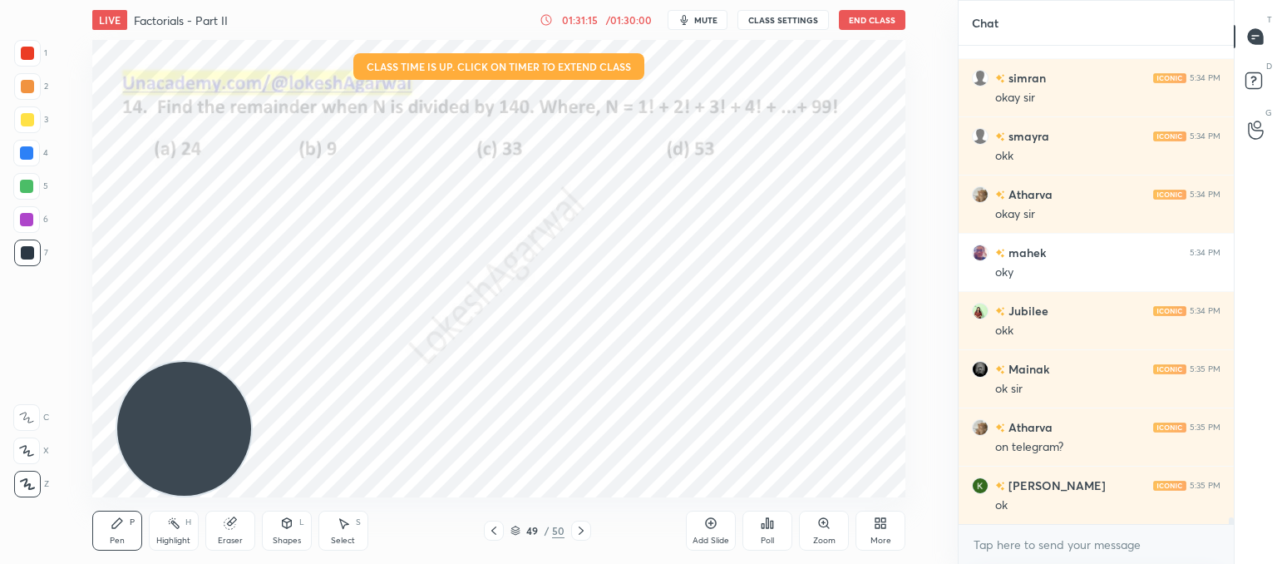
click at [584, 528] on icon at bounding box center [580, 530] width 13 height 13
click at [584, 530] on icon at bounding box center [580, 530] width 13 height 13
click at [491, 530] on icon at bounding box center [493, 530] width 13 height 13
click at [495, 530] on icon at bounding box center [493, 530] width 13 height 13
click at [497, 530] on icon at bounding box center [493, 530] width 13 height 13
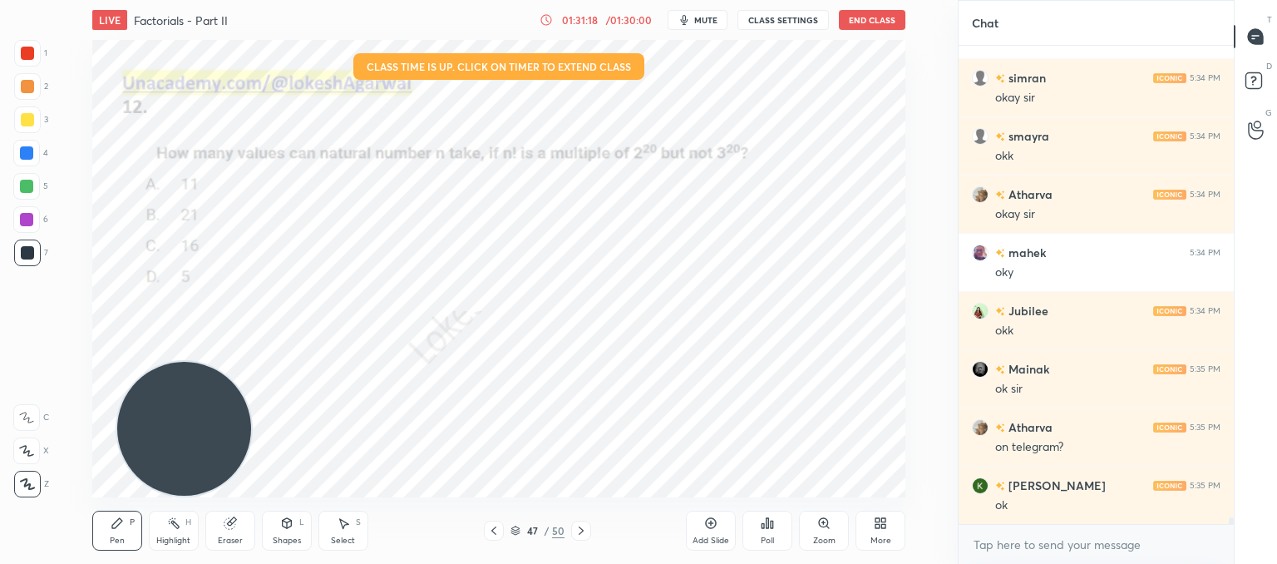
click at [497, 530] on icon at bounding box center [493, 530] width 13 height 13
click at [498, 530] on icon at bounding box center [493, 530] width 13 height 13
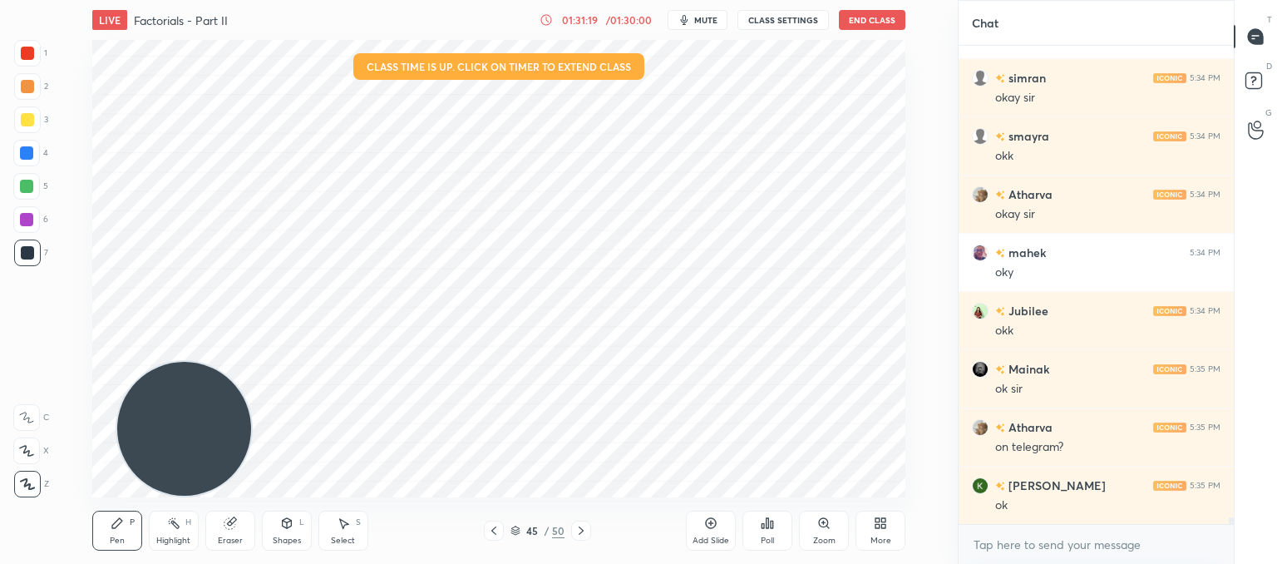
click at [498, 530] on icon at bounding box center [493, 530] width 13 height 13
click at [498, 532] on icon at bounding box center [493, 530] width 13 height 13
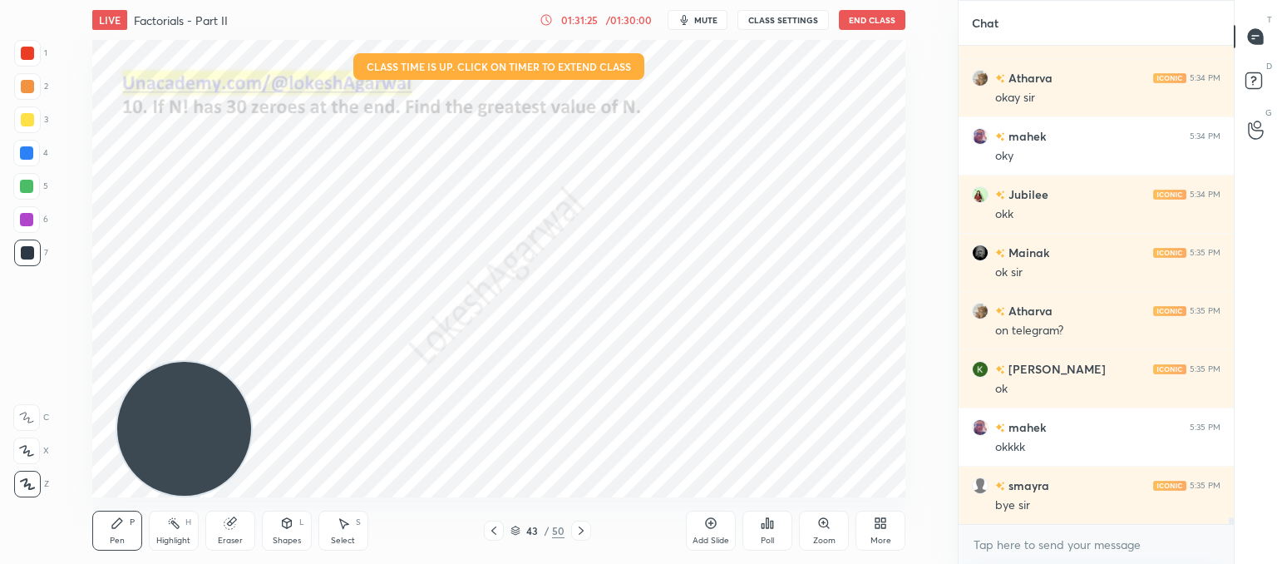
scroll to position [33389, 0]
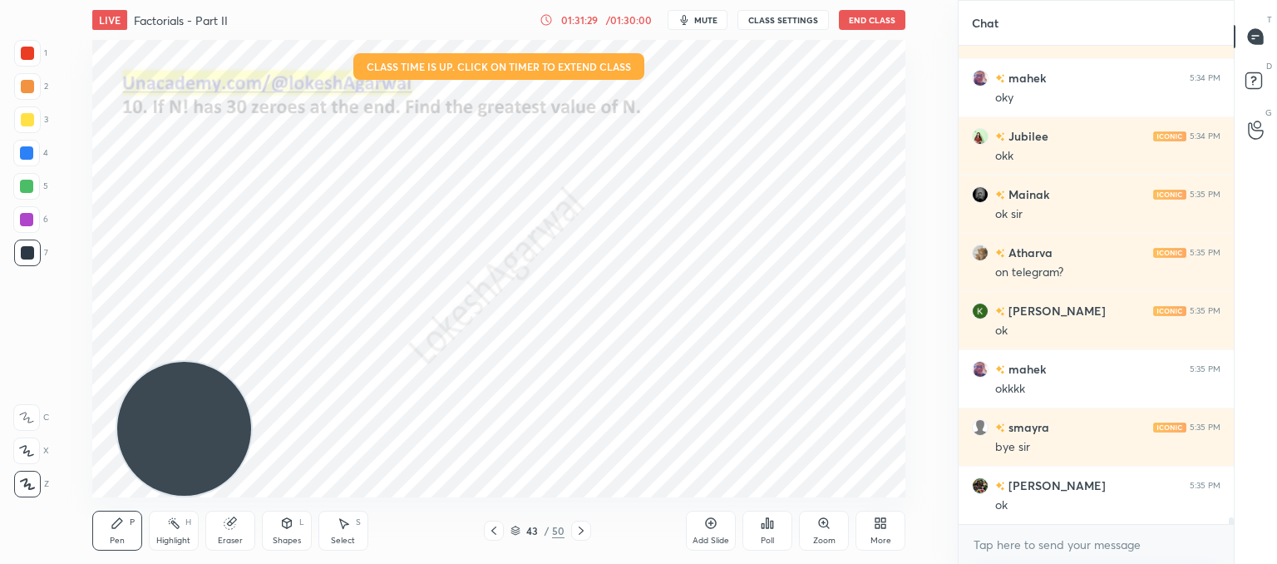
drag, startPoint x: 224, startPoint y: 530, endPoint x: 229, endPoint y: 403, distance: 126.5
click at [228, 527] on icon at bounding box center [230, 522] width 13 height 13
click at [500, 521] on div at bounding box center [494, 530] width 20 height 20
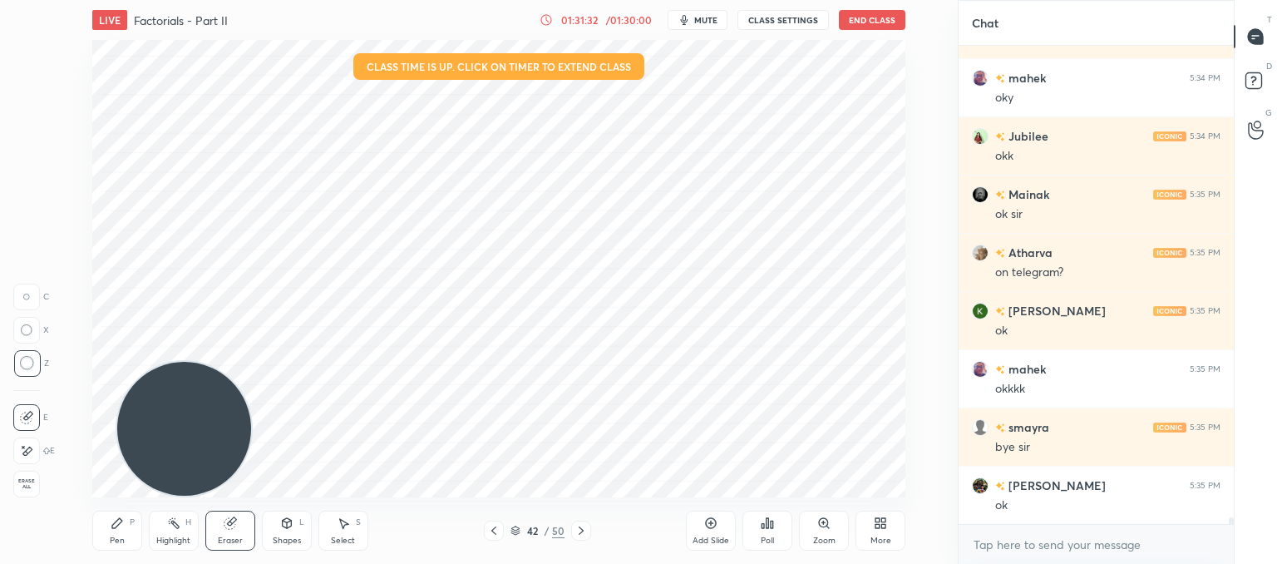
click at [500, 521] on div at bounding box center [494, 530] width 20 height 20
click at [500, 520] on div at bounding box center [494, 530] width 20 height 20
click at [499, 520] on div at bounding box center [494, 530] width 20 height 20
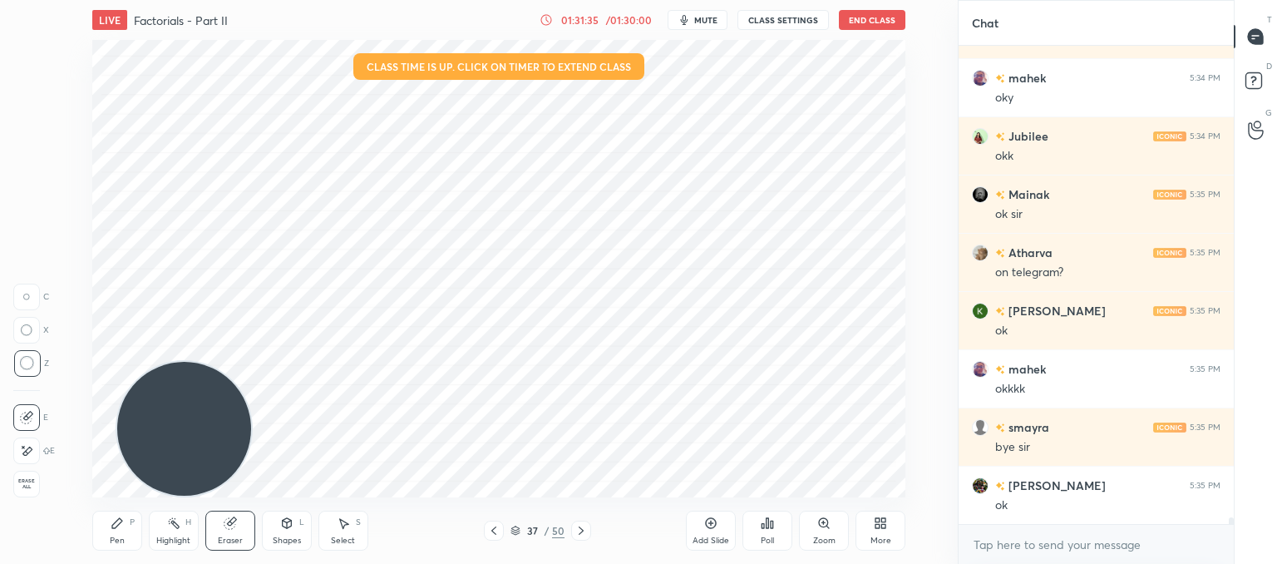
click at [499, 520] on div at bounding box center [494, 530] width 20 height 20
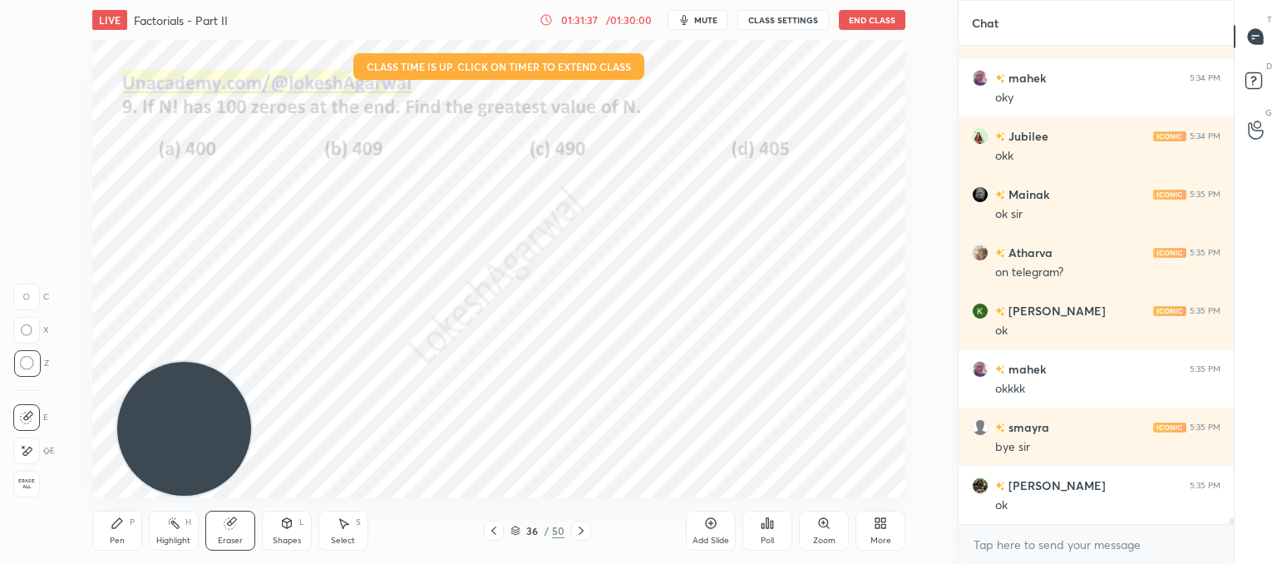
click at [499, 520] on div at bounding box center [494, 530] width 20 height 20
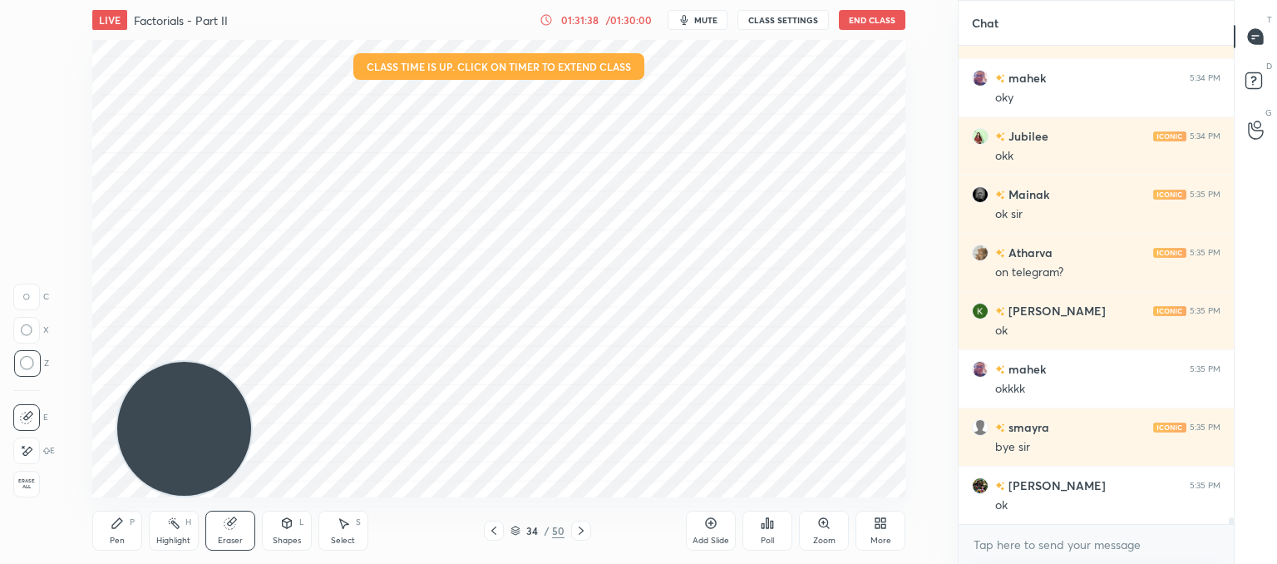
click at [499, 520] on div at bounding box center [494, 530] width 20 height 20
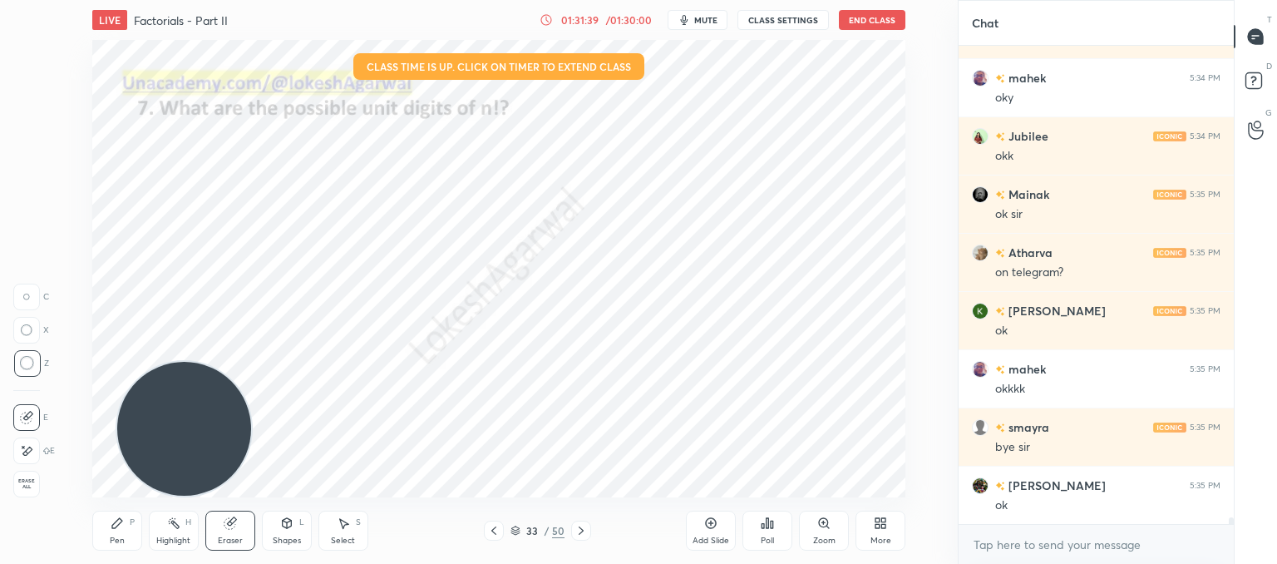
click at [499, 520] on div at bounding box center [494, 530] width 20 height 20
click at [498, 519] on div "Pen P Highlight H Eraser Shapes L Select S 32 / 50 Add Slide Poll Zoom More" at bounding box center [498, 530] width 813 height 67
click at [492, 526] on icon at bounding box center [493, 530] width 13 height 13
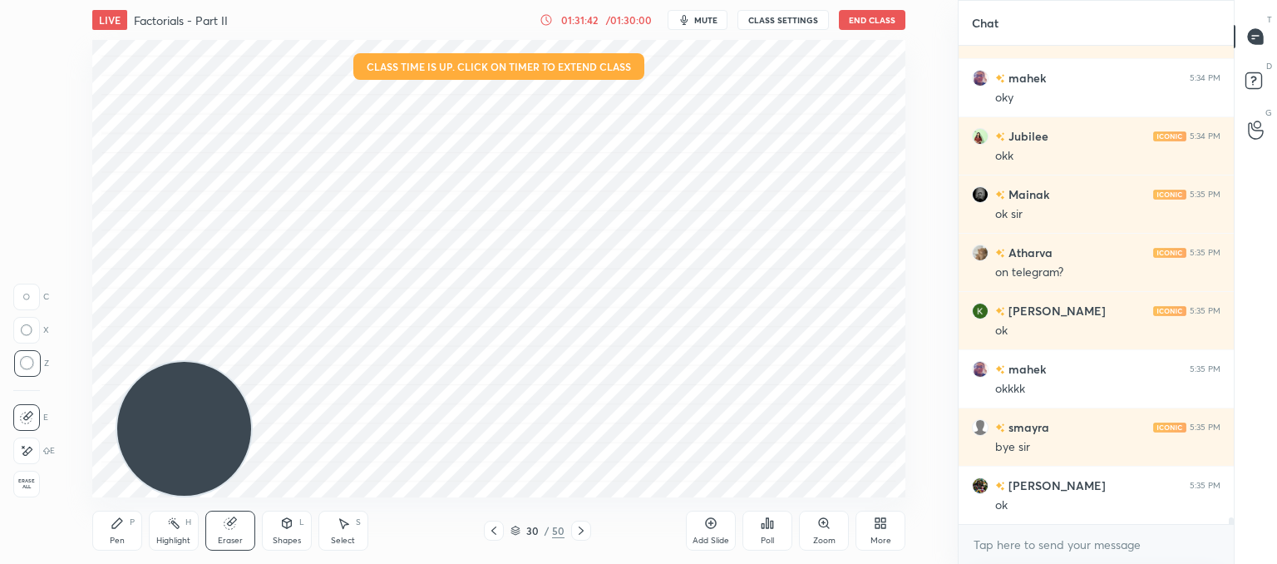
click at [492, 526] on icon at bounding box center [493, 530] width 13 height 13
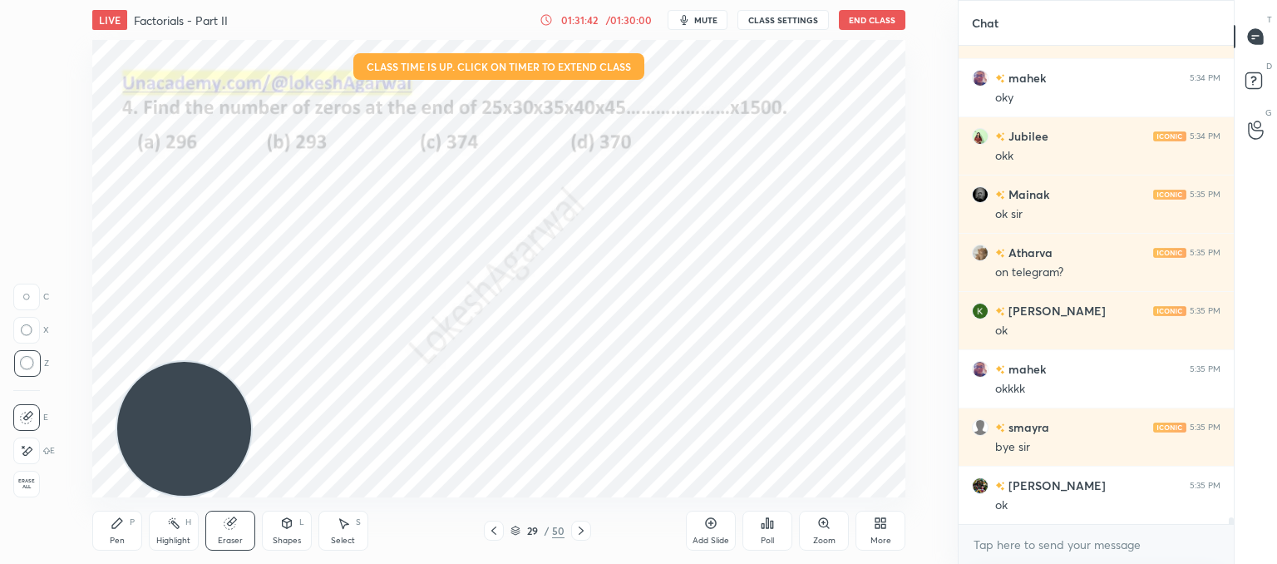
click at [492, 526] on icon at bounding box center [493, 530] width 13 height 13
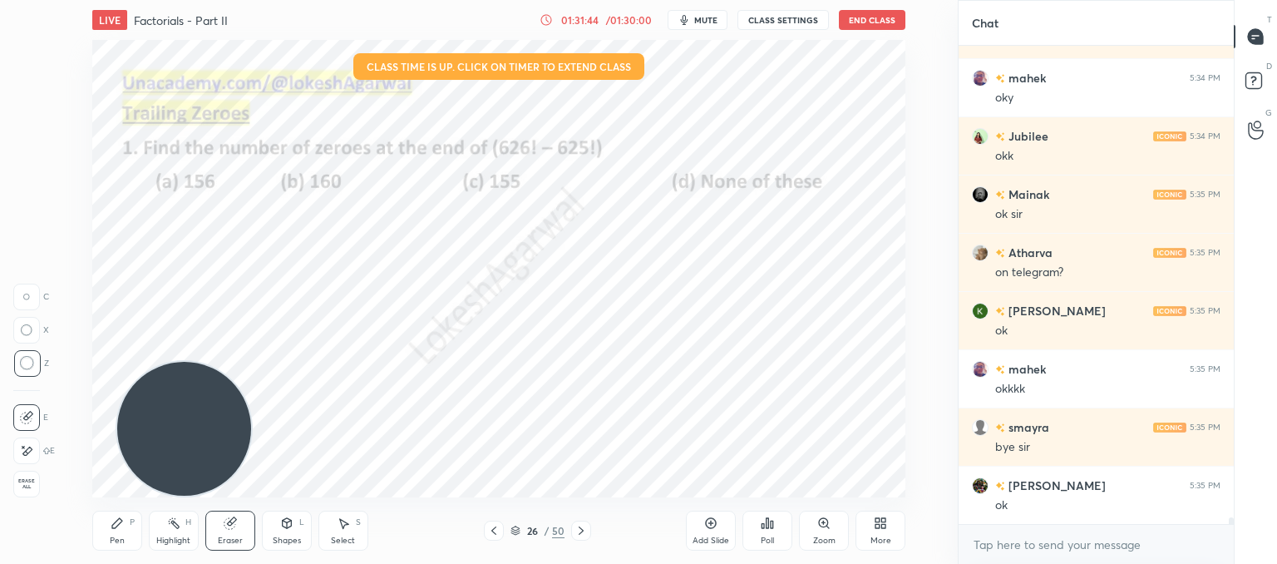
scroll to position [33448, 0]
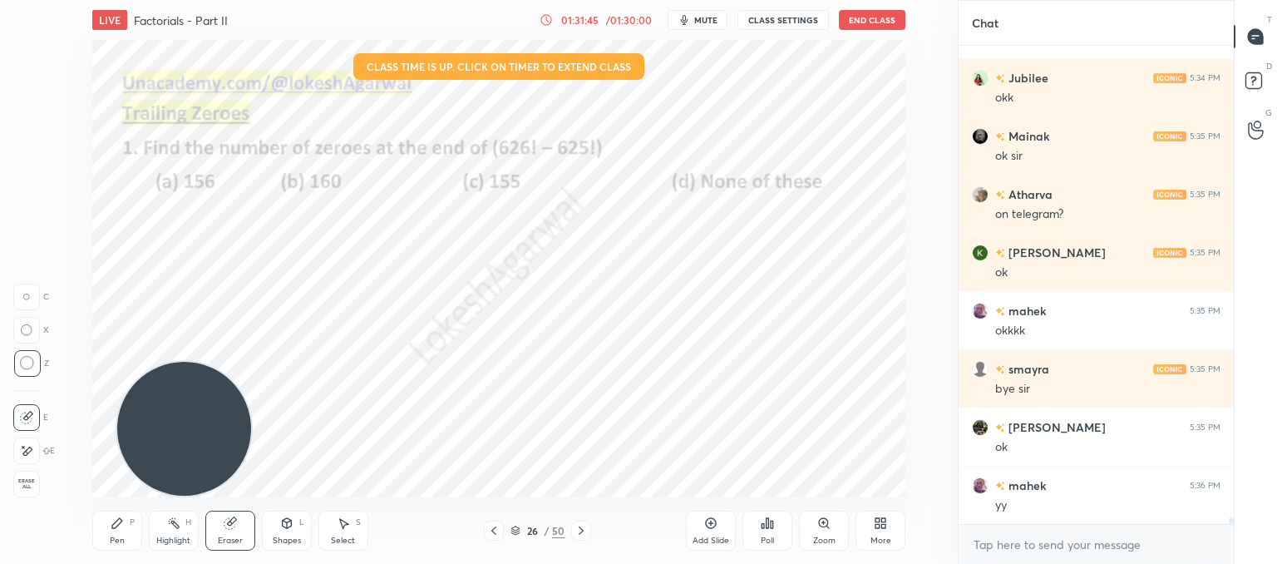
click at [492, 526] on icon at bounding box center [493, 530] width 13 height 13
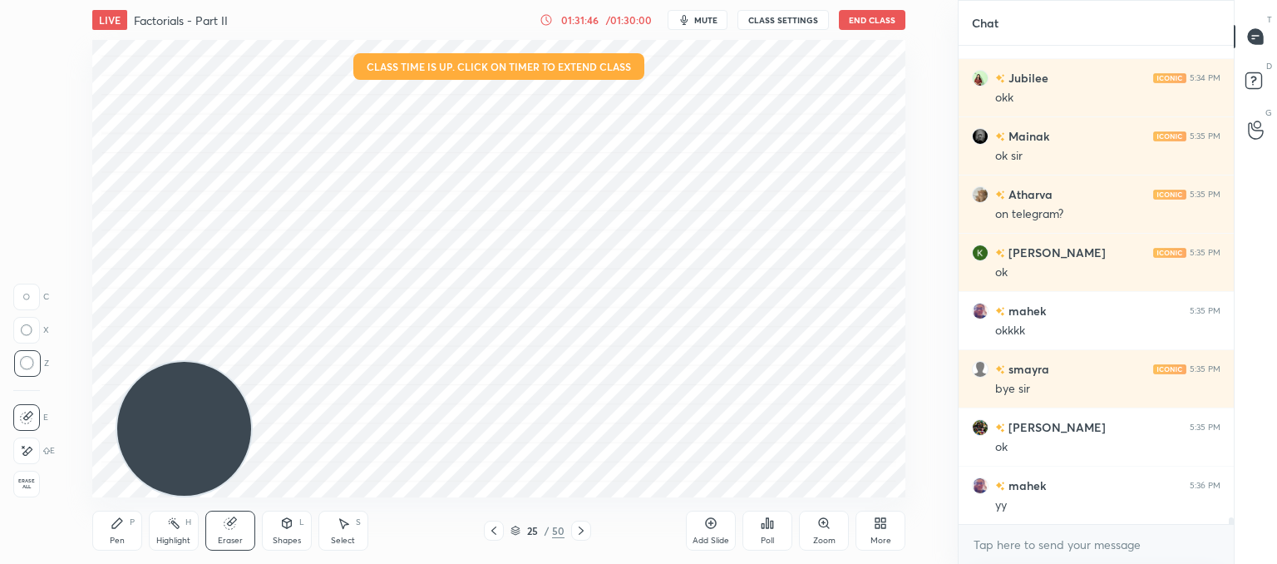
click at [492, 526] on icon at bounding box center [493, 530] width 13 height 13
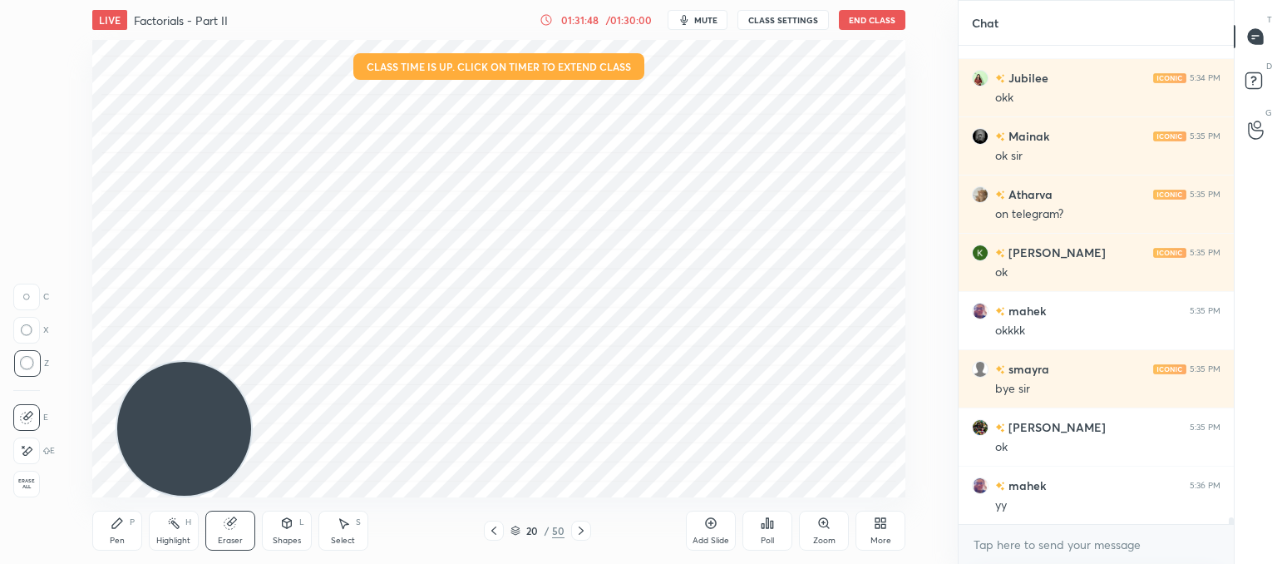
click at [493, 526] on icon at bounding box center [493, 530] width 13 height 13
click at [494, 525] on icon at bounding box center [493, 530] width 13 height 13
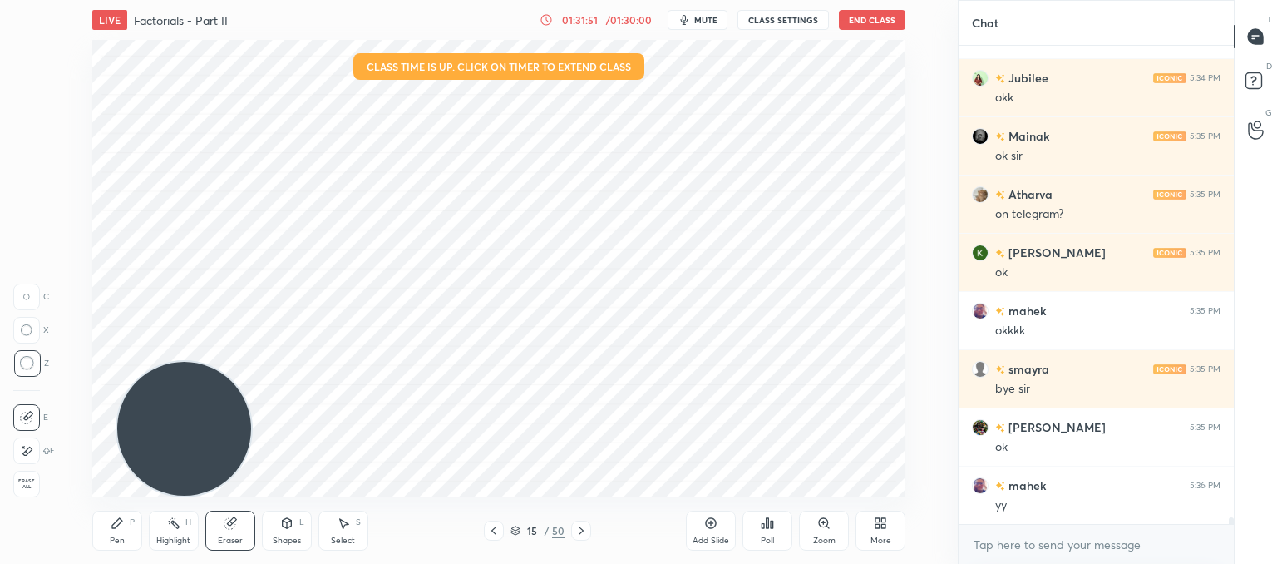
click at [494, 524] on icon at bounding box center [493, 530] width 13 height 13
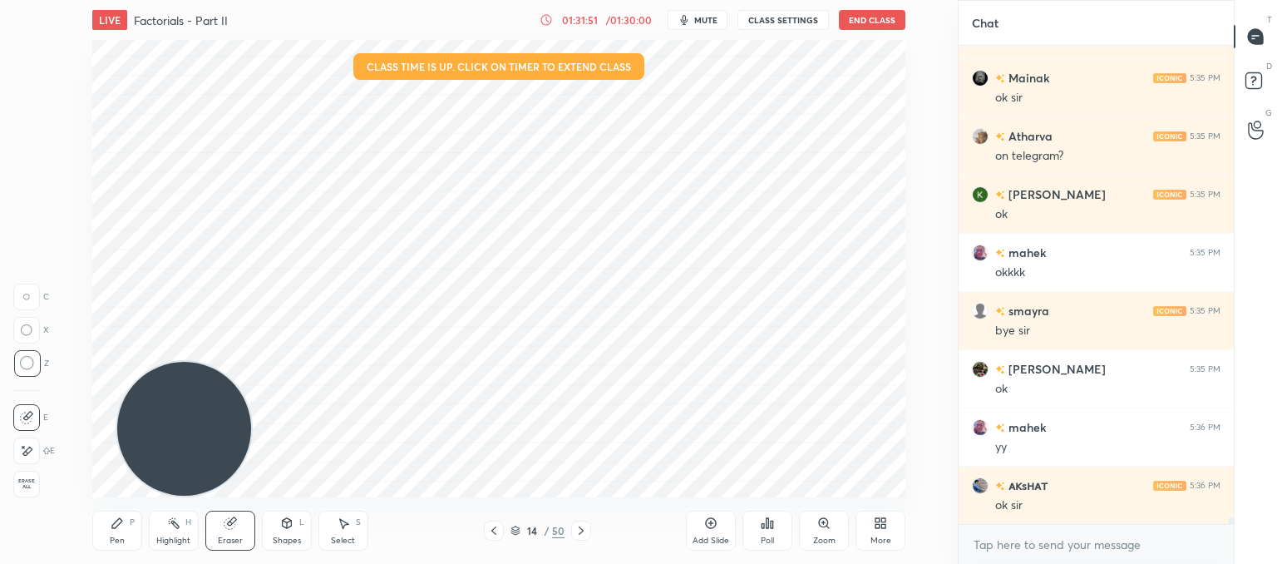
click at [494, 524] on icon at bounding box center [493, 530] width 13 height 13
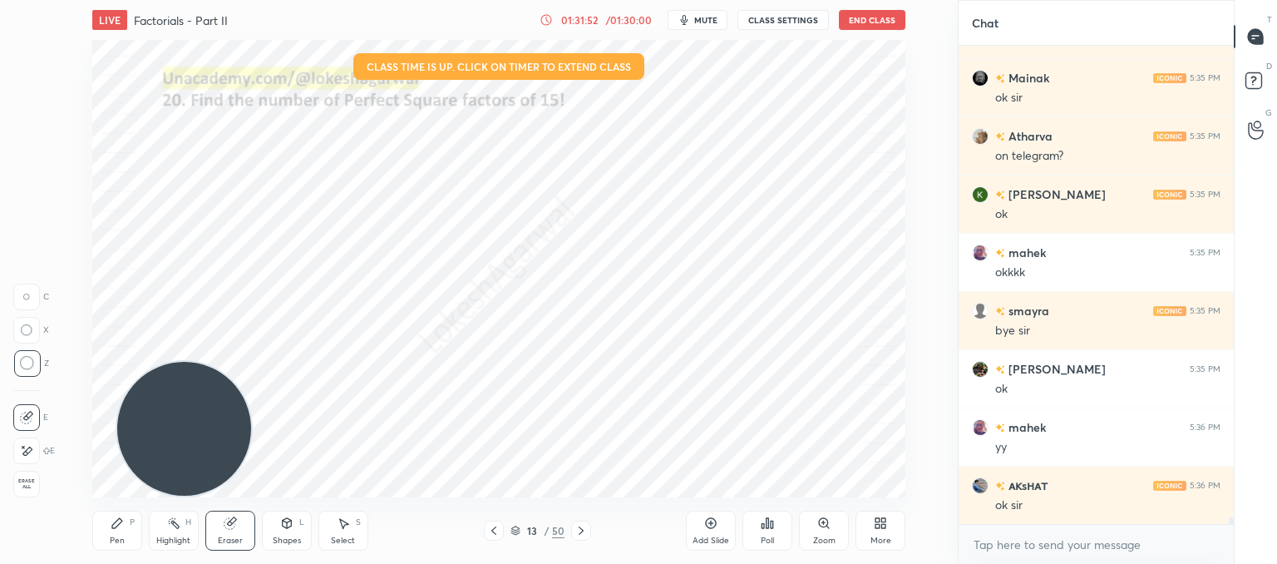
click at [494, 524] on icon at bounding box center [493, 530] width 13 height 13
click at [579, 523] on div at bounding box center [581, 530] width 20 height 20
click at [577, 533] on icon at bounding box center [580, 530] width 13 height 13
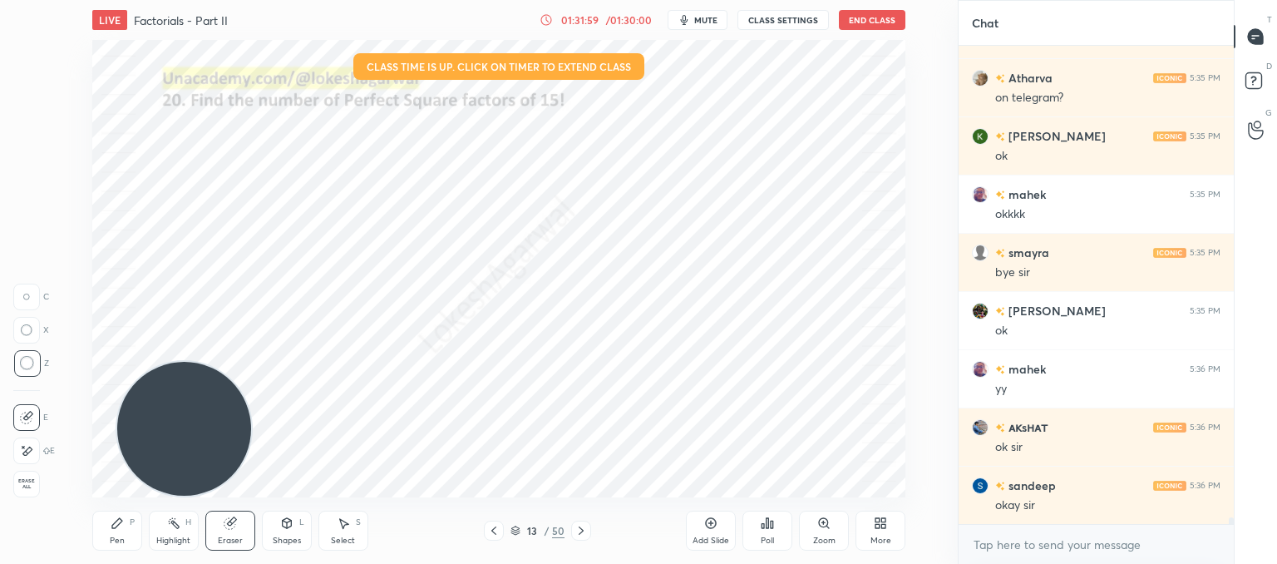
click at [584, 522] on div at bounding box center [581, 530] width 20 height 20
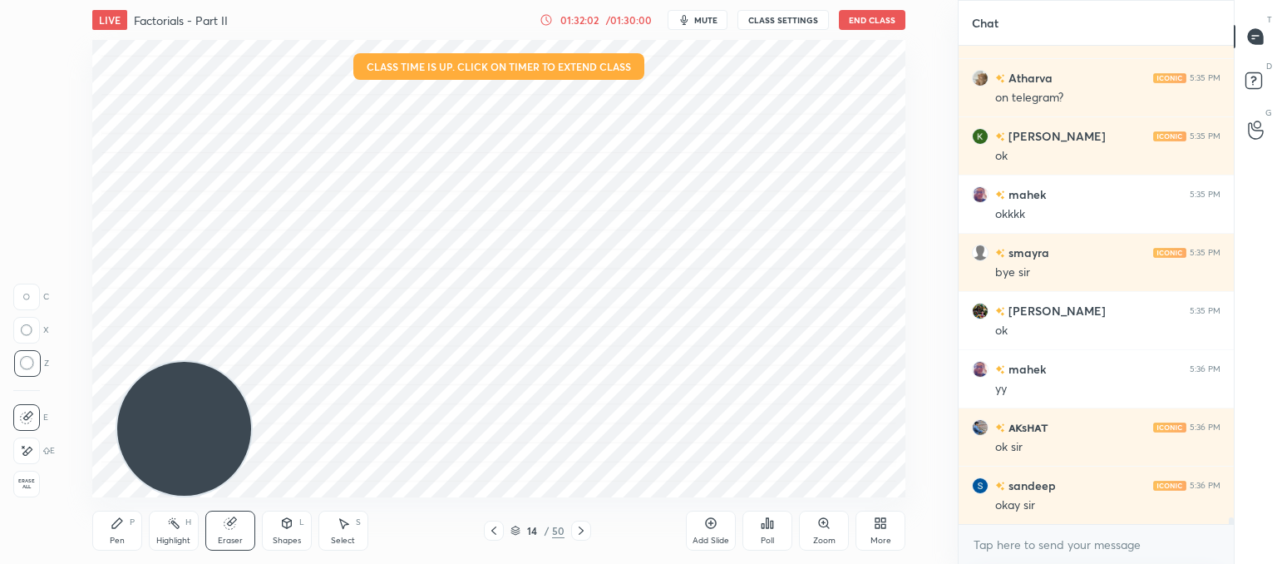
click at [877, 21] on button "End Class" at bounding box center [872, 20] width 67 height 20
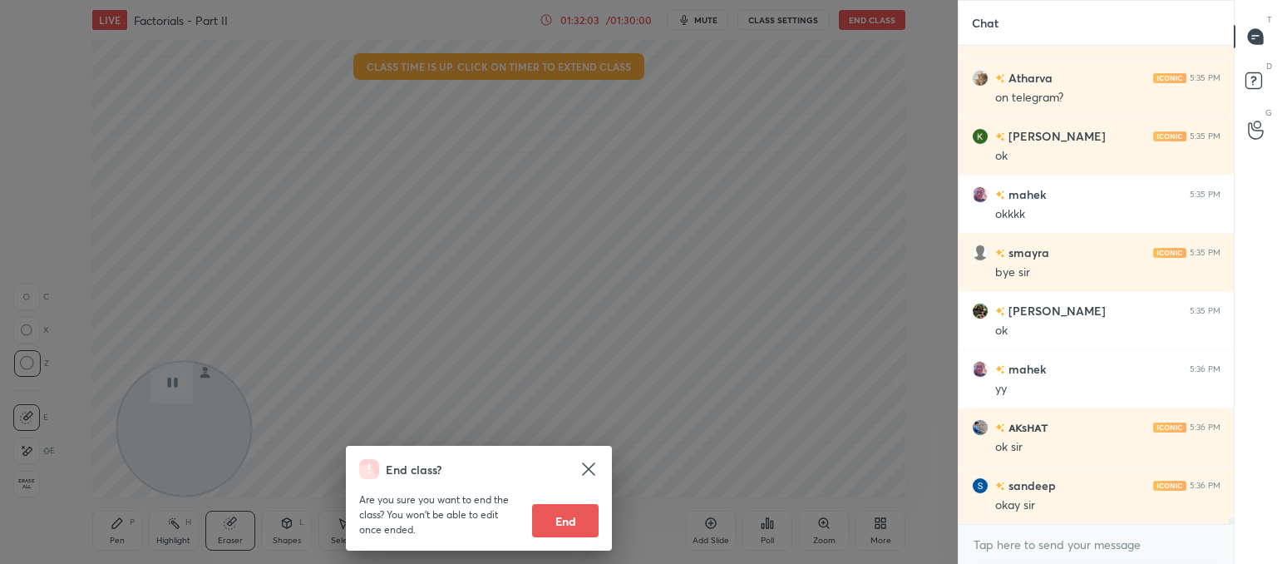
click at [580, 516] on button "End" at bounding box center [565, 520] width 67 height 33
type textarea "x"
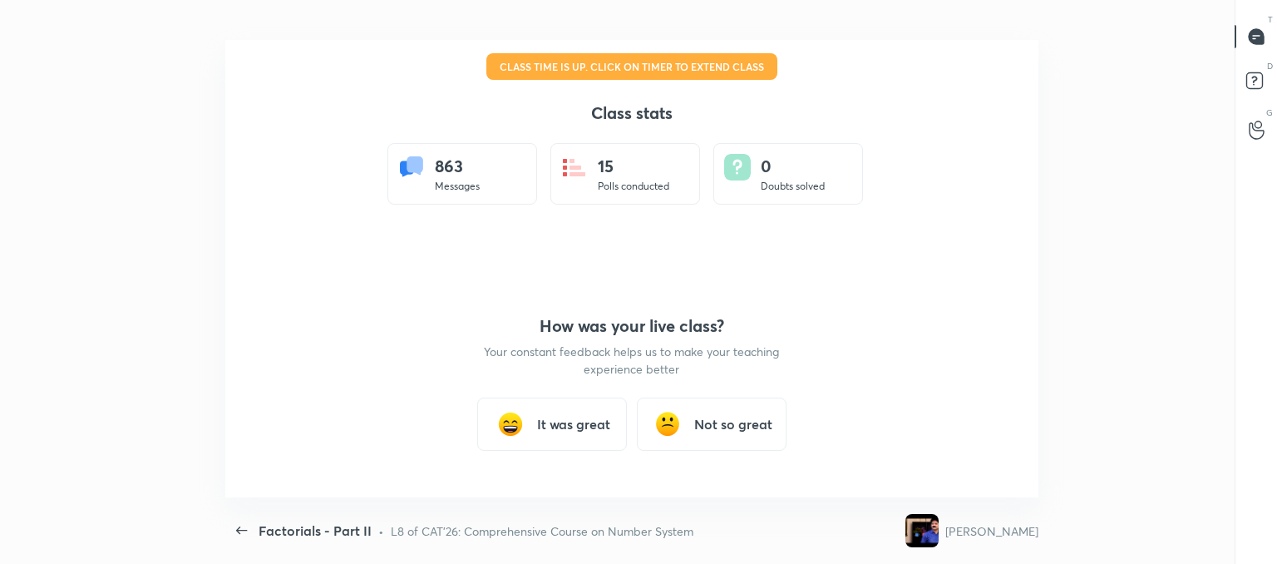
scroll to position [0, 0]
click at [562, 420] on h3 "It was great" at bounding box center [573, 424] width 73 height 20
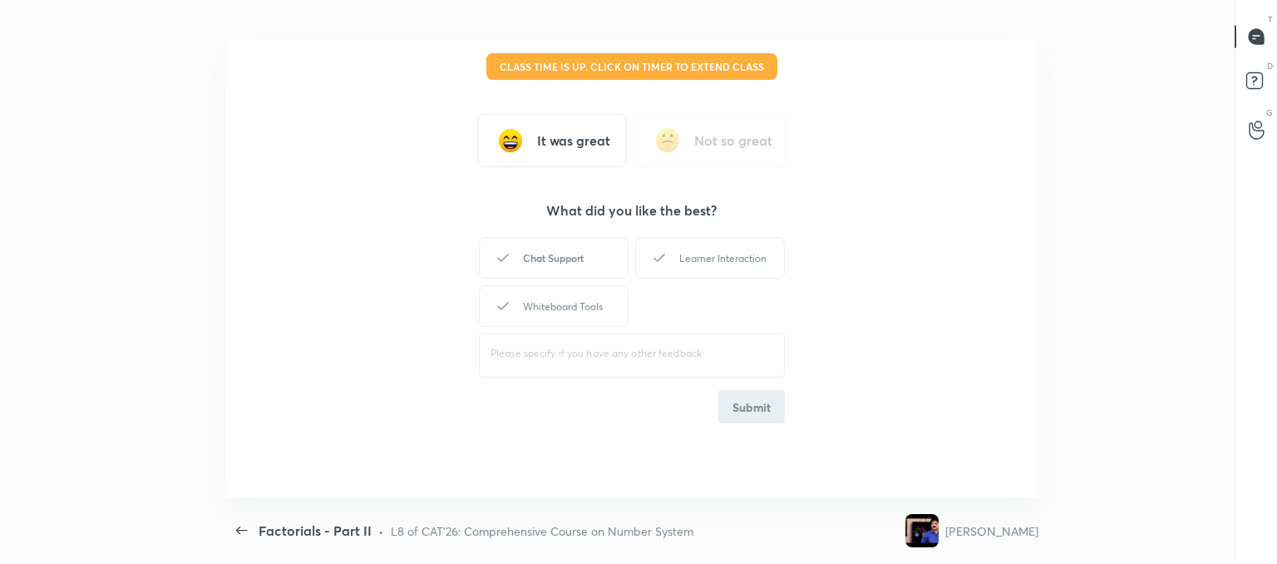
drag, startPoint x: 553, startPoint y: 249, endPoint x: 670, endPoint y: 263, distance: 118.0
click at [554, 249] on div "Chat Support" at bounding box center [554, 258] width 150 height 42
click at [670, 263] on div "Learner Interaction" at bounding box center [710, 258] width 150 height 42
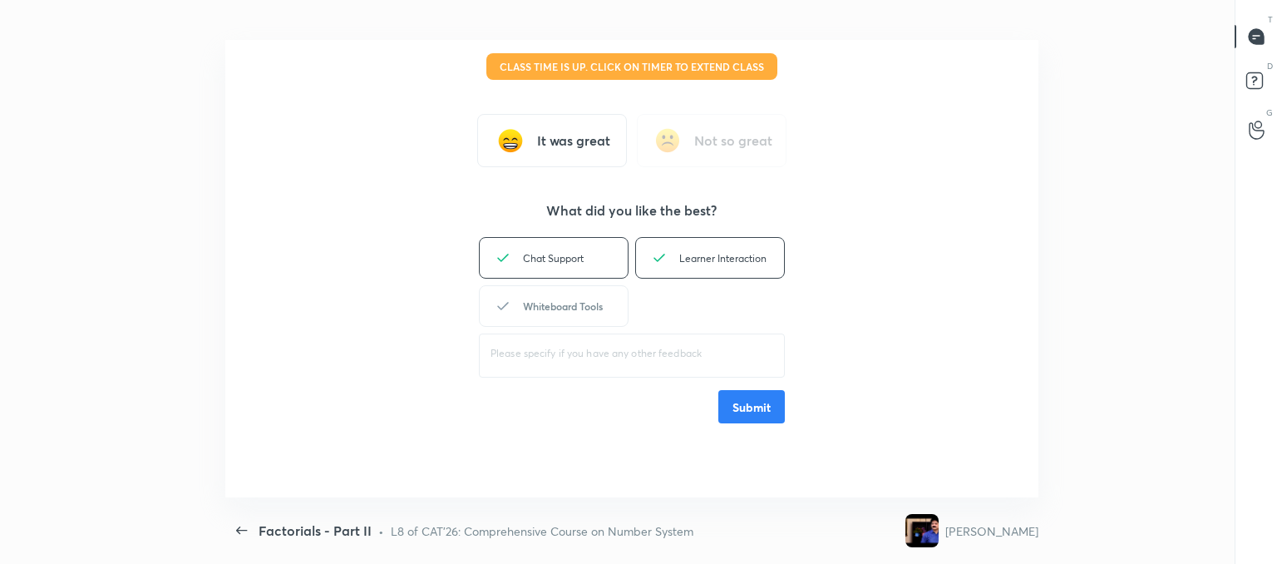
click at [545, 313] on div "Whiteboard Tools" at bounding box center [554, 306] width 150 height 42
click at [750, 404] on button "Submit" at bounding box center [751, 406] width 67 height 33
